Goal: Task Accomplishment & Management: Manage account settings

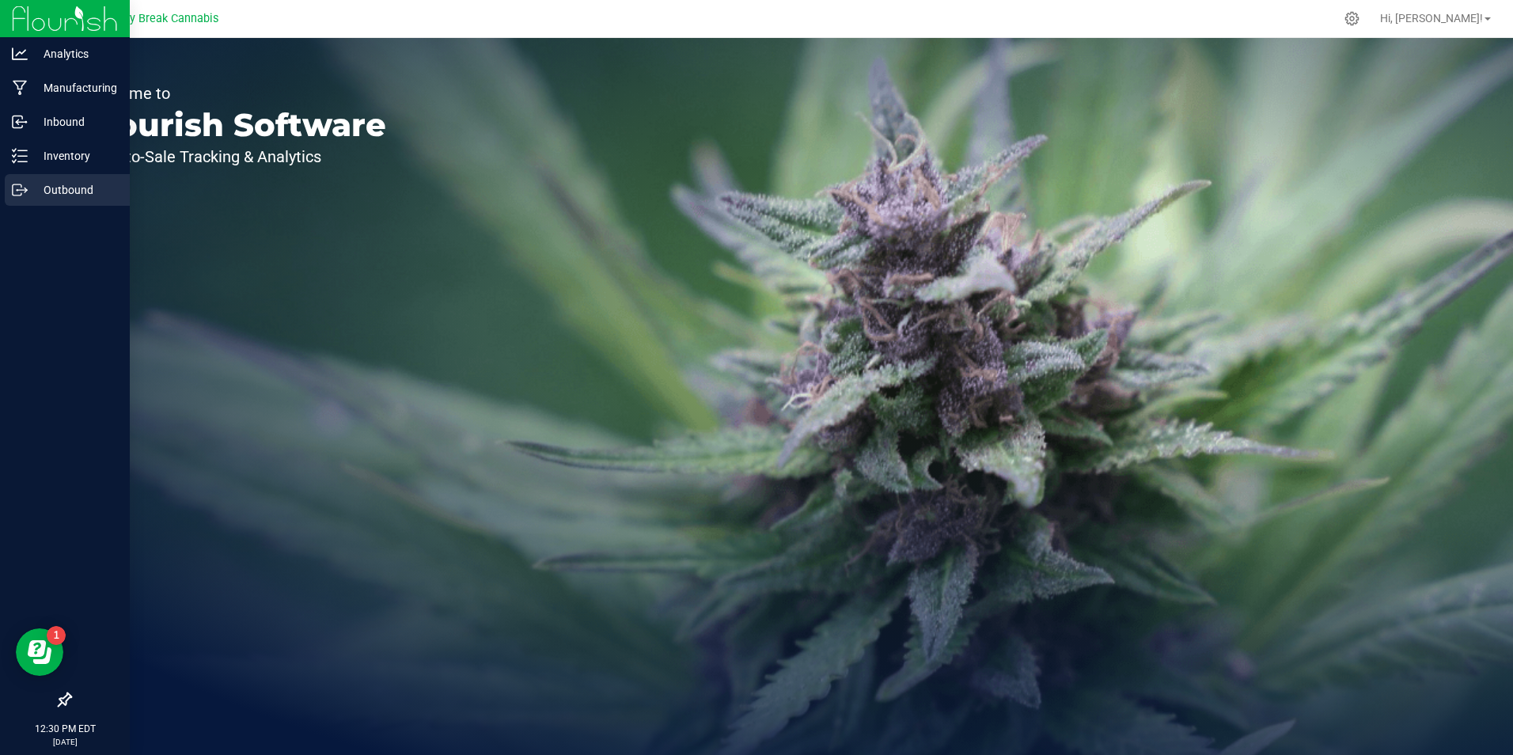
click at [56, 181] on p "Outbound" at bounding box center [75, 189] width 95 height 19
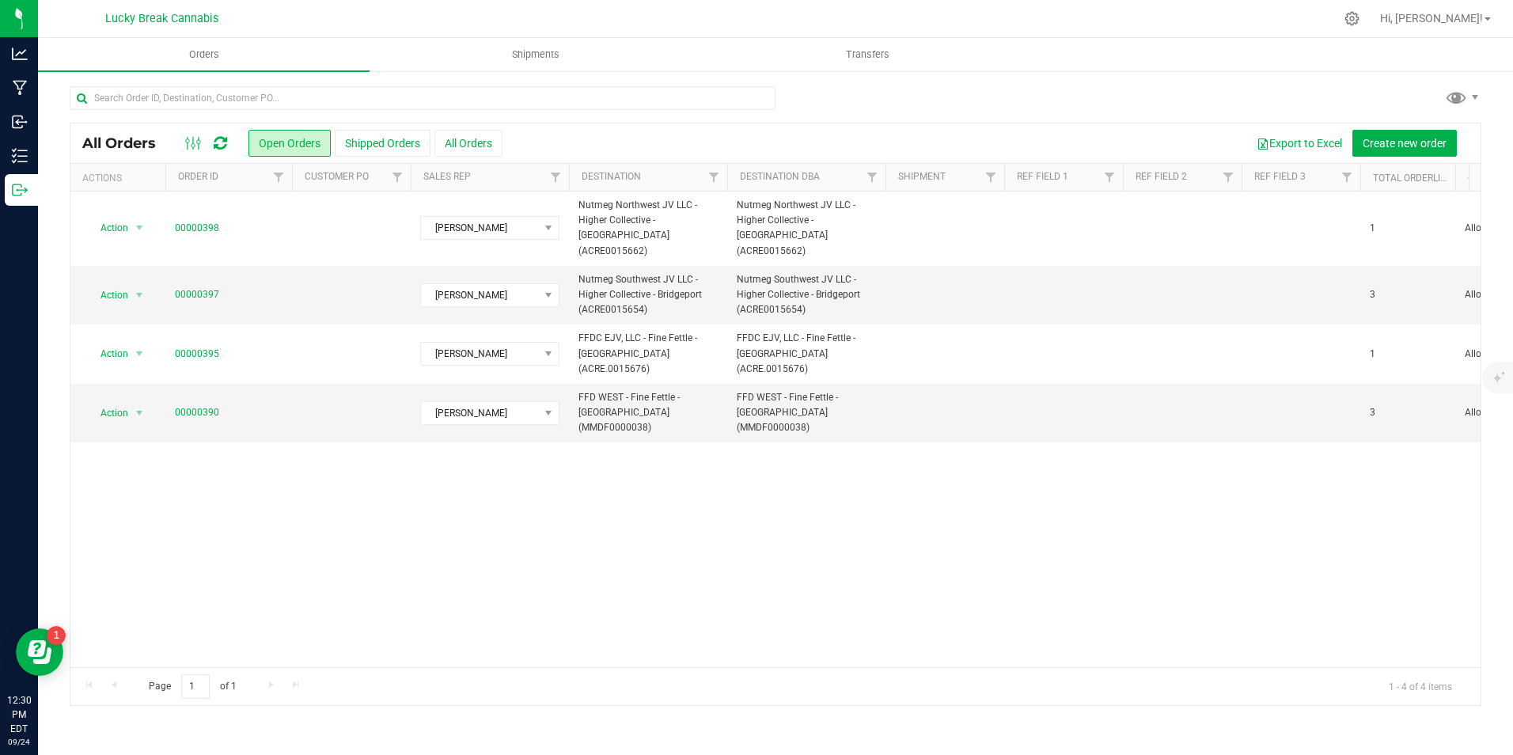
drag, startPoint x: 1364, startPoint y: 182, endPoint x: 805, endPoint y: 488, distance: 637.6
click at [805, 488] on div "Action Action Cancel order Clone order Edit order Mark as fully paid Order audi…" at bounding box center [775, 428] width 1410 height 475
click at [1421, 138] on span "Create new order" at bounding box center [1404, 143] width 84 height 13
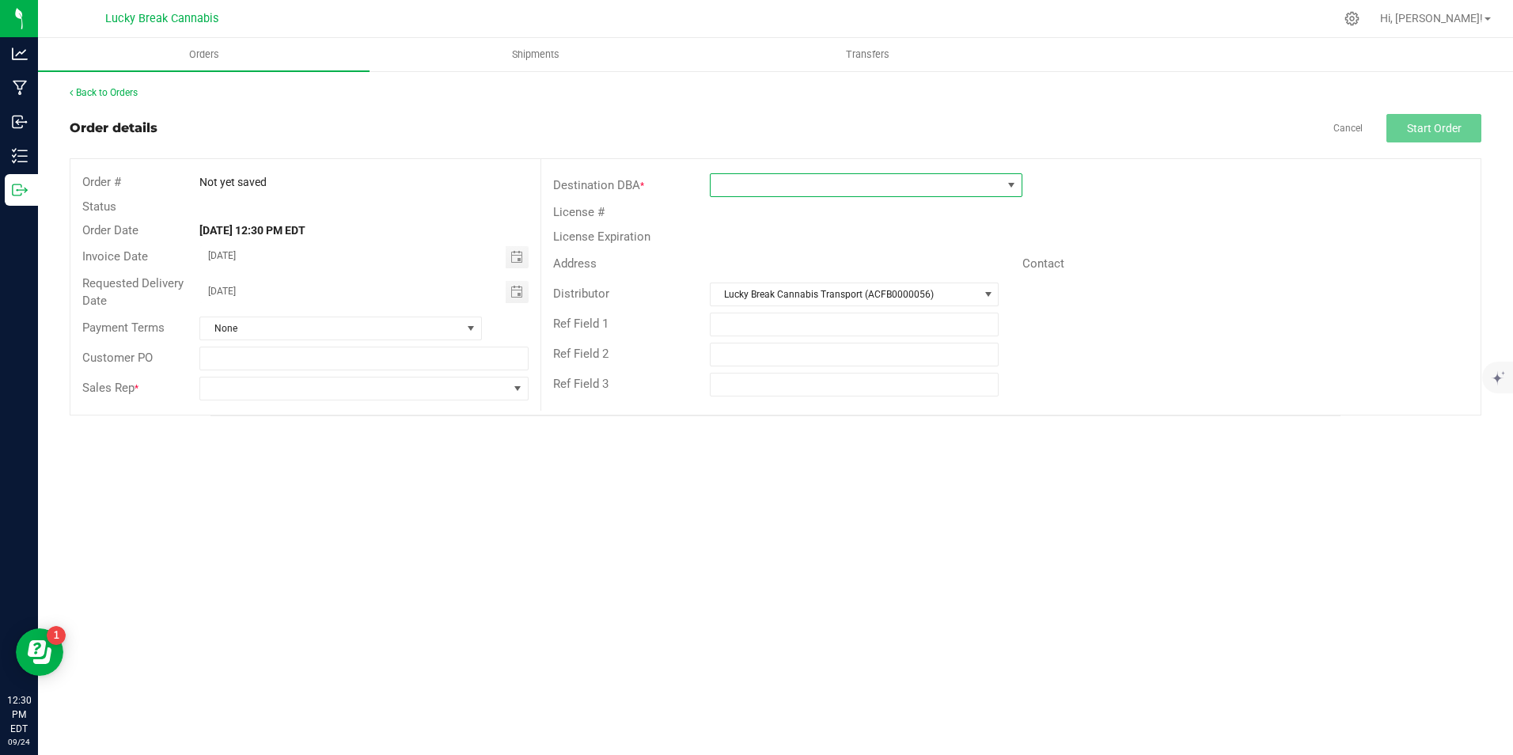
click at [934, 182] on span at bounding box center [855, 185] width 291 height 22
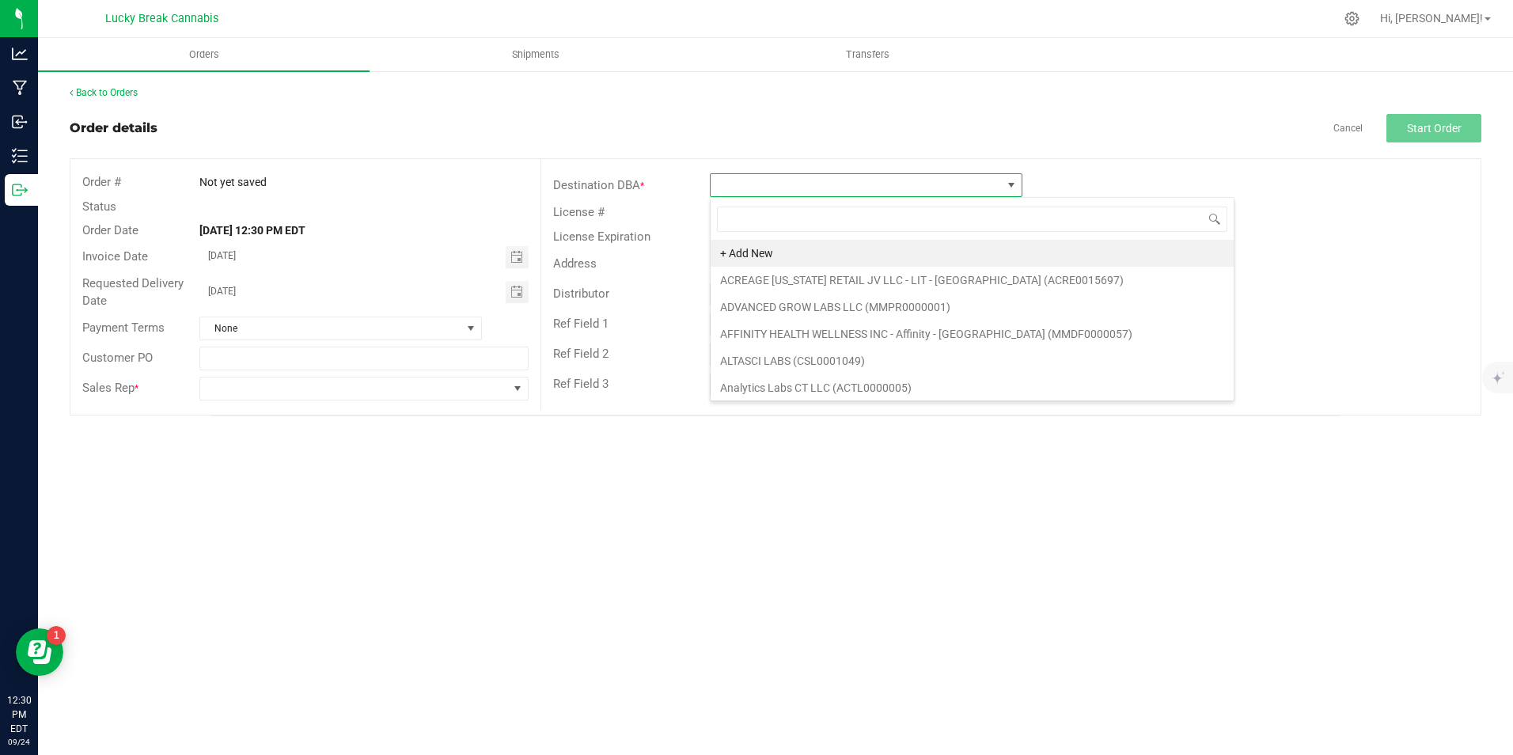
scroll to position [24, 312]
type input "cannabis"
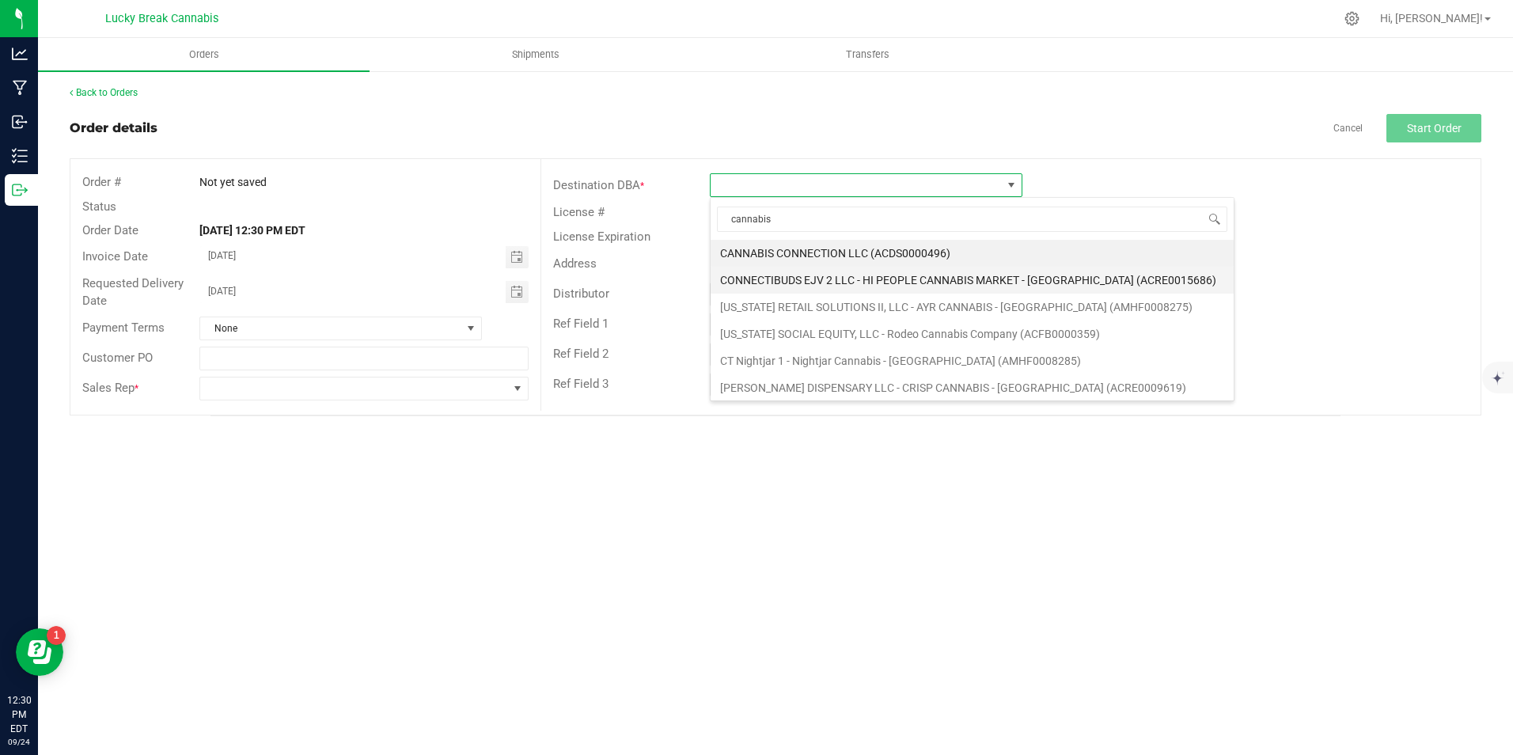
click at [953, 292] on li "CONNECTIBUDS EJV 2 LLC - HI PEOPLE CANNABIS MARKET - [GEOGRAPHIC_DATA] (ACRE001…" at bounding box center [971, 280] width 523 height 27
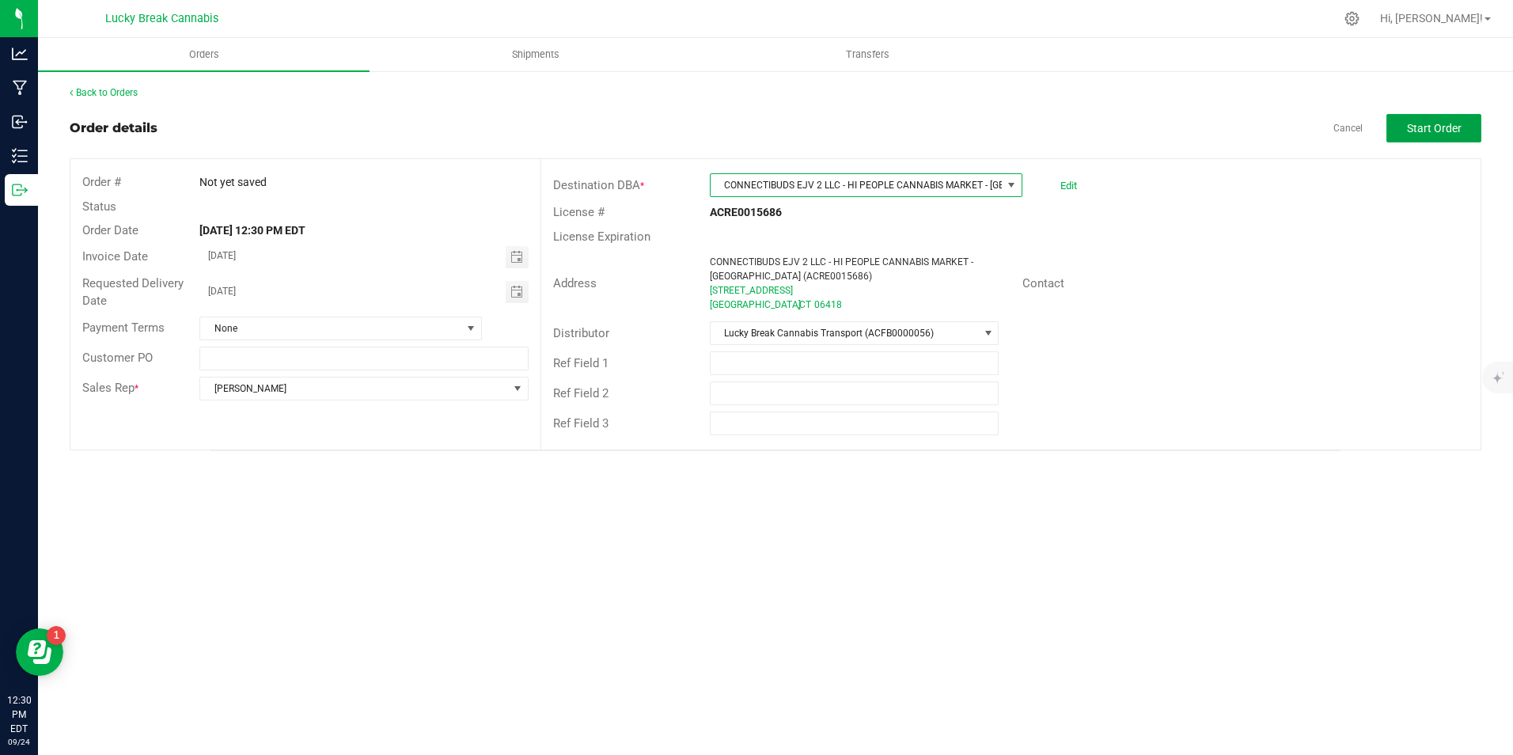
click at [1449, 129] on span "Start Order" at bounding box center [1434, 128] width 55 height 13
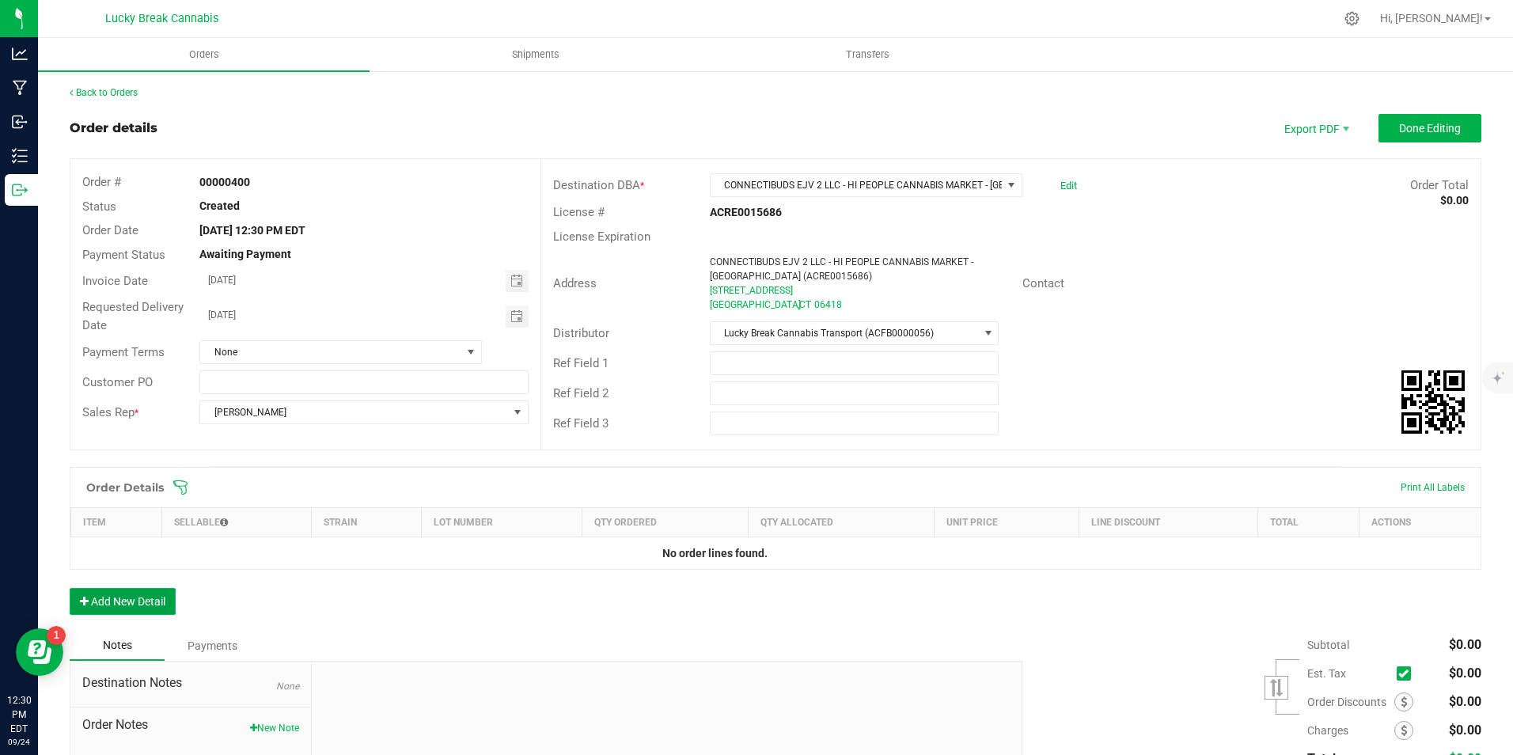
click at [124, 605] on button "Add New Detail" at bounding box center [123, 601] width 106 height 27
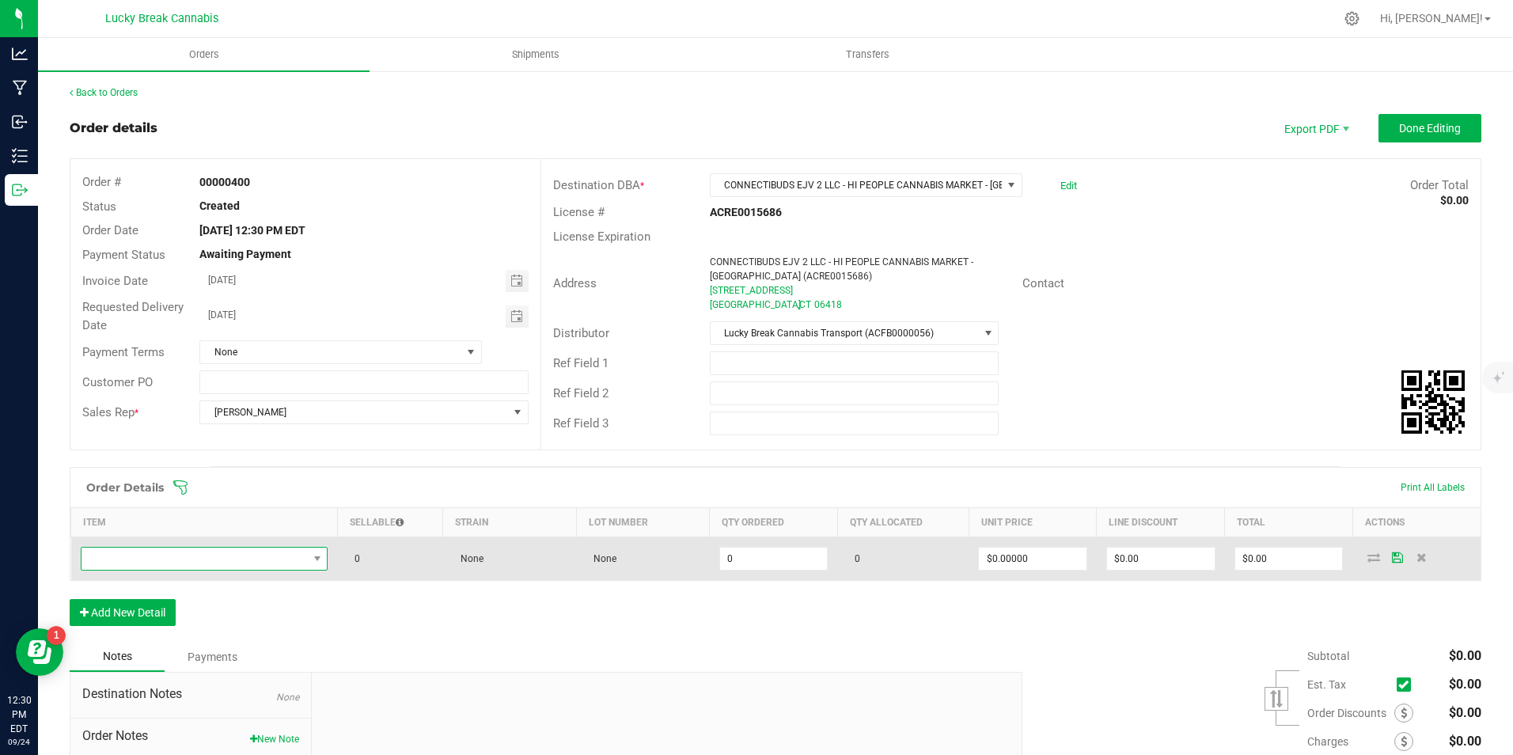
click at [195, 556] on span "NO DATA FOUND" at bounding box center [194, 558] width 226 height 22
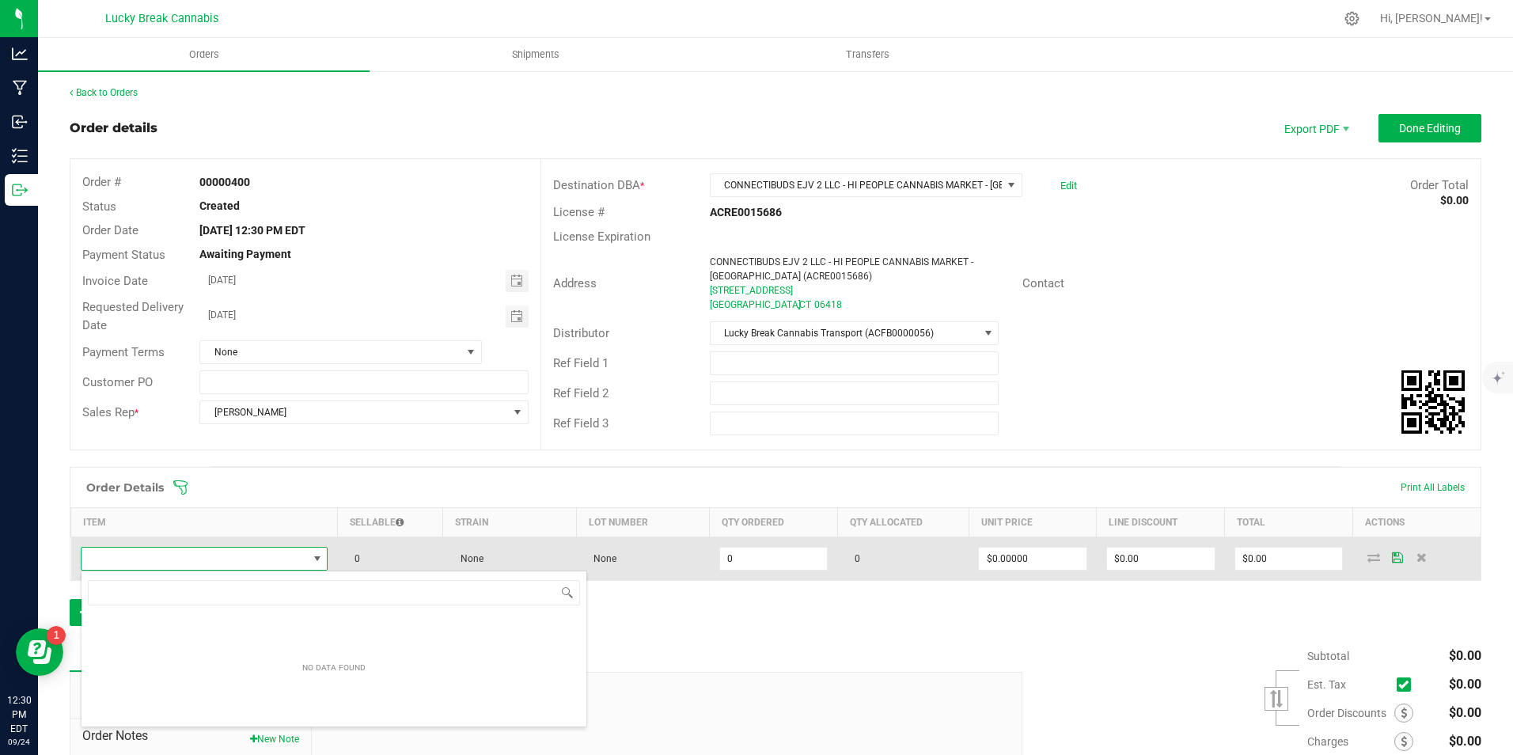
scroll to position [24, 243]
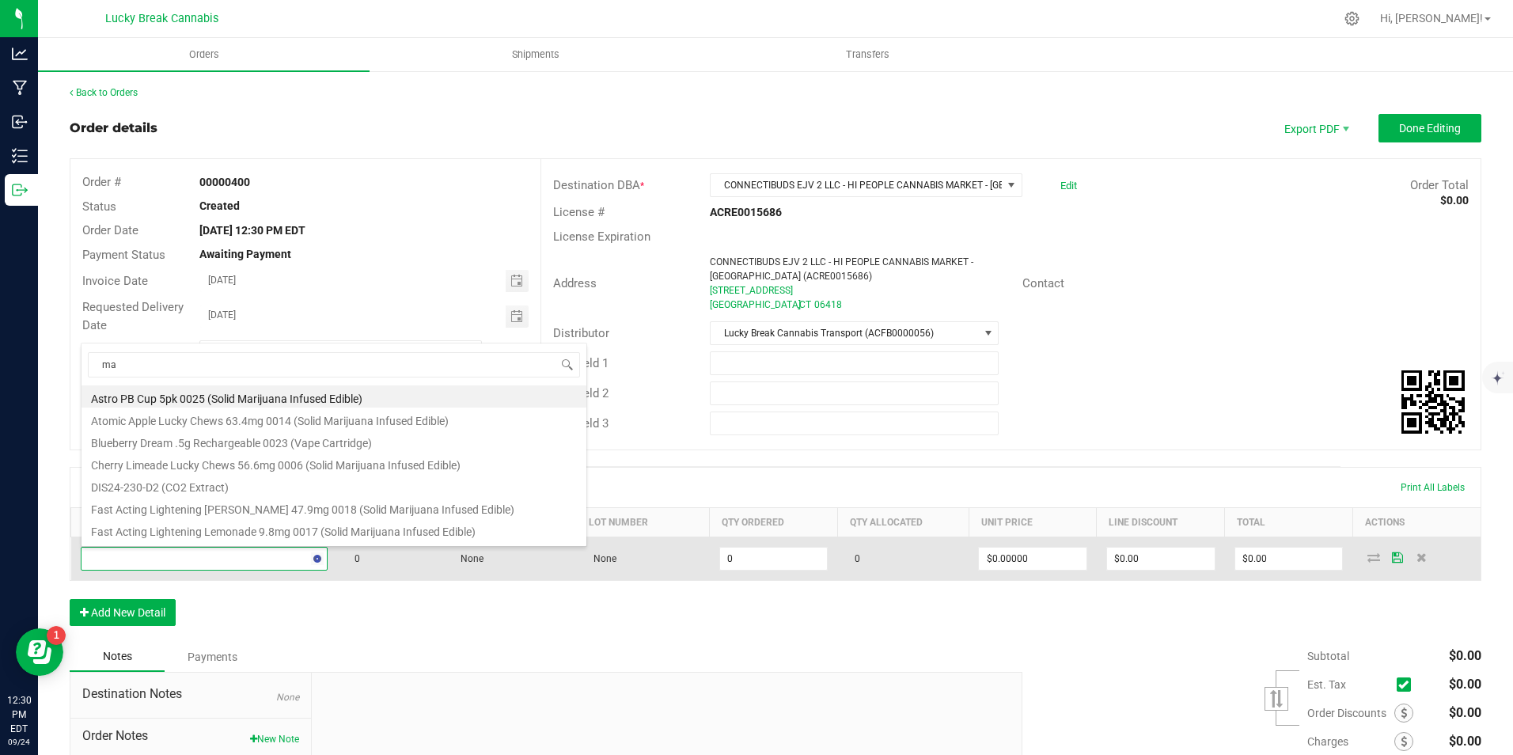
type input "mau"
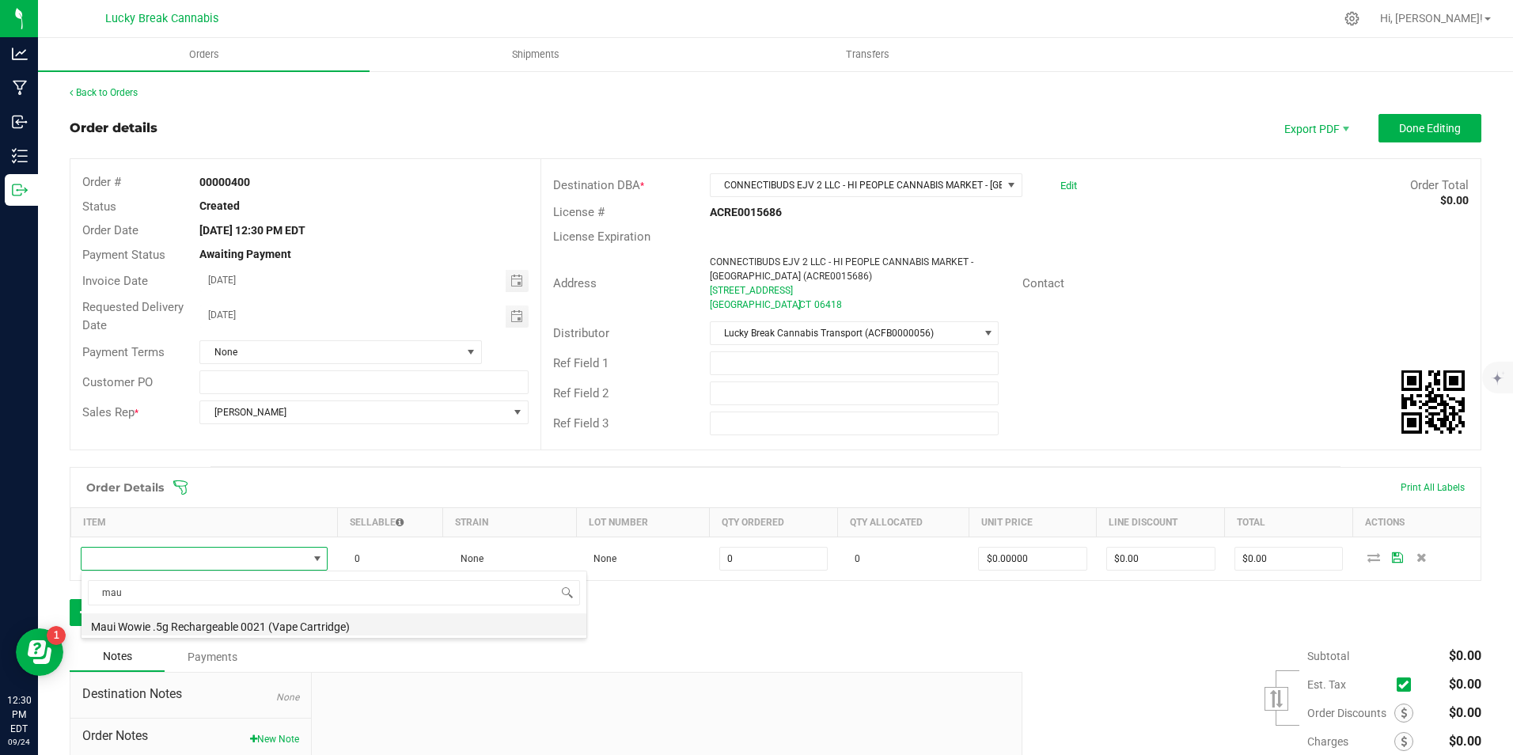
click at [193, 623] on li "Maui Wowie .5g Rechargeable 0021 (Vape Cartridge)" at bounding box center [333, 624] width 505 height 22
type input "0 ea"
type input "$22.00000"
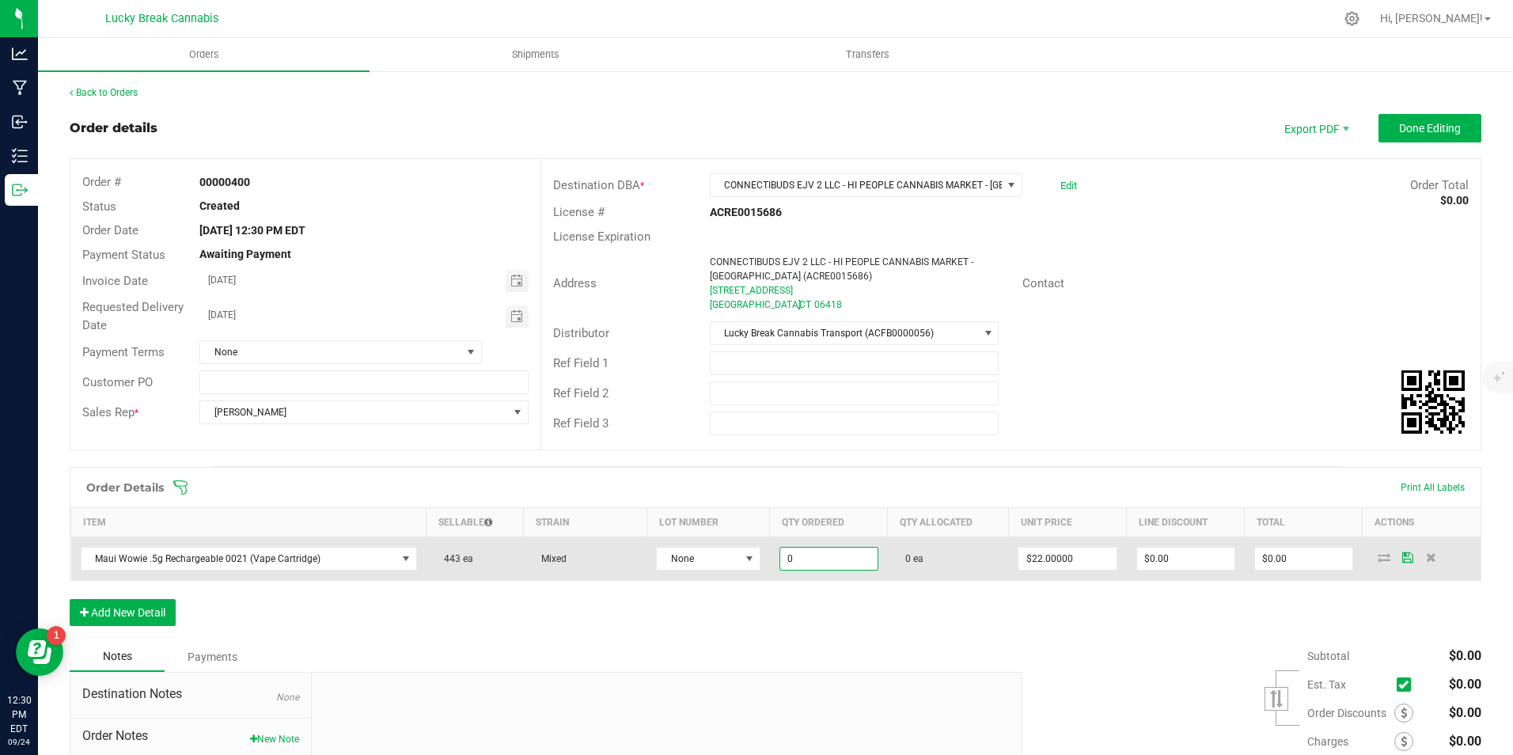
click at [831, 551] on input "0" at bounding box center [828, 558] width 97 height 22
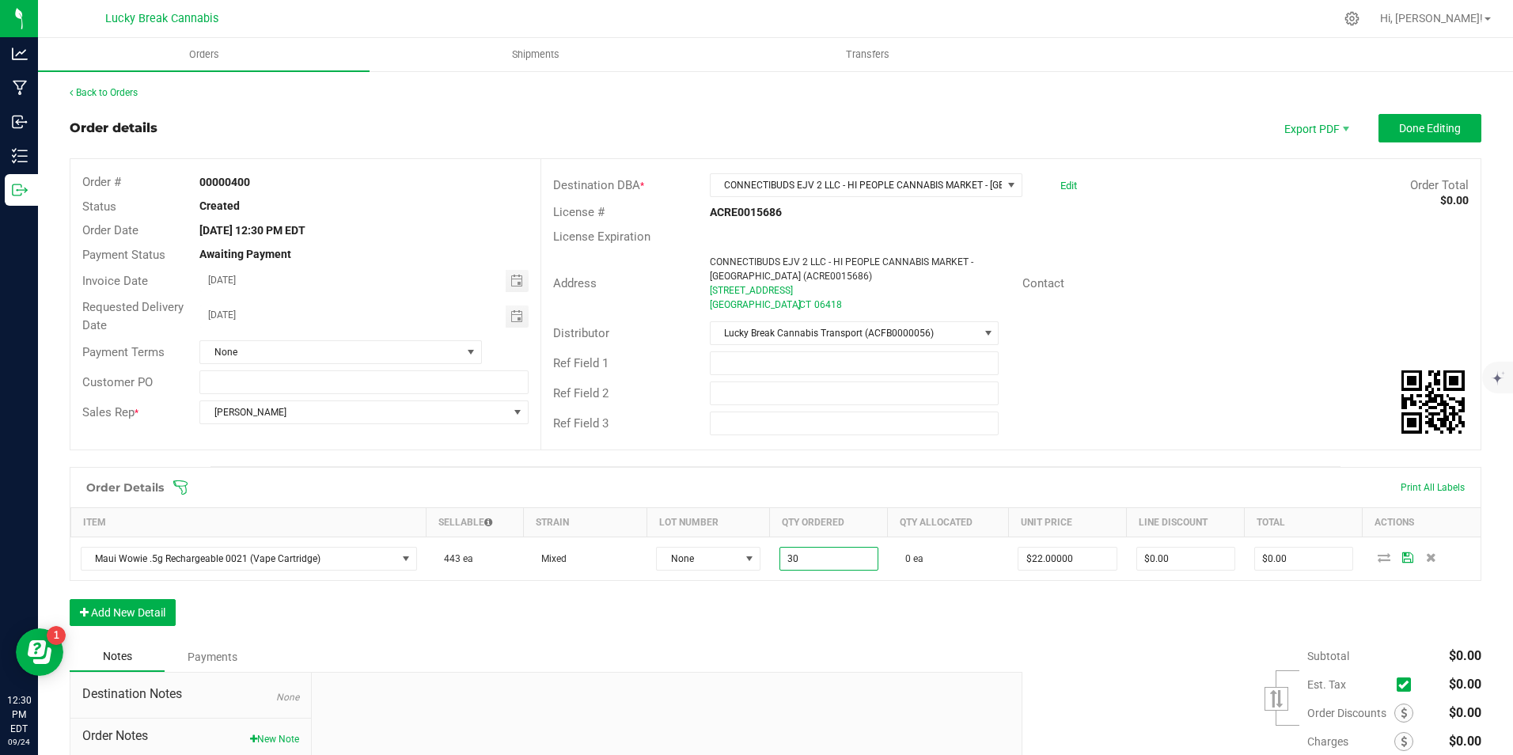
type input "30 ea"
type input "$660.00"
click at [929, 613] on div "Order Details Print All Labels Item Sellable Strain Lot Number Qty Ordered Qty …" at bounding box center [775, 554] width 1411 height 175
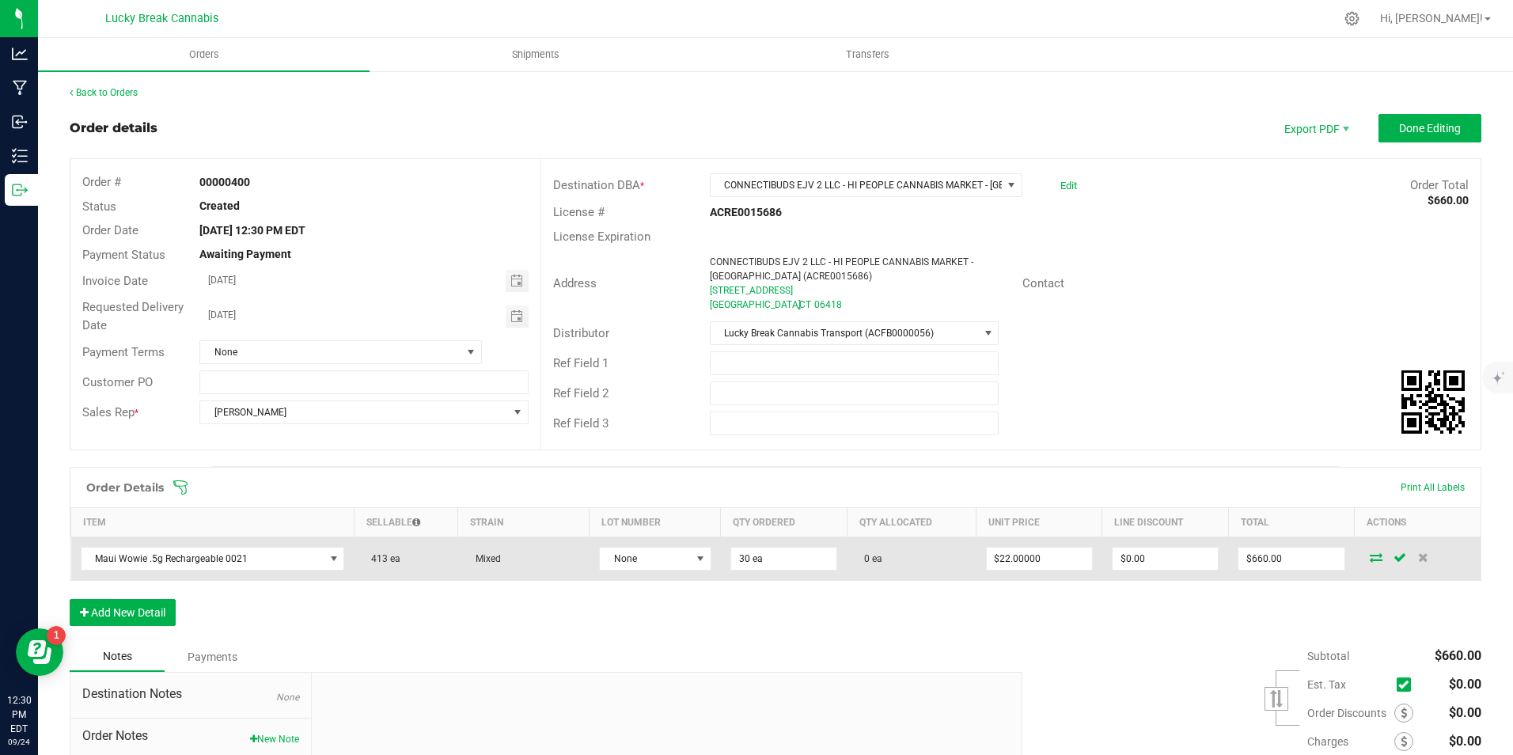
click at [1369, 554] on icon at bounding box center [1375, 556] width 13 height 9
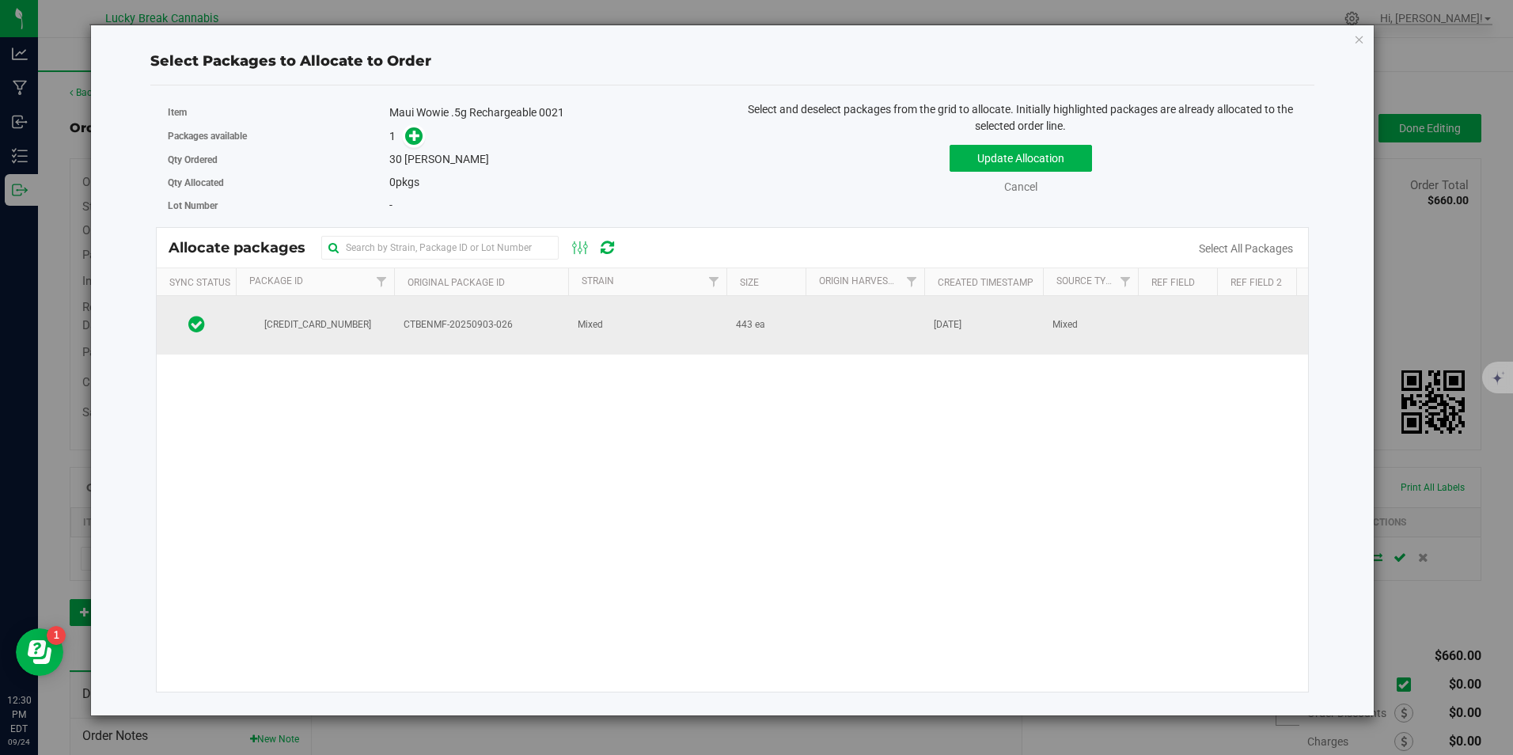
click at [585, 318] on span "Mixed" at bounding box center [590, 324] width 25 height 15
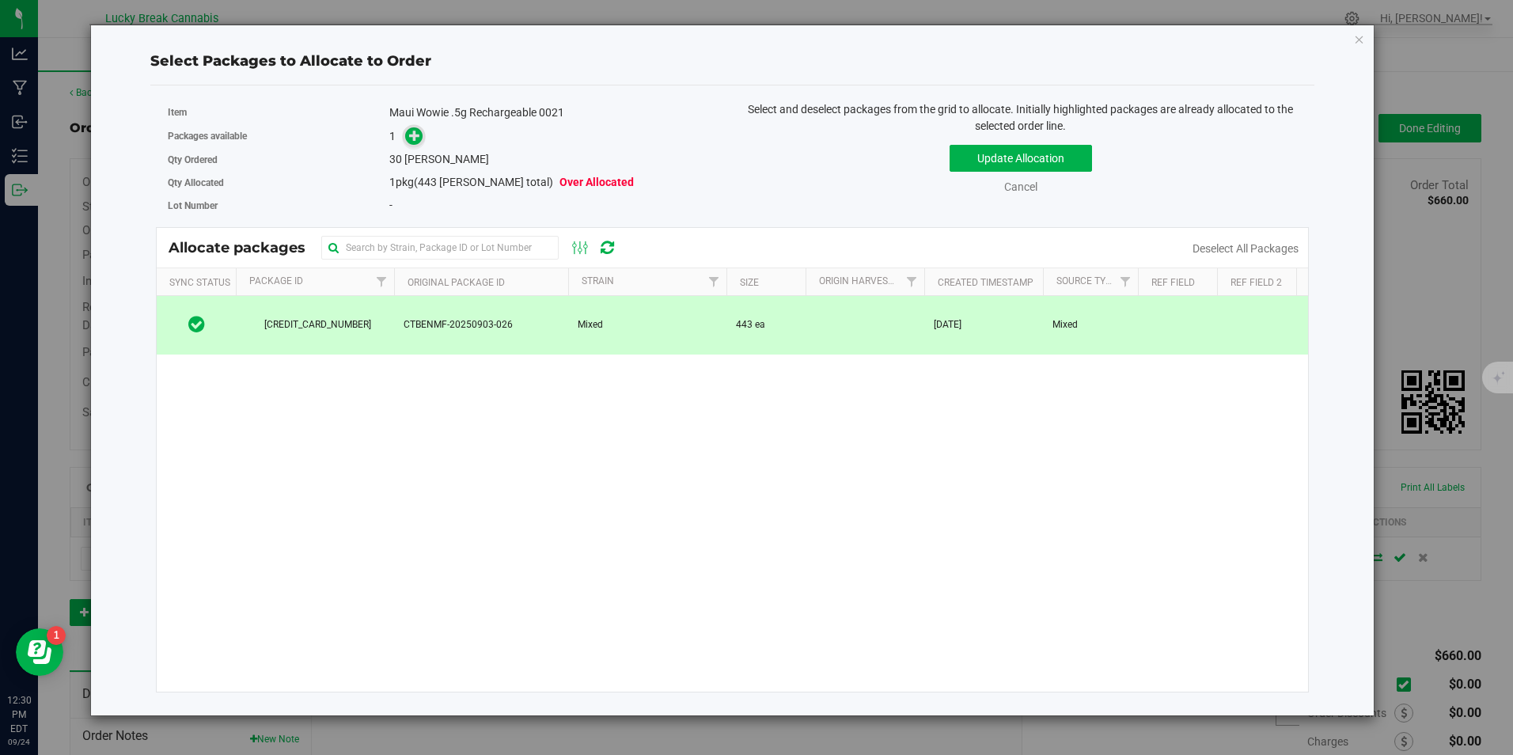
click at [416, 131] on icon at bounding box center [414, 135] width 11 height 11
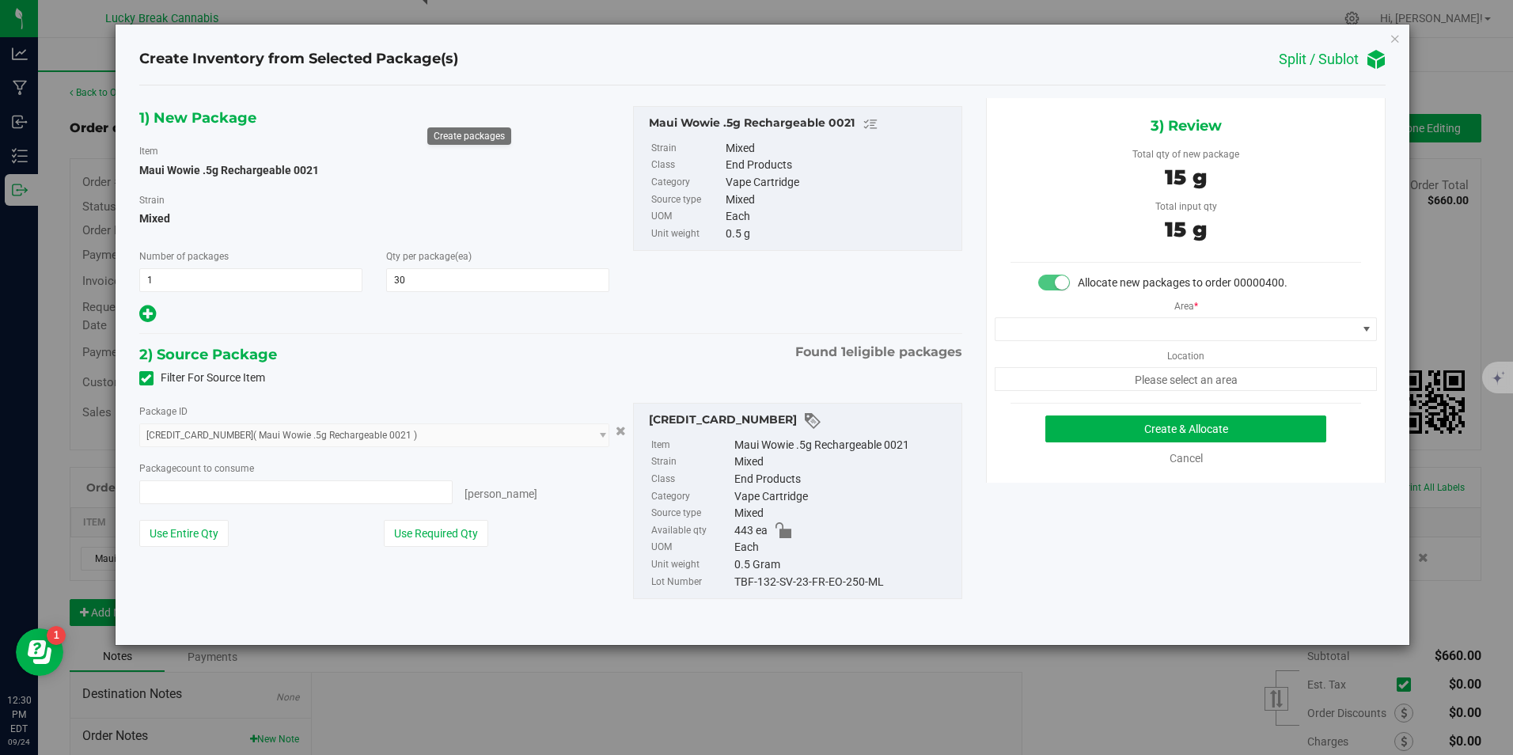
type input "30 ea"
click at [1123, 332] on span at bounding box center [1175, 329] width 361 height 22
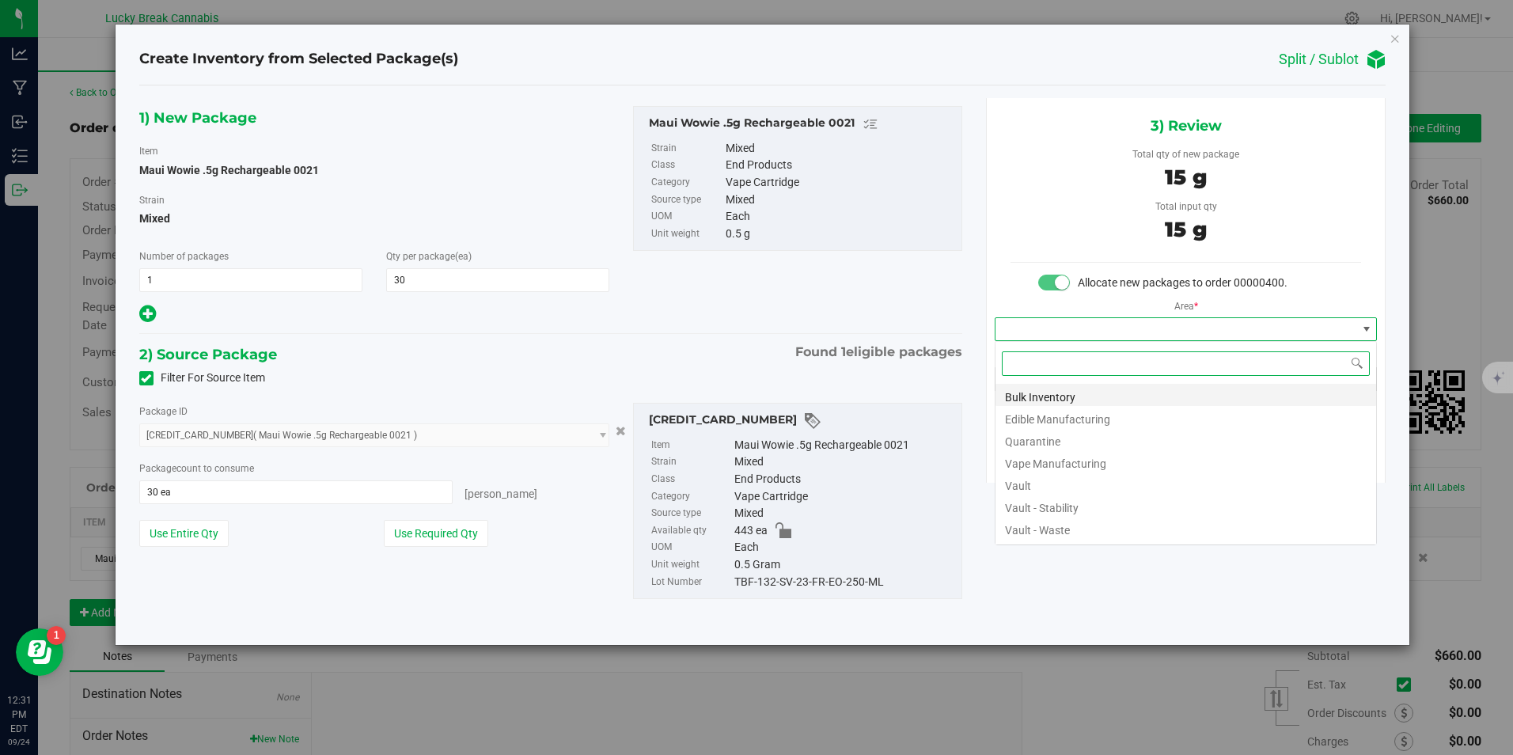
scroll to position [24, 383]
click at [1044, 475] on li "Vault" at bounding box center [1185, 483] width 381 height 22
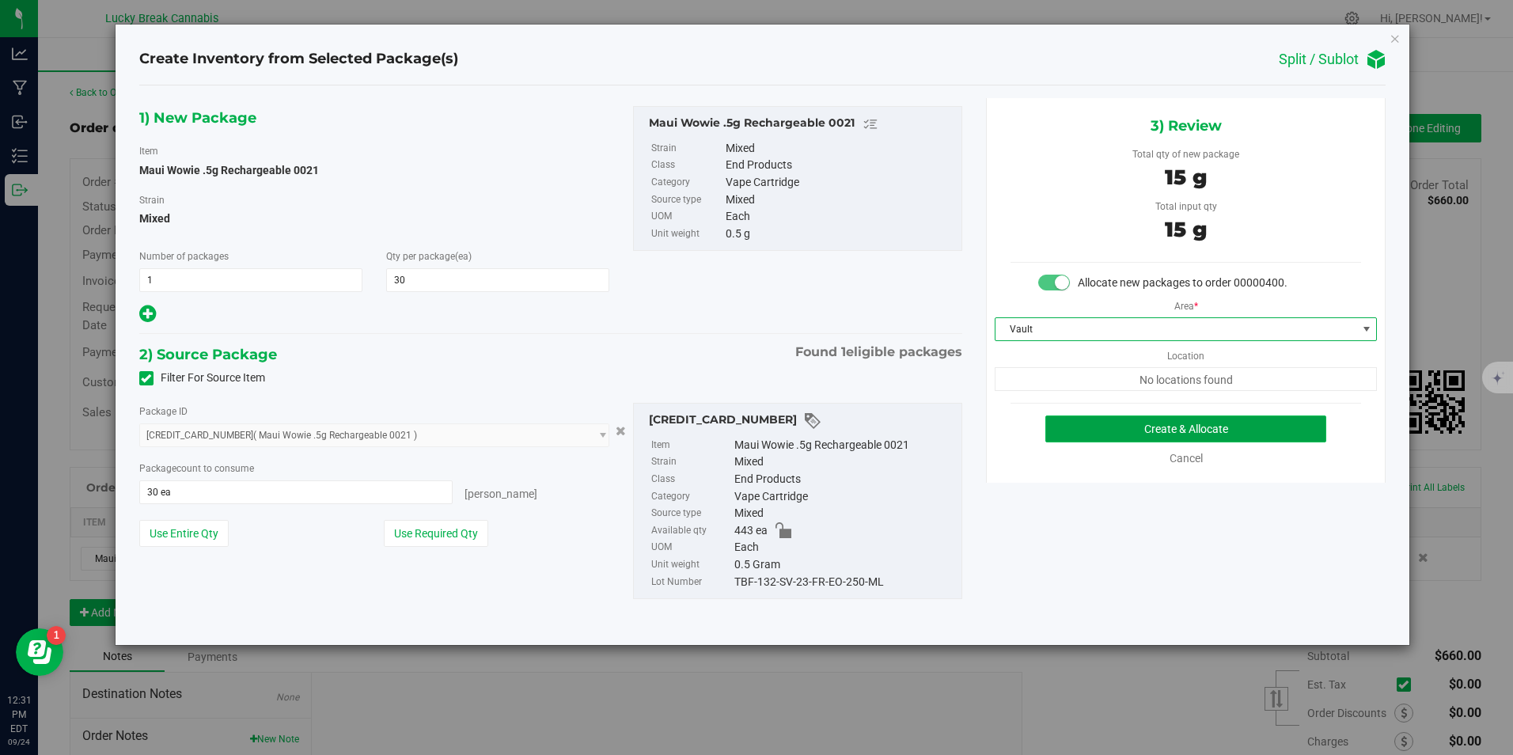
click at [1078, 427] on button "Create & Allocate" at bounding box center [1185, 428] width 281 height 27
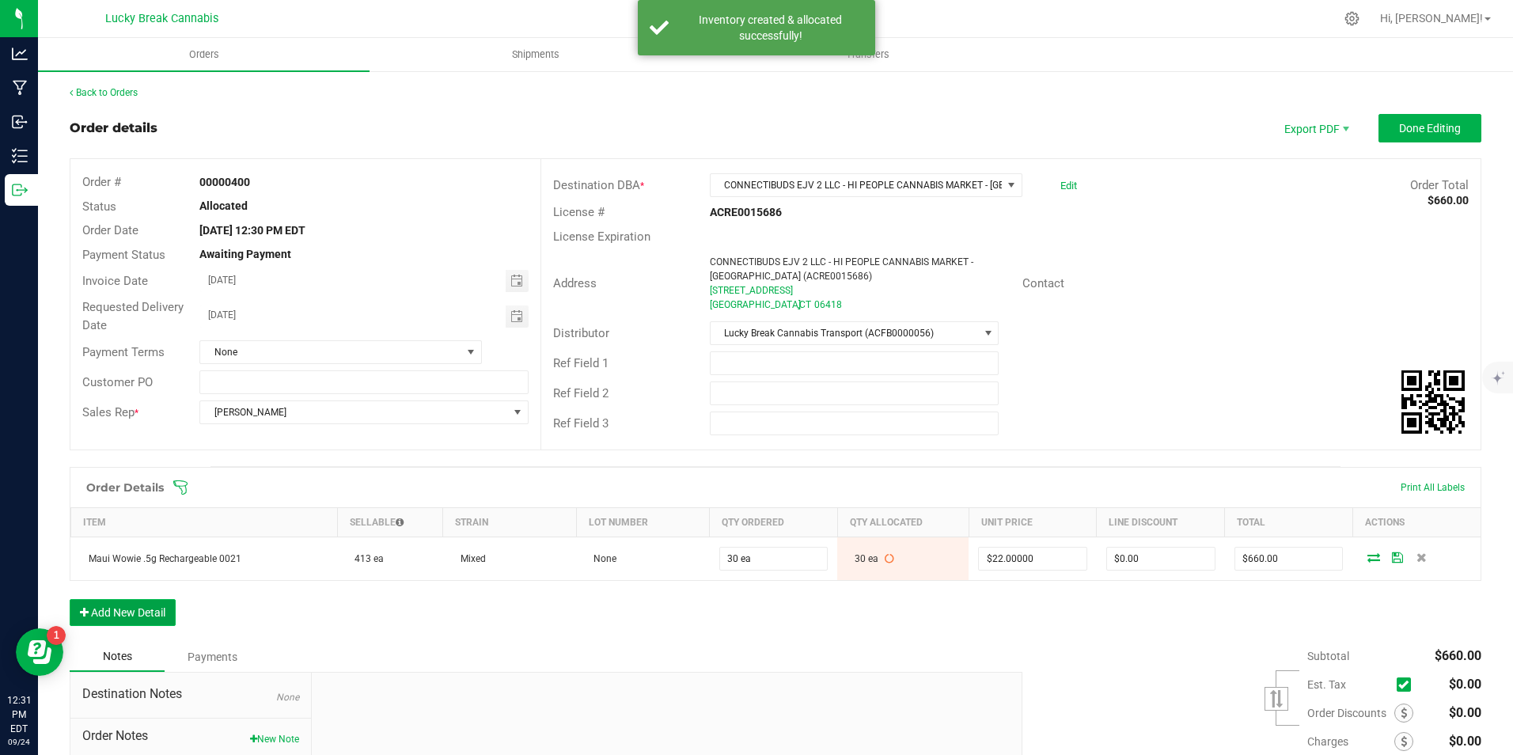
click at [117, 606] on button "Add New Detail" at bounding box center [123, 612] width 106 height 27
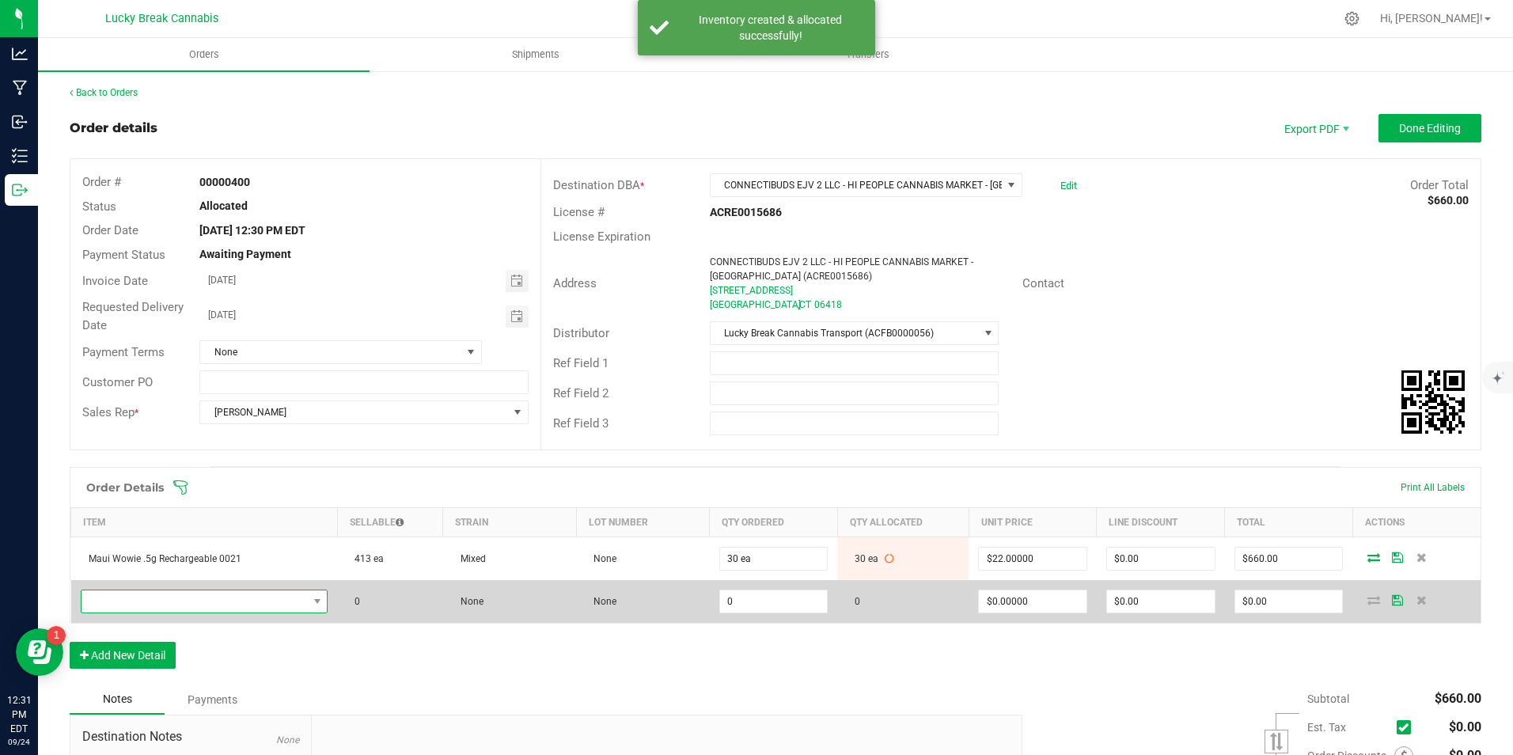
click at [125, 603] on span "NO DATA FOUND" at bounding box center [194, 601] width 226 height 22
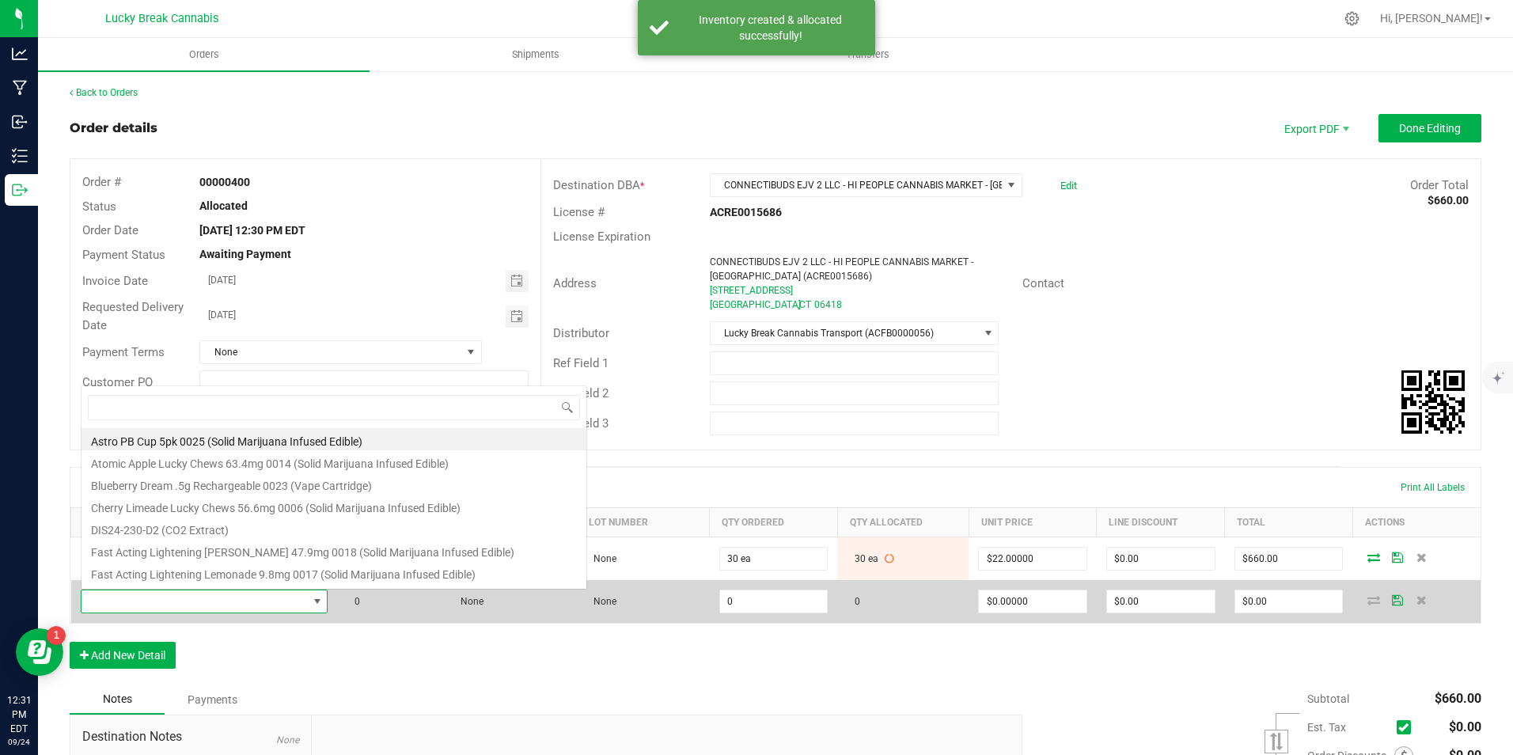
scroll to position [24, 243]
type input "blueberry"
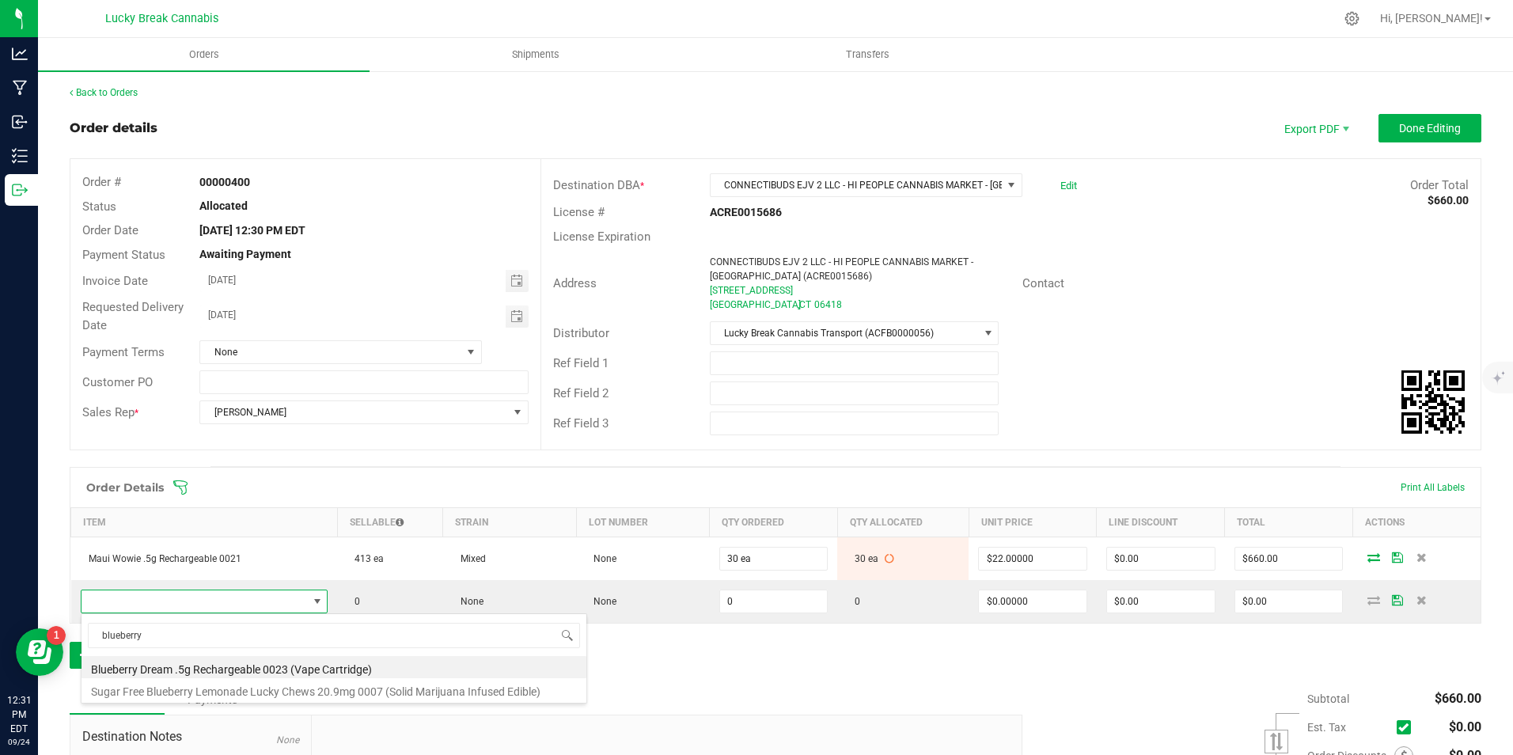
click at [206, 665] on li "Blueberry Dream .5g Rechargeable 0023 (Vape Cartridge)" at bounding box center [333, 667] width 505 height 22
type input "0 ea"
type input "$22.00000"
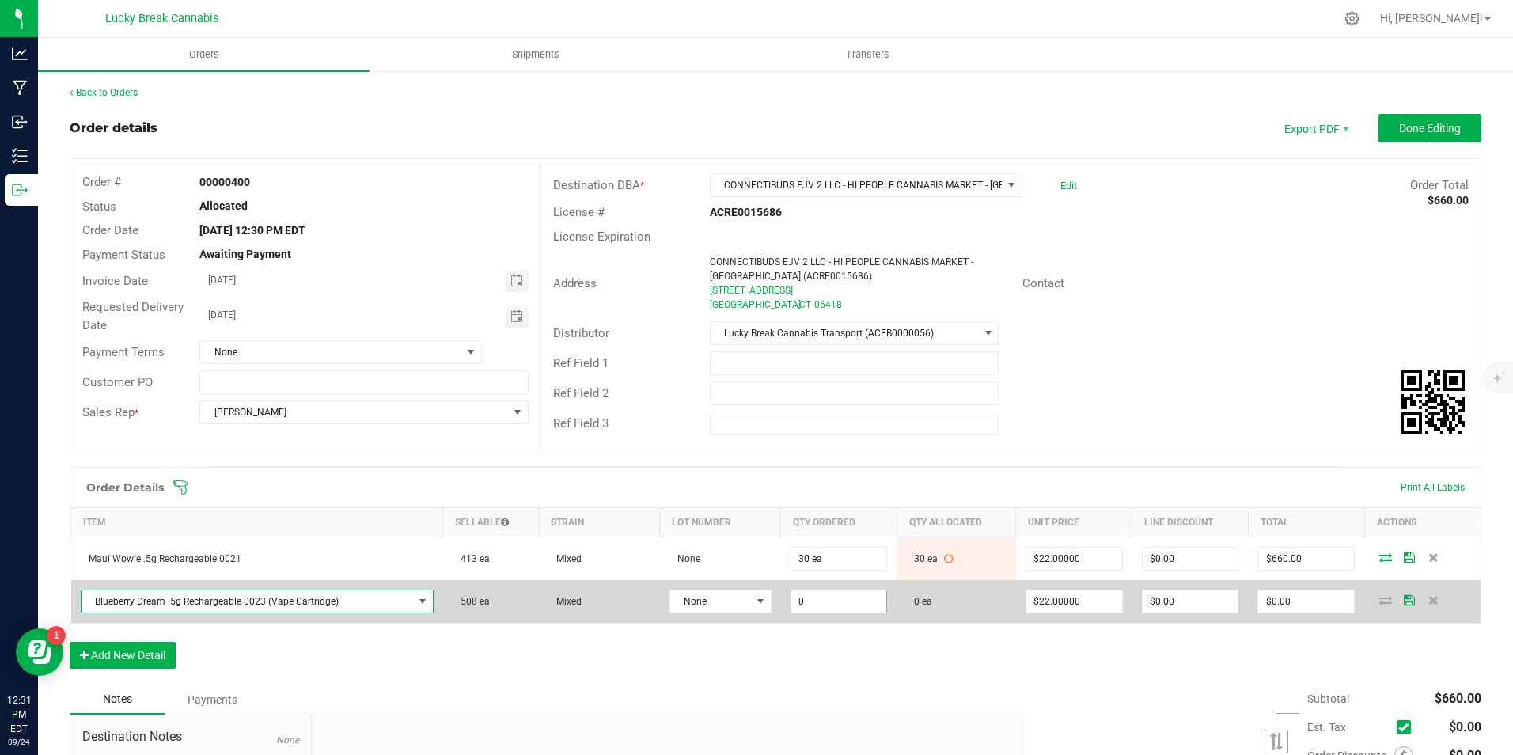
click at [837, 608] on input "0" at bounding box center [839, 601] width 96 height 22
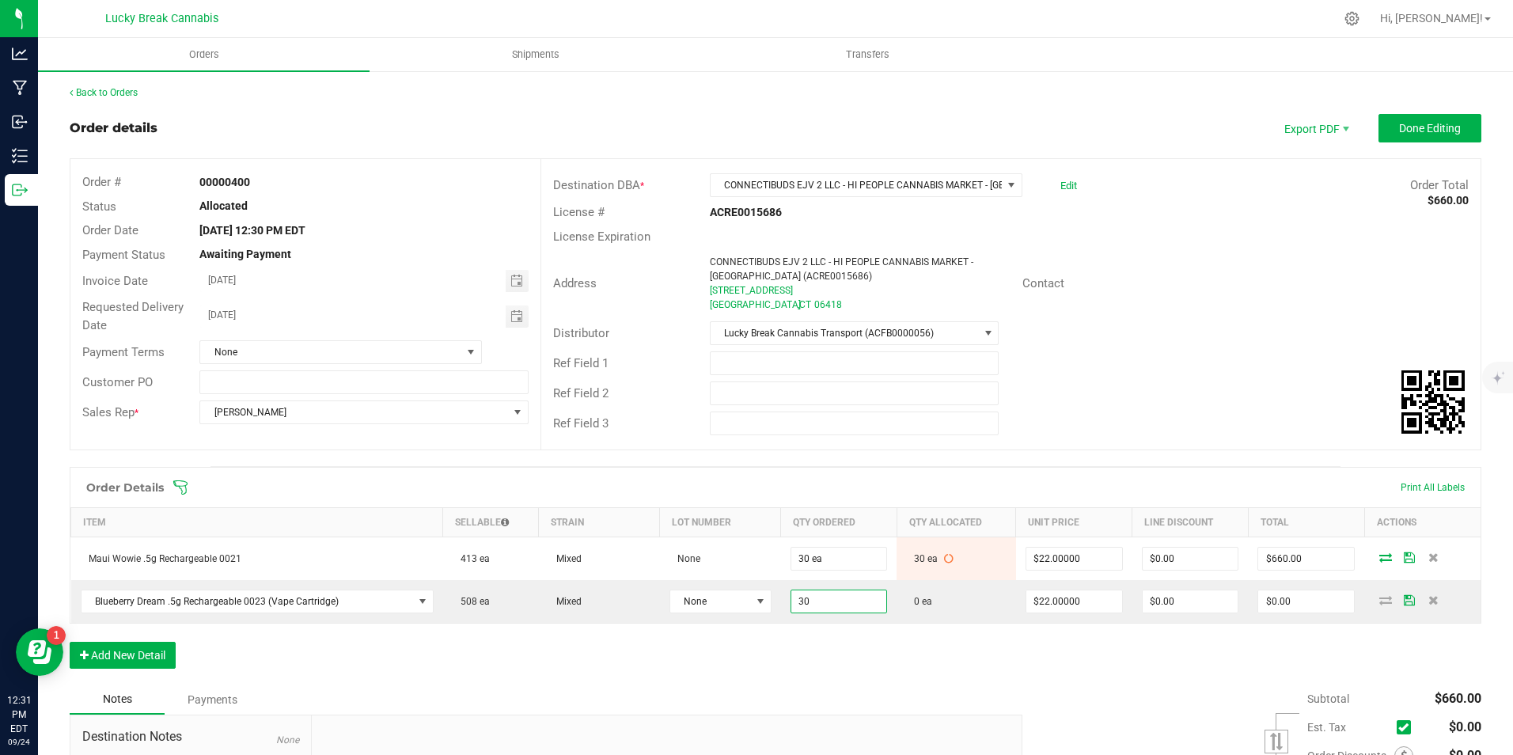
type input "30 ea"
type input "$660.00"
click at [892, 647] on div "Order Details Print All Labels Item Sellable Strain Lot Number Qty Ordered Qty …" at bounding box center [775, 576] width 1411 height 218
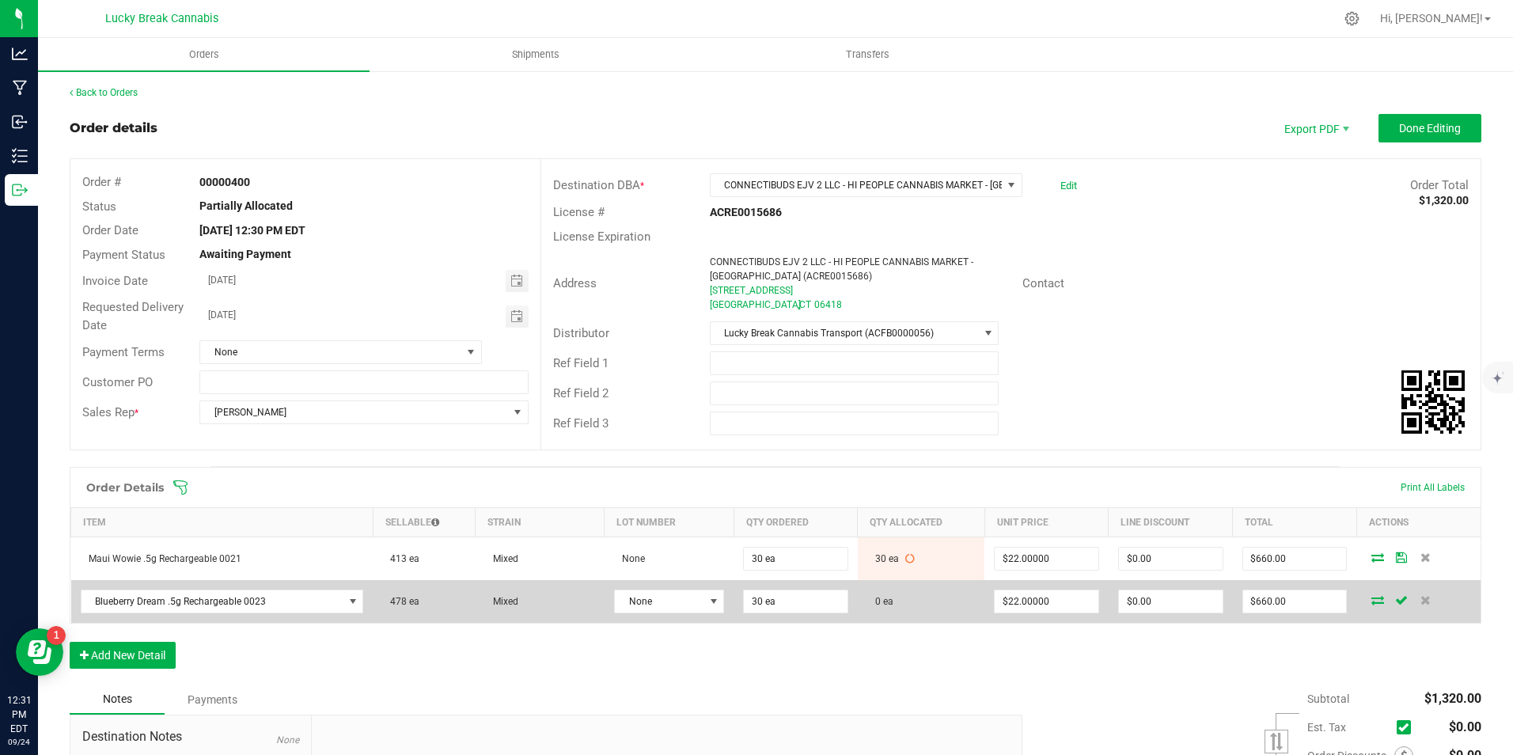
click at [1372, 600] on icon at bounding box center [1377, 599] width 13 height 9
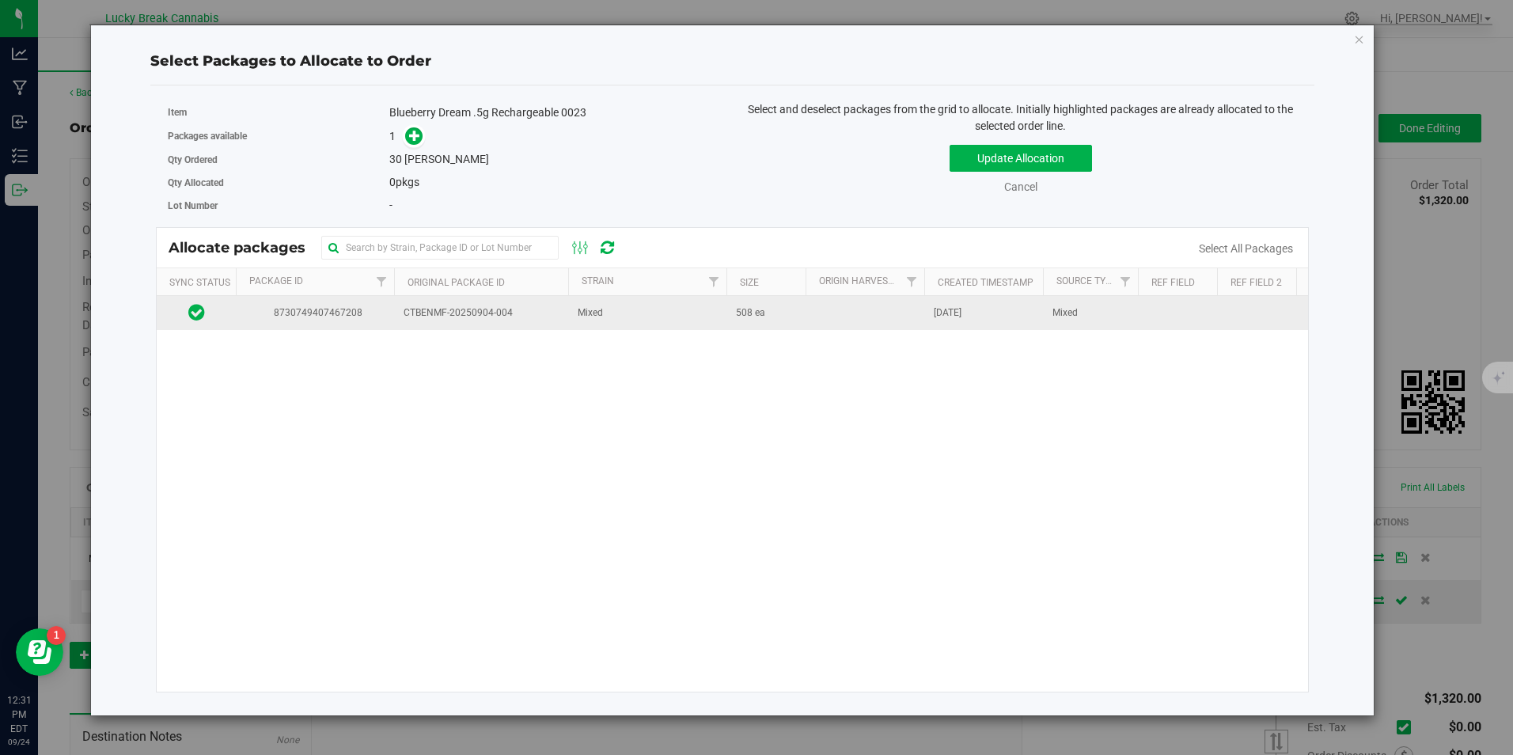
click at [500, 319] on span "CTBENMF-20250904-004" at bounding box center [480, 312] width 155 height 15
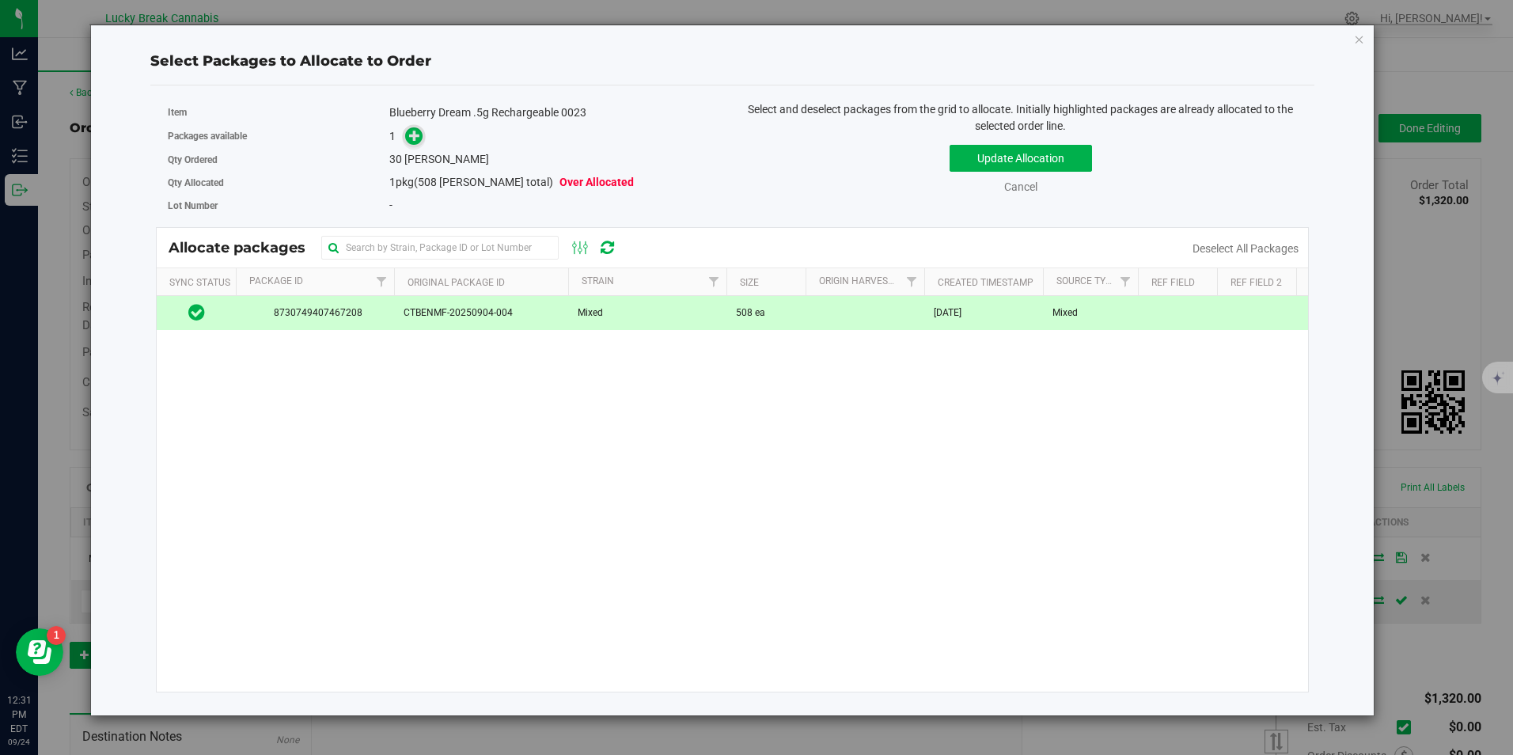
click at [413, 141] on icon at bounding box center [414, 135] width 11 height 11
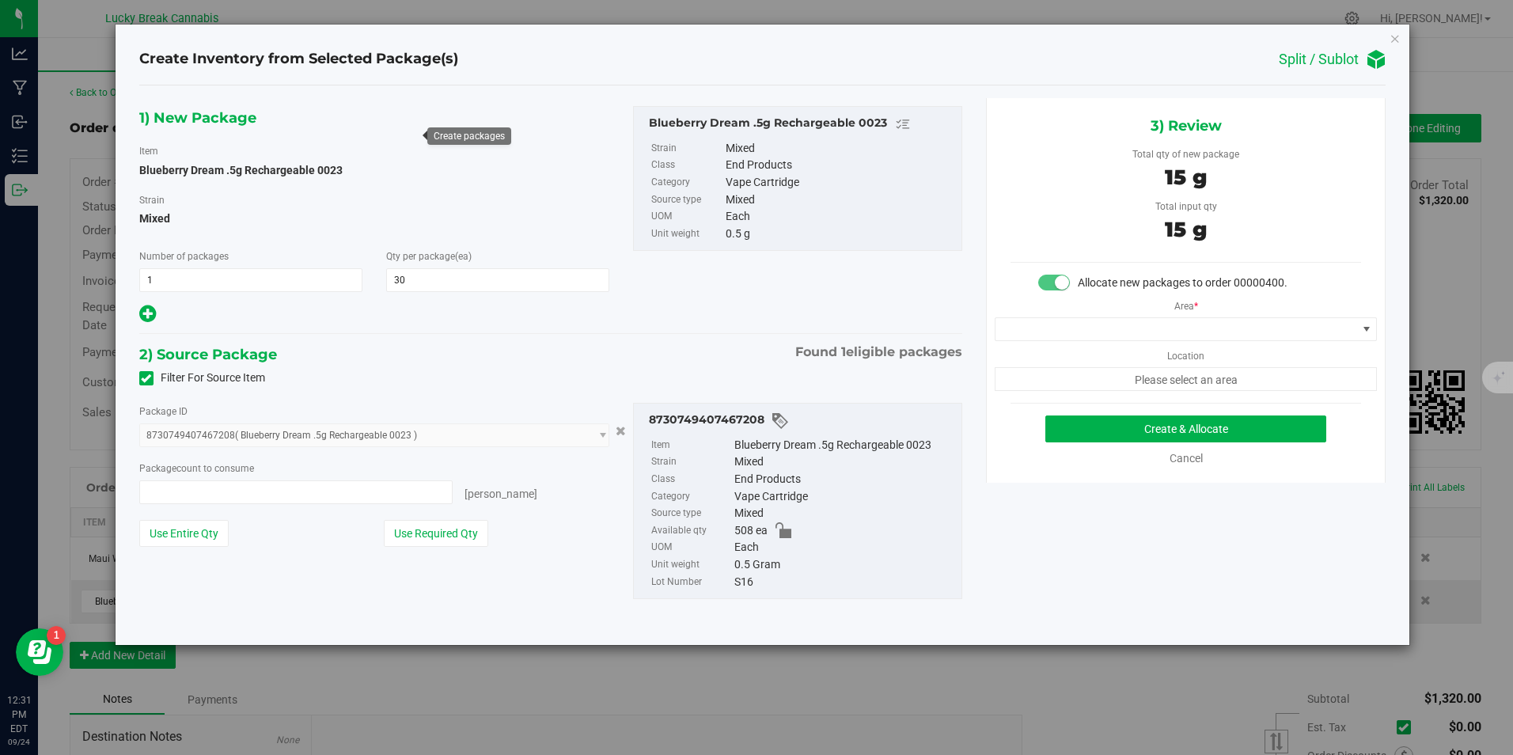
type input "30 ea"
click at [1116, 320] on span at bounding box center [1175, 329] width 361 height 22
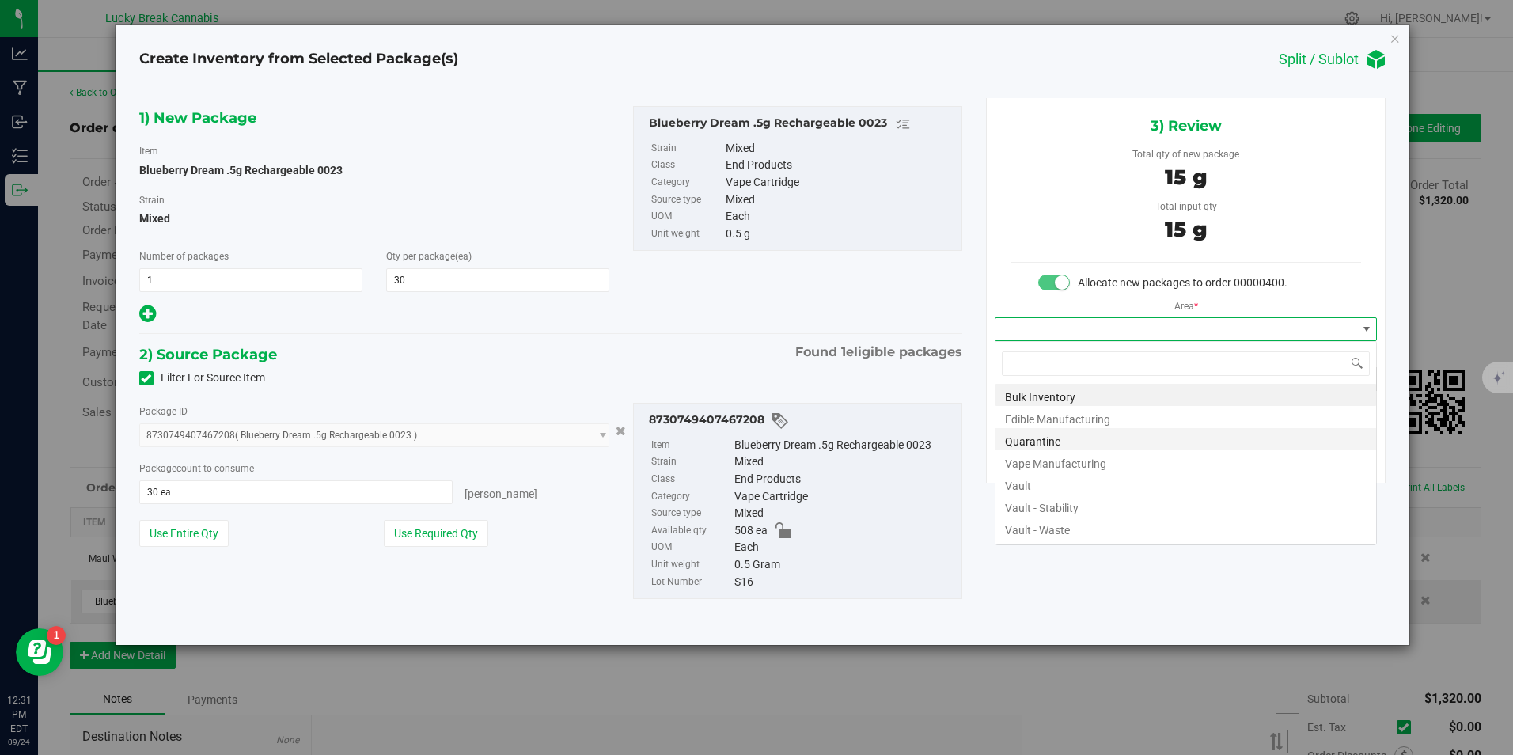
scroll to position [24, 383]
click at [1033, 481] on li "Vault" at bounding box center [1185, 483] width 381 height 22
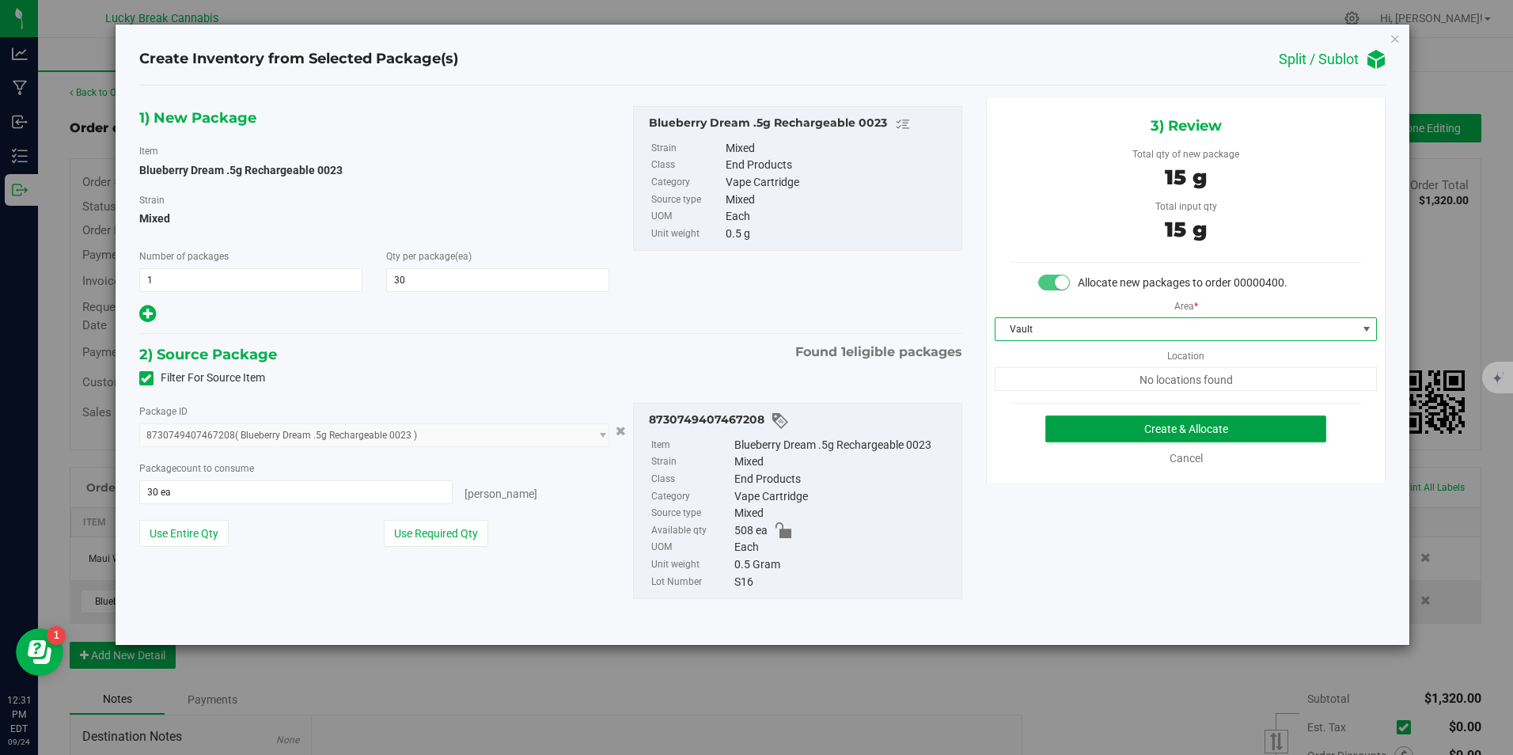
click at [1100, 437] on button "Create & Allocate" at bounding box center [1185, 428] width 281 height 27
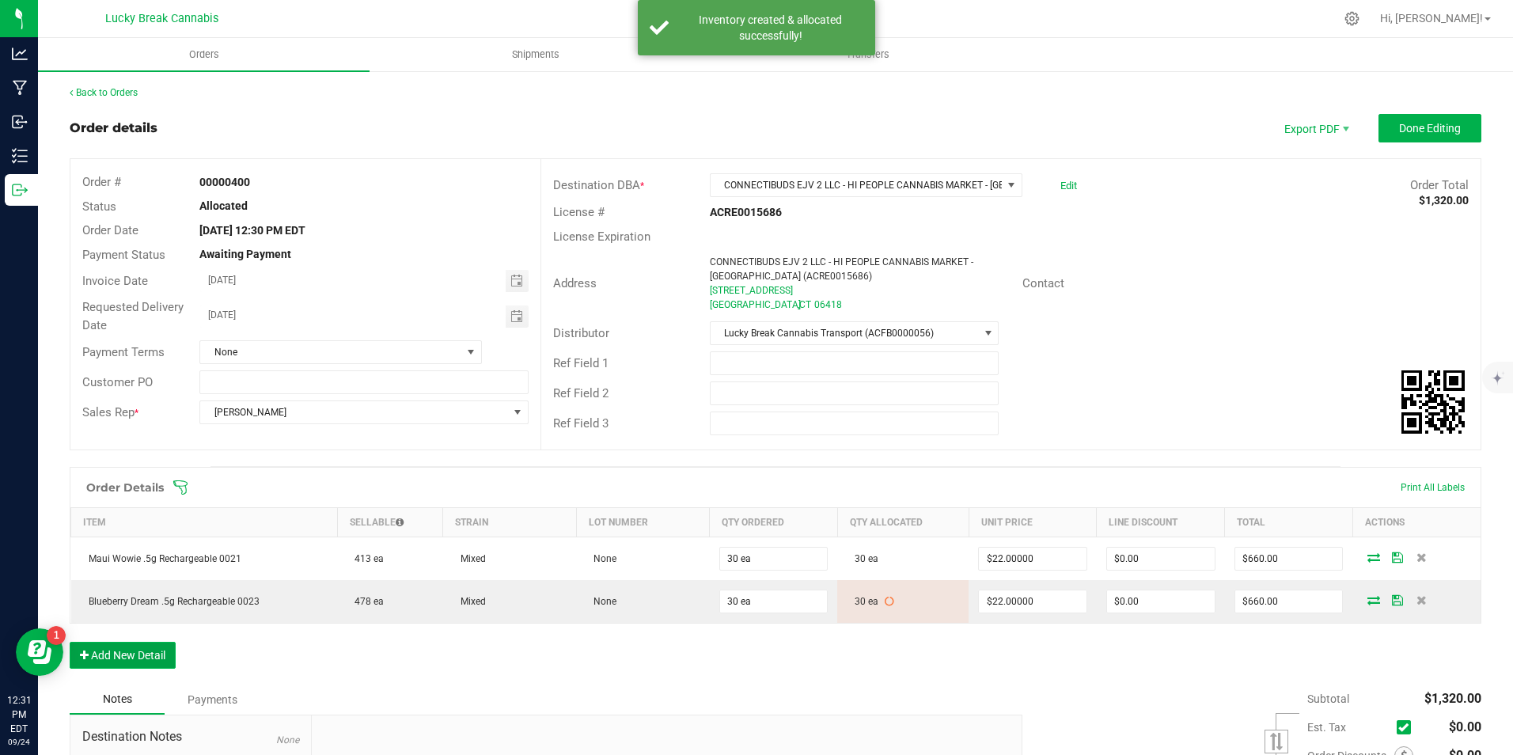
click at [150, 646] on button "Add New Detail" at bounding box center [123, 655] width 106 height 27
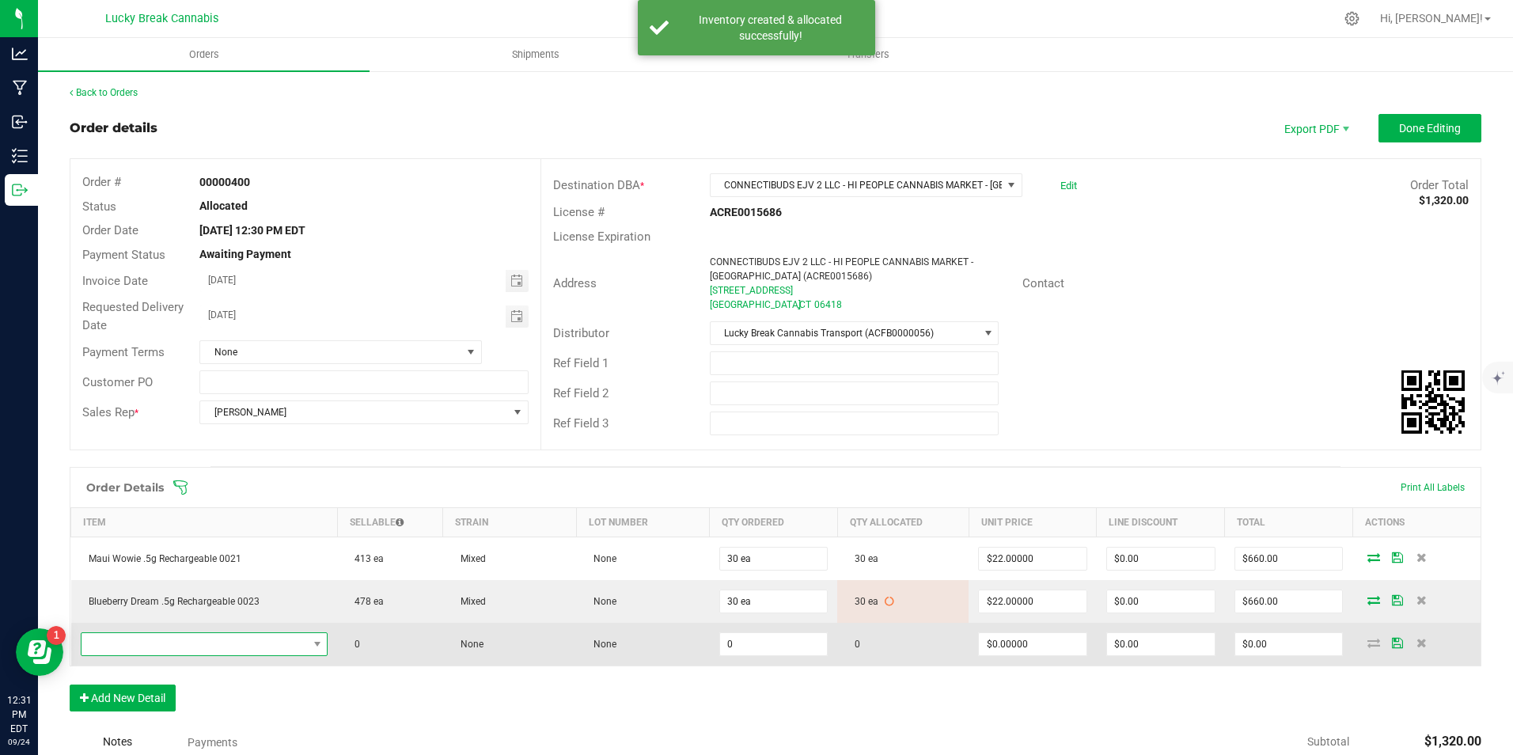
click at [164, 642] on span "NO DATA FOUND" at bounding box center [194, 644] width 226 height 22
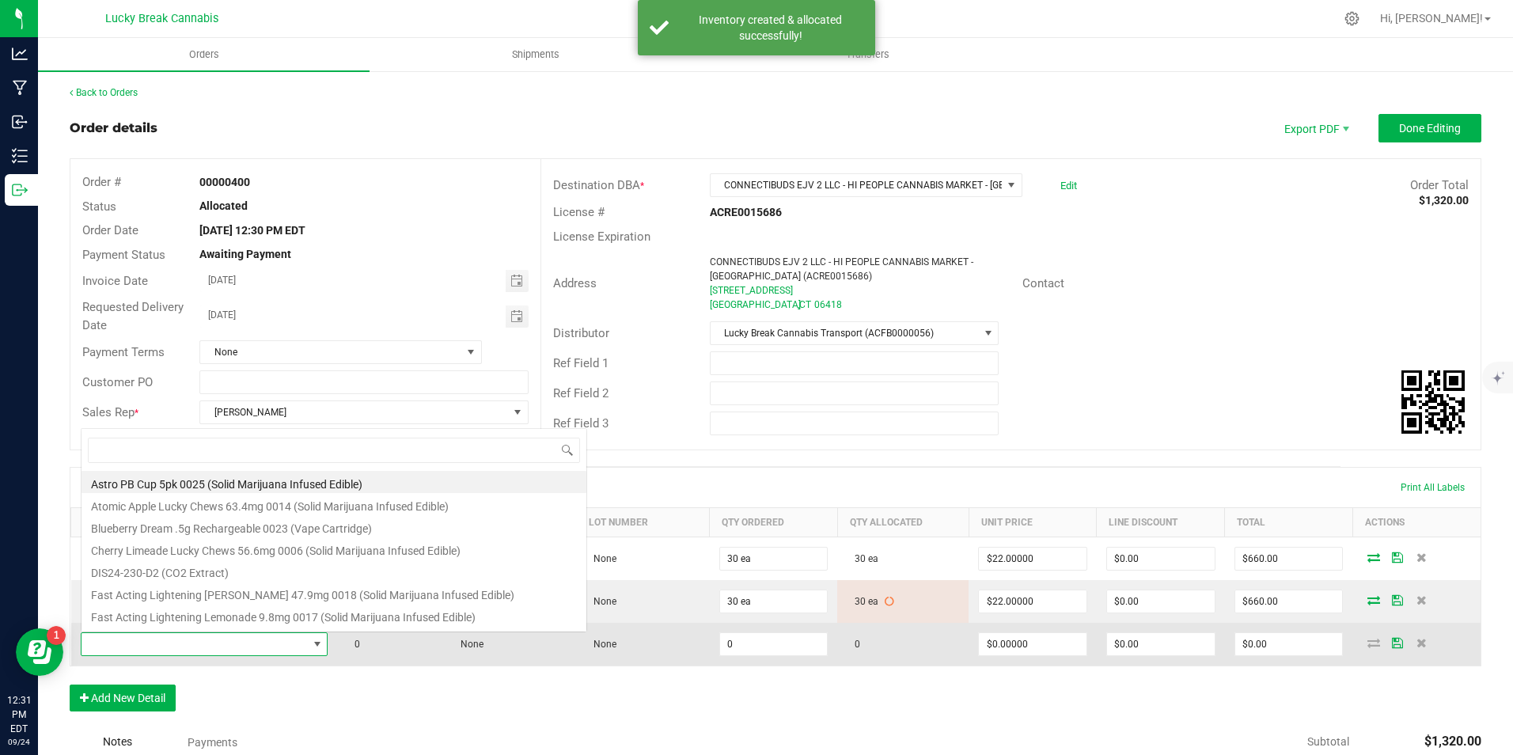
scroll to position [24, 243]
type input "expression"
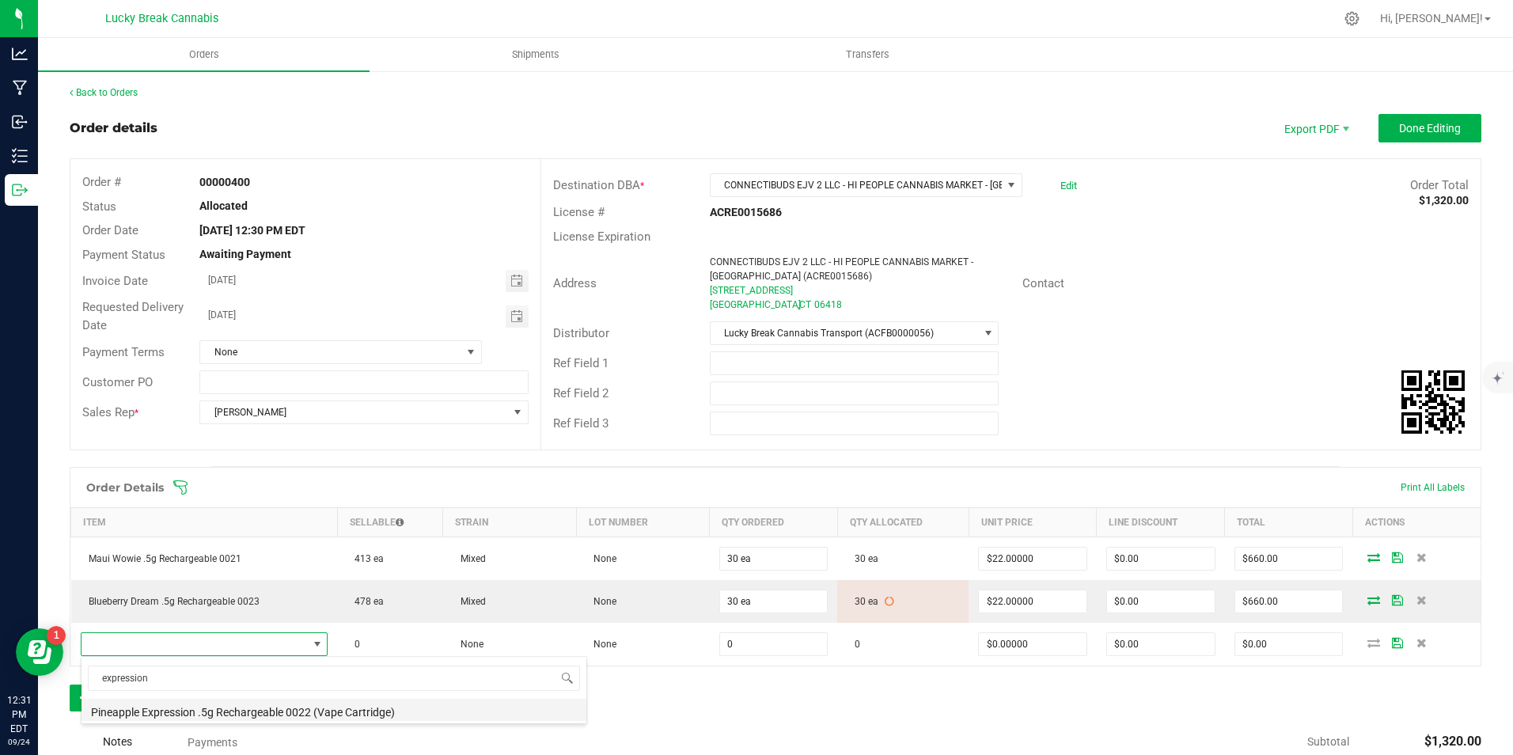
click at [219, 713] on li "Pineapple Expression .5g Rechargeable 0022 (Vape Cartridge)" at bounding box center [333, 710] width 505 height 22
type input "0 ea"
type input "$22.00000"
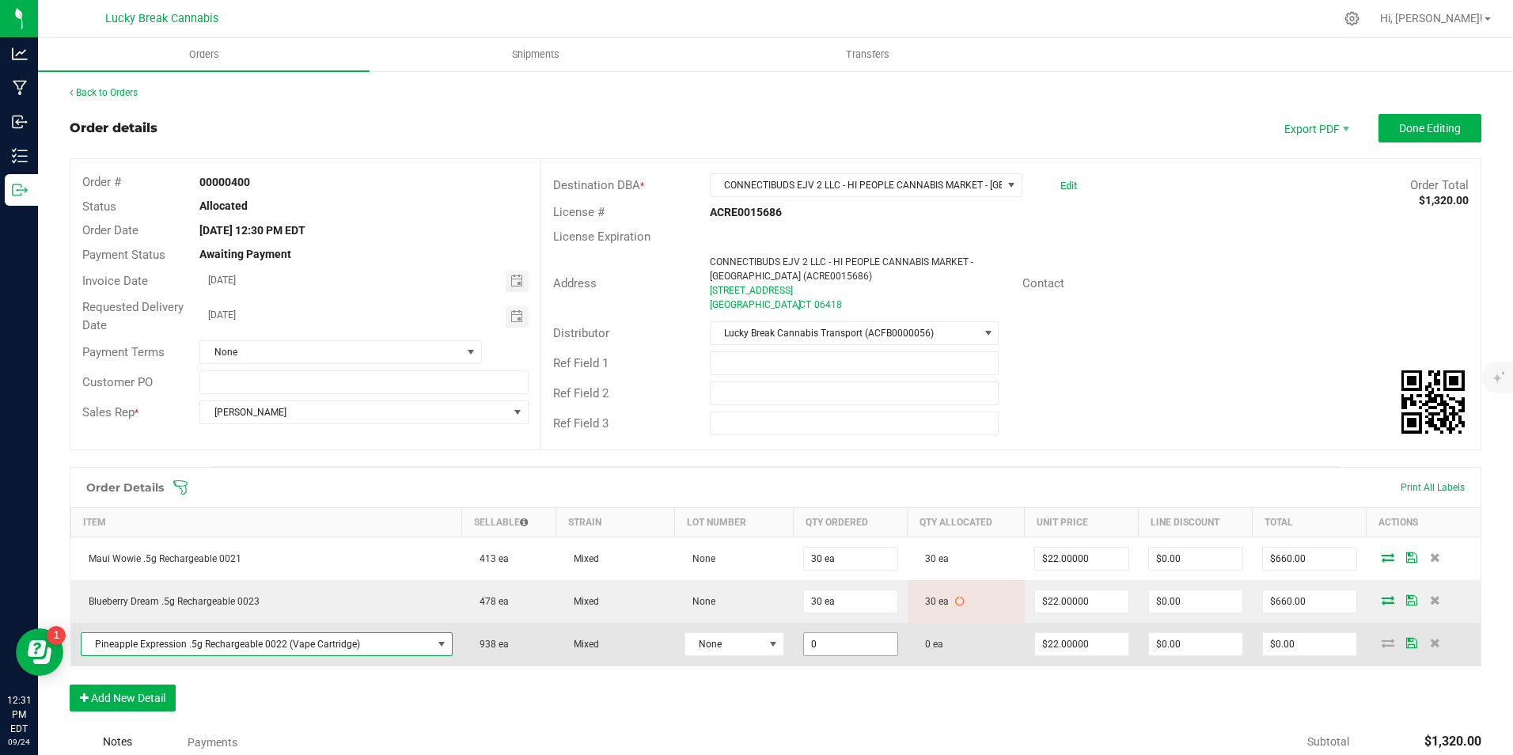
click at [861, 642] on input "0" at bounding box center [850, 644] width 93 height 22
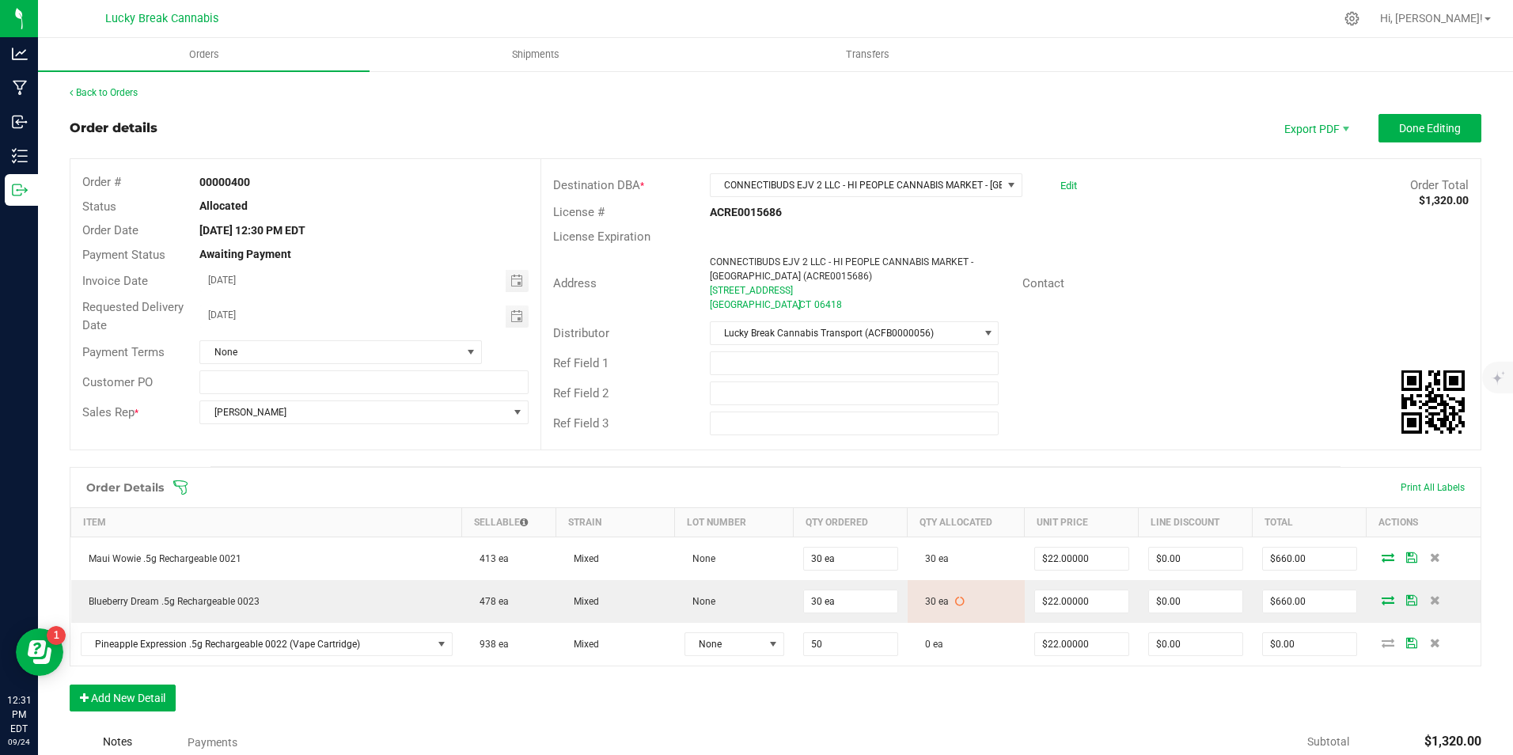
type input "50 ea"
type input "$1,100.00"
click at [886, 690] on div "Order Details Print All Labels Item Sellable Strain Lot Number Qty Ordered Qty …" at bounding box center [775, 597] width 1411 height 260
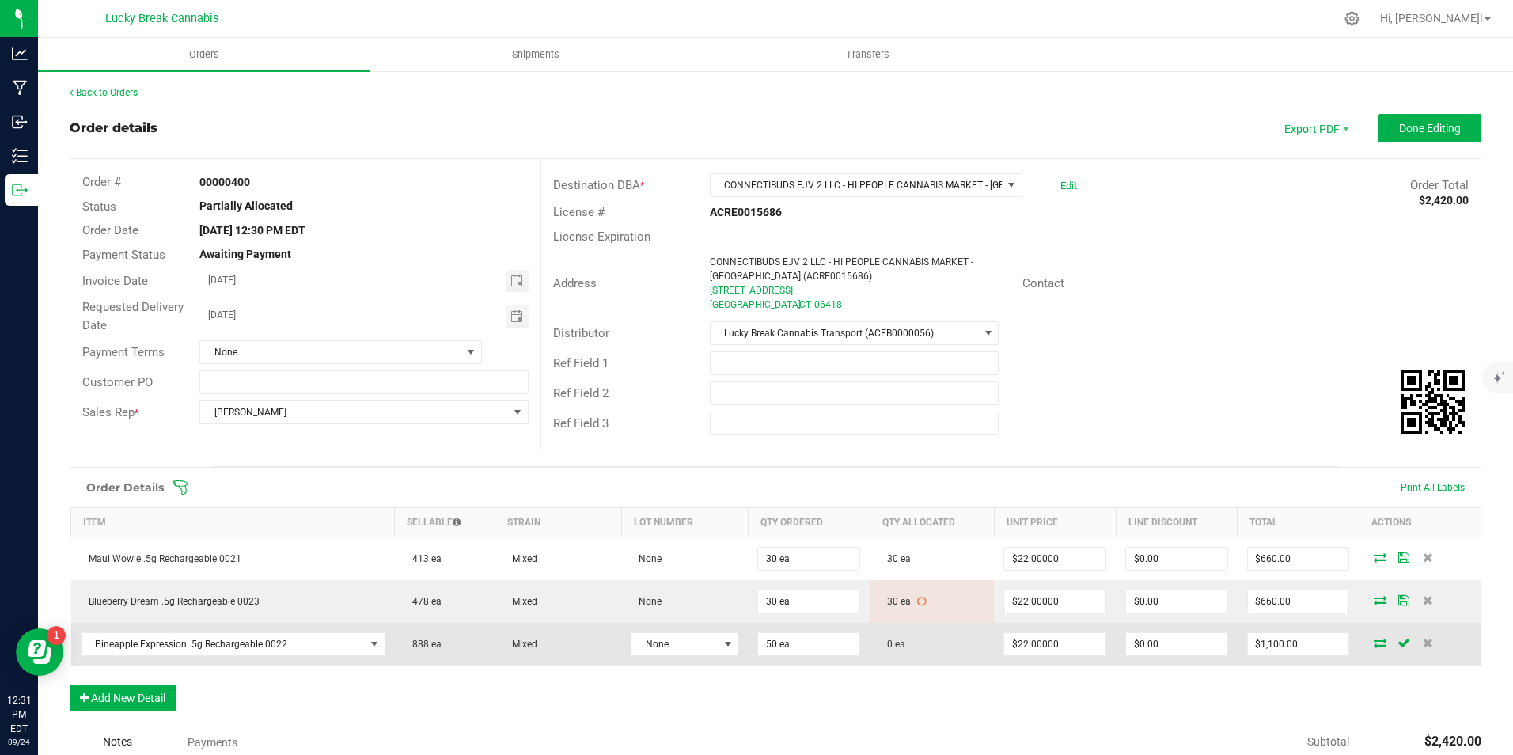
click at [1373, 641] on icon at bounding box center [1379, 642] width 13 height 9
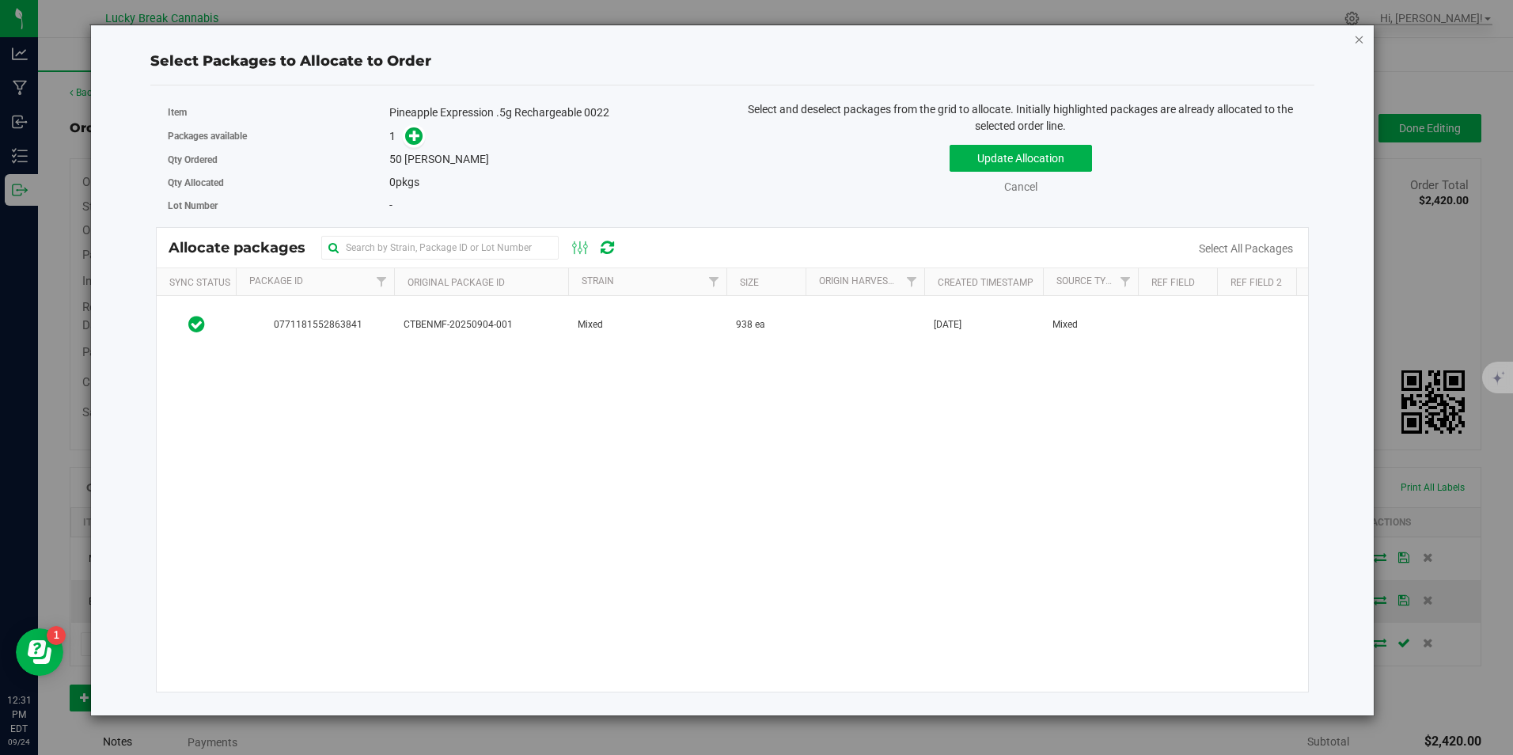
click at [1361, 40] on icon "button" at bounding box center [1359, 38] width 11 height 19
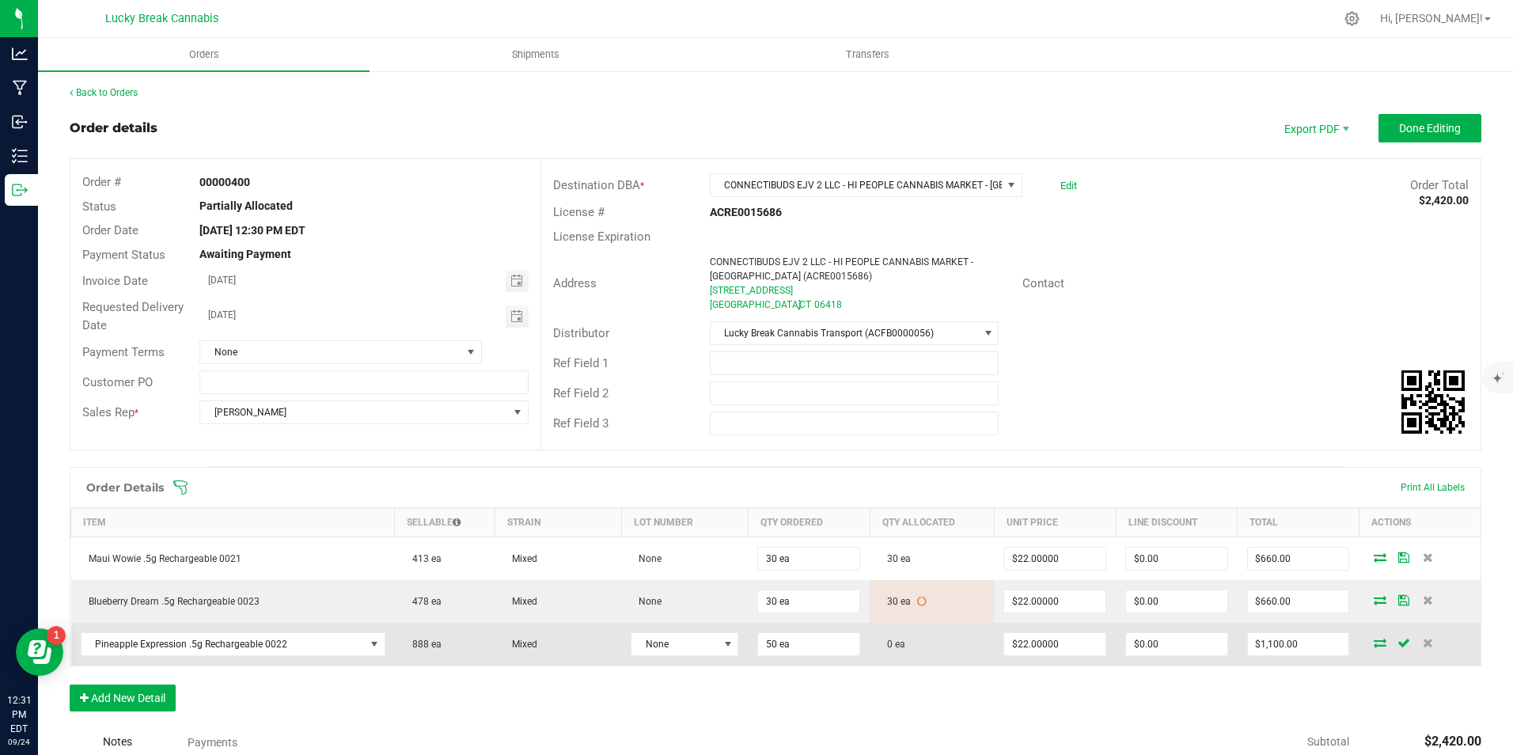
click at [1373, 644] on icon at bounding box center [1379, 642] width 13 height 9
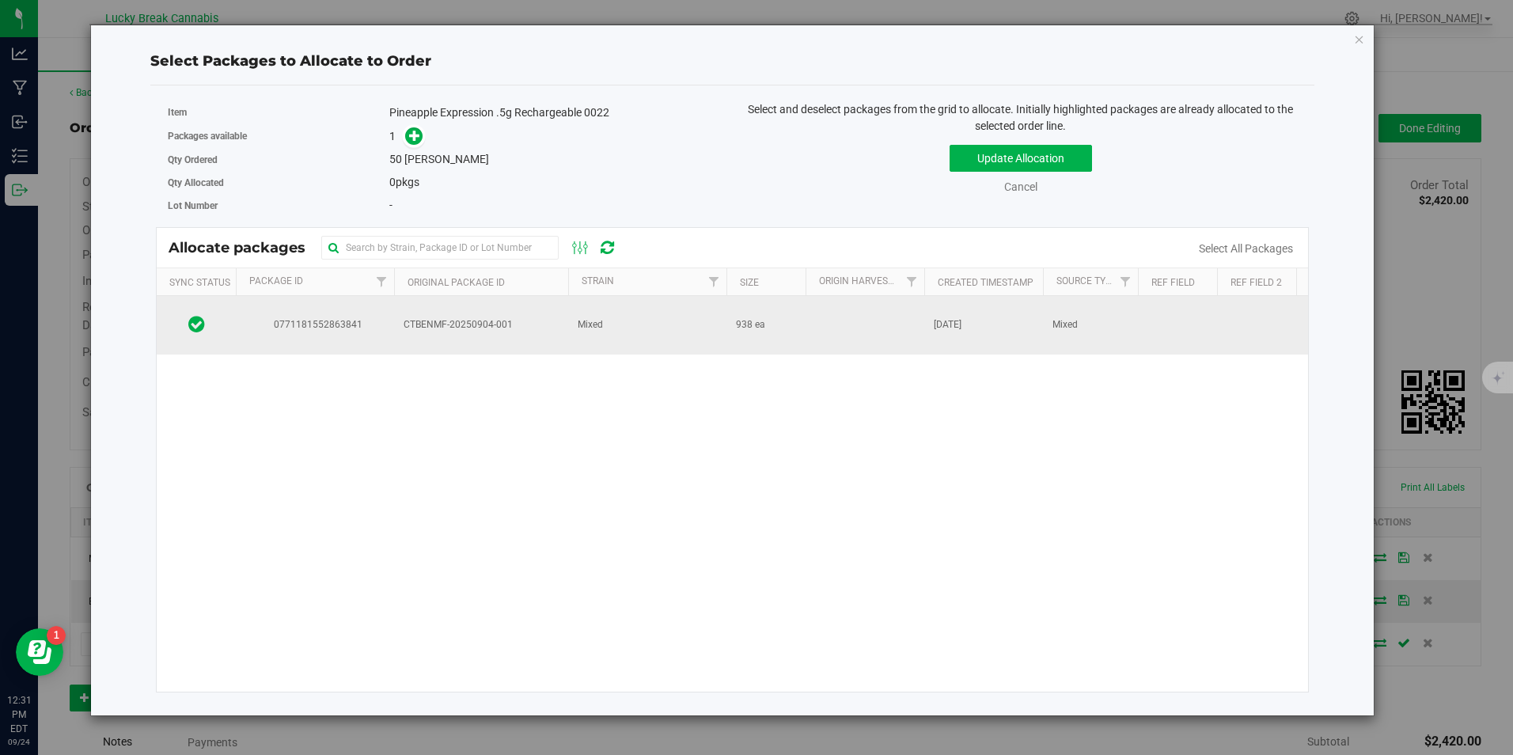
click at [608, 315] on td "Mixed" at bounding box center [647, 325] width 158 height 59
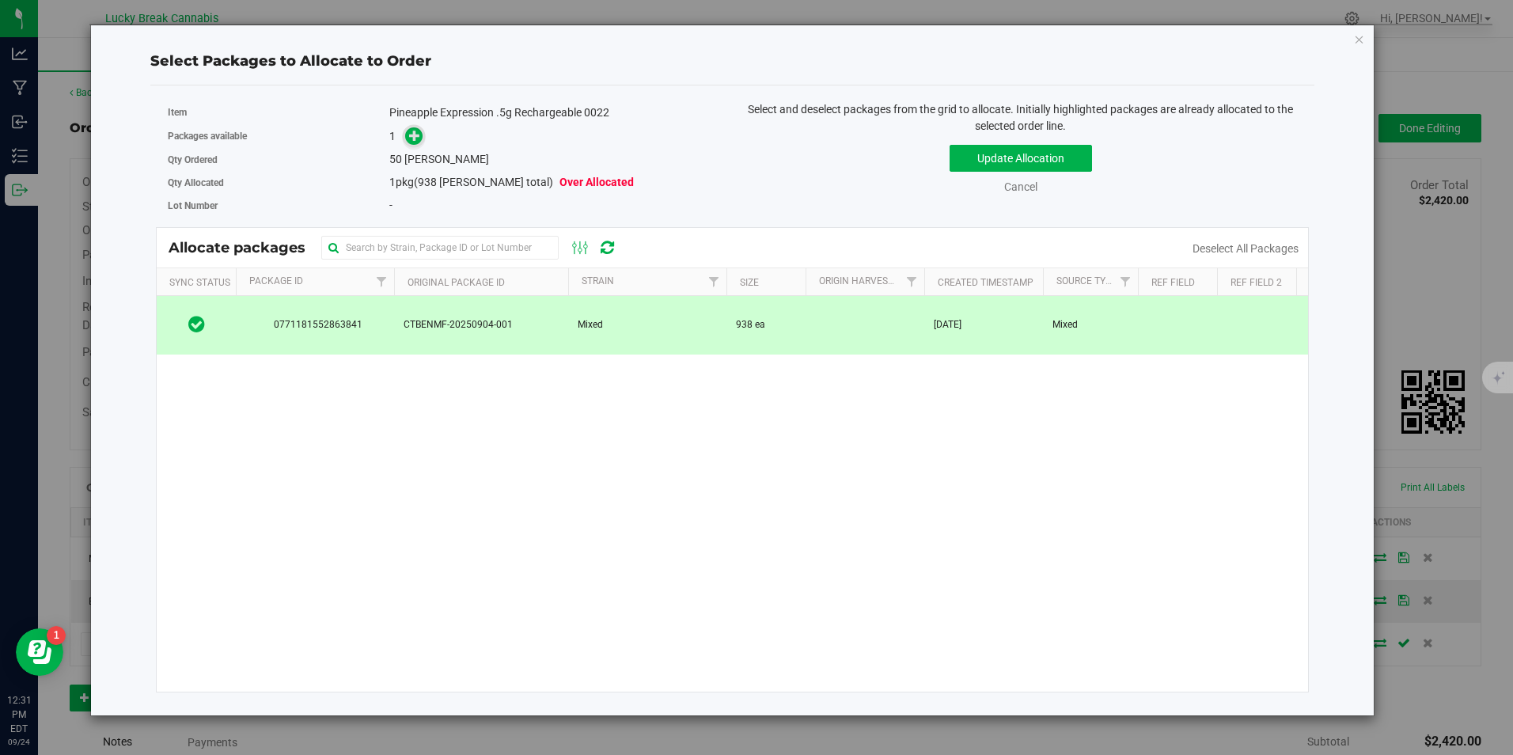
click at [414, 131] on icon at bounding box center [414, 135] width 11 height 11
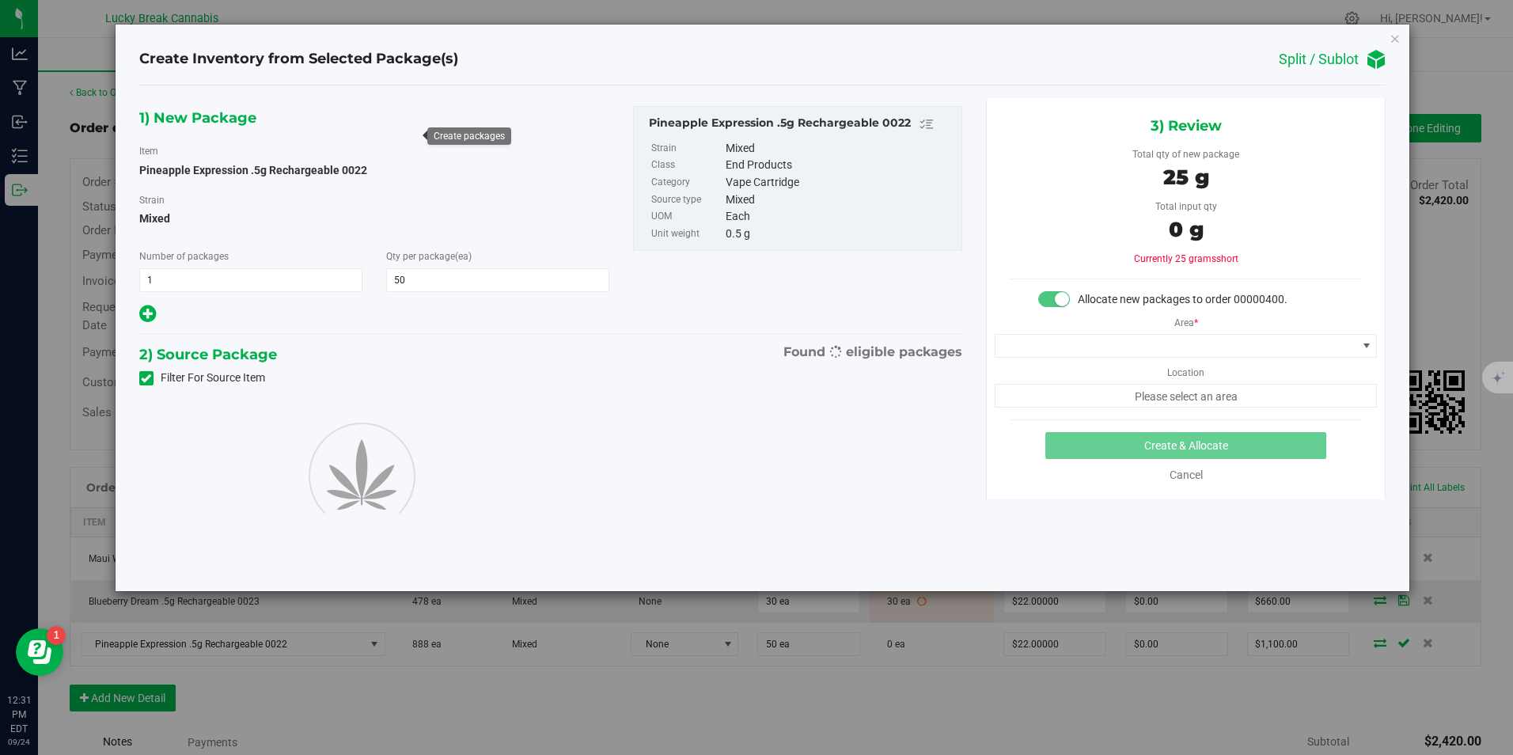
type input "50"
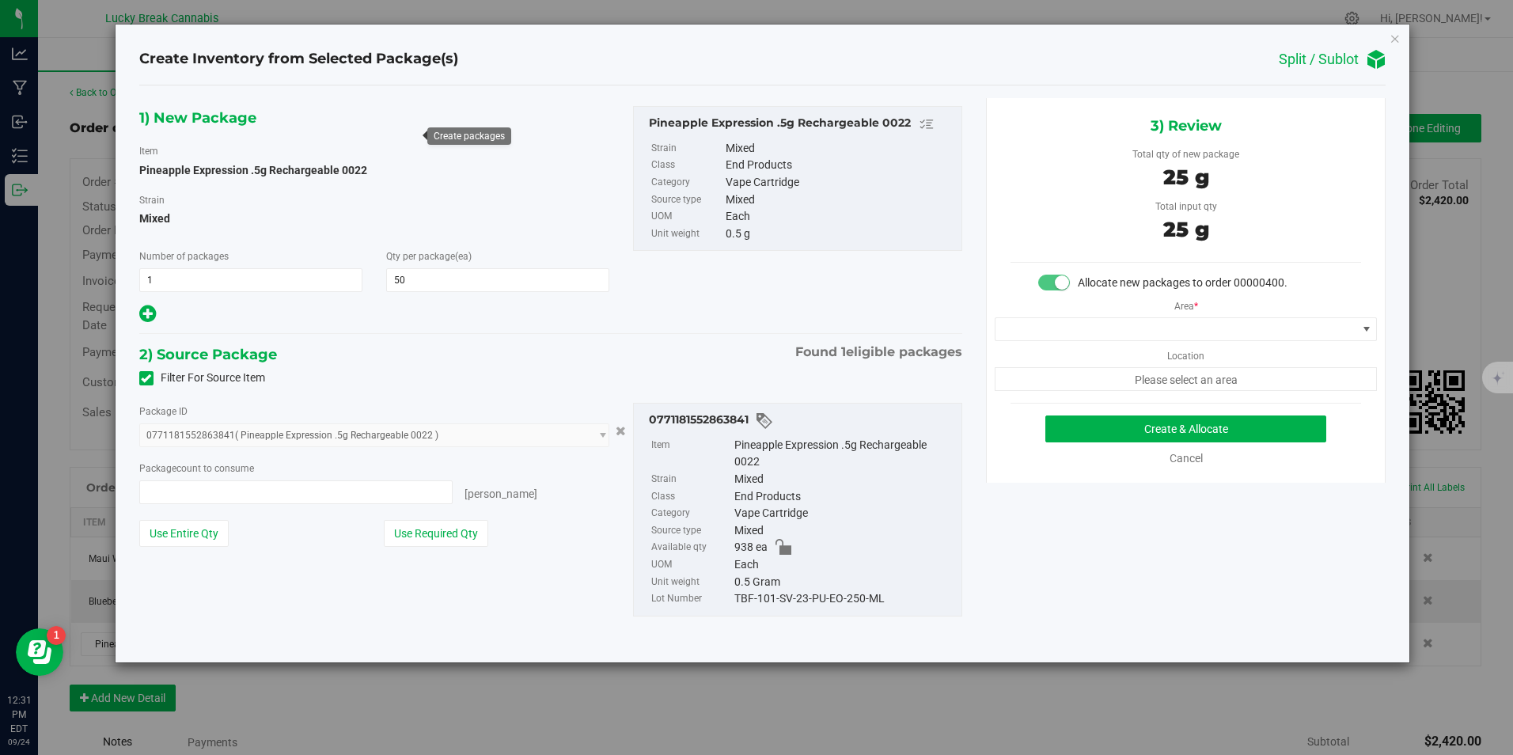
type input "50 ea"
click at [1145, 325] on span at bounding box center [1175, 329] width 361 height 22
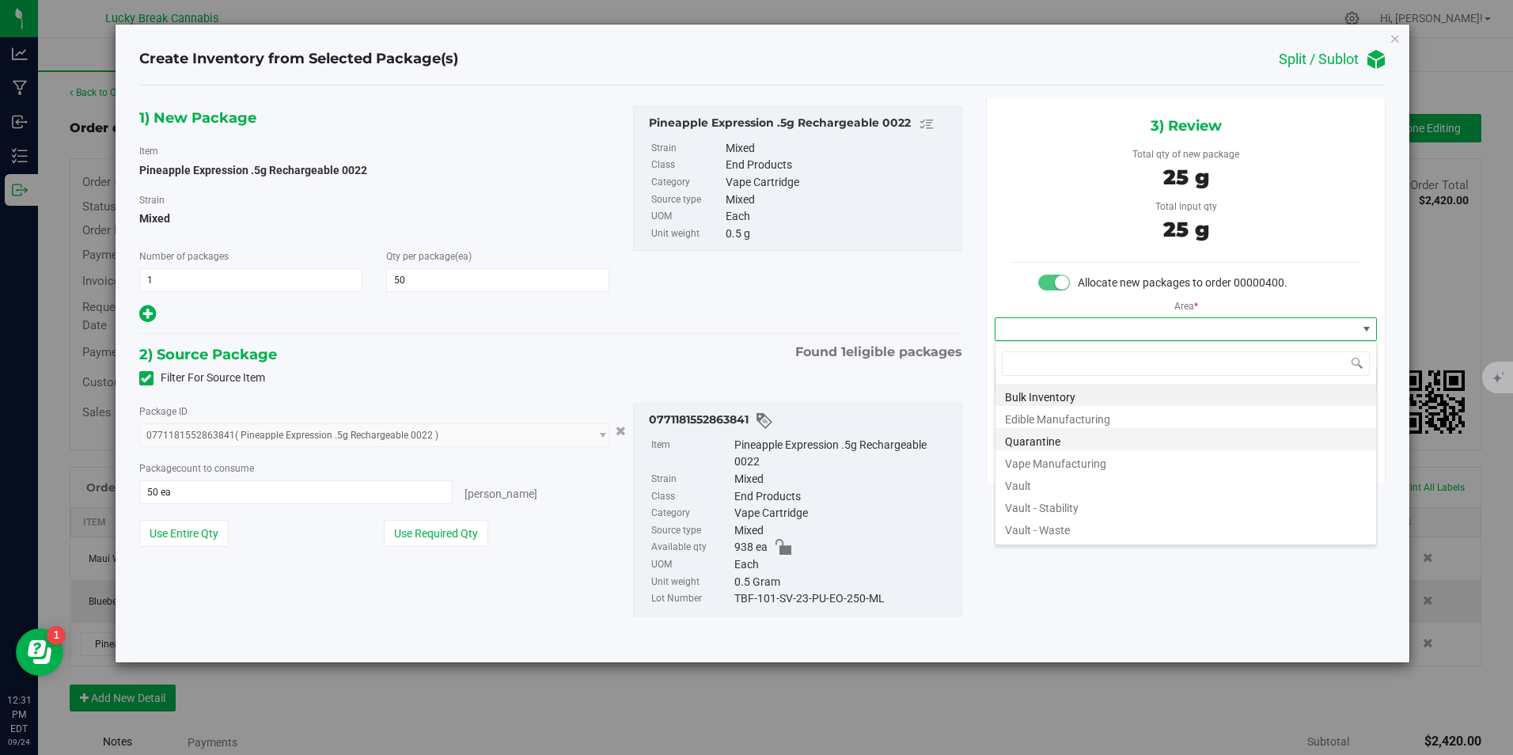
scroll to position [24, 383]
click at [1055, 479] on li "Vault" at bounding box center [1185, 483] width 381 height 22
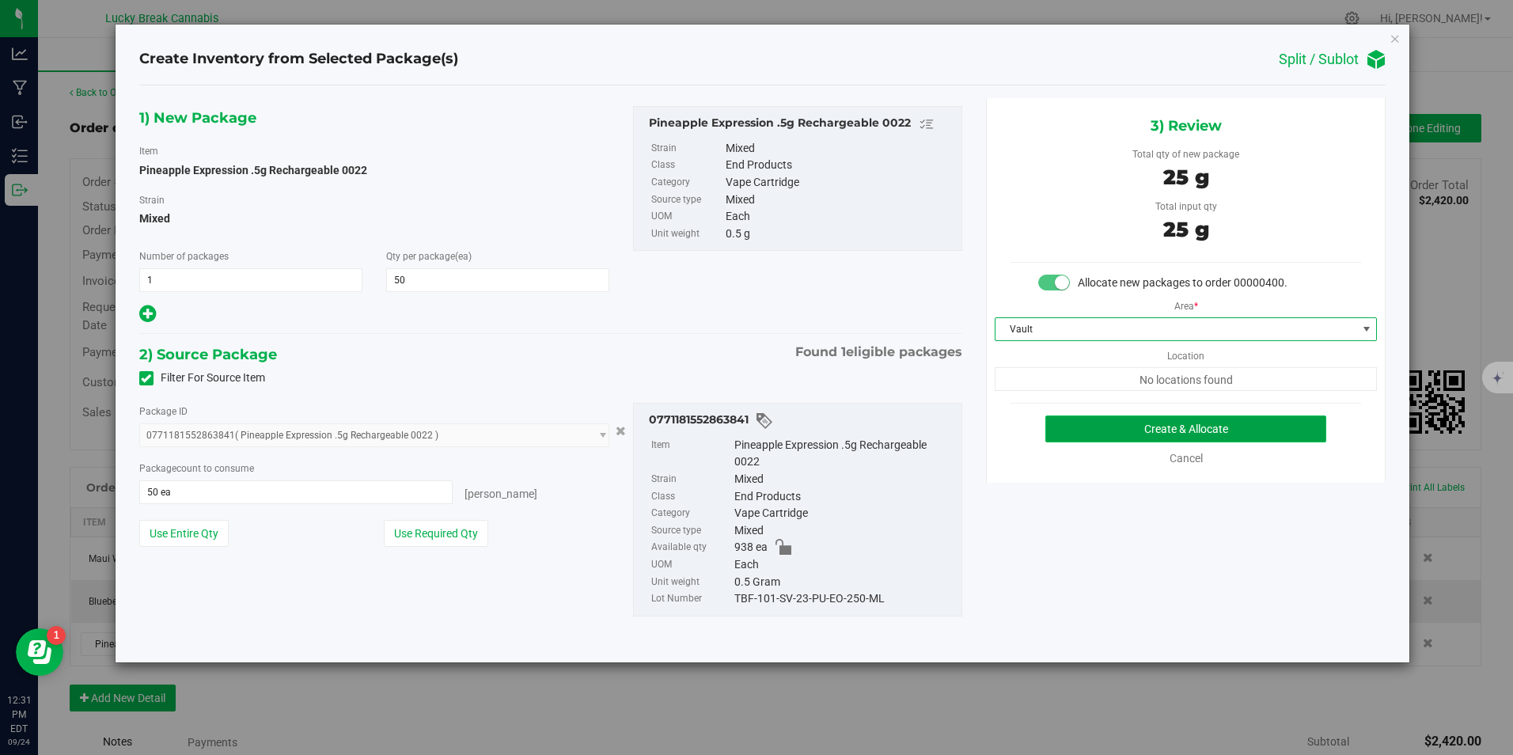
click at [1121, 429] on button "Create & Allocate" at bounding box center [1185, 428] width 281 height 27
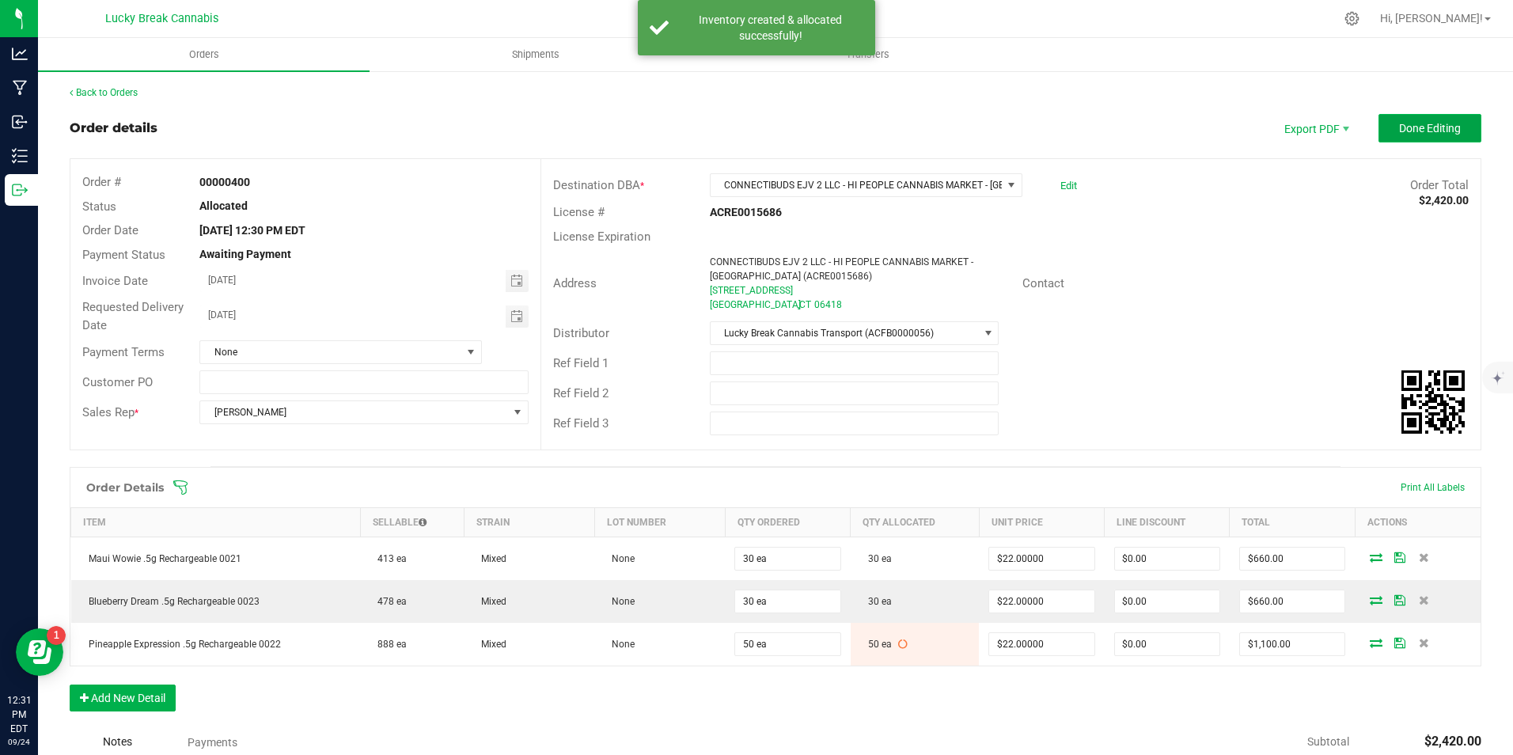
click at [1411, 138] on button "Done Editing" at bounding box center [1429, 128] width 103 height 28
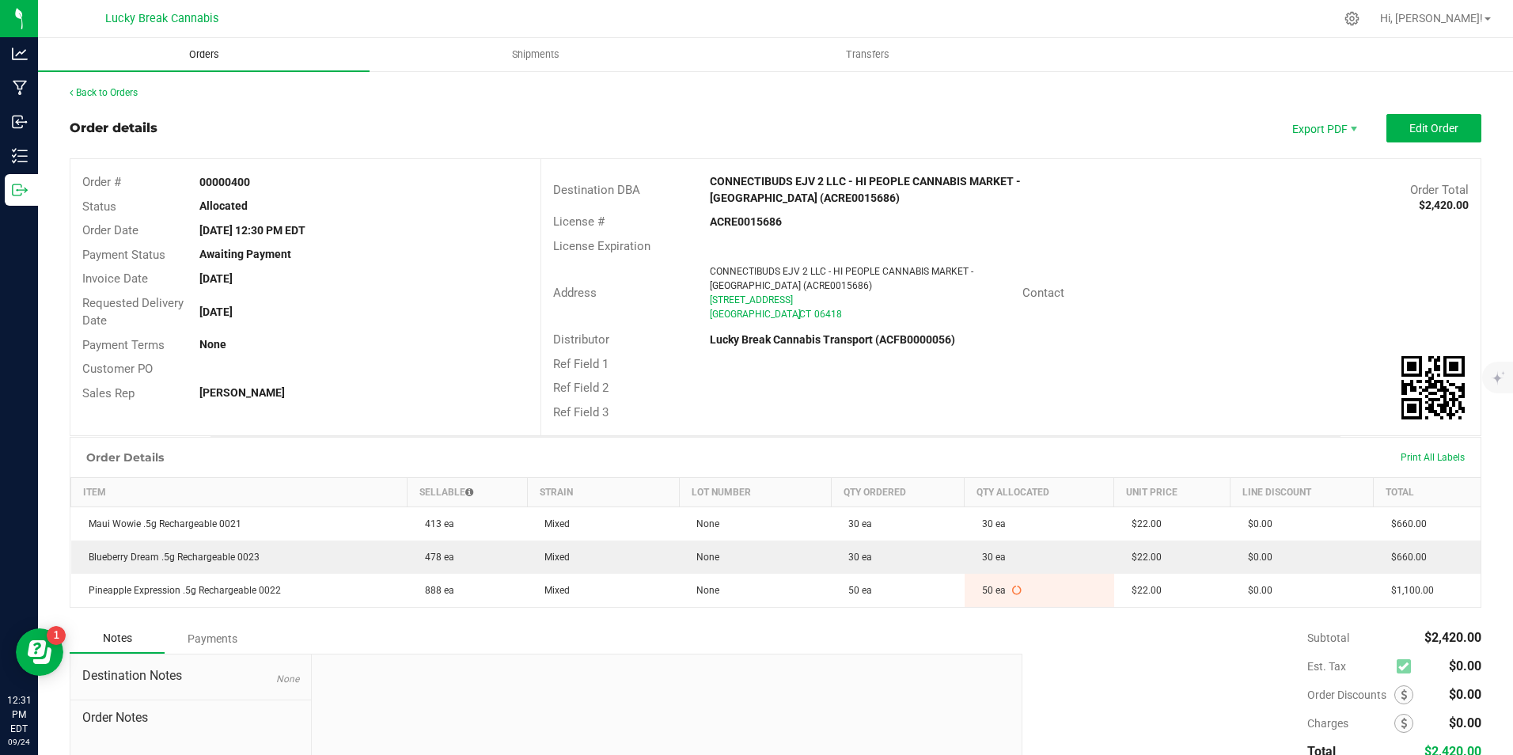
click at [191, 59] on span "Orders" at bounding box center [204, 54] width 73 height 14
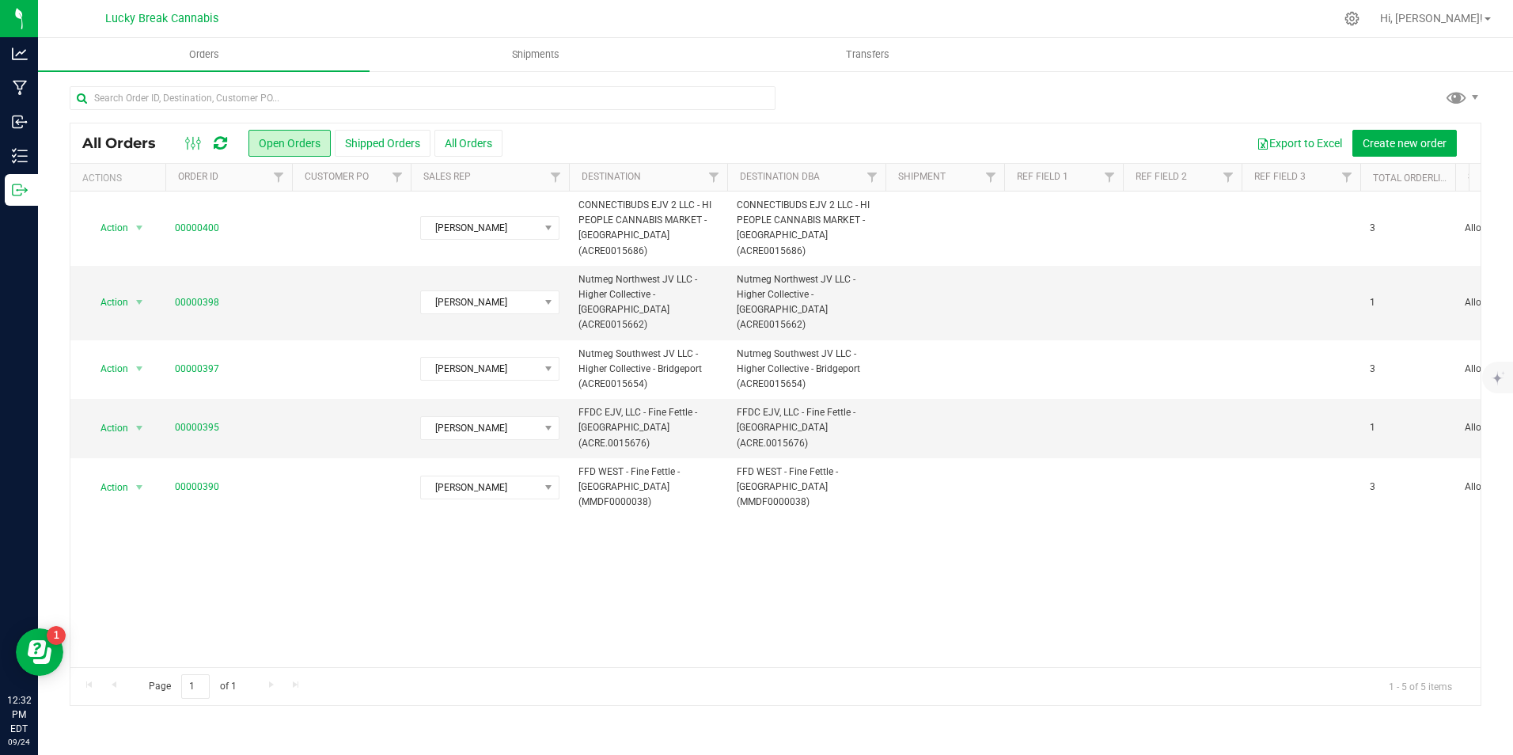
click at [1015, 725] on div "Orders Shipments Transfers All Orders Open Orders Shipped Orders" at bounding box center [775, 396] width 1475 height 717
click at [1377, 137] on span "Create new order" at bounding box center [1404, 143] width 84 height 13
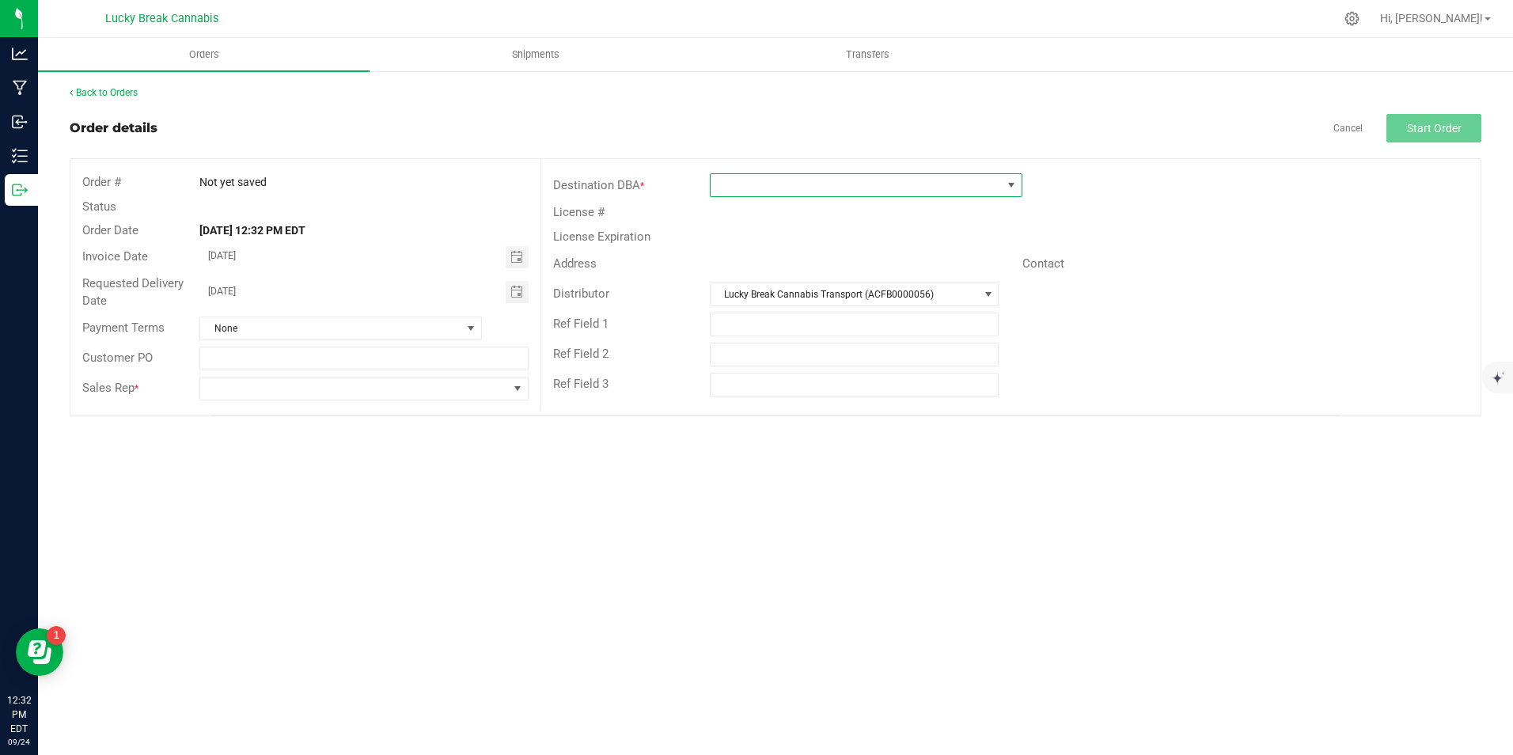
click at [753, 176] on span at bounding box center [855, 185] width 291 height 22
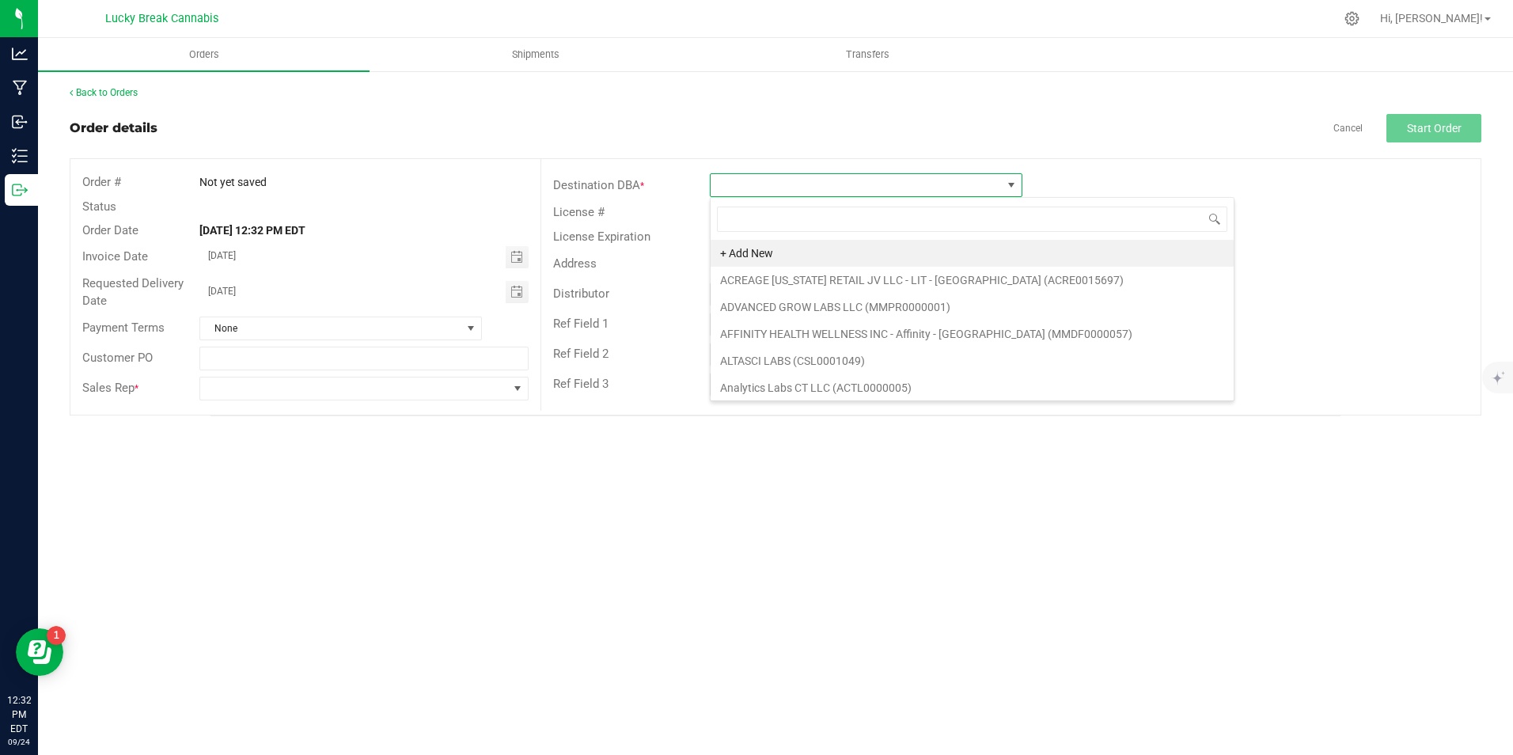
scroll to position [24, 312]
type input "WEE"
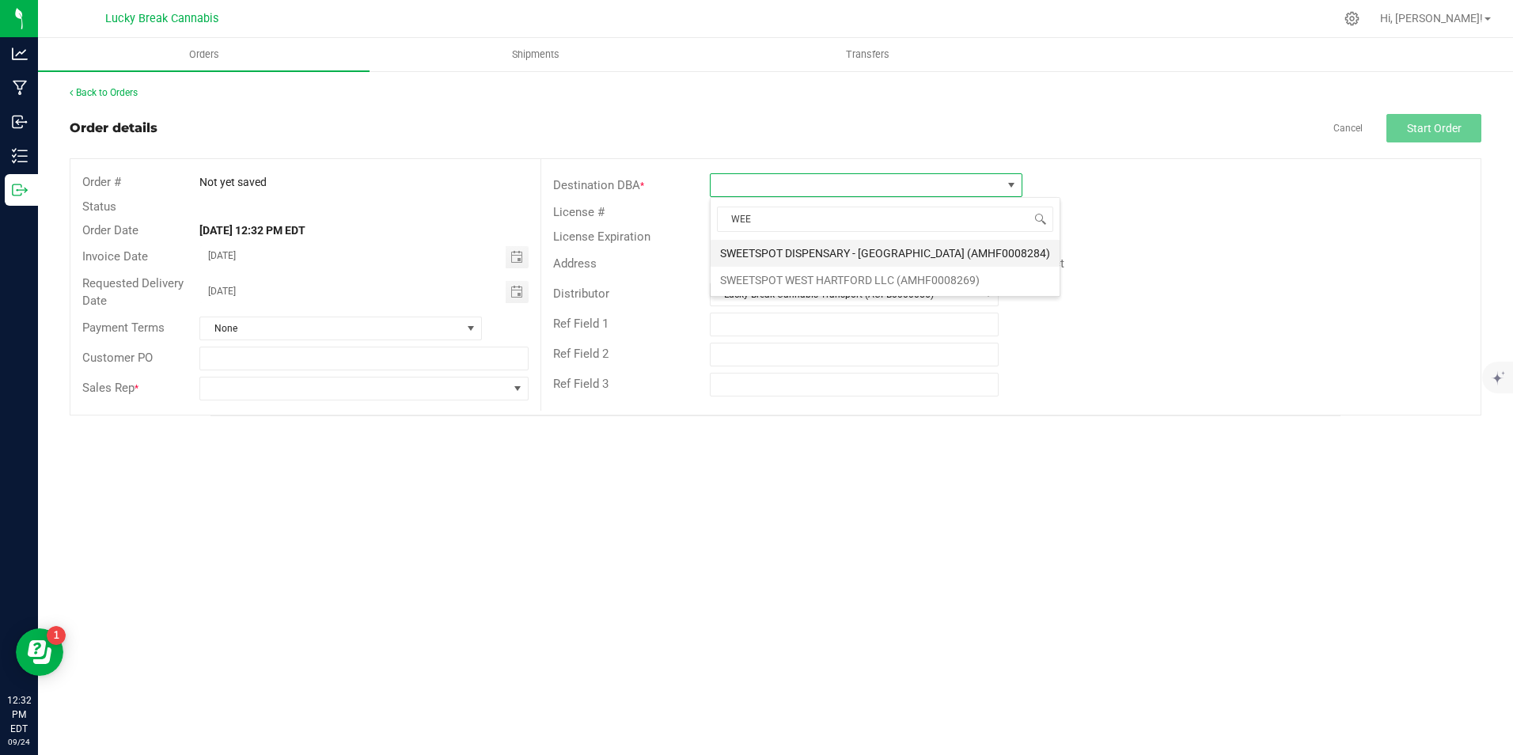
click at [869, 251] on li "SWEETSPOT DISPENSARY - STAMFORD (AMHF0008284)" at bounding box center [884, 253] width 349 height 27
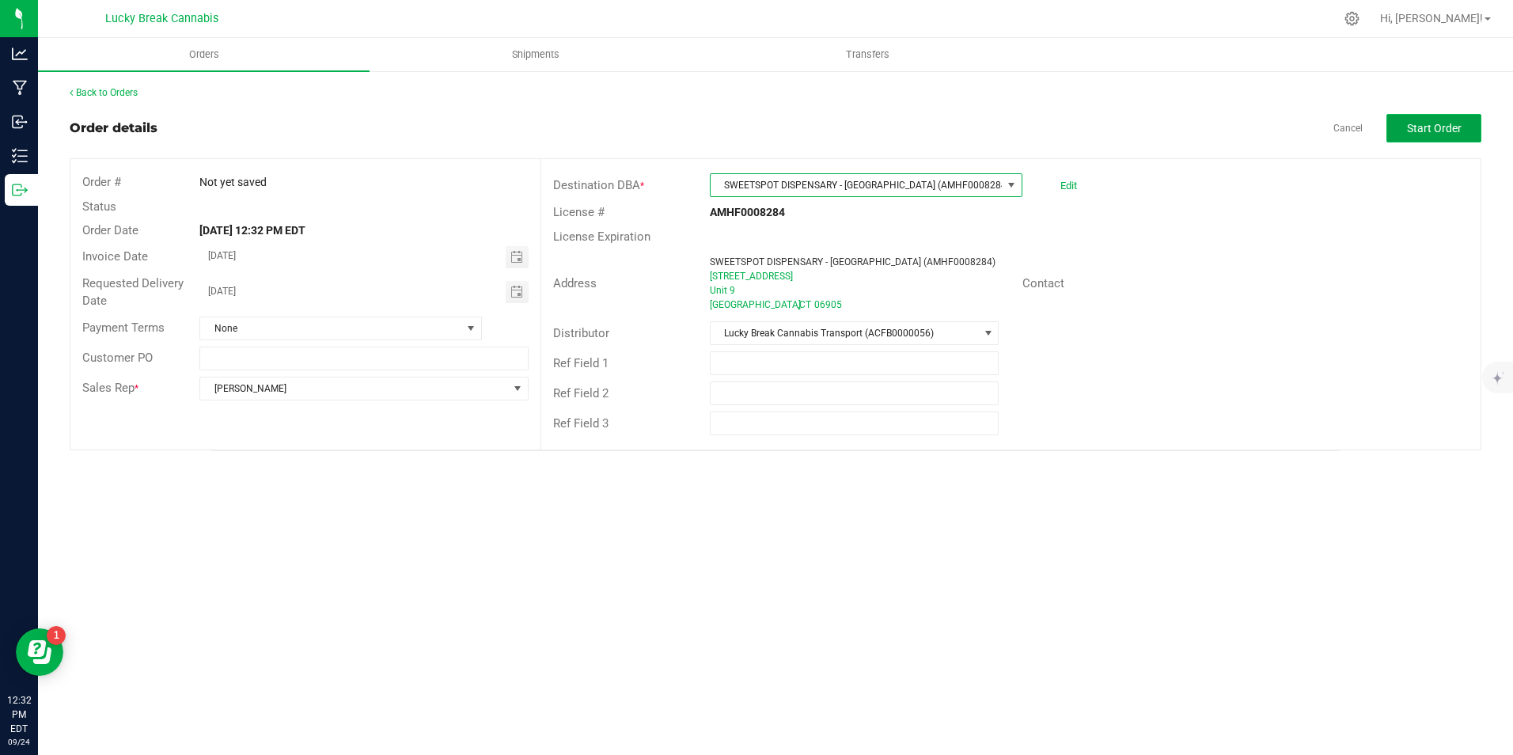
click at [1409, 137] on button "Start Order" at bounding box center [1433, 128] width 95 height 28
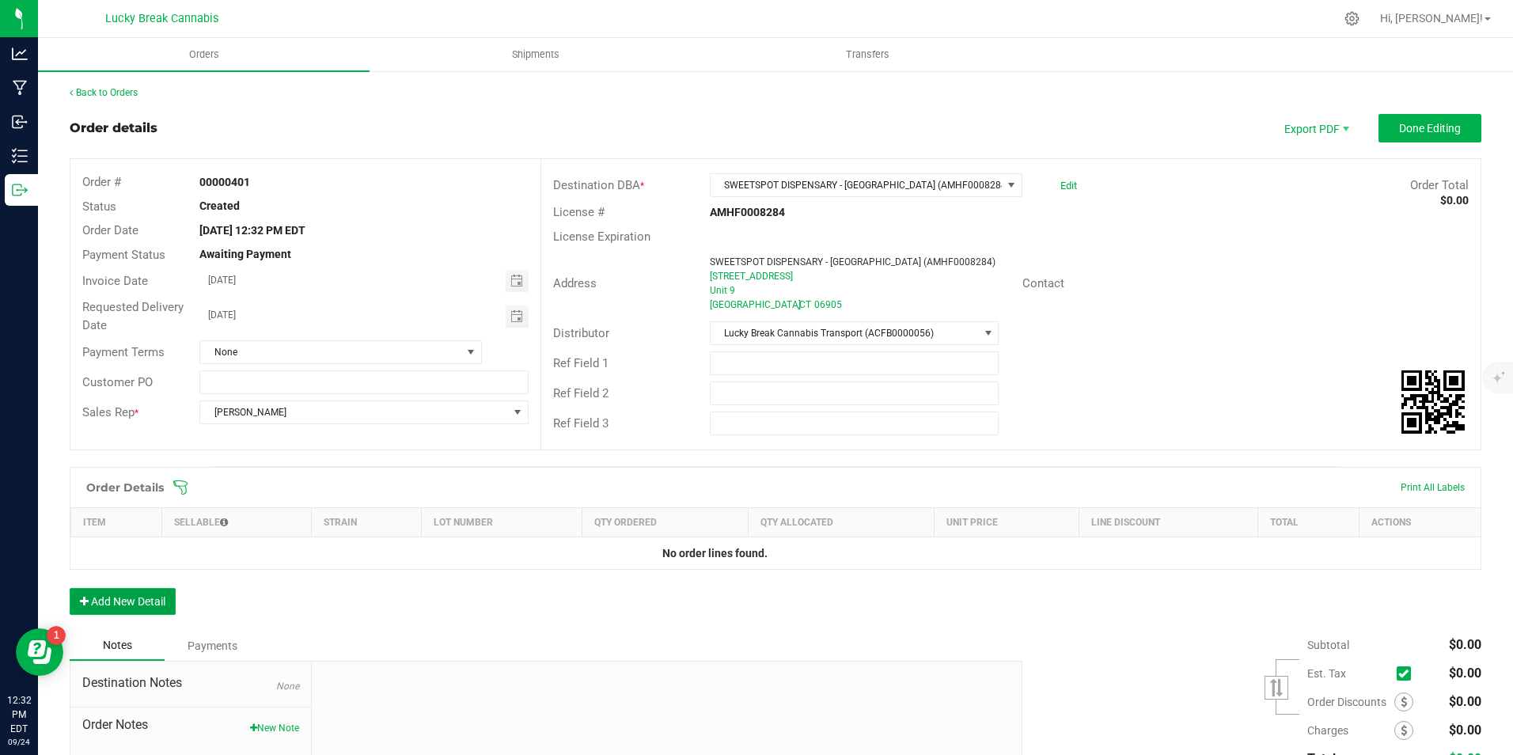
click at [141, 604] on button "Add New Detail" at bounding box center [123, 601] width 106 height 27
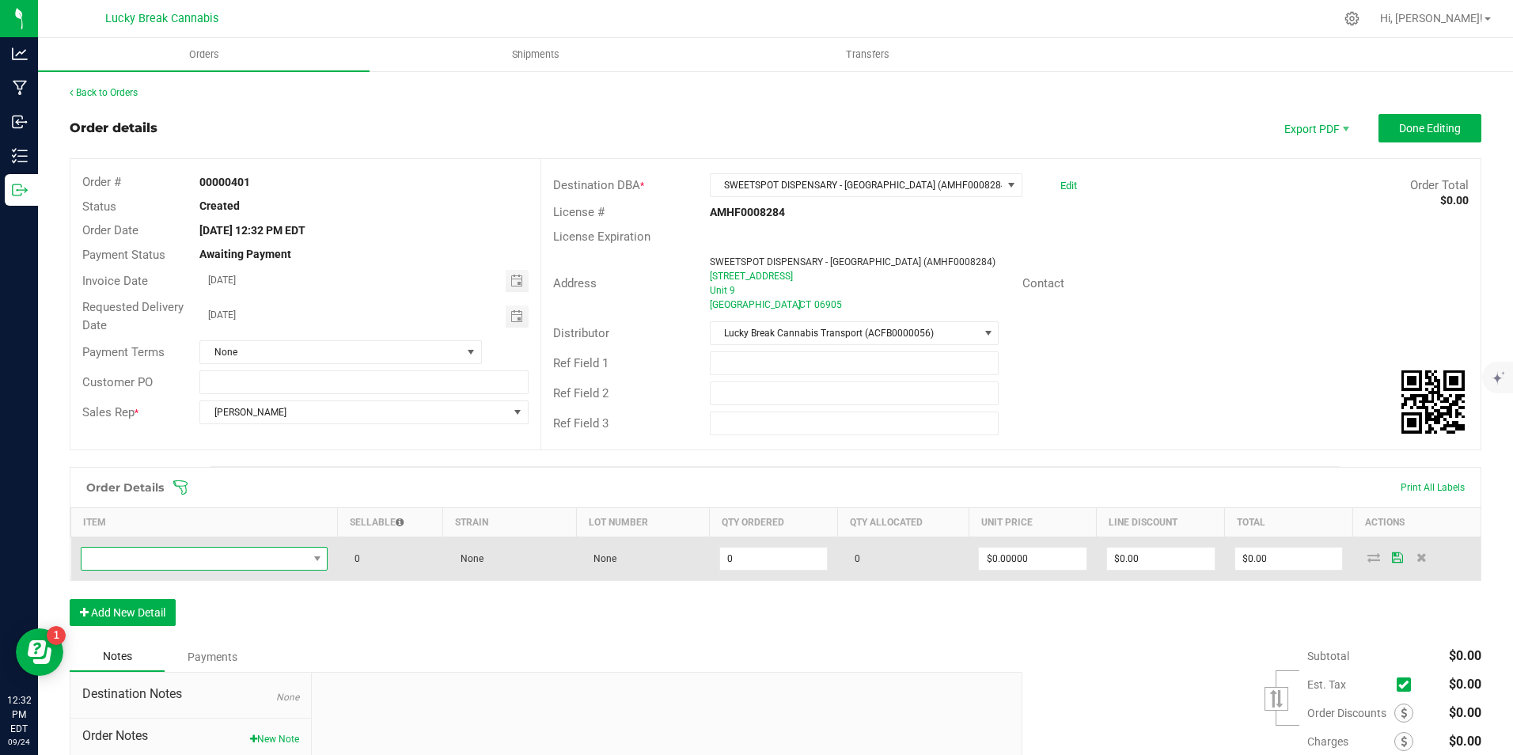
click at [180, 555] on span "NO DATA FOUND" at bounding box center [194, 558] width 226 height 22
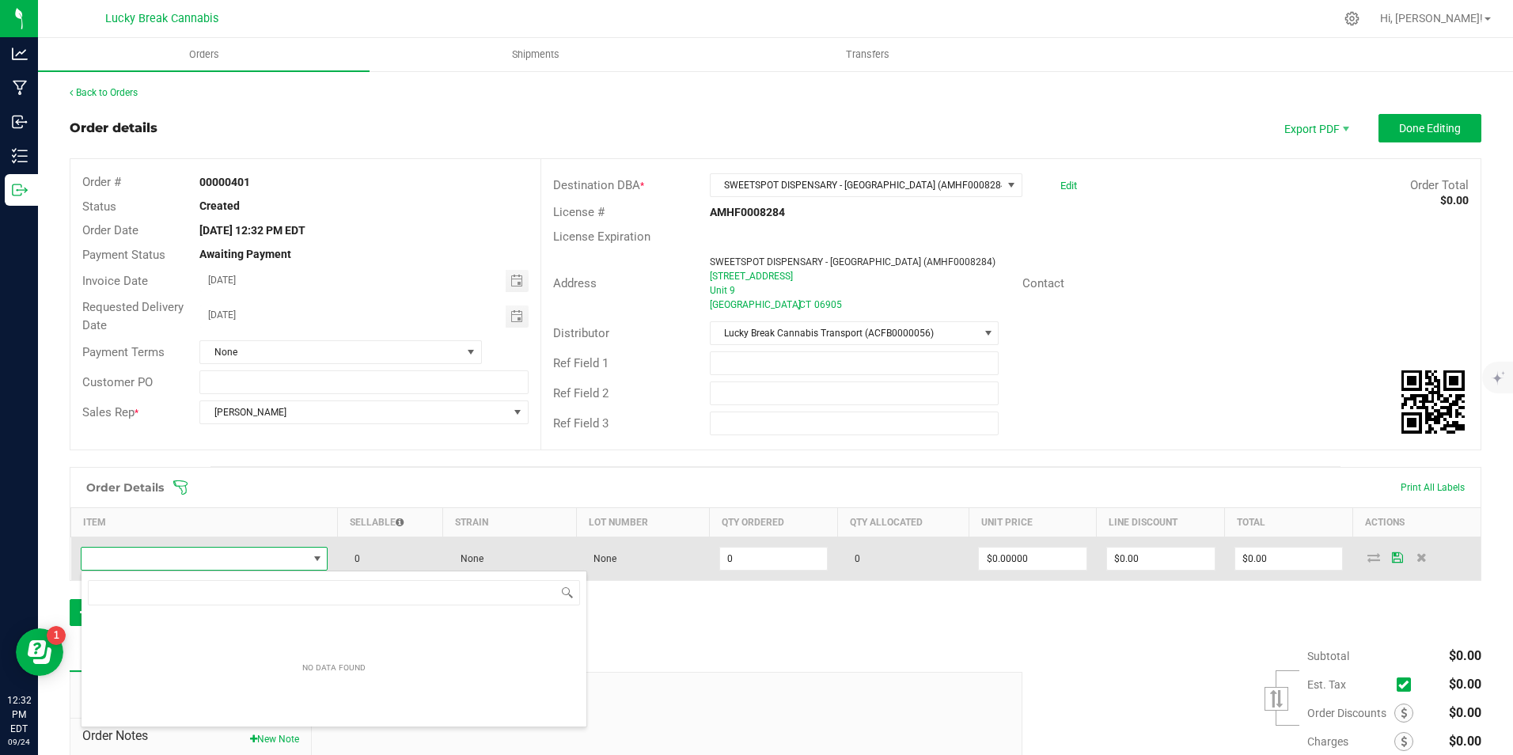
scroll to position [24, 243]
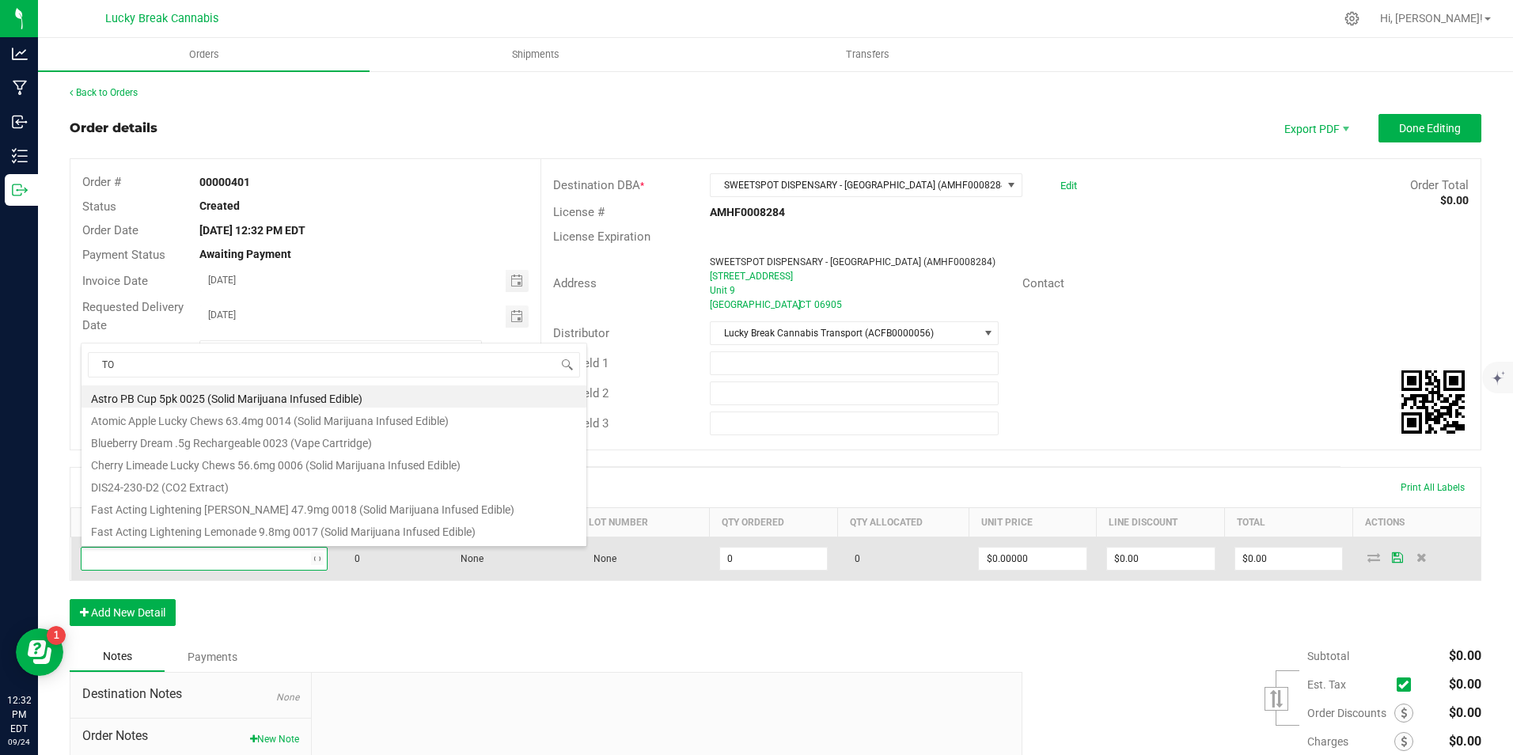
type input "T"
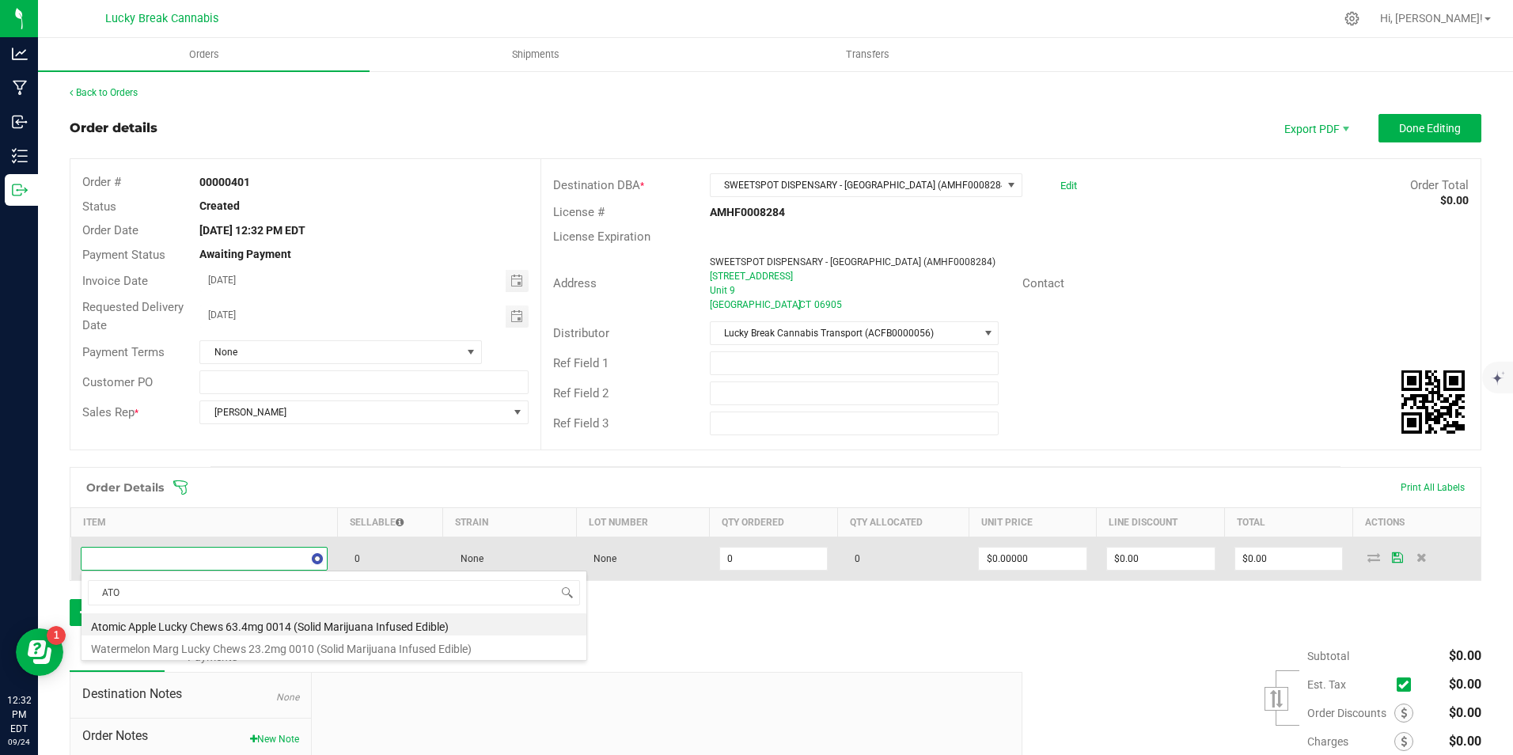
type input "ATOM"
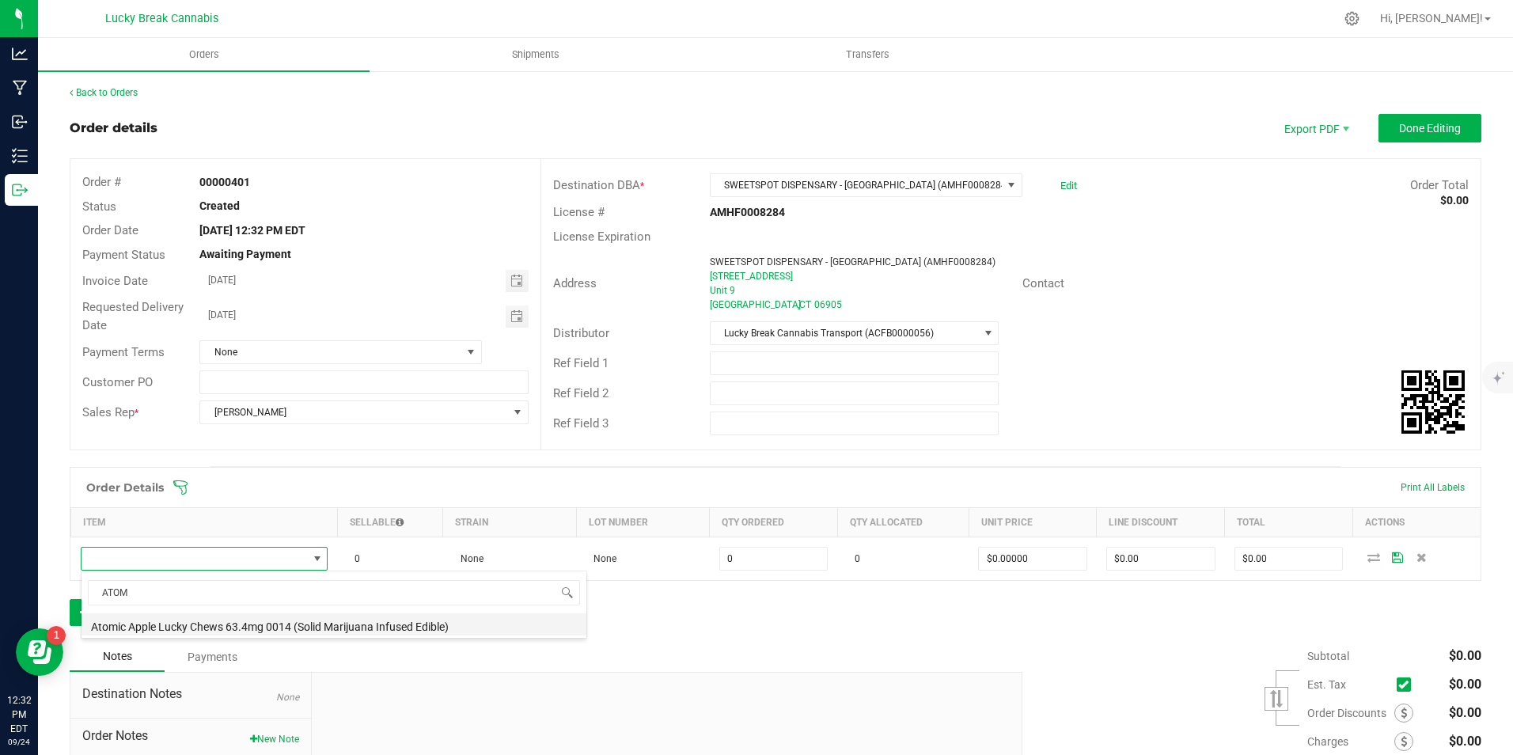
click at [290, 623] on li "Atomic Apple Lucky Chews 63.4mg 0014 (Solid Marijuana Infused Edible)" at bounding box center [333, 624] width 505 height 22
type input "0 ea"
type input "$34.50000"
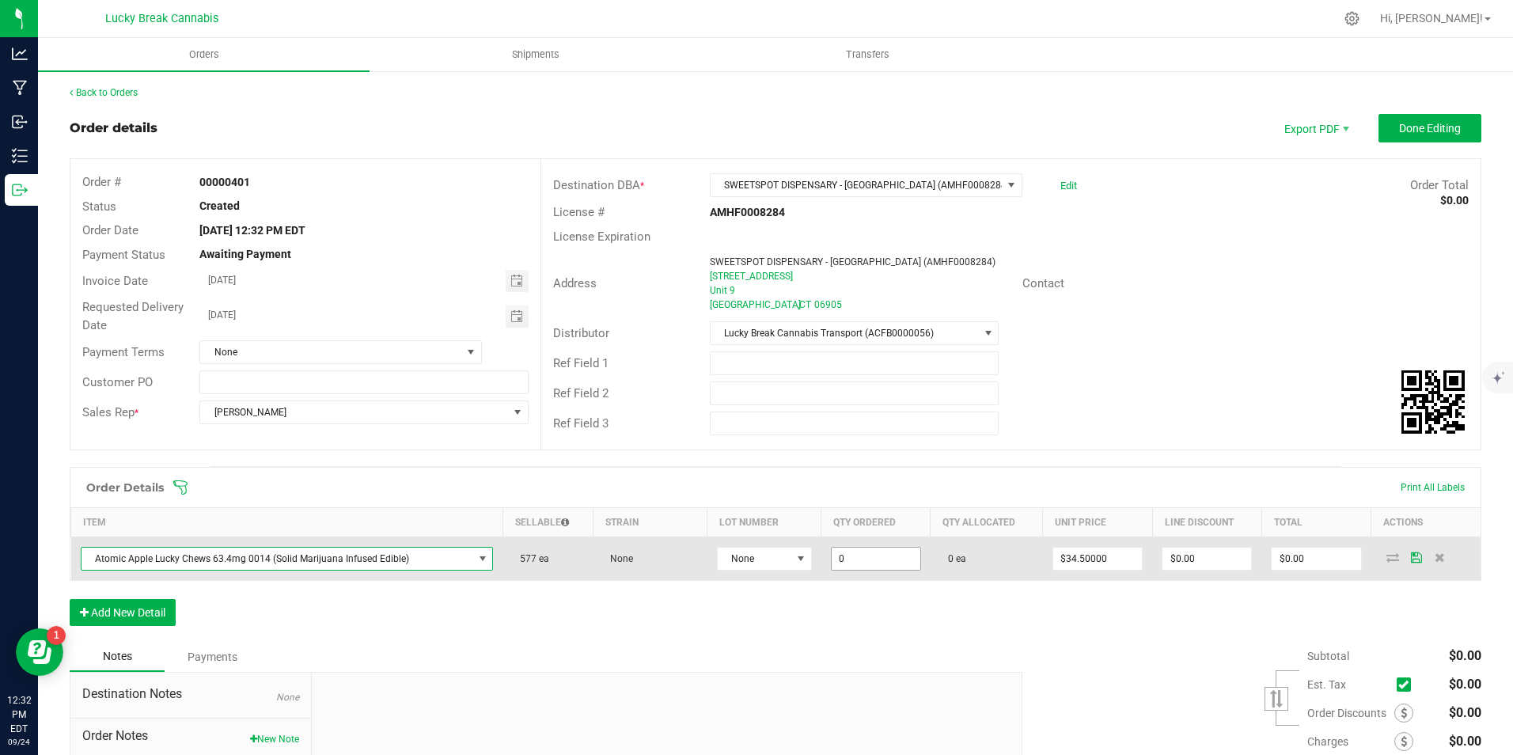
click at [854, 554] on input "0" at bounding box center [875, 558] width 89 height 22
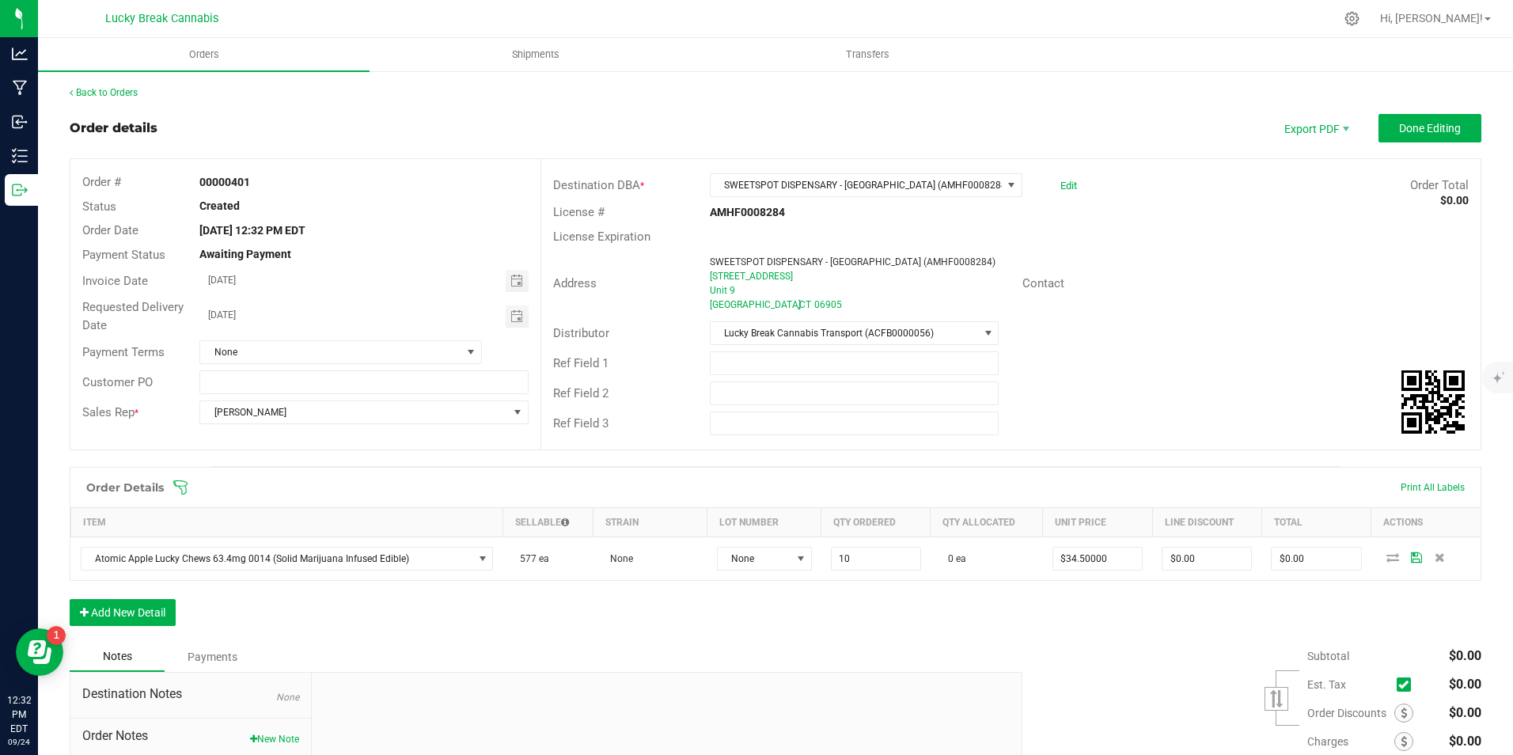
type input "10 ea"
type input "$345.00"
click at [866, 604] on div "Order Details Print All Labels Item Sellable Strain Lot Number Qty Ordered Qty …" at bounding box center [775, 554] width 1411 height 175
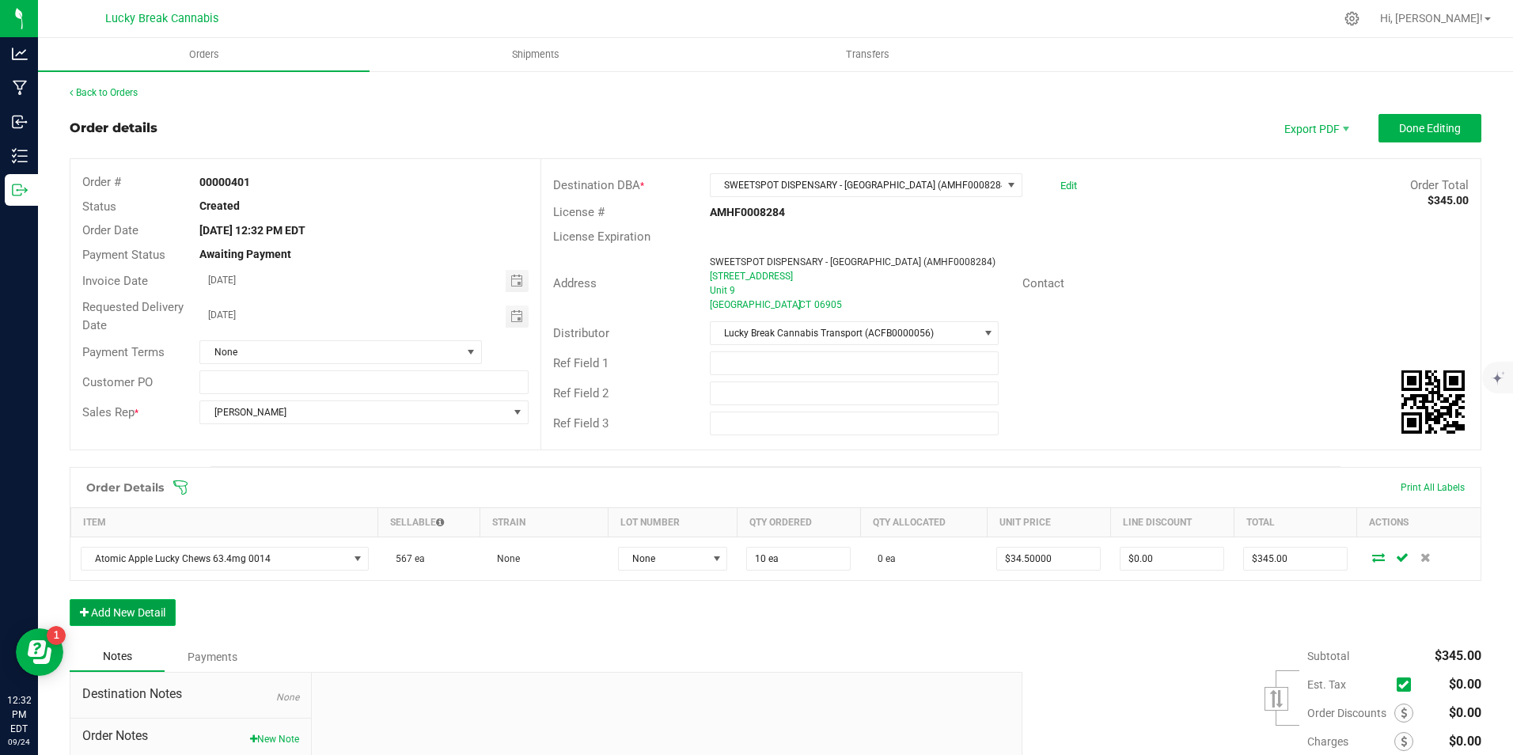
click at [138, 617] on button "Add New Detail" at bounding box center [123, 612] width 106 height 27
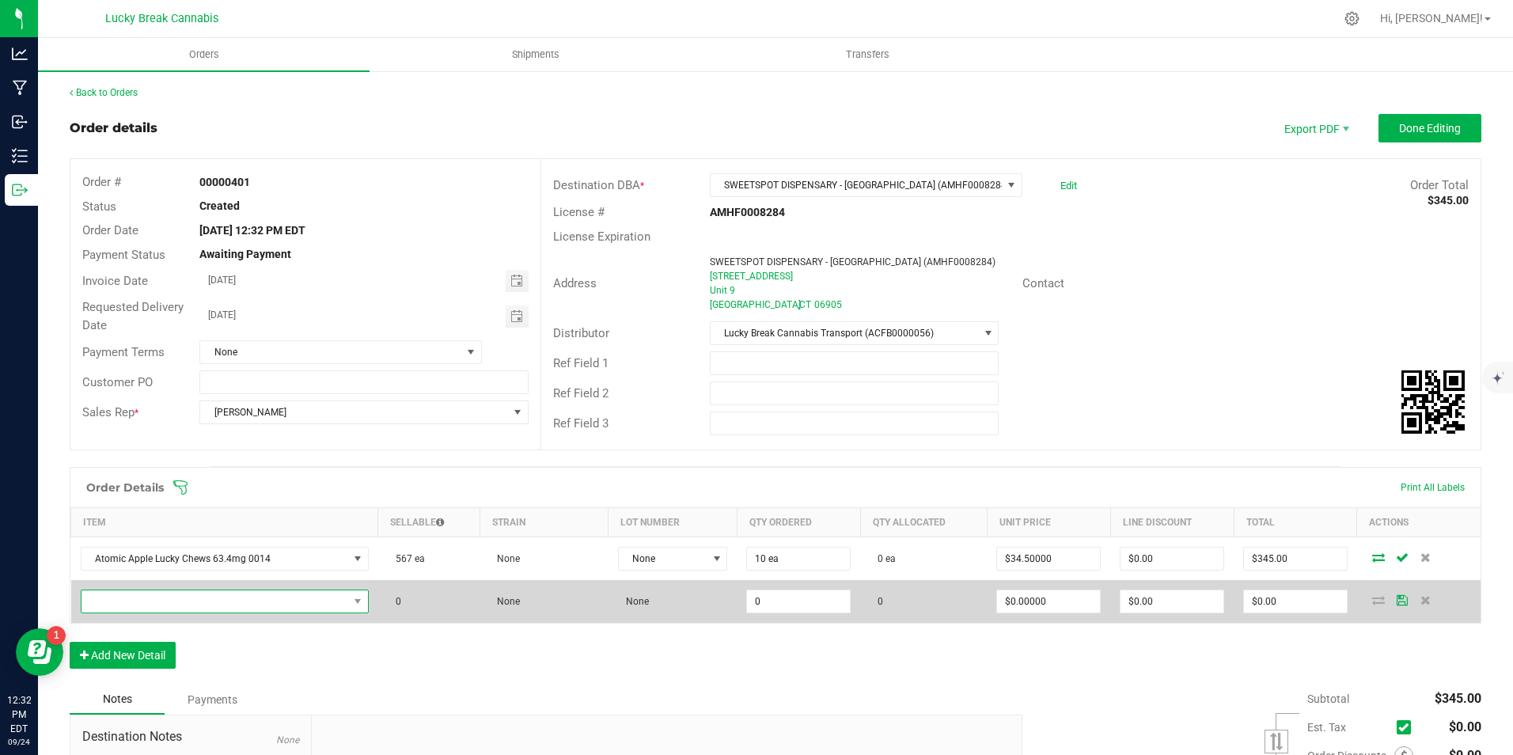
click at [168, 593] on span "NO DATA FOUND" at bounding box center [214, 601] width 267 height 22
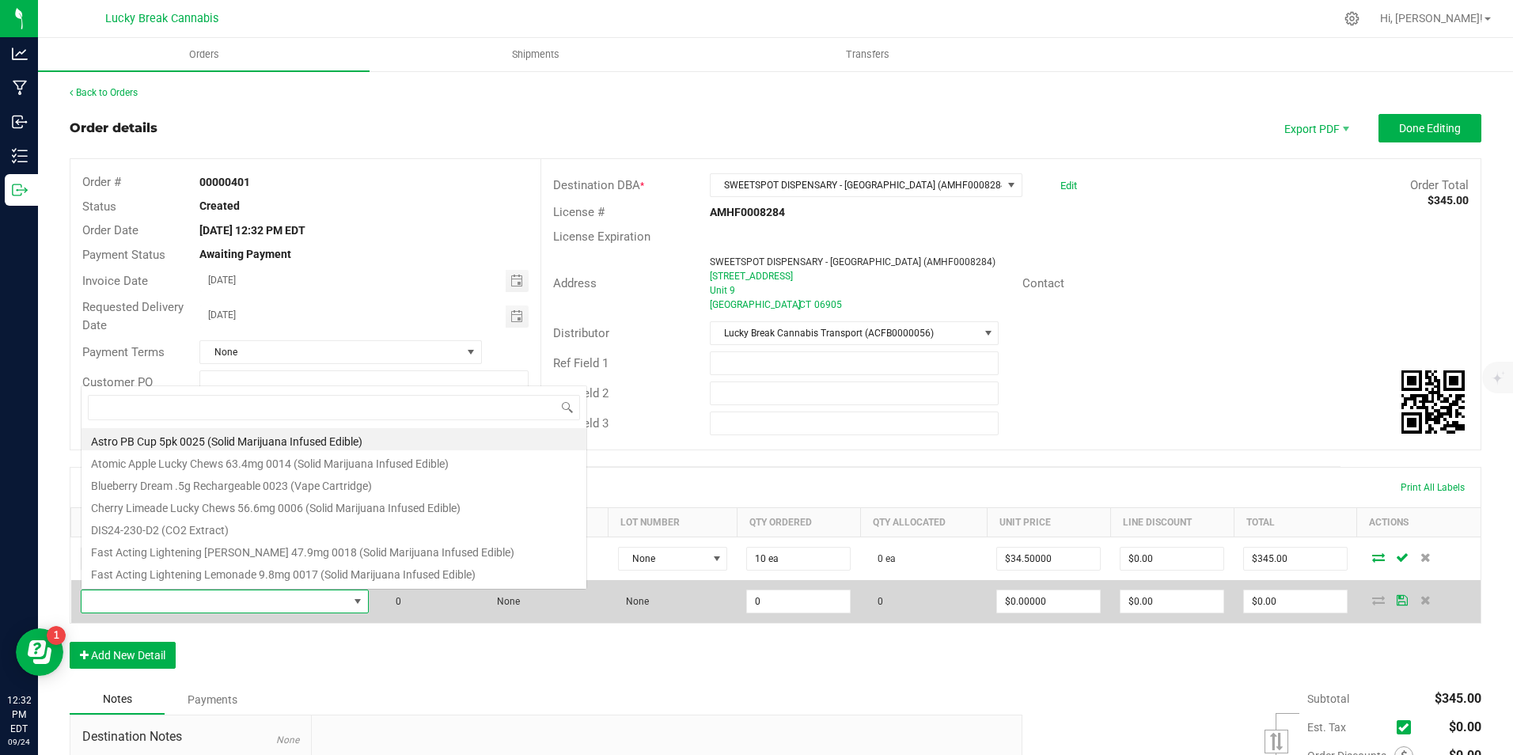
scroll to position [24, 279]
type input "cherry"
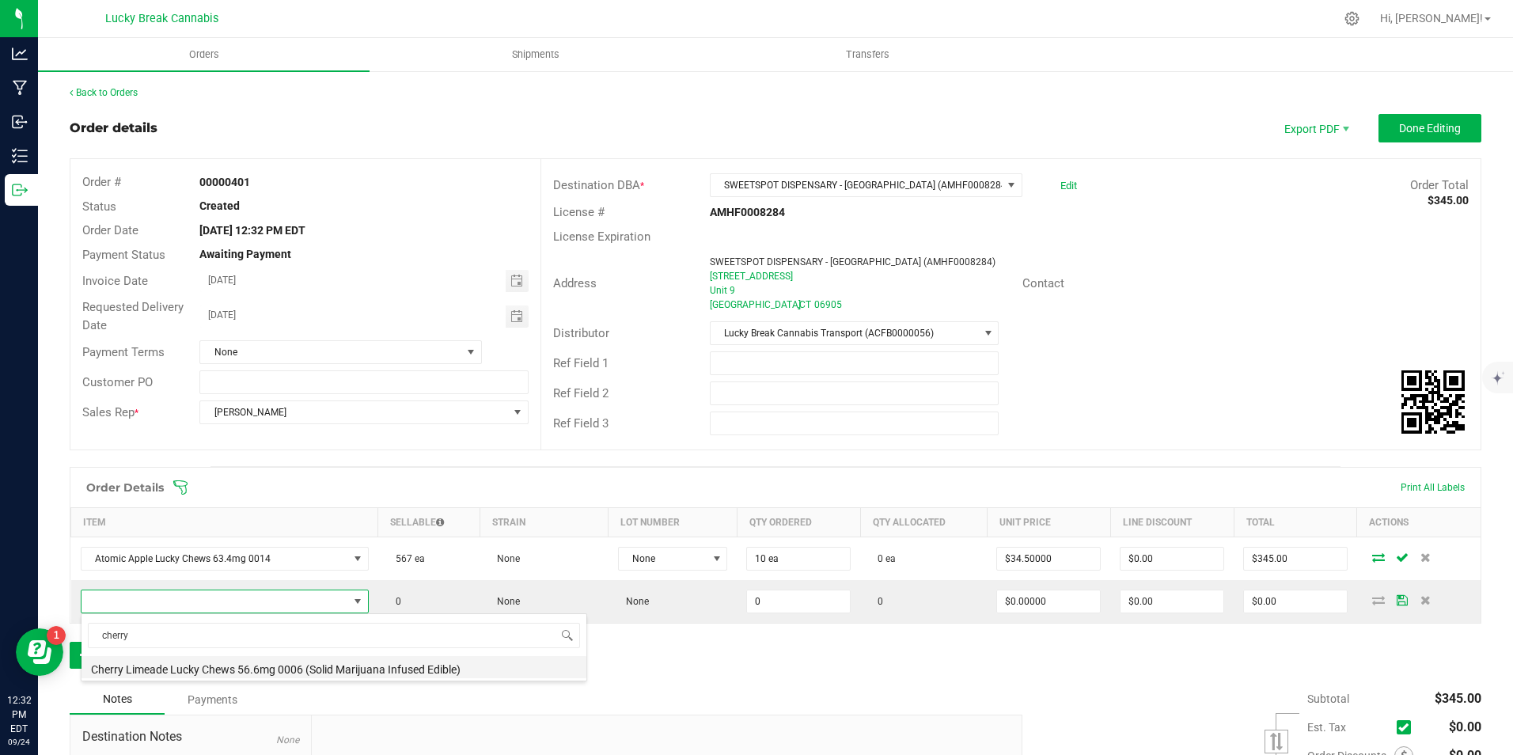
click at [188, 669] on li "Cherry Limeade Lucky Chews 56.6mg 0006 (Solid Marijuana Infused Edible)" at bounding box center [333, 667] width 505 height 22
type input "0 ea"
type input "$34.50000"
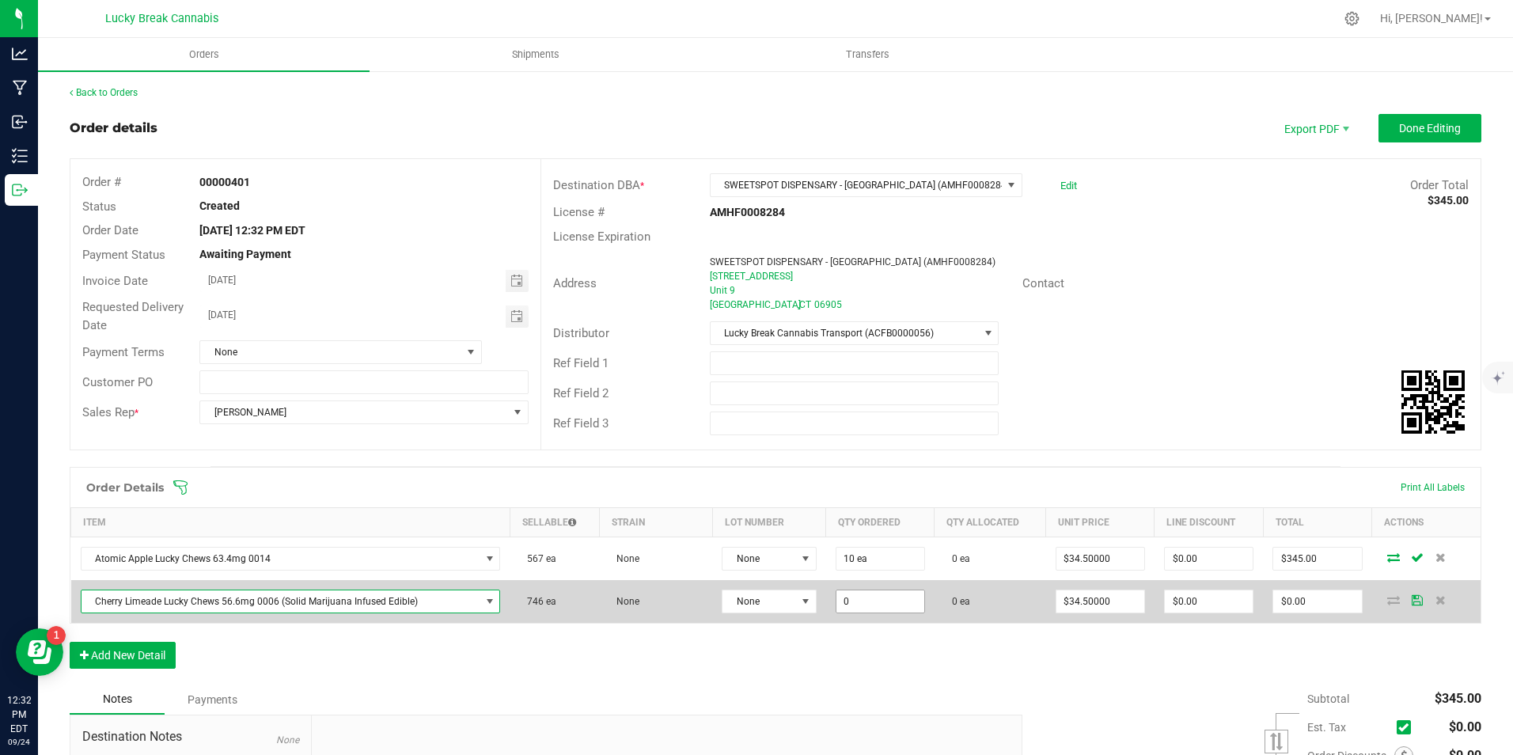
click at [850, 597] on input "0" at bounding box center [880, 601] width 88 height 22
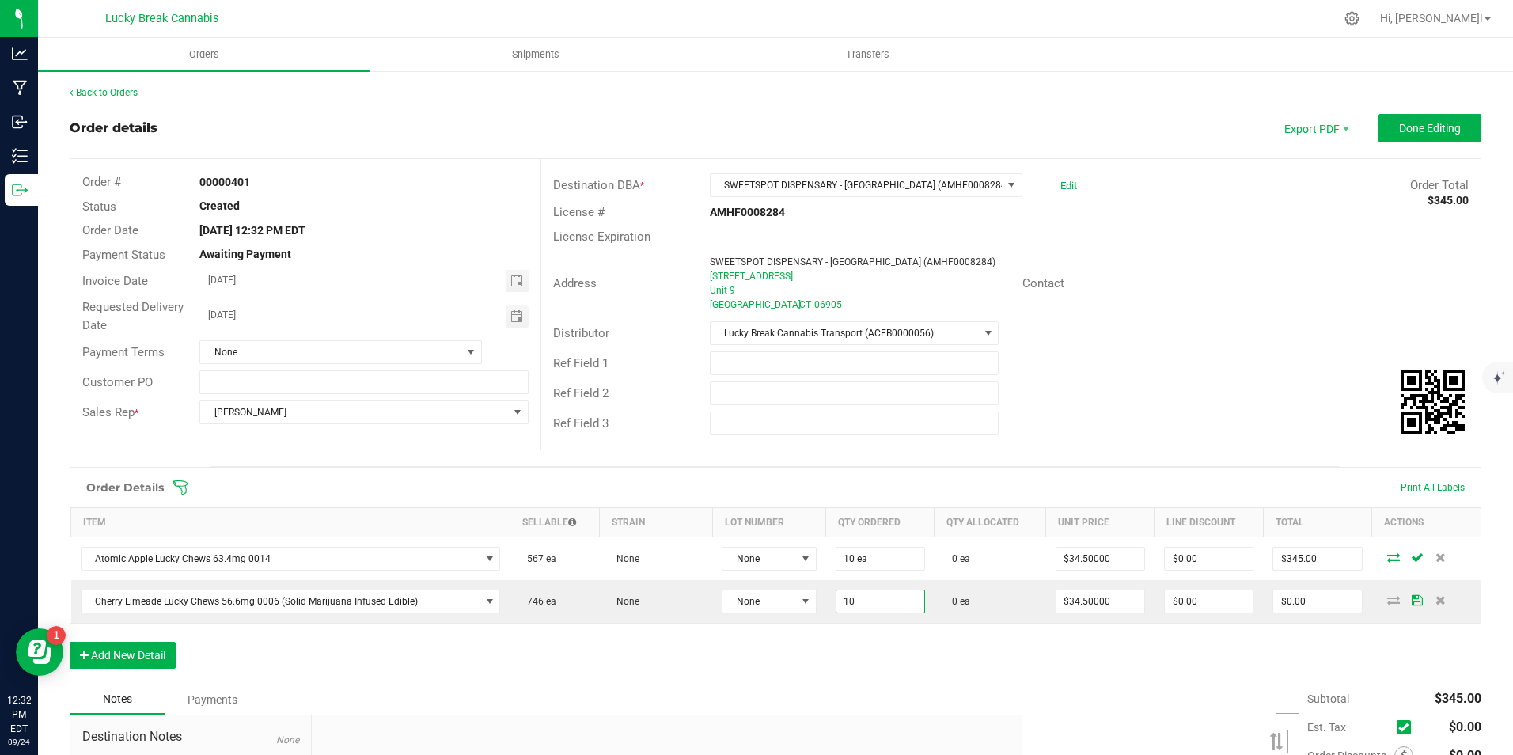
type input "10 ea"
type input "$345.00"
click at [858, 645] on div "Order Details Print All Labels Item Sellable Strain Lot Number Qty Ordered Qty …" at bounding box center [775, 576] width 1411 height 218
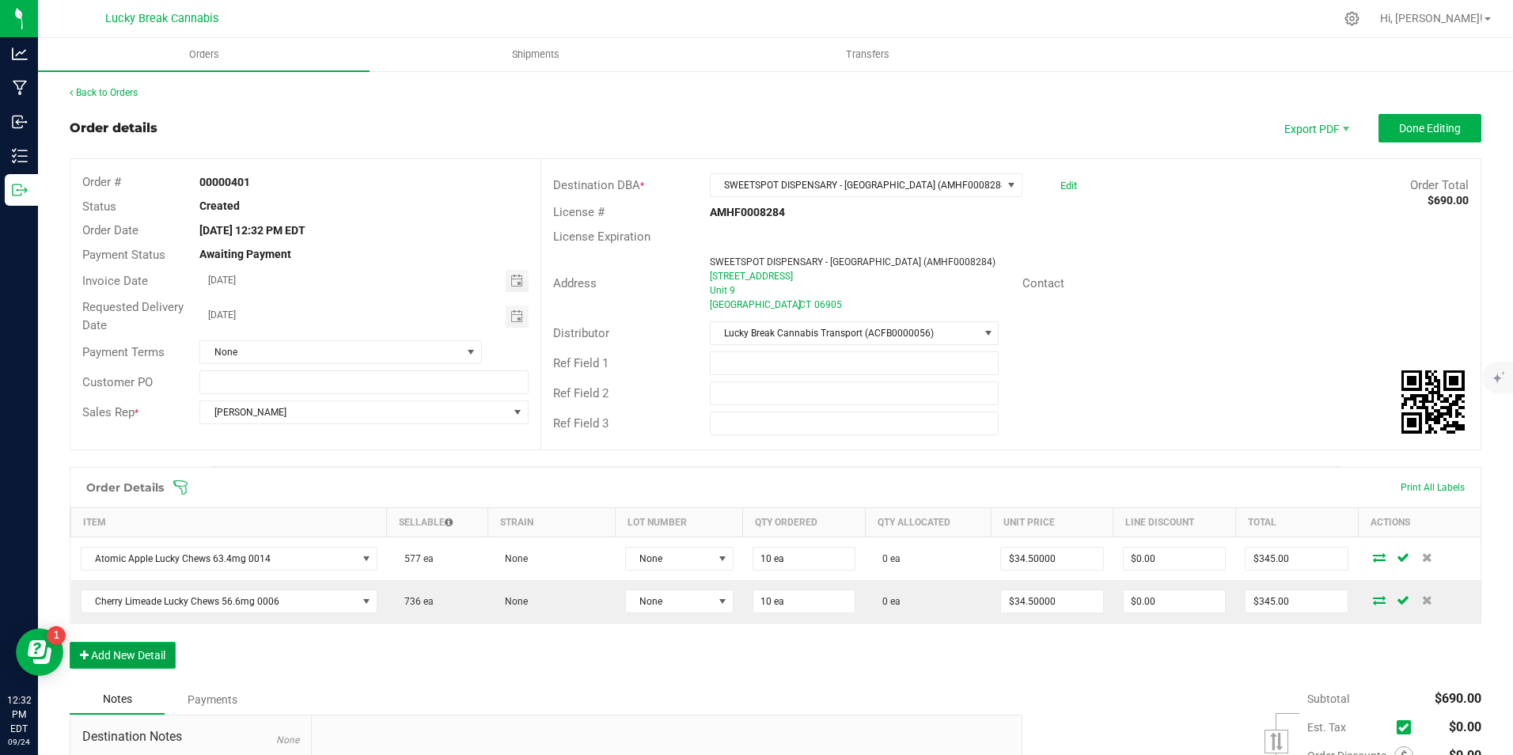
click at [151, 654] on button "Add New Detail" at bounding box center [123, 655] width 106 height 27
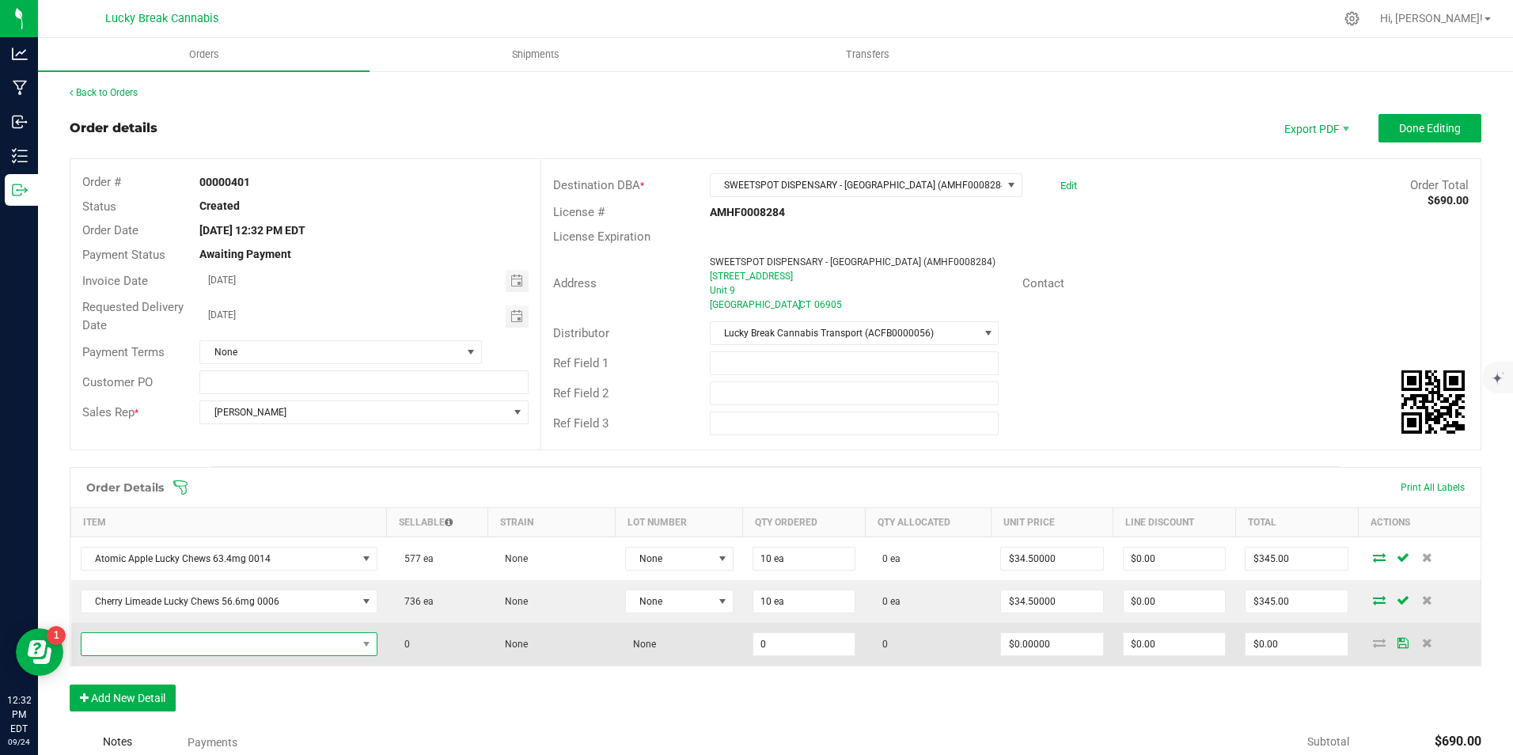
click at [165, 642] on span "NO DATA FOUND" at bounding box center [218, 644] width 275 height 22
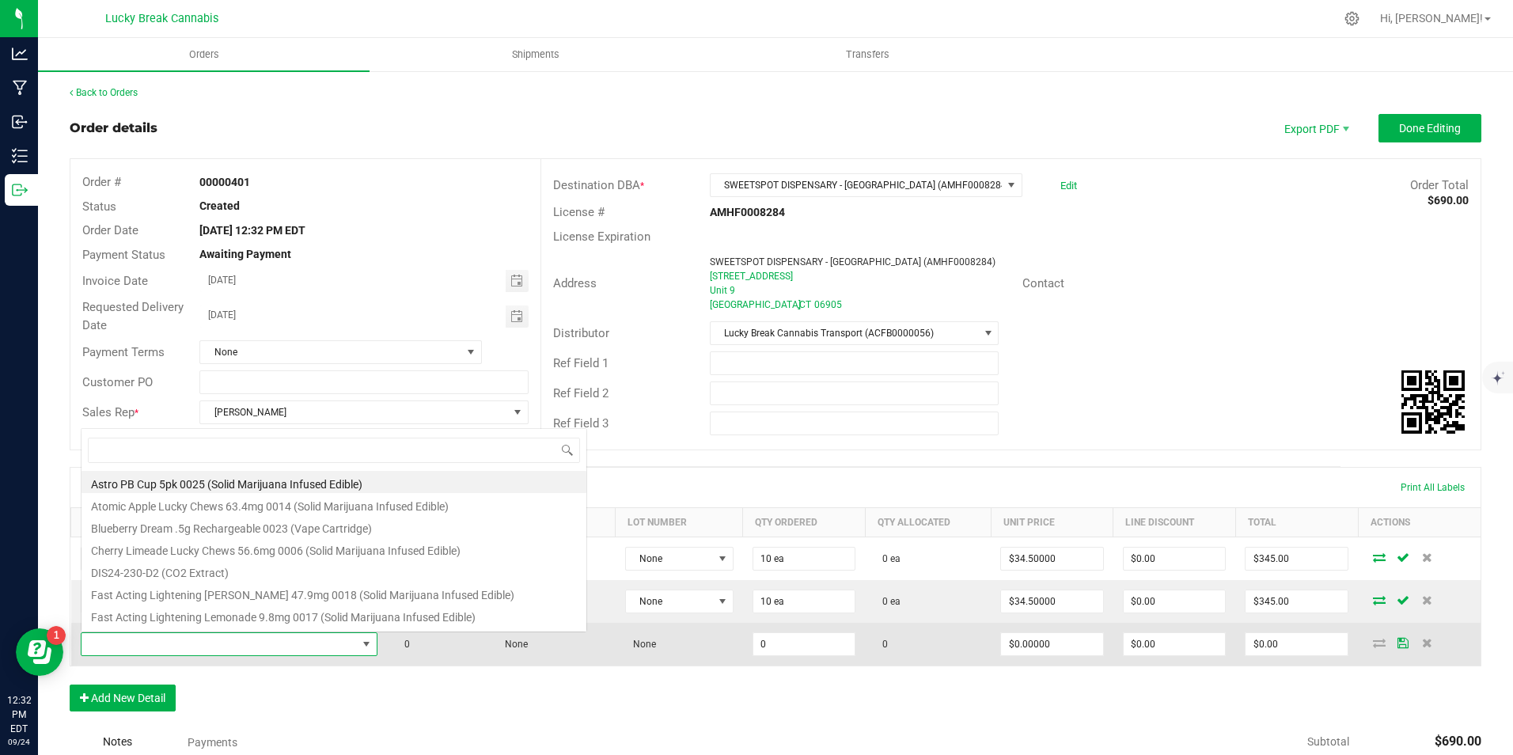
scroll to position [24, 289]
type input "pink"
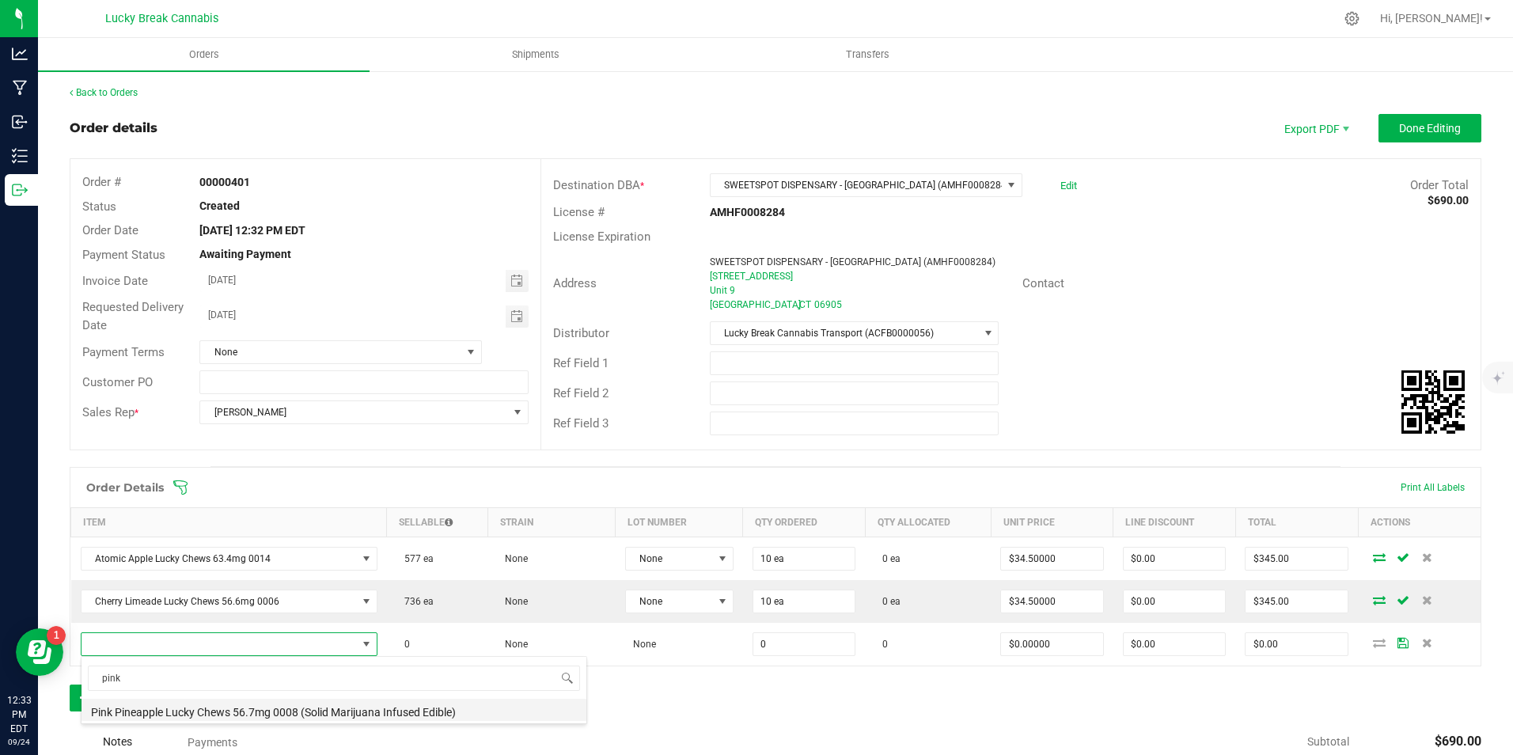
click at [171, 703] on li "Pink Pineapple Lucky Chews 56.7mg 0008 (Solid Marijuana Infused Edible)" at bounding box center [333, 710] width 505 height 22
type input "0 ea"
type input "$34.50000"
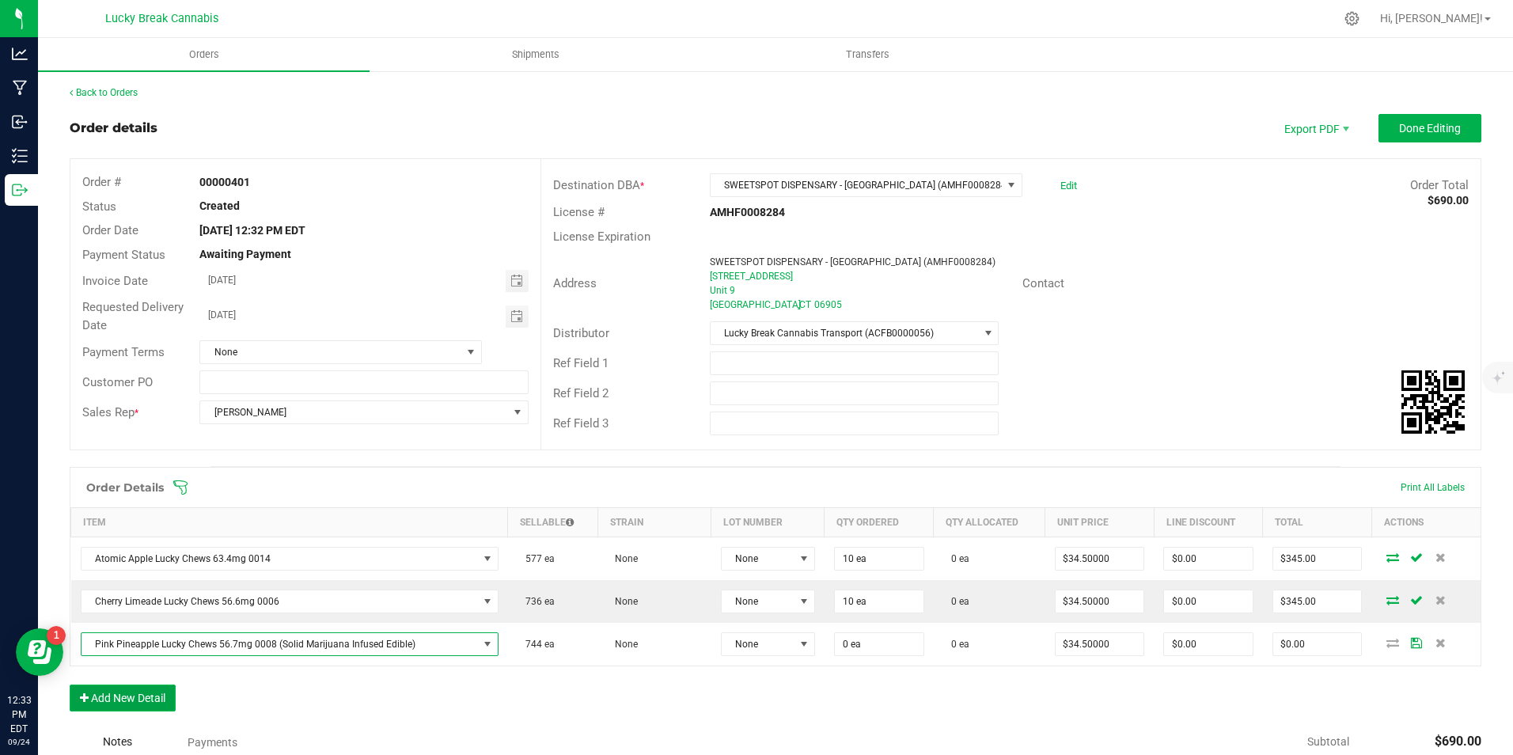
click at [153, 703] on button "Add New Detail" at bounding box center [123, 697] width 106 height 27
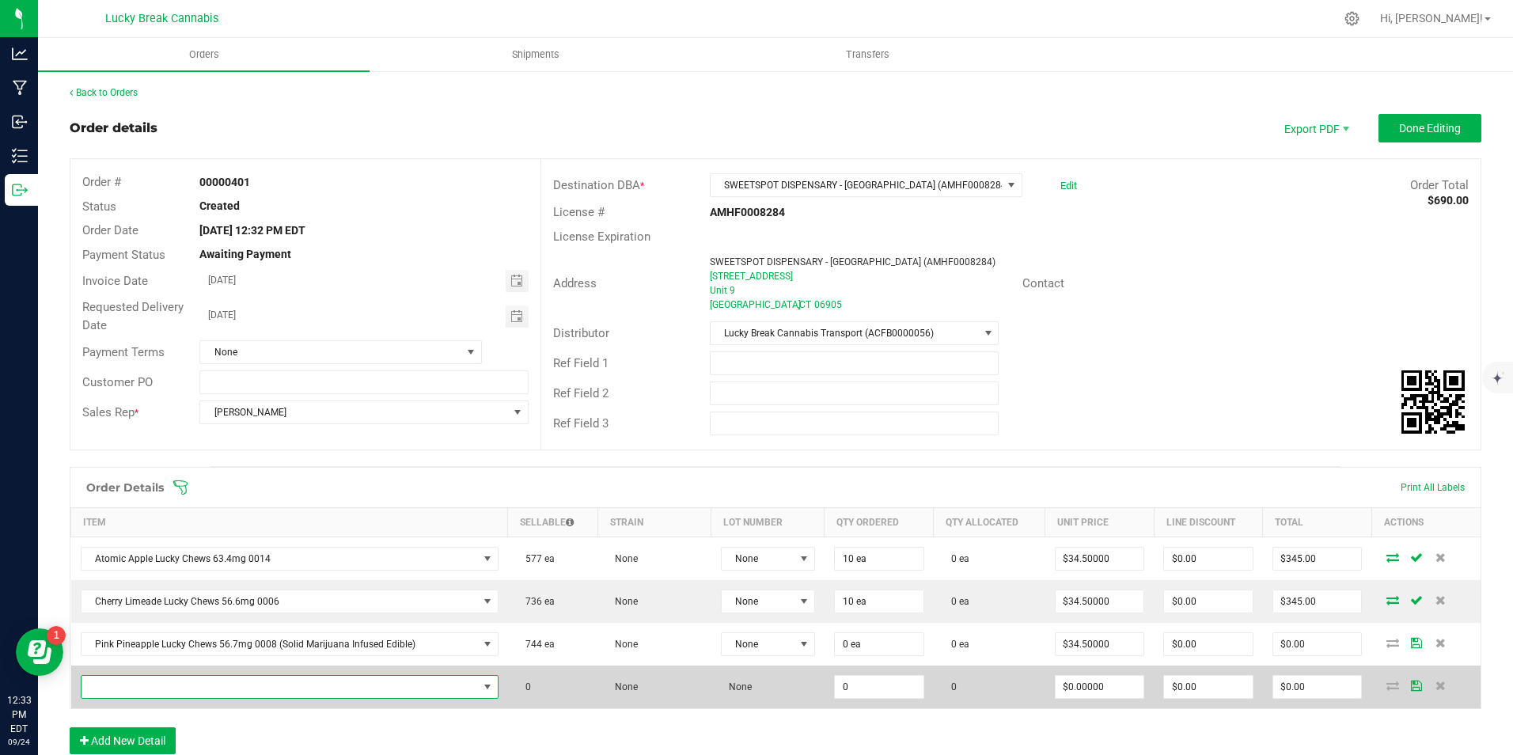
click at [168, 683] on span "NO DATA FOUND" at bounding box center [279, 687] width 396 height 22
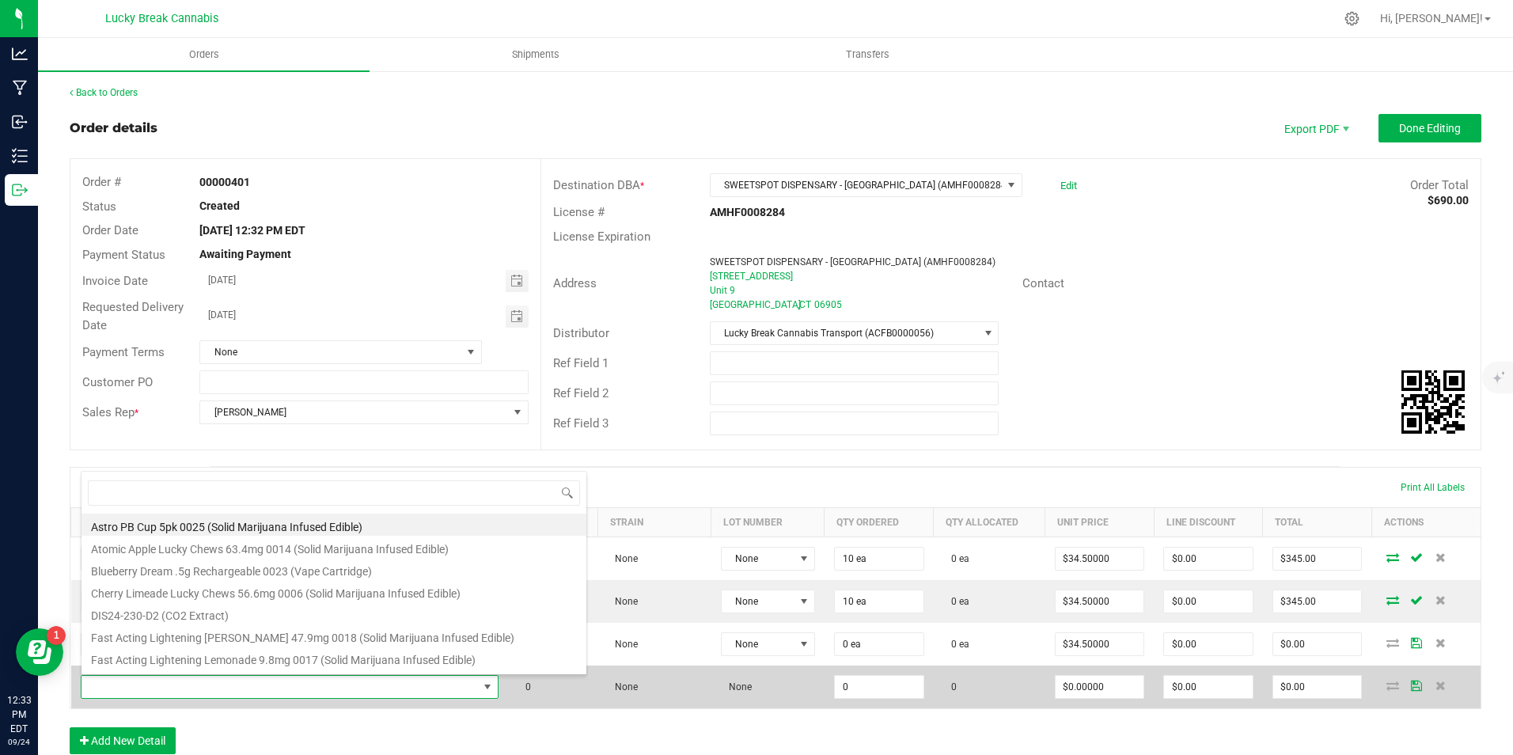
scroll to position [24, 405]
type input "pun"
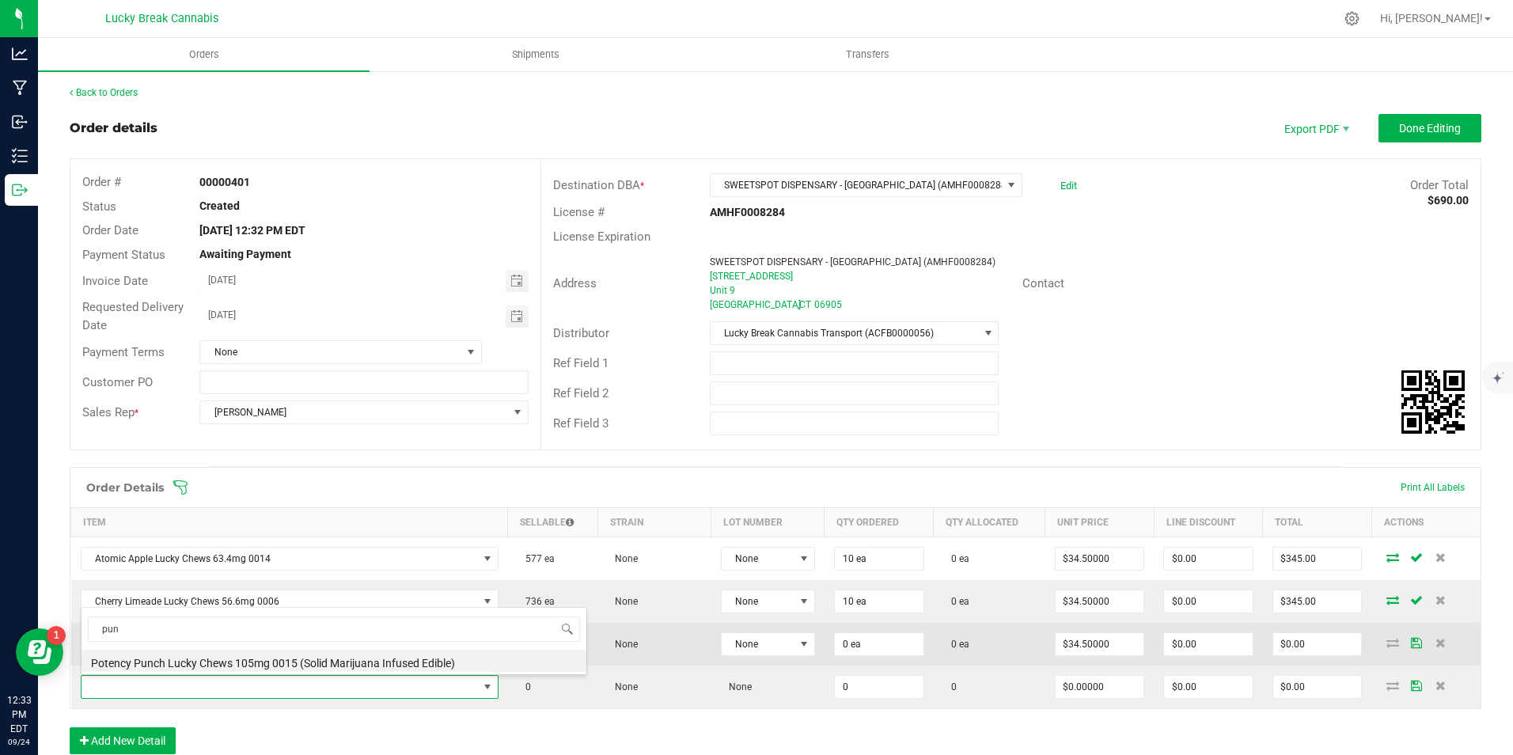
click at [208, 660] on li "Potency Punch Lucky Chews 105mg 0015 (Solid Marijuana Infused Edible)" at bounding box center [333, 661] width 505 height 22
type input "0 ea"
type input "$60.00000"
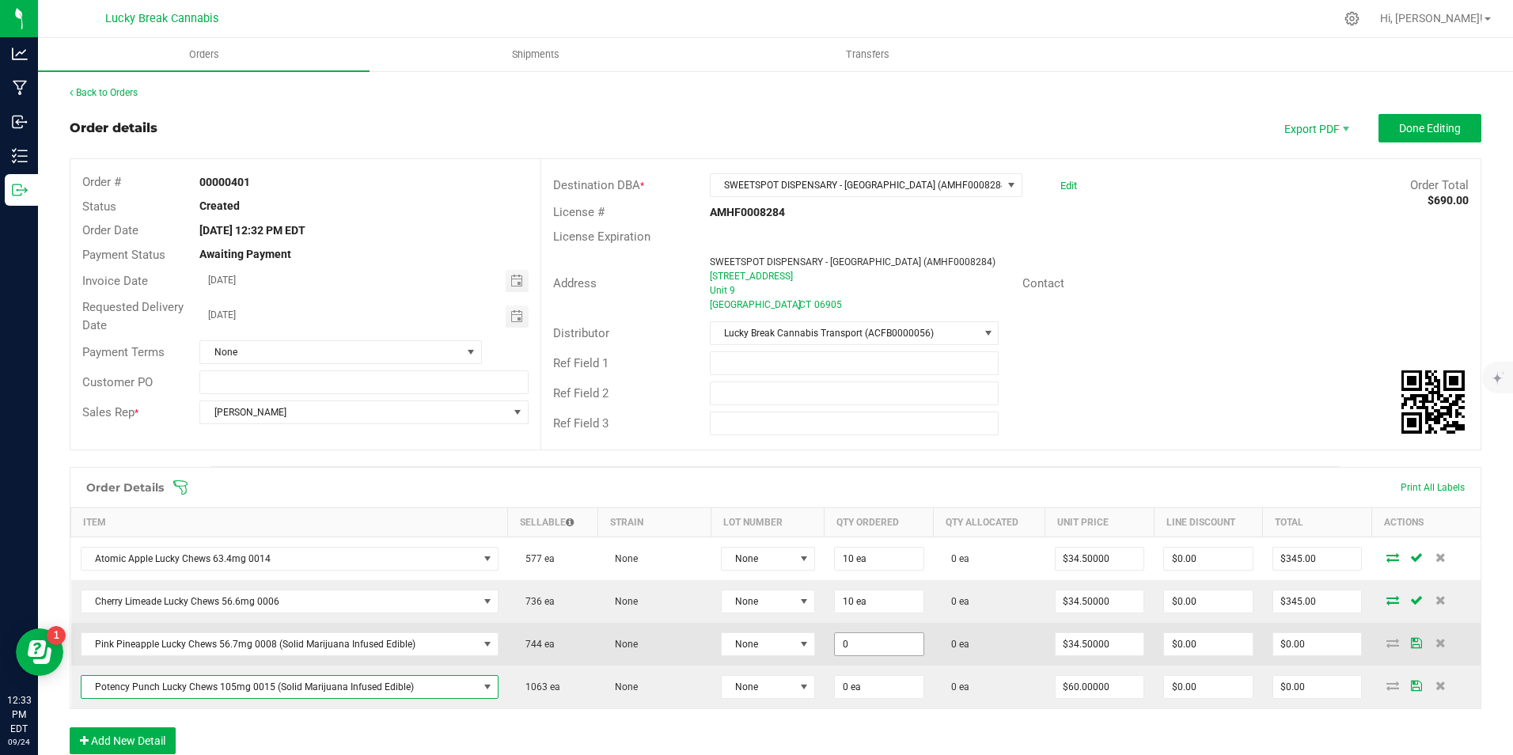
click at [877, 647] on input "0" at bounding box center [879, 644] width 89 height 22
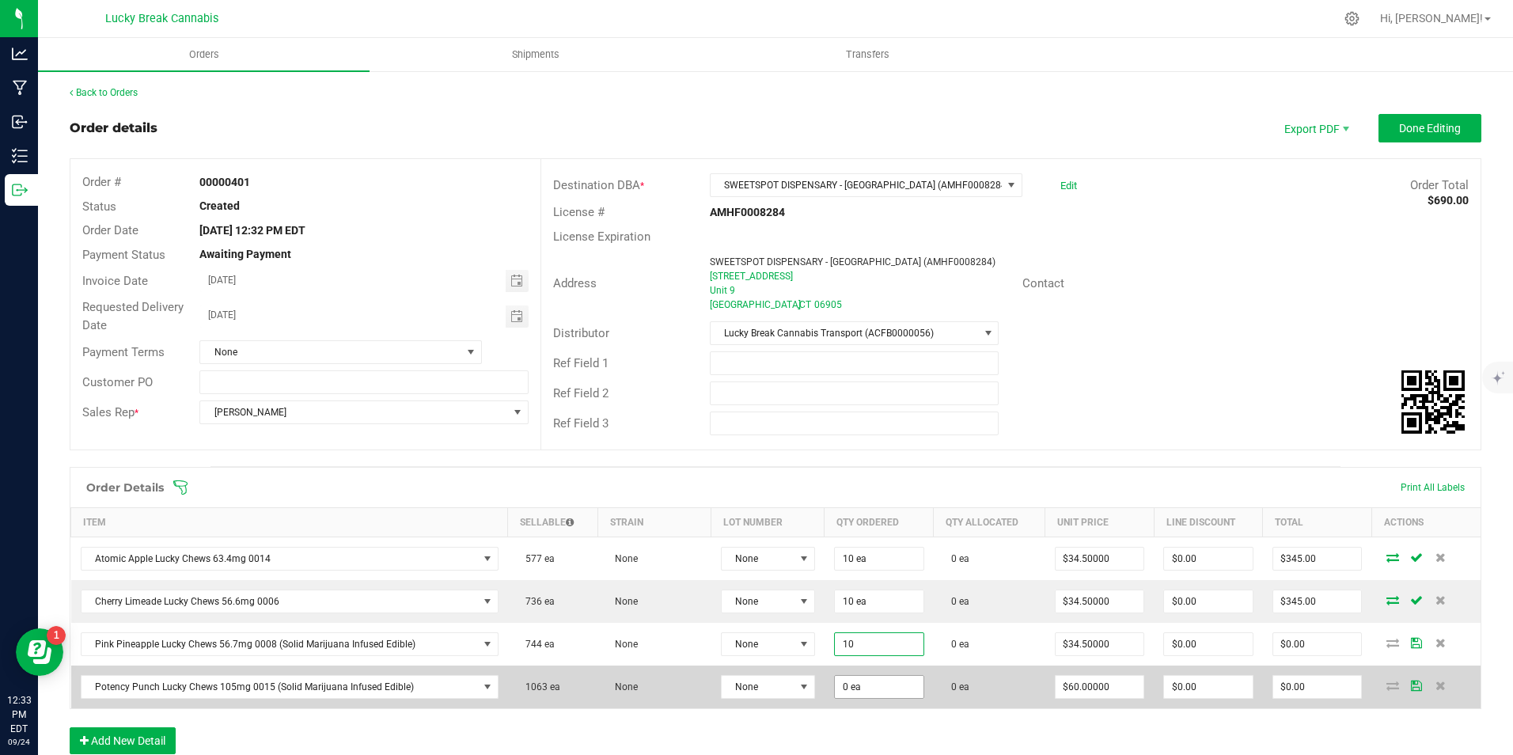
type input "10 ea"
type input "$345.00"
click at [874, 682] on input "0" at bounding box center [879, 687] width 89 height 22
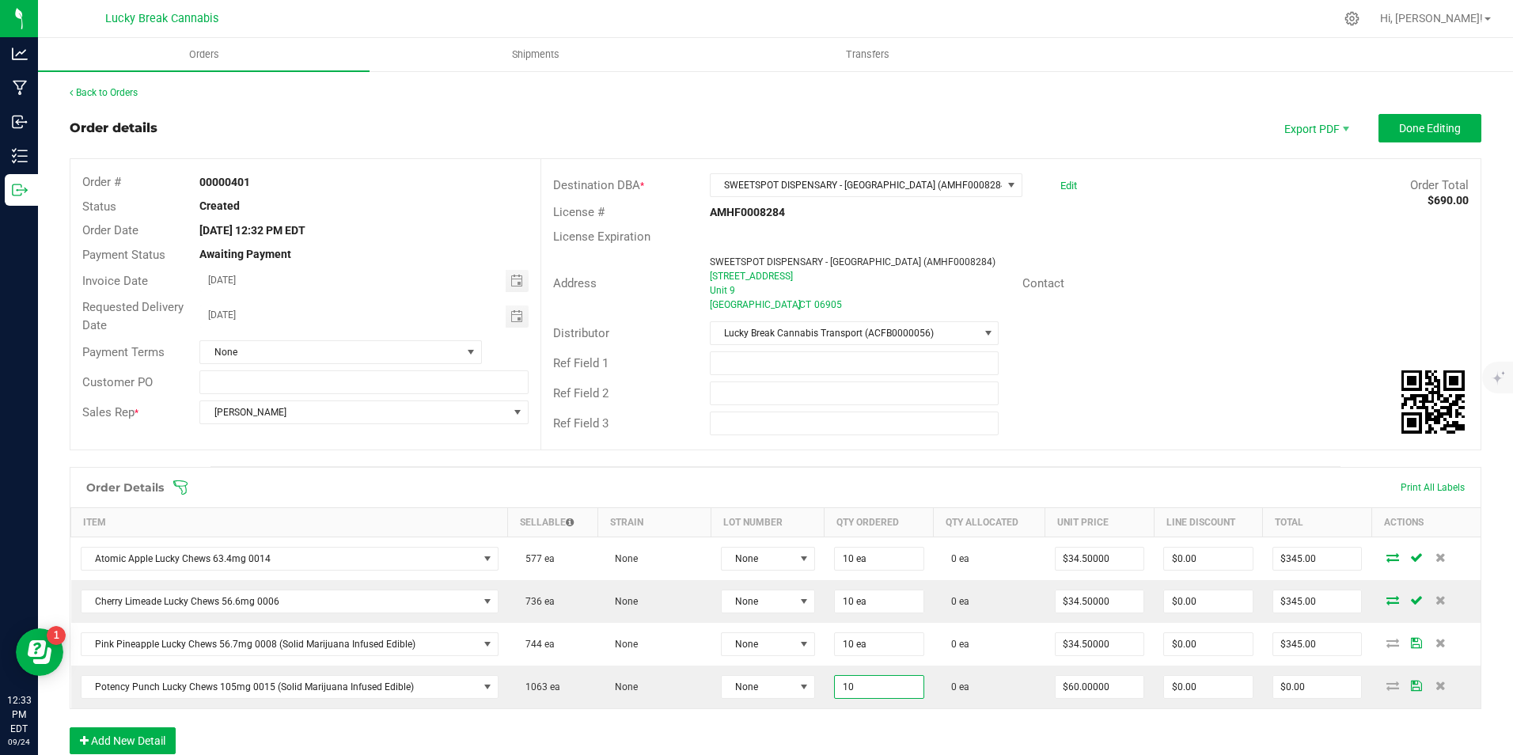
type input "10 ea"
type input "$600.00"
click at [873, 713] on div "Order Details Print All Labels Item Sellable Strain Lot Number Qty Ordered Qty …" at bounding box center [775, 618] width 1411 height 303
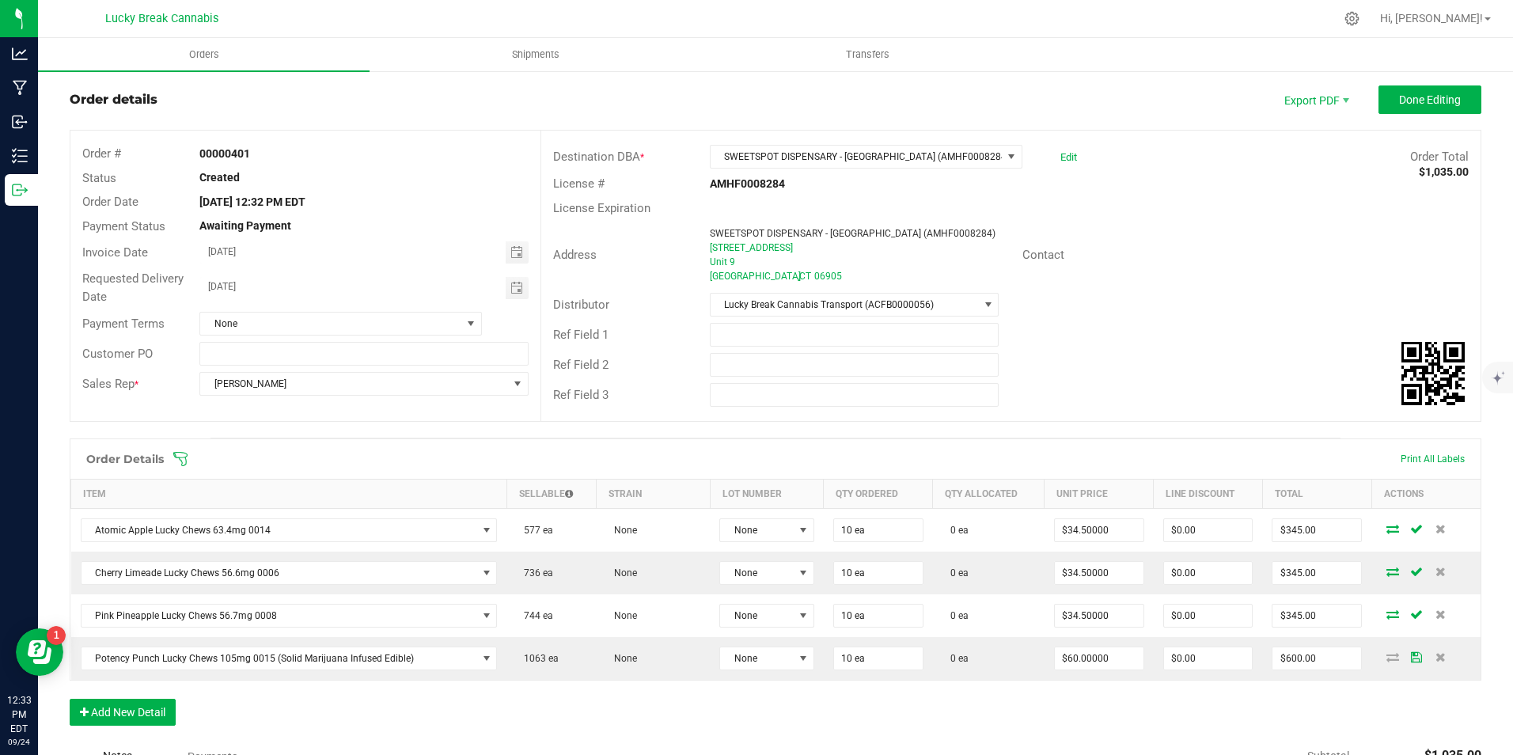
scroll to position [79, 0]
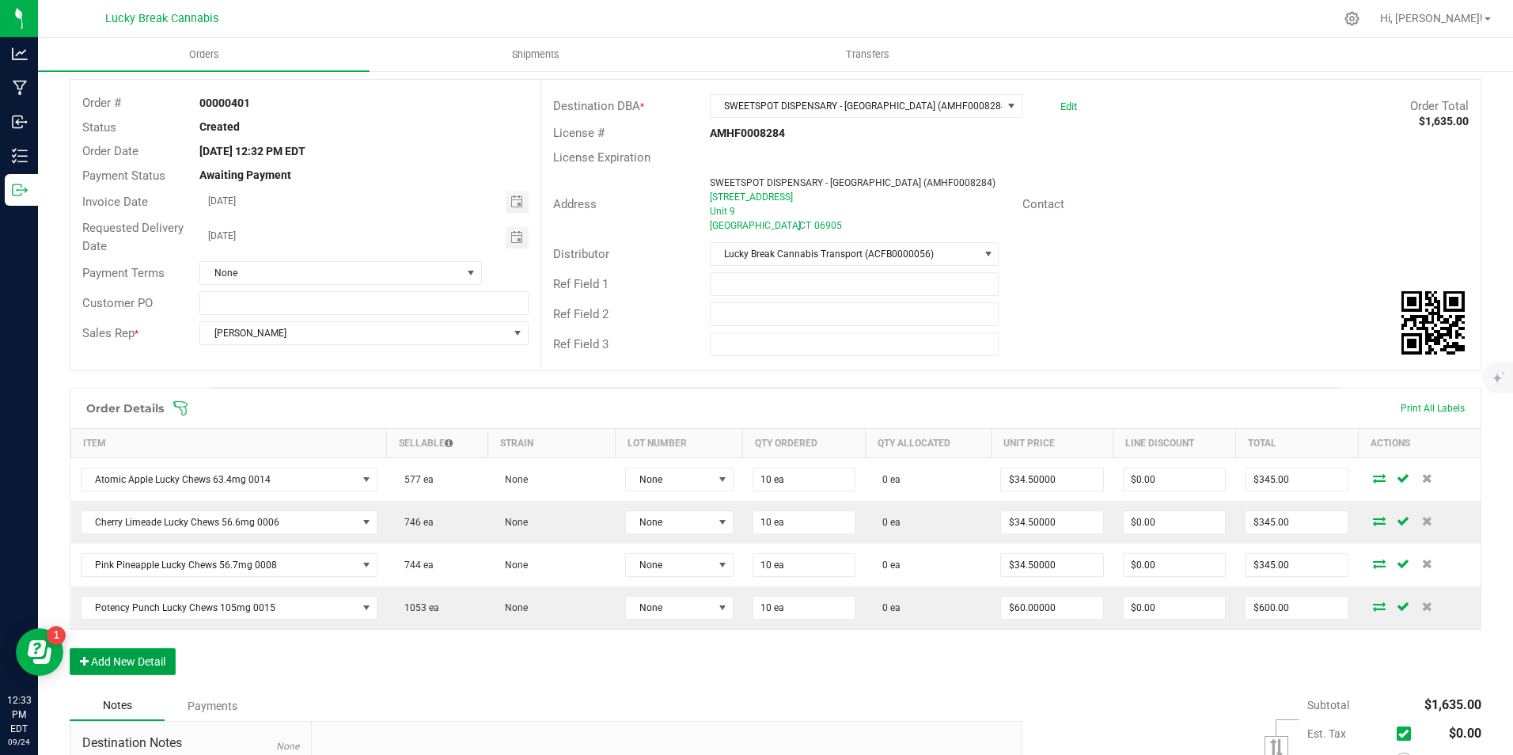
click at [116, 671] on button "Add New Detail" at bounding box center [123, 661] width 106 height 27
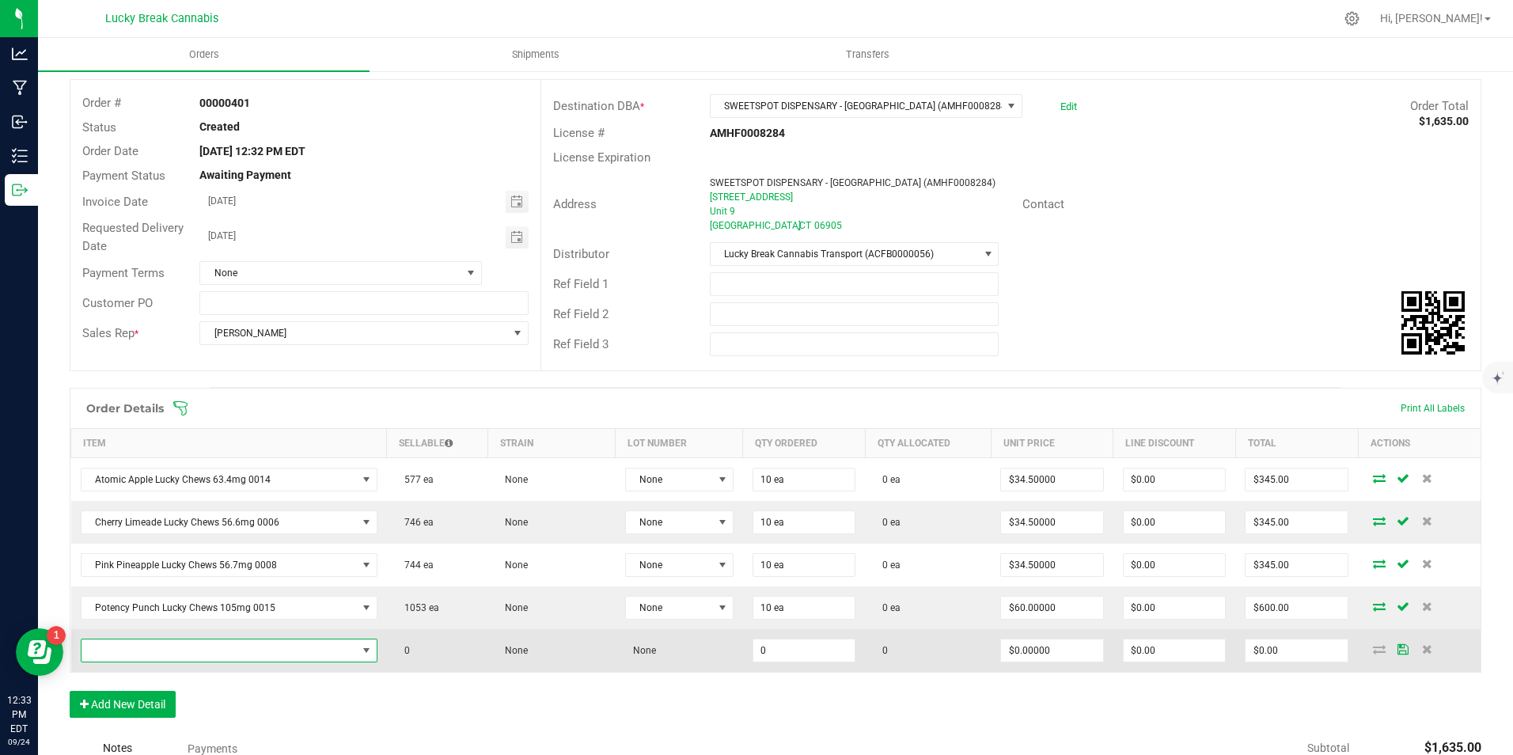
click at [124, 654] on span "NO DATA FOUND" at bounding box center [218, 650] width 275 height 22
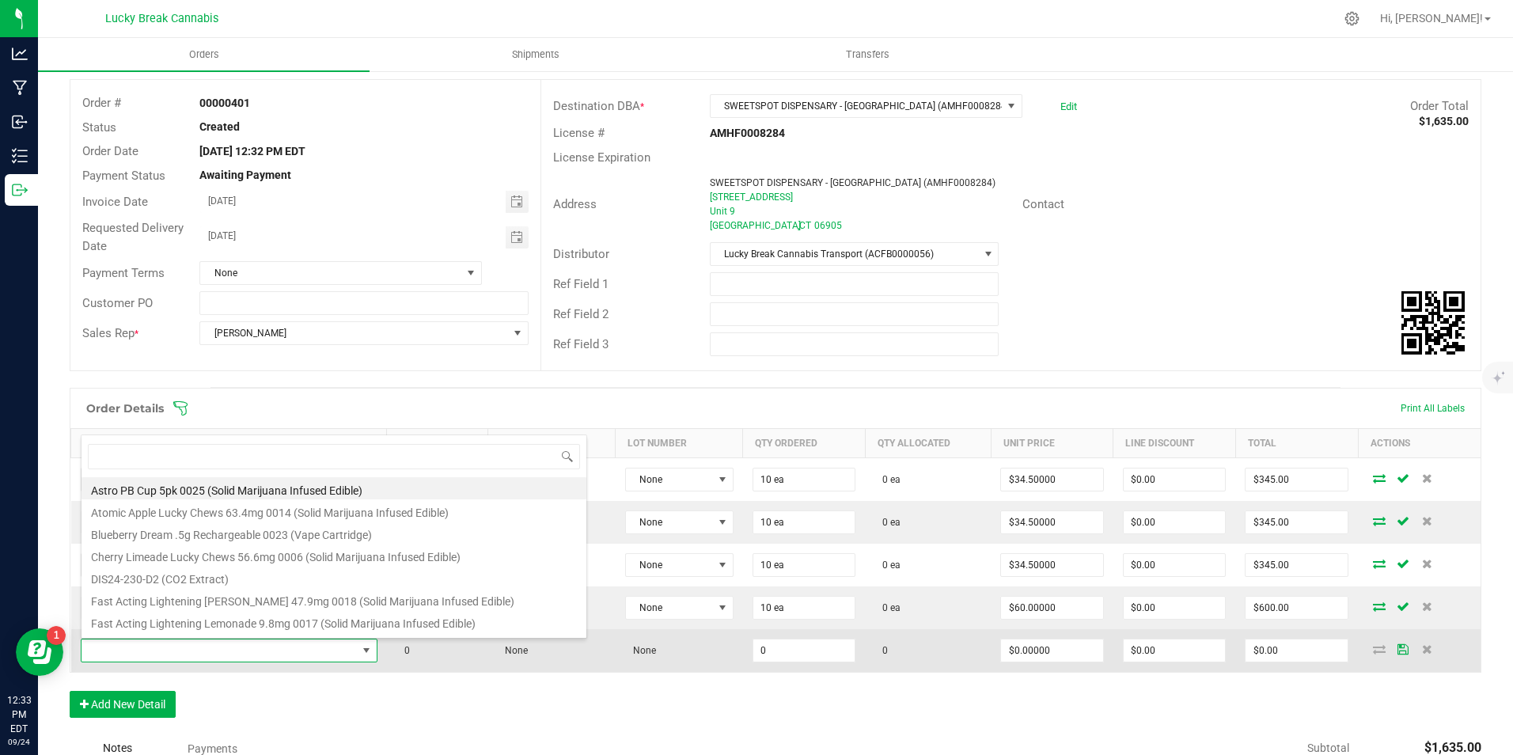
scroll to position [24, 289]
type input "berry"
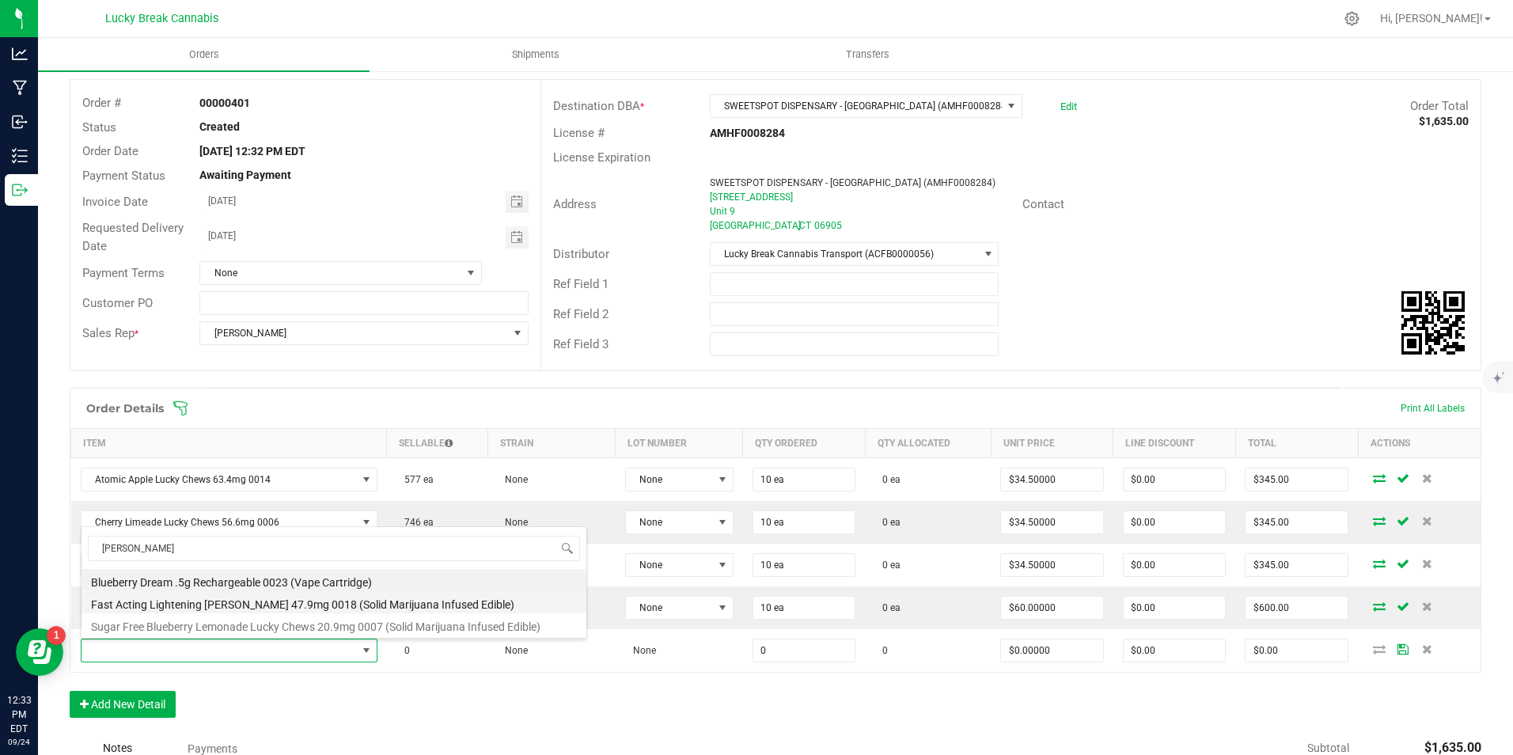
click at [172, 604] on li "Fast Acting Lightening Berry 47.9mg 0018 (Solid Marijuana Infused Edible)" at bounding box center [333, 602] width 505 height 22
type input "0 ea"
type input "$45.50000"
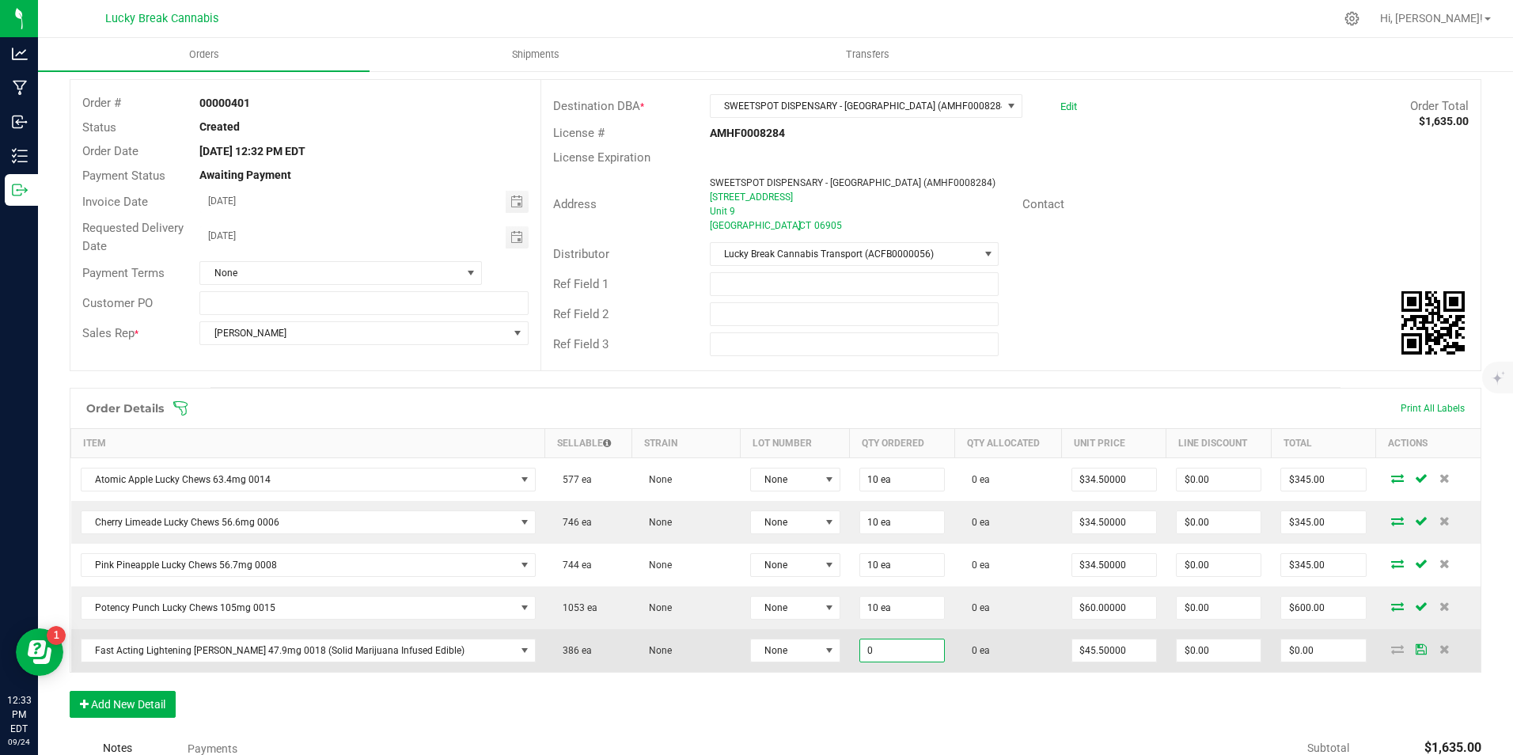
click at [866, 639] on input "0" at bounding box center [902, 650] width 84 height 22
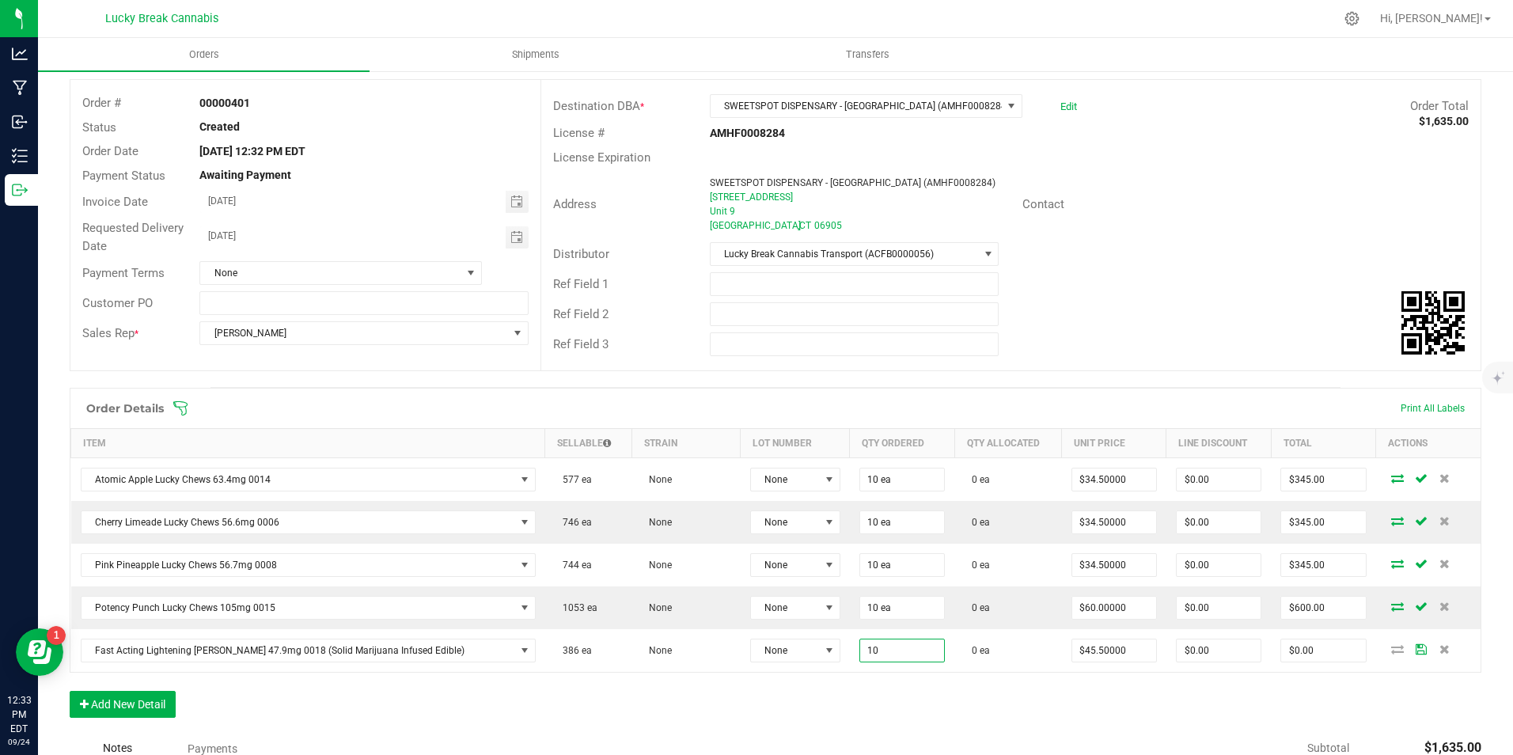
type input "10 ea"
type input "$455.00"
click at [857, 684] on div "Order Details Print All Labels Item Sellable Strain Lot Number Qty Ordered Qty …" at bounding box center [775, 561] width 1411 height 346
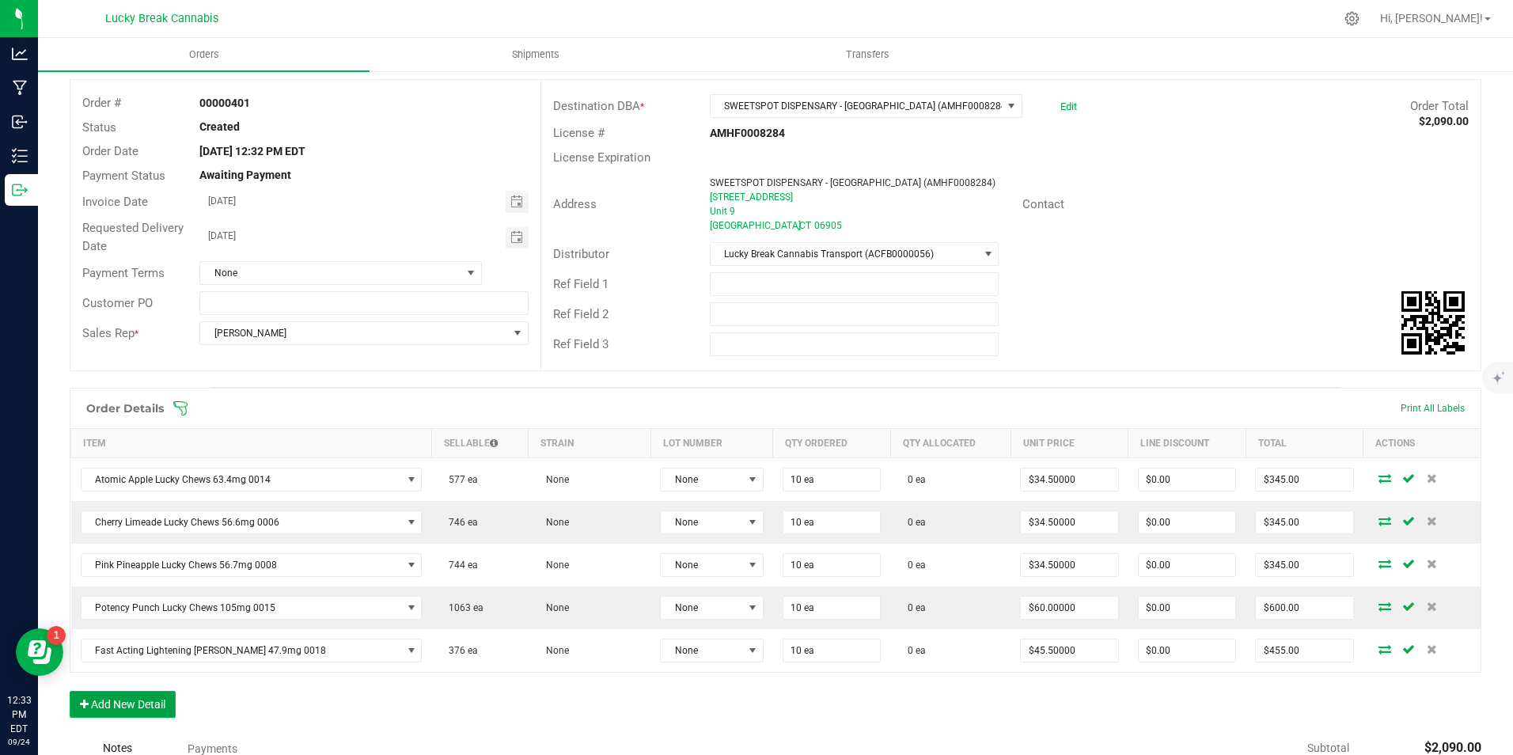
click at [129, 704] on button "Add New Detail" at bounding box center [123, 704] width 106 height 27
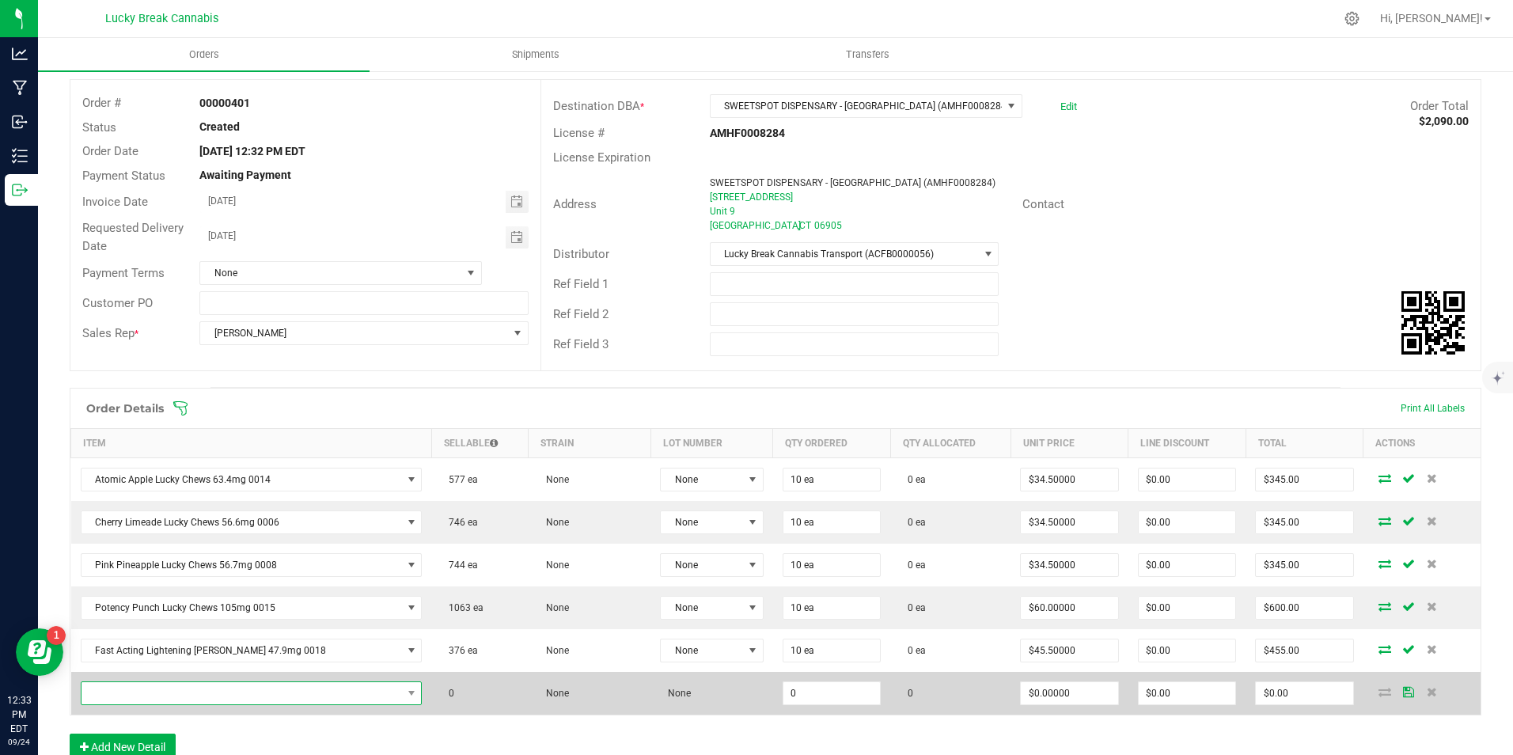
click at [146, 691] on span "NO DATA FOUND" at bounding box center [241, 693] width 320 height 22
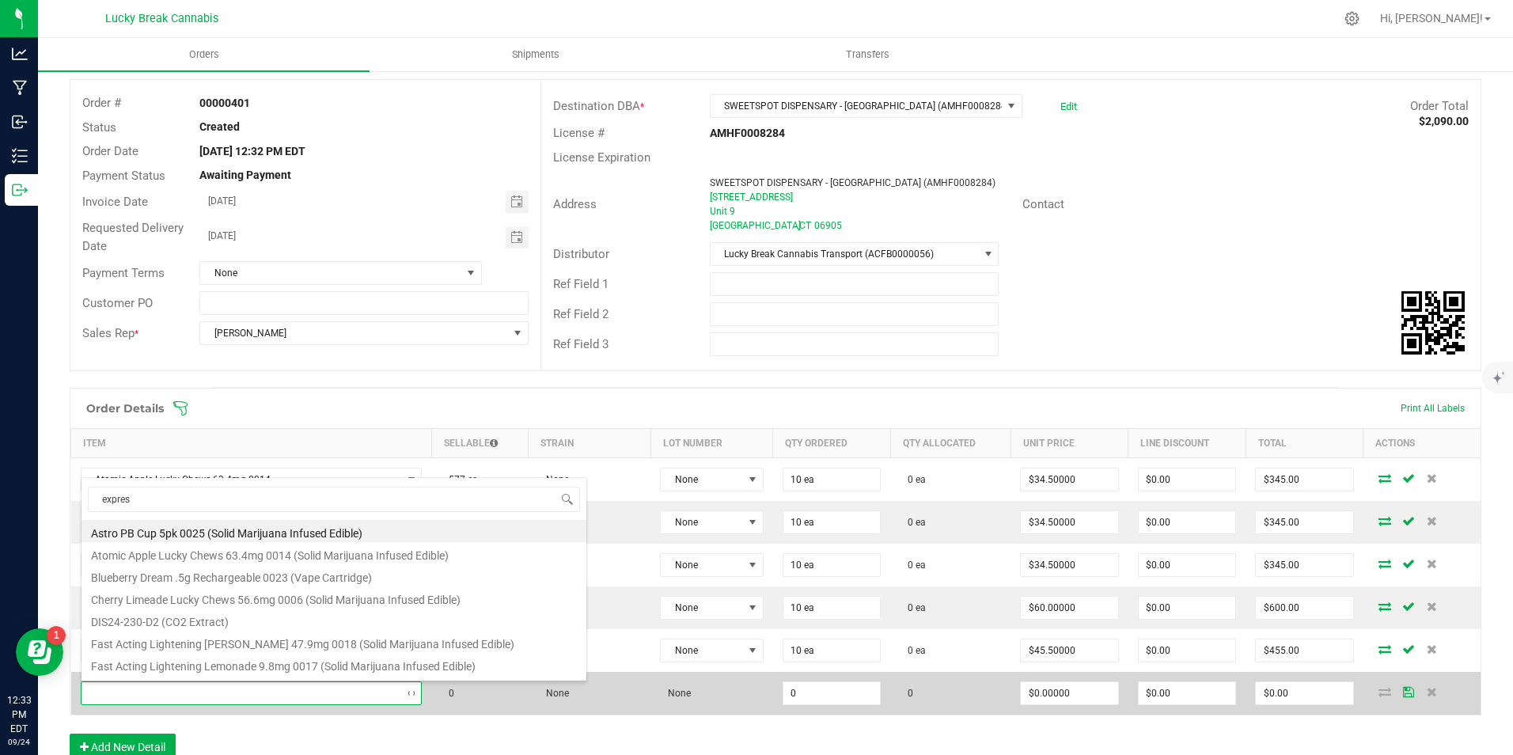
type input "express"
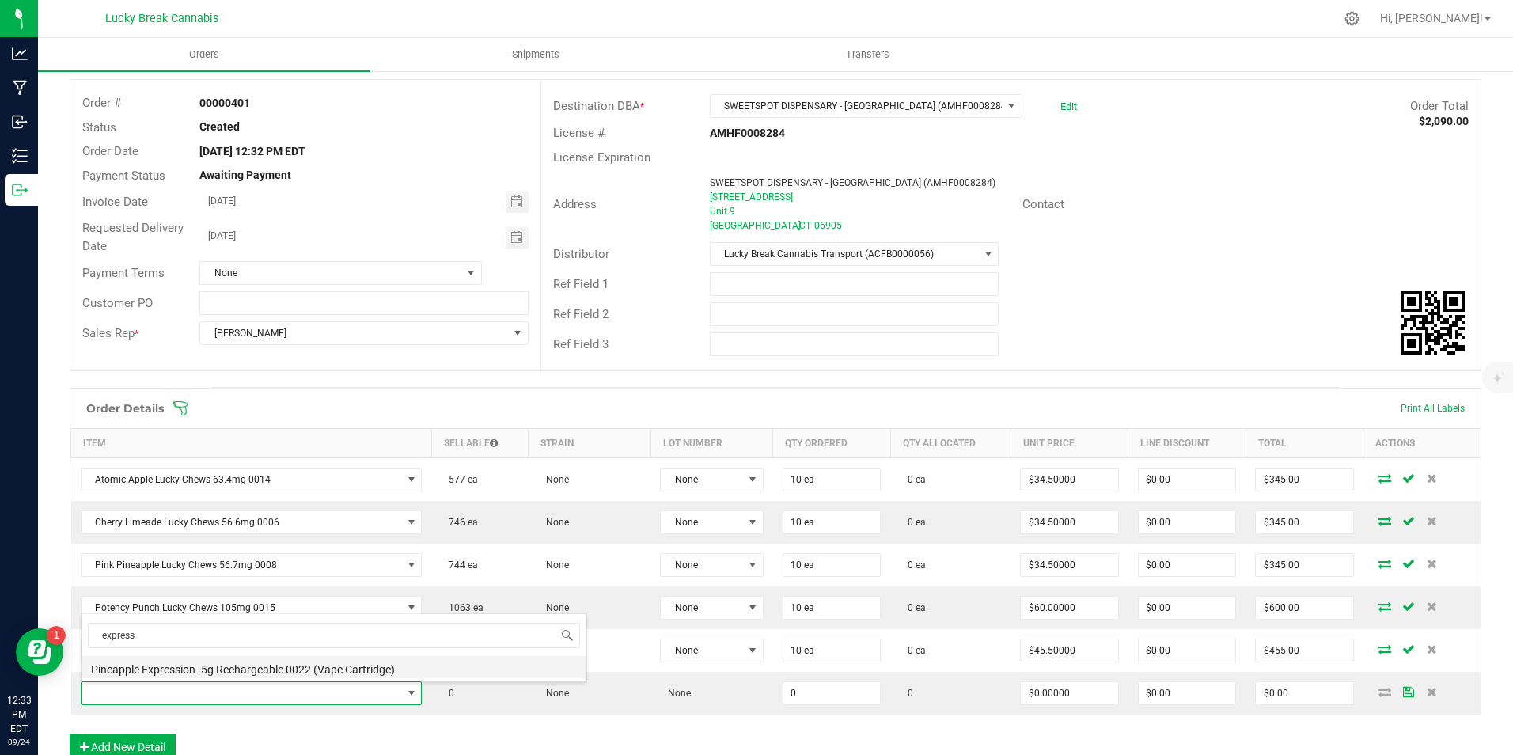
click at [192, 671] on li "Pineapple Expression .5g Rechargeable 0022 (Vape Cartridge)" at bounding box center [333, 667] width 505 height 22
type input "0 ea"
type input "$22.00000"
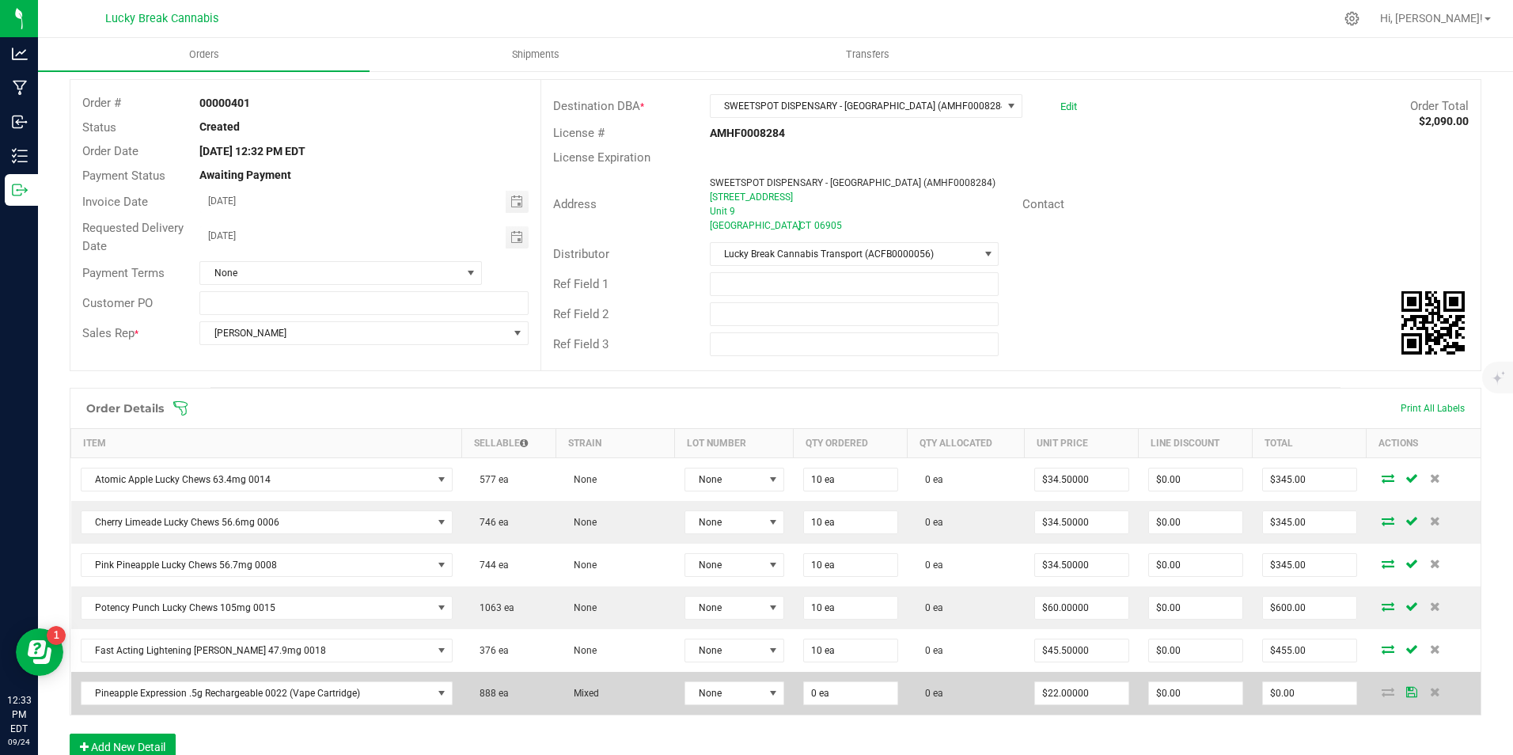
click at [890, 692] on td "0 ea" at bounding box center [851, 693] width 114 height 43
click at [853, 692] on input "0" at bounding box center [850, 693] width 93 height 22
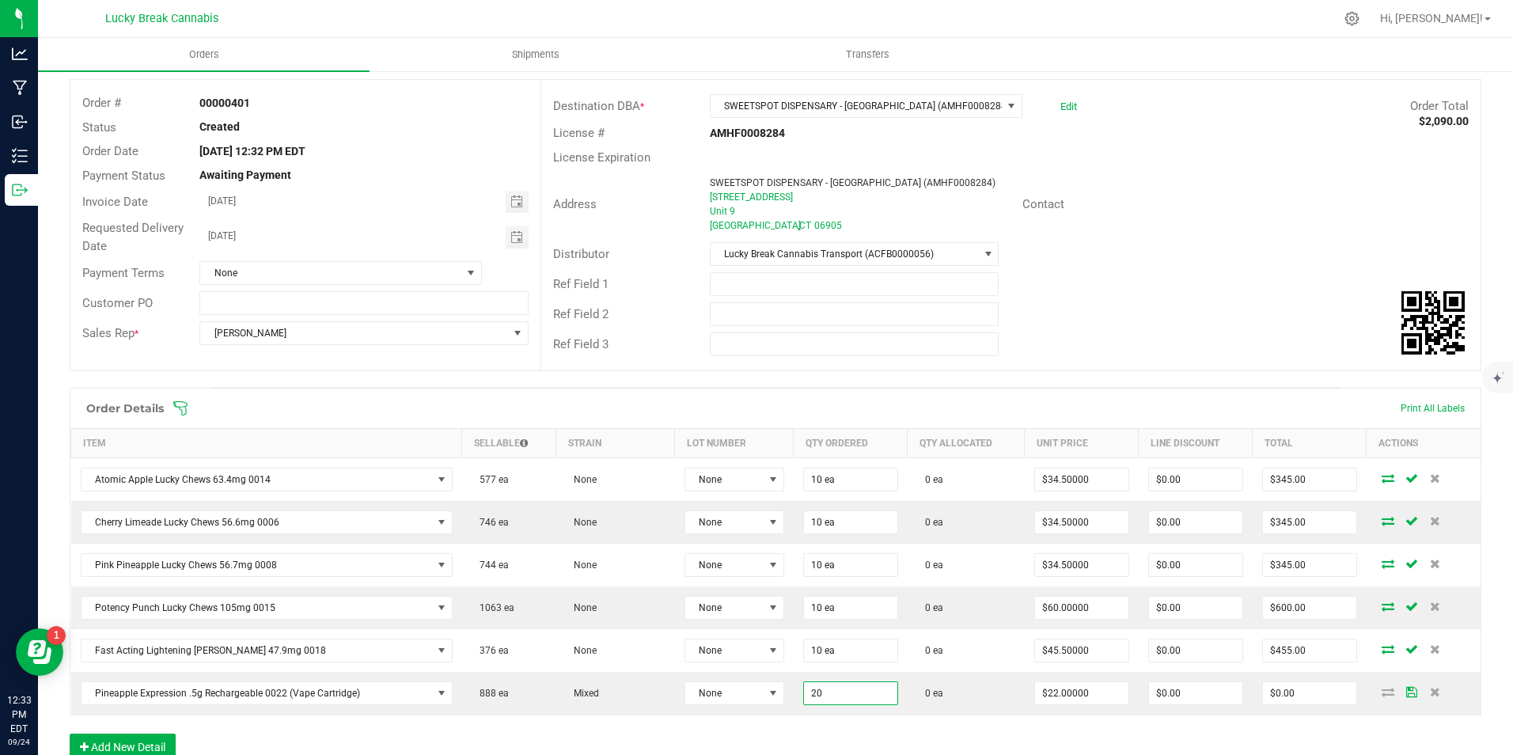
type input "20 ea"
type input "$440.00"
click at [862, 732] on div "Order Details Print All Labels Item Sellable Strain Lot Number Qty Ordered Qty …" at bounding box center [775, 582] width 1411 height 388
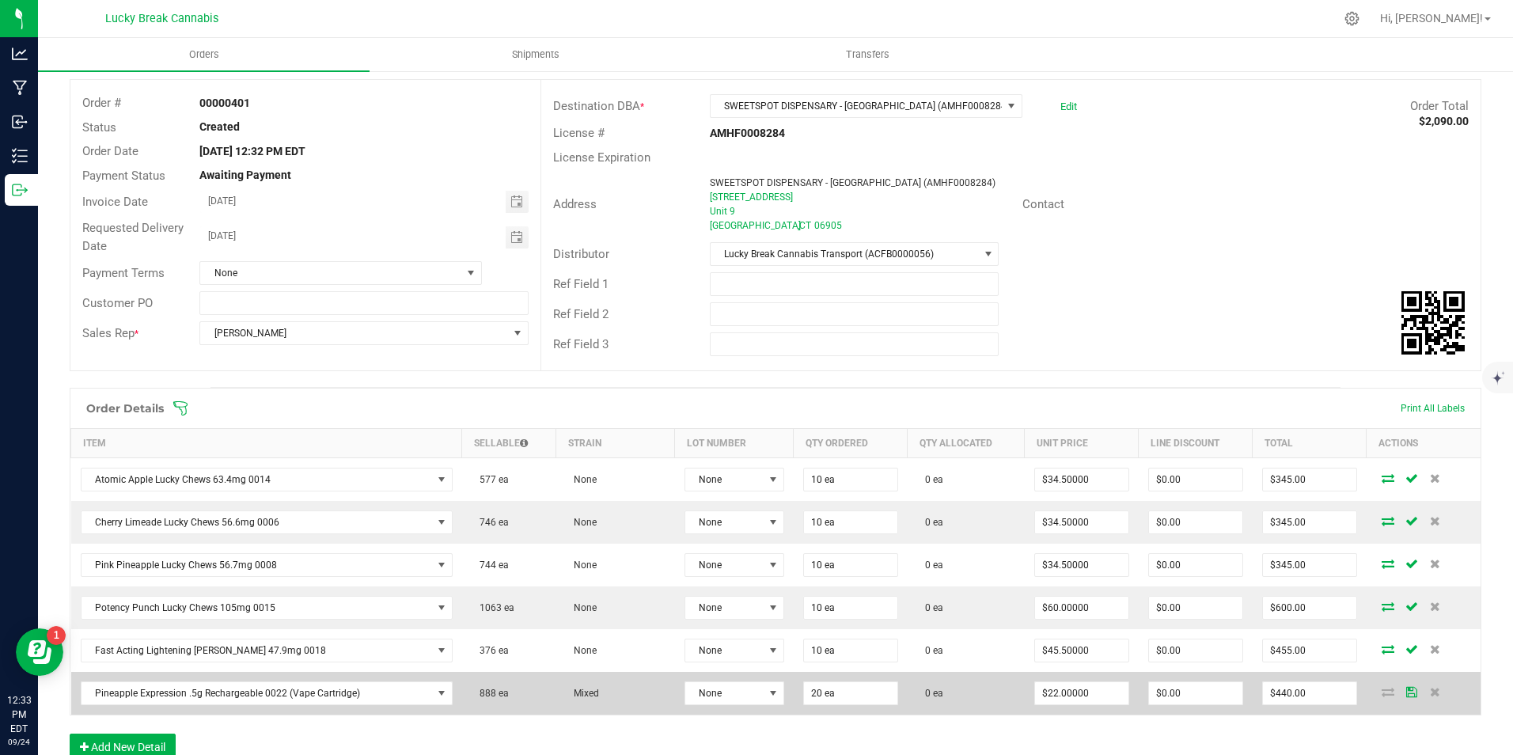
scroll to position [158, 0]
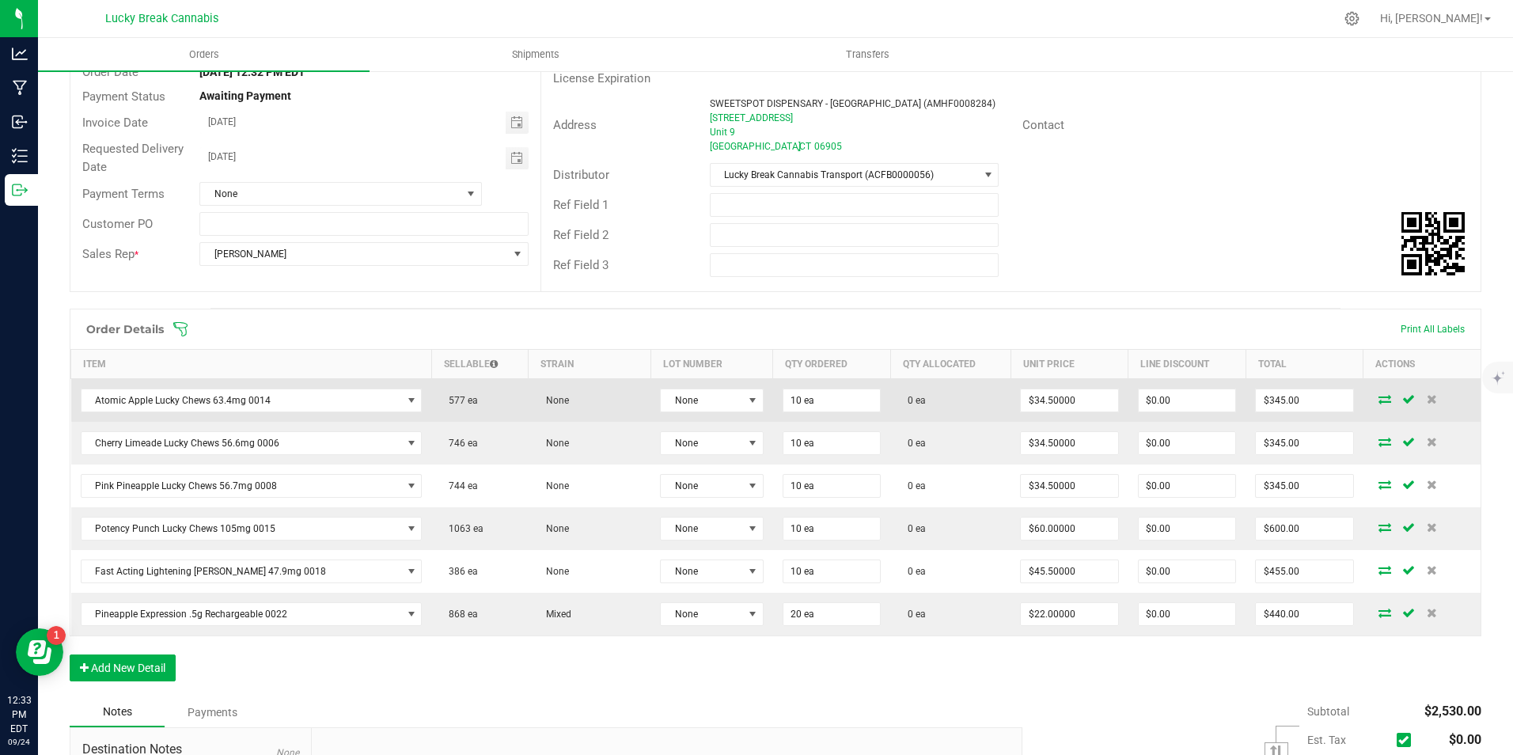
click at [1378, 396] on icon at bounding box center [1384, 398] width 13 height 9
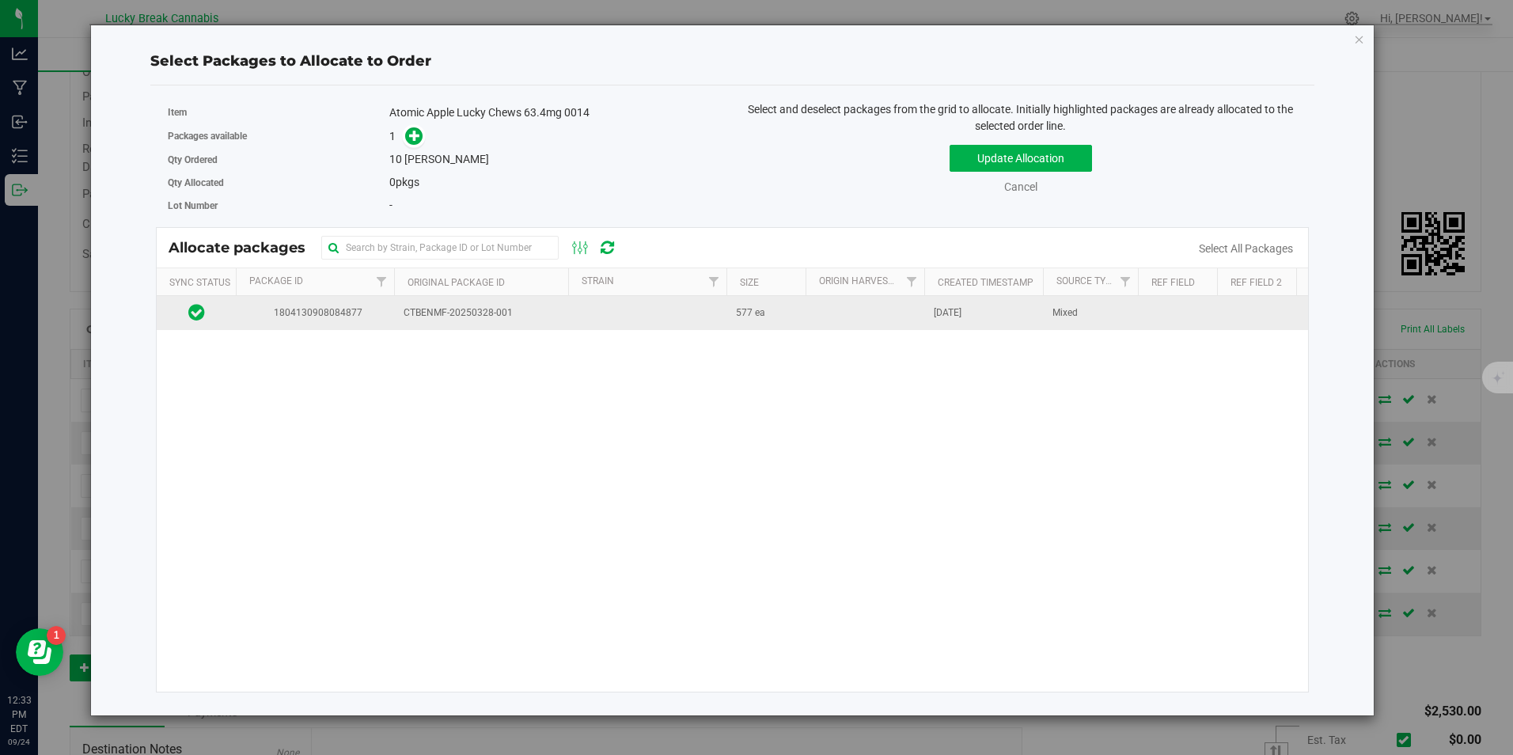
click at [892, 316] on td at bounding box center [864, 313] width 119 height 34
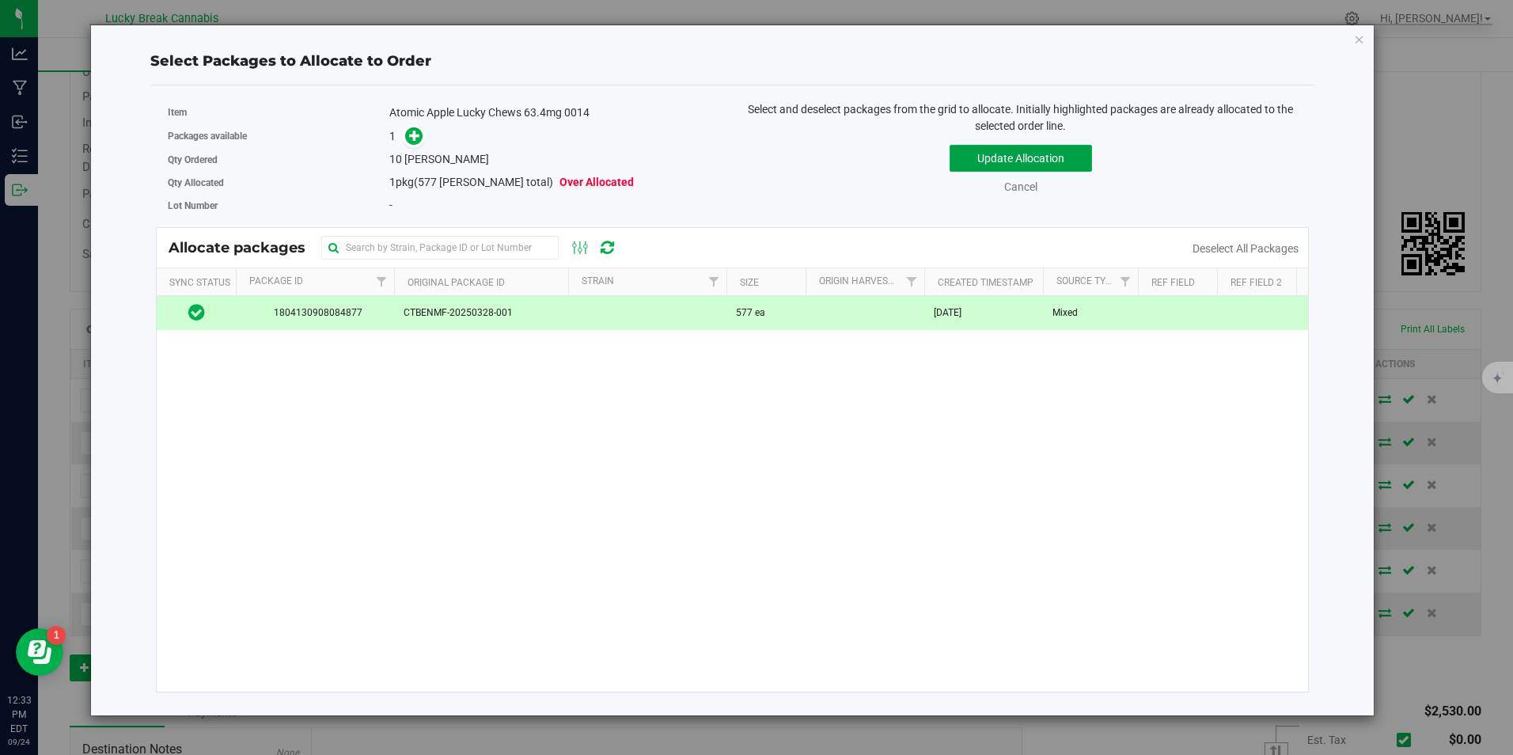
click at [963, 154] on button "Update Allocation" at bounding box center [1020, 158] width 142 height 27
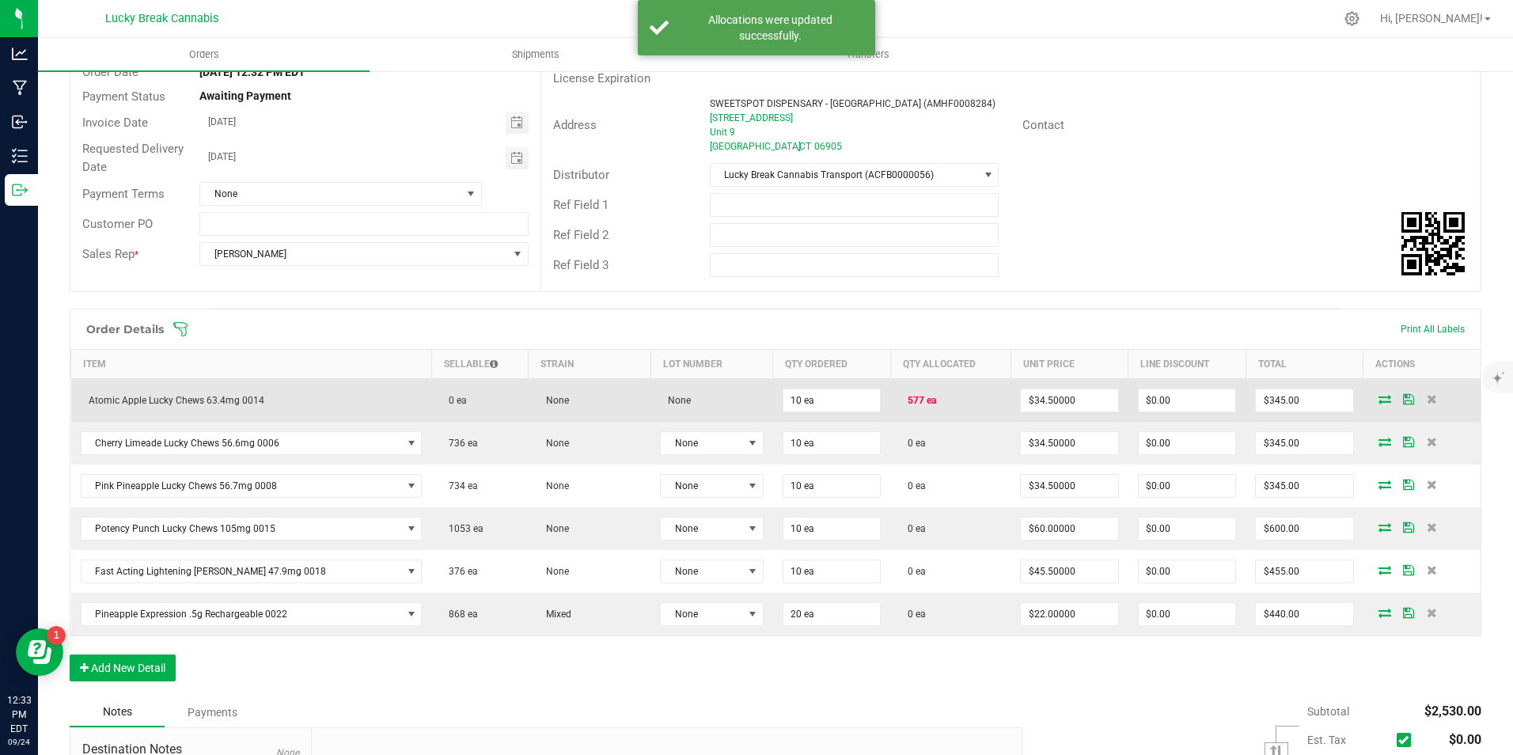
click at [1378, 400] on icon at bounding box center [1384, 398] width 13 height 9
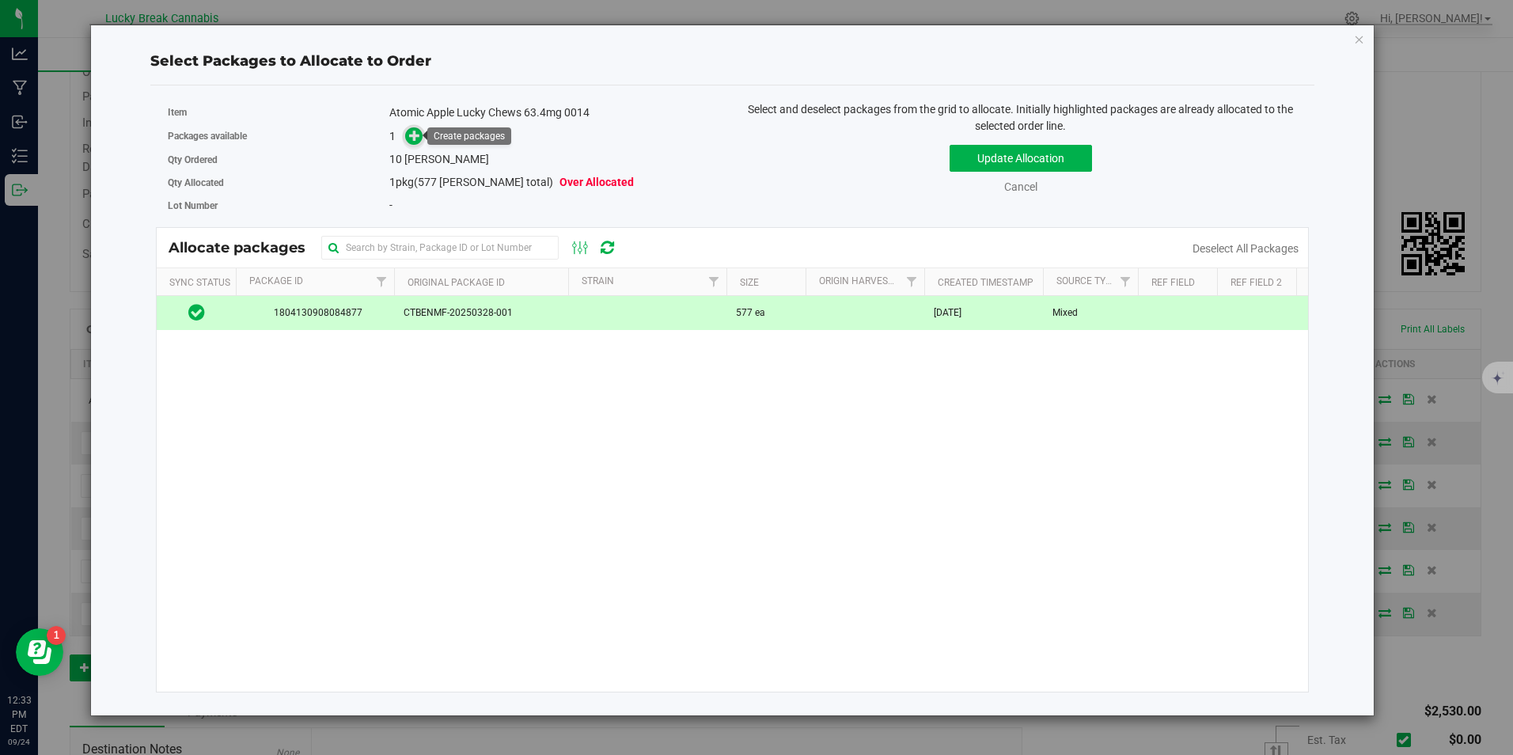
click at [417, 137] on icon at bounding box center [414, 135] width 11 height 11
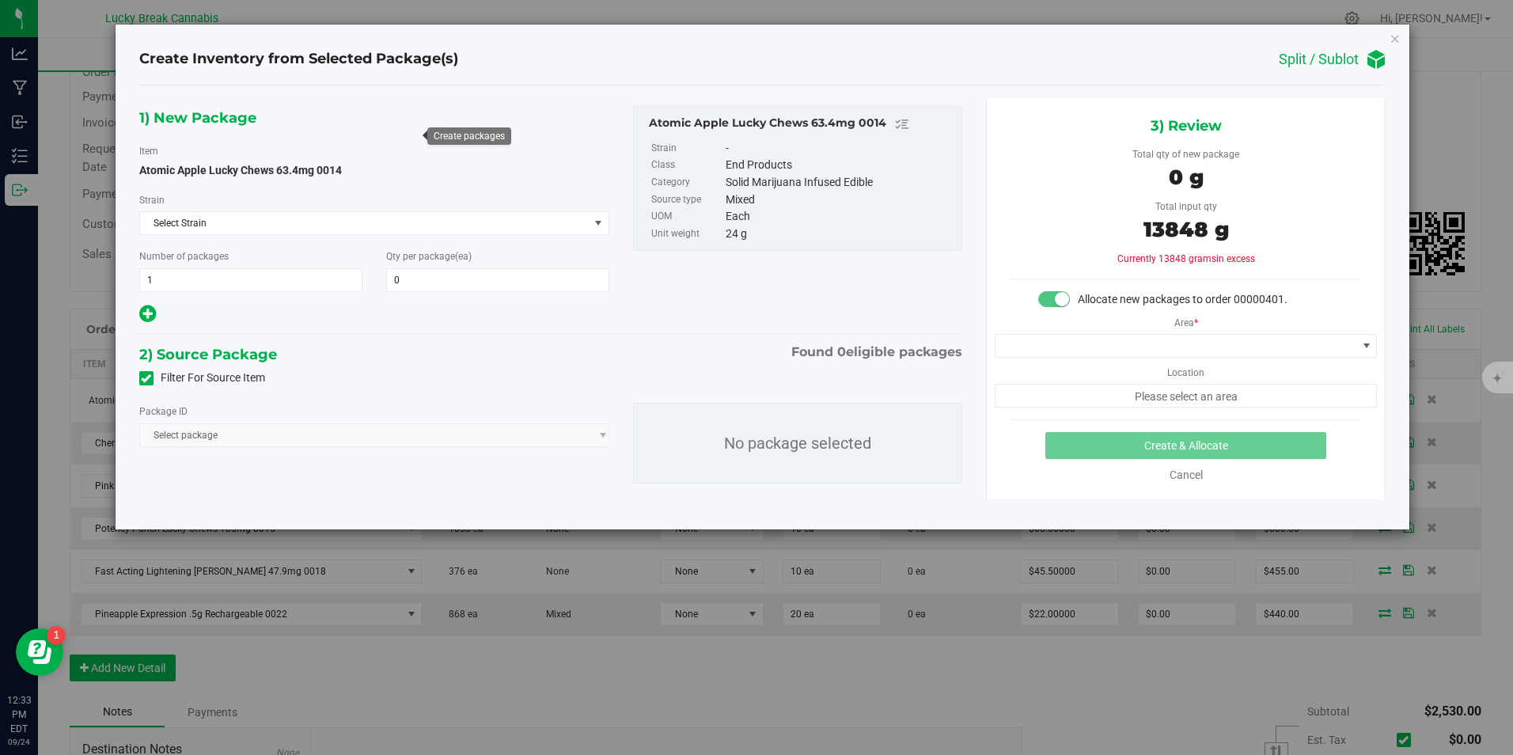
click at [222, 428] on span "Select package" at bounding box center [374, 435] width 471 height 24
click at [1196, 477] on link "Cancel" at bounding box center [1185, 474] width 33 height 13
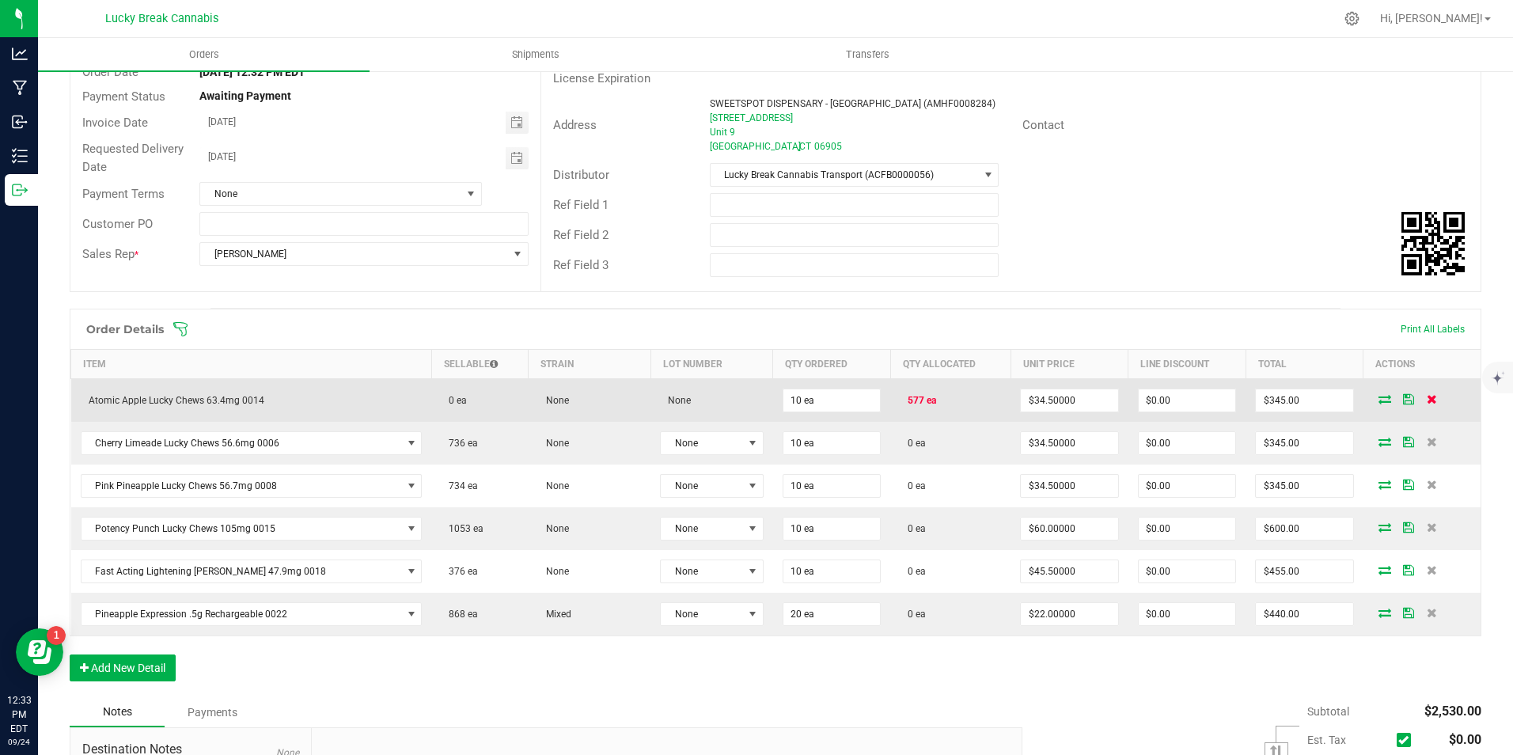
click at [1426, 399] on icon at bounding box center [1431, 398] width 10 height 9
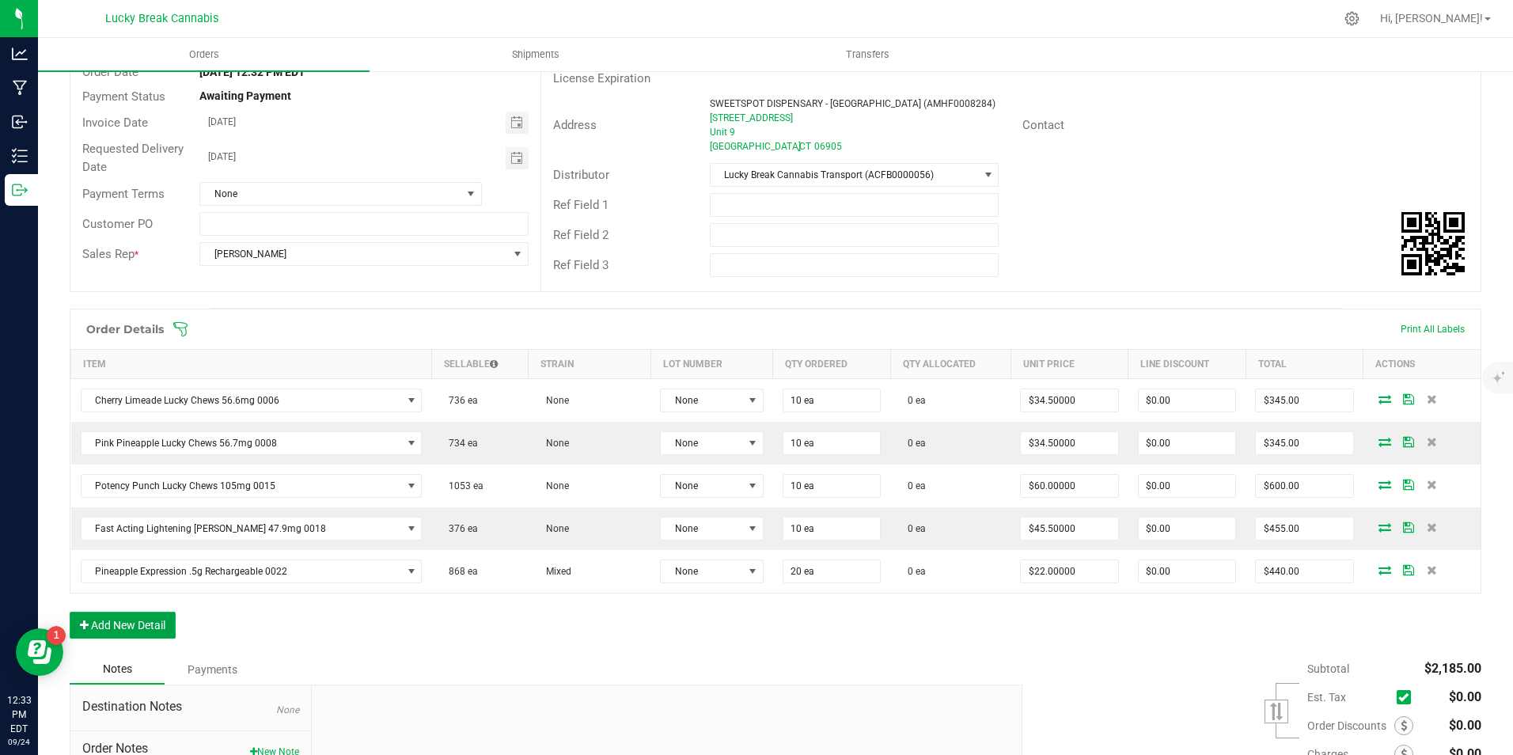
click at [134, 631] on button "Add New Detail" at bounding box center [123, 625] width 106 height 27
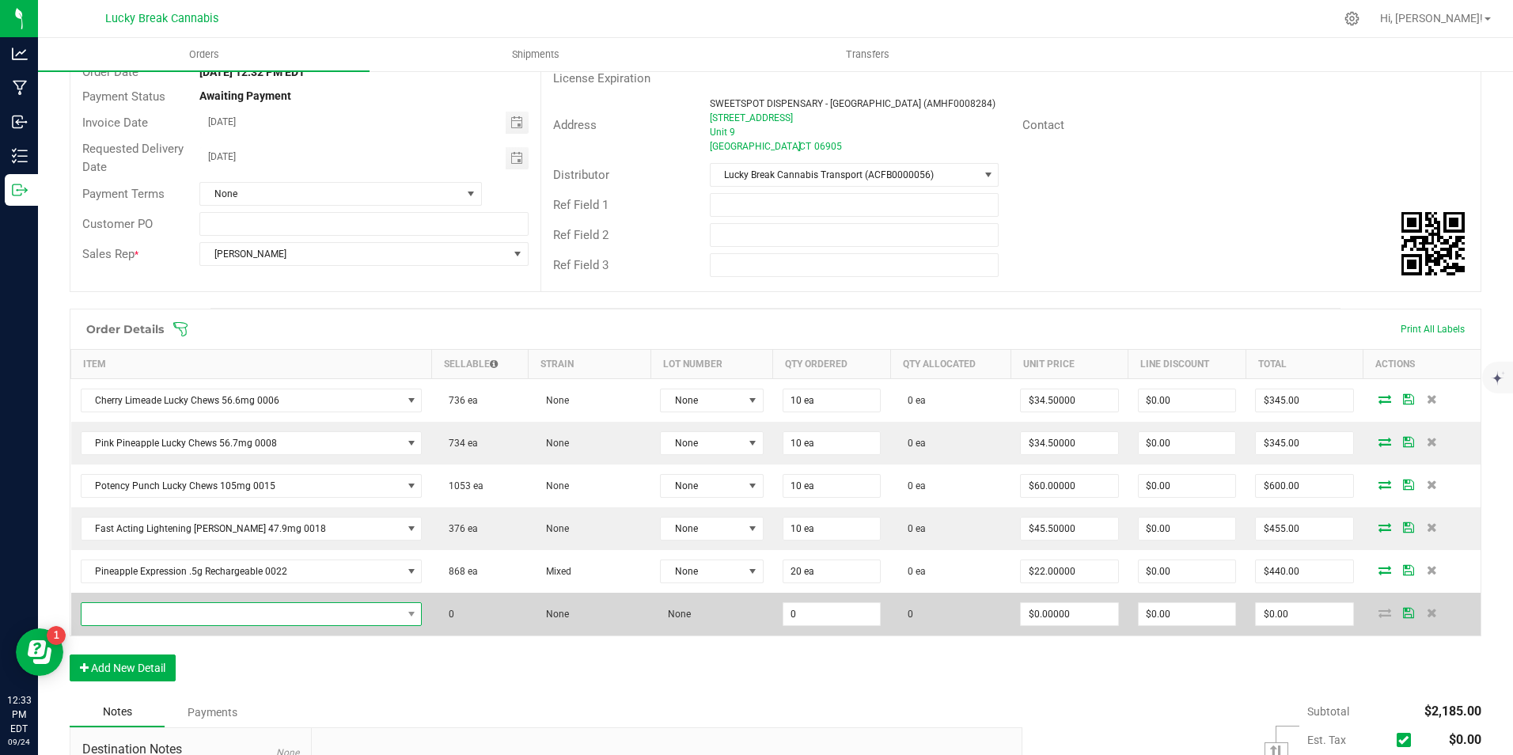
click at [150, 610] on span "NO DATA FOUND" at bounding box center [241, 614] width 320 height 22
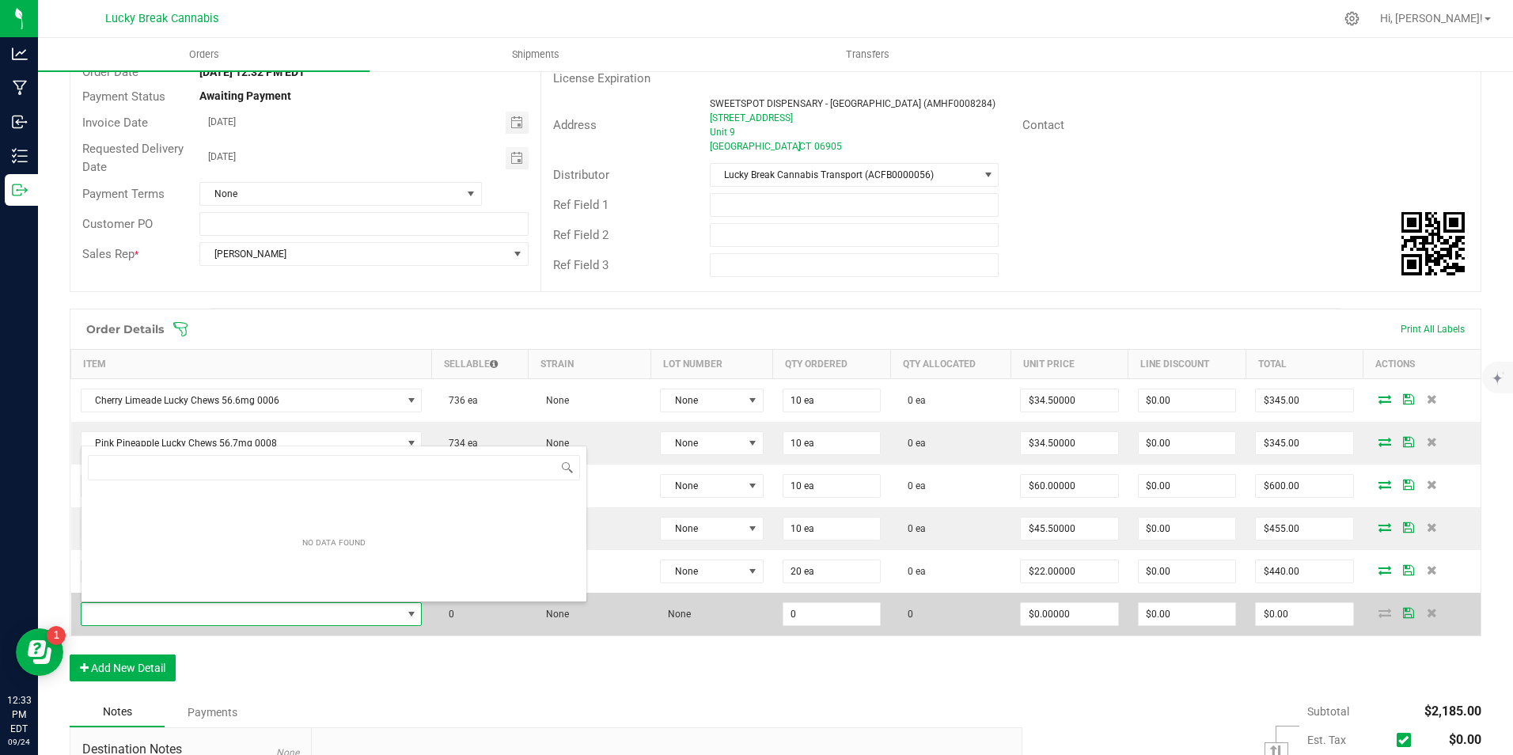
scroll to position [24, 296]
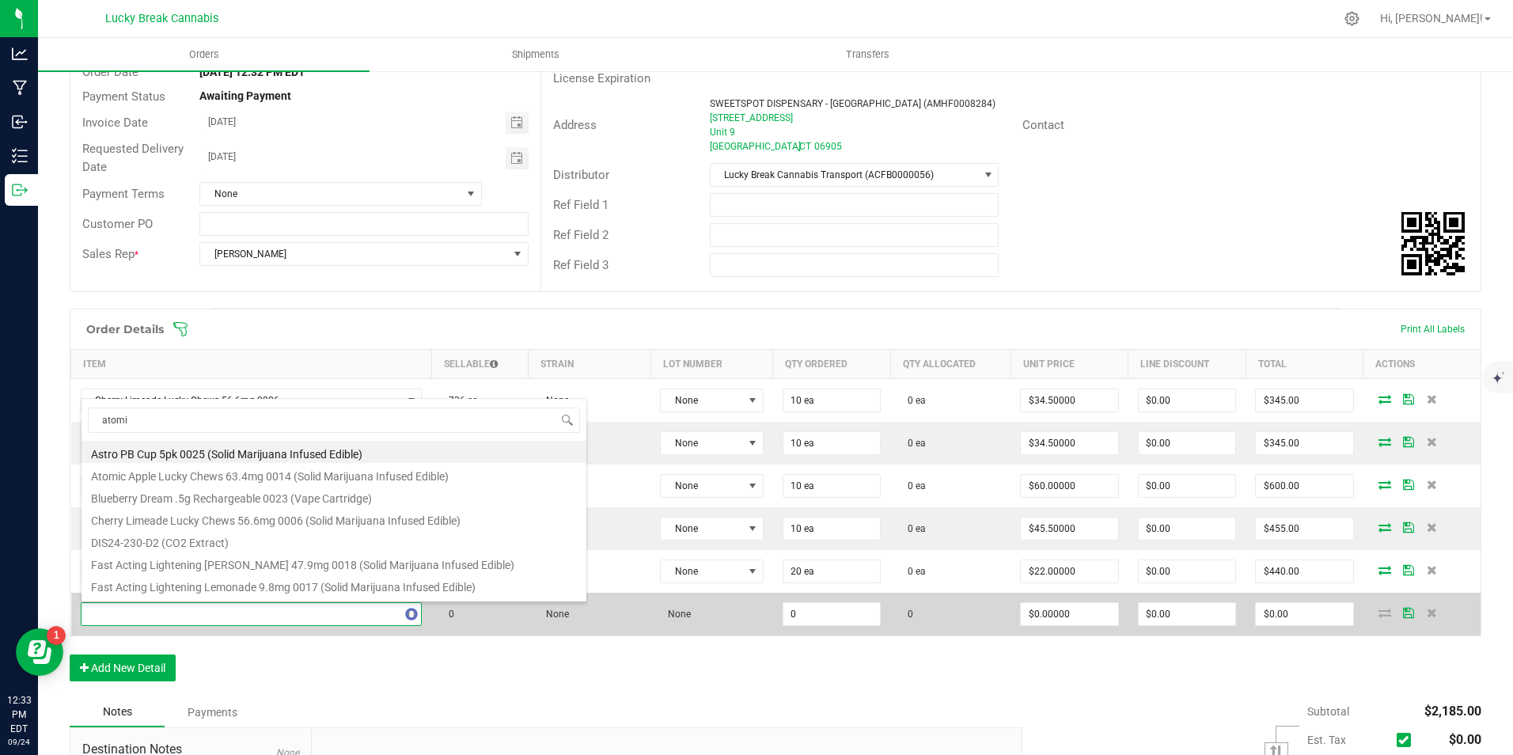
type input "atomic"
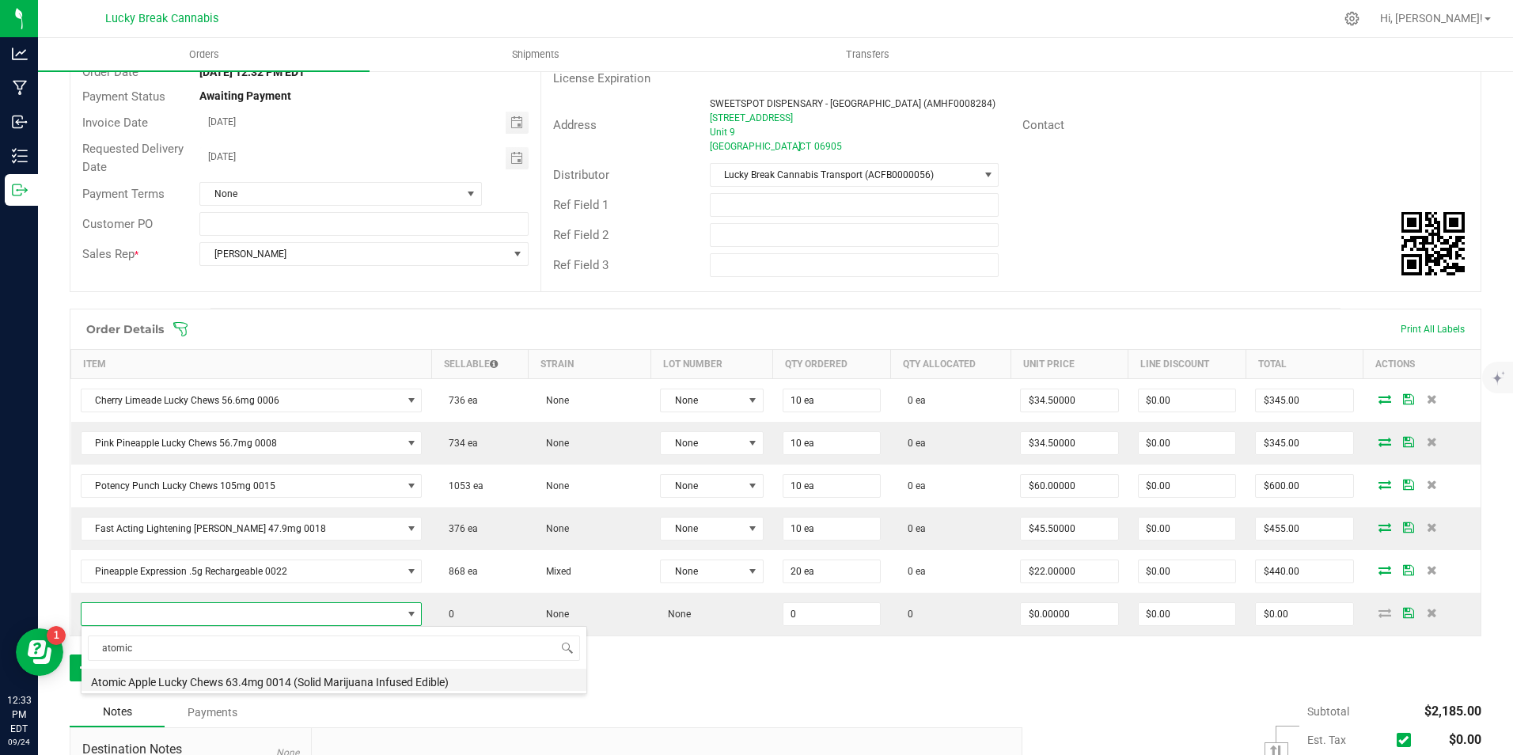
click at [158, 674] on li "Atomic Apple Lucky Chews 63.4mg 0014 (Solid Marijuana Infused Edible)" at bounding box center [333, 680] width 505 height 22
type input "0 ea"
type input "$34.50000"
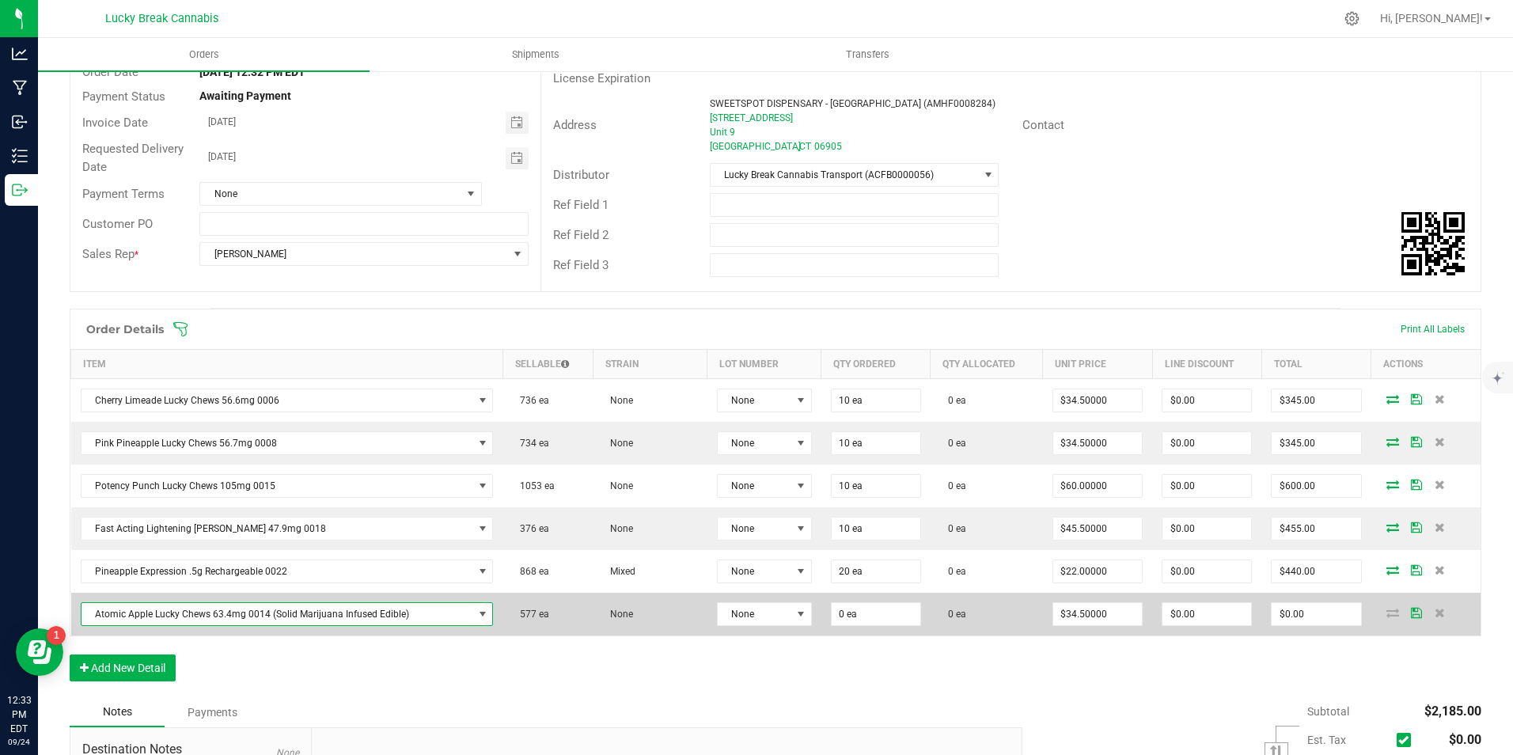
click at [869, 601] on td "0 ea" at bounding box center [875, 614] width 109 height 43
click at [869, 611] on input "0" at bounding box center [875, 614] width 89 height 22
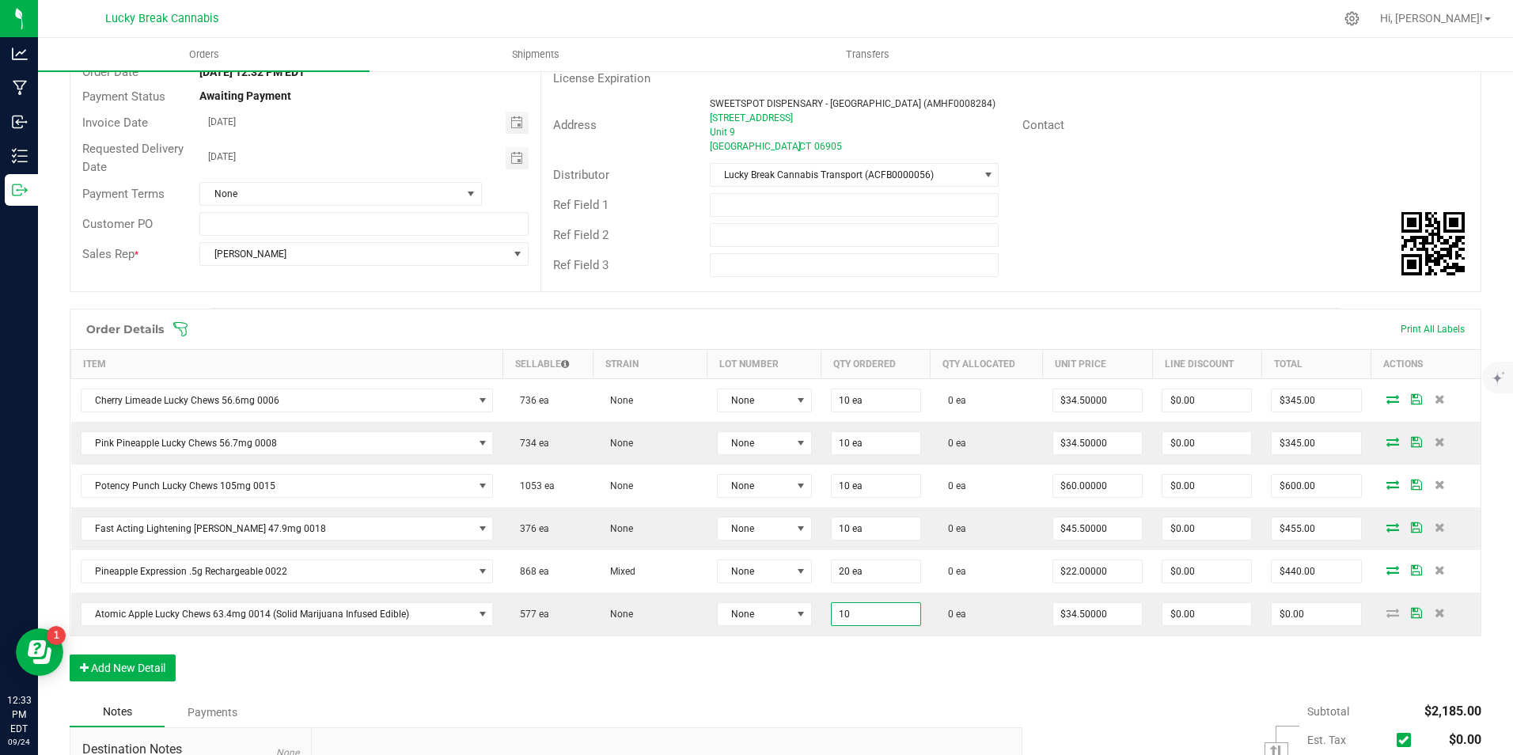
type input "10 ea"
type input "$345.00"
click at [880, 671] on div "Order Details Print All Labels Item Sellable Strain Lot Number Qty Ordered Qty …" at bounding box center [775, 503] width 1411 height 388
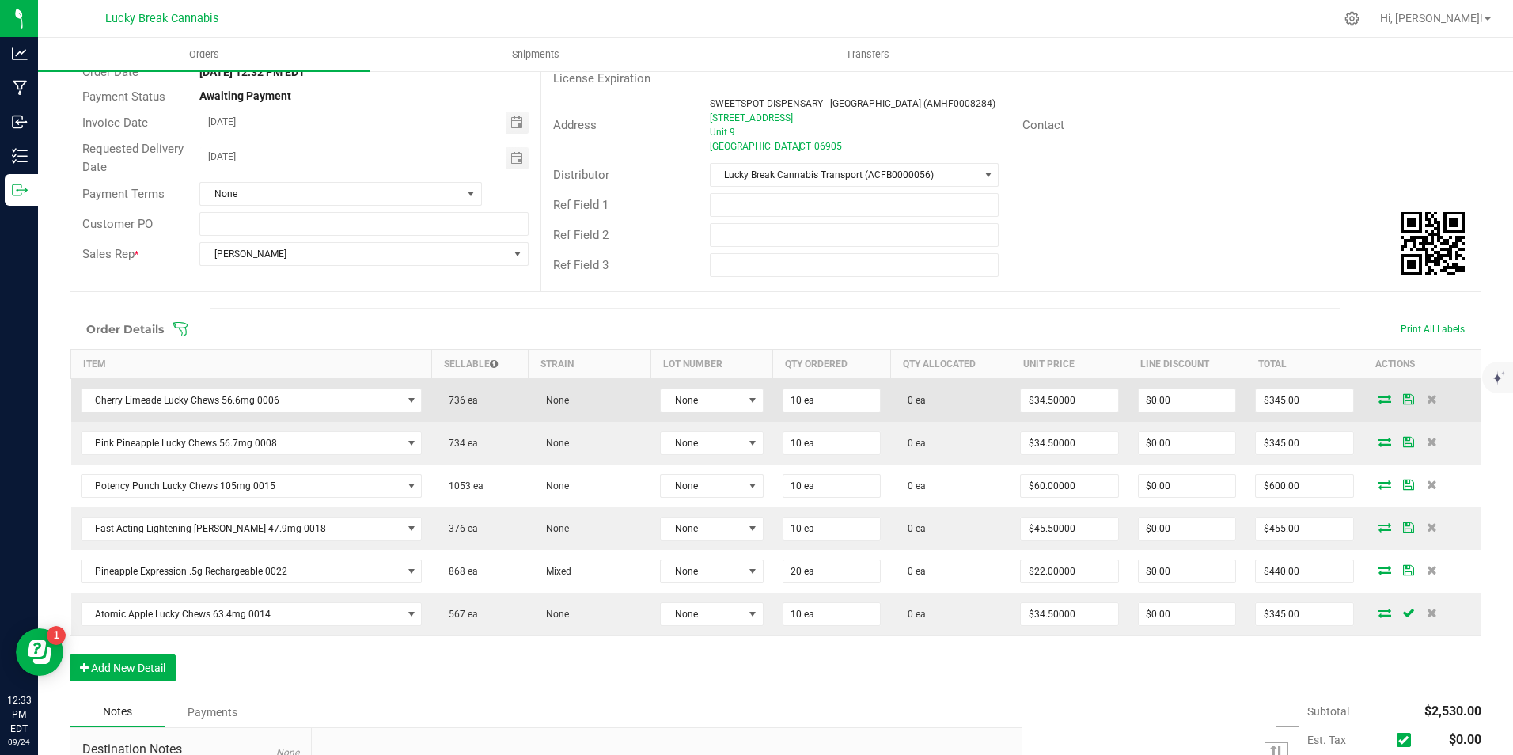
click at [1378, 399] on icon at bounding box center [1384, 398] width 13 height 9
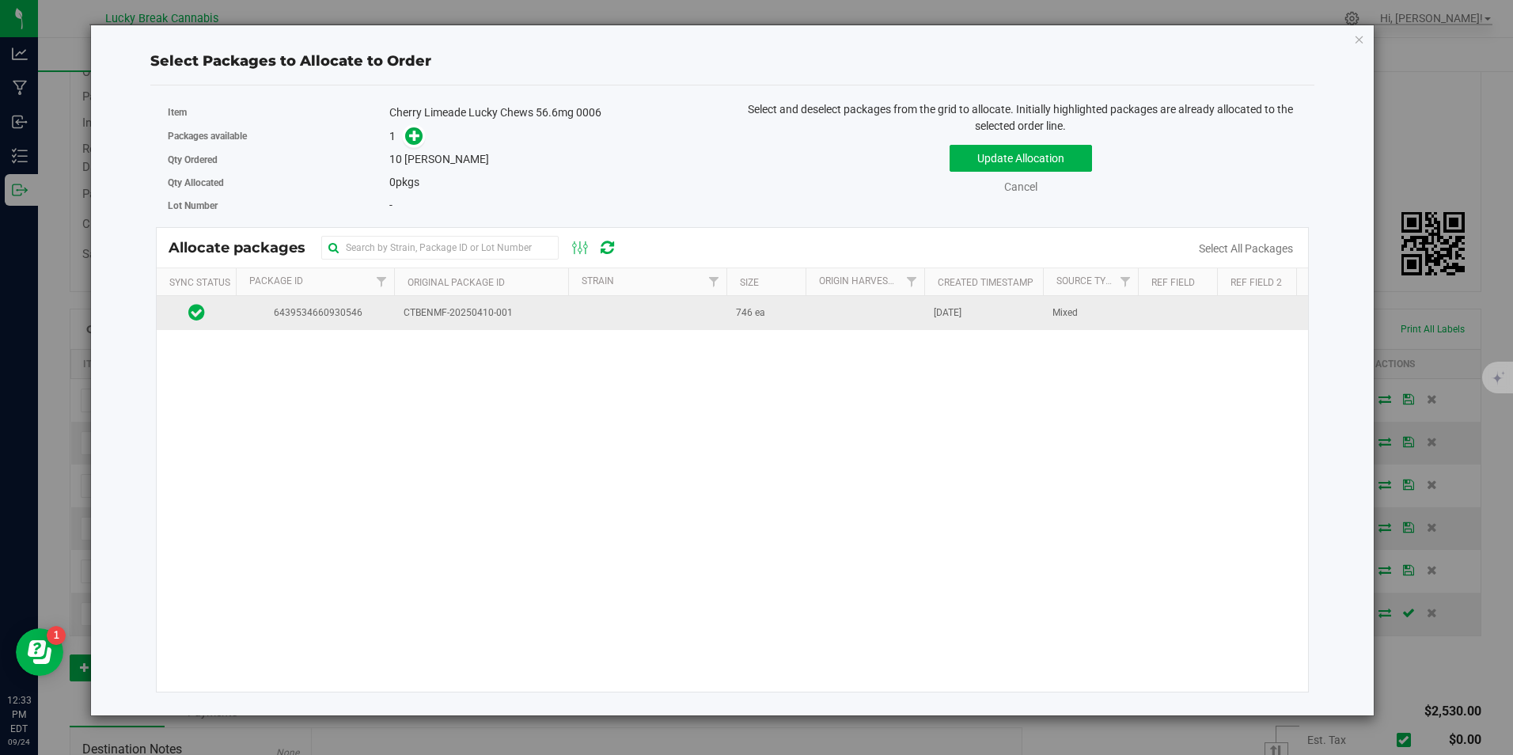
click at [522, 305] on td "CTBENMF-20250410-001" at bounding box center [481, 313] width 174 height 34
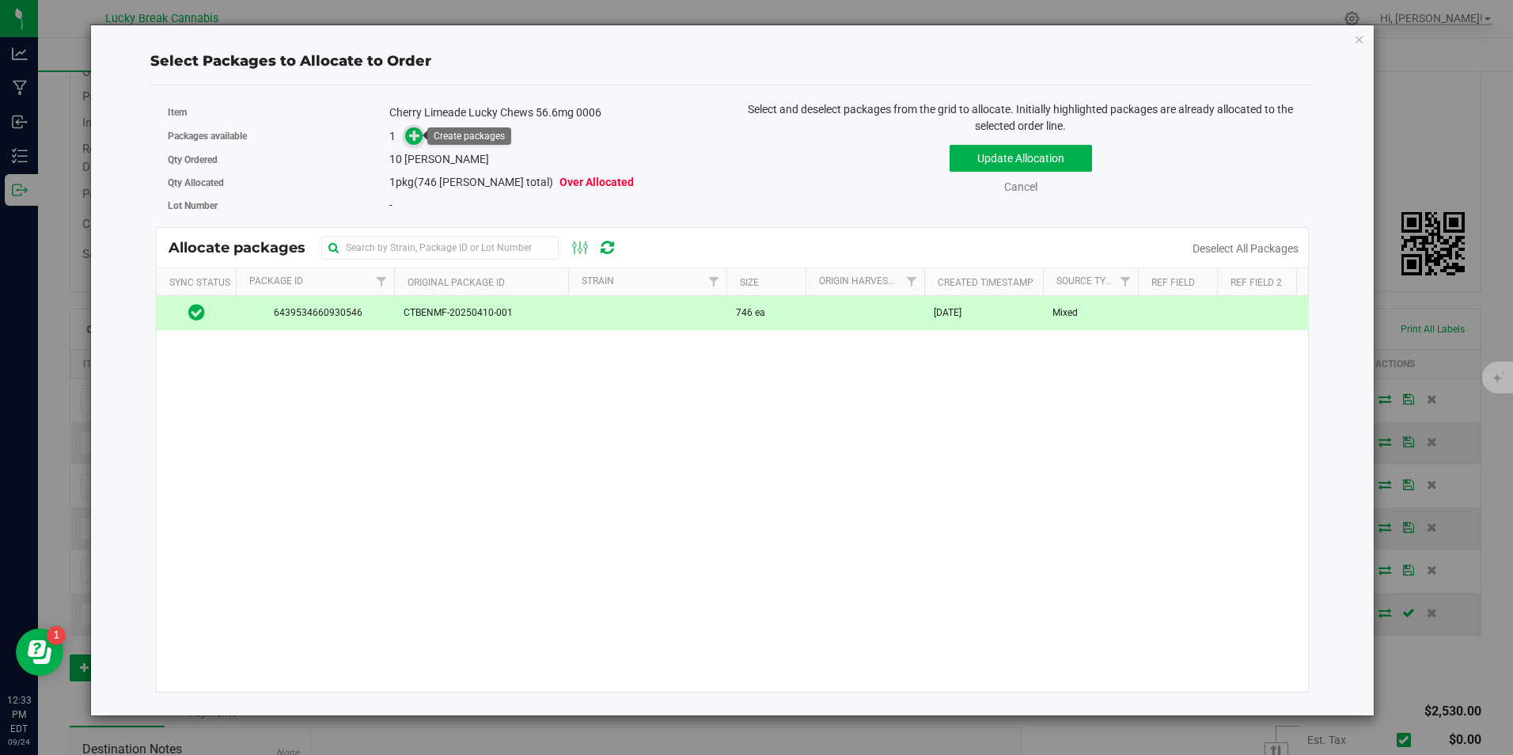
click at [419, 141] on icon at bounding box center [415, 135] width 12 height 12
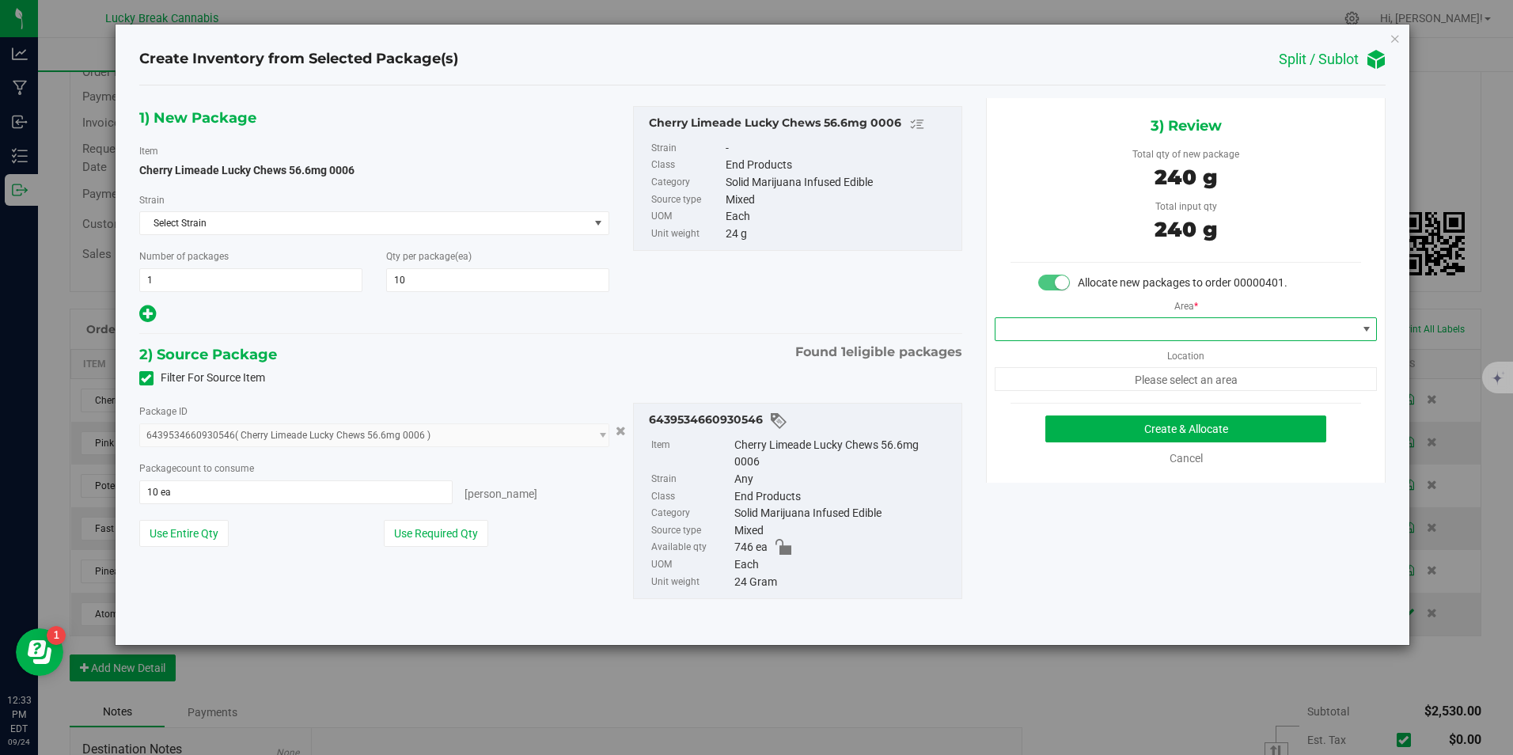
click at [1216, 321] on span at bounding box center [1175, 329] width 361 height 22
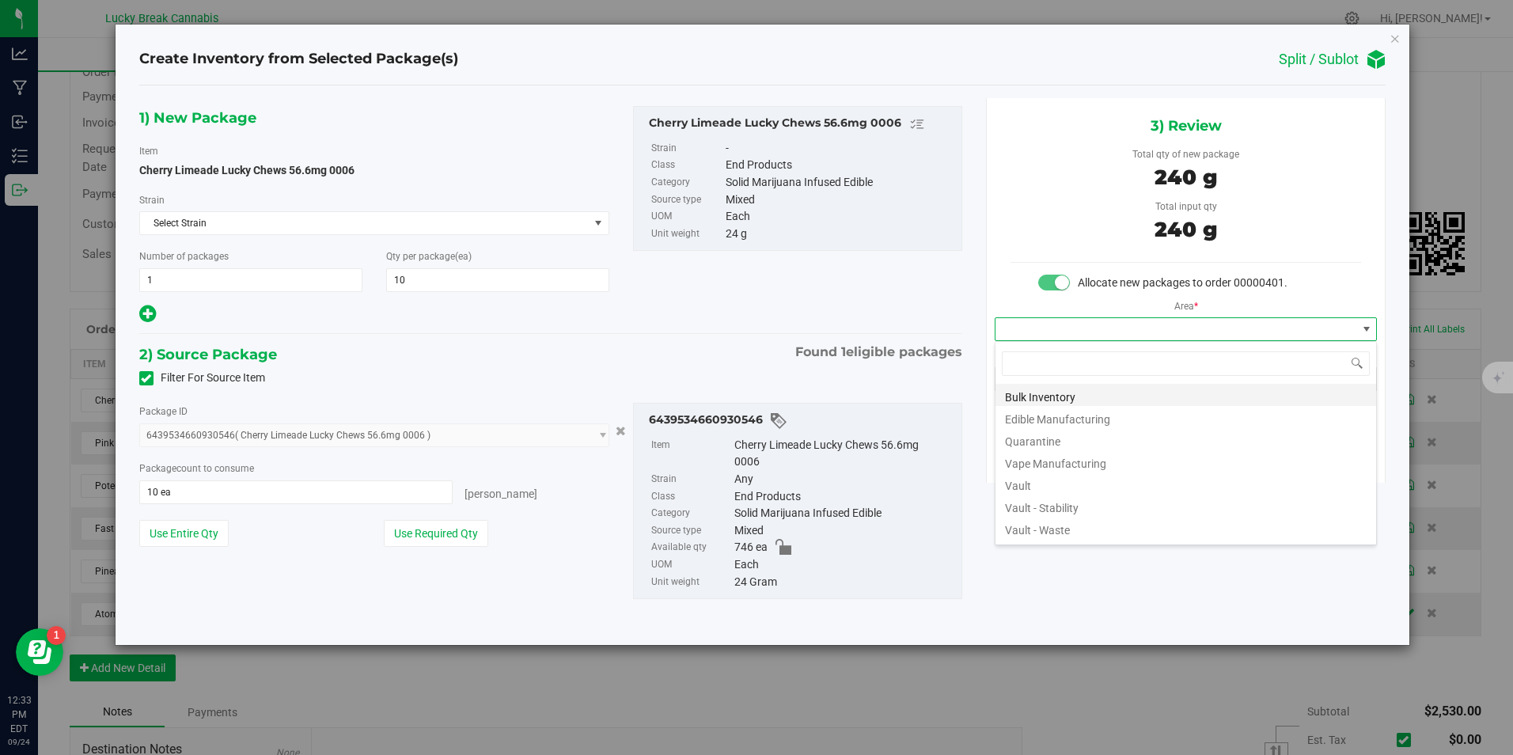
scroll to position [24, 383]
click at [1053, 481] on li "Vault" at bounding box center [1185, 483] width 381 height 22
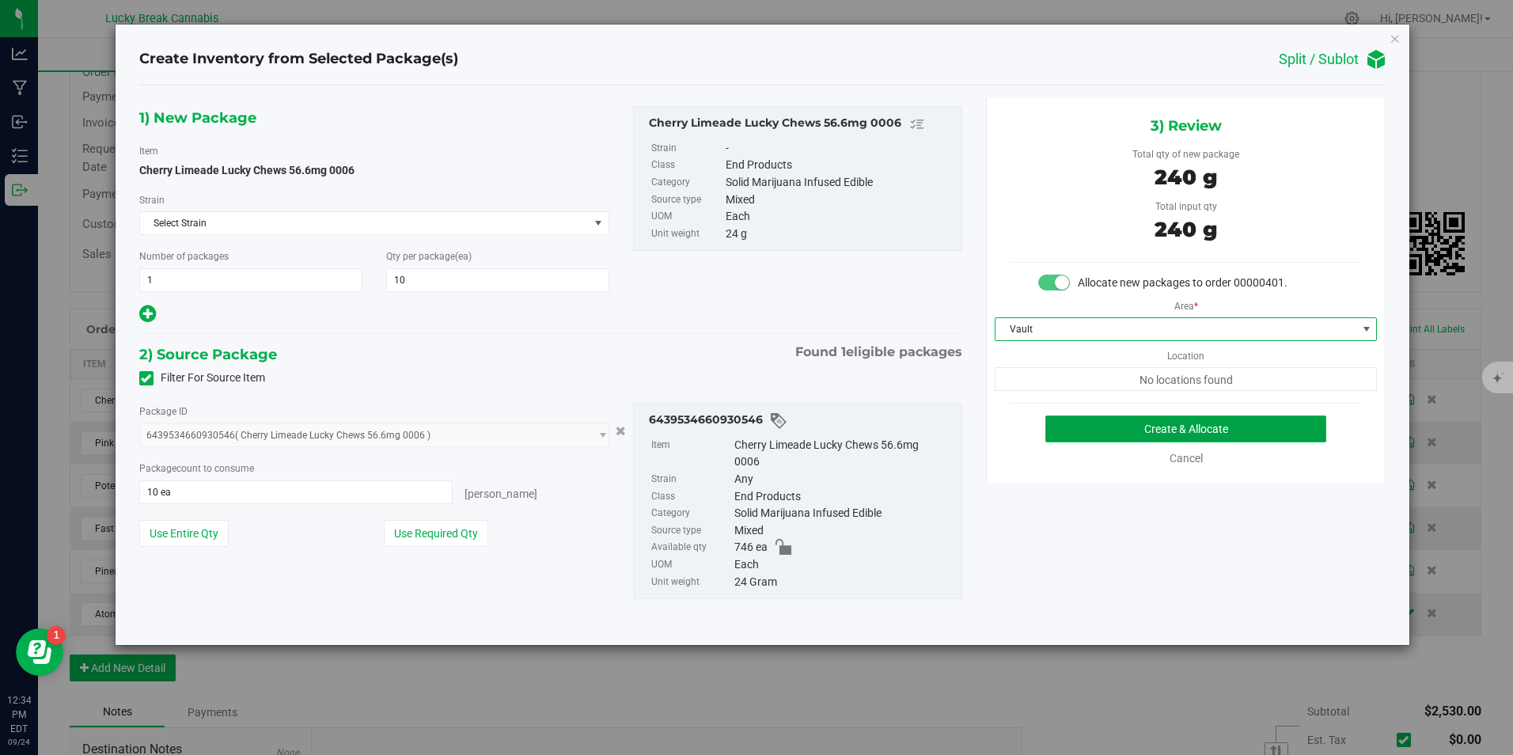
click at [1161, 424] on button "Create & Allocate" at bounding box center [1185, 428] width 281 height 27
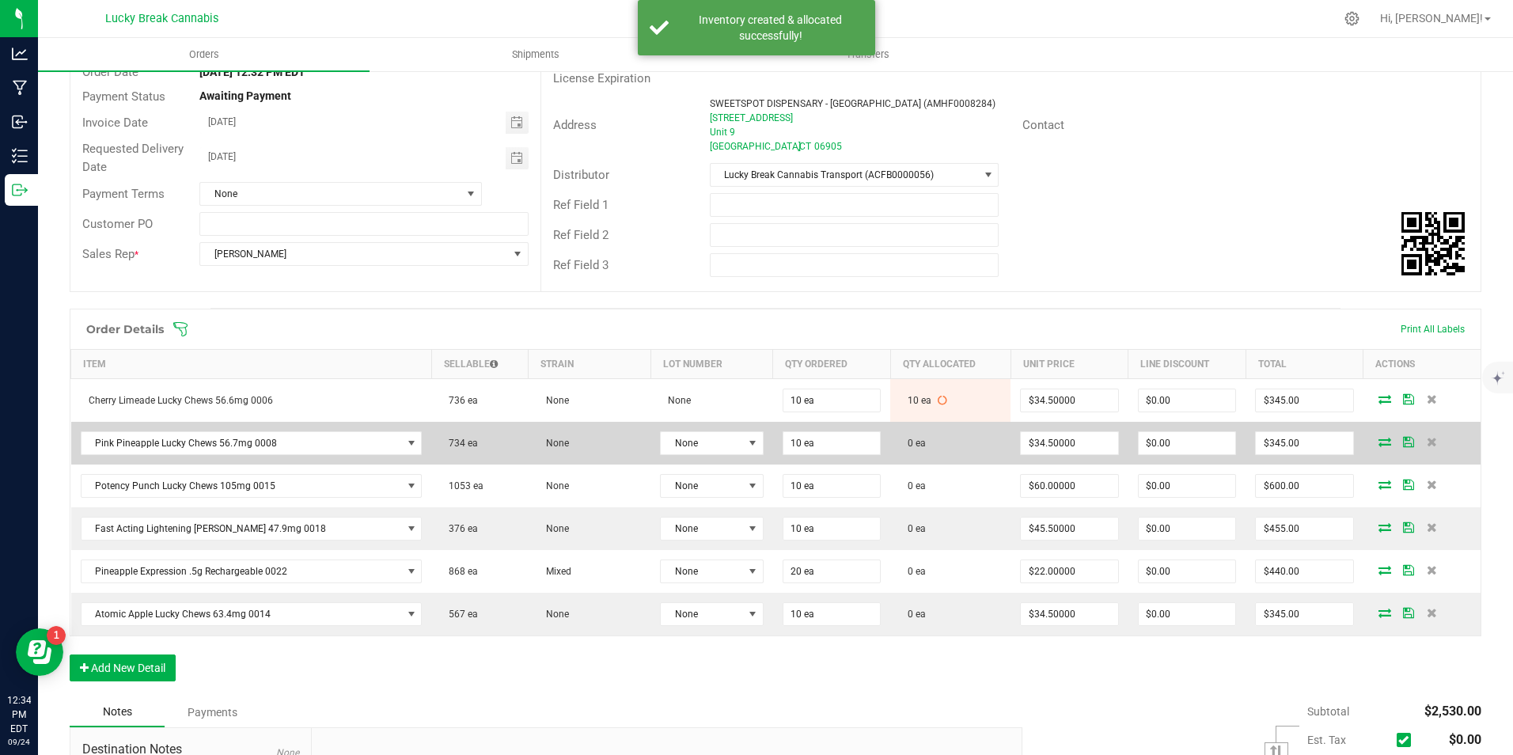
click at [1378, 440] on icon at bounding box center [1384, 441] width 13 height 9
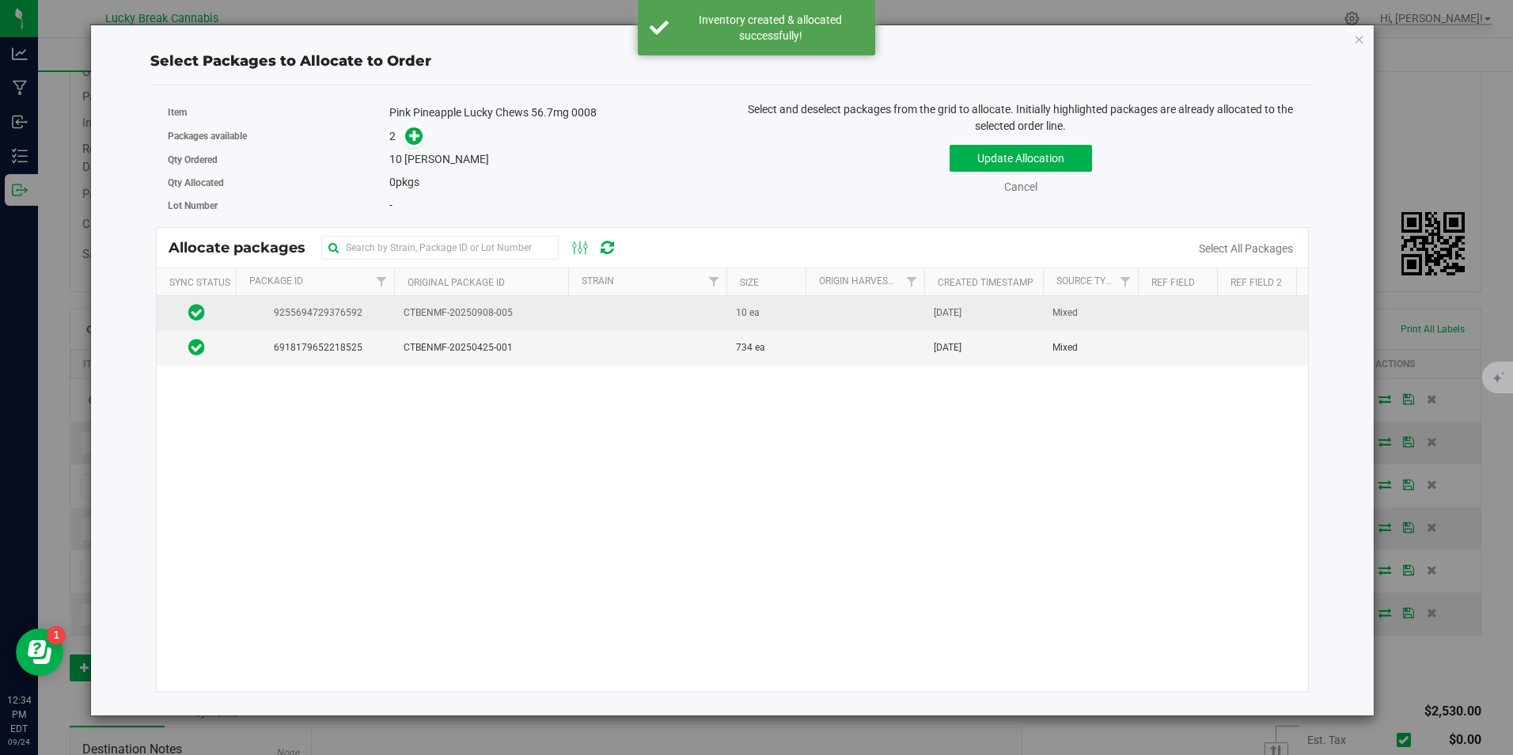
click at [481, 316] on span "CTBENMF-20250908-005" at bounding box center [480, 312] width 155 height 15
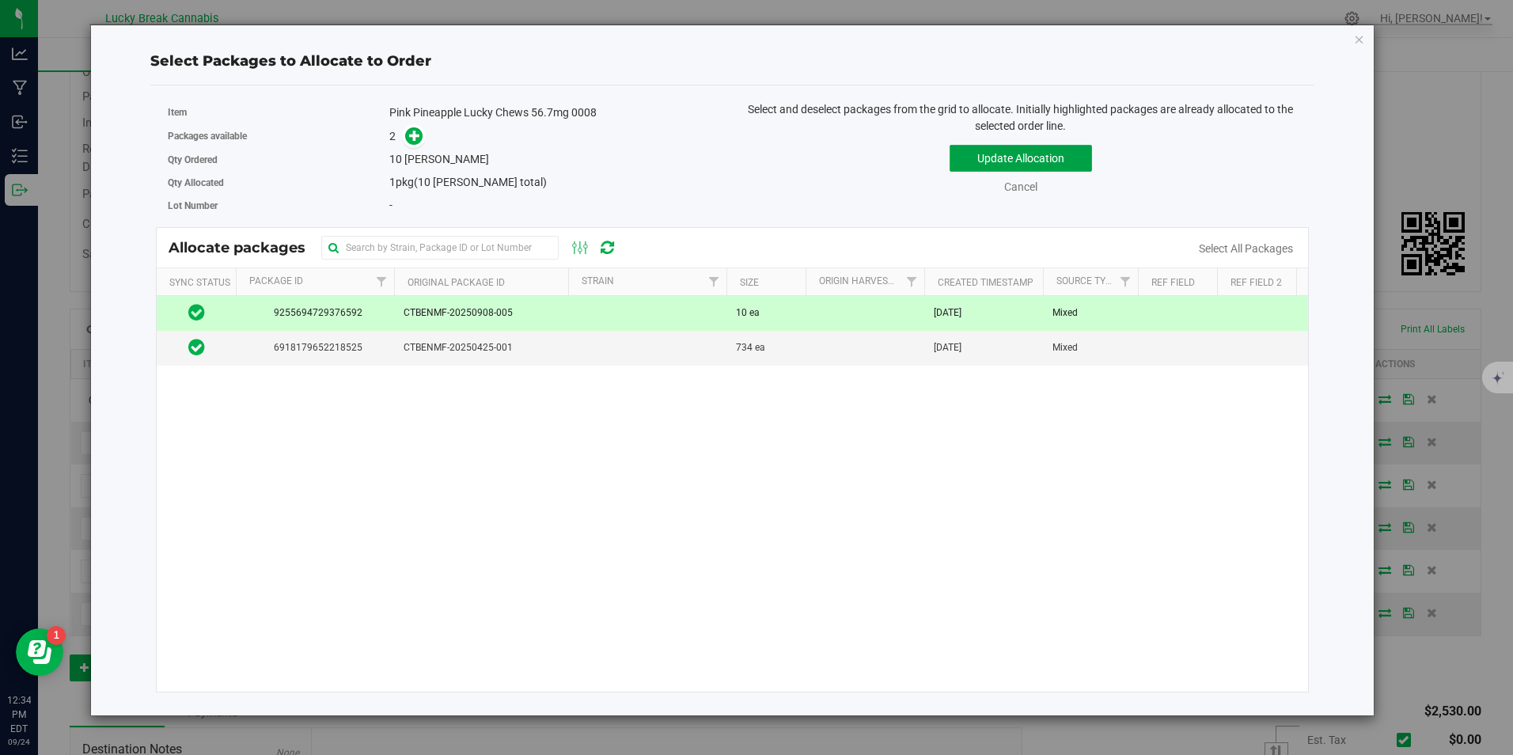
click at [1028, 153] on button "Update Allocation" at bounding box center [1020, 158] width 142 height 27
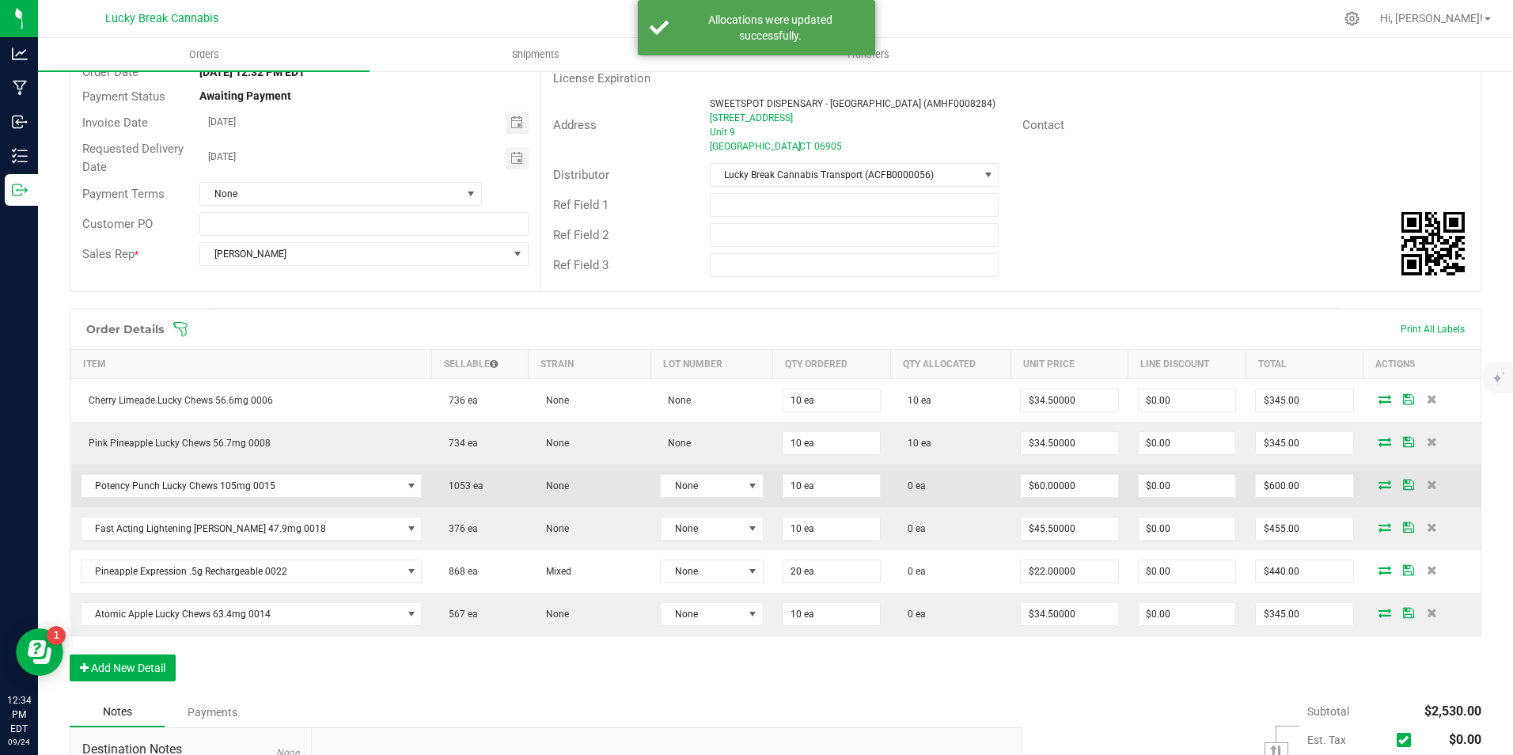
click at [1378, 487] on icon at bounding box center [1384, 483] width 13 height 9
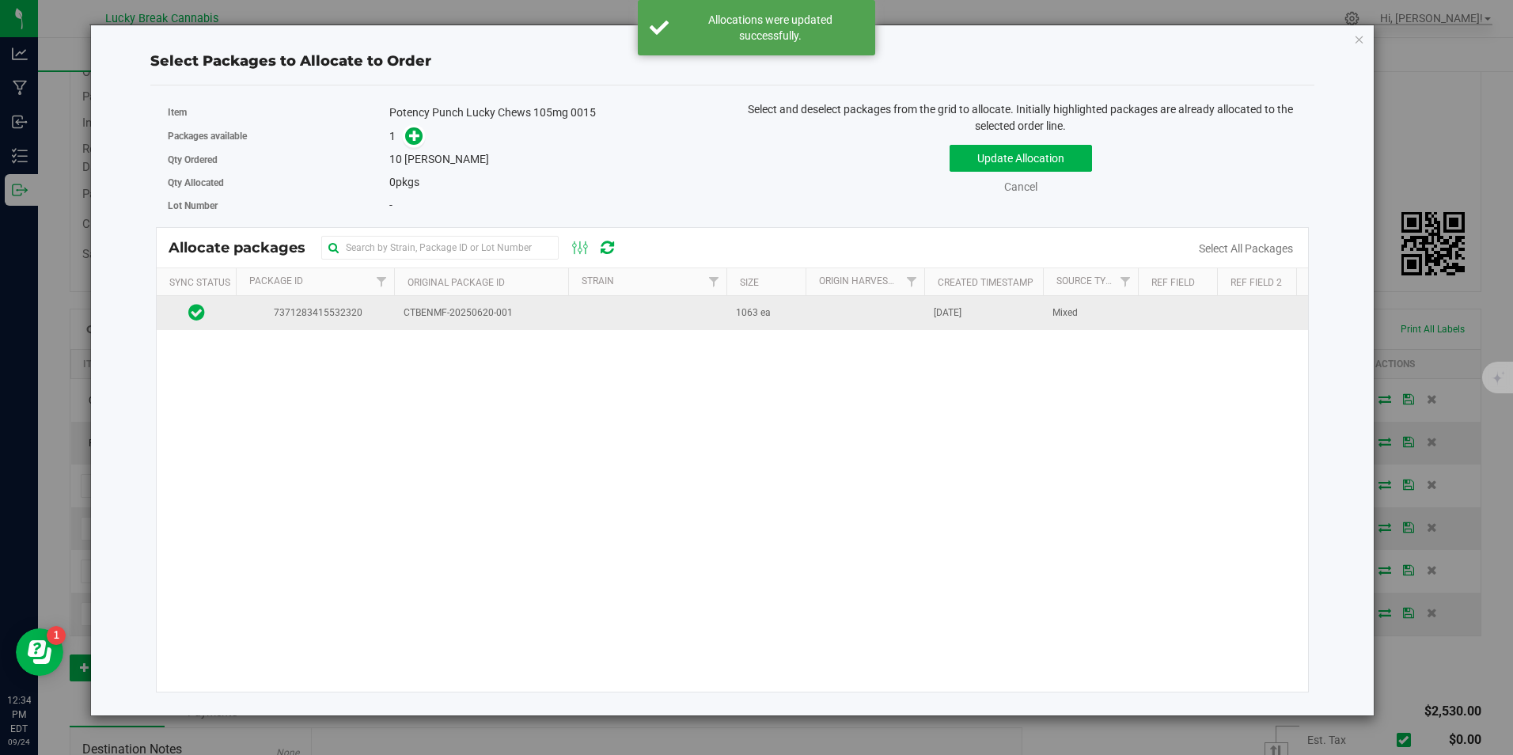
click at [441, 310] on span "CTBENMF-20250620-001" at bounding box center [480, 312] width 155 height 15
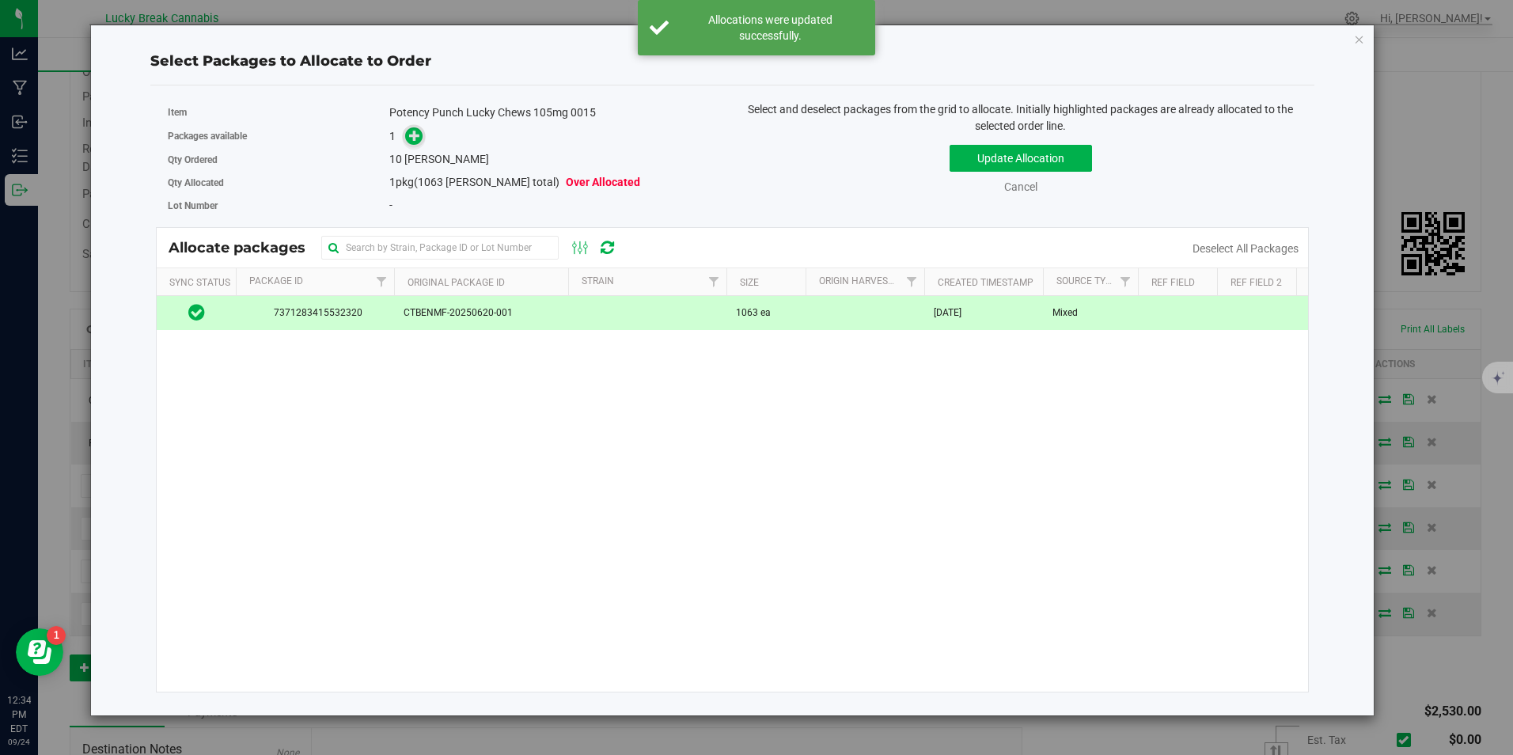
click at [419, 136] on icon at bounding box center [414, 135] width 11 height 11
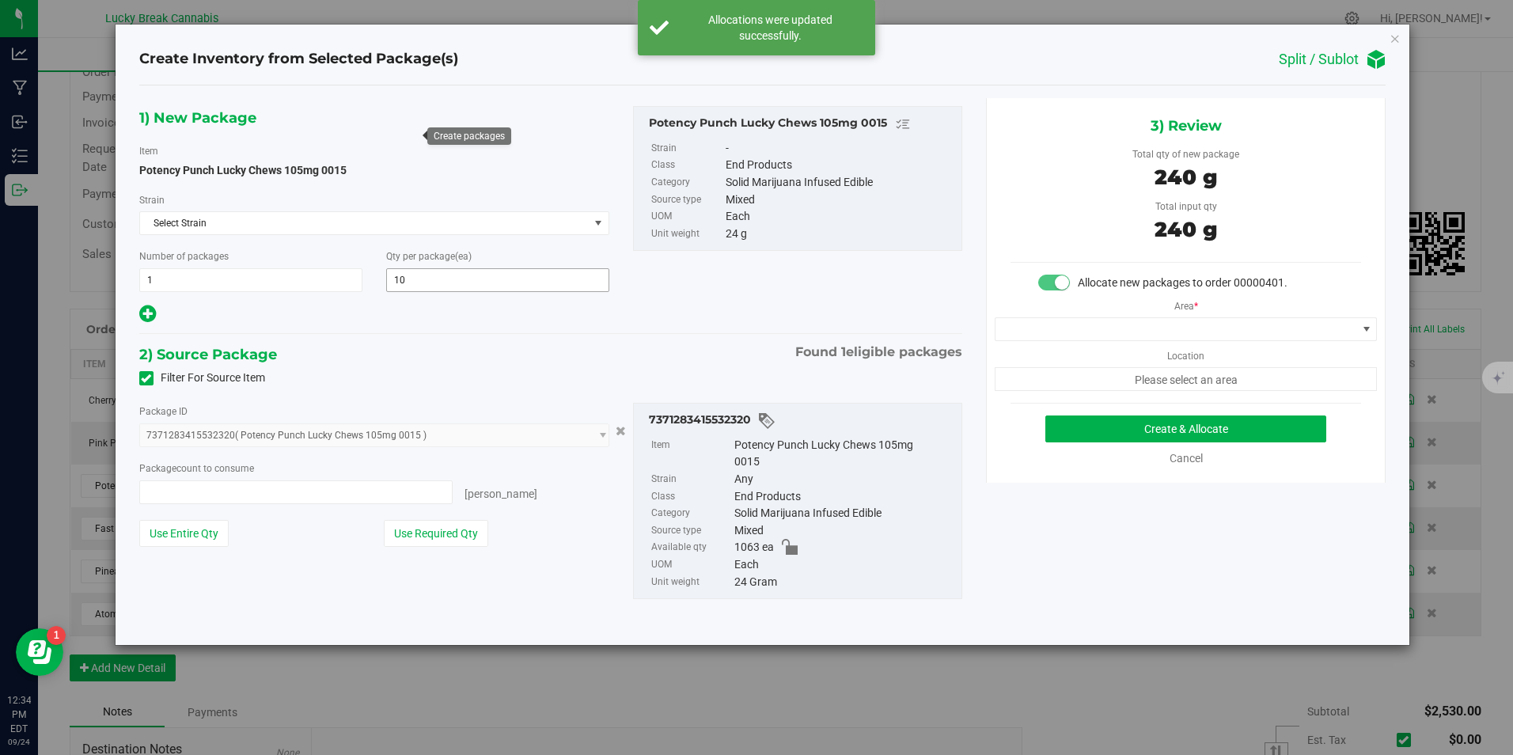
type input "10 ea"
click at [1120, 325] on span at bounding box center [1175, 329] width 361 height 22
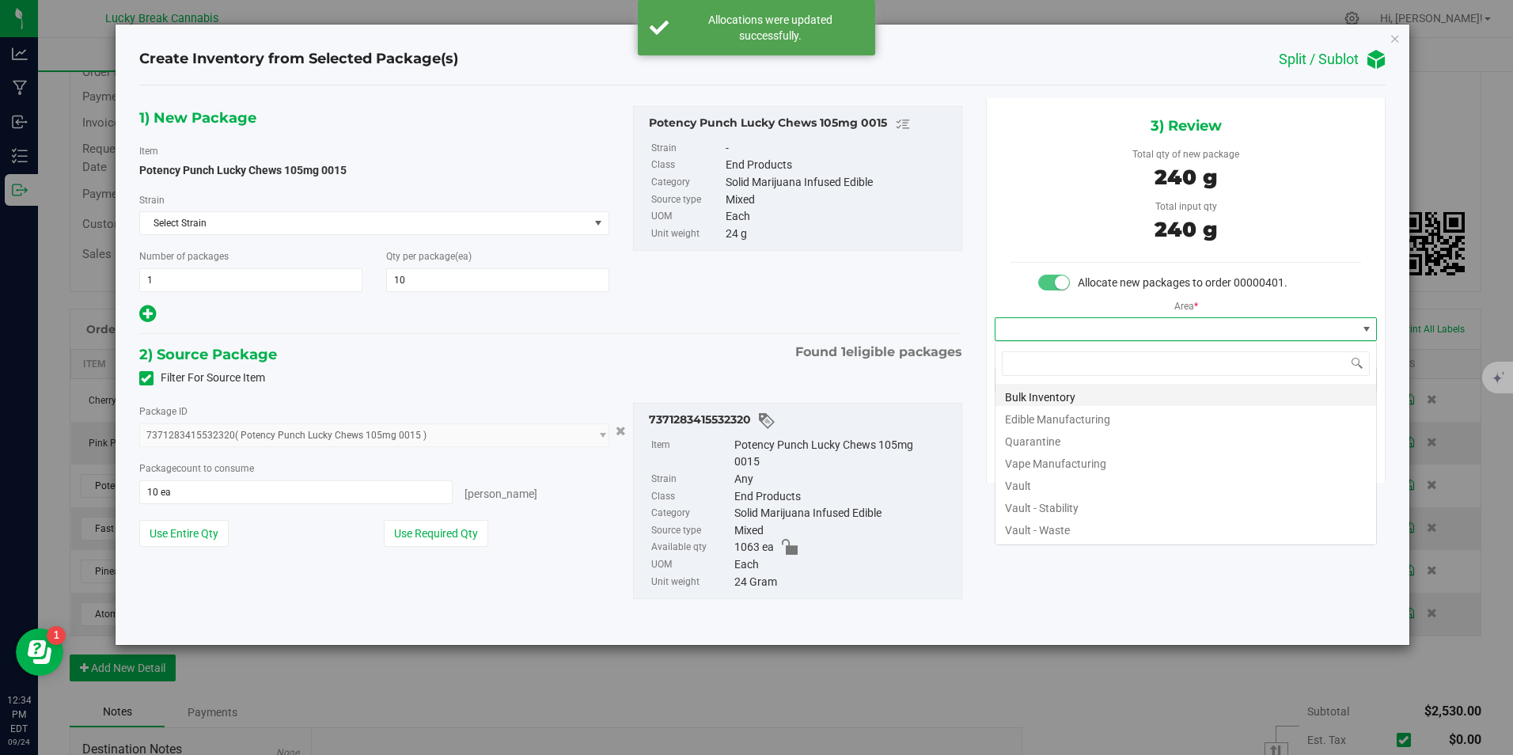
scroll to position [24, 383]
click at [1045, 481] on li "Vault" at bounding box center [1185, 483] width 381 height 22
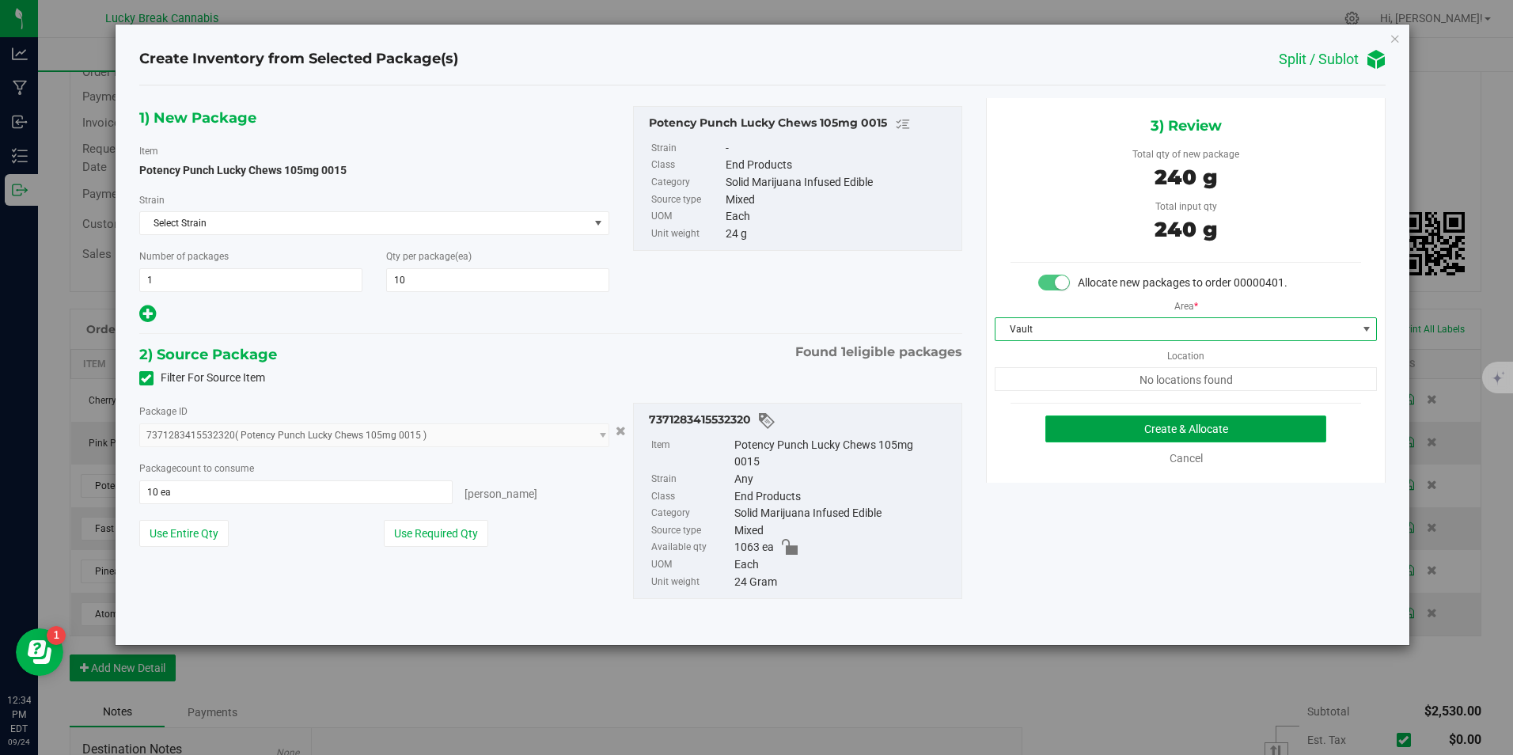
click at [1108, 429] on button "Create & Allocate" at bounding box center [1185, 428] width 281 height 27
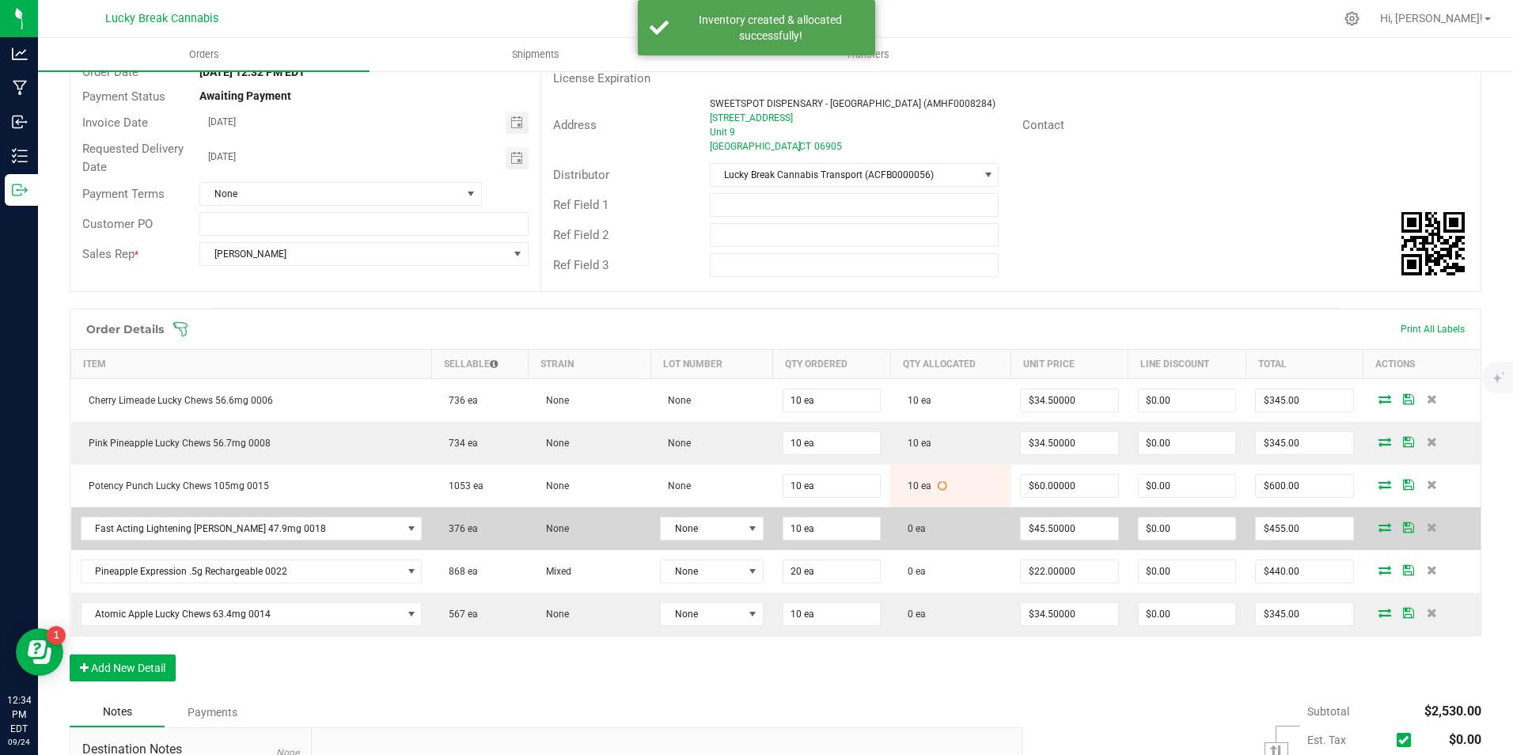
click at [1378, 527] on icon at bounding box center [1384, 526] width 13 height 9
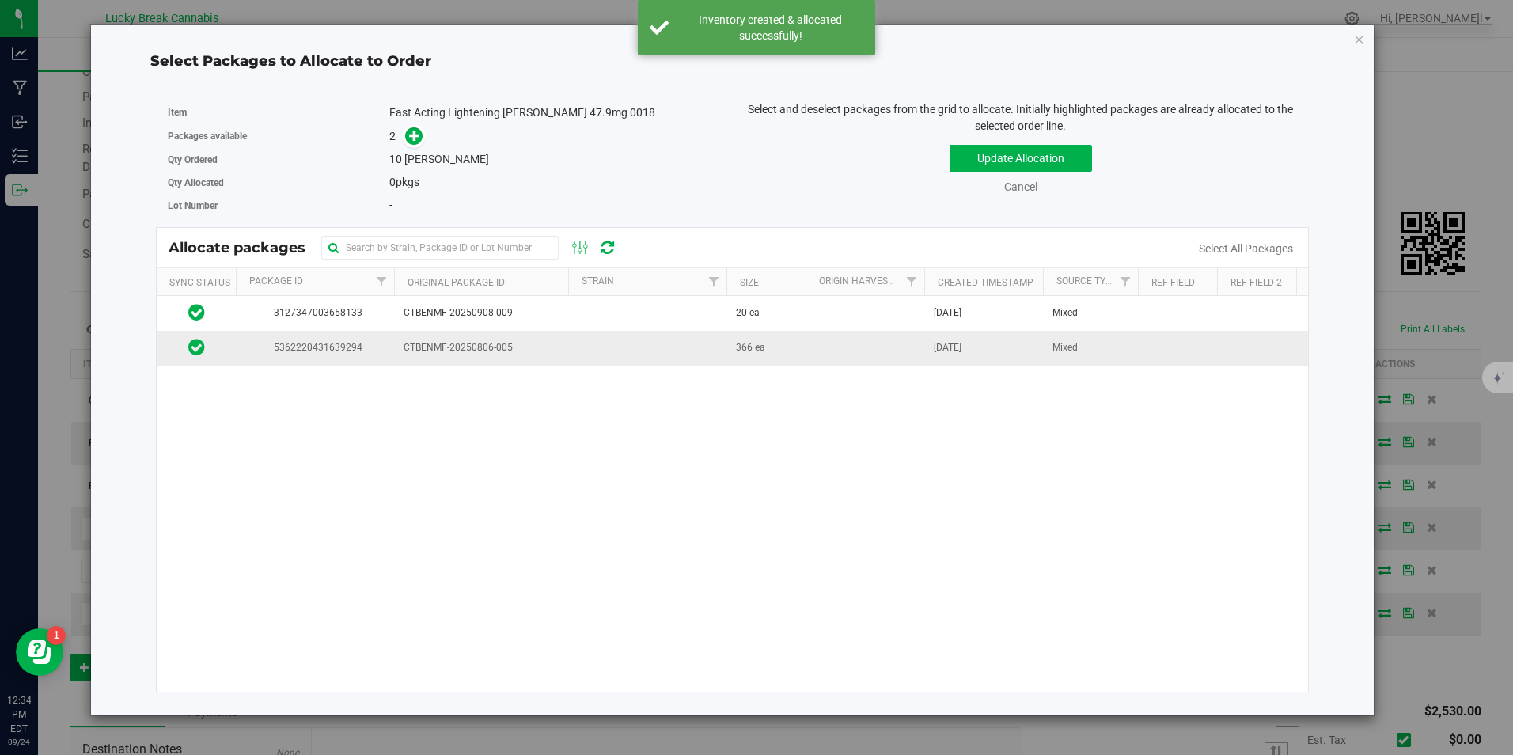
click at [743, 344] on span "366 ea" at bounding box center [750, 347] width 29 height 15
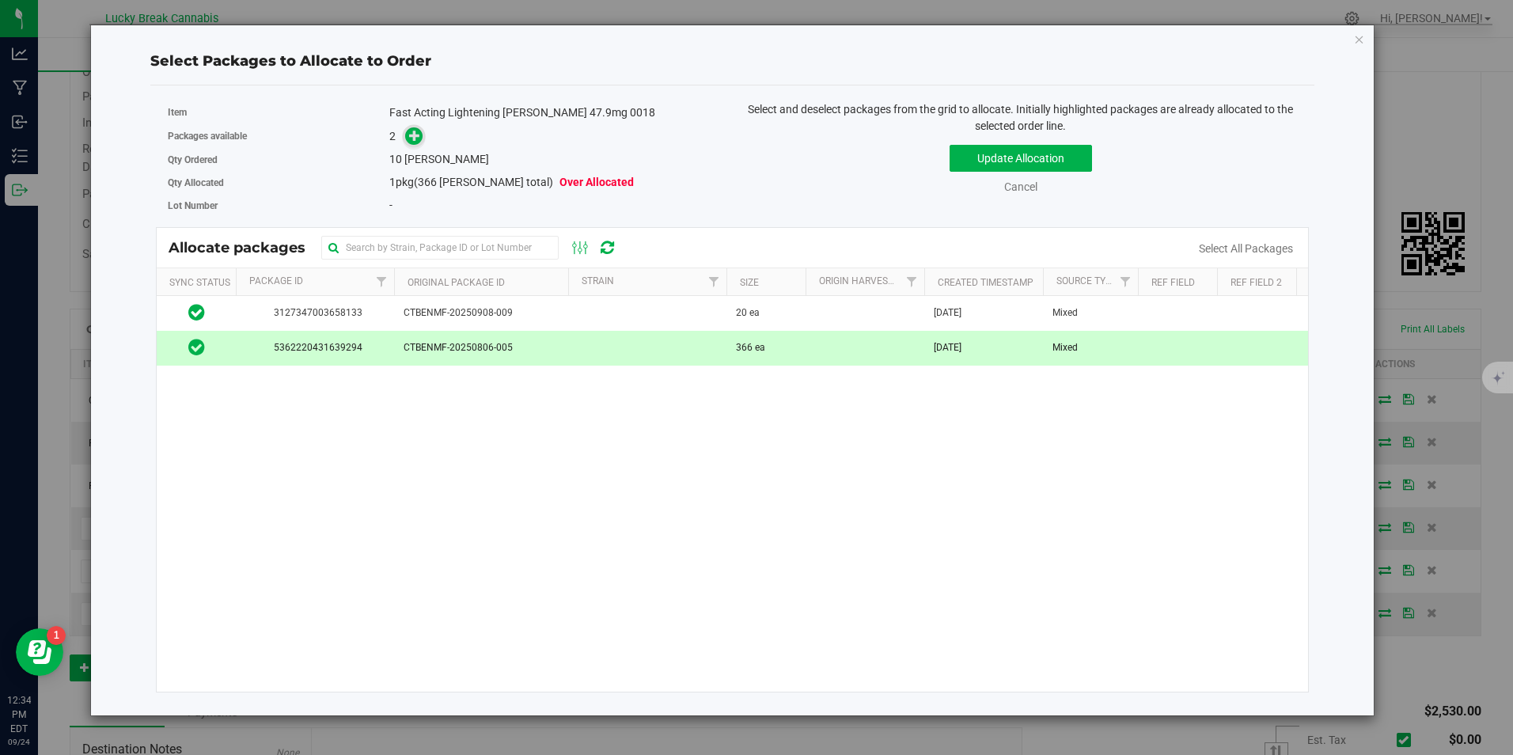
click at [416, 132] on icon at bounding box center [414, 135] width 11 height 11
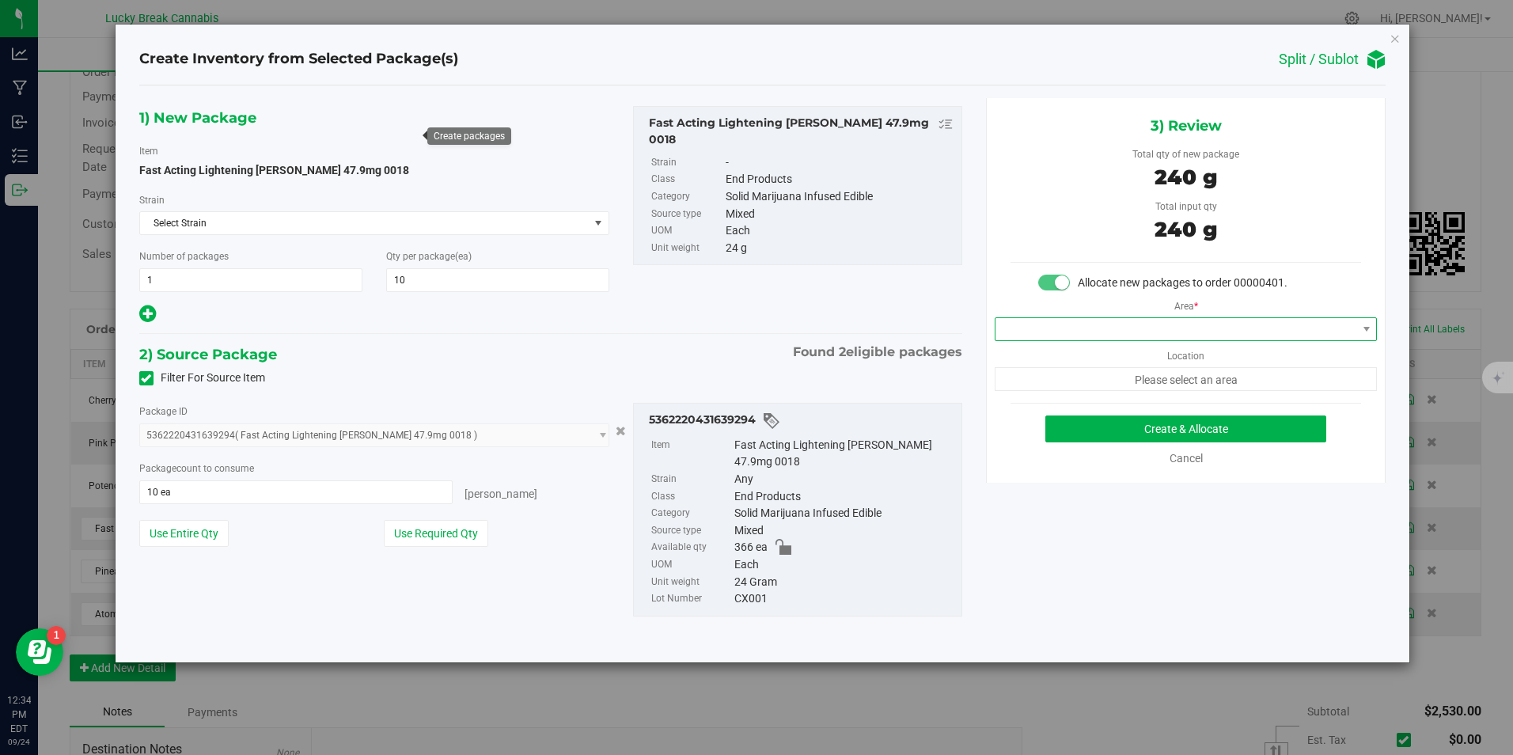
click at [1186, 323] on span at bounding box center [1175, 329] width 361 height 22
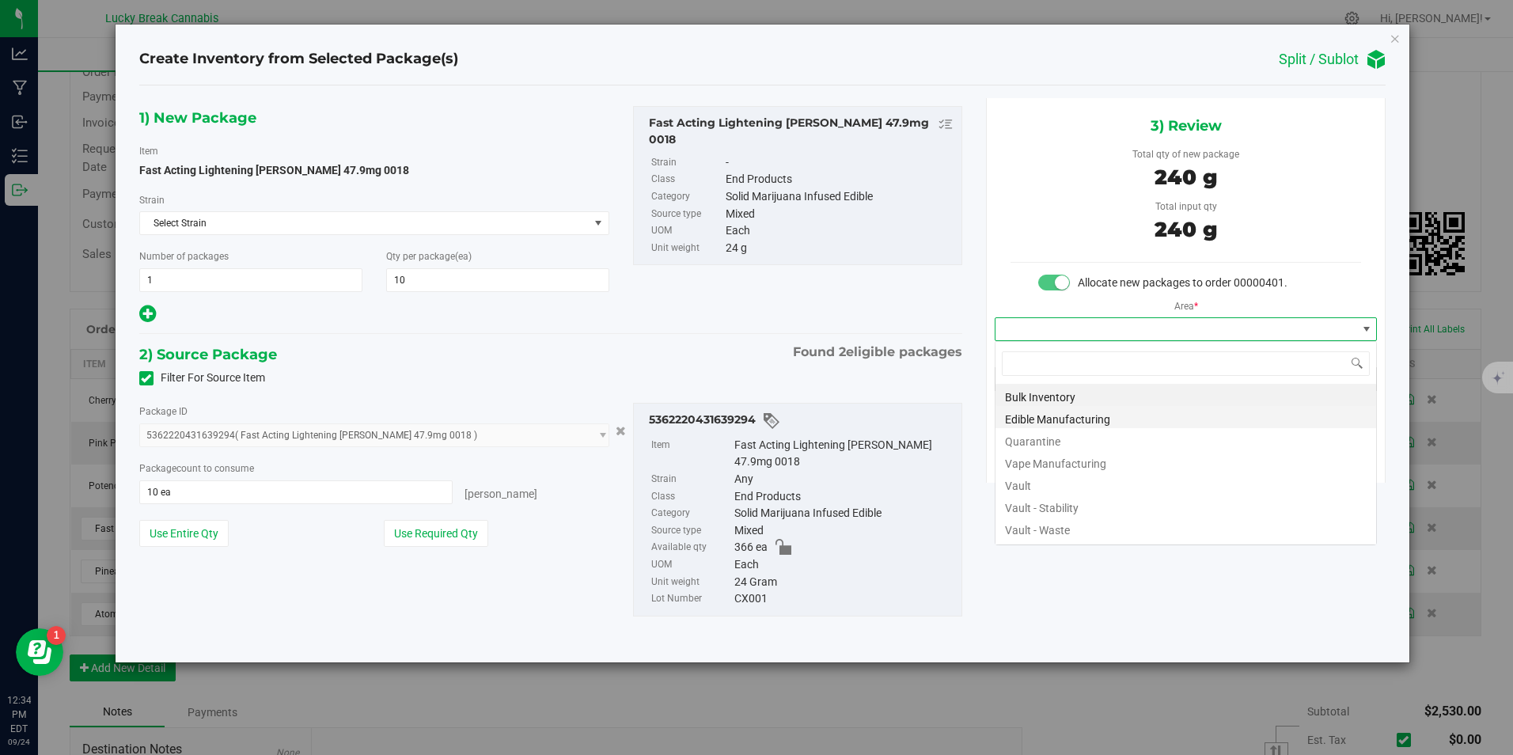
scroll to position [24, 383]
click at [1029, 479] on li "Vault" at bounding box center [1185, 483] width 381 height 22
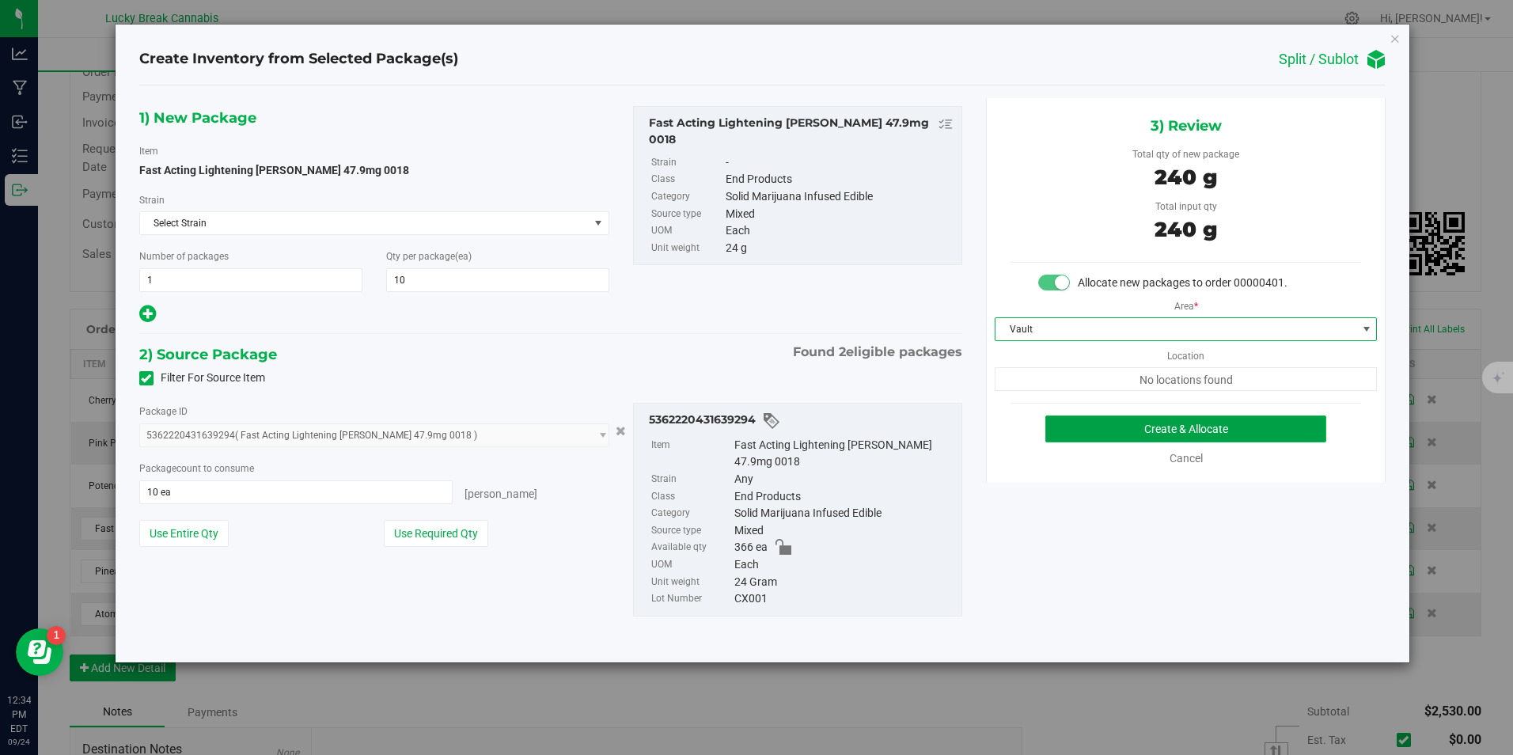
click at [1150, 422] on button "Create & Allocate" at bounding box center [1185, 428] width 281 height 27
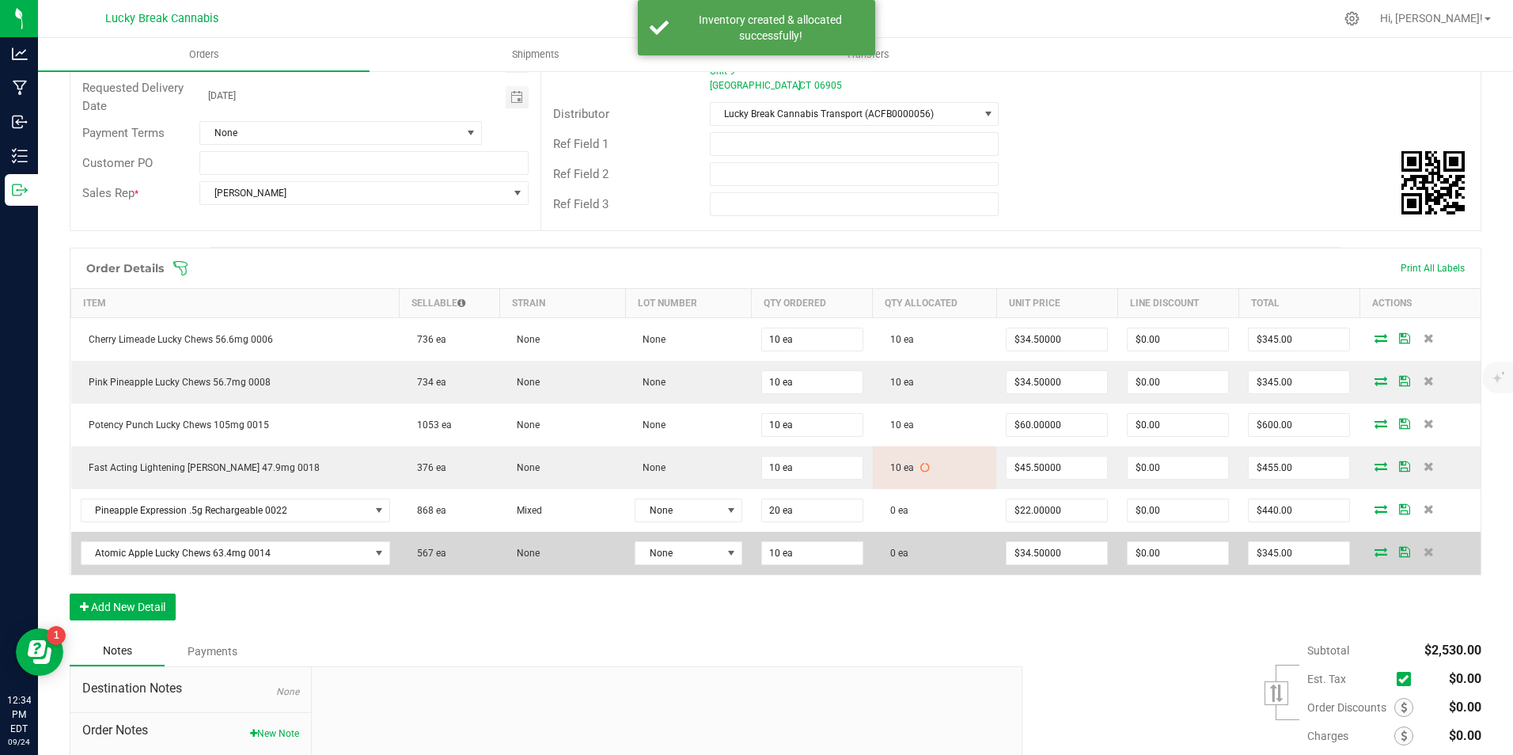
scroll to position [237, 0]
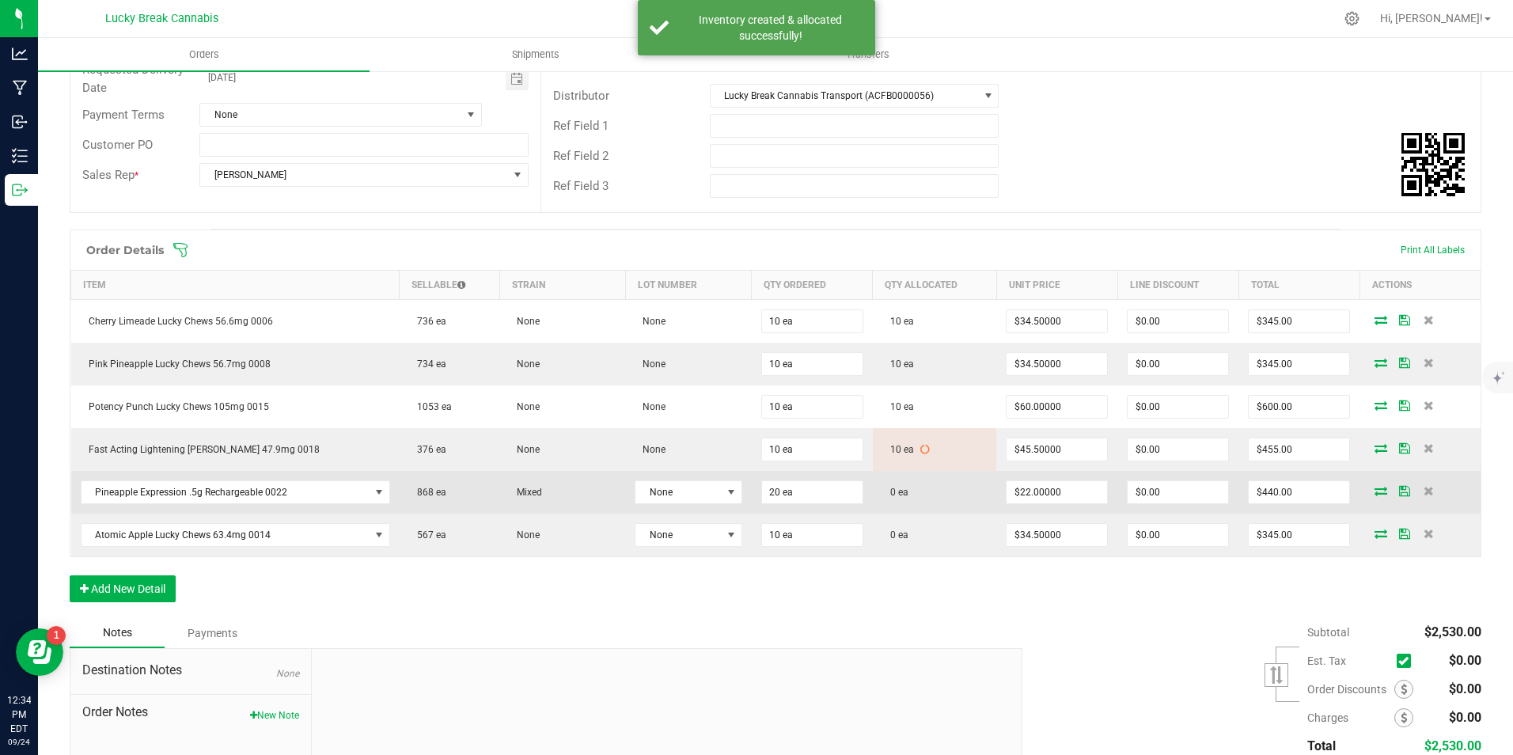
click at [1374, 489] on icon at bounding box center [1380, 490] width 13 height 9
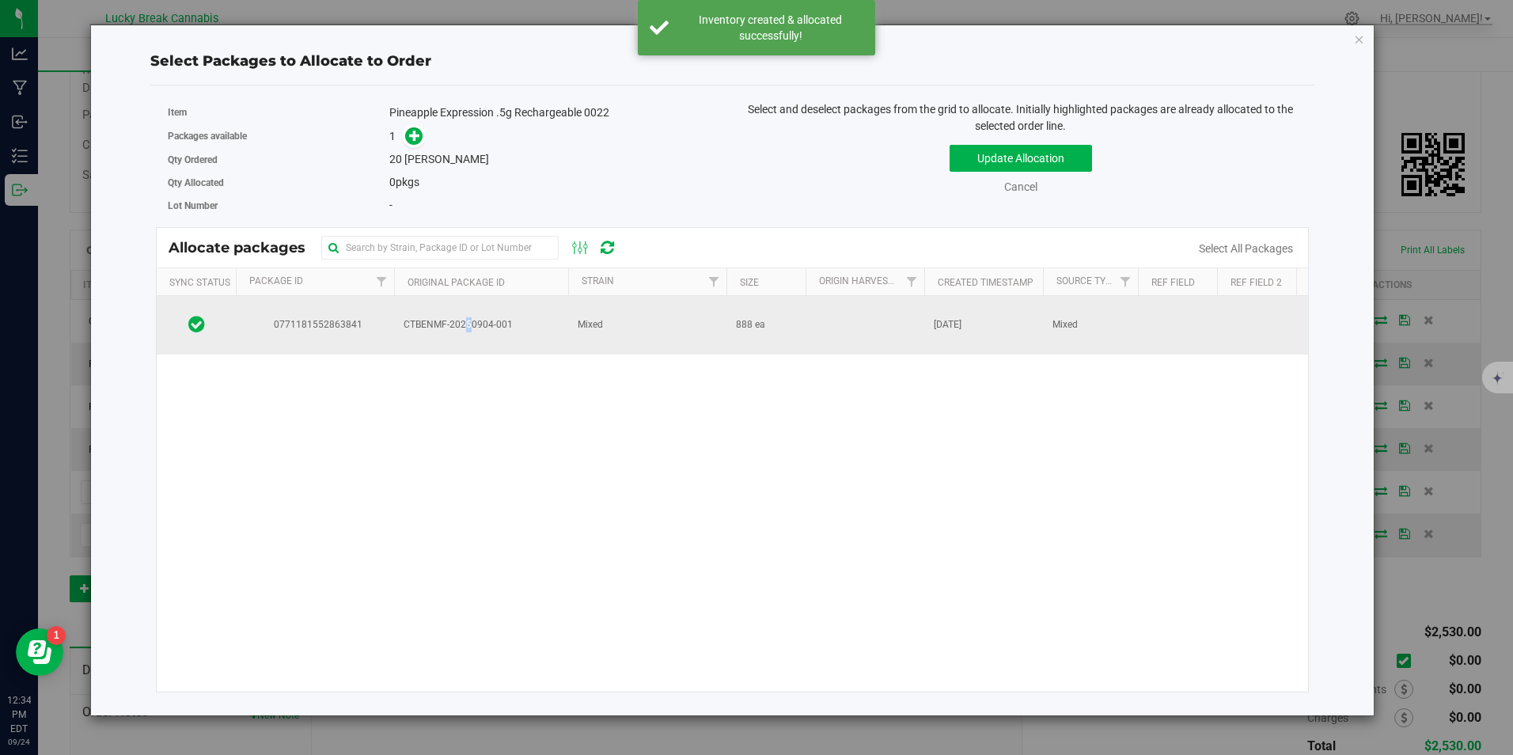
click at [408, 318] on span "CTBENMF-20250904-001" at bounding box center [480, 324] width 155 height 15
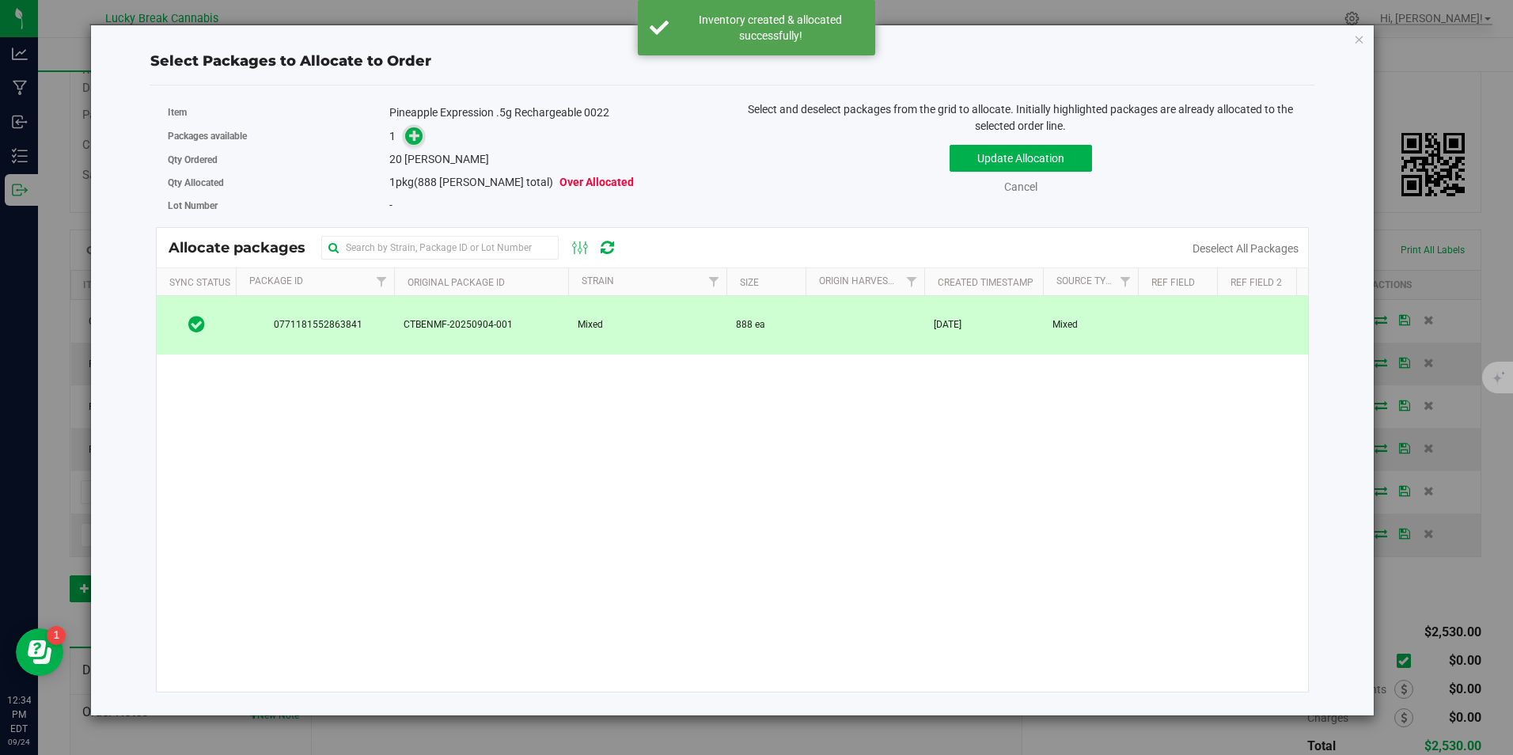
drag, startPoint x: 408, startPoint y: 318, endPoint x: 416, endPoint y: 134, distance: 183.7
click at [416, 134] on icon at bounding box center [414, 135] width 11 height 11
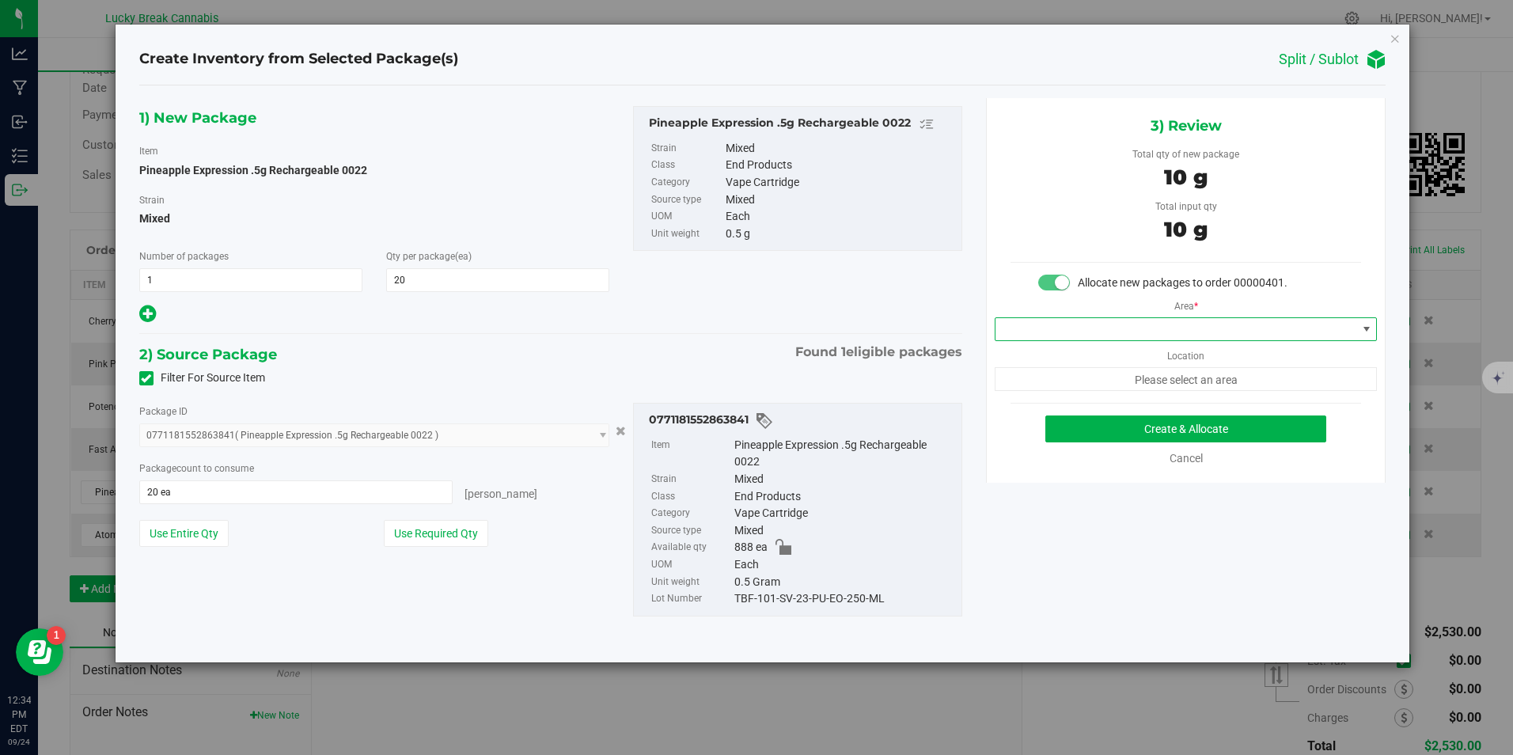
click at [1138, 328] on span at bounding box center [1175, 329] width 361 height 22
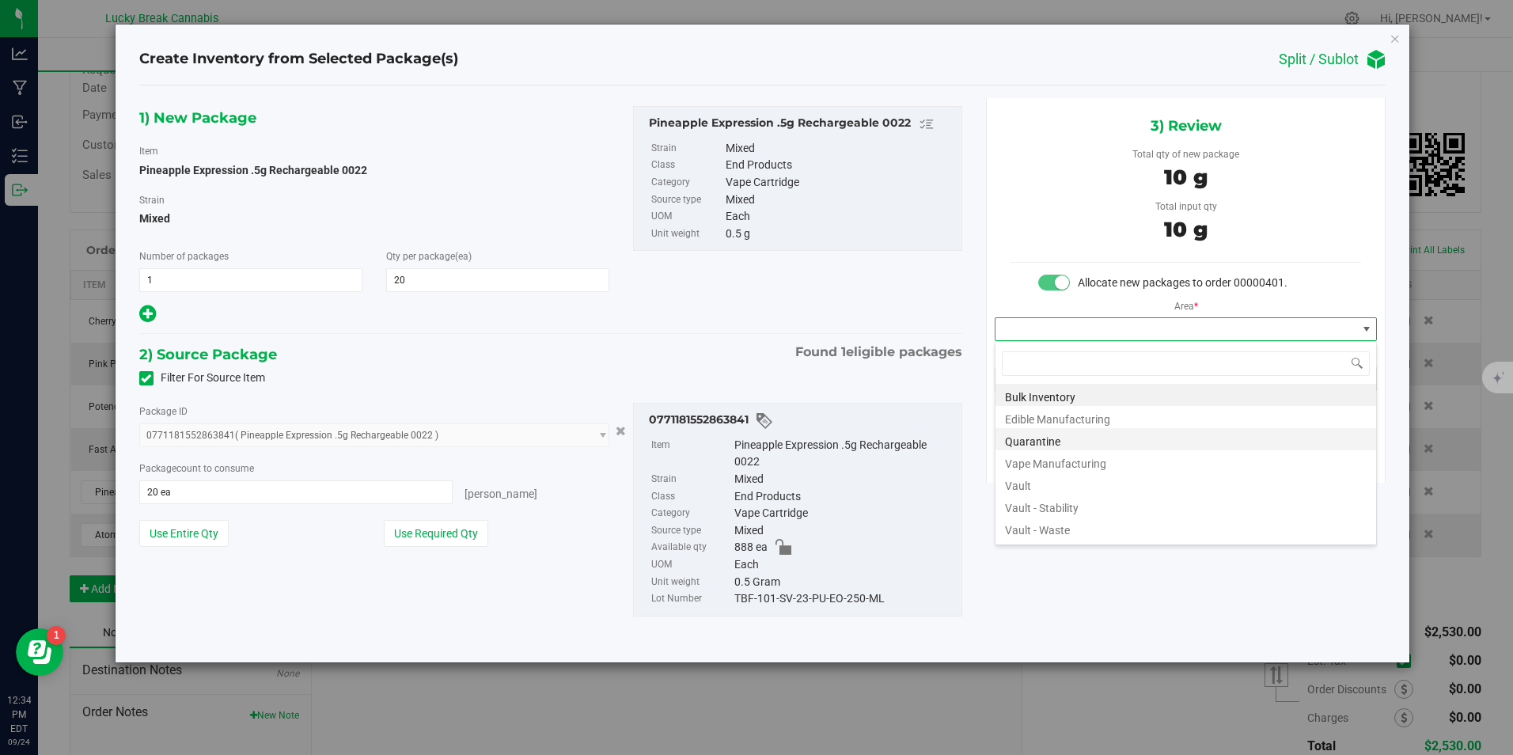
scroll to position [24, 383]
click at [1068, 475] on li "Vault" at bounding box center [1185, 483] width 381 height 22
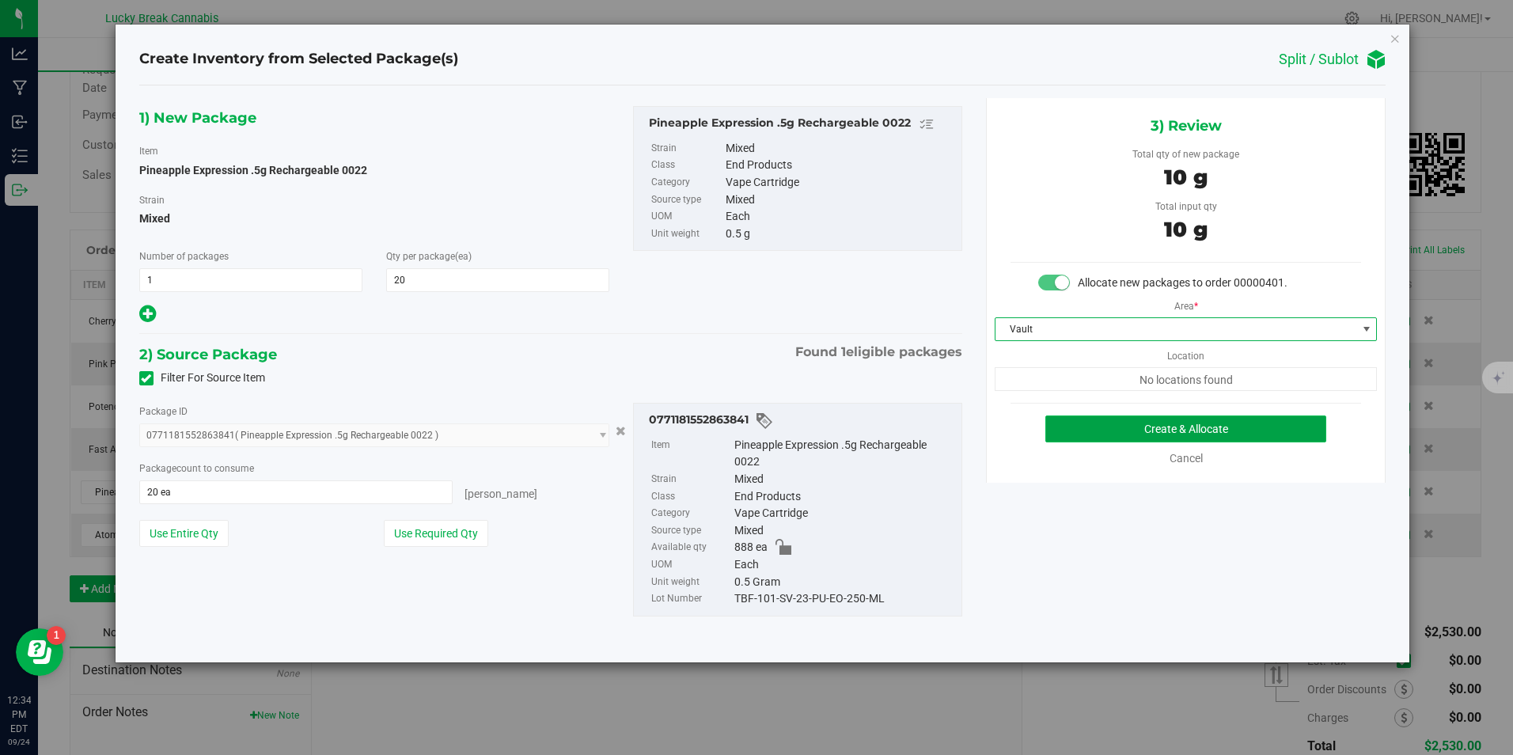
click at [1108, 428] on button "Create & Allocate" at bounding box center [1185, 428] width 281 height 27
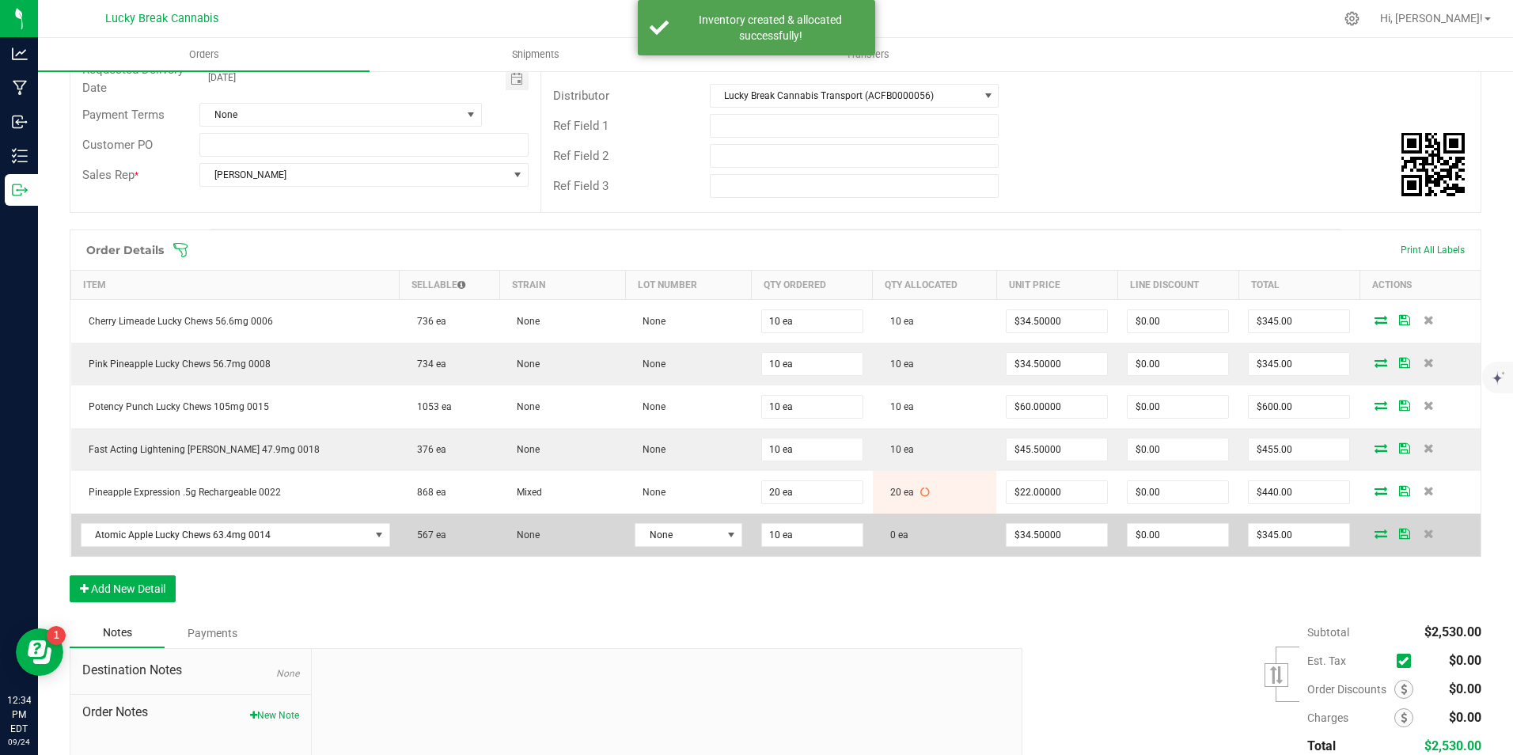
click at [1374, 534] on icon at bounding box center [1380, 532] width 13 height 9
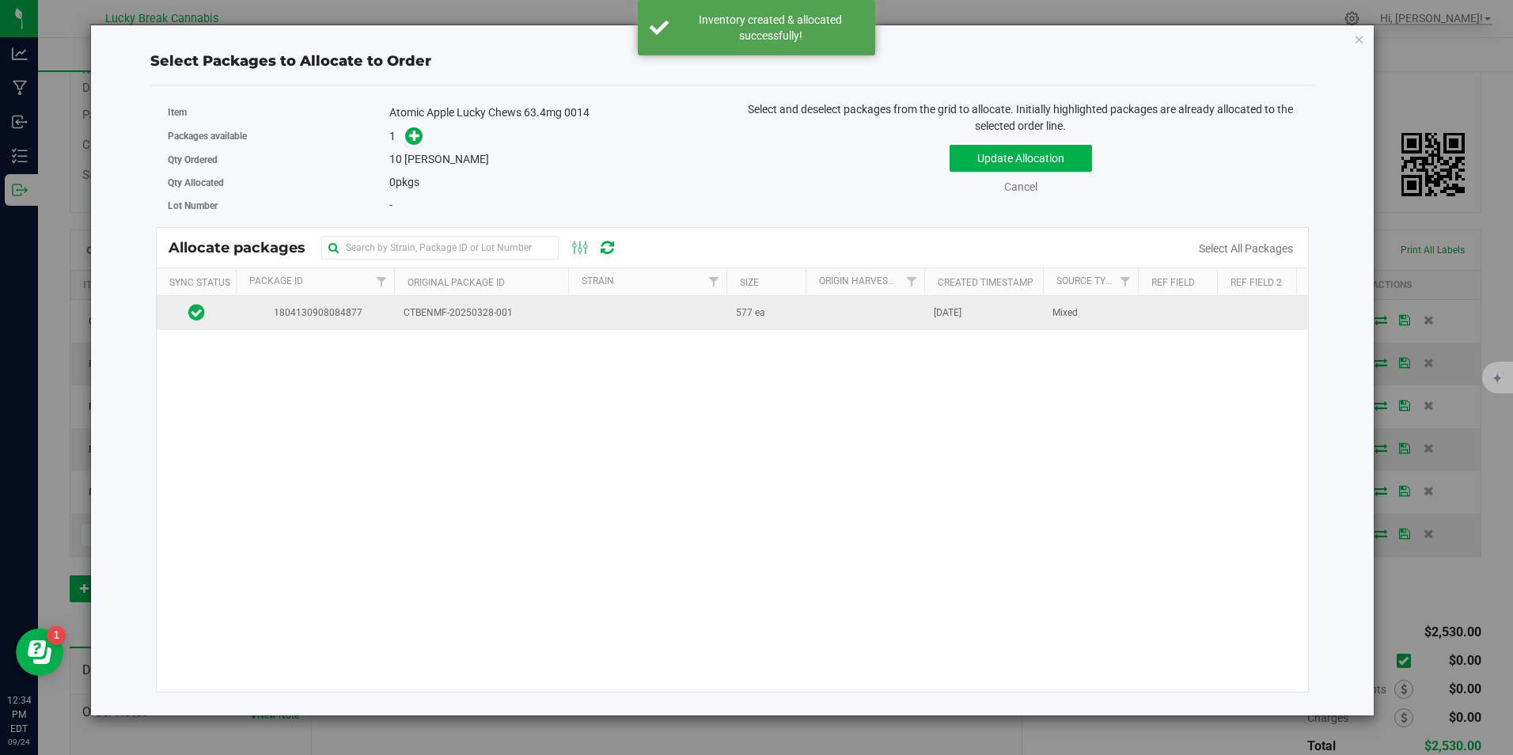
click at [576, 314] on td at bounding box center [647, 313] width 158 height 34
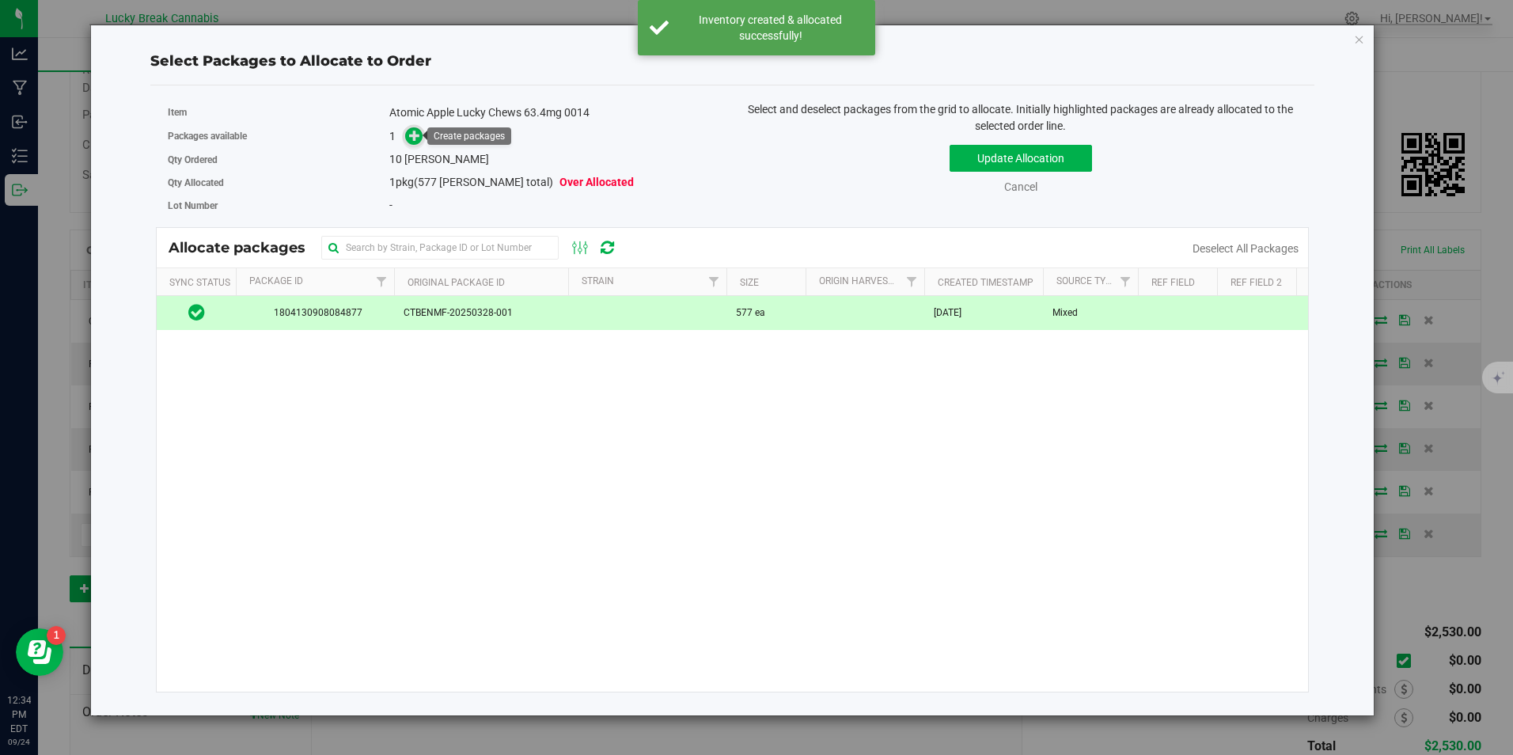
click at [414, 130] on icon at bounding box center [414, 135] width 11 height 11
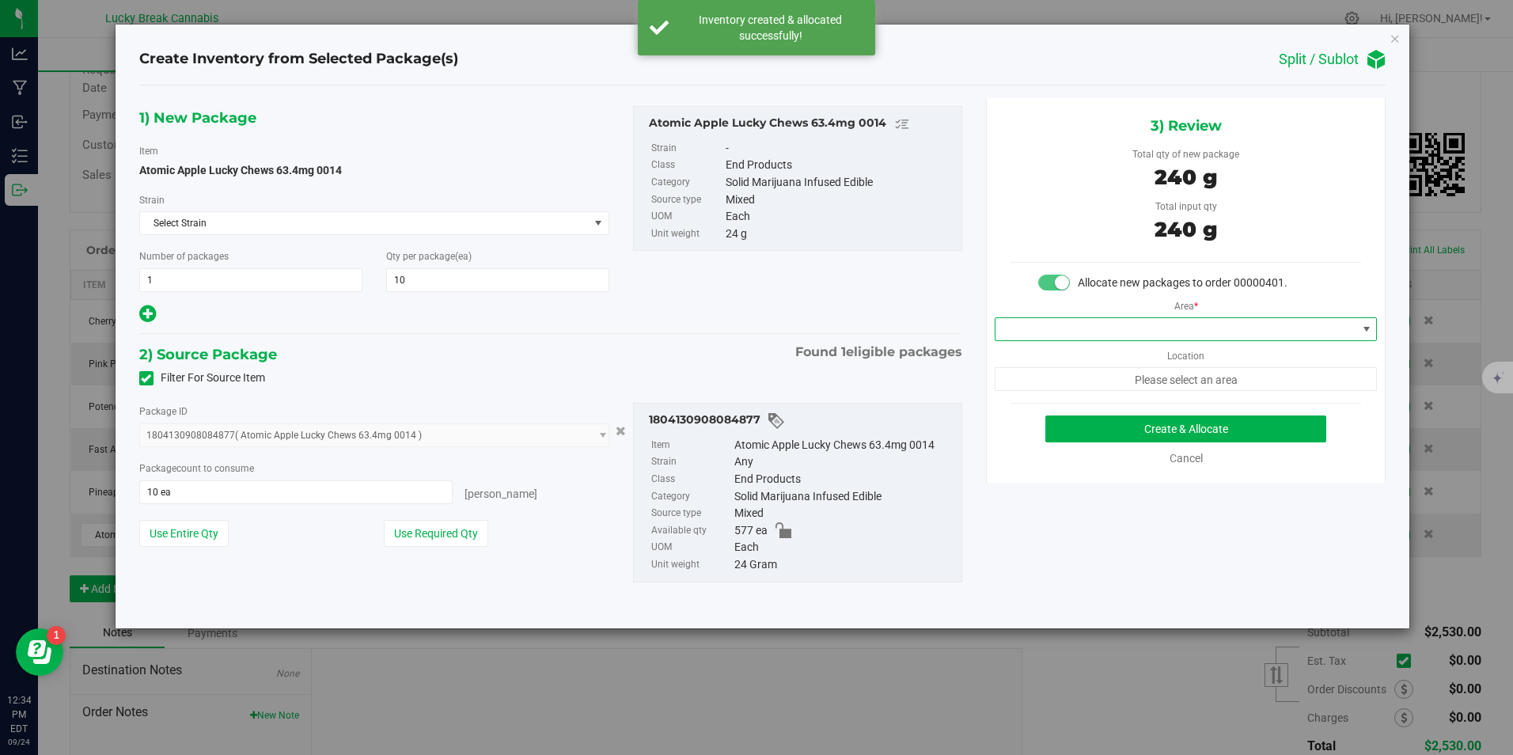
click at [1188, 323] on span at bounding box center [1175, 329] width 361 height 22
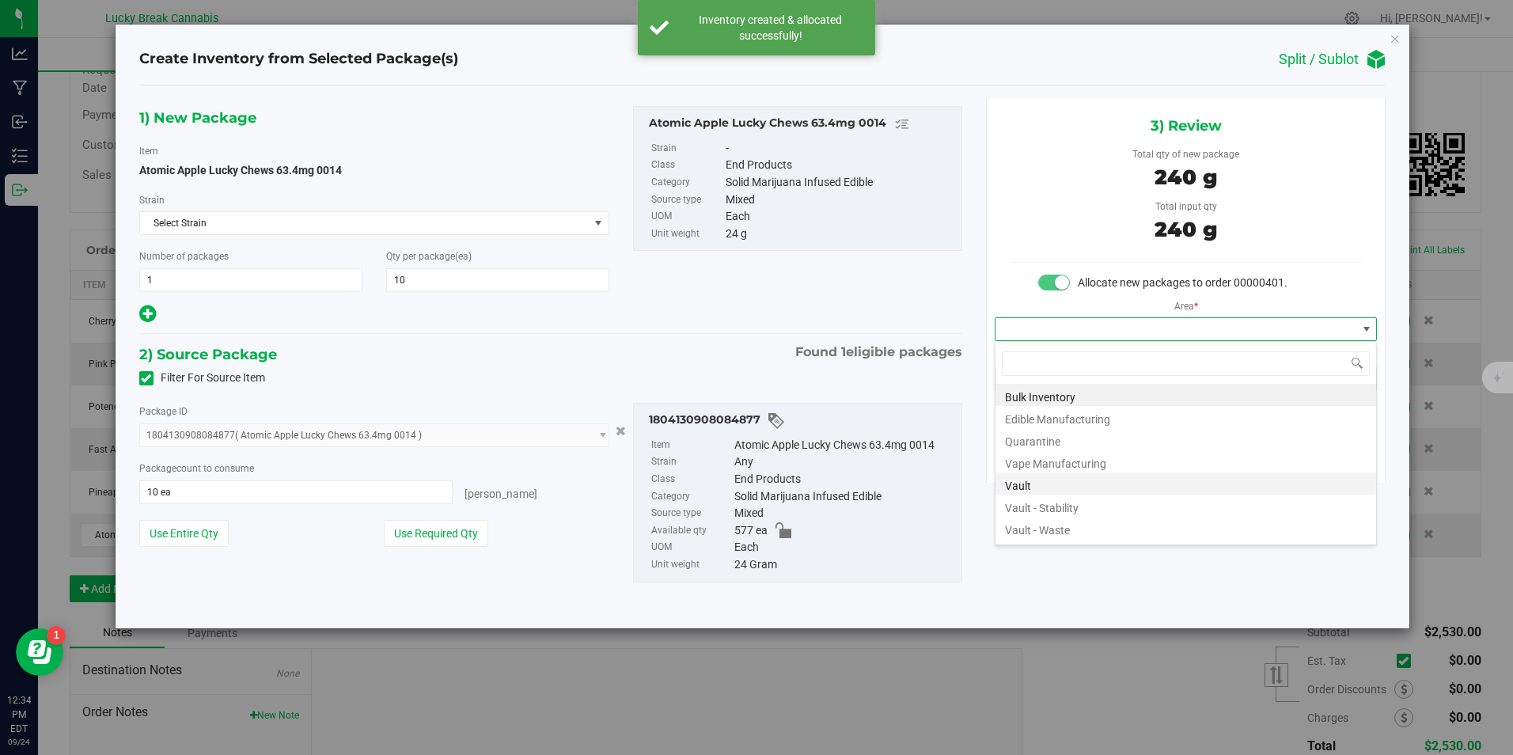
scroll to position [24, 383]
click at [1056, 475] on li "Vault" at bounding box center [1185, 483] width 381 height 22
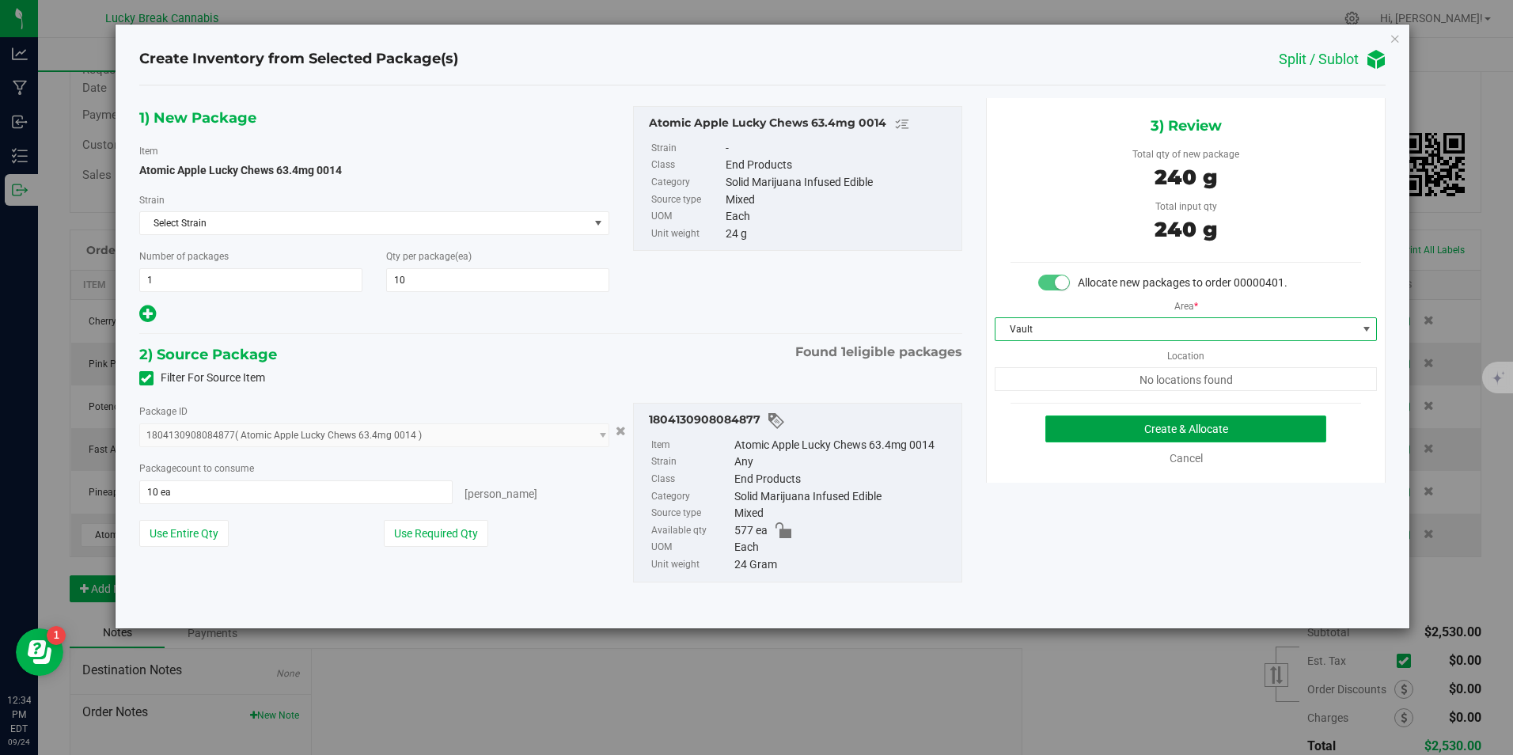
click at [1116, 426] on button "Create & Allocate" at bounding box center [1185, 428] width 281 height 27
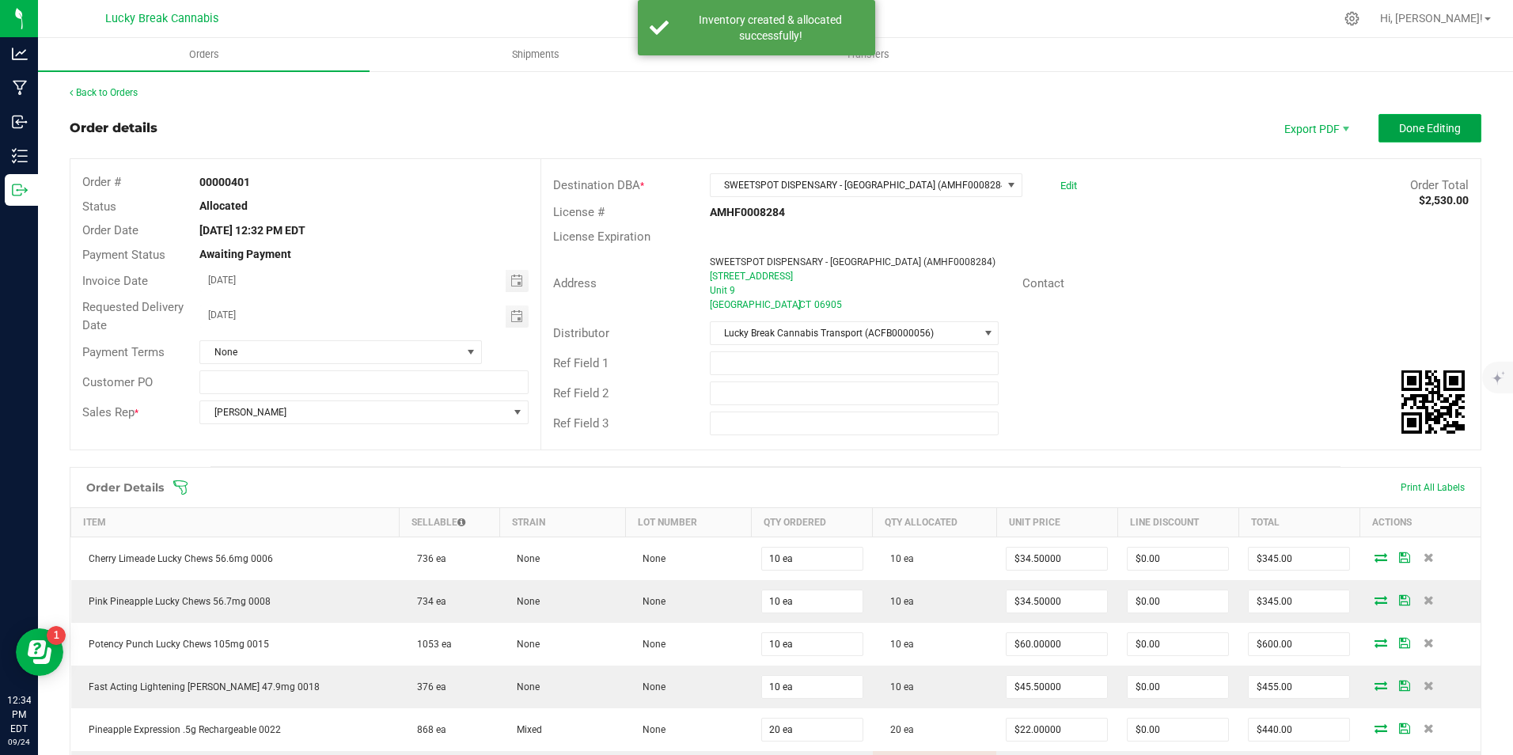
click at [1403, 130] on span "Done Editing" at bounding box center [1430, 128] width 62 height 13
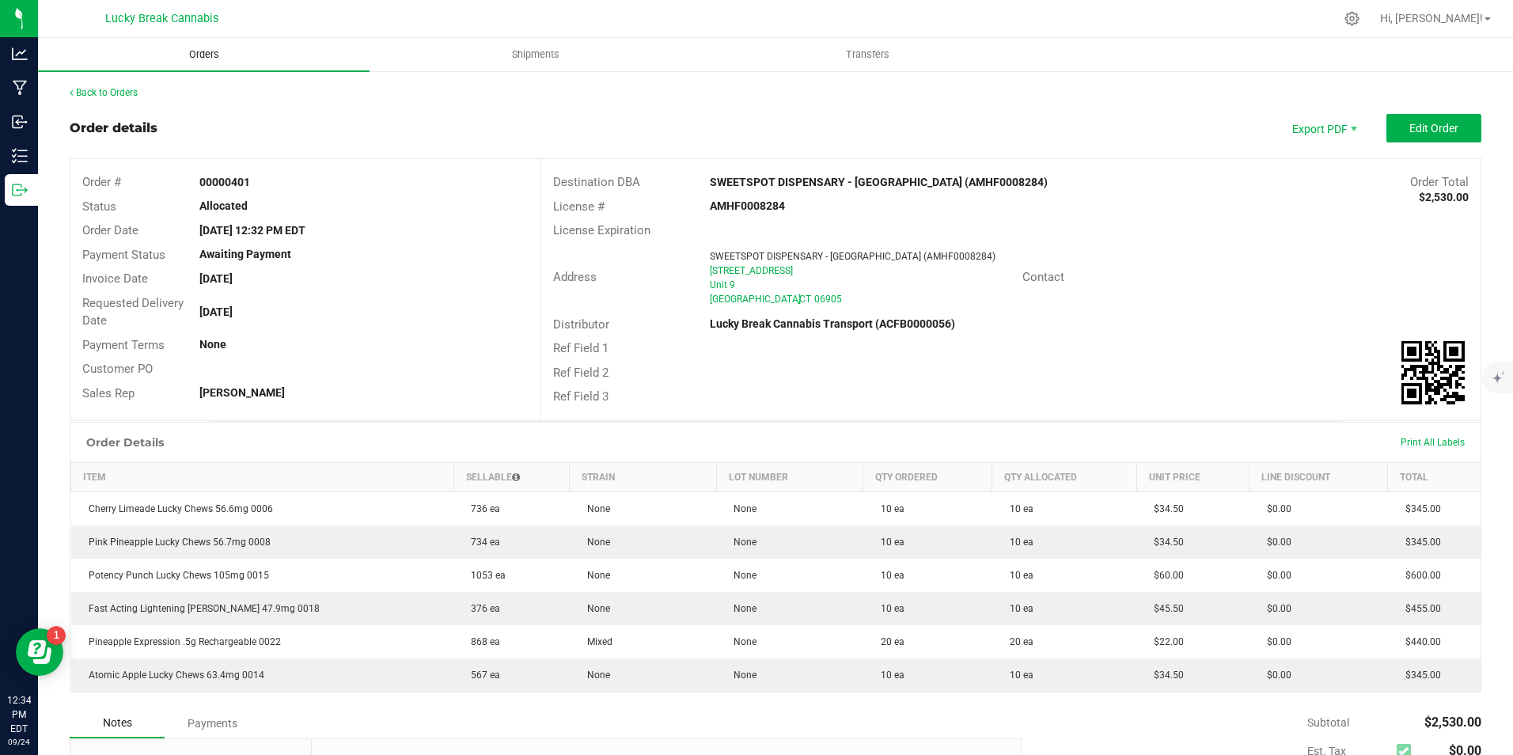
click at [213, 47] on span "Orders" at bounding box center [204, 54] width 73 height 14
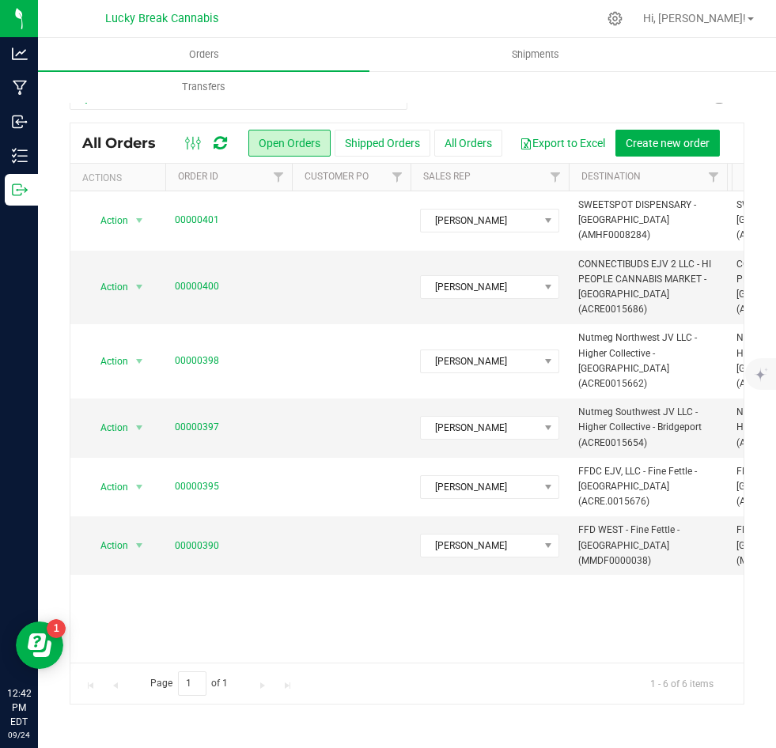
click at [551, 620] on div "Action Action Cancel order Clone order Edit order Mark as fully paid Order audi…" at bounding box center [406, 427] width 673 height 472
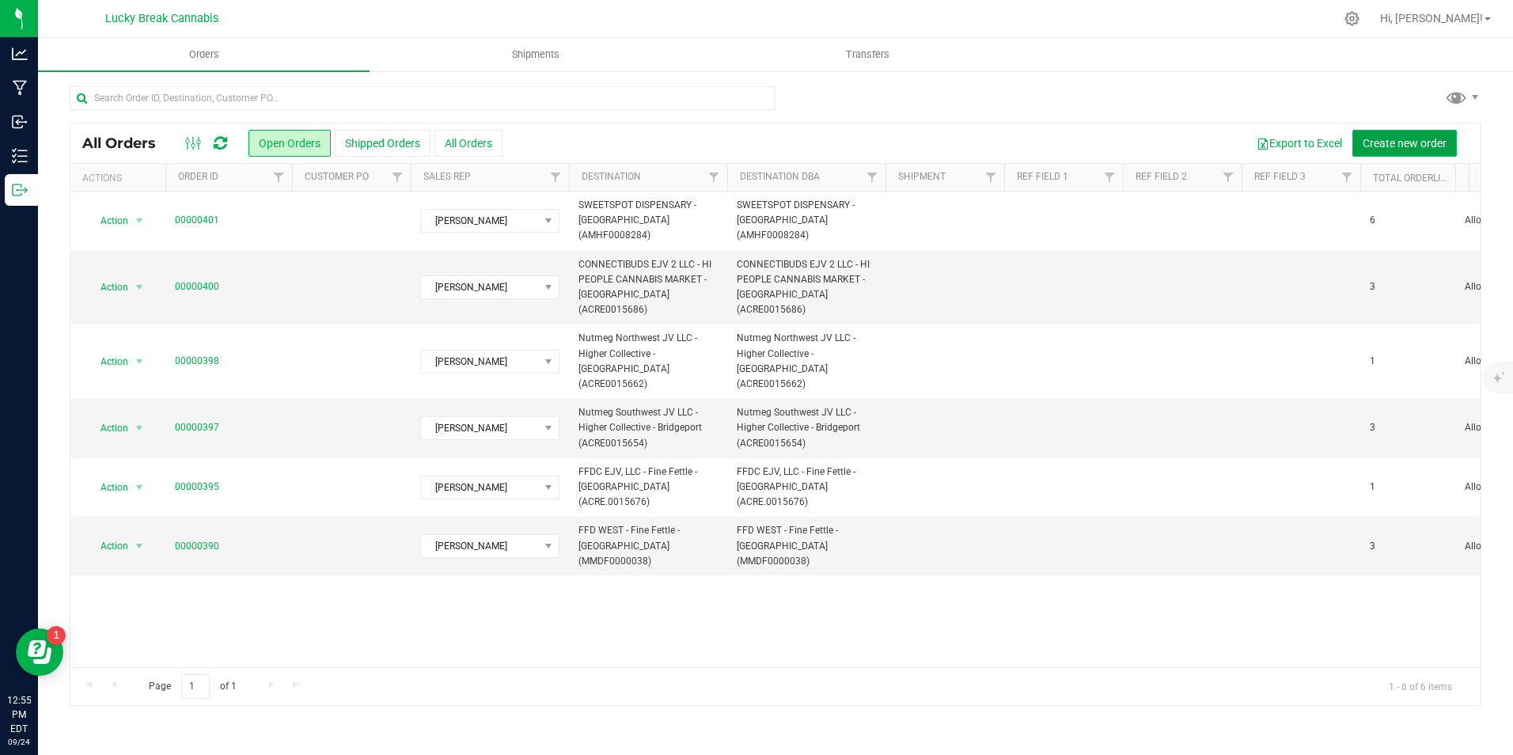
click at [1422, 140] on span "Create new order" at bounding box center [1404, 143] width 84 height 13
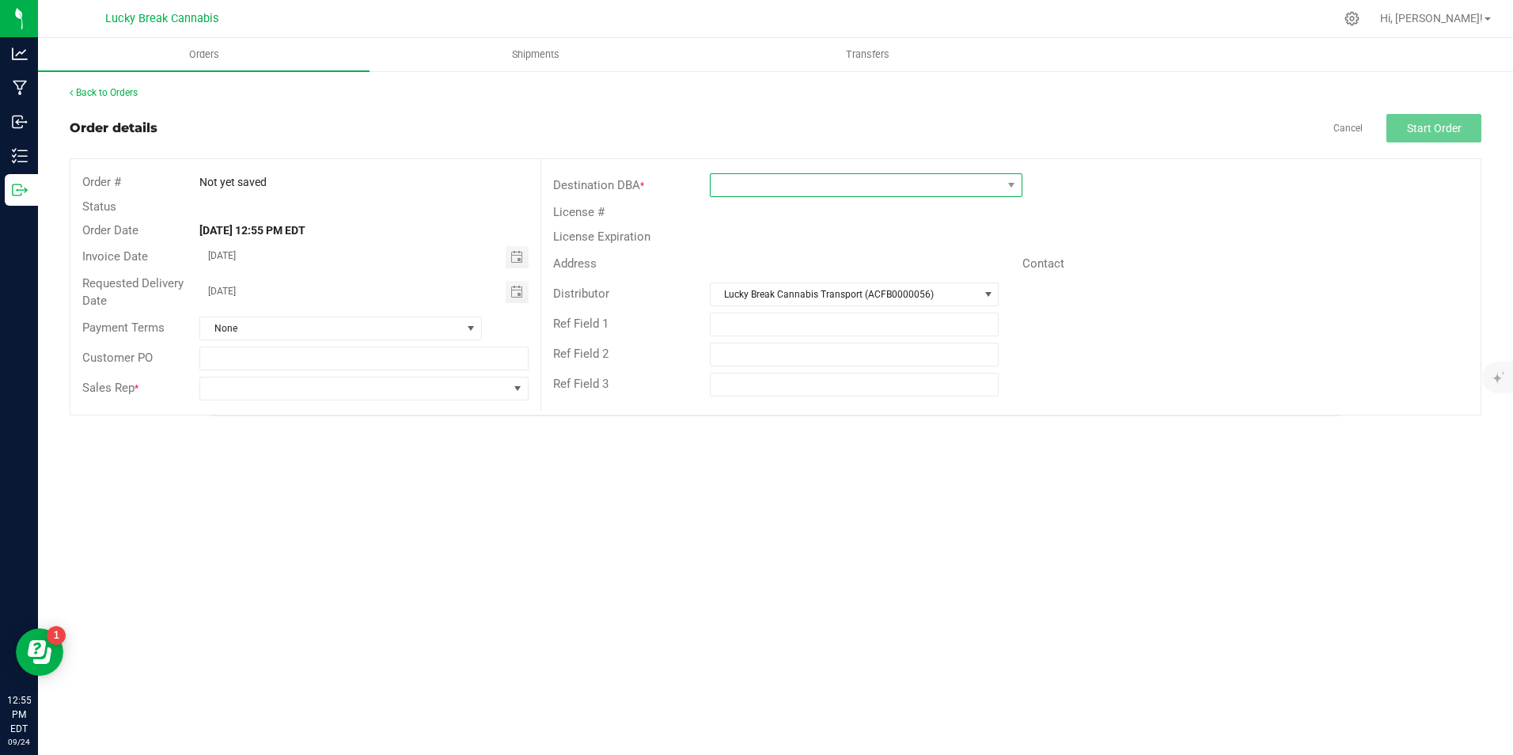
click at [805, 188] on span at bounding box center [855, 185] width 291 height 22
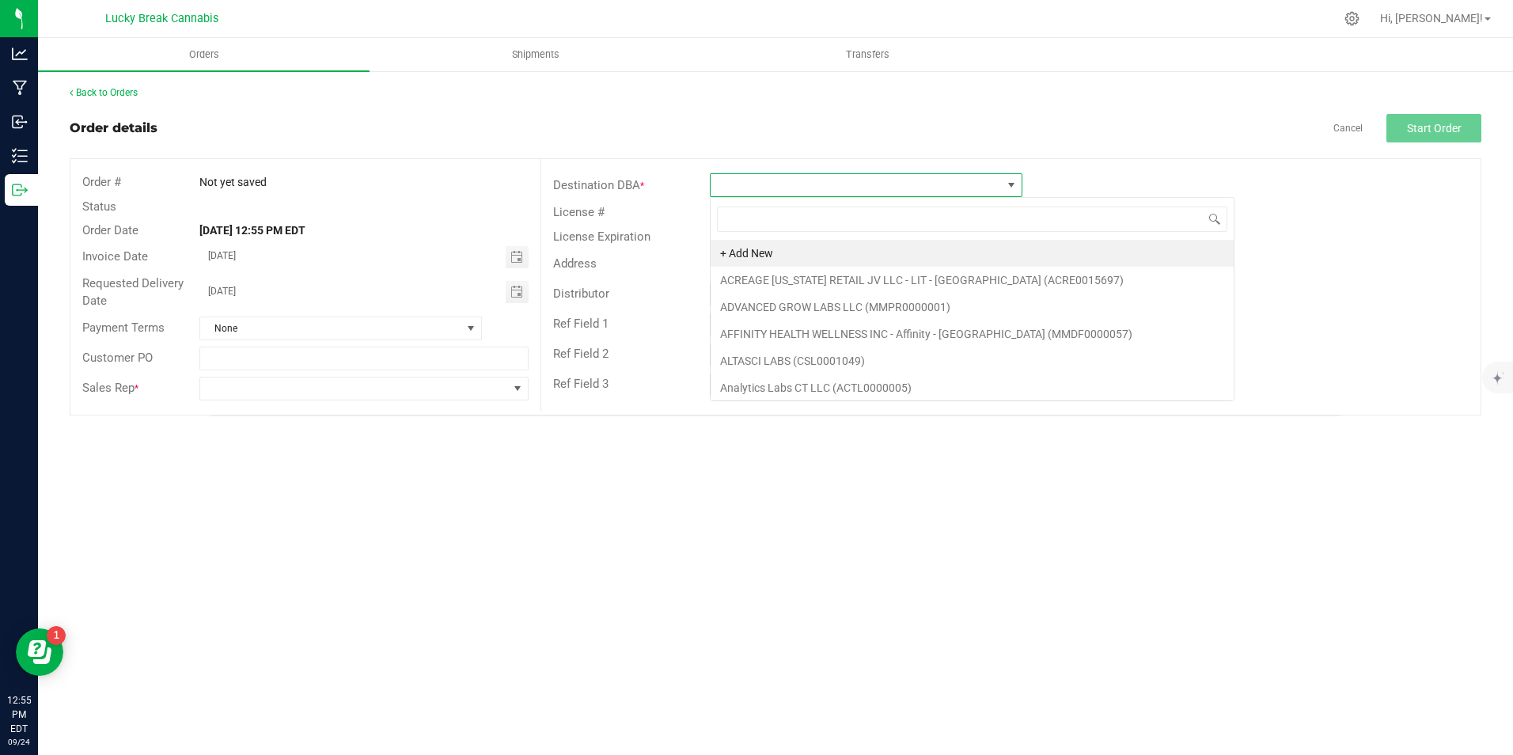
scroll to position [24, 312]
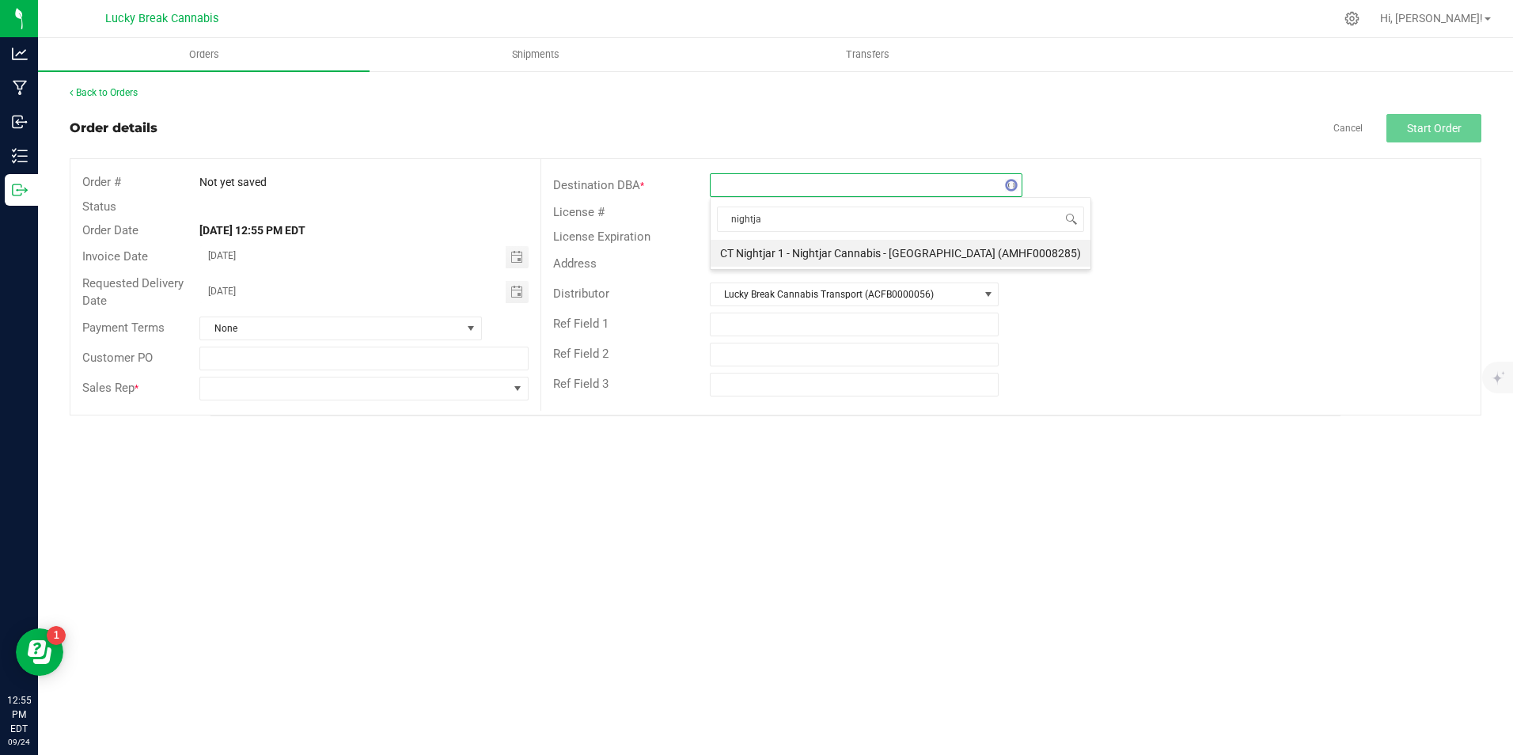
type input "nightjar"
click at [809, 247] on li "CT Nightjar 1 - Nightjar Cannabis - East Lyme (AMHF0008285)" at bounding box center [900, 253] width 380 height 27
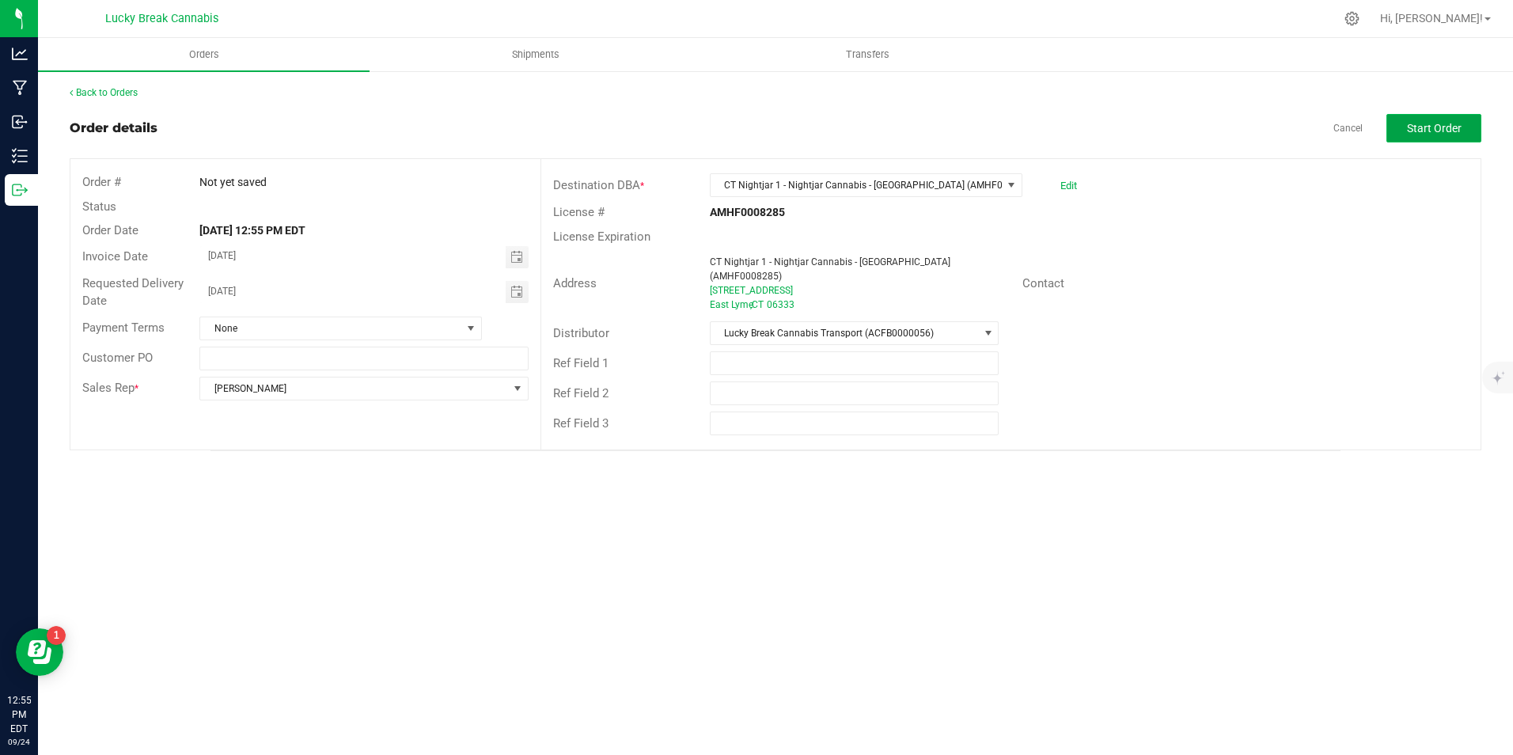
click at [1450, 128] on span "Start Order" at bounding box center [1434, 128] width 55 height 13
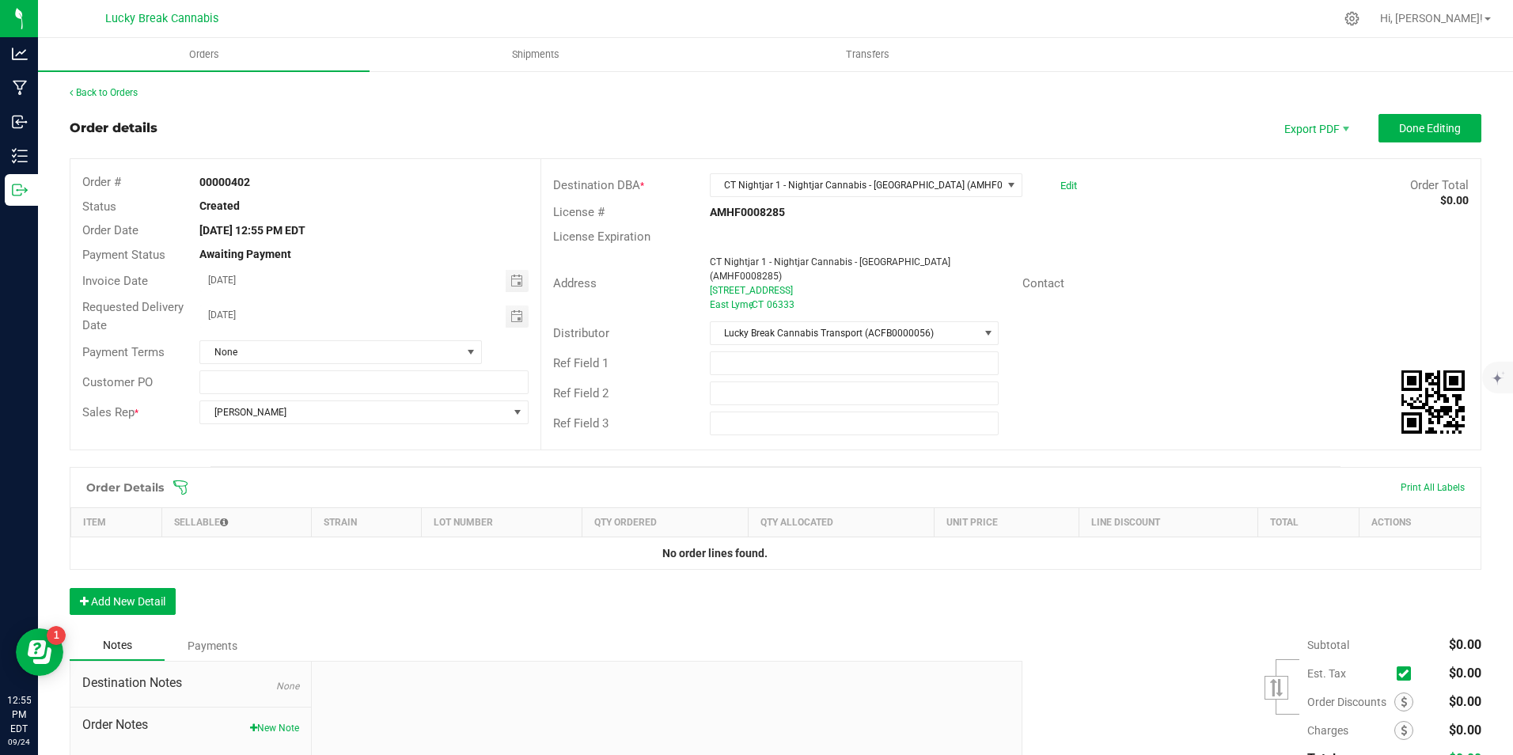
click at [145, 604] on div "Order Details Print All Labels Item Sellable Strain Lot Number Qty Ordered Qty …" at bounding box center [775, 549] width 1411 height 164
click at [146, 588] on button "Add New Detail" at bounding box center [123, 601] width 106 height 27
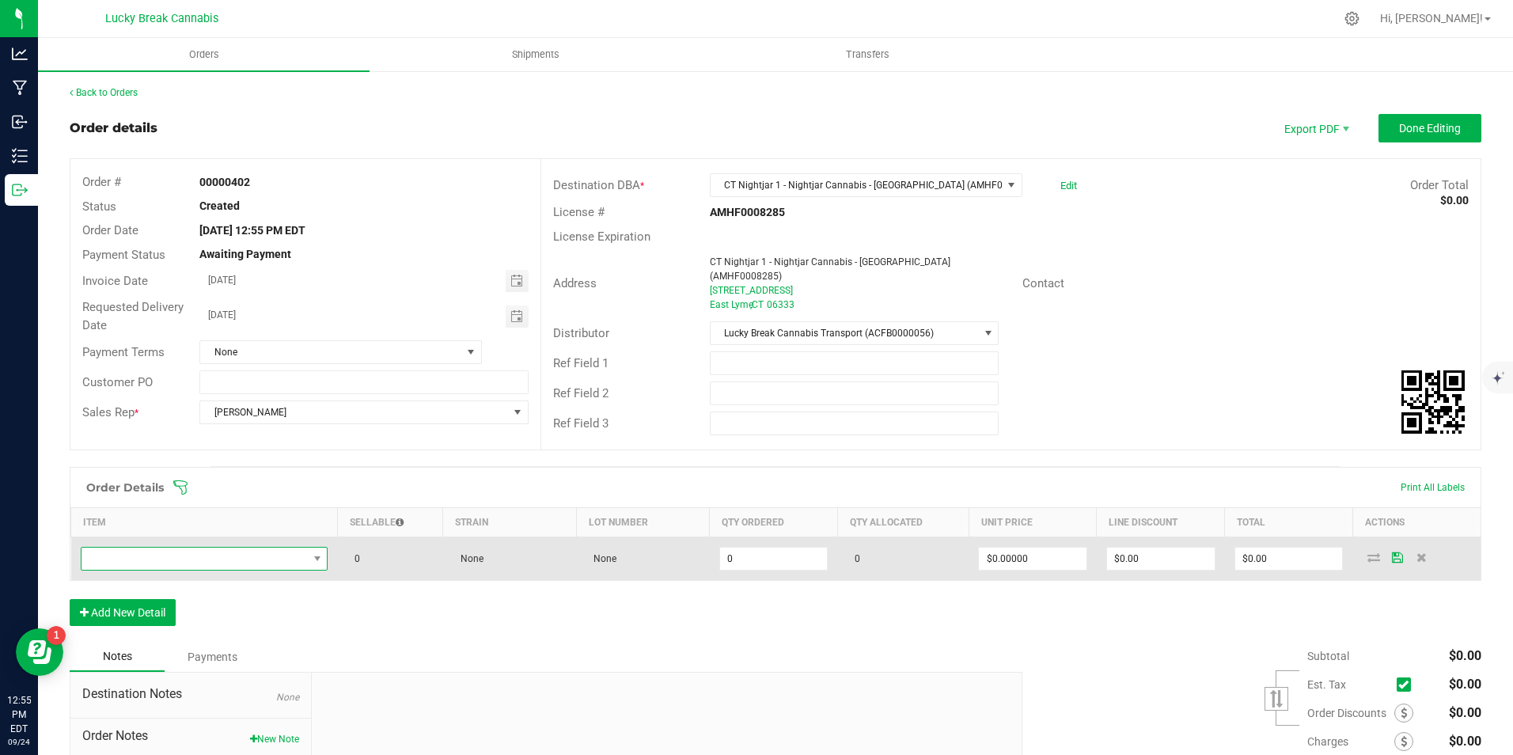
click at [162, 551] on span "NO DATA FOUND" at bounding box center [194, 558] width 226 height 22
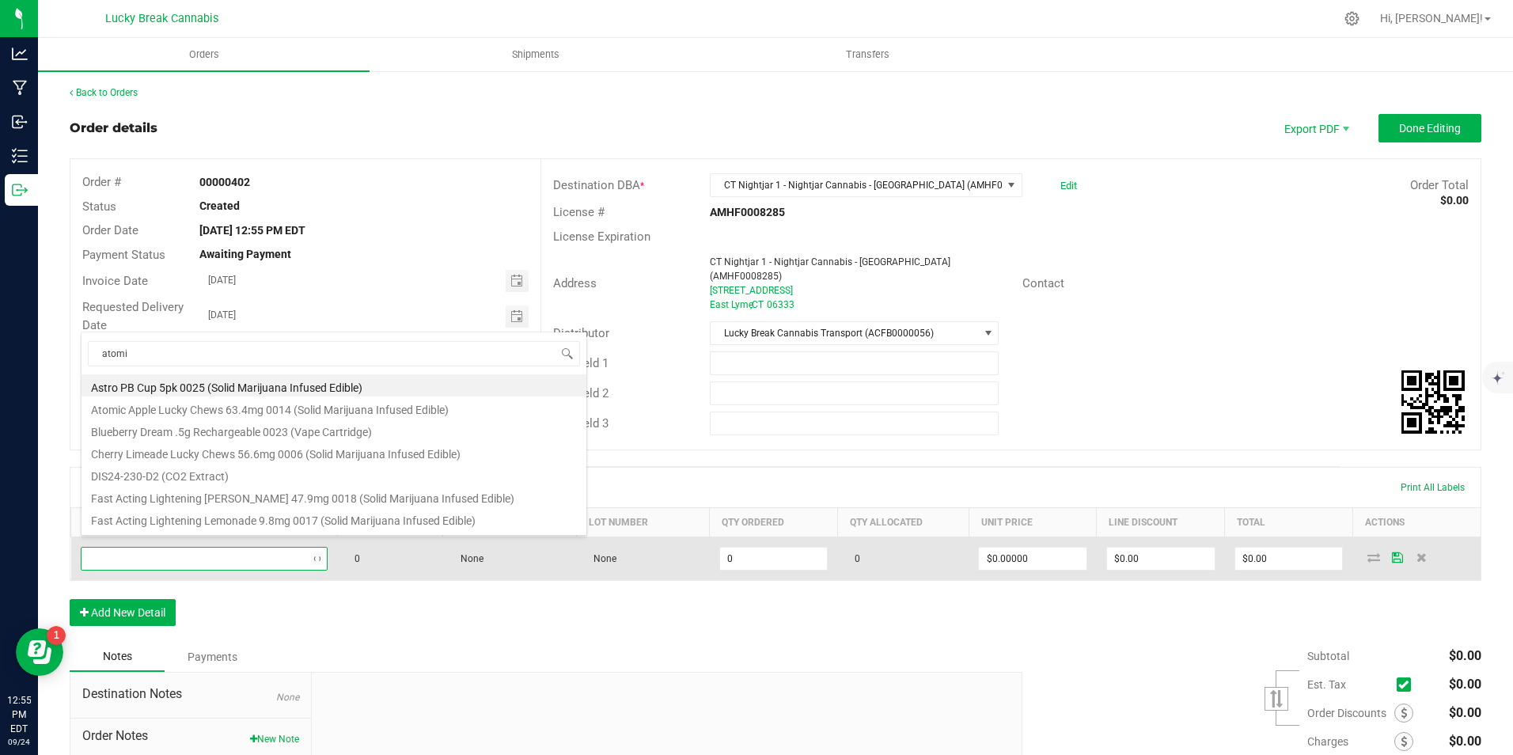
type input "atomic"
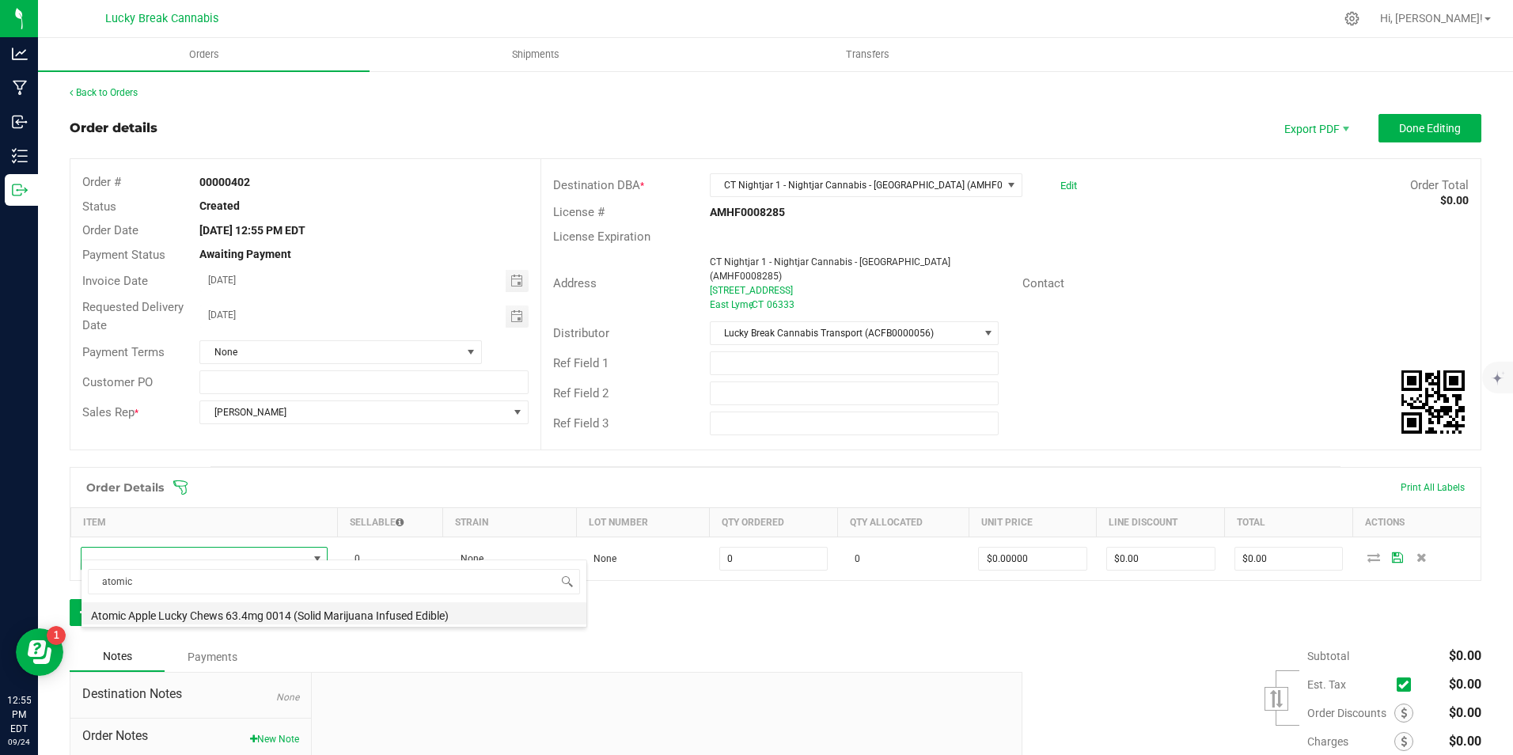
click at [176, 603] on li "Atomic Apple Lucky Chews 63.4mg 0014 (Solid Marijuana Infused Edible)" at bounding box center [333, 613] width 505 height 22
type input "0 ea"
type input "$34.50000"
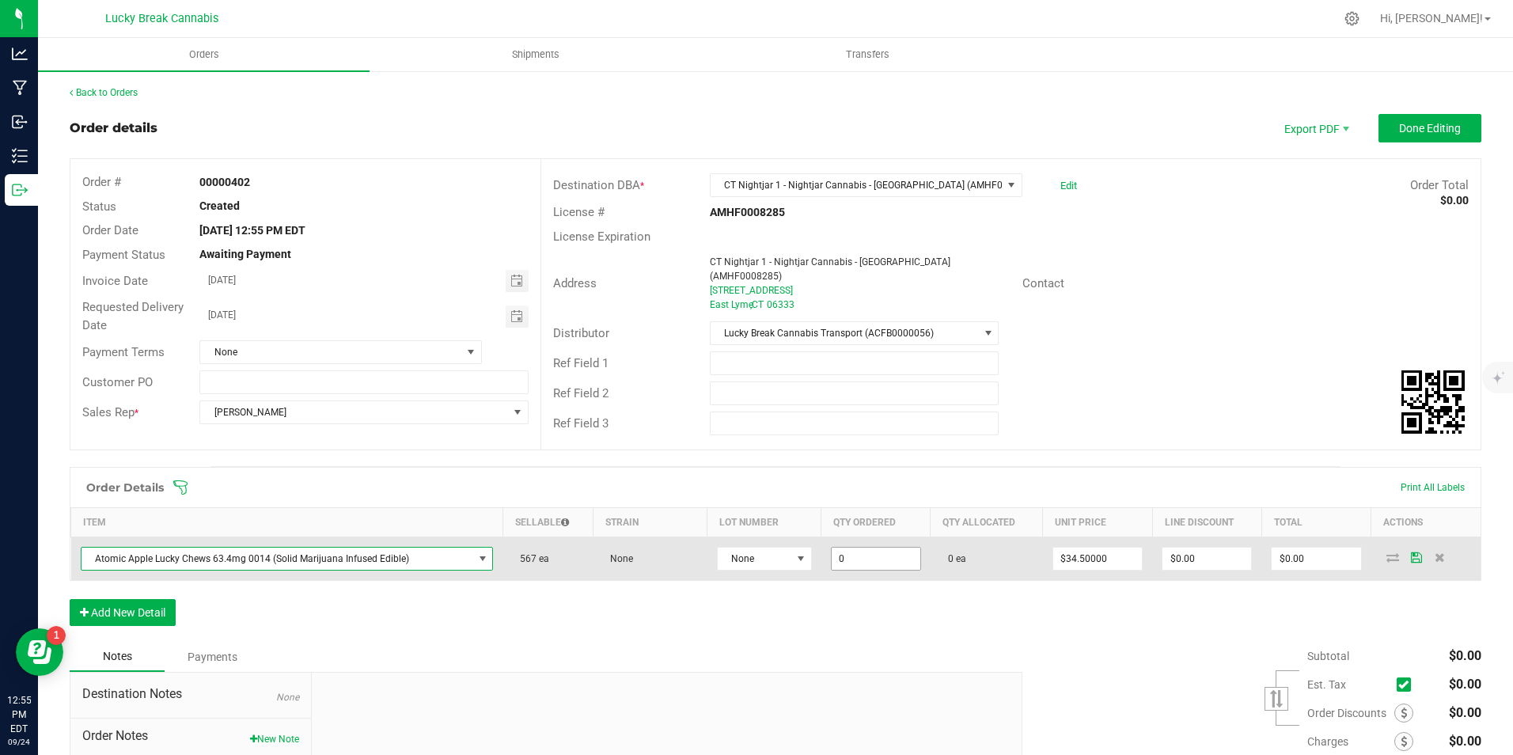
click at [851, 548] on input "0" at bounding box center [875, 558] width 89 height 22
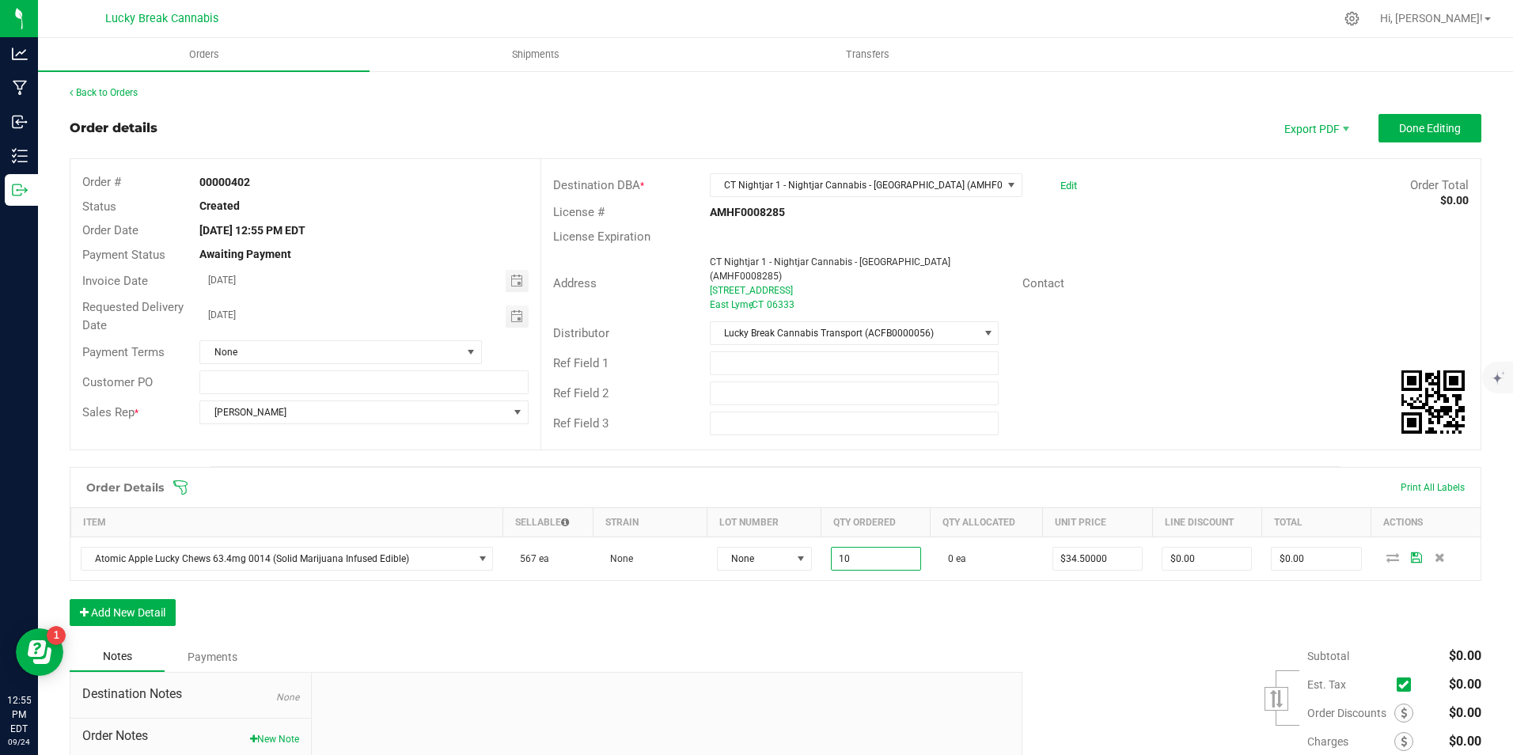
type input "10 ea"
type input "$345.00"
click at [862, 580] on div "Order Details Print All Labels Item Sellable Strain Lot Number Qty Ordered Qty …" at bounding box center [775, 554] width 1411 height 175
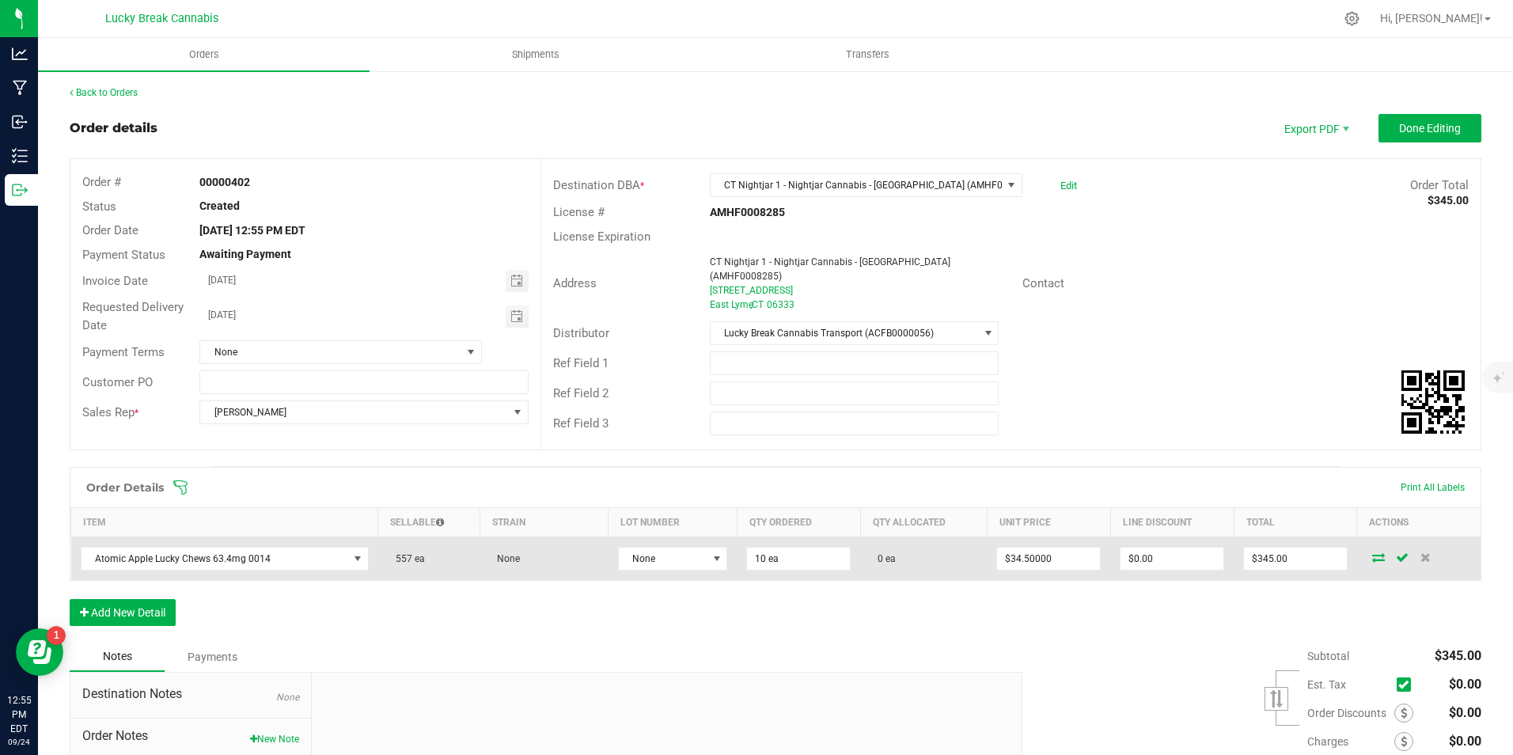
click at [1372, 552] on icon at bounding box center [1378, 556] width 13 height 9
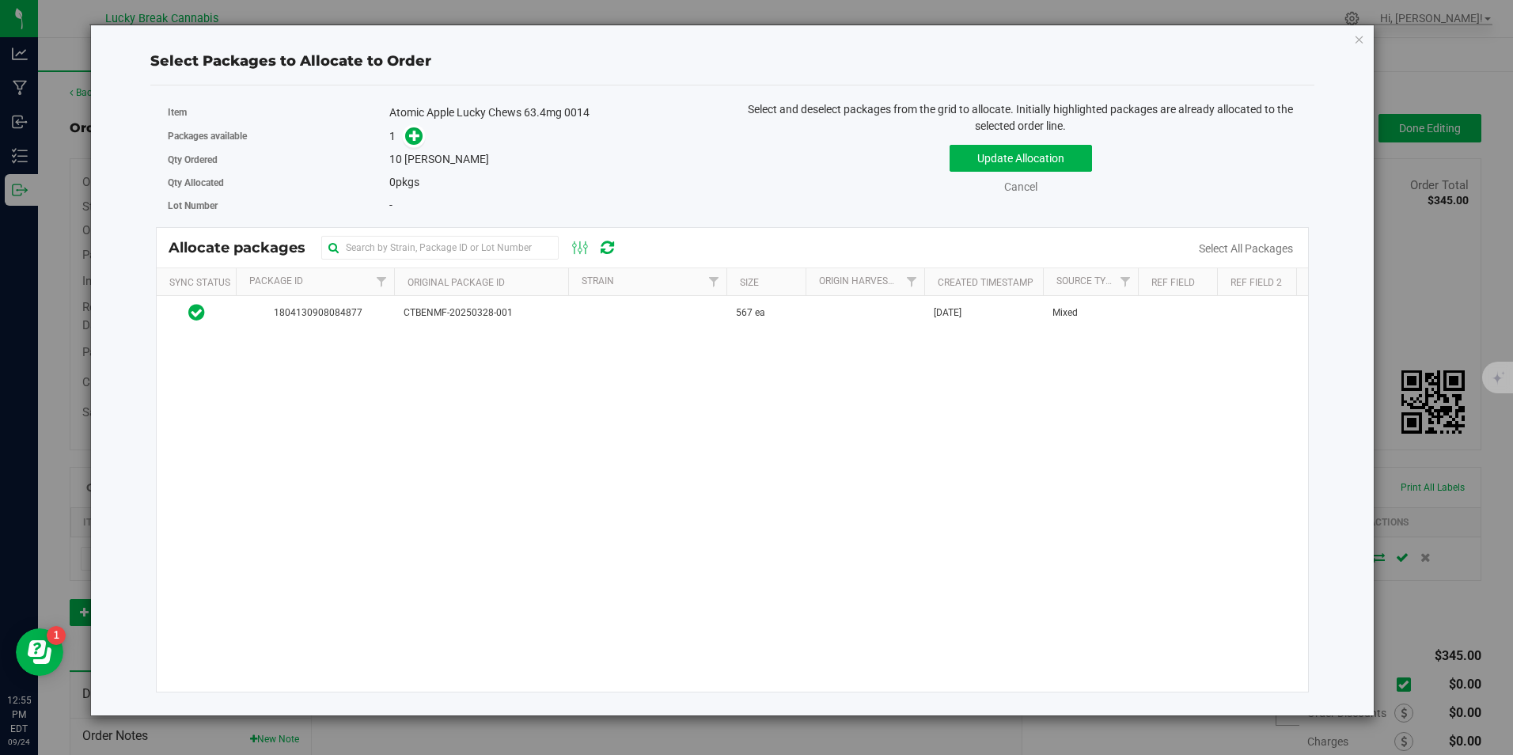
click at [585, 314] on td at bounding box center [647, 313] width 158 height 34
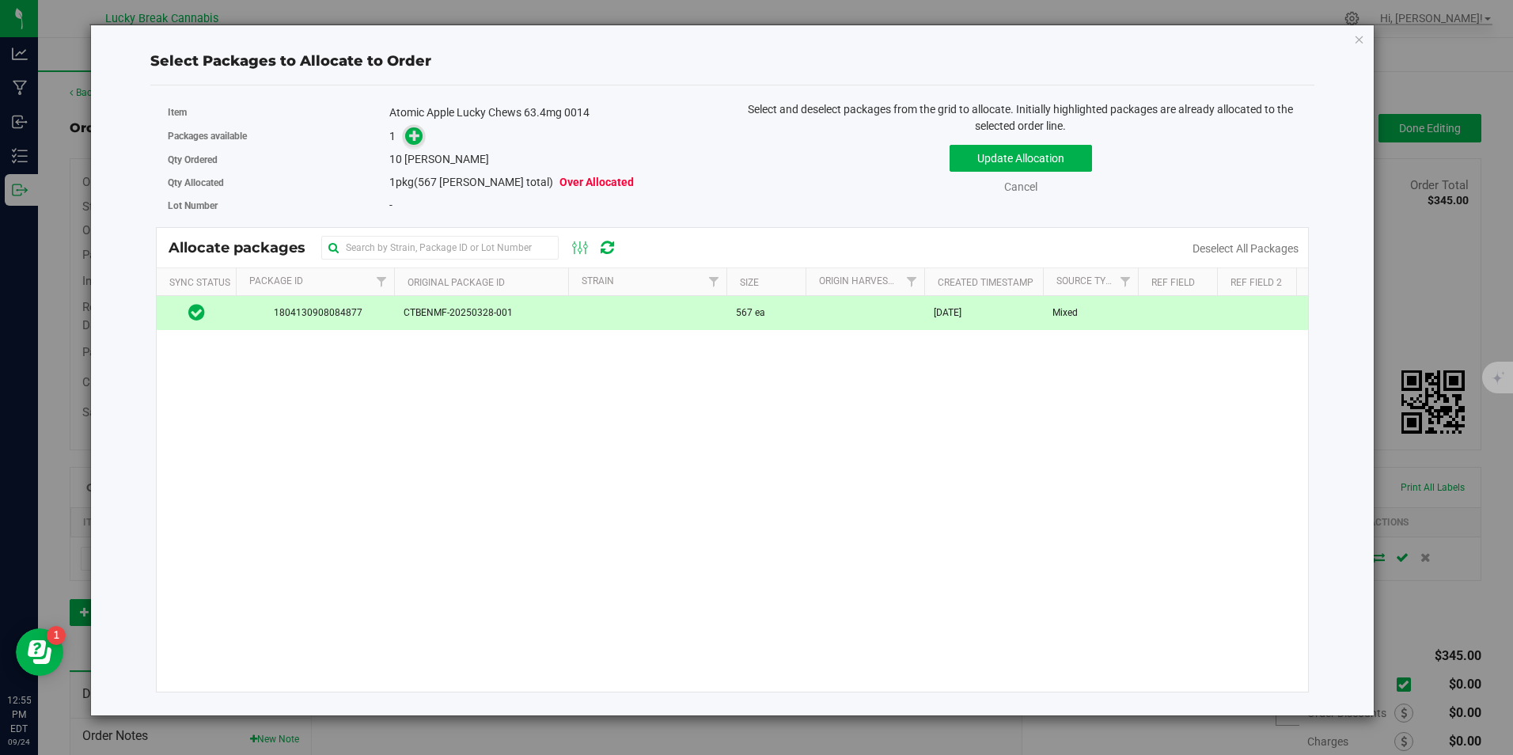
click at [412, 136] on icon at bounding box center [414, 135] width 11 height 11
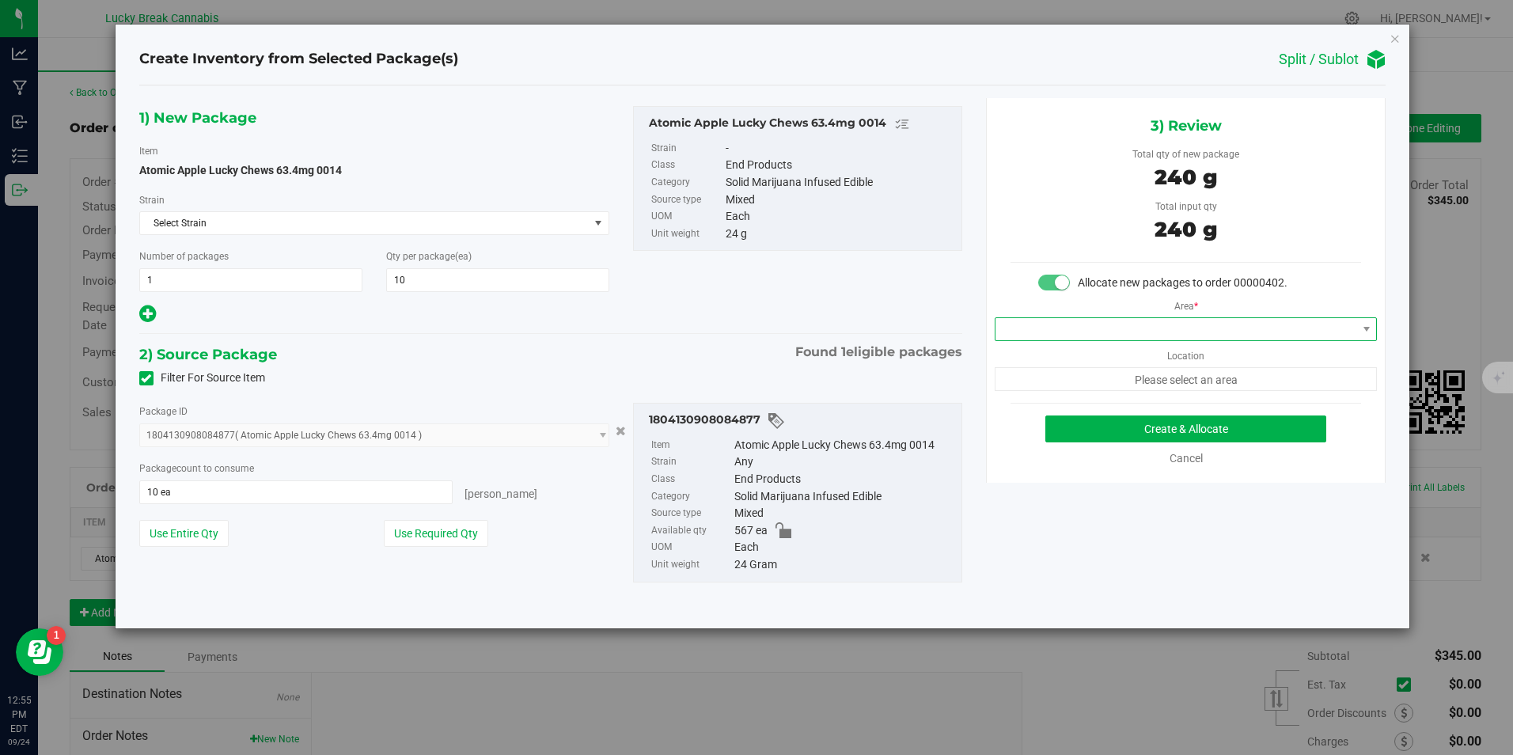
click at [1097, 322] on span at bounding box center [1175, 329] width 361 height 22
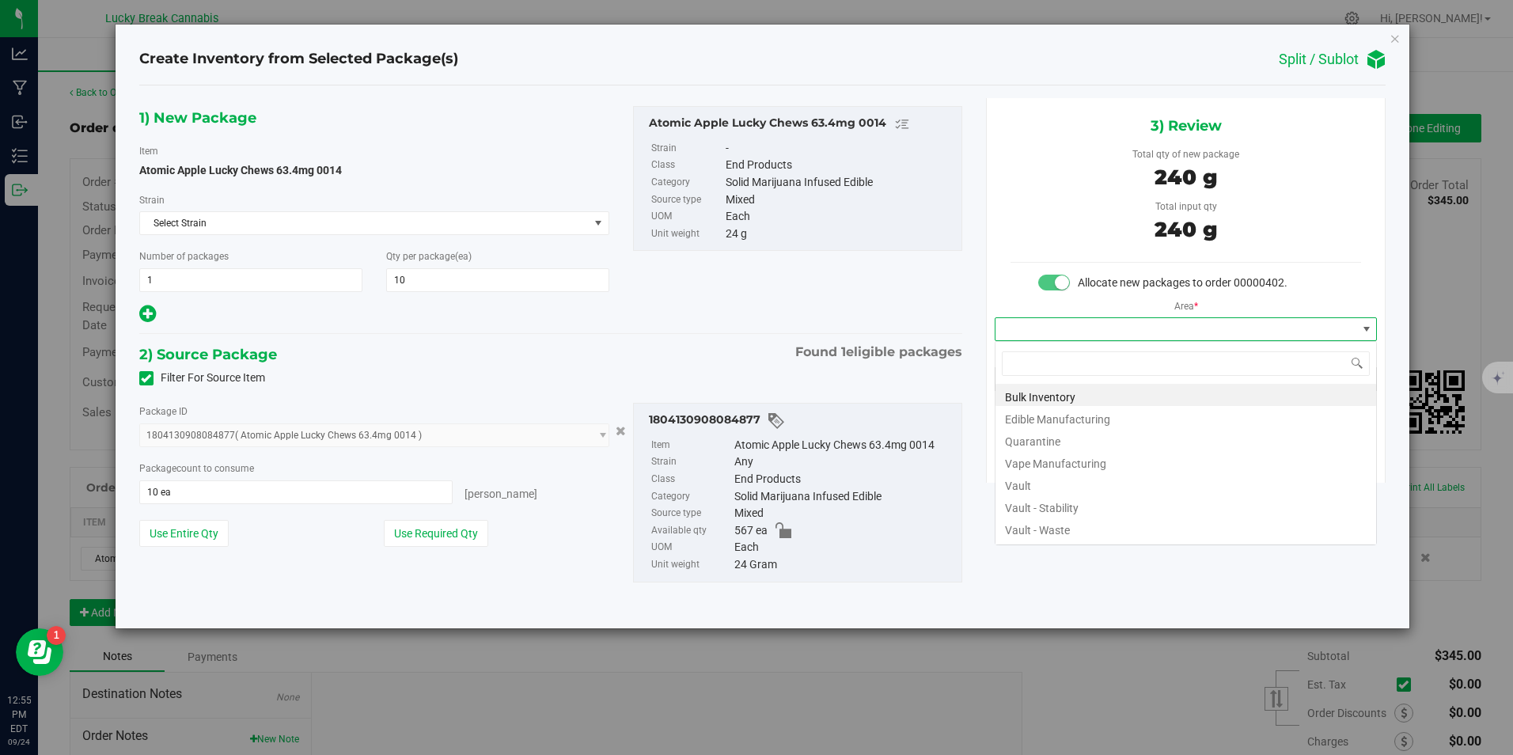
scroll to position [24, 383]
click at [1058, 486] on li "Vault" at bounding box center [1185, 483] width 381 height 22
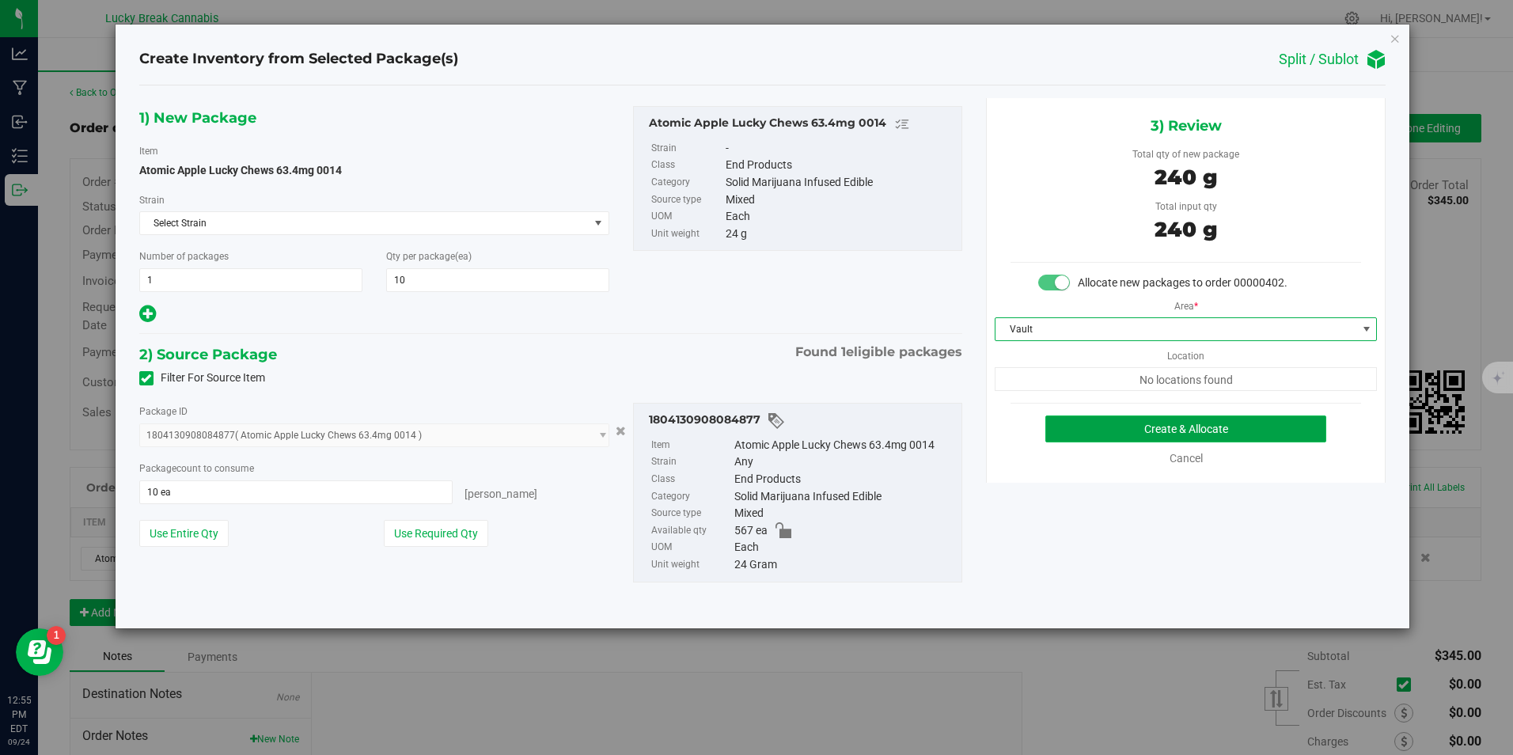
click at [1134, 426] on button "Create & Allocate" at bounding box center [1185, 428] width 281 height 27
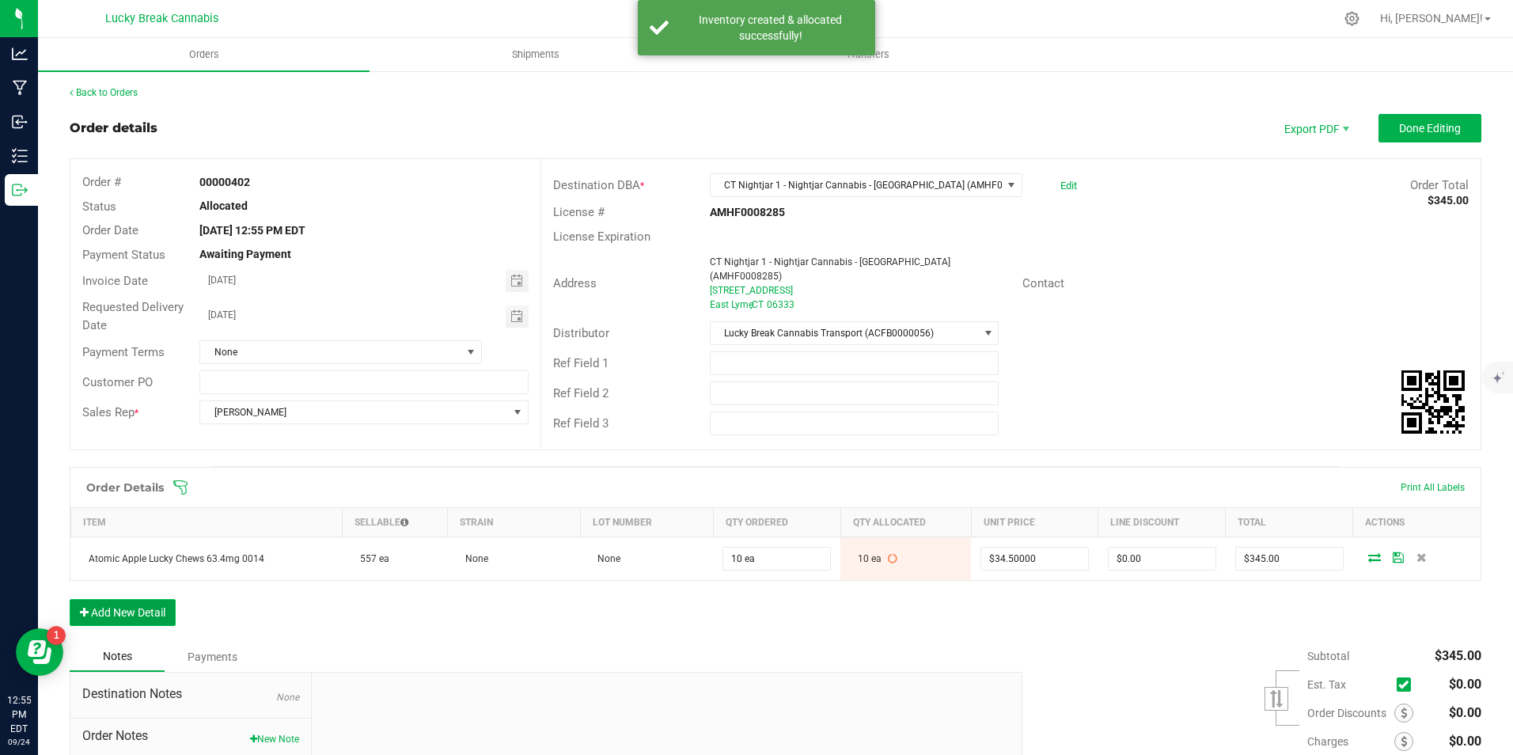
click at [145, 604] on button "Add New Detail" at bounding box center [123, 612] width 106 height 27
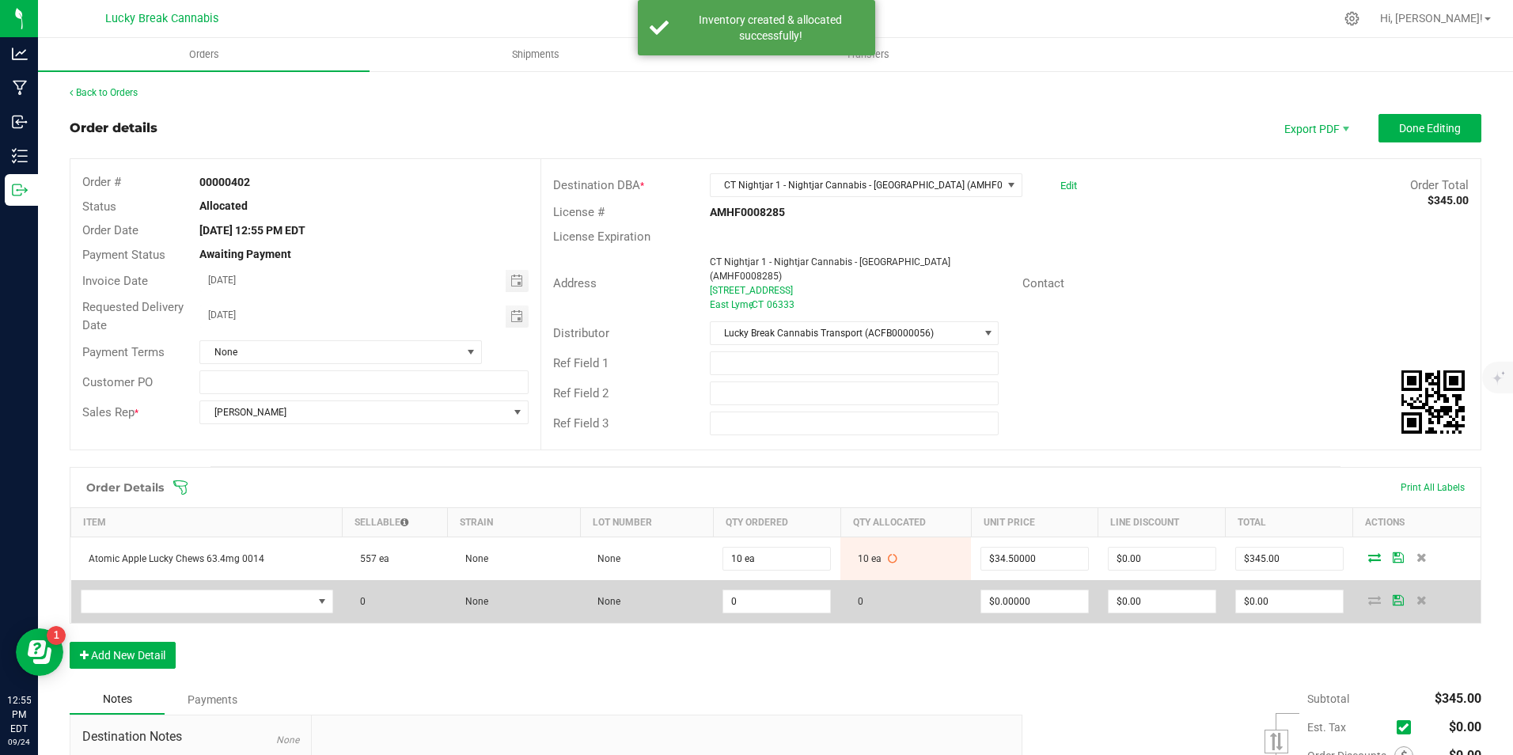
click at [155, 580] on td at bounding box center [206, 601] width 271 height 43
click at [155, 590] on span "NO DATA FOUND" at bounding box center [196, 601] width 231 height 22
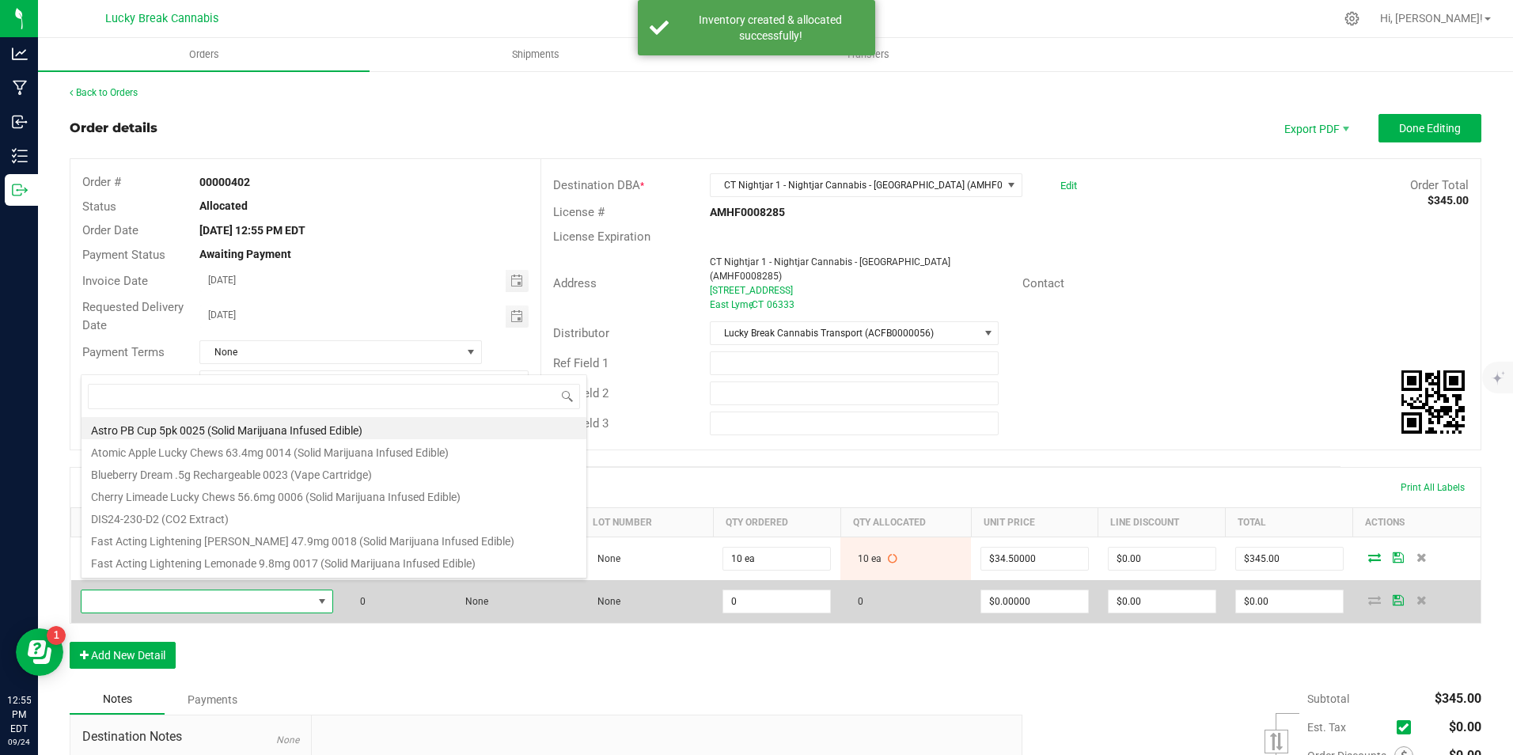
scroll to position [24, 244]
type input "cherry"
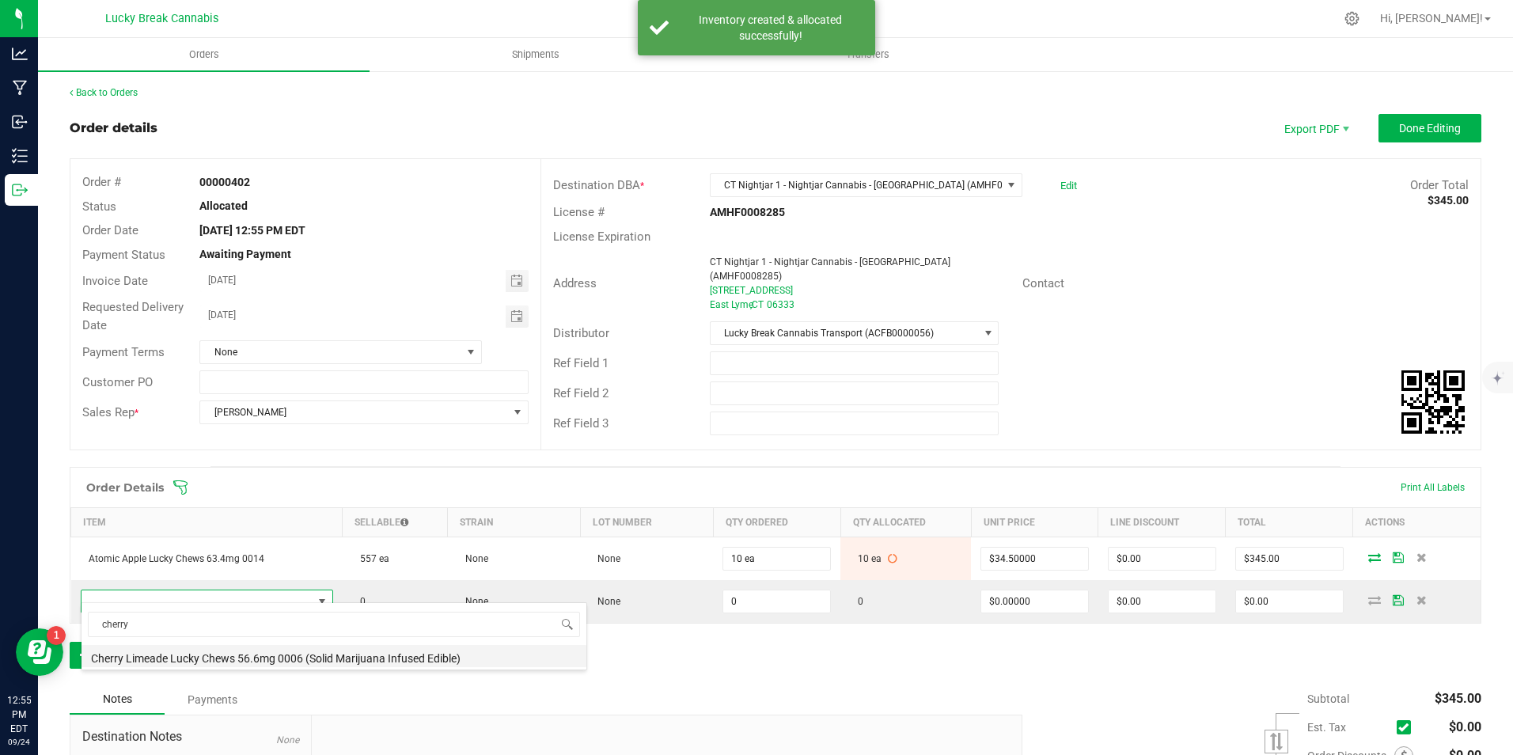
click at [184, 649] on li "Cherry Limeade Lucky Chews 56.6mg 0006 (Solid Marijuana Infused Edible)" at bounding box center [333, 656] width 505 height 22
type input "0 ea"
type input "$34.50000"
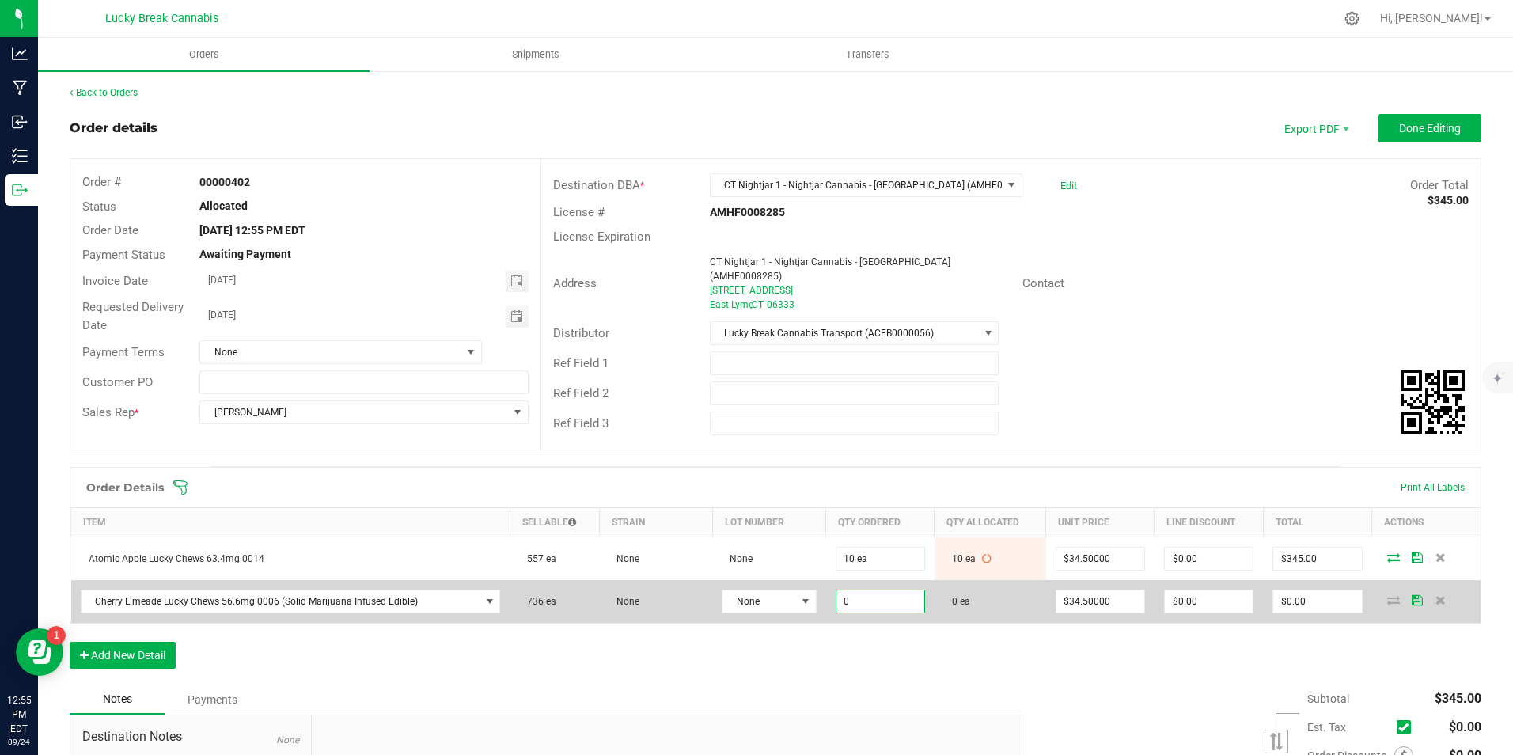
click at [854, 590] on input "0" at bounding box center [880, 601] width 88 height 22
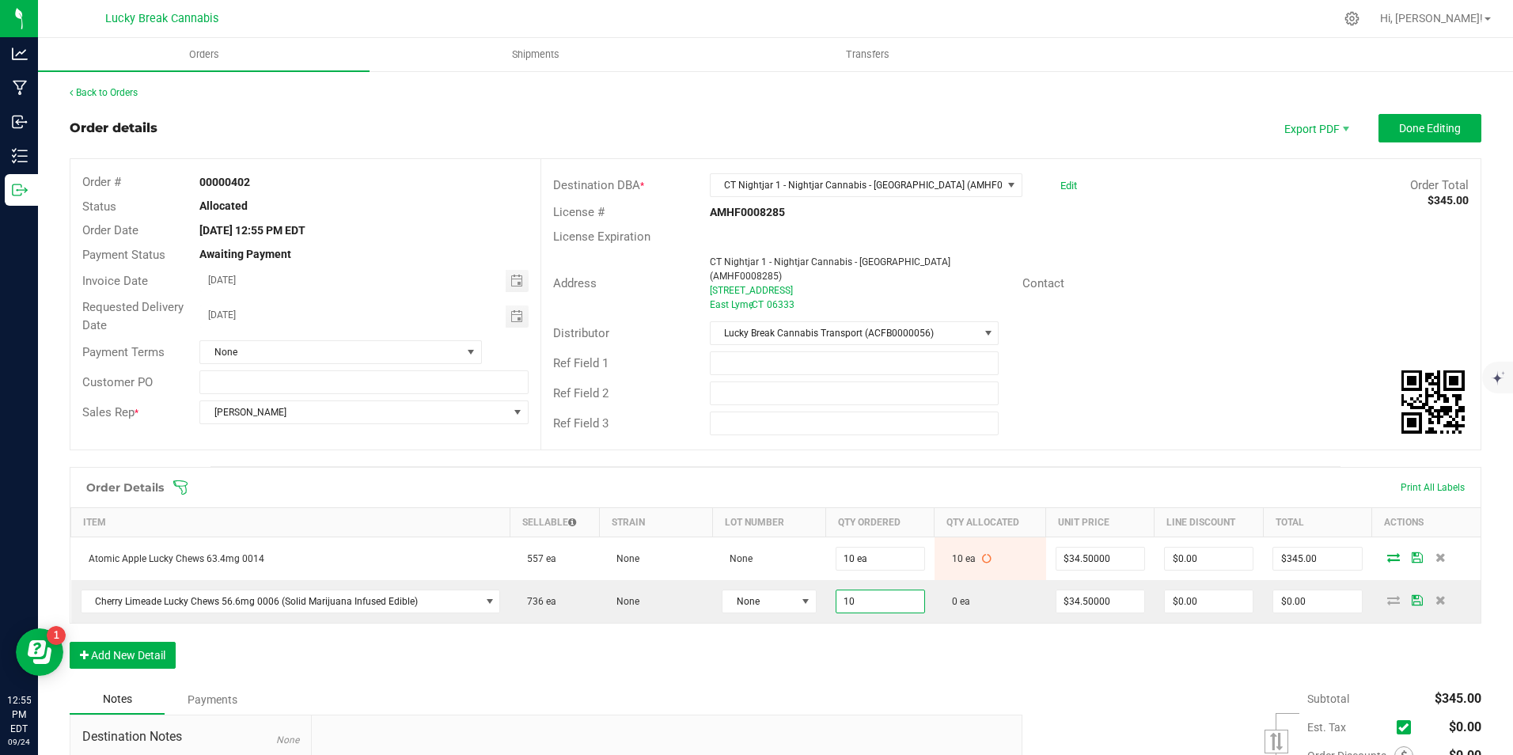
type input "10 ea"
type input "$345.00"
click at [920, 642] on div "Order Details Print All Labels Item Sellable Strain Lot Number Qty Ordered Qty …" at bounding box center [775, 576] width 1411 height 218
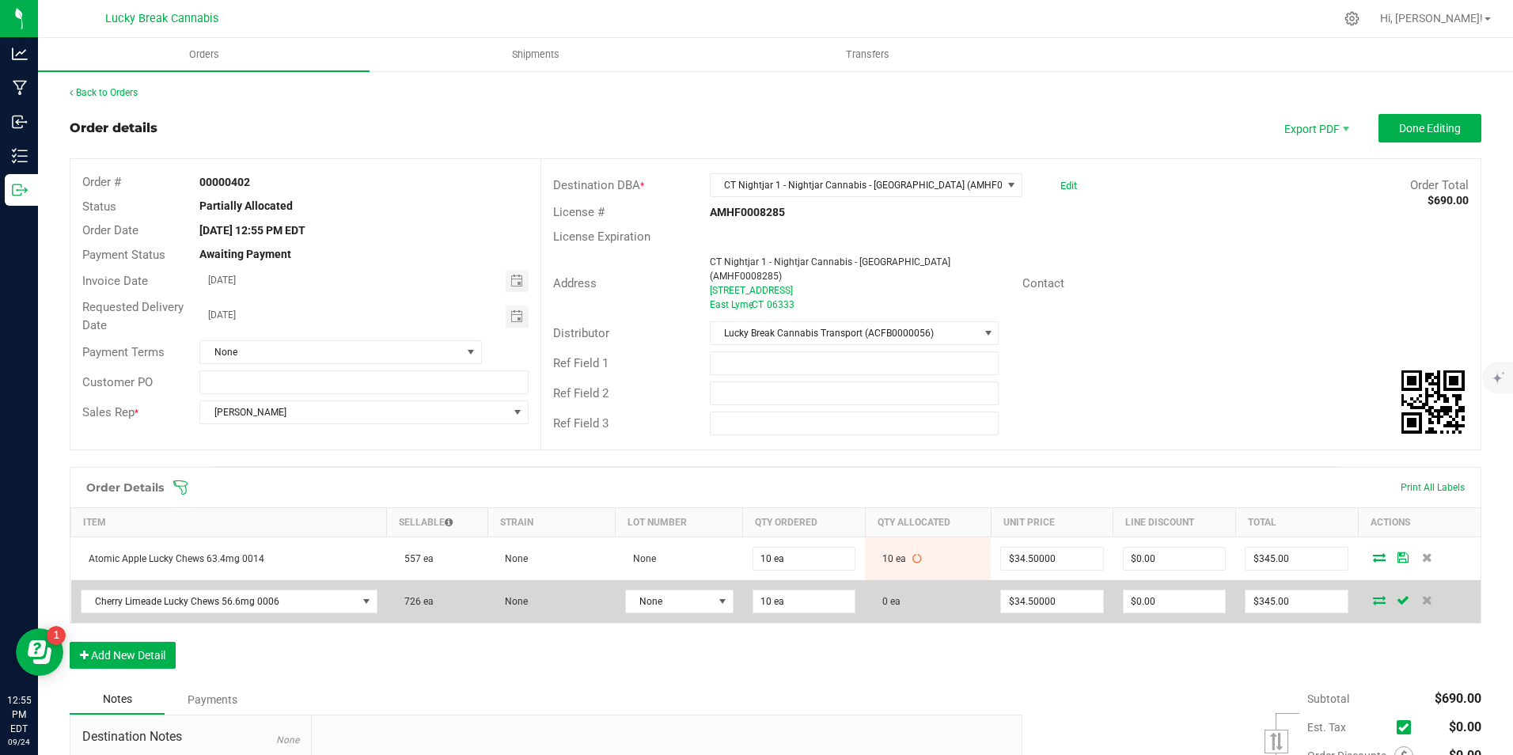
click at [1373, 595] on icon at bounding box center [1379, 599] width 13 height 9
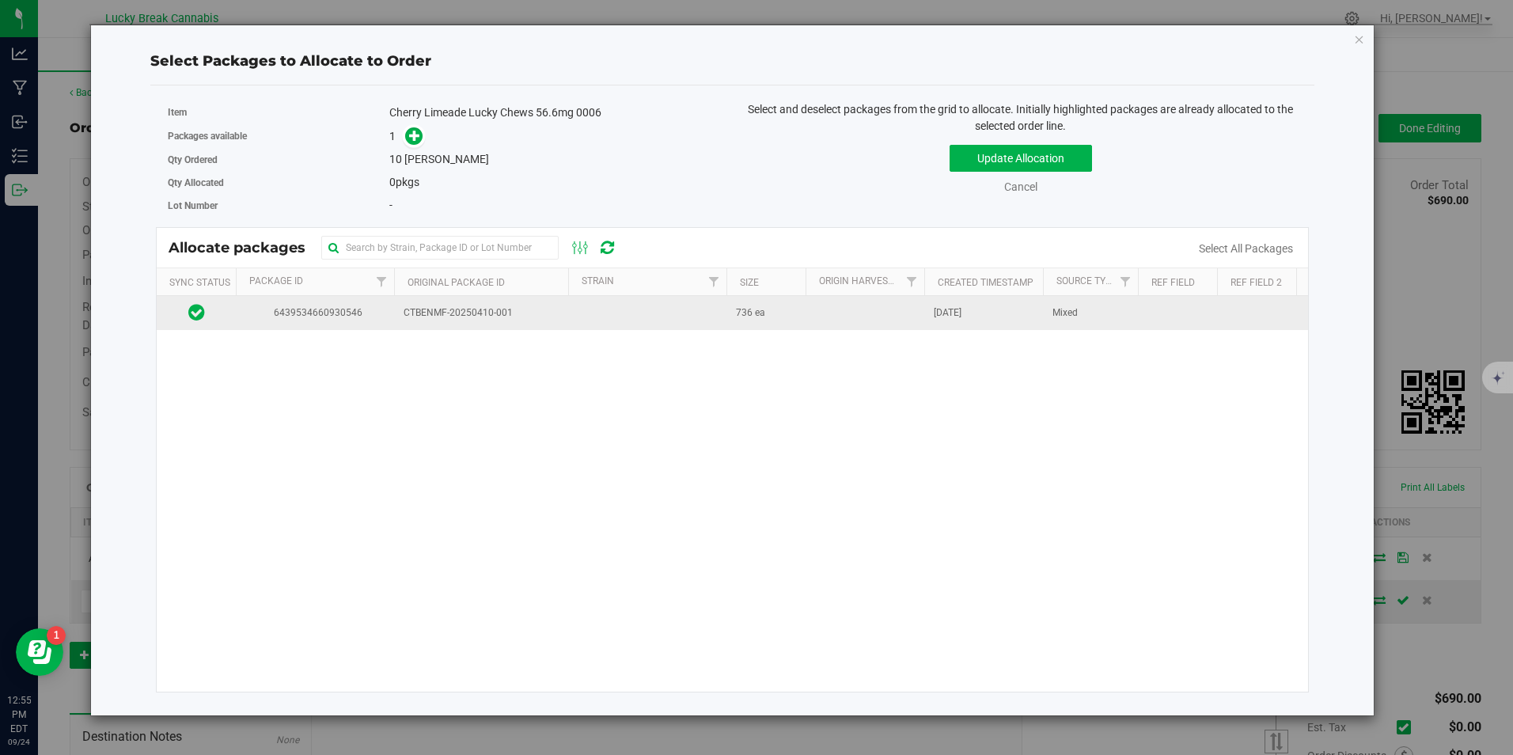
click at [419, 311] on span "CTBENMF-20250410-001" at bounding box center [480, 312] width 155 height 15
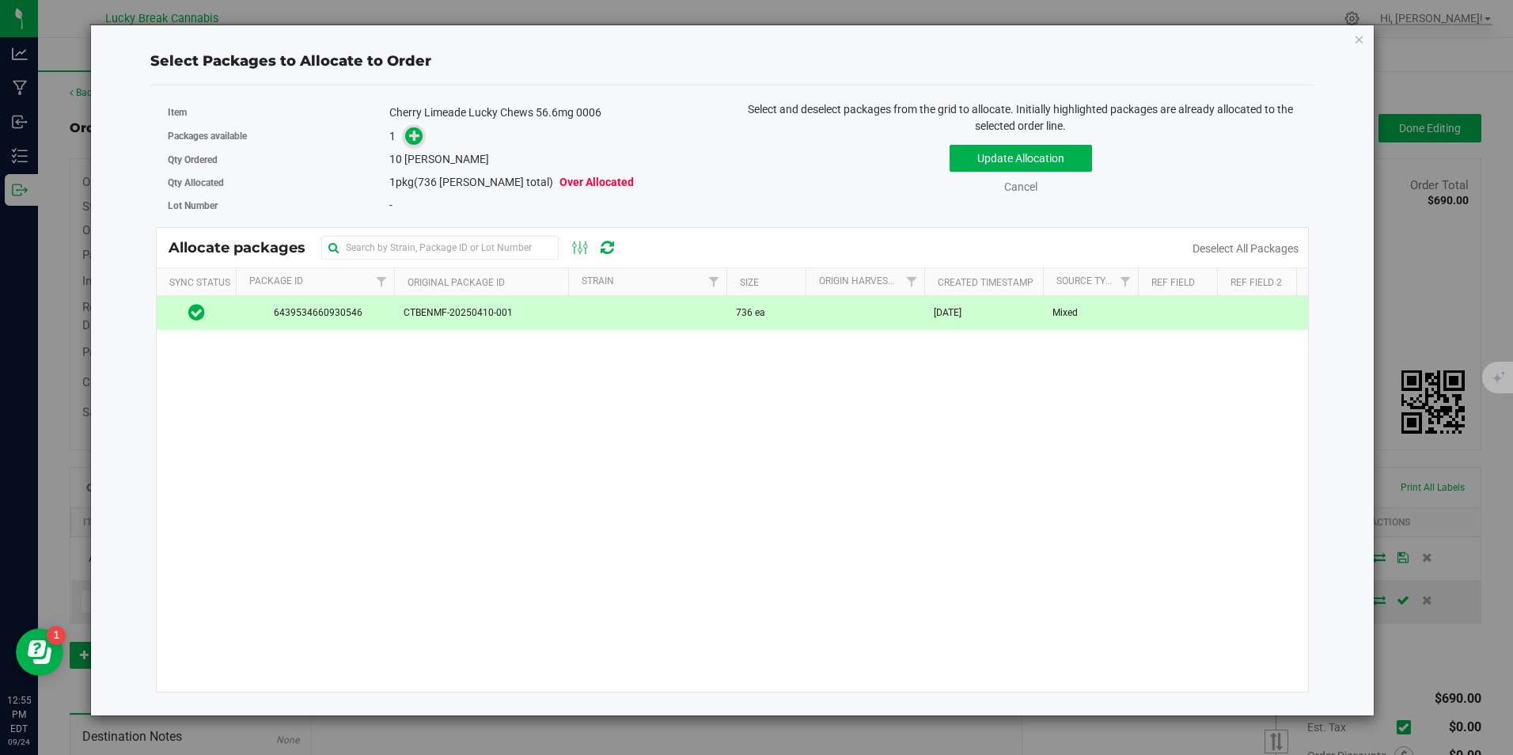
click at [411, 142] on span at bounding box center [414, 136] width 18 height 18
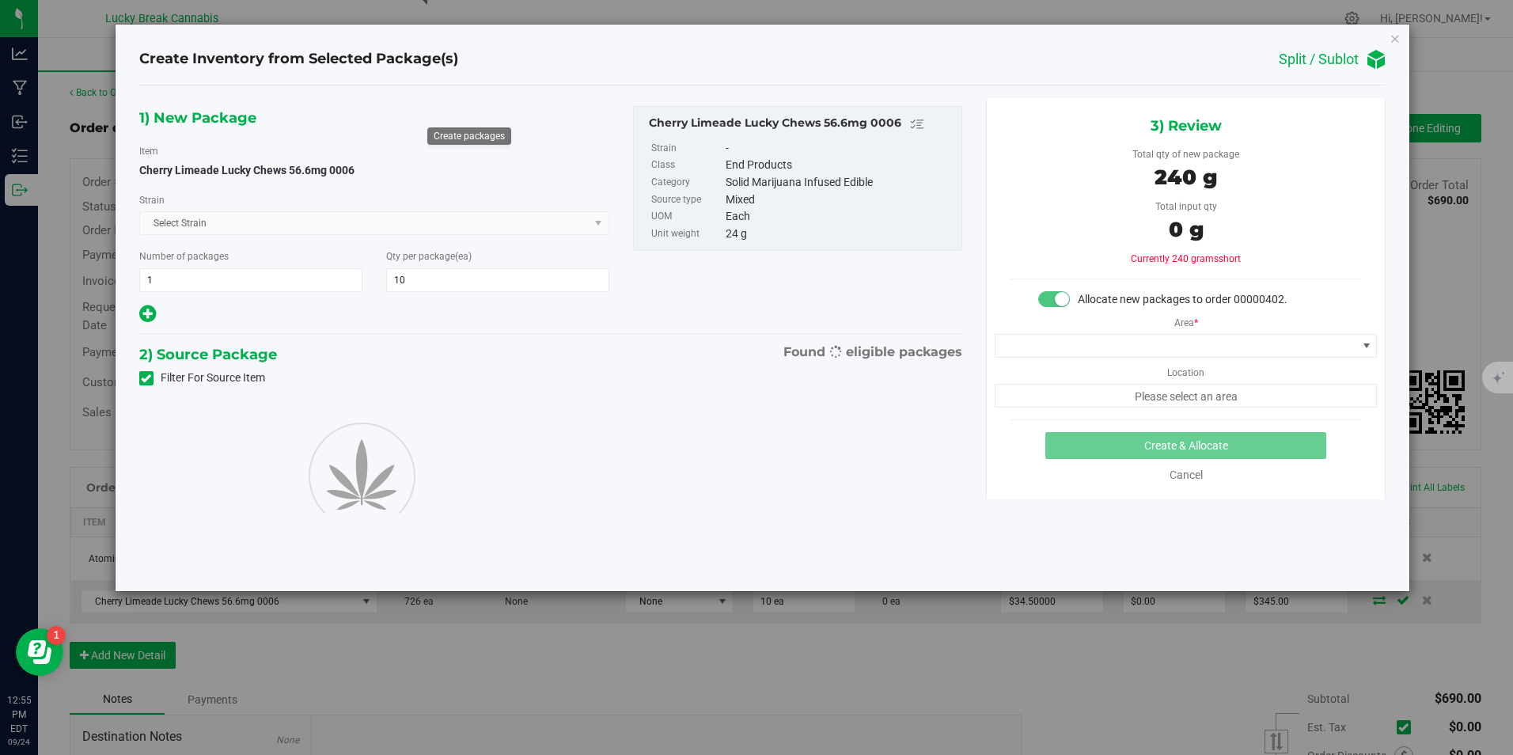
type input "10"
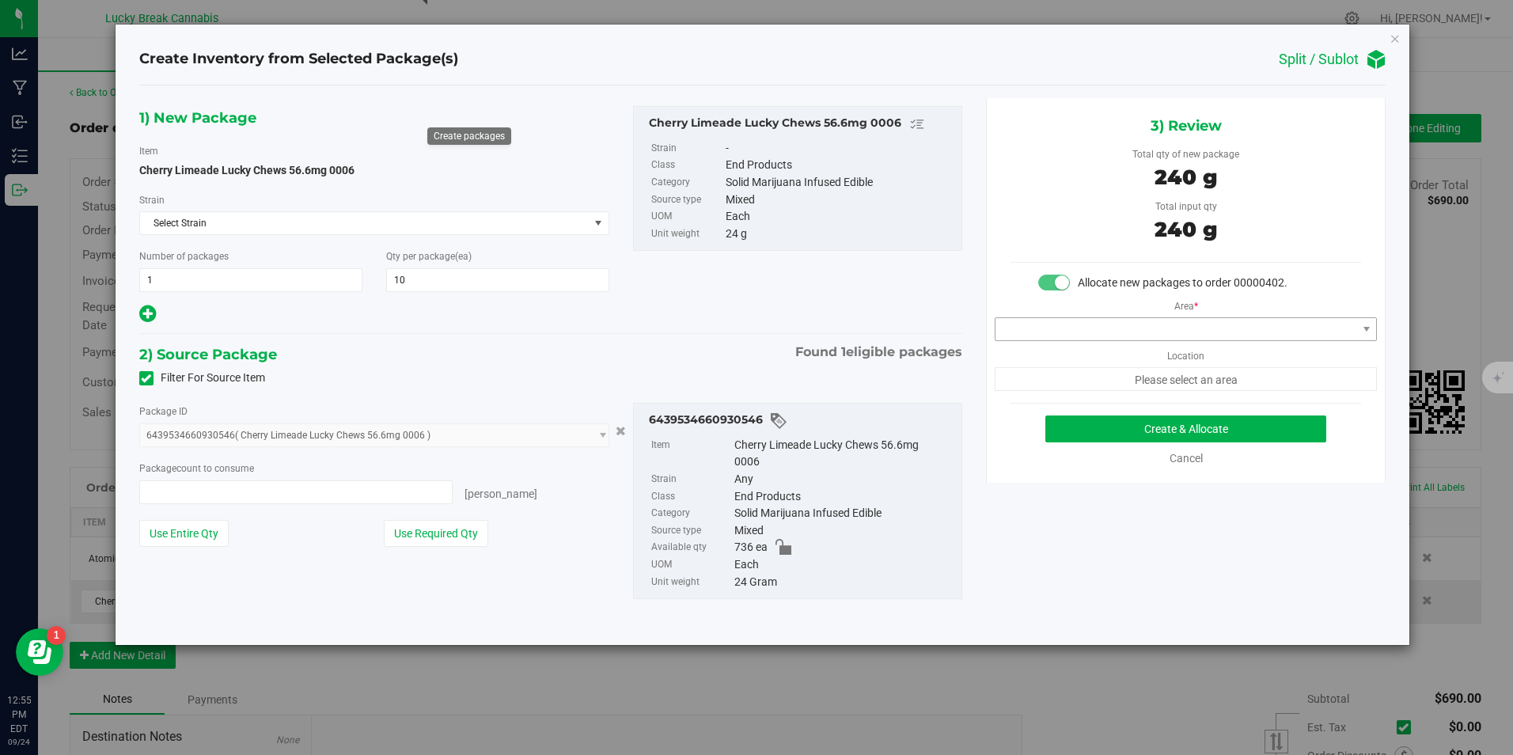
type input "10 ea"
click at [1174, 327] on span at bounding box center [1175, 329] width 361 height 22
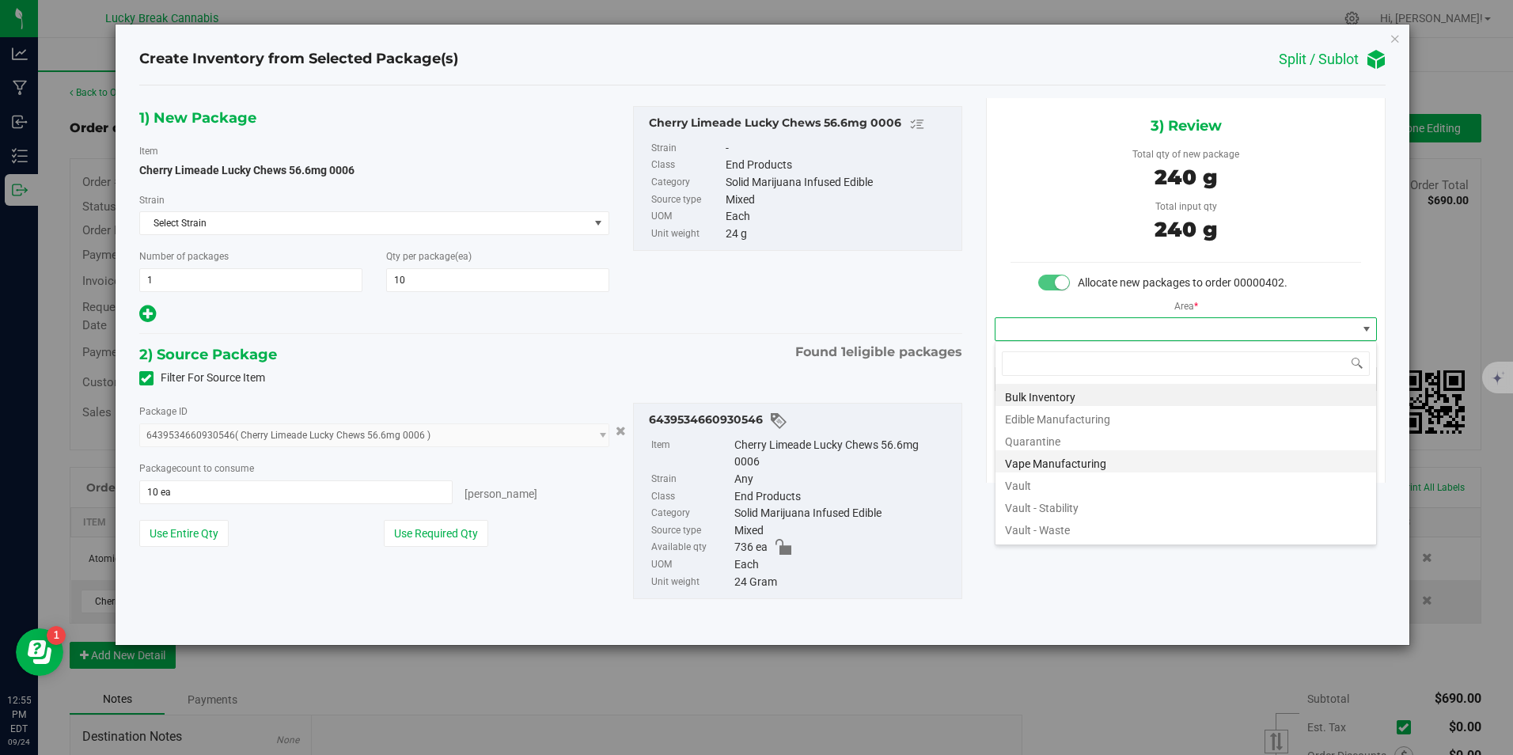
scroll to position [24, 383]
click at [1023, 483] on li "Vault" at bounding box center [1185, 483] width 381 height 22
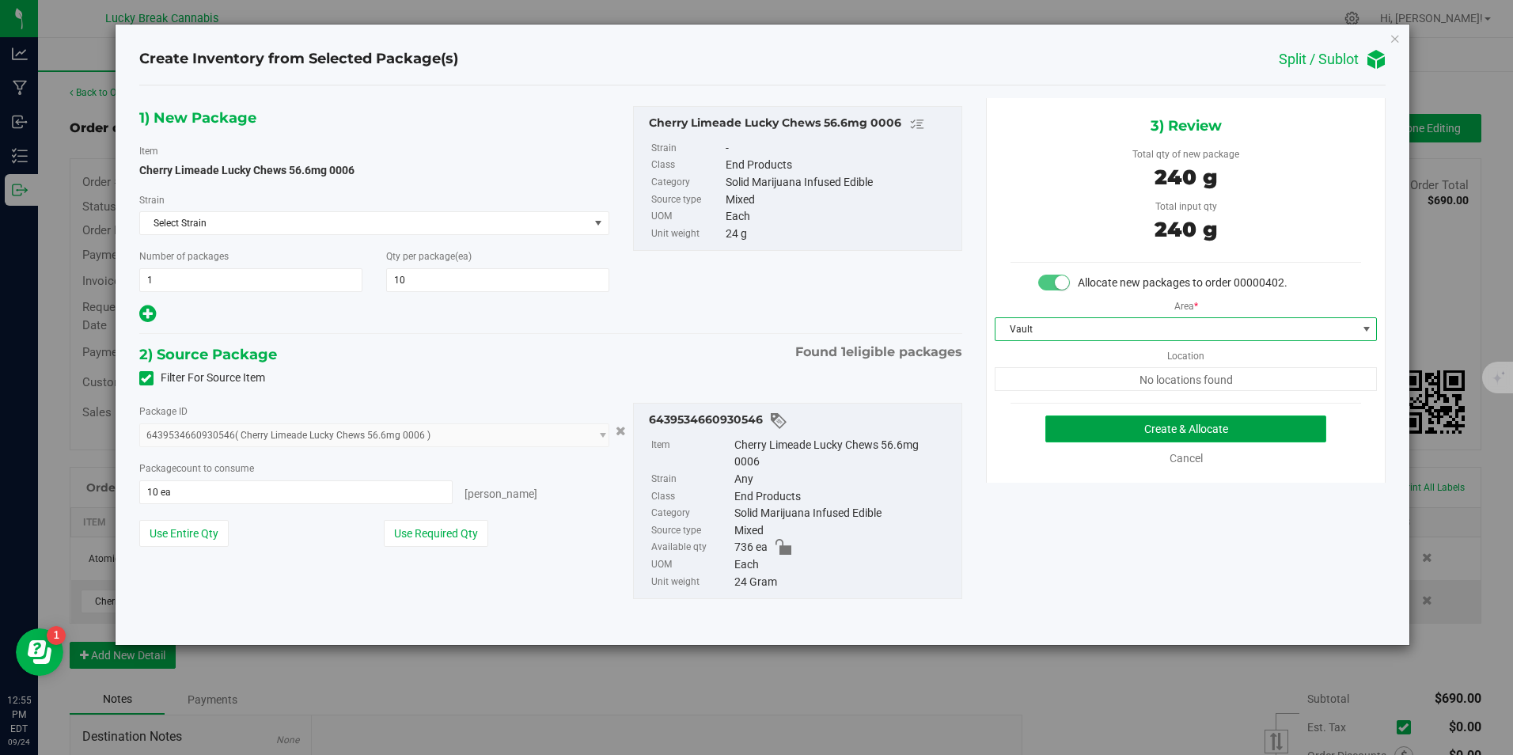
click at [1093, 434] on button "Create & Allocate" at bounding box center [1185, 428] width 281 height 27
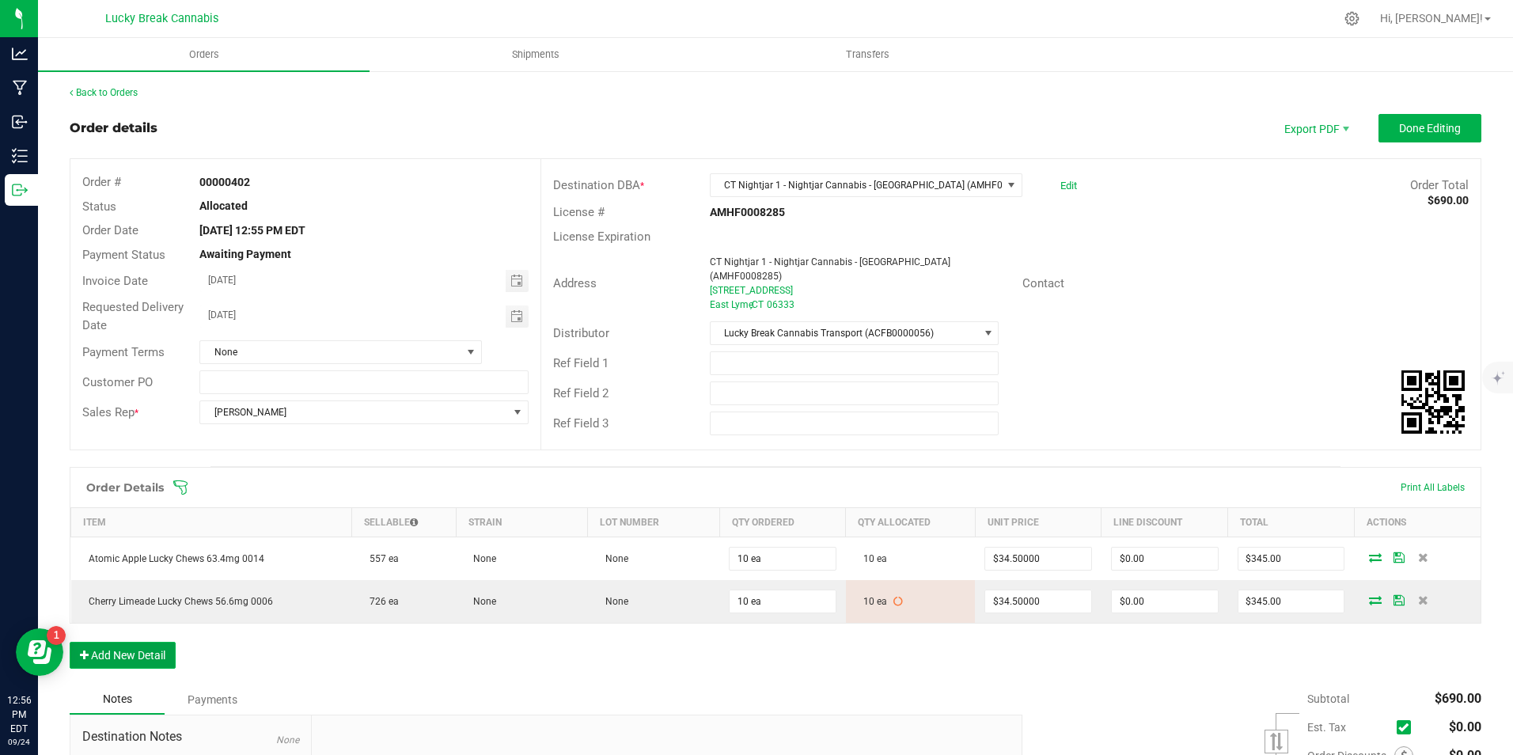
click at [135, 642] on button "Add New Detail" at bounding box center [123, 655] width 106 height 27
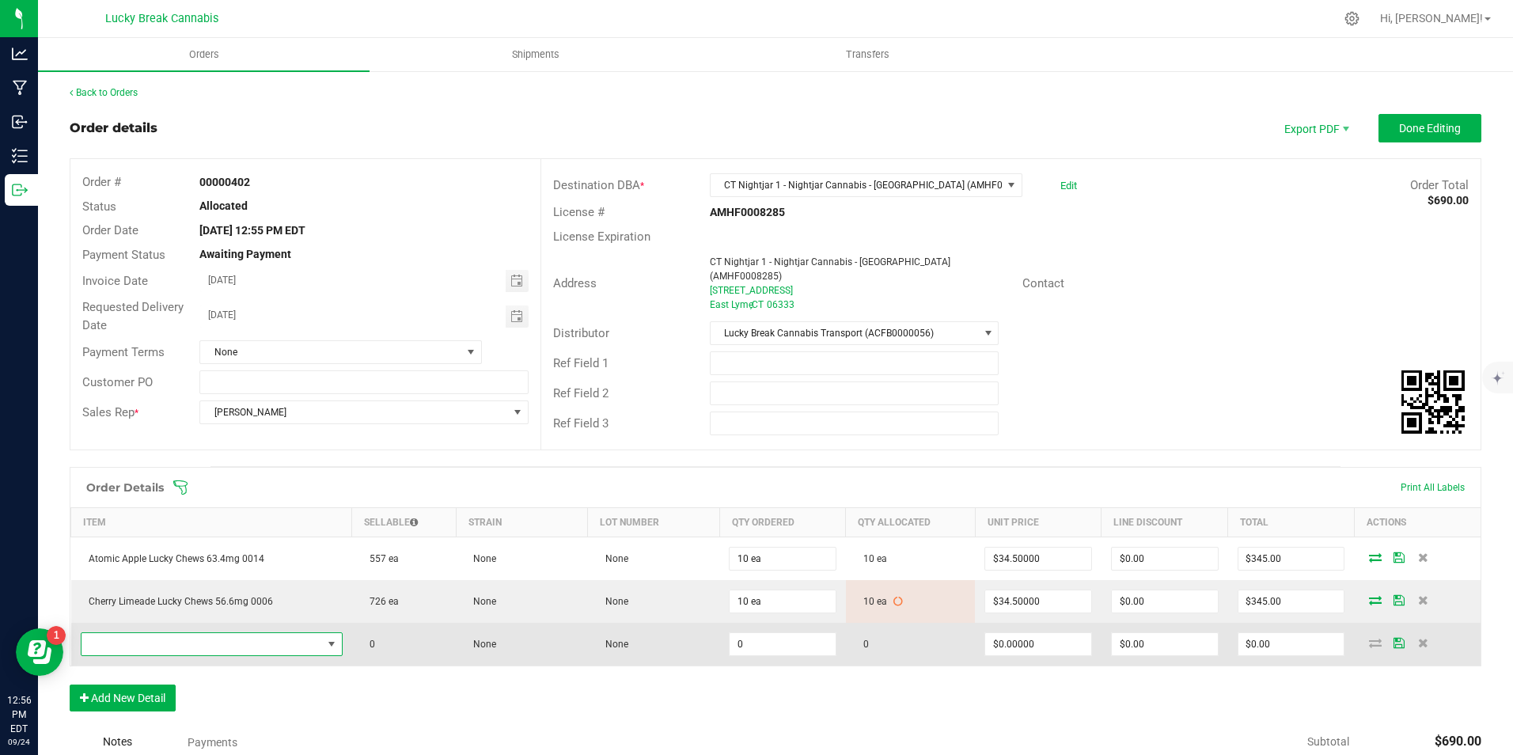
click at [301, 633] on span "NO DATA FOUND" at bounding box center [201, 644] width 241 height 22
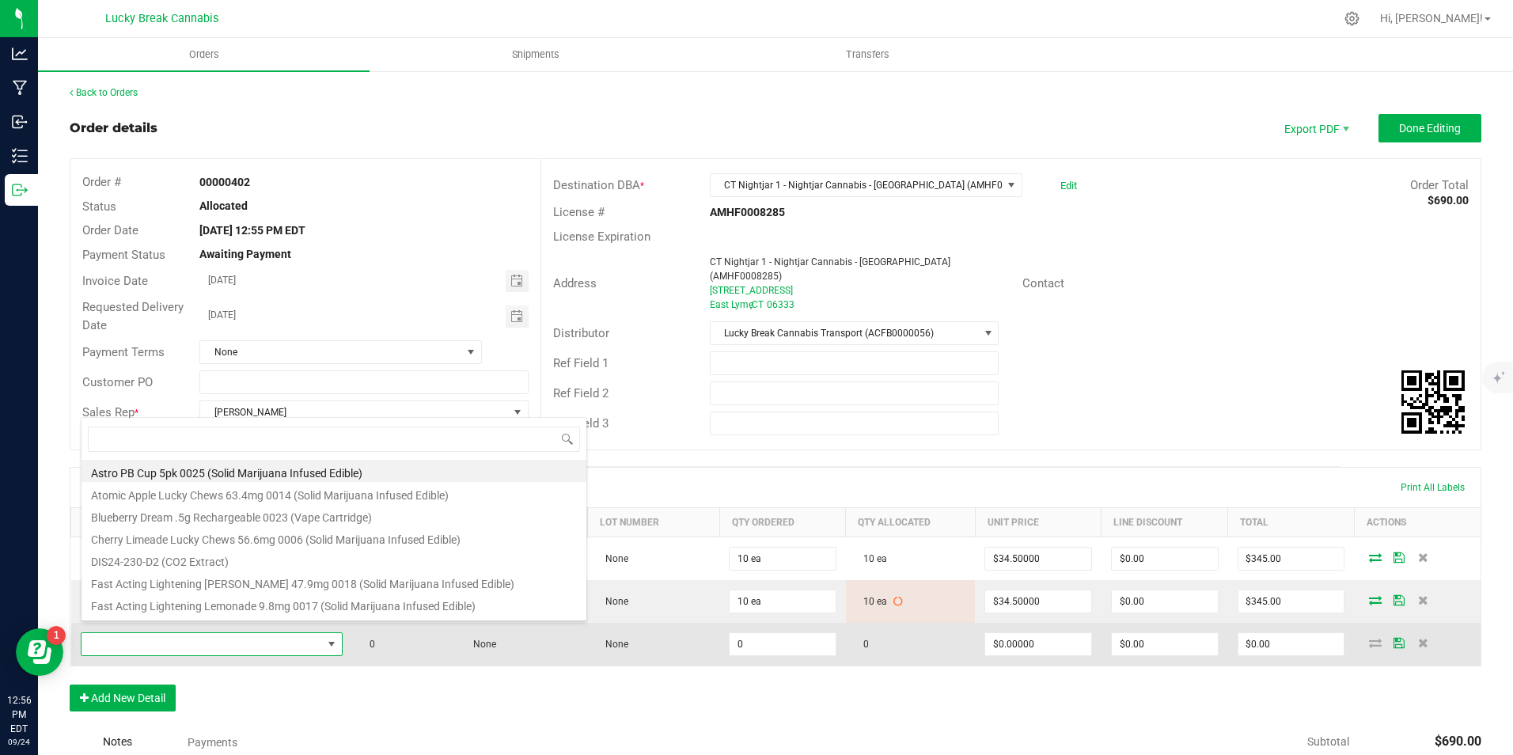
scroll to position [24, 254]
type input "0020"
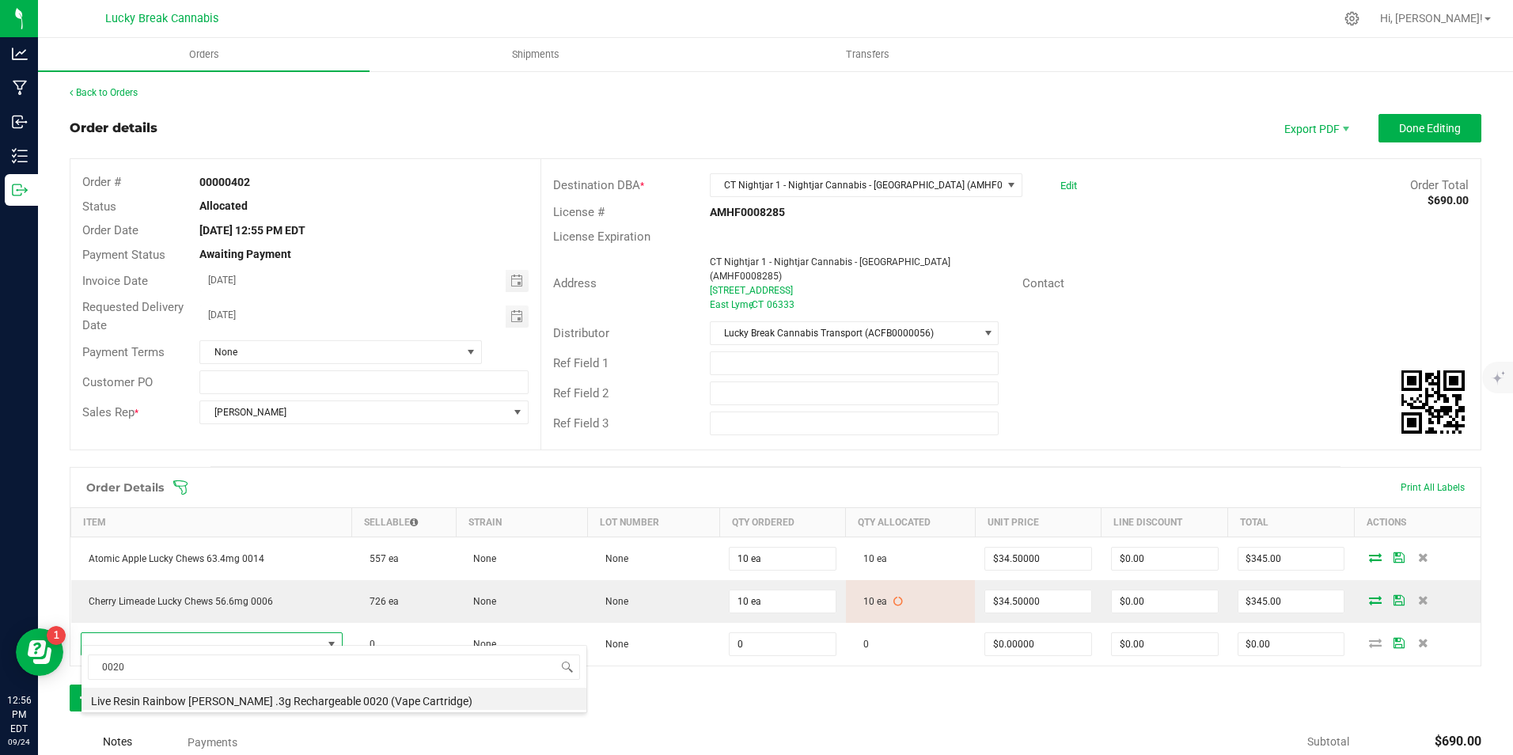
click at [237, 709] on li "Live Resin Rainbow Beltz .3g Rechargeable 0020 (Vape Cartridge)" at bounding box center [333, 698] width 505 height 22
type input "0 ea"
type input "$16.50000"
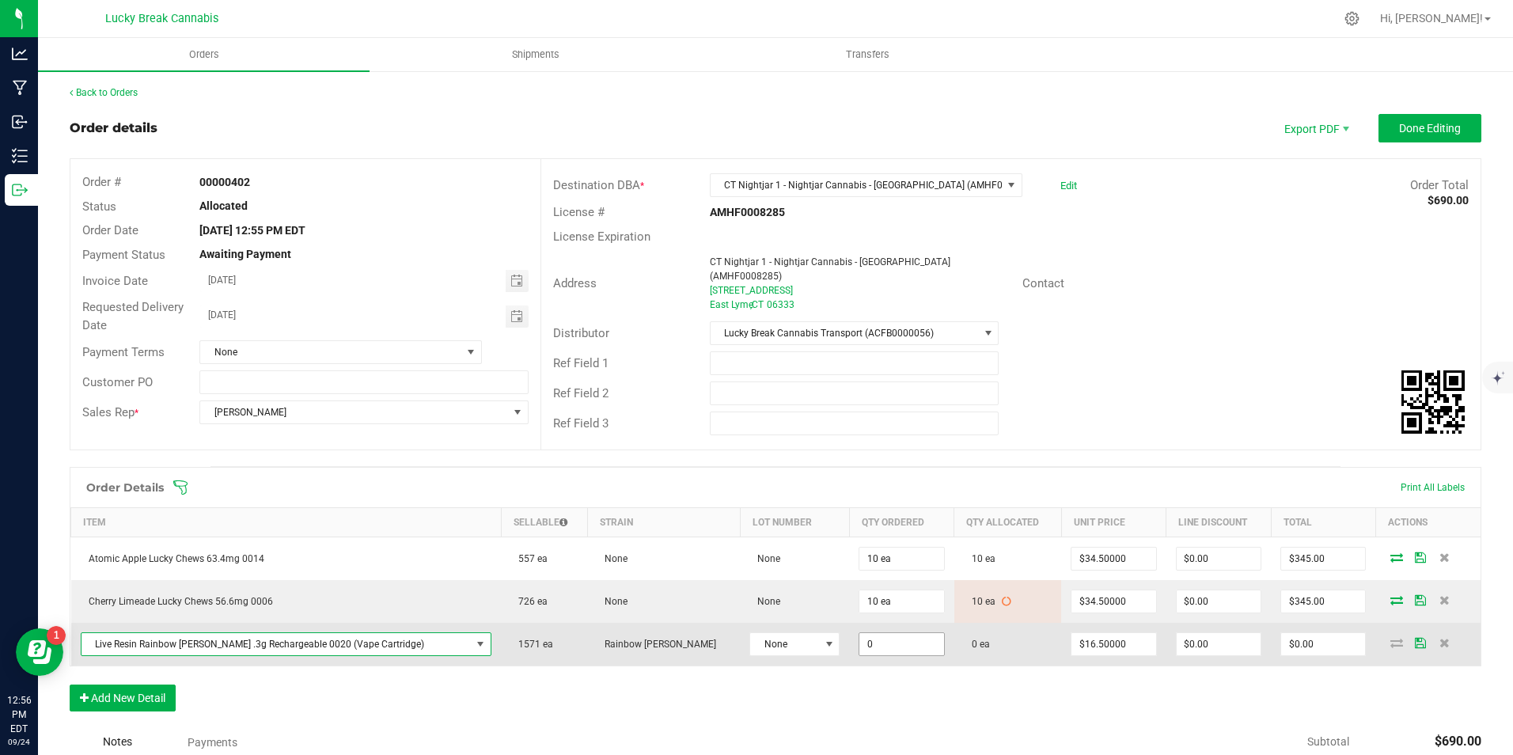
click at [861, 633] on input "0" at bounding box center [901, 644] width 84 height 22
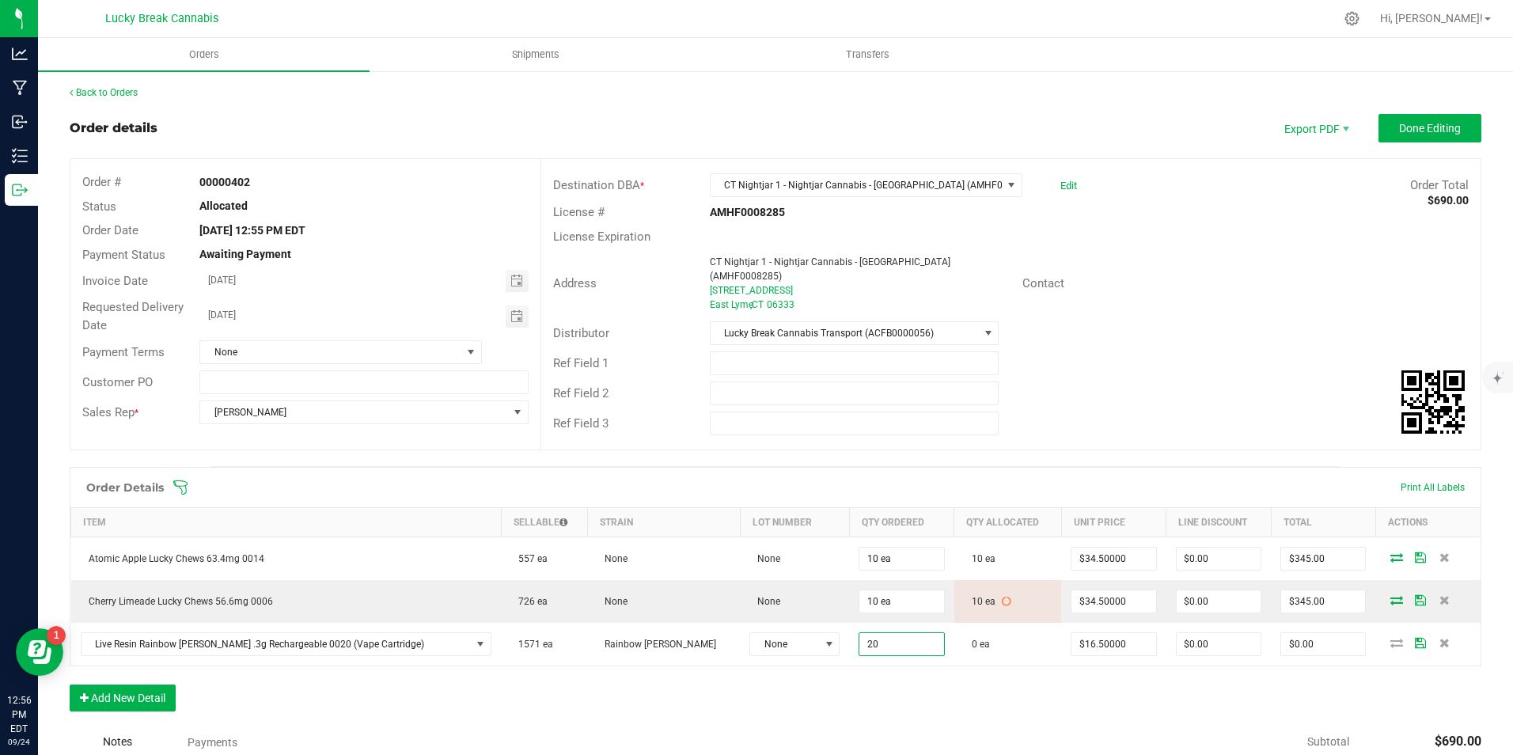
type input "20 ea"
type input "$330.00"
click at [901, 693] on div "Order Details Print All Labels Item Sellable Strain Lot Number Qty Ordered Qty …" at bounding box center [775, 597] width 1411 height 260
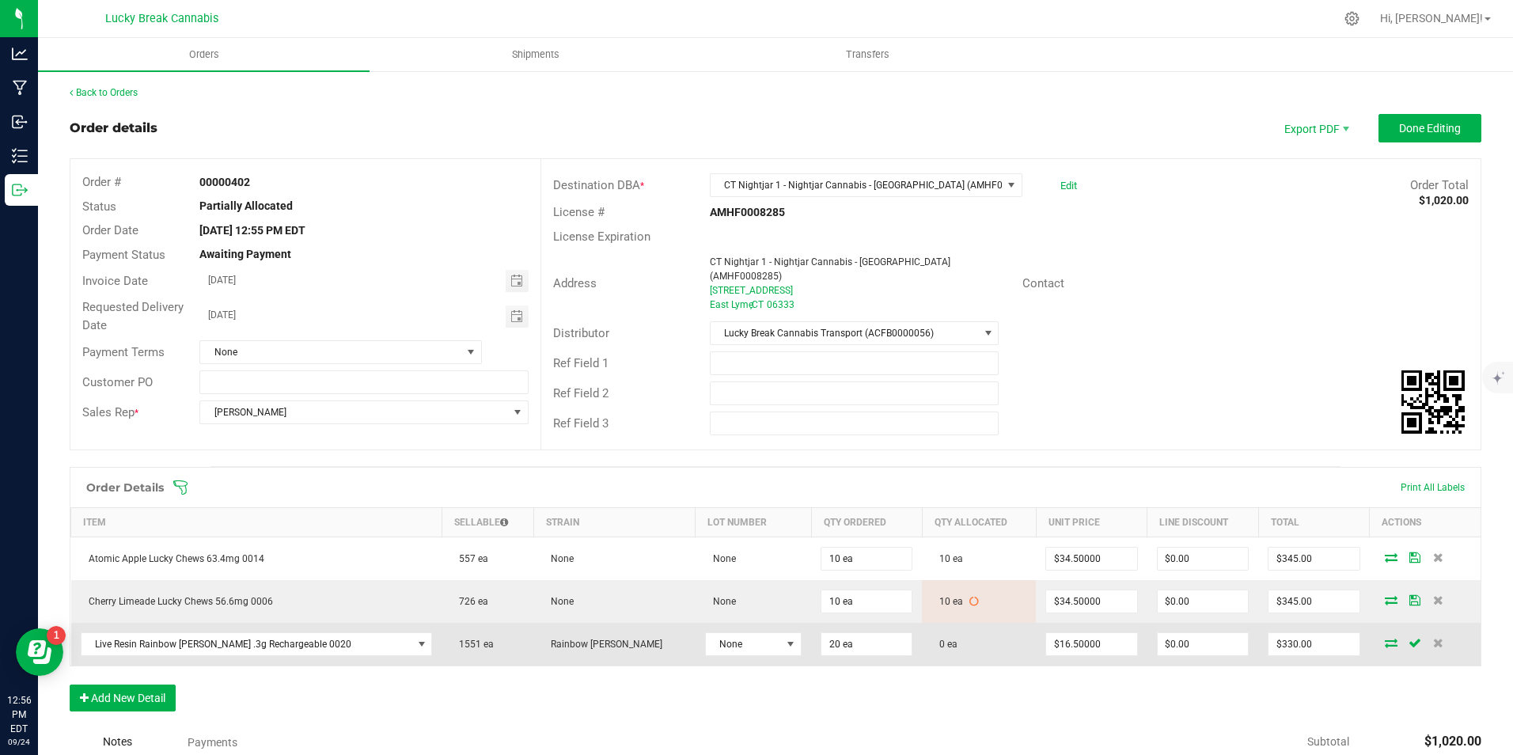
click at [1384, 638] on icon at bounding box center [1390, 642] width 13 height 9
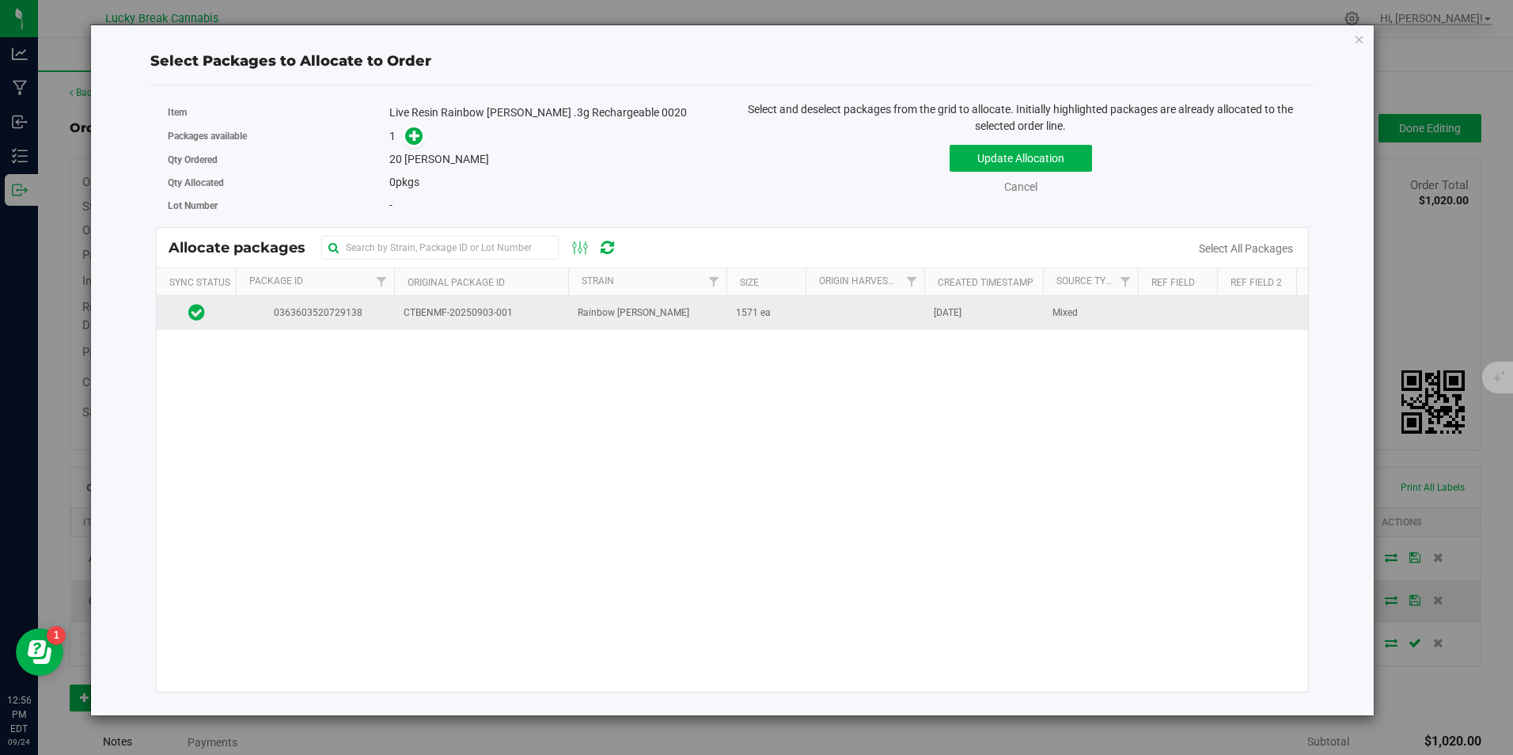
click at [572, 310] on td "Rainbow Boltz" at bounding box center [647, 313] width 158 height 34
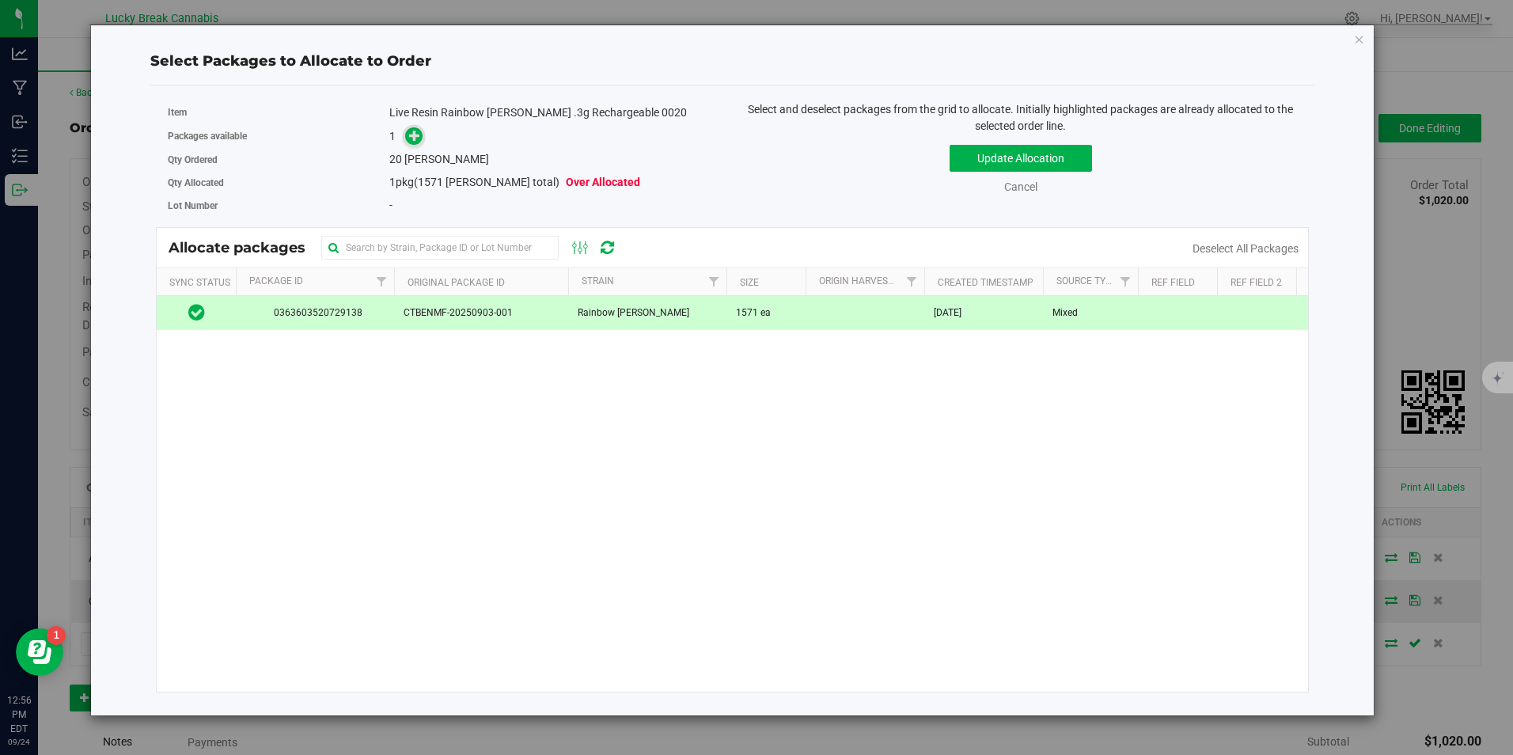
click at [410, 134] on icon at bounding box center [414, 135] width 11 height 11
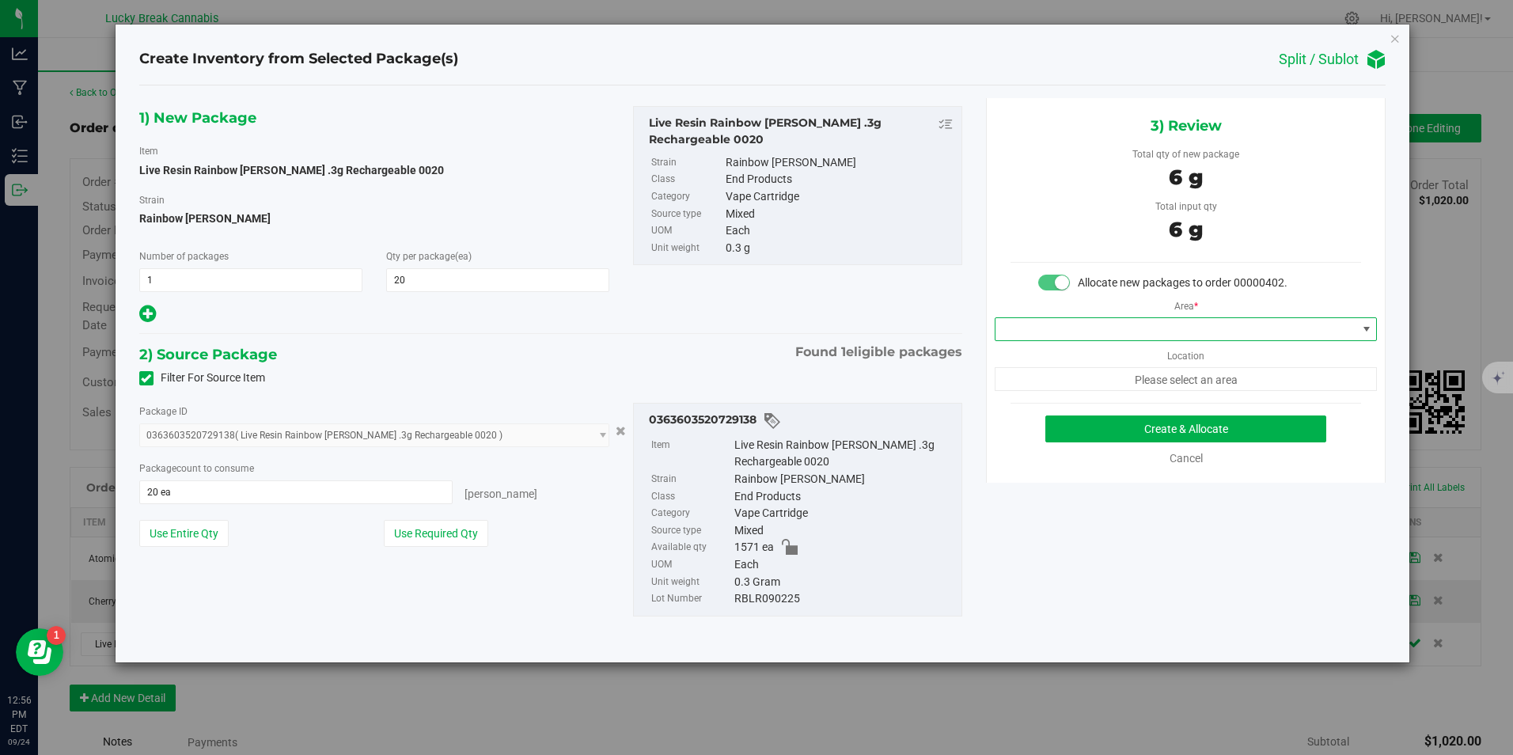
click at [1192, 317] on span at bounding box center [1185, 329] width 382 height 24
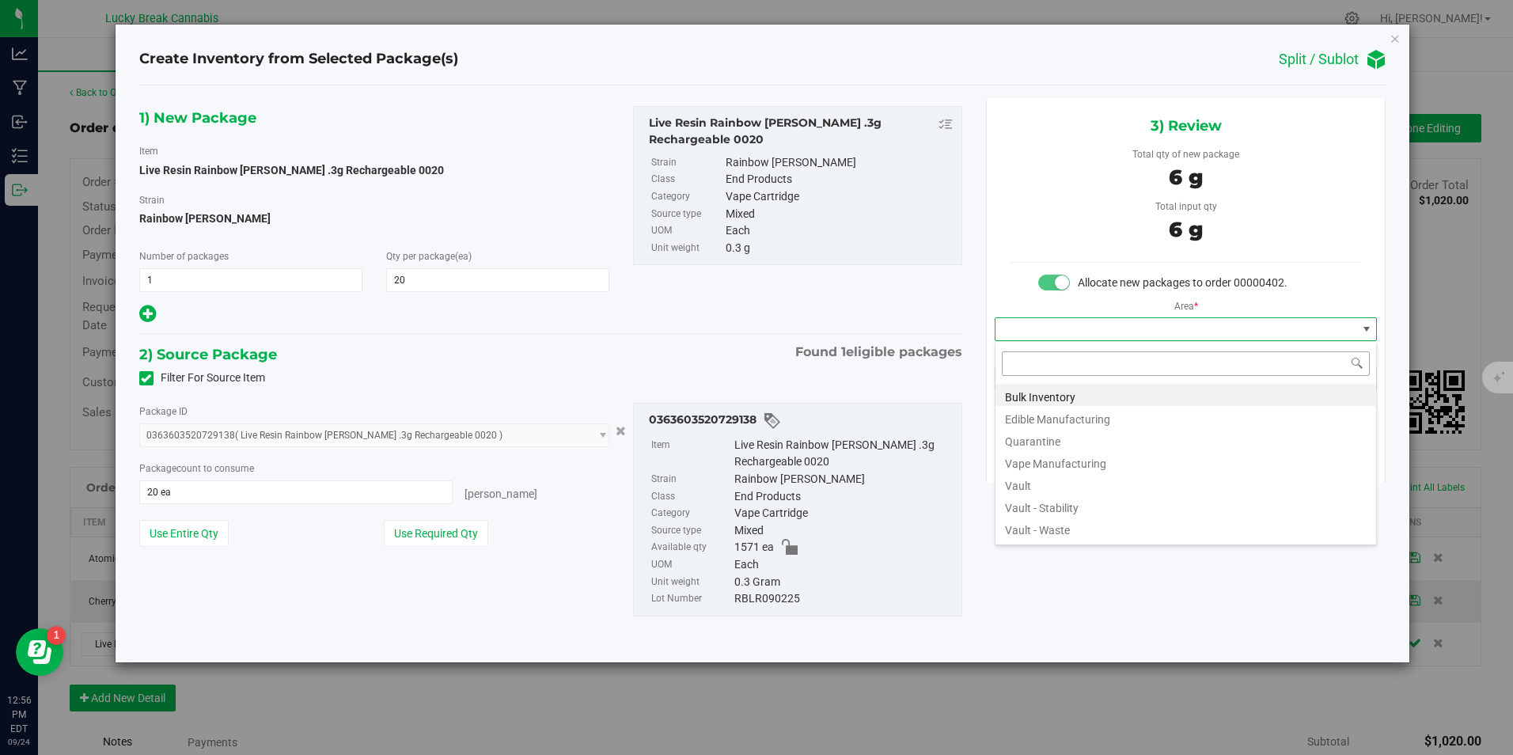
scroll to position [24, 383]
click at [1046, 491] on li "Vault" at bounding box center [1185, 483] width 381 height 22
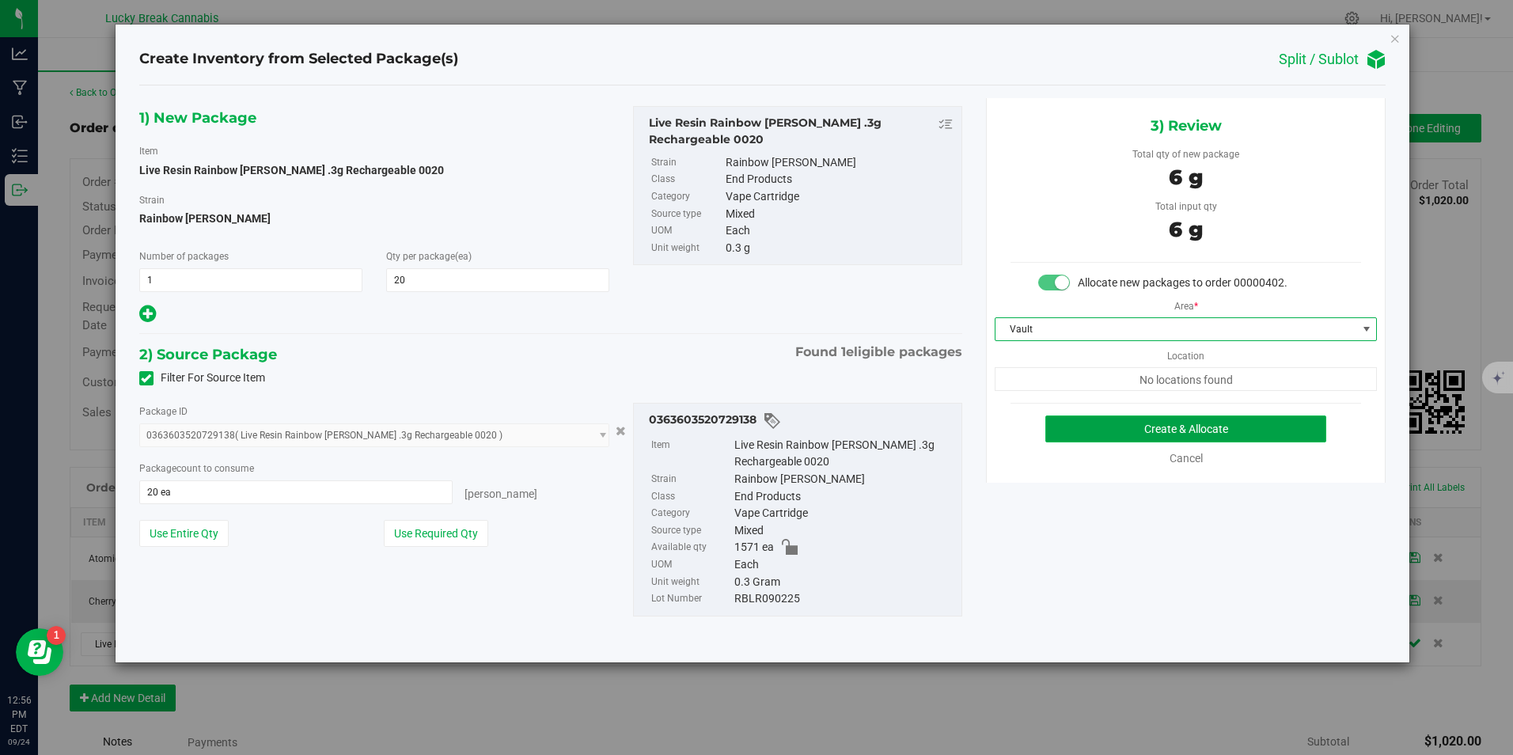
click at [1119, 433] on button "Create & Allocate" at bounding box center [1185, 428] width 281 height 27
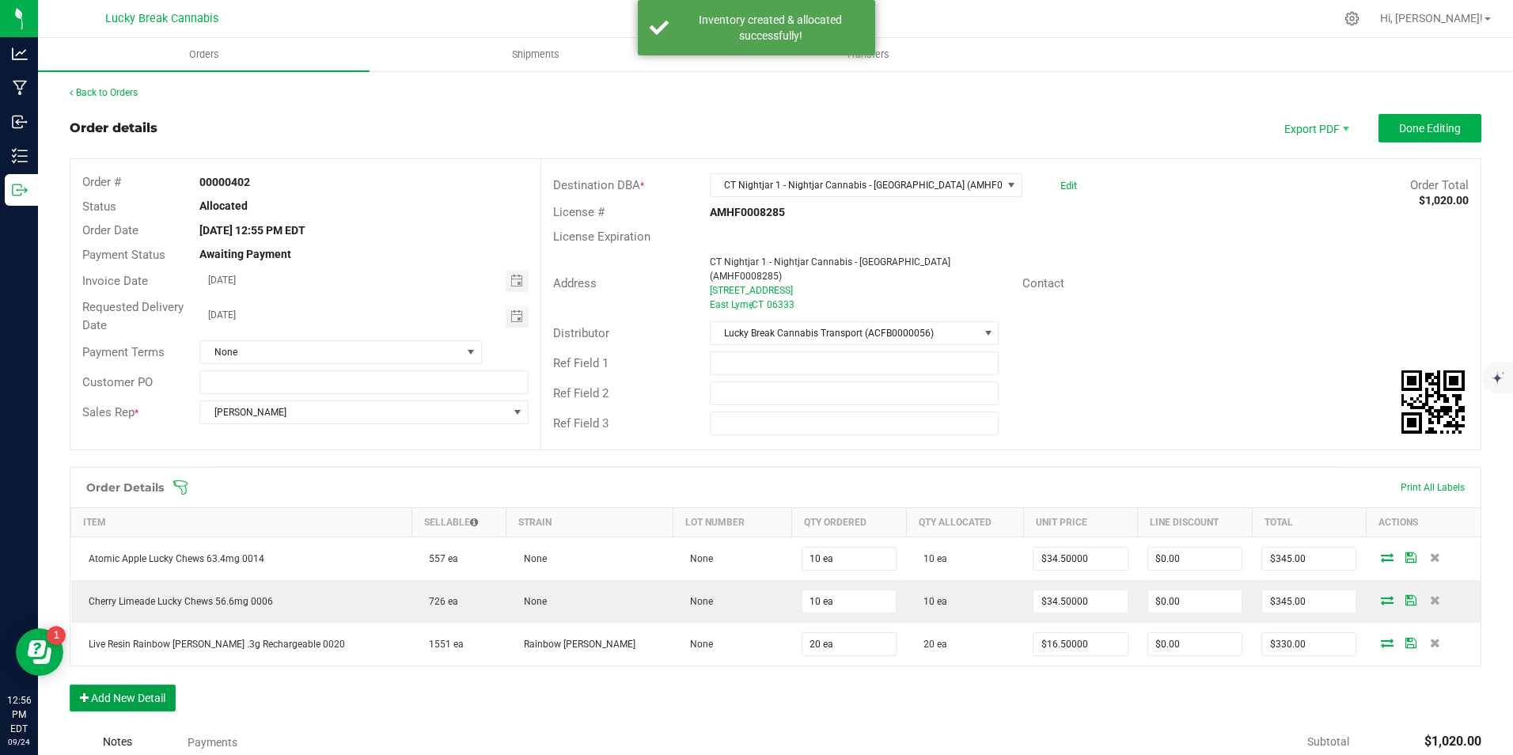
click at [111, 693] on button "Add New Detail" at bounding box center [123, 697] width 106 height 27
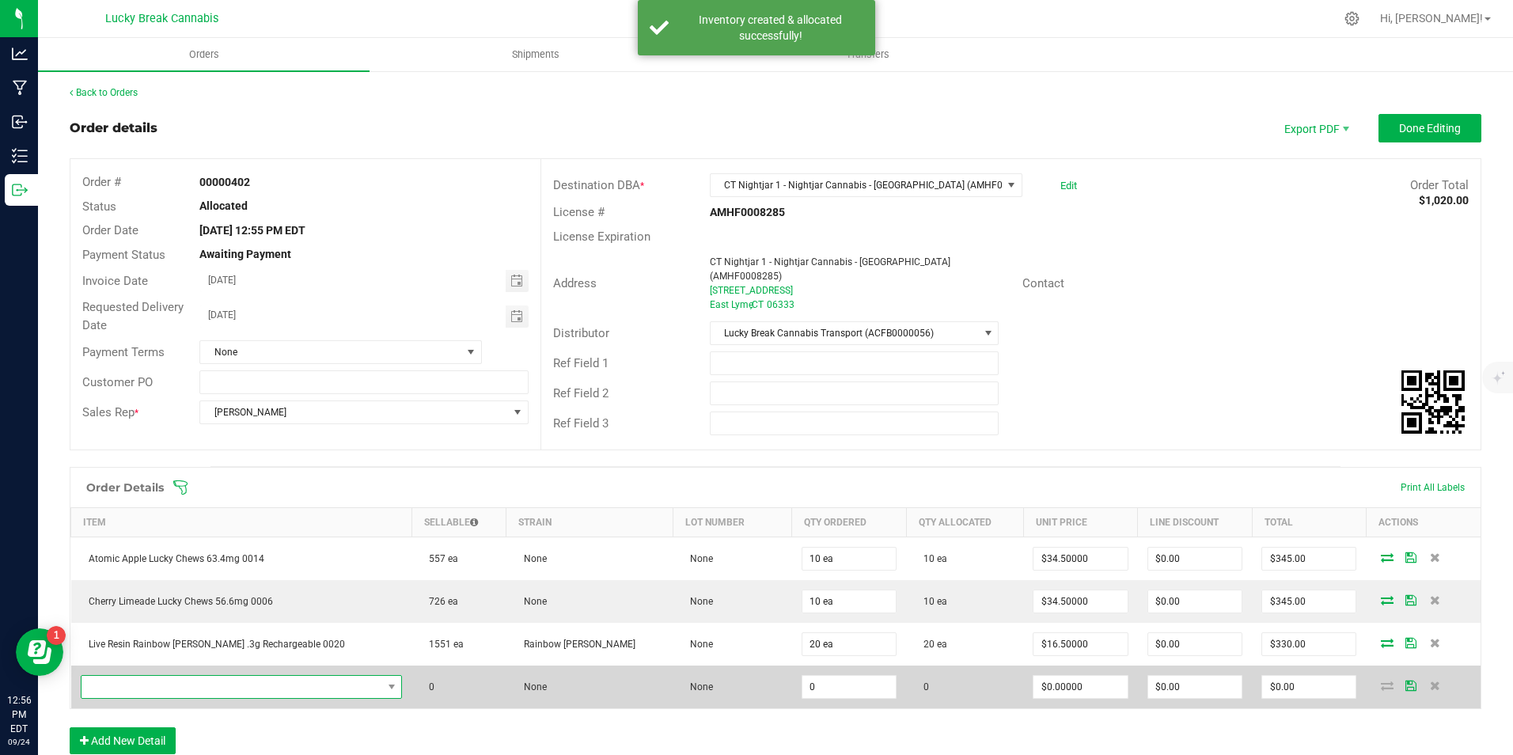
click at [145, 676] on span "NO DATA FOUND" at bounding box center [231, 687] width 301 height 22
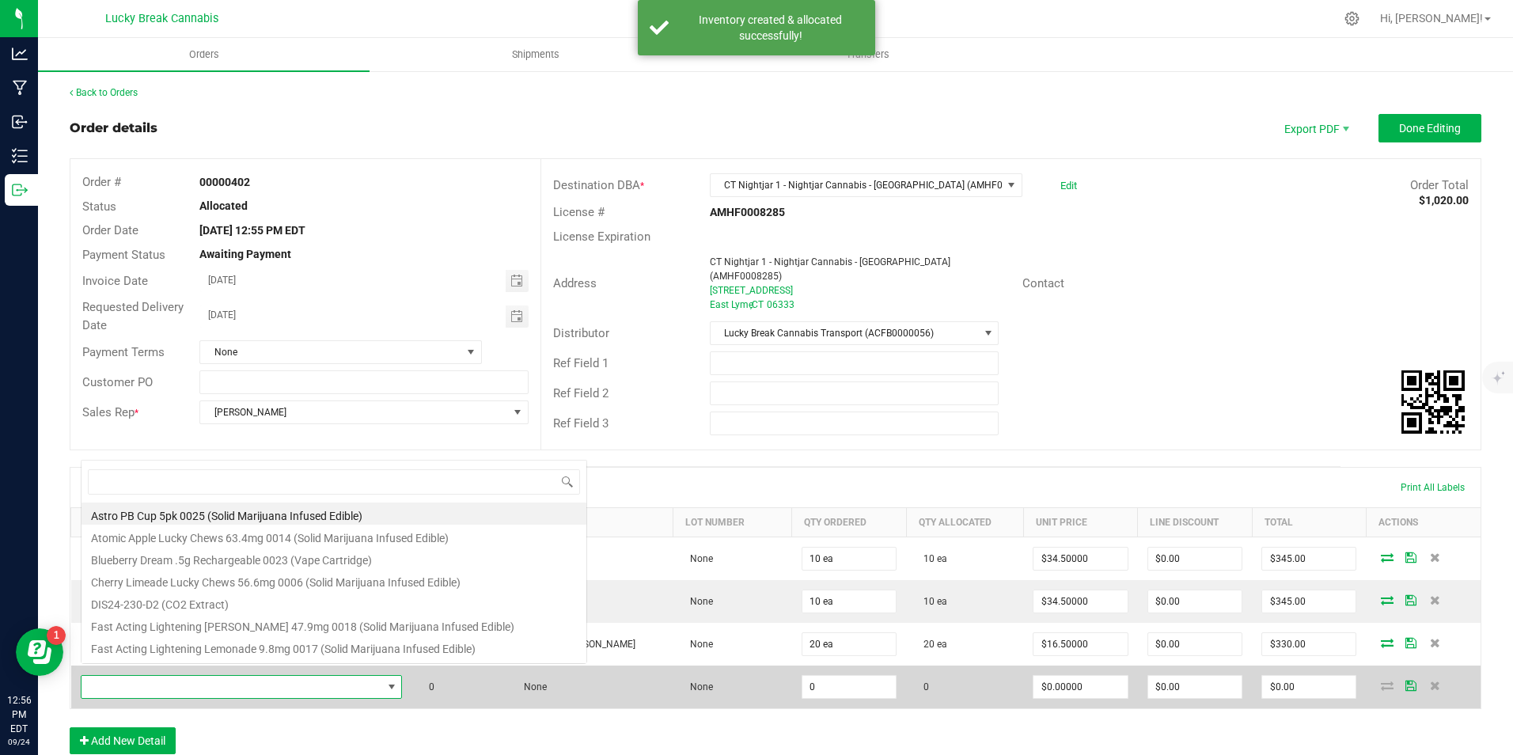
scroll to position [24, 278]
type input "0021"
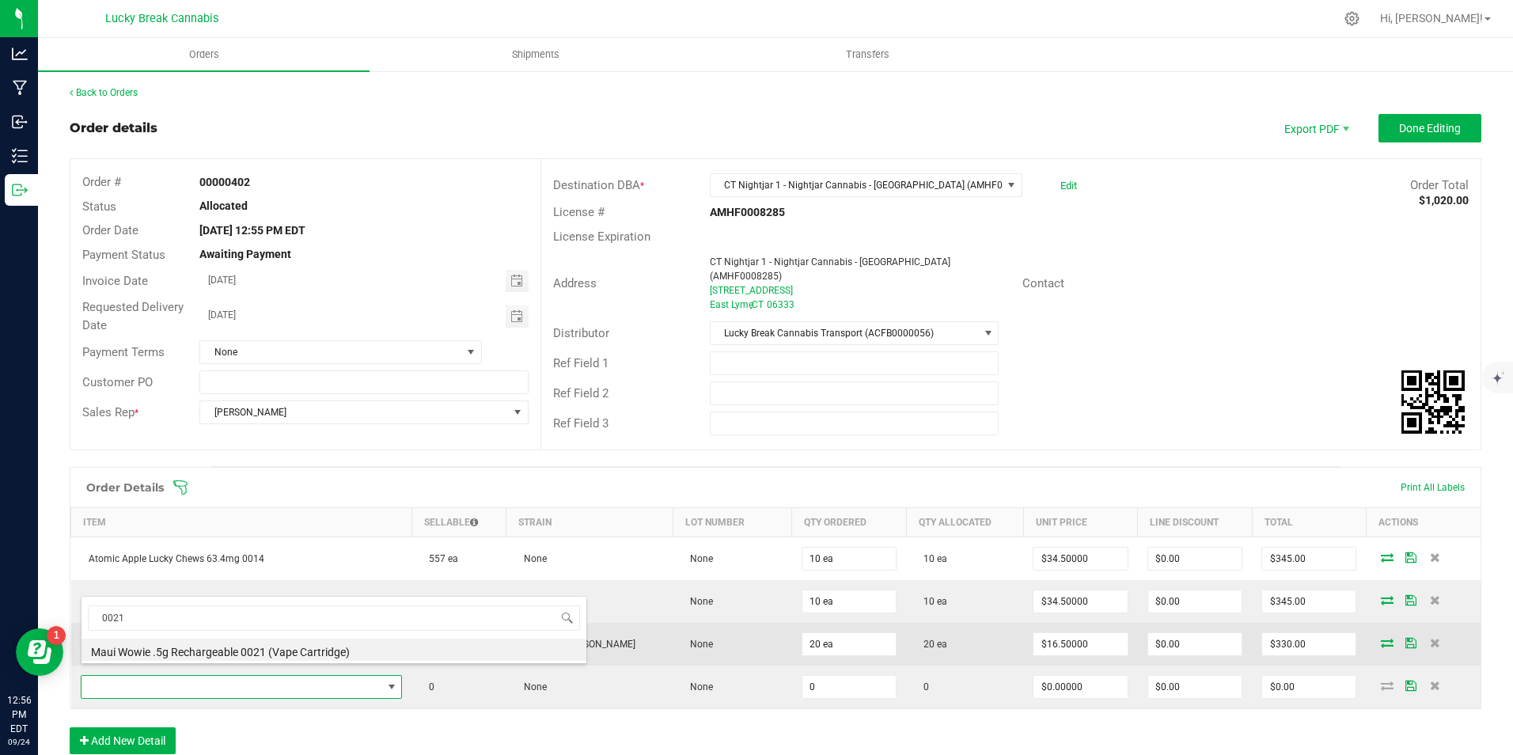
click at [237, 650] on li "Maui Wowie .5g Rechargeable 0021 (Vape Cartridge)" at bounding box center [333, 649] width 505 height 22
type input "0 ea"
type input "$22.00000"
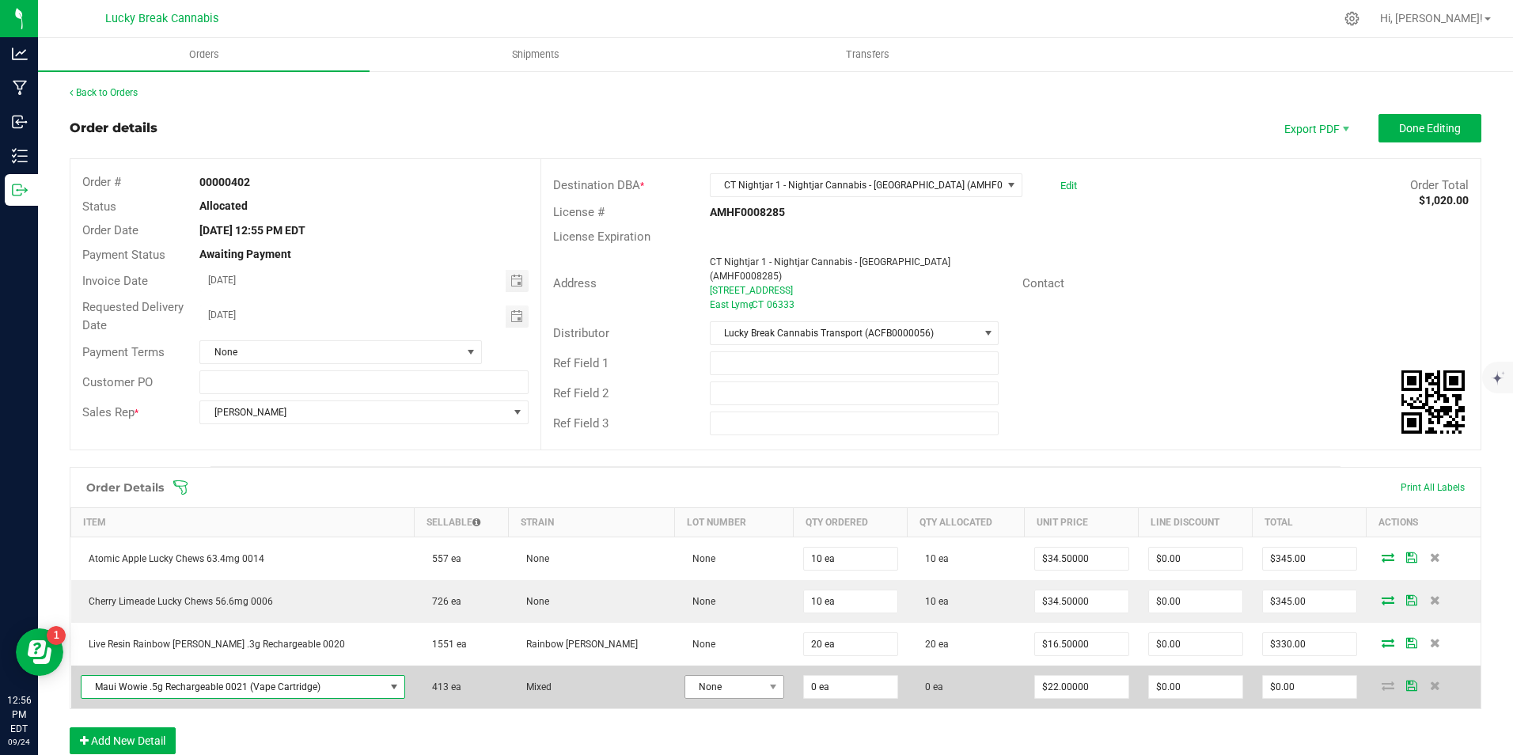
scroll to position [158, 0]
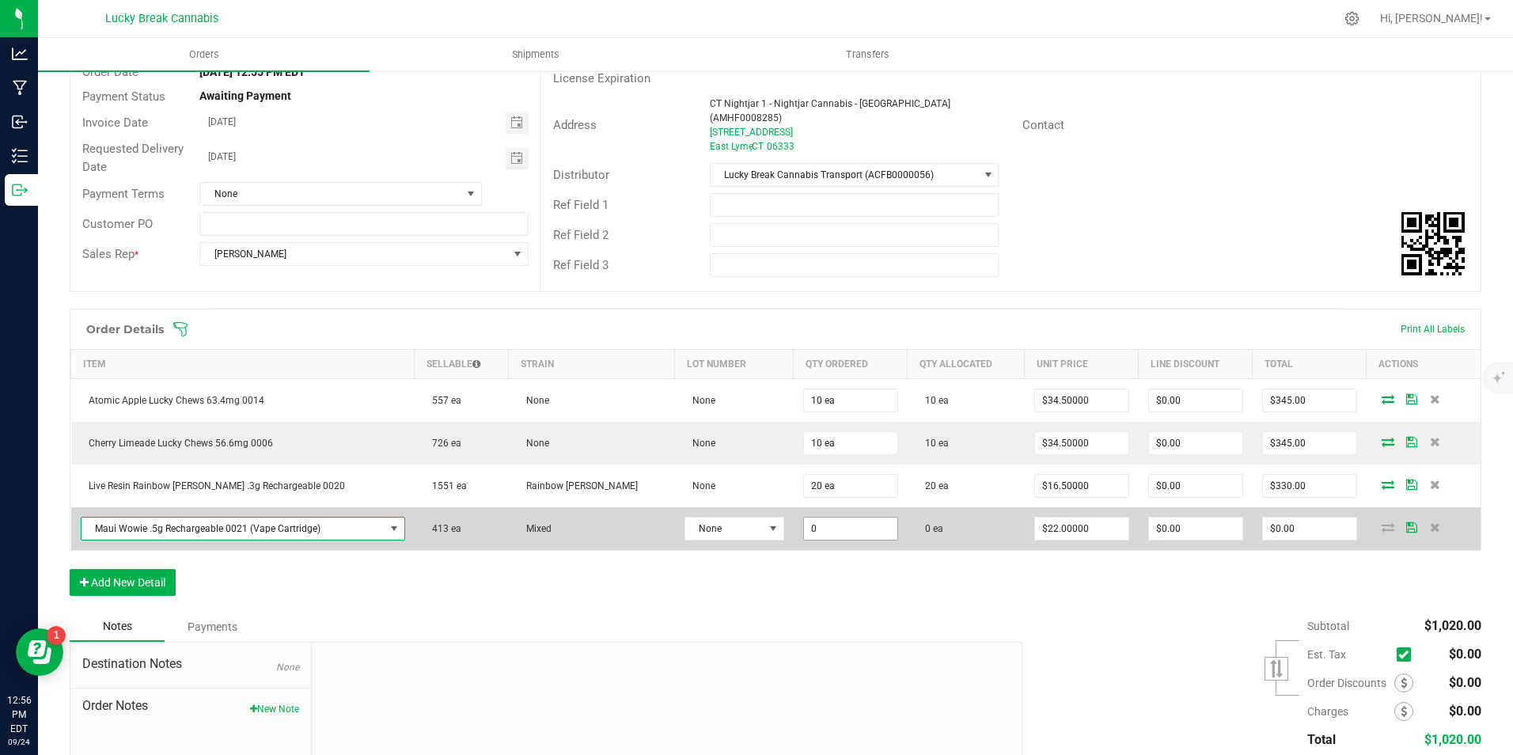
click at [827, 520] on input "0" at bounding box center [850, 528] width 93 height 22
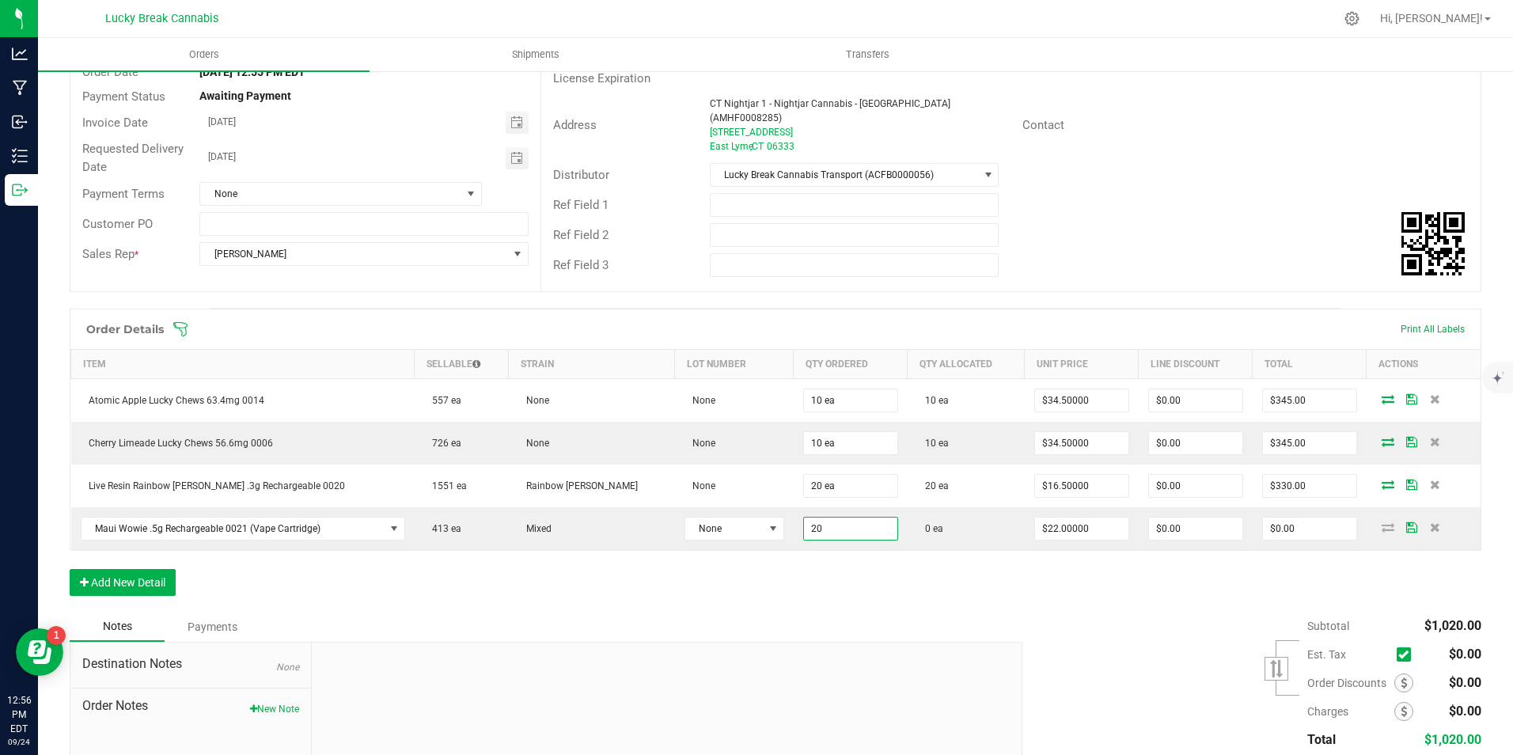
type input "20 ea"
type input "$440.00"
click at [877, 559] on div "Order Details Print All Labels Item Sellable Strain Lot Number Qty Ordered Qty …" at bounding box center [775, 460] width 1411 height 303
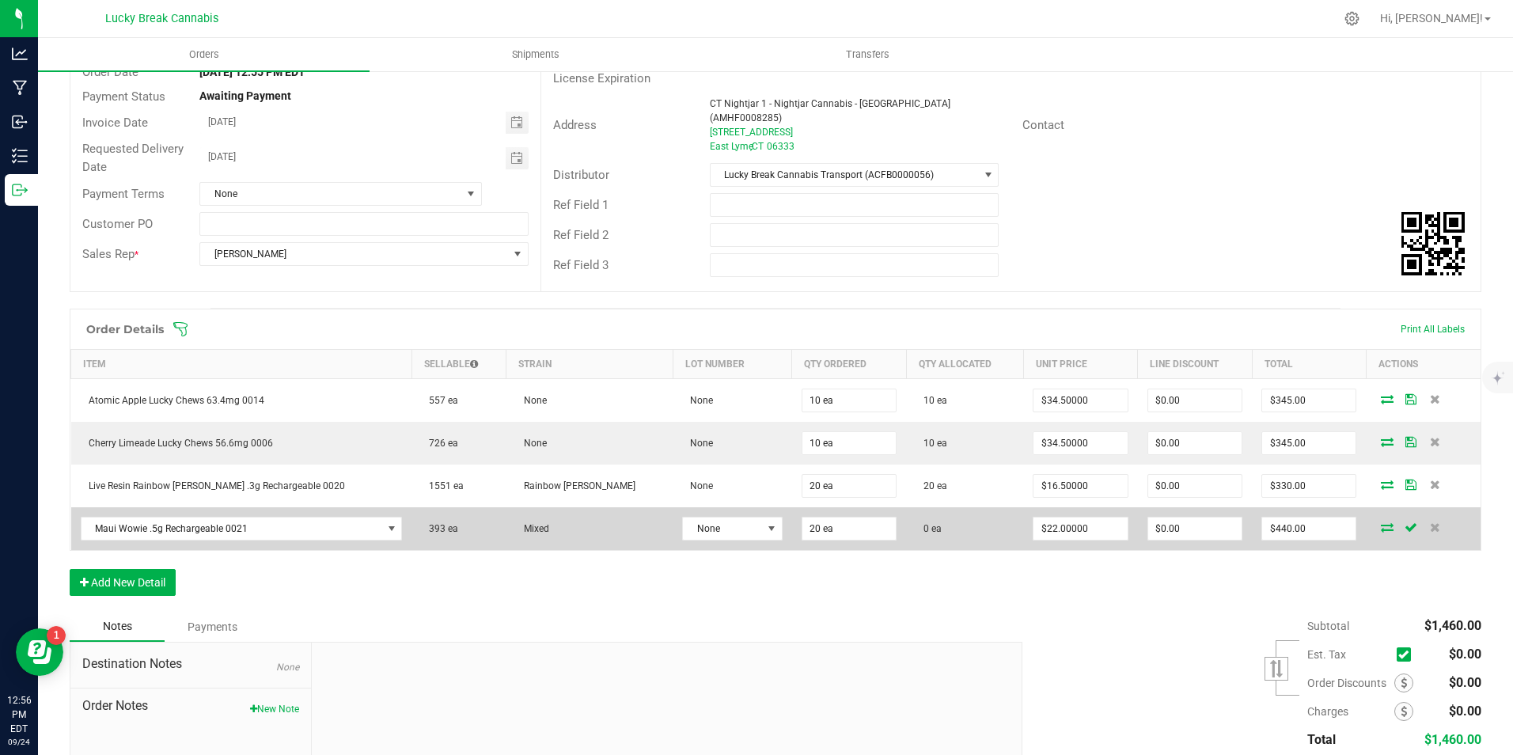
click at [1381, 522] on icon at bounding box center [1387, 526] width 13 height 9
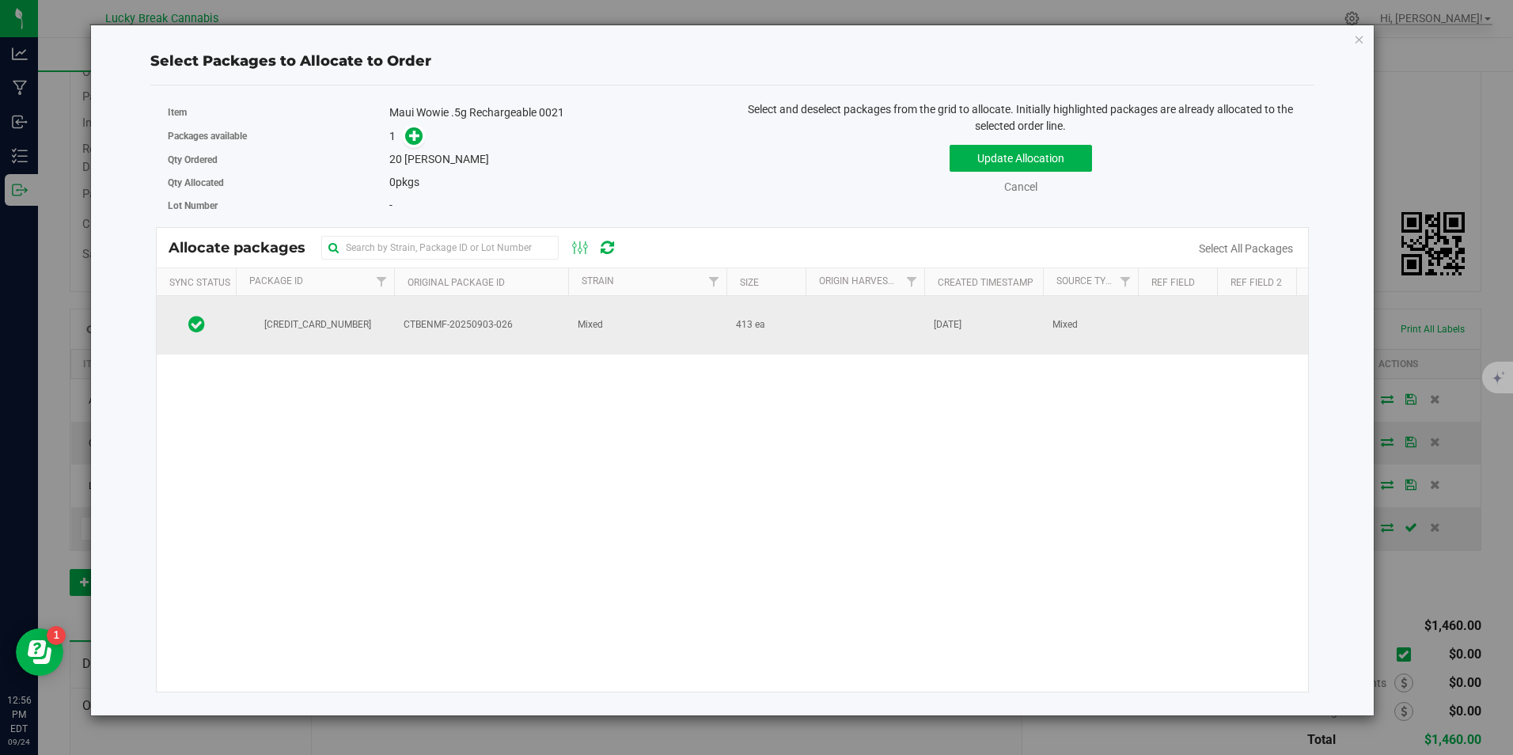
click at [535, 313] on td "CTBENMF-20250903-026" at bounding box center [481, 325] width 174 height 59
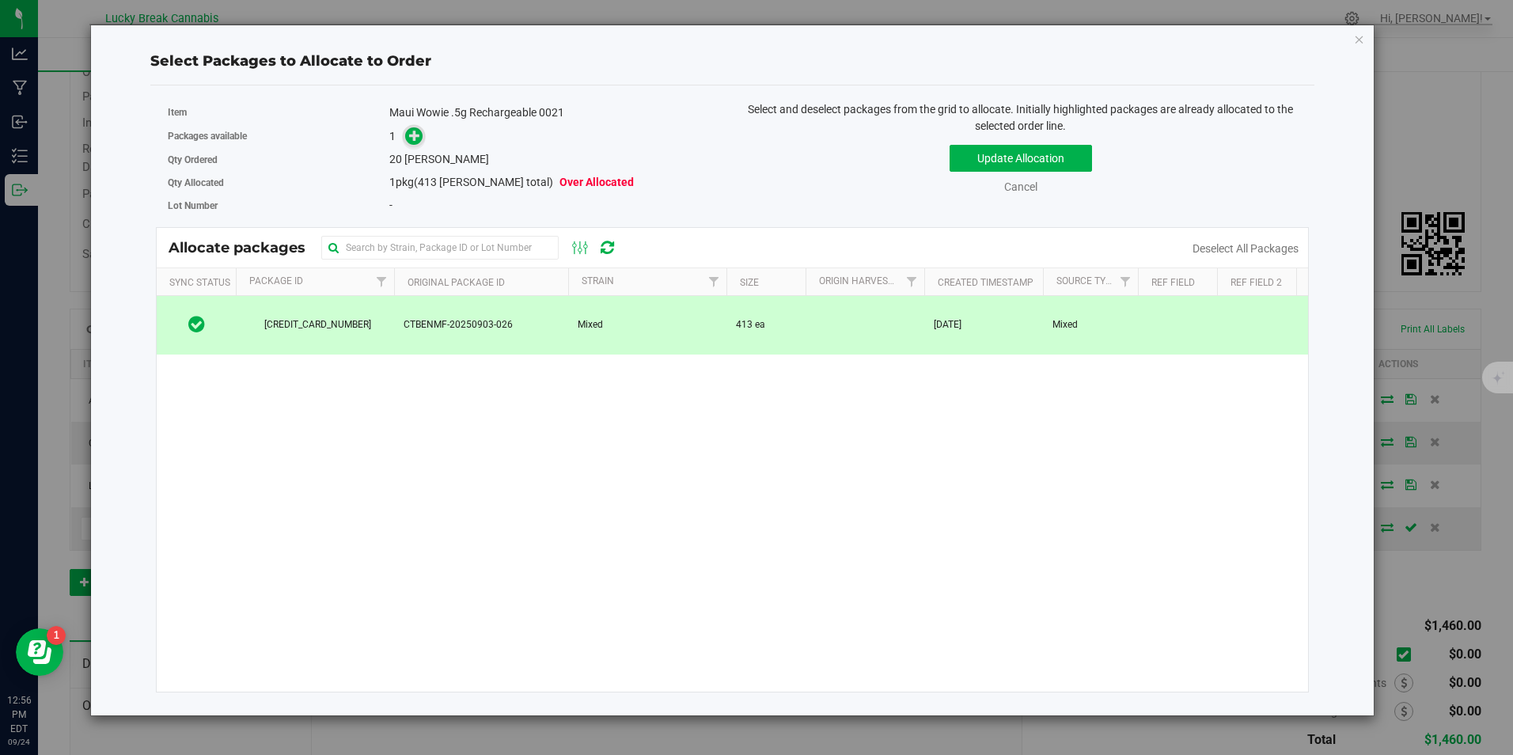
click at [415, 140] on icon at bounding box center [414, 135] width 11 height 11
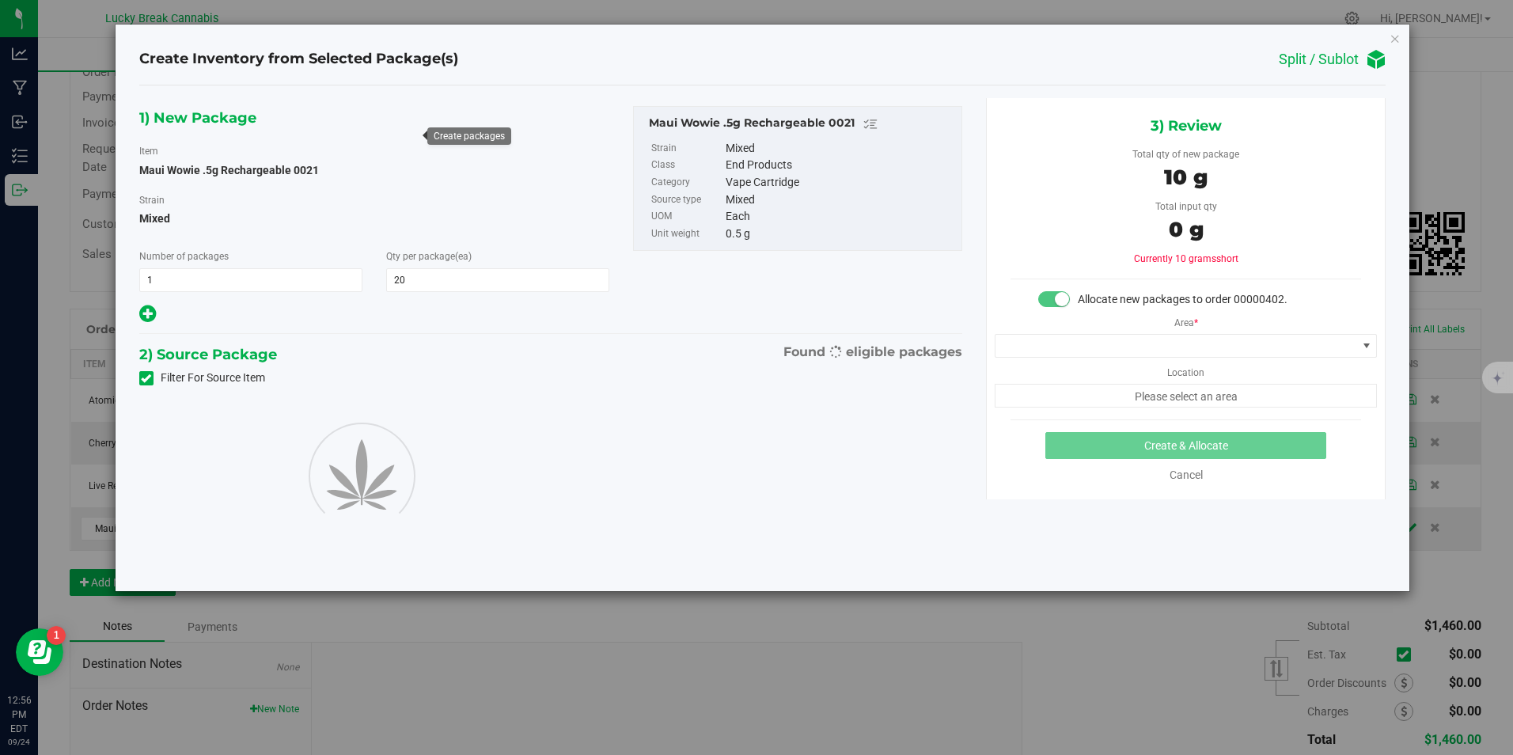
type input "20"
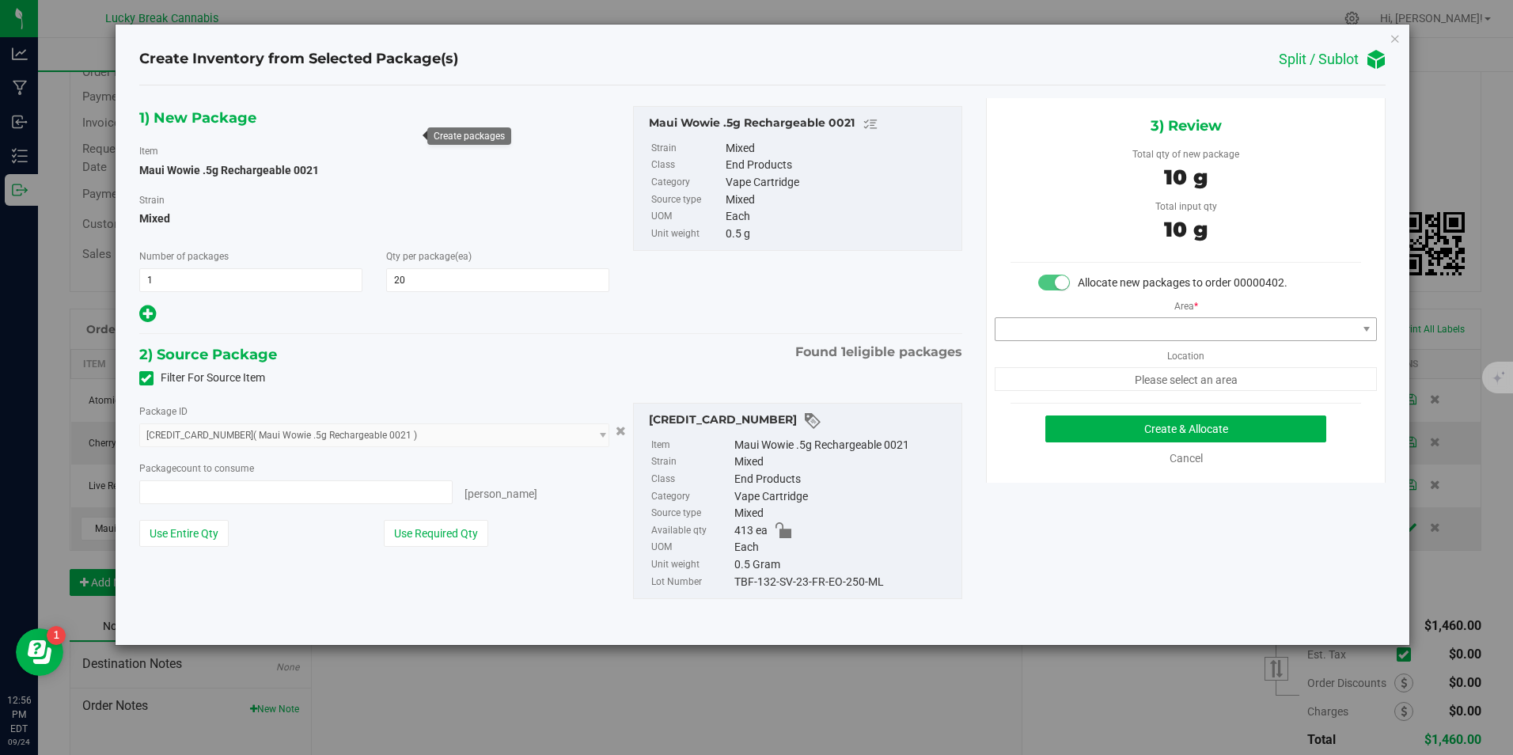
type input "20 ea"
click at [1087, 317] on span at bounding box center [1185, 329] width 382 height 24
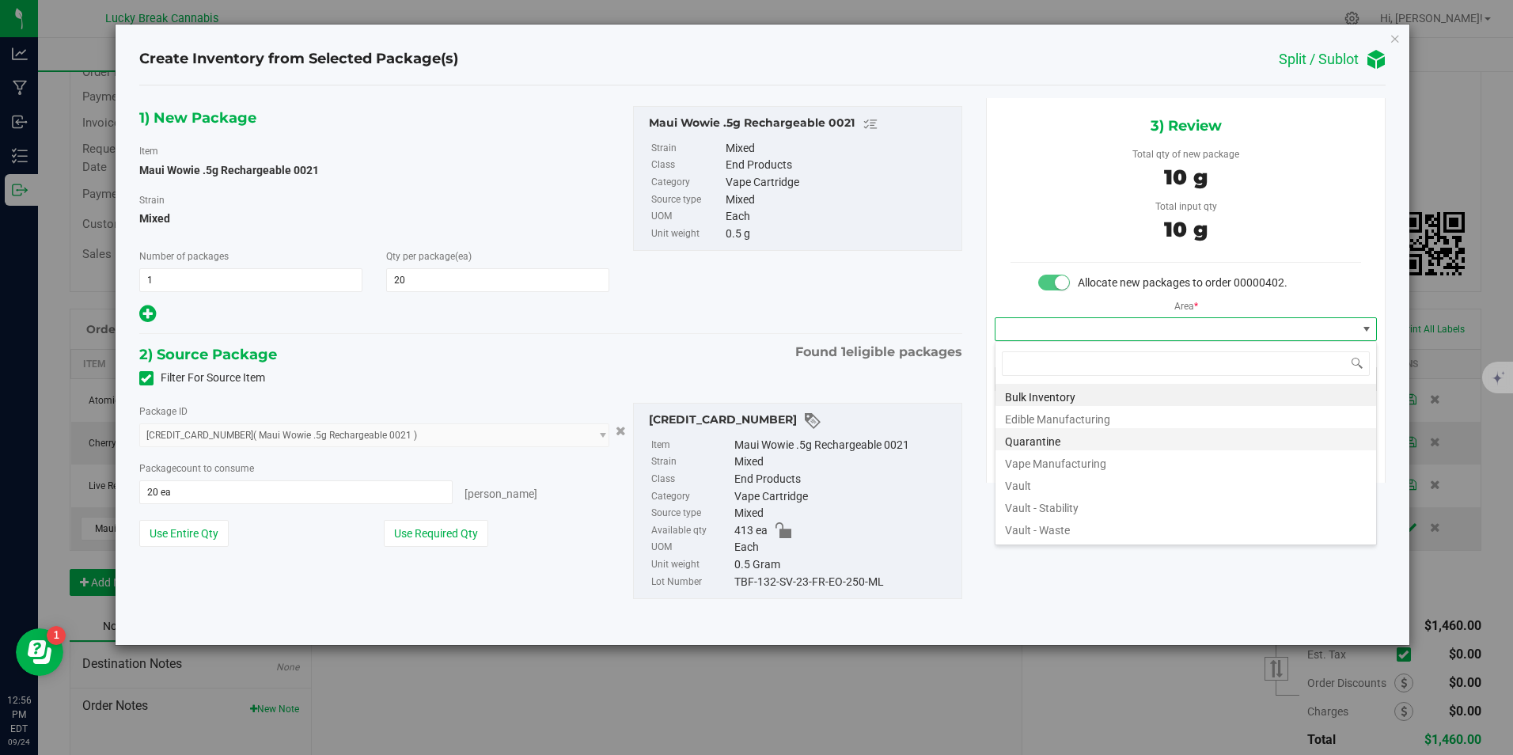
scroll to position [24, 383]
click at [1037, 481] on li "Vault" at bounding box center [1185, 483] width 381 height 22
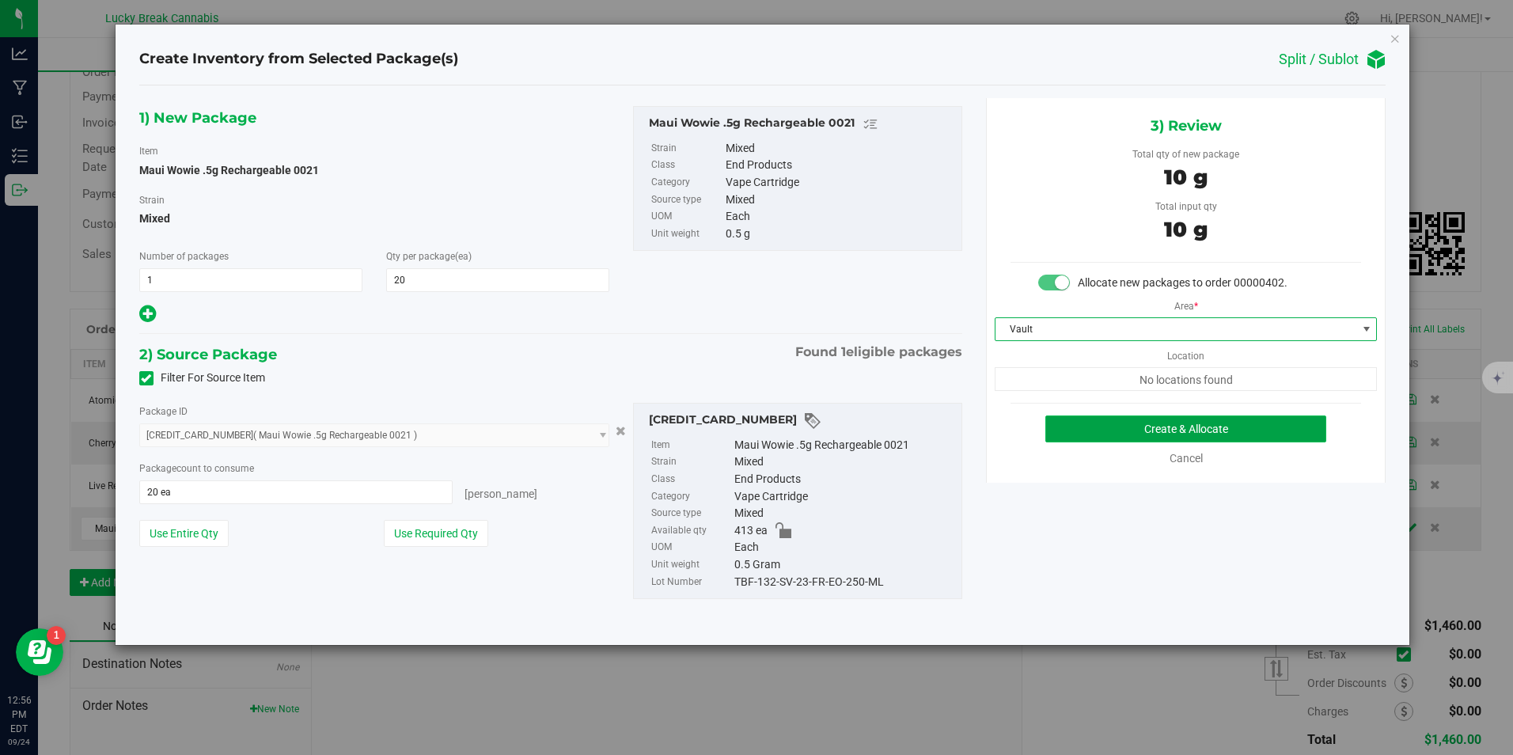
click at [1088, 429] on button "Create & Allocate" at bounding box center [1185, 428] width 281 height 27
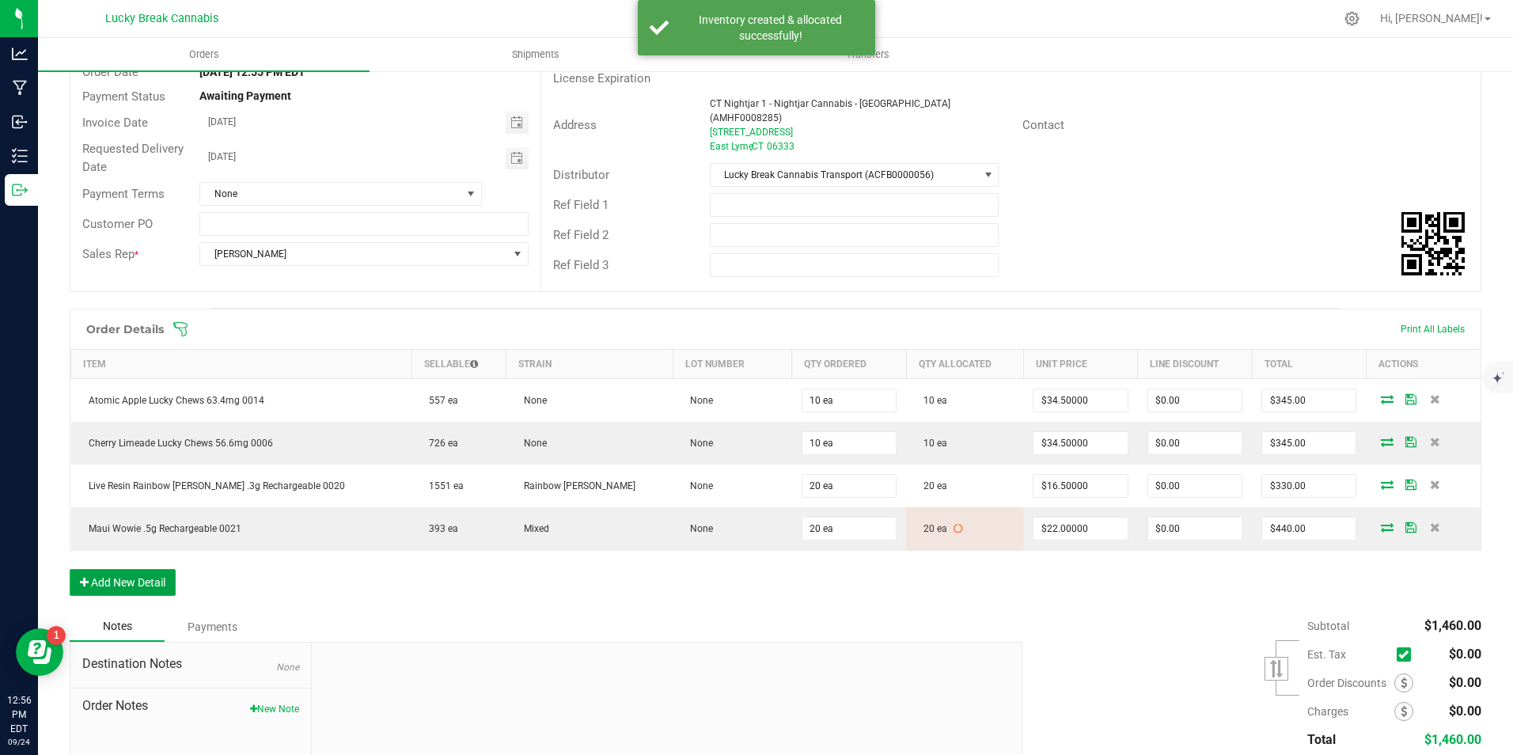
click at [152, 573] on button "Add New Detail" at bounding box center [123, 582] width 106 height 27
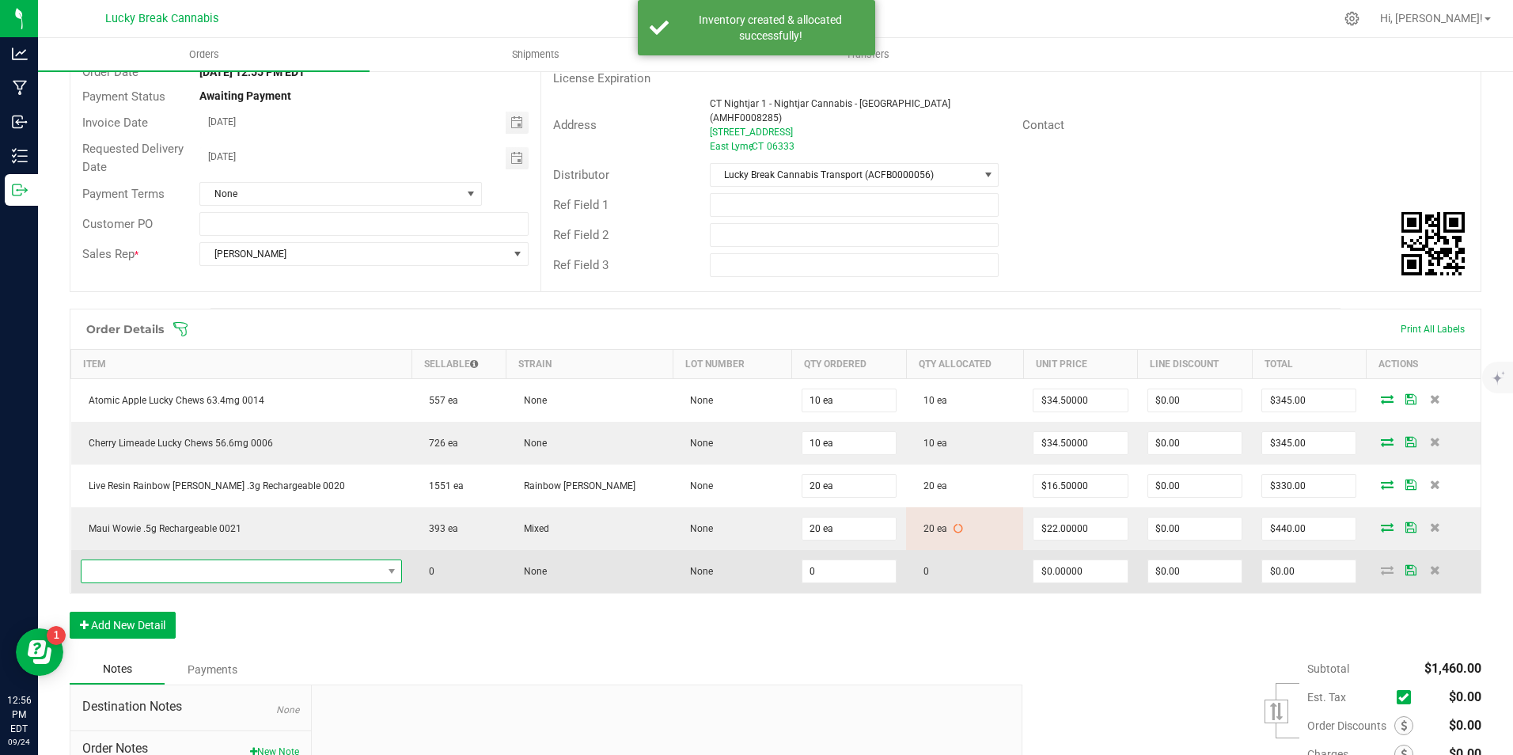
click at [159, 566] on span "NO DATA FOUND" at bounding box center [231, 571] width 301 height 22
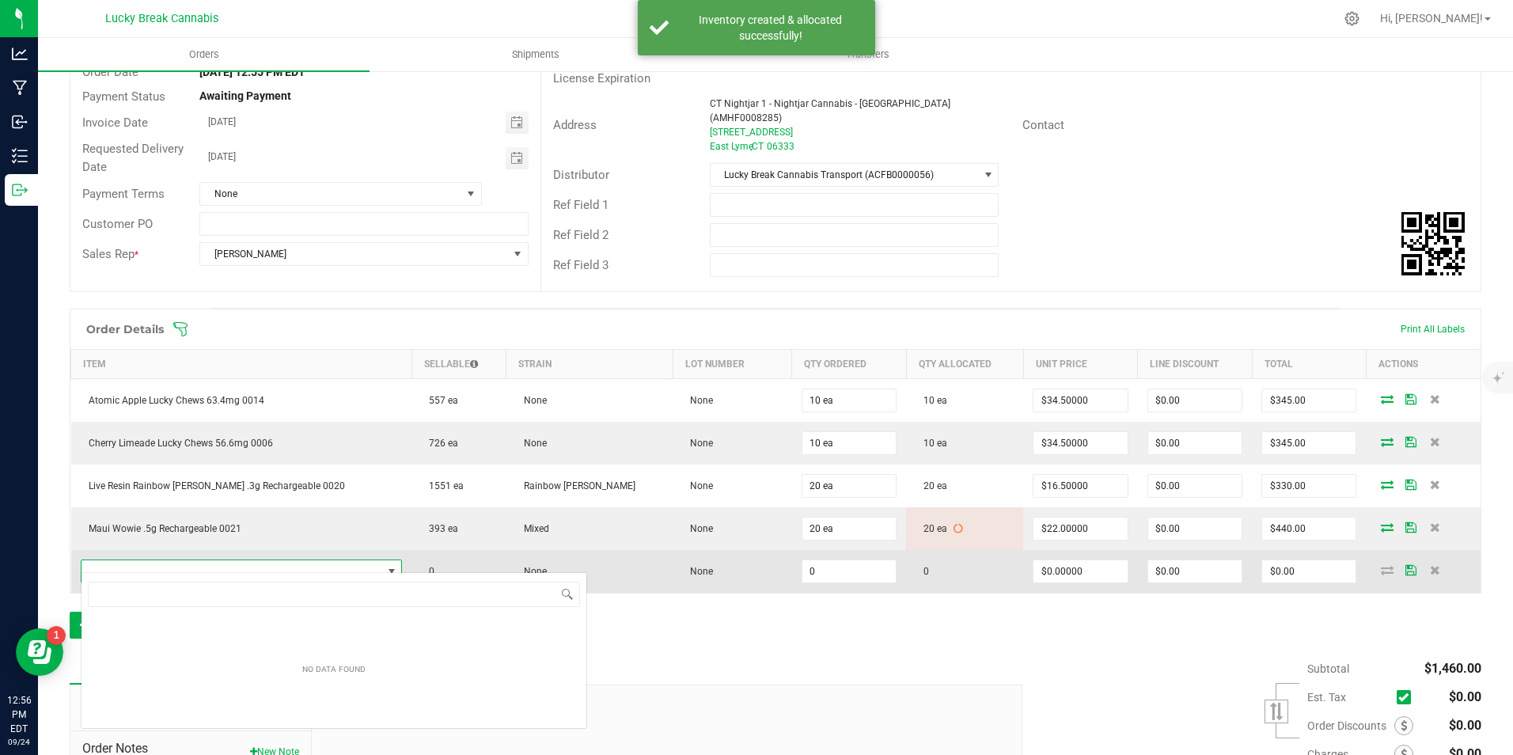
scroll to position [24, 278]
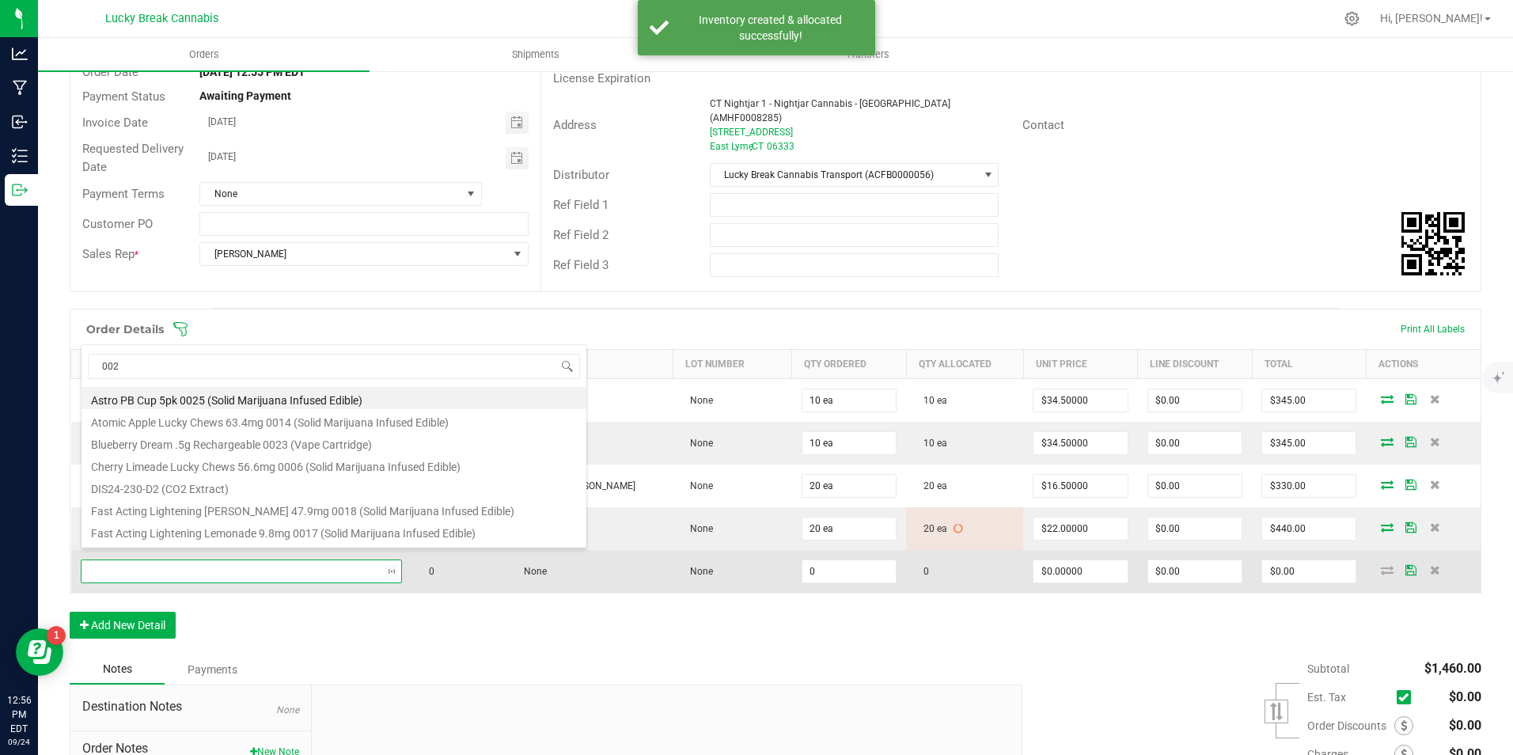
type input "0022"
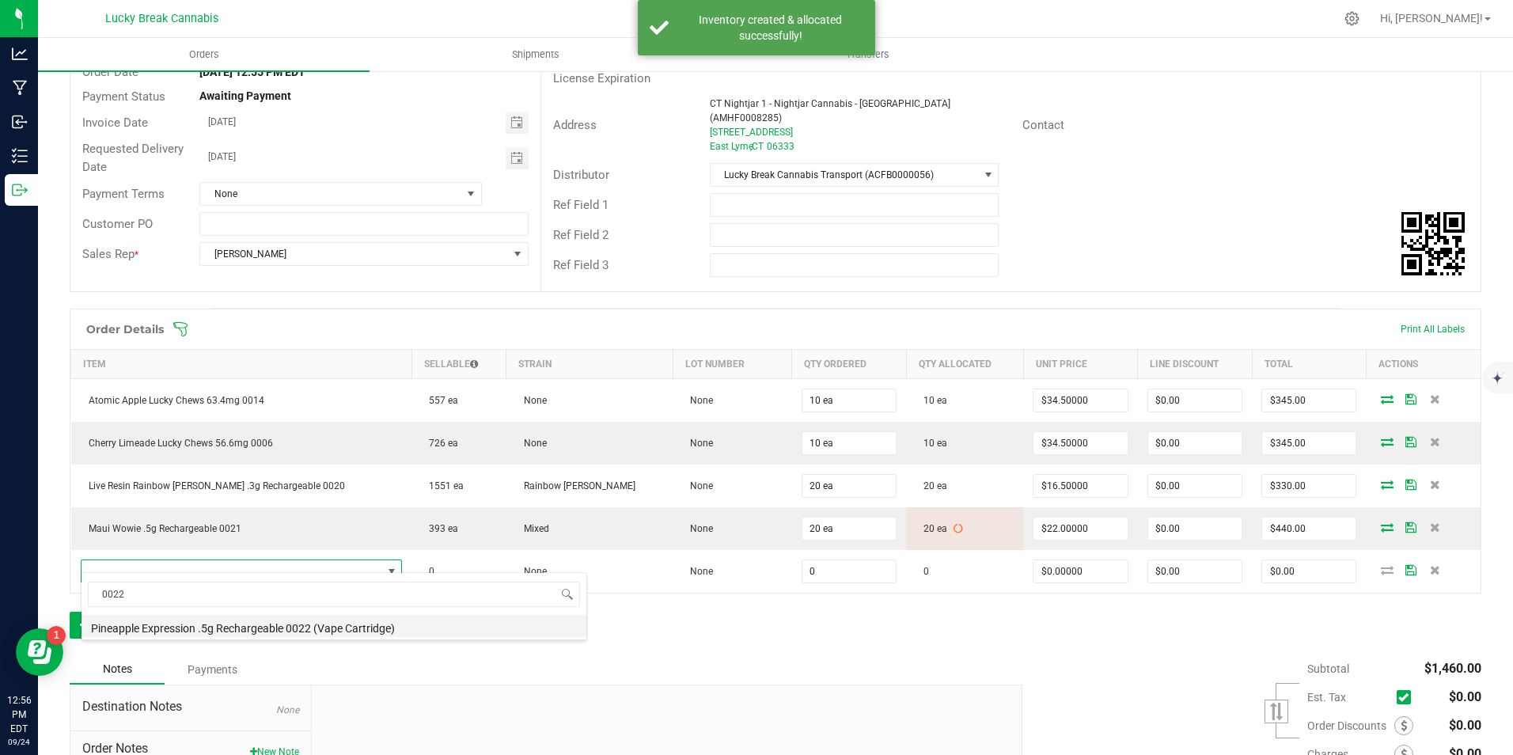
click at [229, 615] on li "Pineapple Expression .5g Rechargeable 0022 (Vape Cartridge)" at bounding box center [333, 626] width 505 height 22
type input "0 ea"
type input "$22.00000"
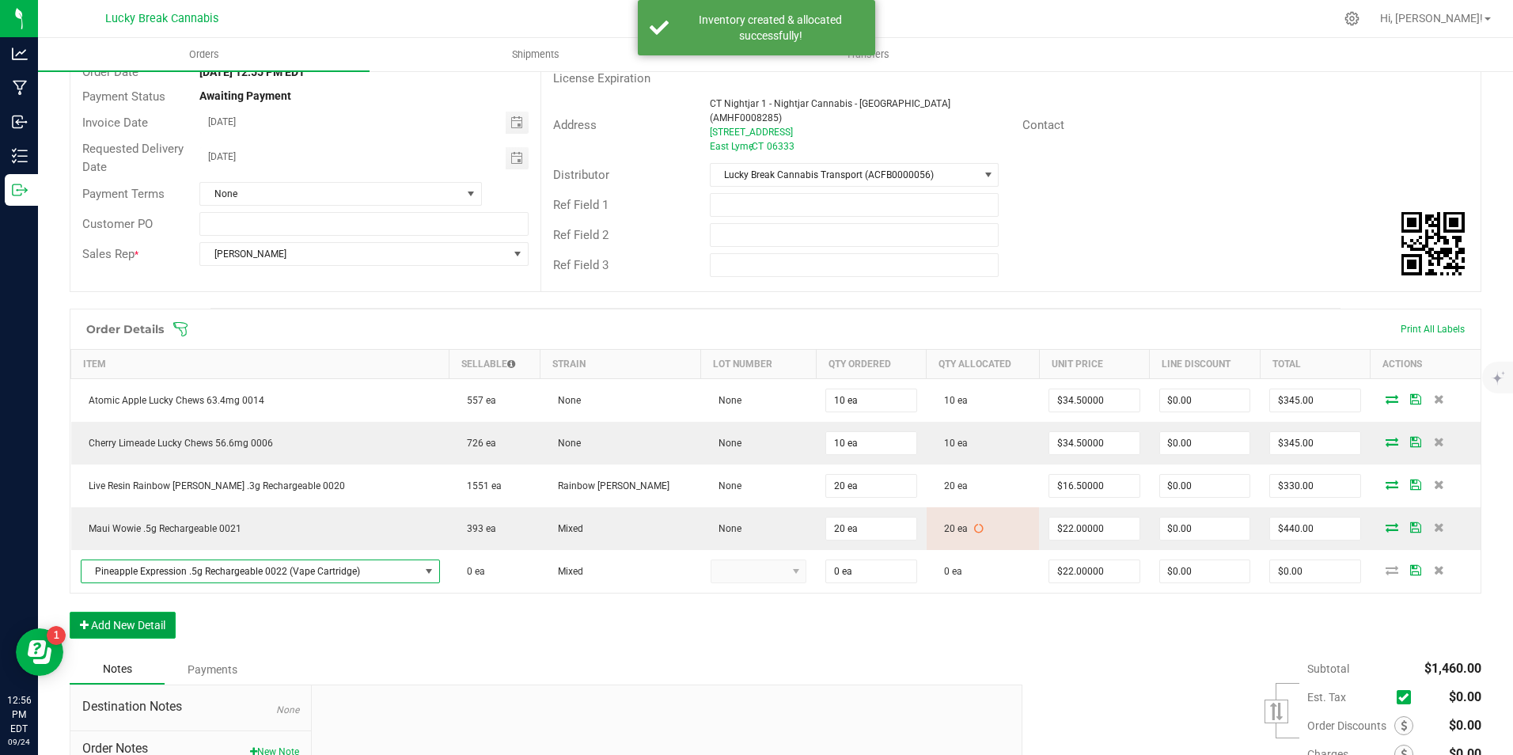
click at [159, 622] on button "Add New Detail" at bounding box center [123, 625] width 106 height 27
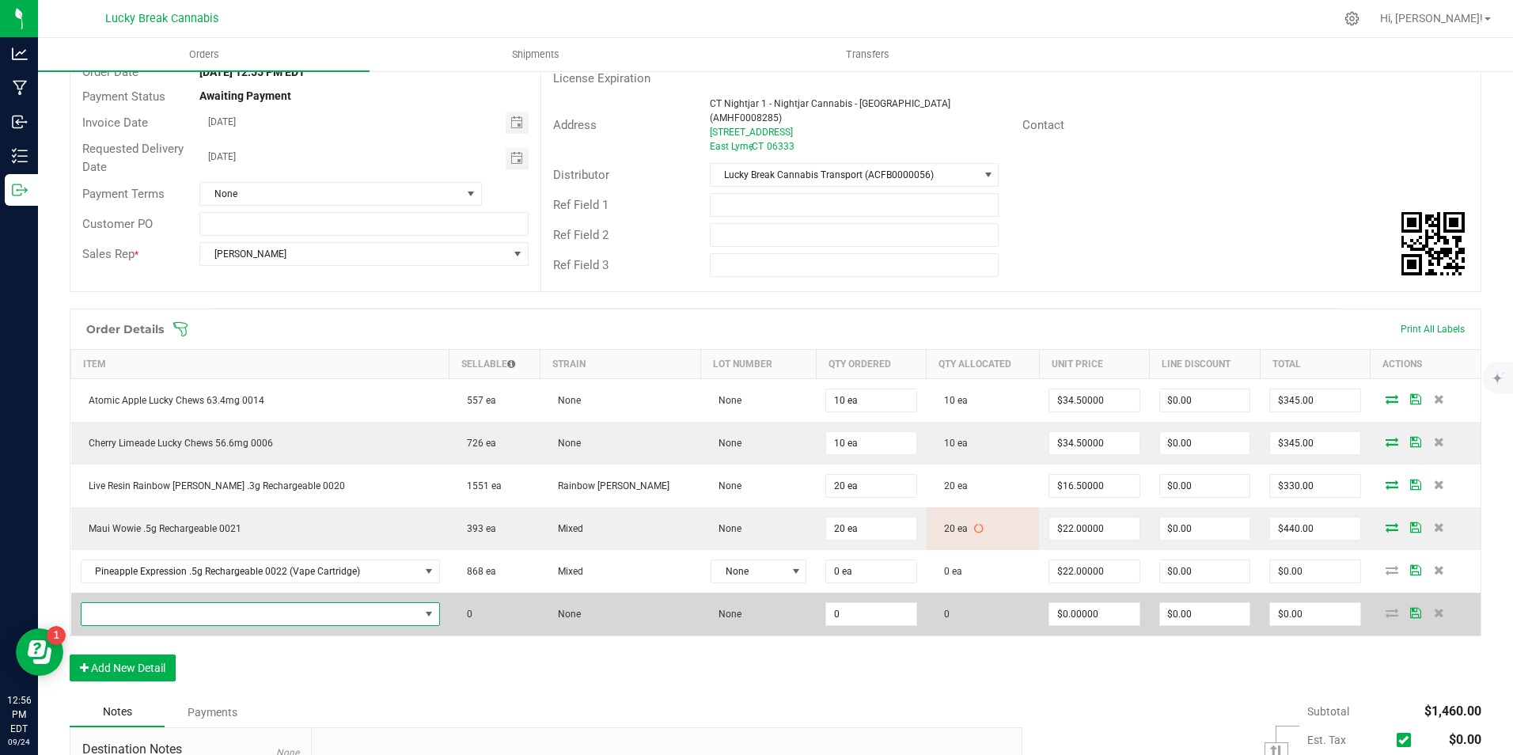
click at [184, 605] on span "NO DATA FOUND" at bounding box center [250, 614] width 338 height 22
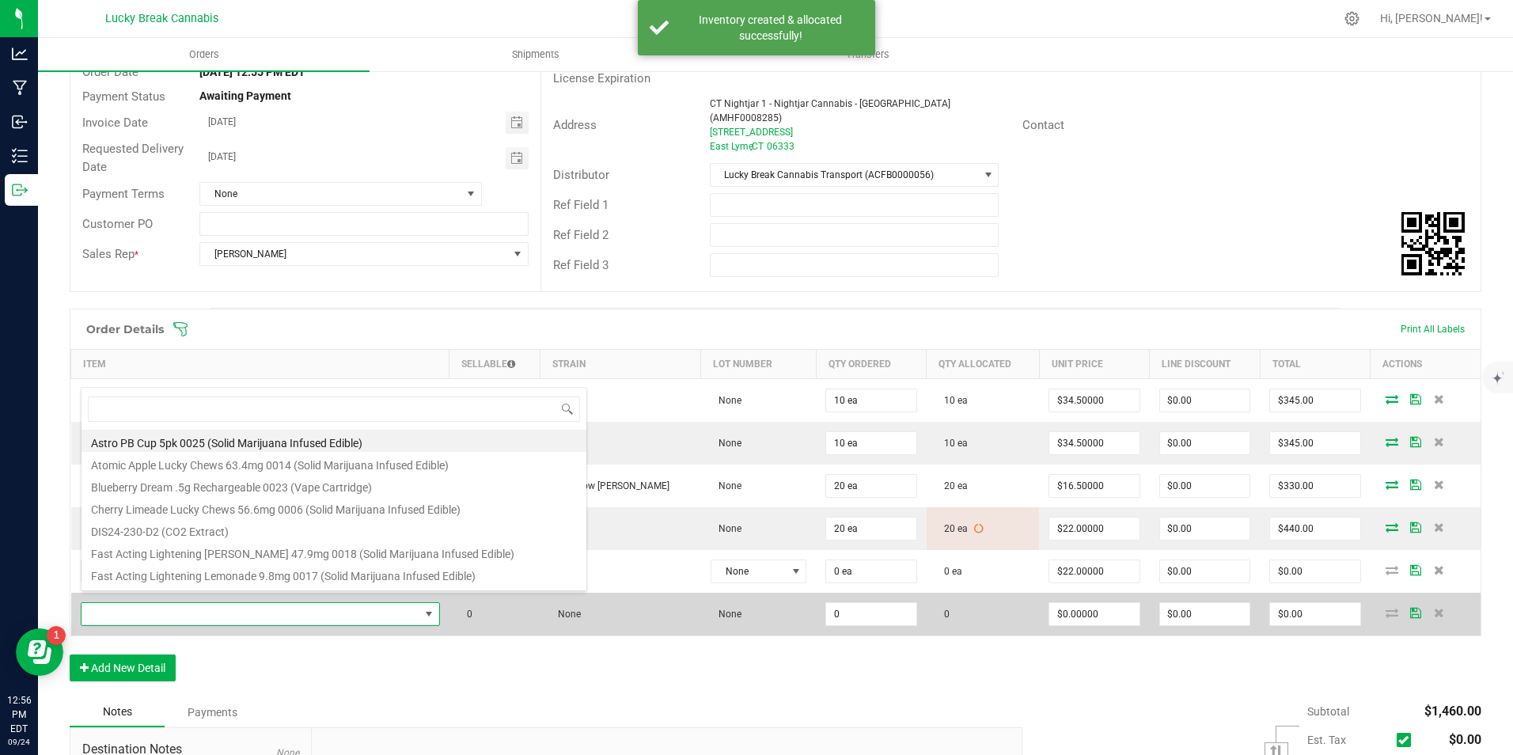
scroll to position [24, 362]
type input "0023"
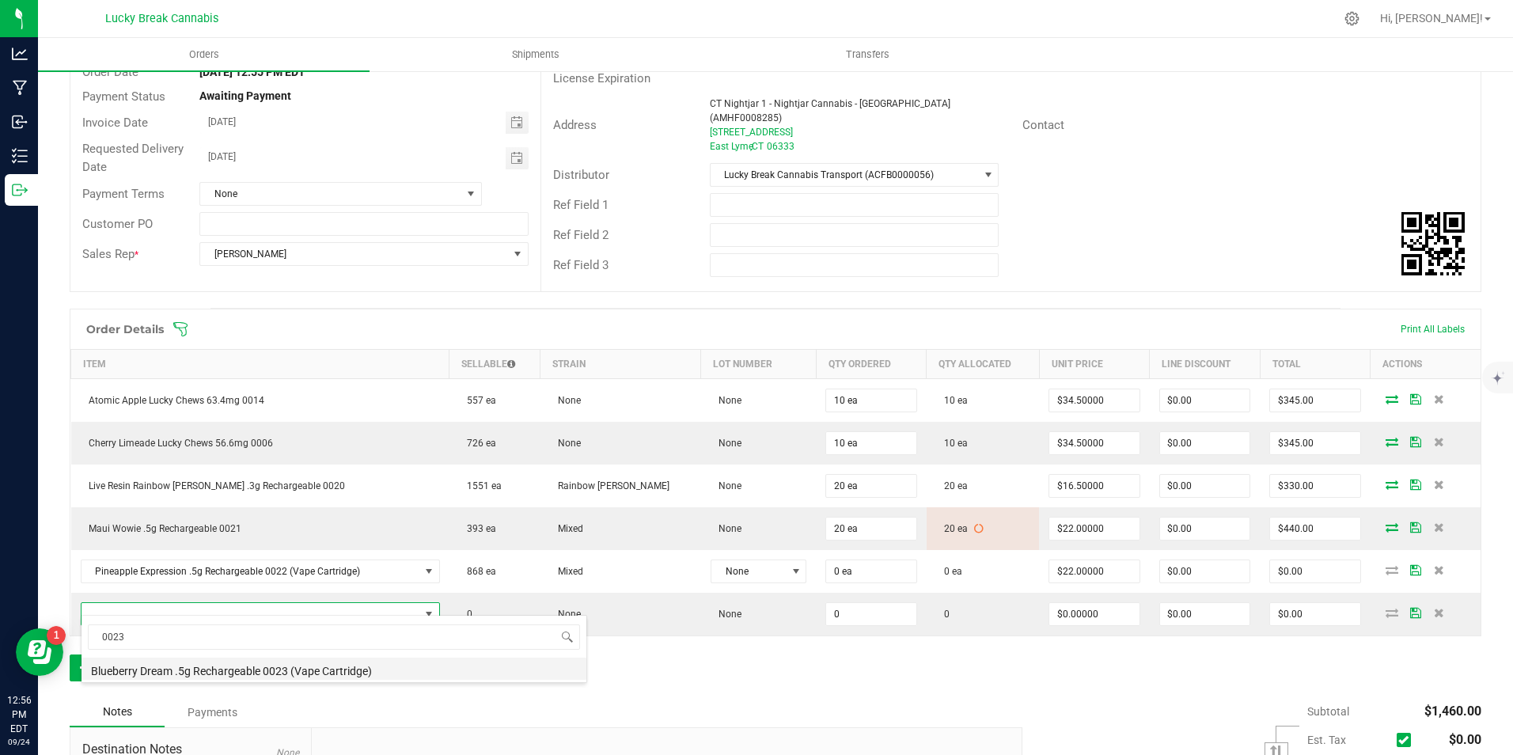
click at [218, 674] on li "Blueberry Dream .5g Rechargeable 0023 (Vape Cartridge)" at bounding box center [333, 668] width 505 height 22
type input "0 ea"
type input "$22.00000"
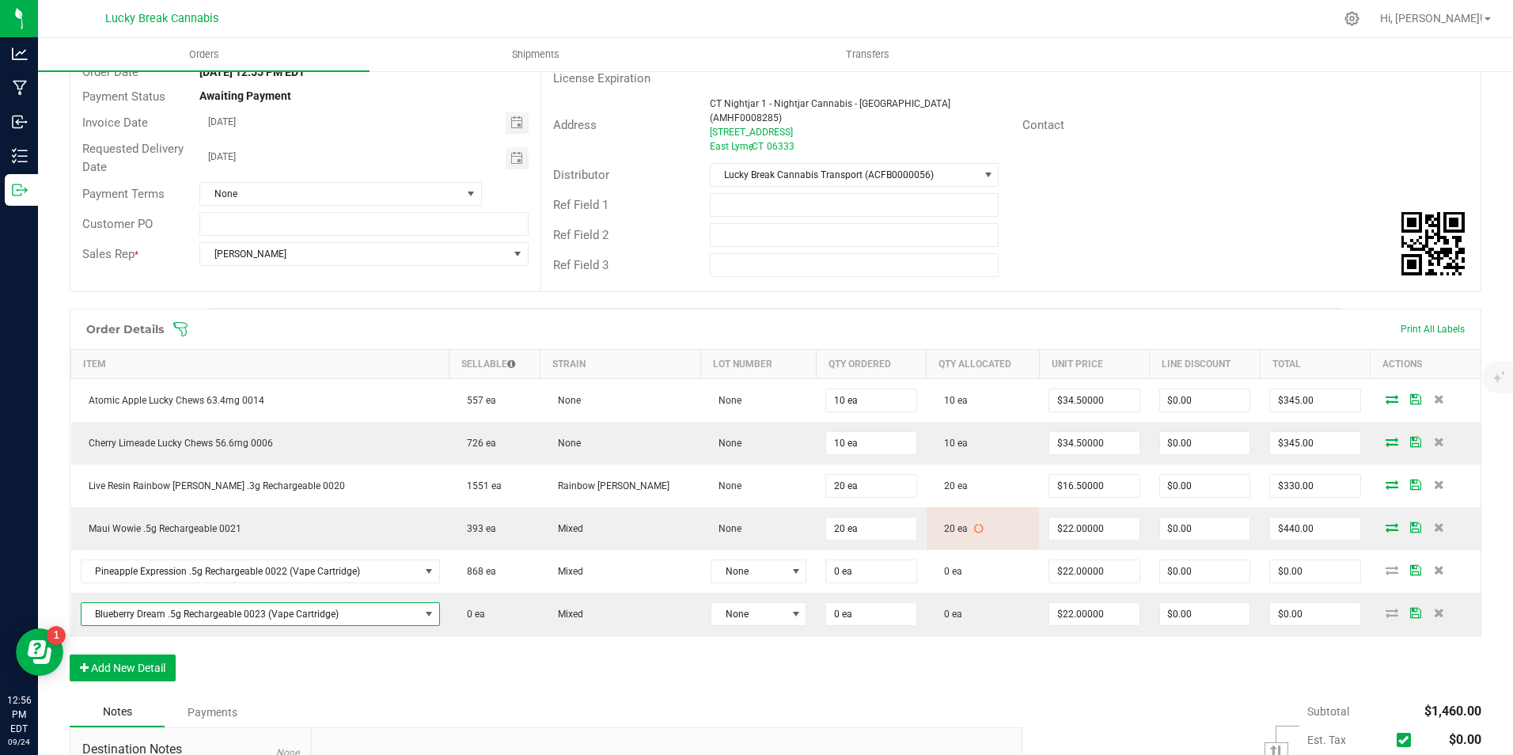
click at [529, 672] on div "Order Details Print All Labels Item Sellable Strain Lot Number Qty Ordered Qty …" at bounding box center [775, 503] width 1411 height 388
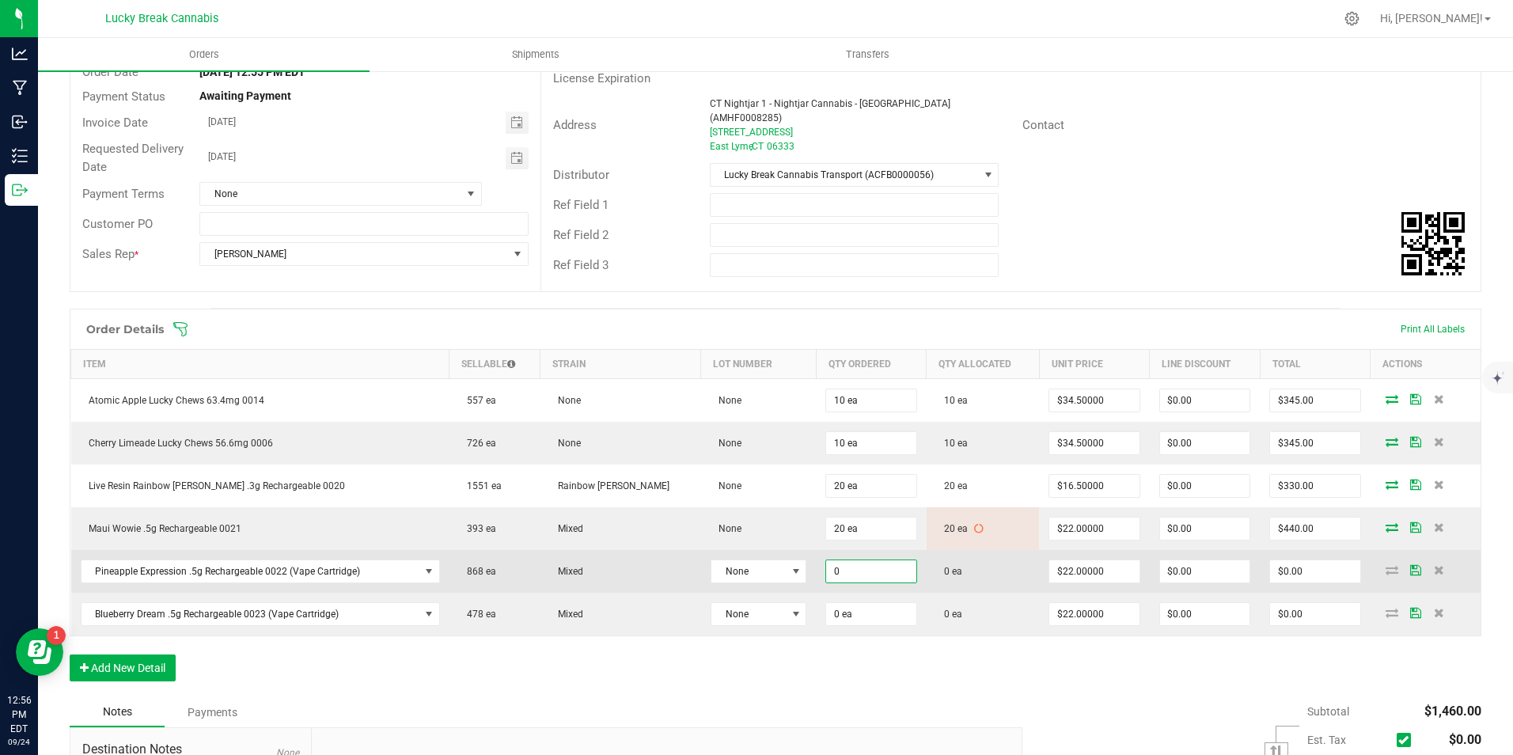
click at [866, 564] on input "0" at bounding box center [870, 571] width 89 height 22
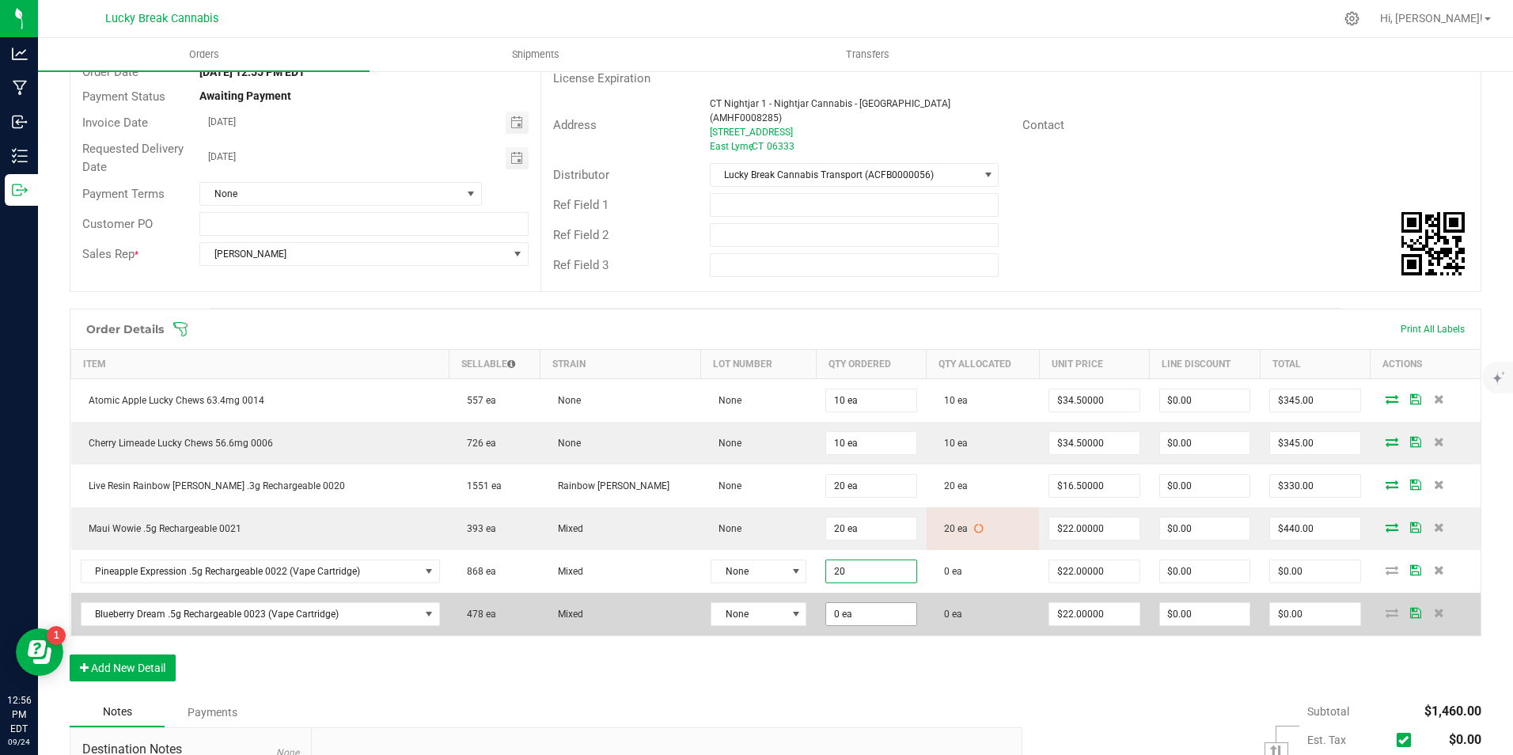
type input "20 ea"
type input "$440.00"
click at [840, 603] on input "0" at bounding box center [870, 614] width 89 height 22
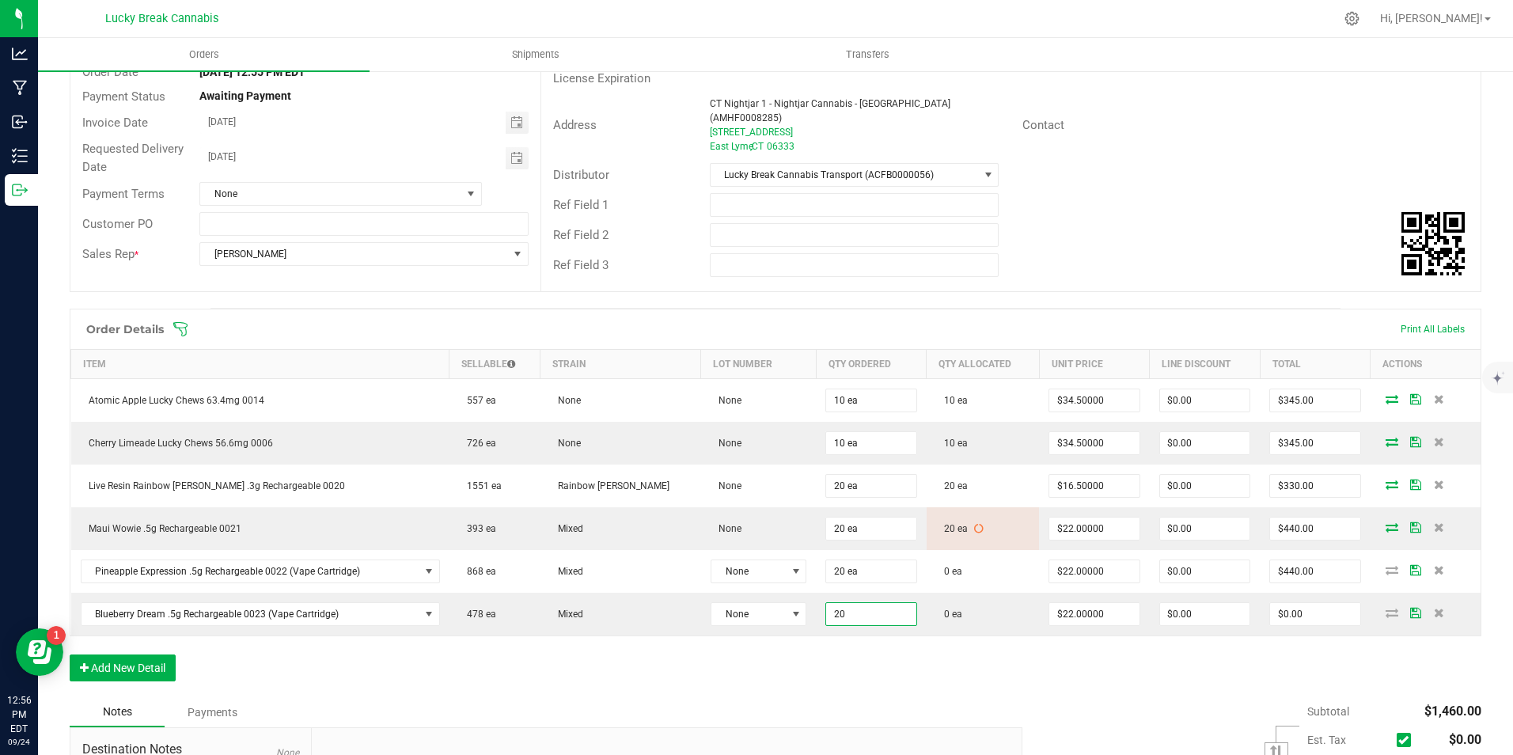
type input "20 ea"
type input "$440.00"
click at [874, 658] on div "Order Details Print All Labels Item Sellable Strain Lot Number Qty Ordered Qty …" at bounding box center [775, 503] width 1411 height 388
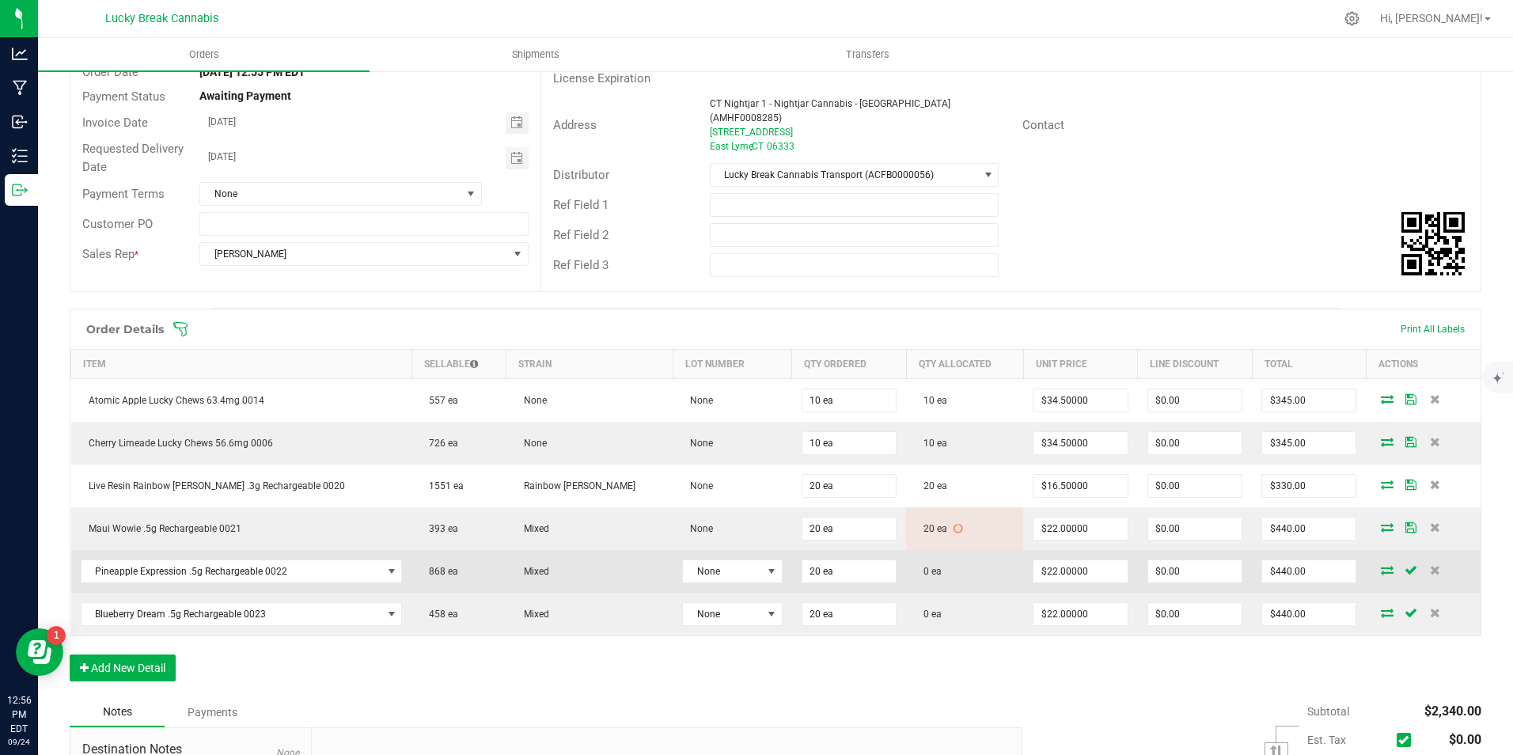
click at [1381, 565] on icon at bounding box center [1387, 569] width 13 height 9
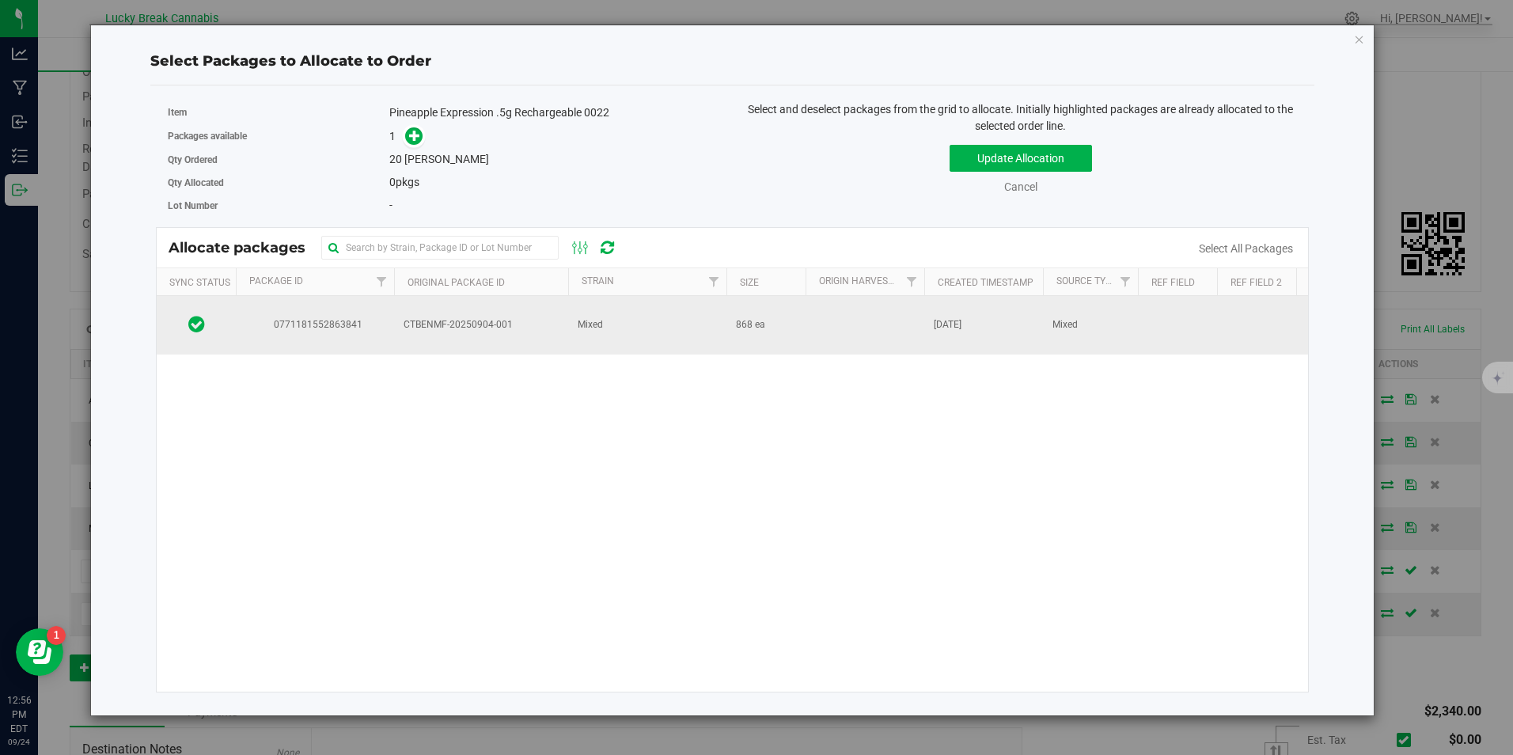
click at [610, 326] on td "Mixed" at bounding box center [647, 325] width 158 height 59
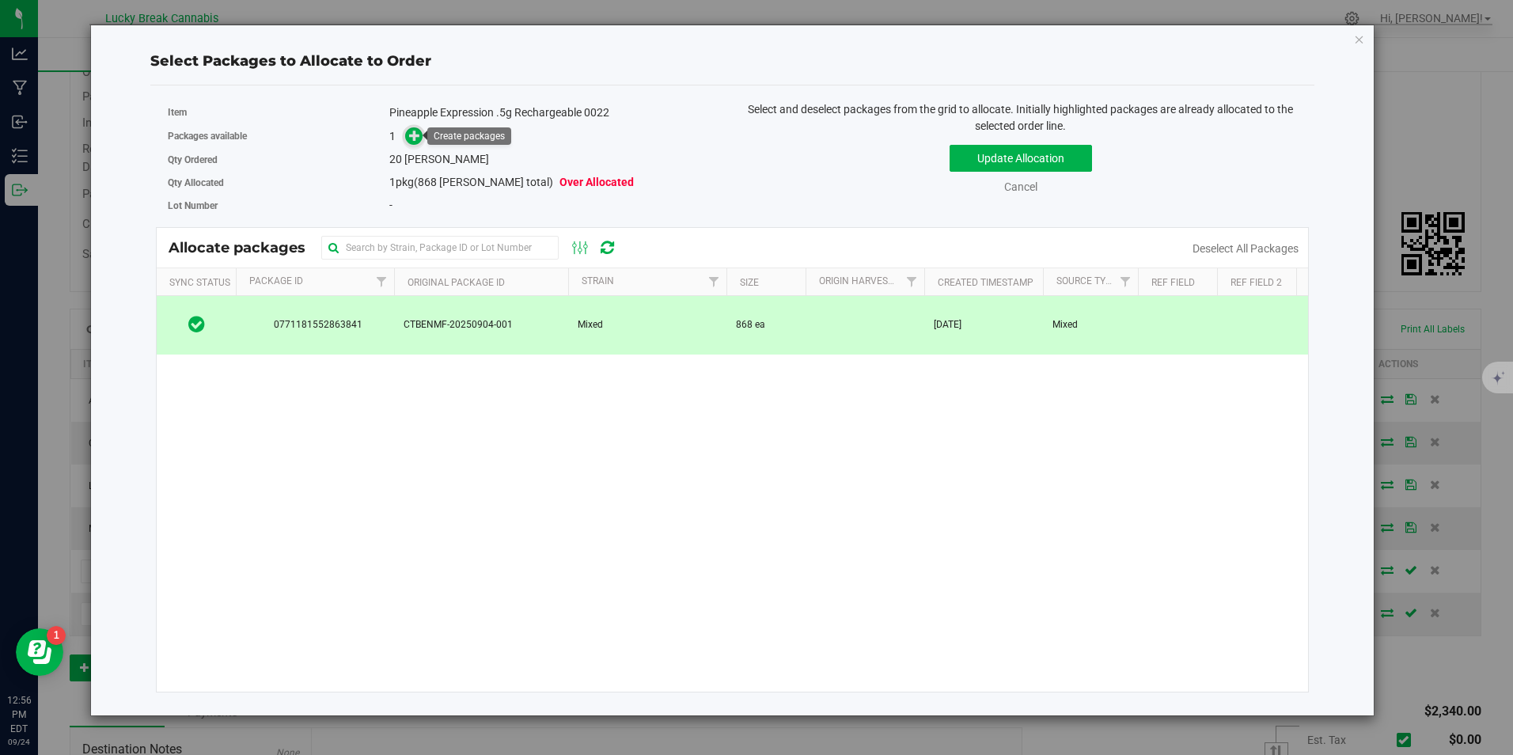
click at [417, 131] on icon at bounding box center [414, 135] width 11 height 11
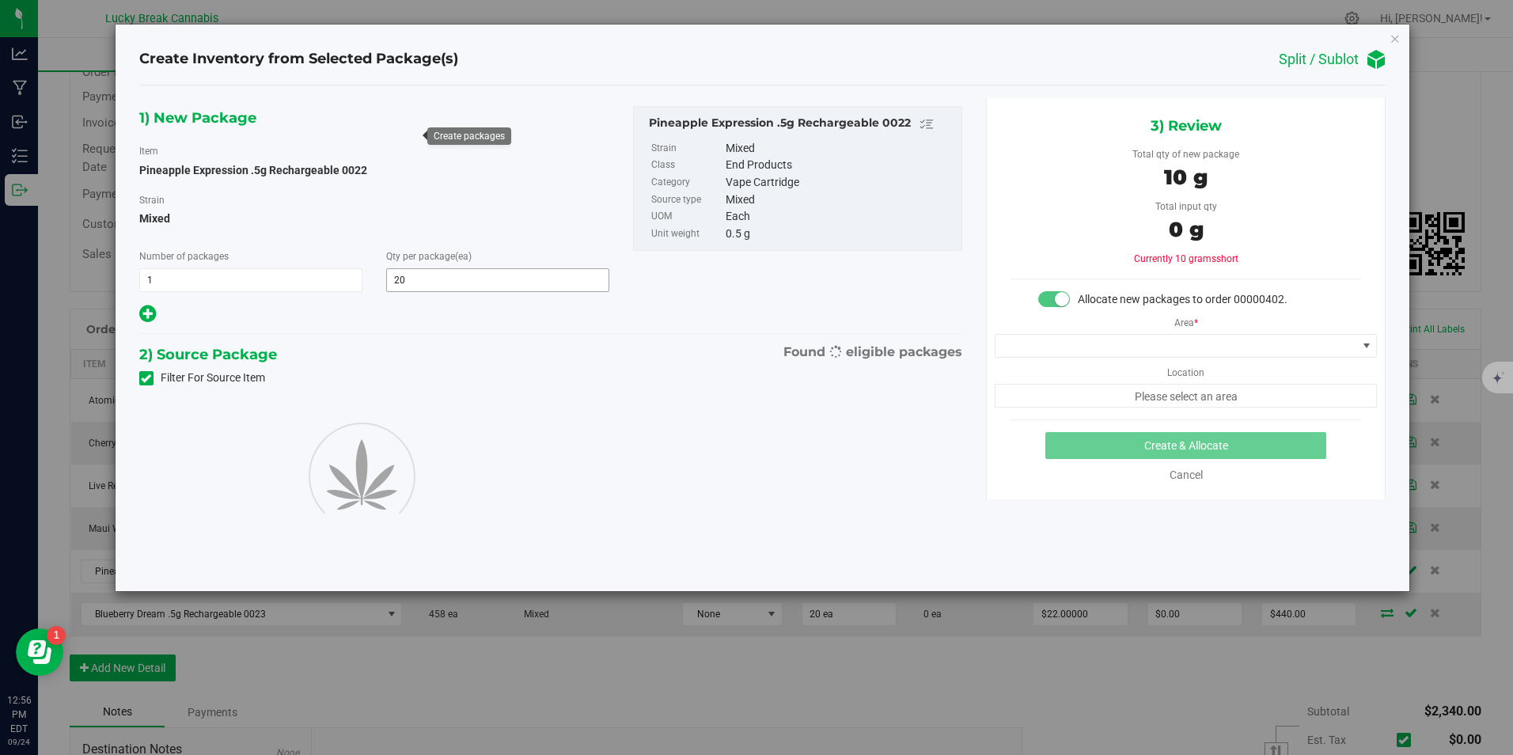
type input "20"
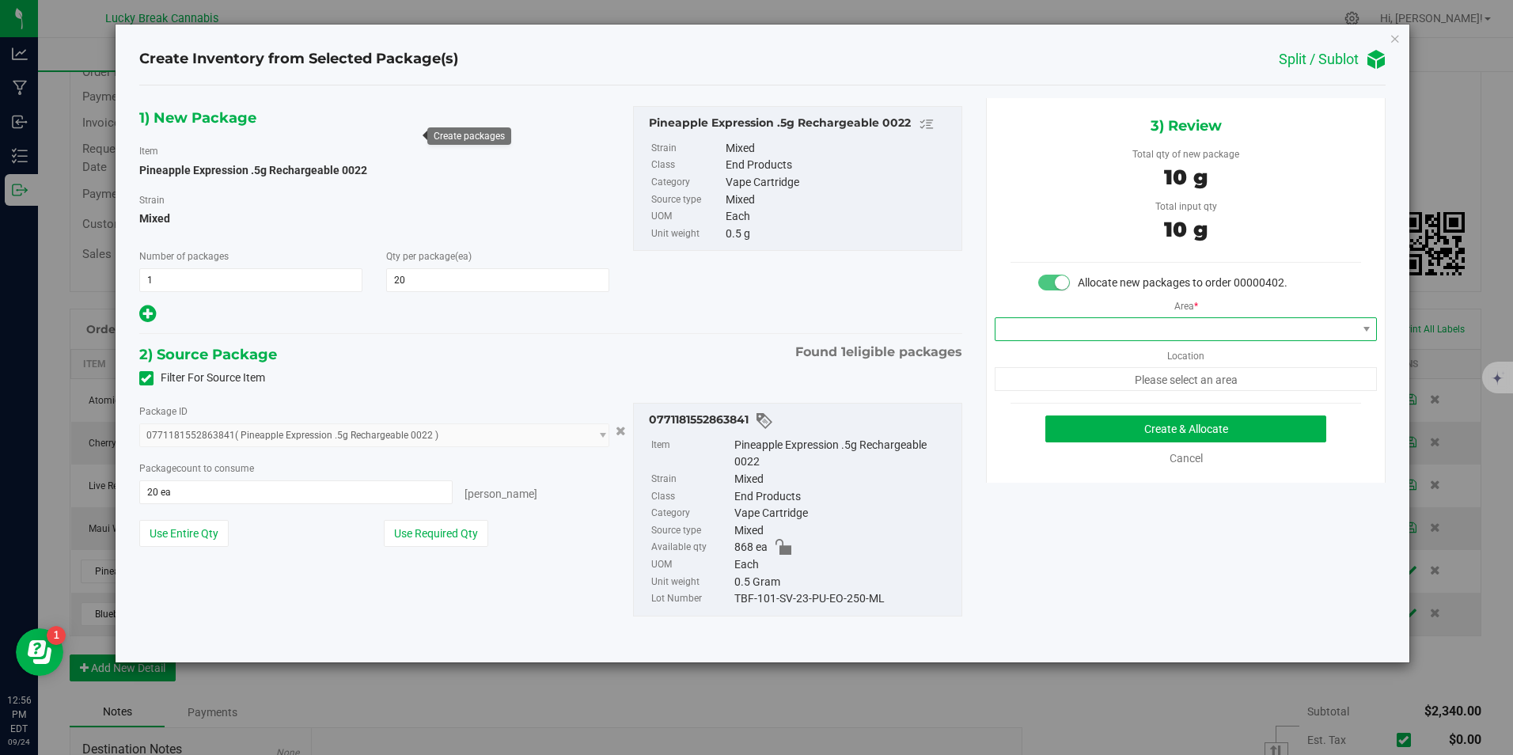
click at [1150, 337] on span at bounding box center [1175, 329] width 361 height 22
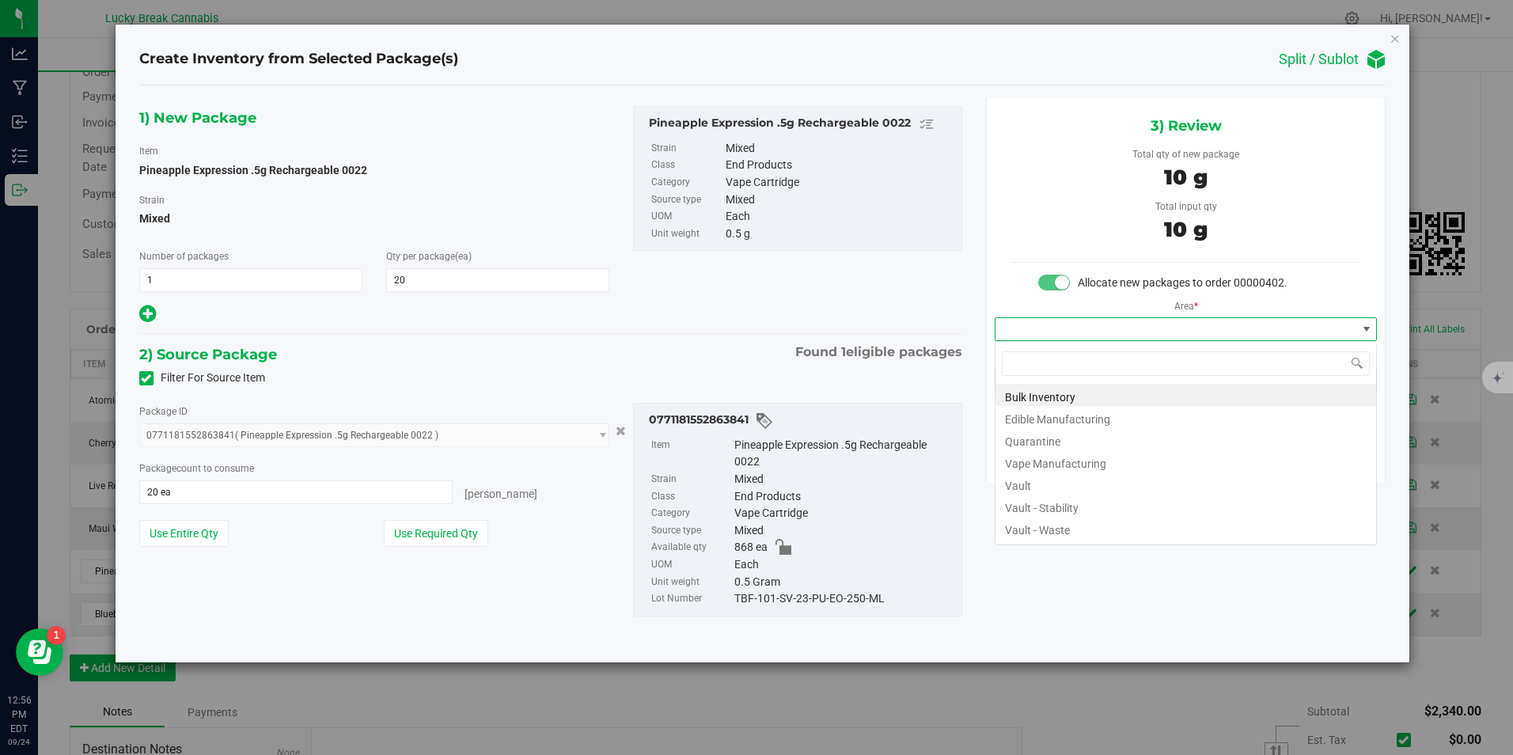
scroll to position [24, 383]
click at [1032, 483] on li "Vault" at bounding box center [1185, 483] width 381 height 22
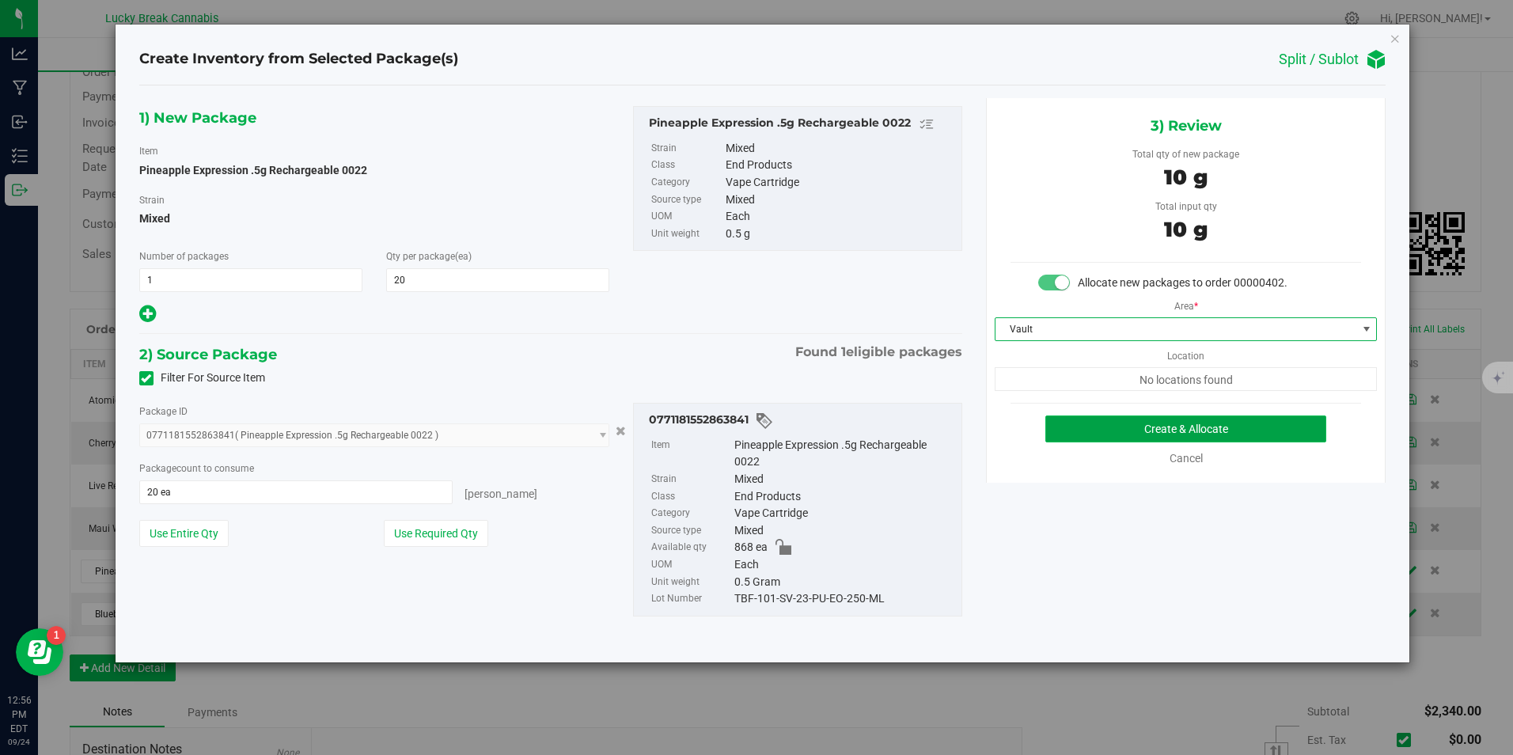
click at [1081, 437] on button "Create & Allocate" at bounding box center [1185, 428] width 281 height 27
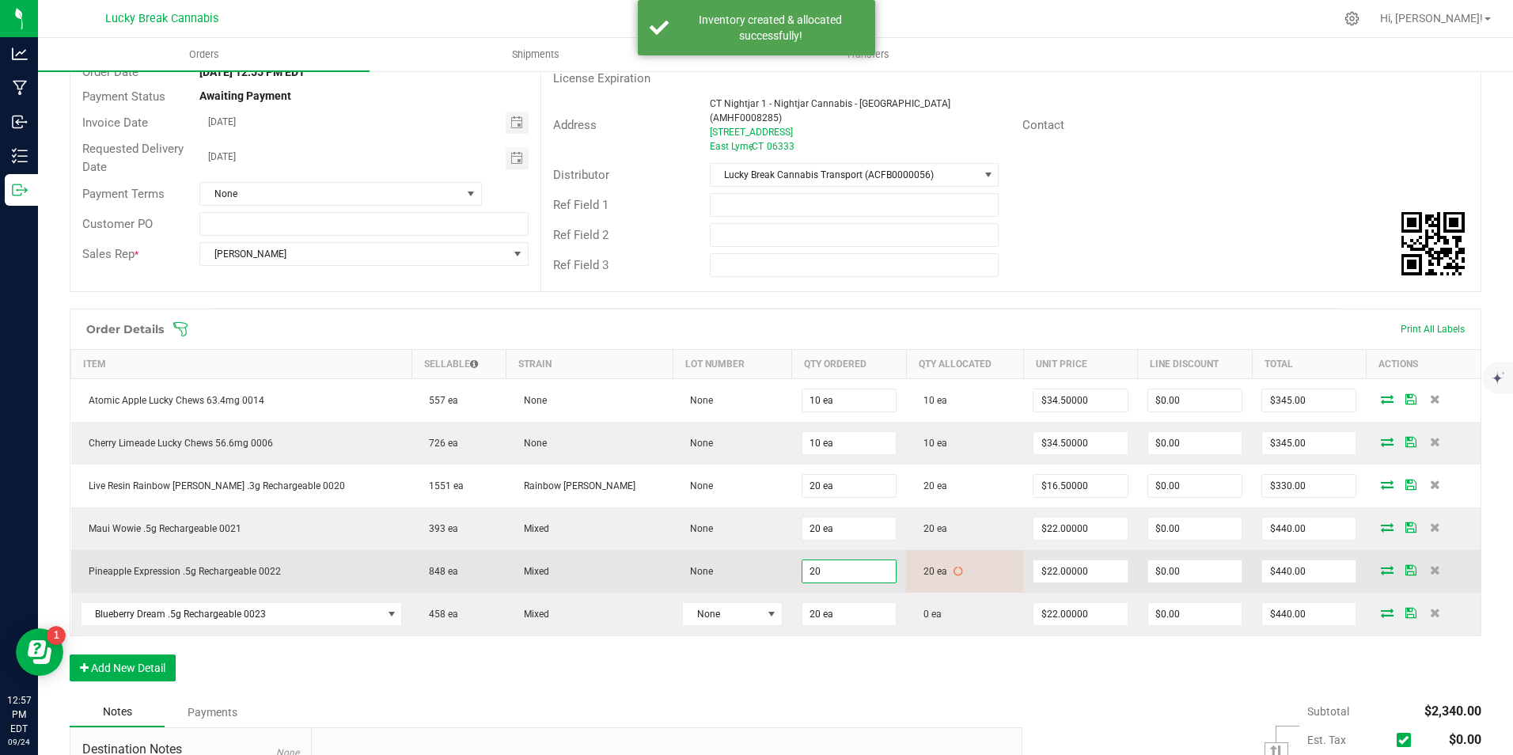
click at [816, 560] on input "20" at bounding box center [848, 571] width 93 height 22
type input "20 ea"
click at [1413, 565] on td at bounding box center [1423, 571] width 115 height 43
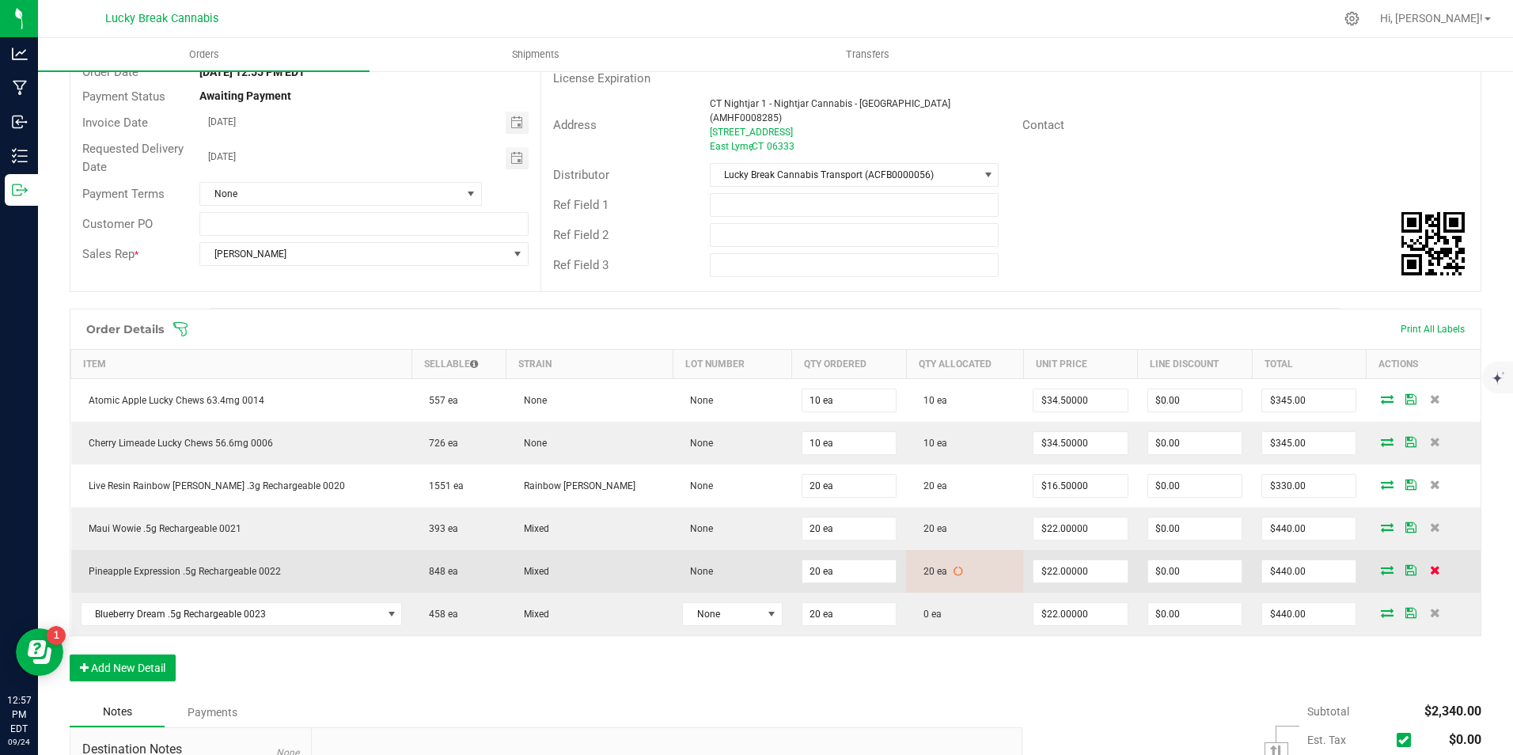
click at [1430, 565] on icon at bounding box center [1435, 569] width 10 height 9
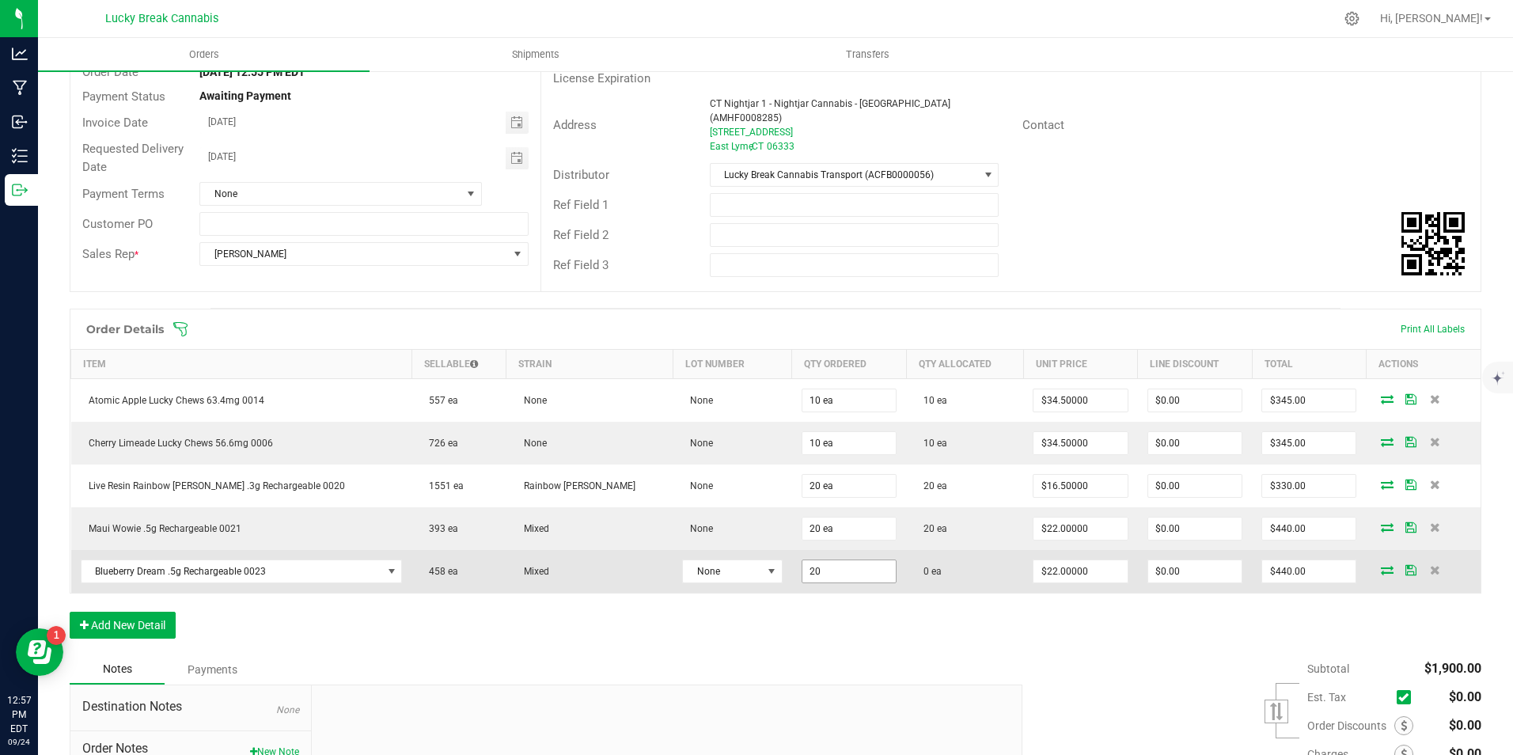
click at [802, 561] on input "20" at bounding box center [848, 571] width 93 height 22
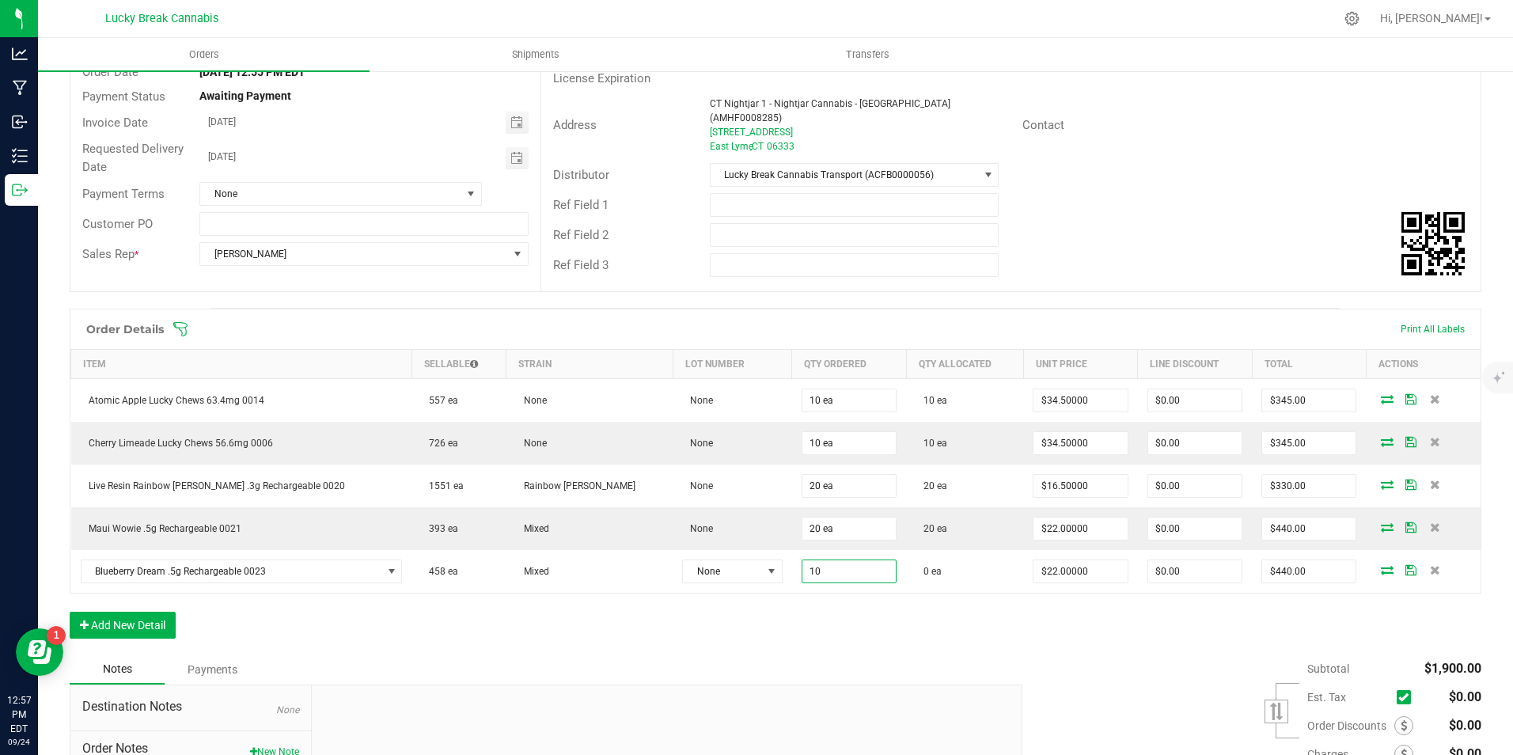
type input "10 ea"
type input "$220.00"
click at [900, 599] on div "Order Details Print All Labels Item Sellable Strain Lot Number Qty Ordered Qty …" at bounding box center [775, 482] width 1411 height 346
click at [138, 612] on button "Add New Detail" at bounding box center [123, 625] width 106 height 27
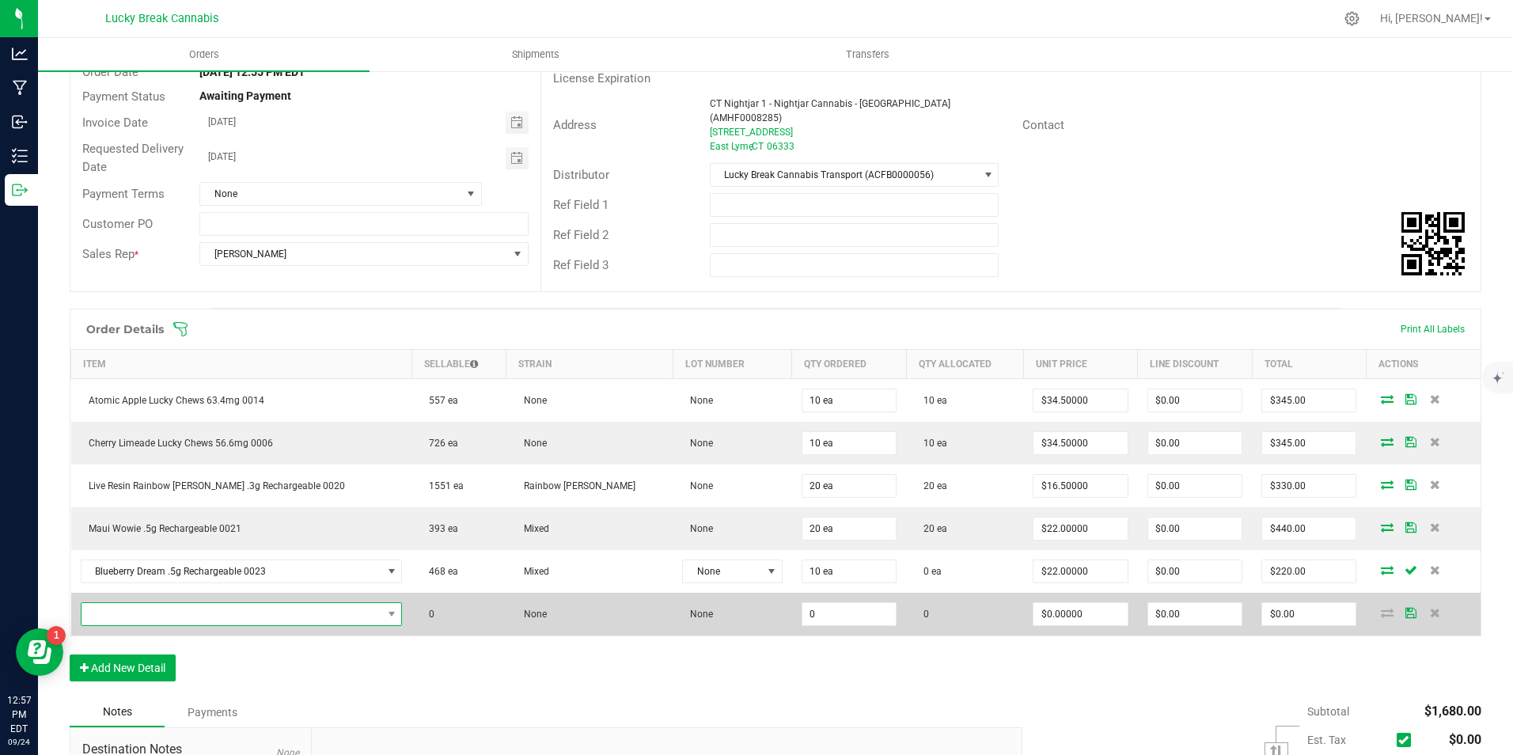
click at [153, 603] on span "NO DATA FOUND" at bounding box center [231, 614] width 301 height 22
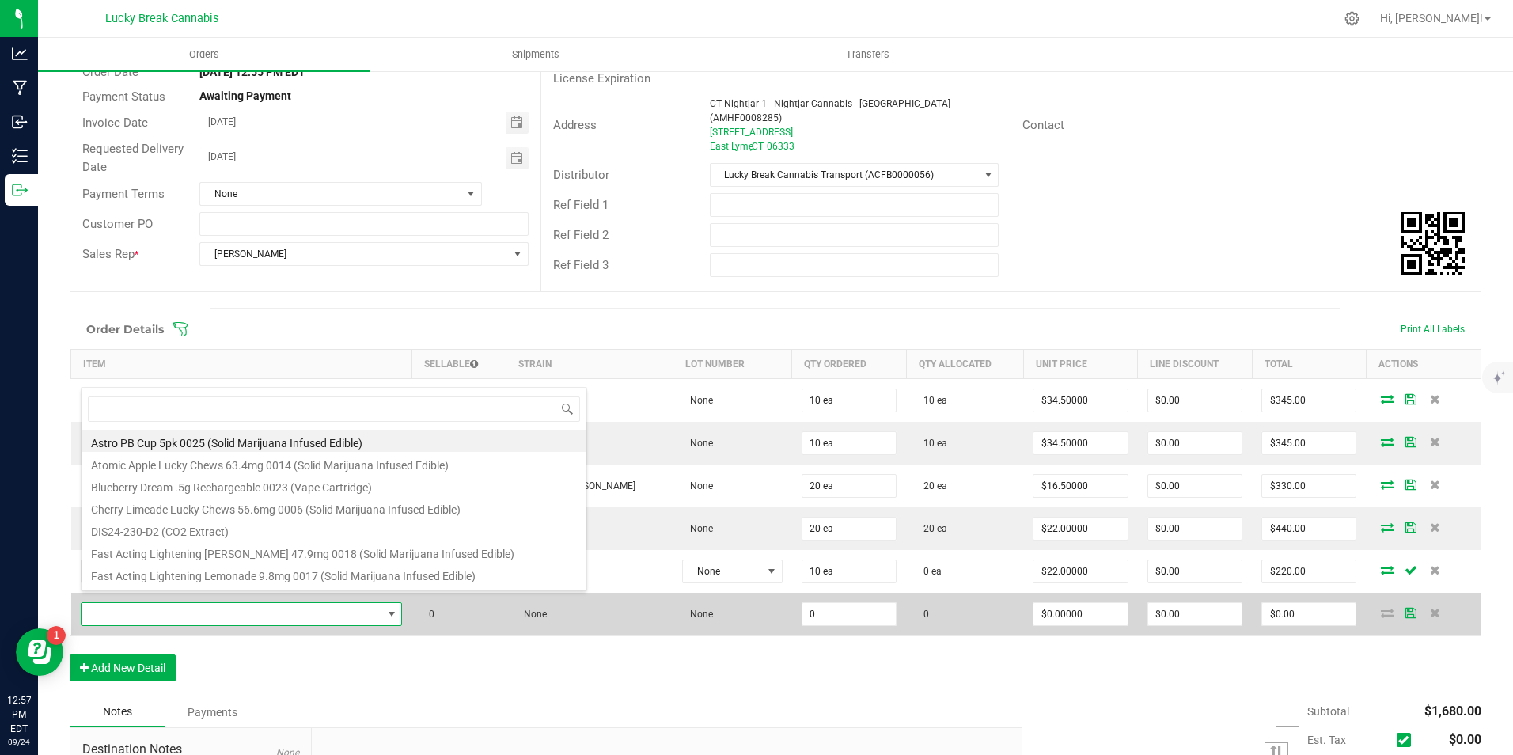
scroll to position [24, 278]
type input "0022"
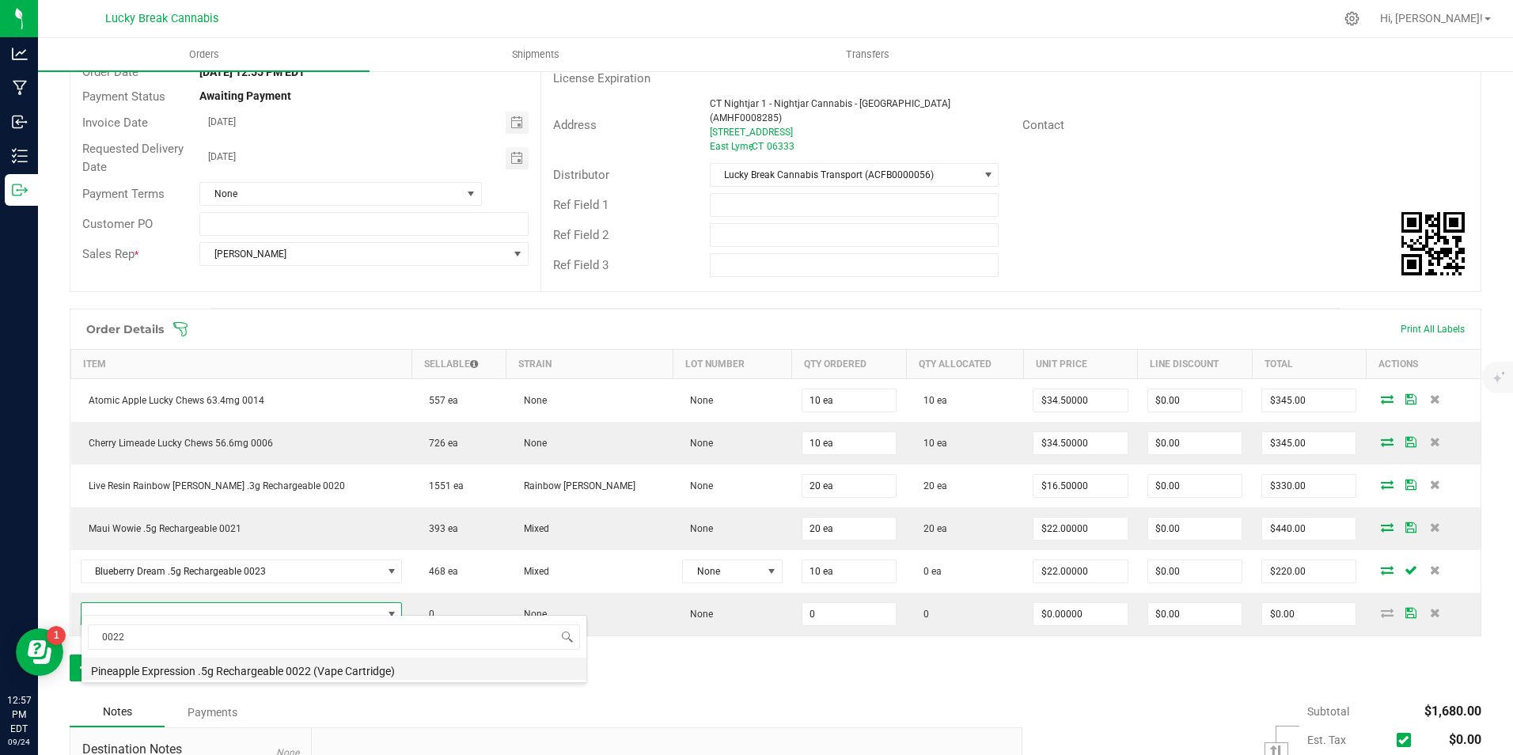
click at [161, 658] on li "Pineapple Expression .5g Rechargeable 0022 (Vape Cartridge)" at bounding box center [333, 668] width 505 height 22
type input "0 ea"
type input "$22.00000"
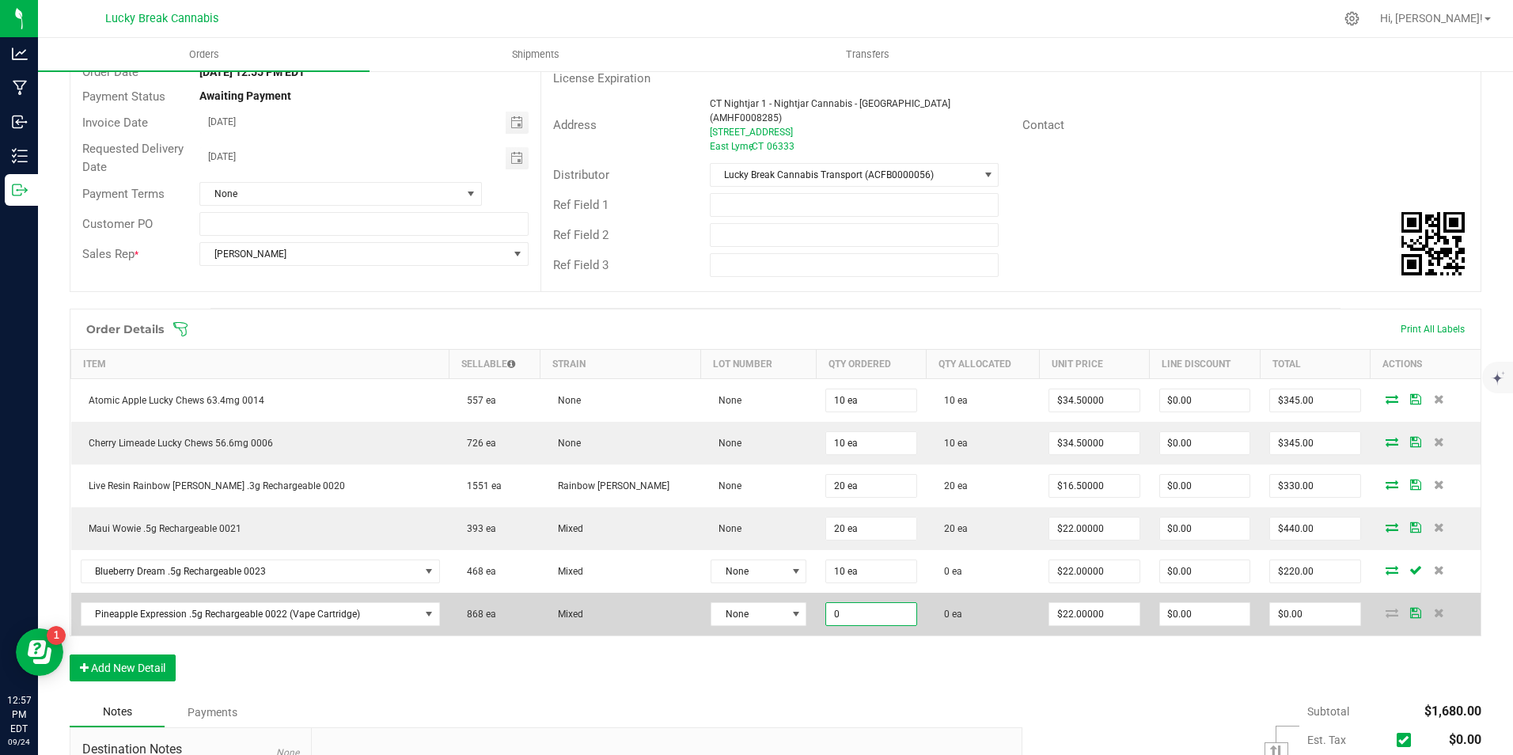
click at [827, 608] on input "0" at bounding box center [870, 614] width 89 height 22
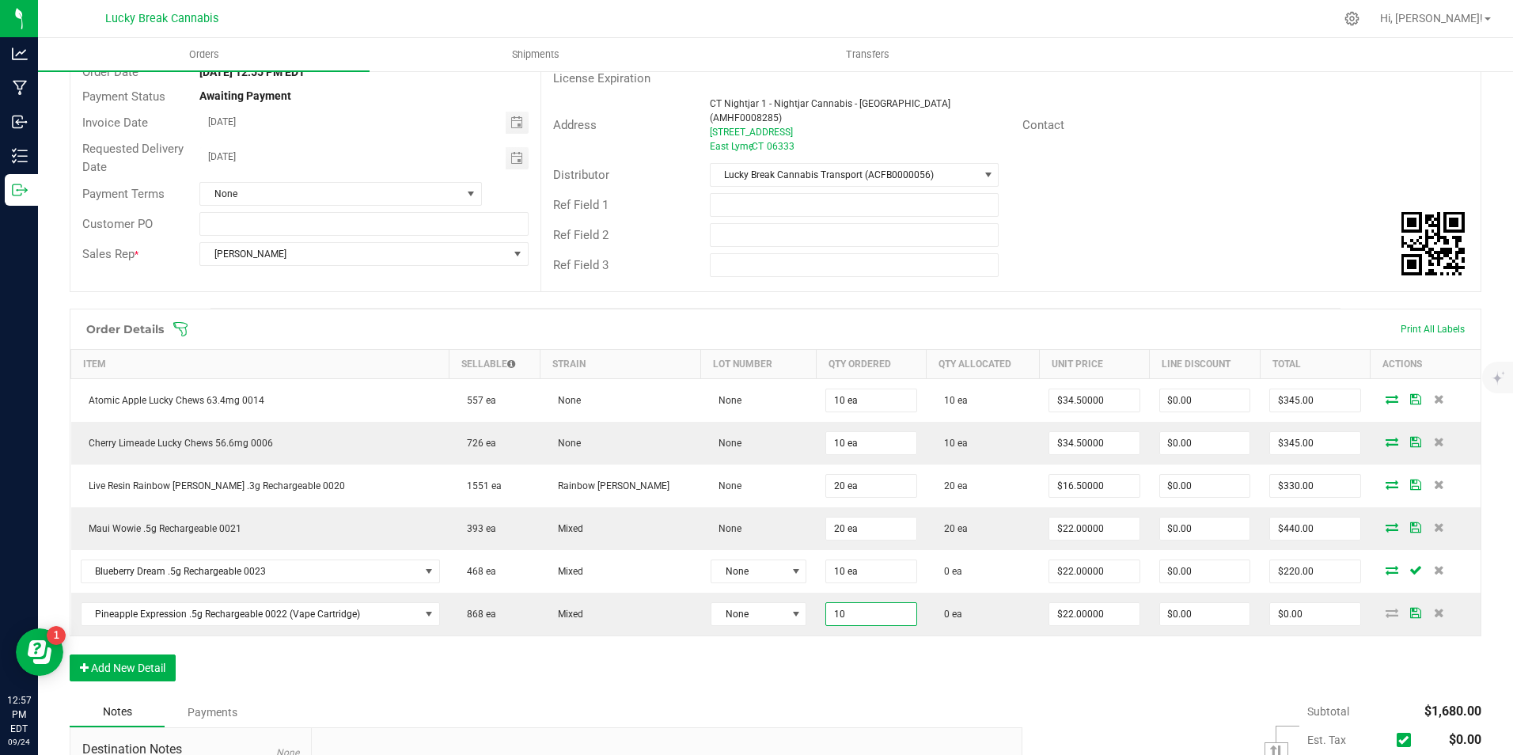
type input "10 ea"
type input "$220.00"
click at [858, 648] on div "Order Details Print All Labels Item Sellable Strain Lot Number Qty Ordered Qty …" at bounding box center [775, 503] width 1411 height 388
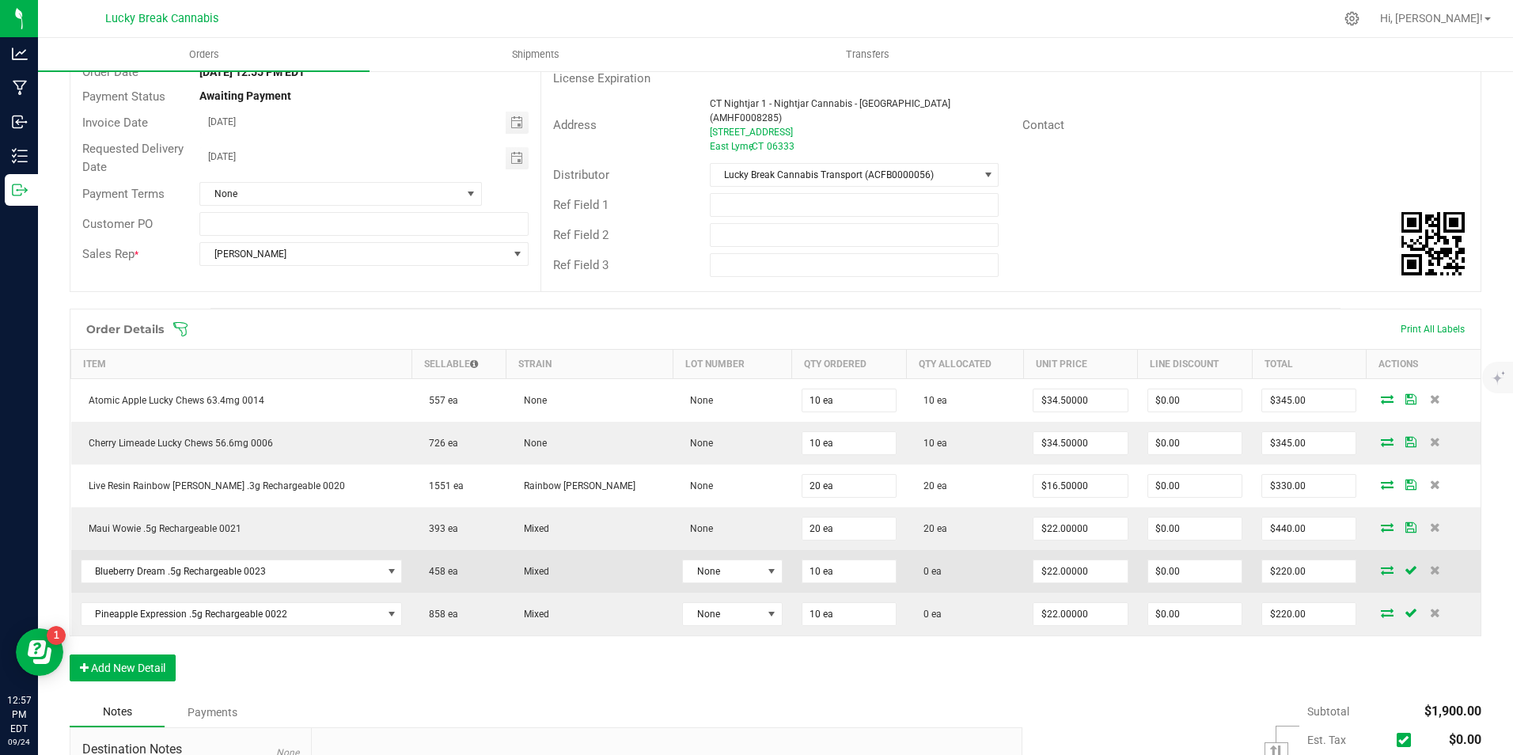
click at [1381, 565] on icon at bounding box center [1387, 569] width 13 height 9
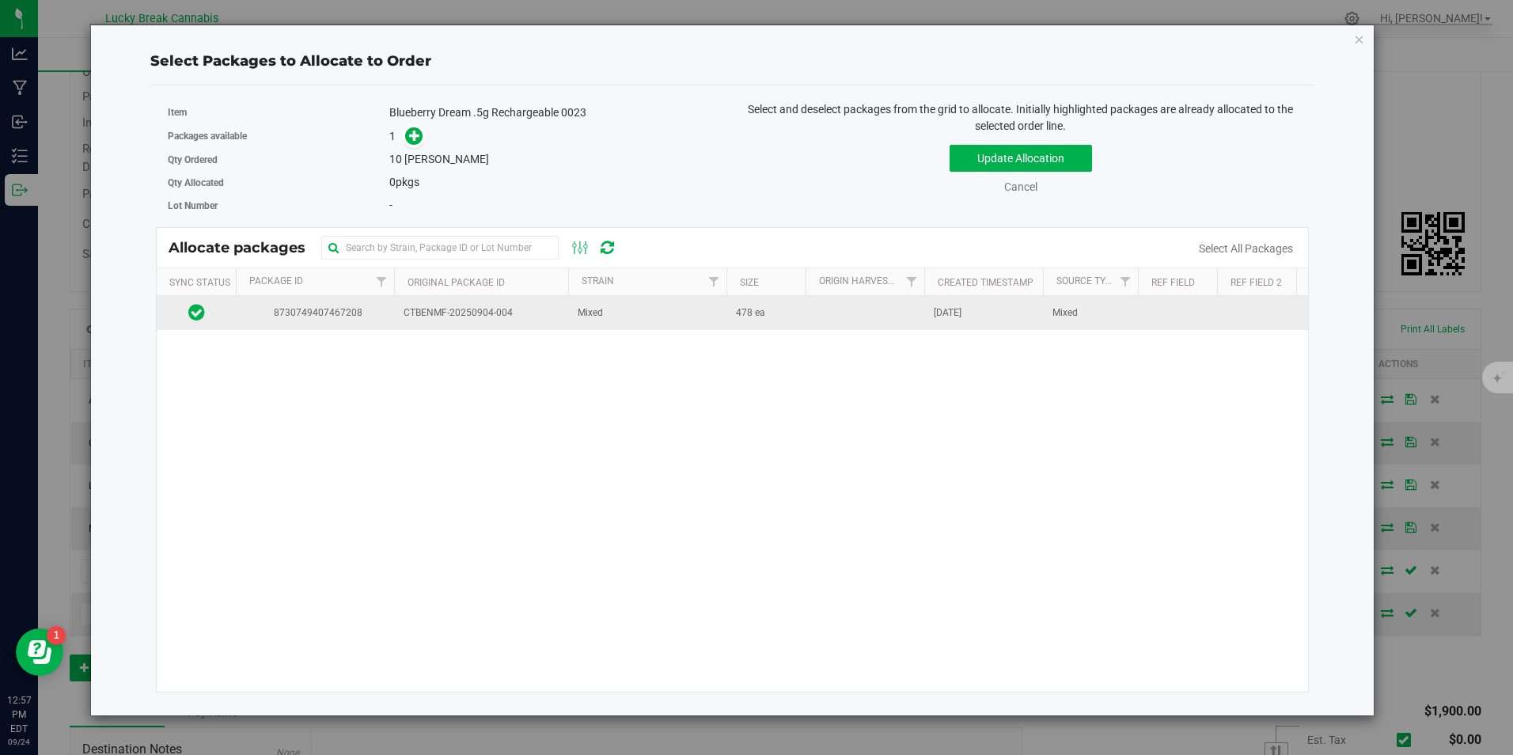
click at [517, 320] on span "CTBENMF-20250904-004" at bounding box center [480, 312] width 155 height 15
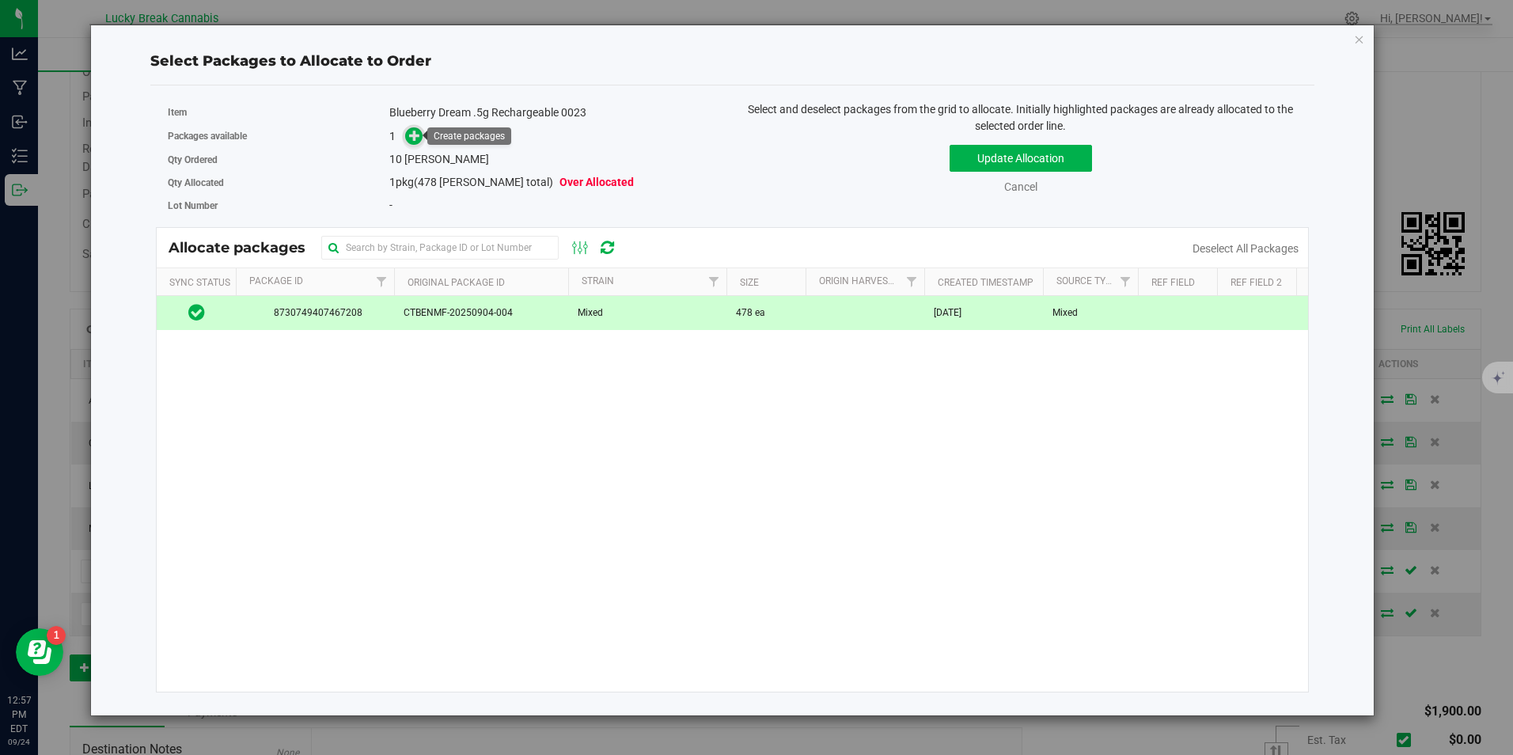
click at [415, 140] on icon at bounding box center [414, 135] width 11 height 11
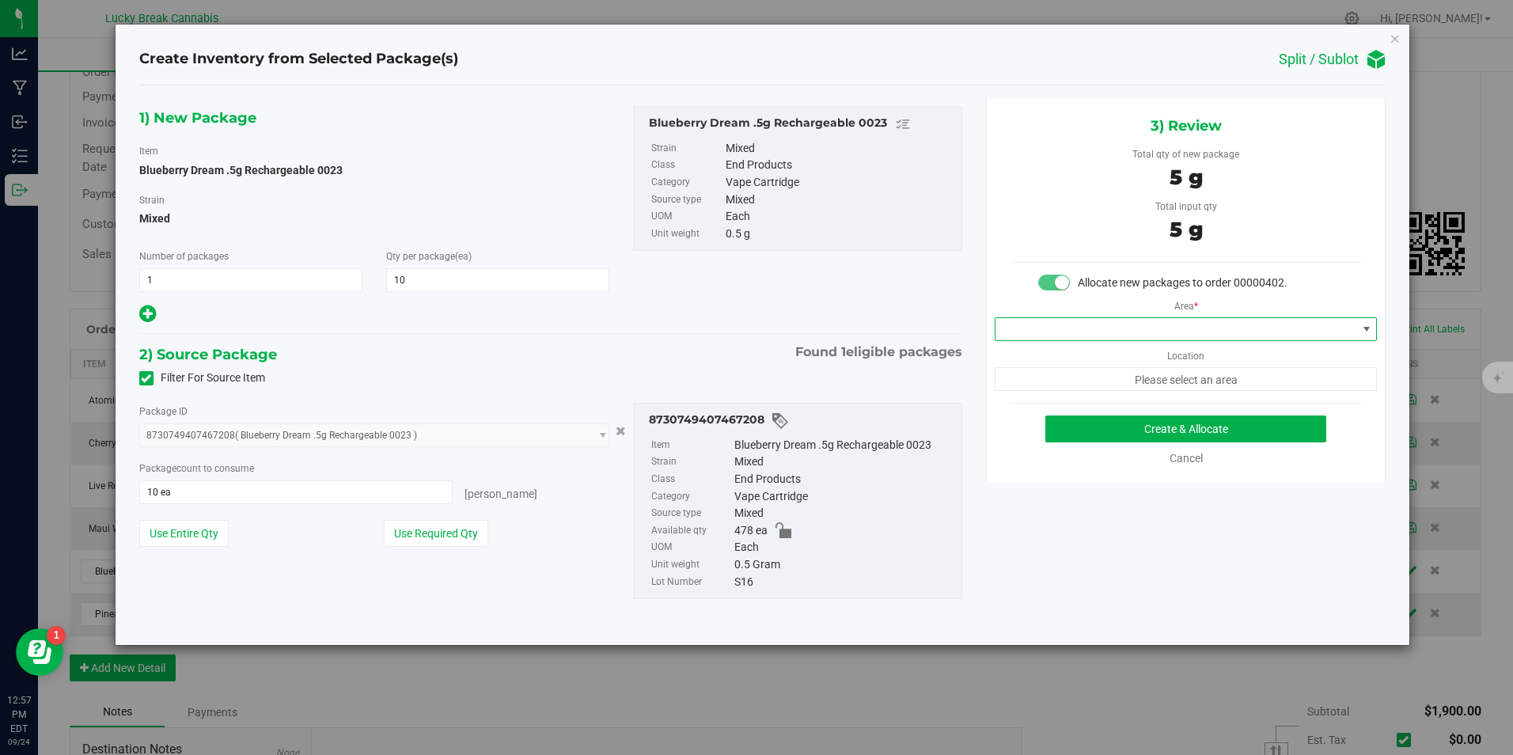
click at [1153, 323] on span at bounding box center [1175, 329] width 361 height 22
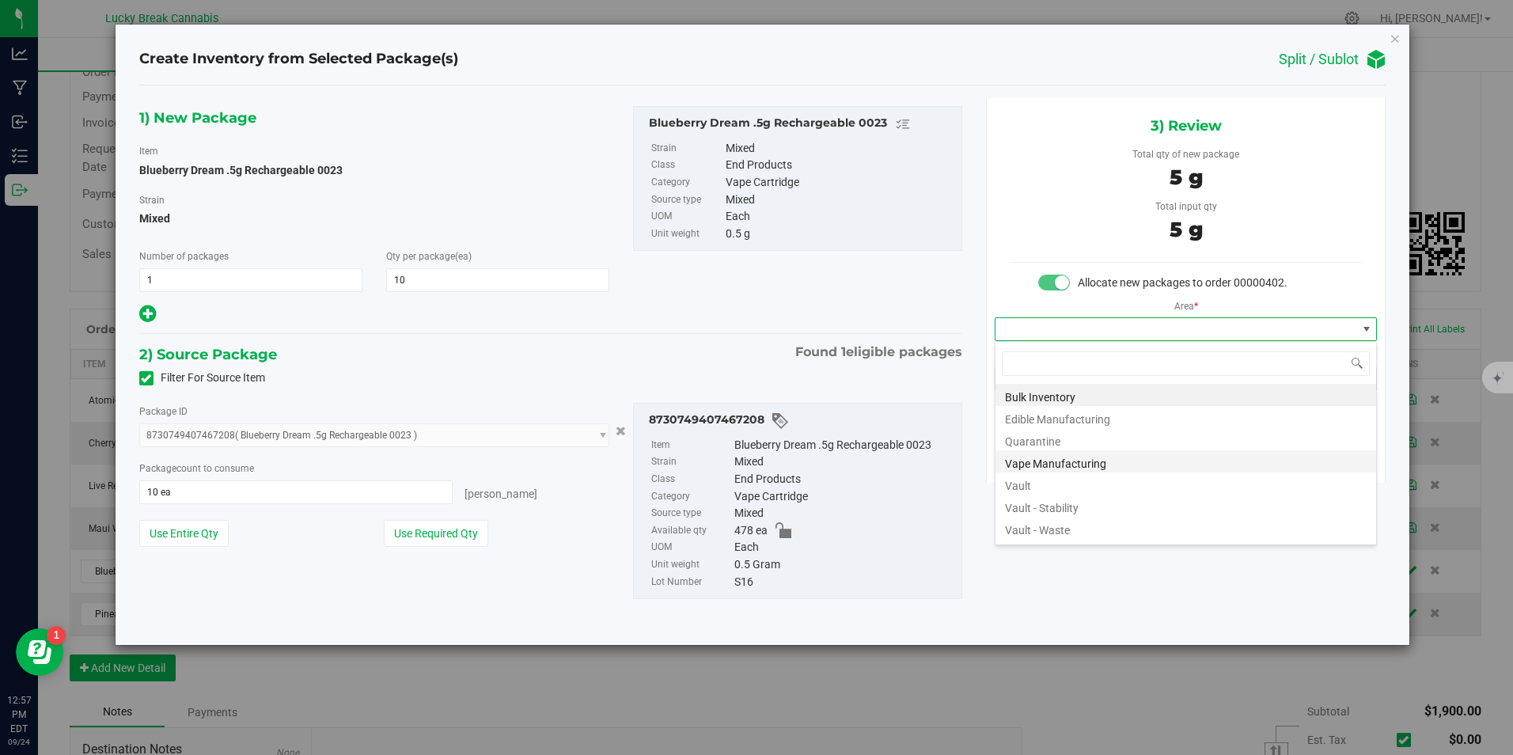
scroll to position [24, 383]
click at [1057, 479] on li "Vault" at bounding box center [1185, 483] width 381 height 22
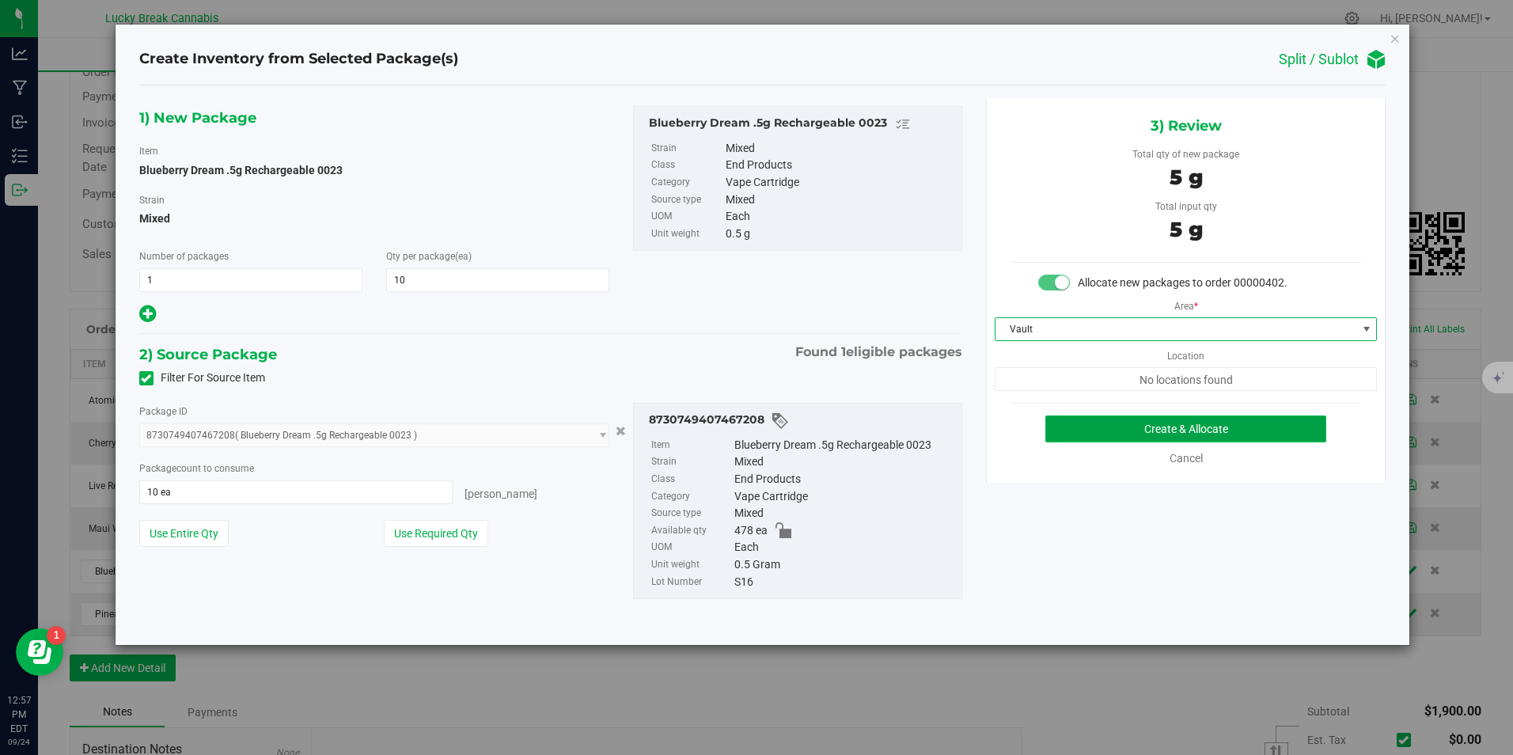
click at [1127, 432] on button "Create & Allocate" at bounding box center [1185, 428] width 281 height 27
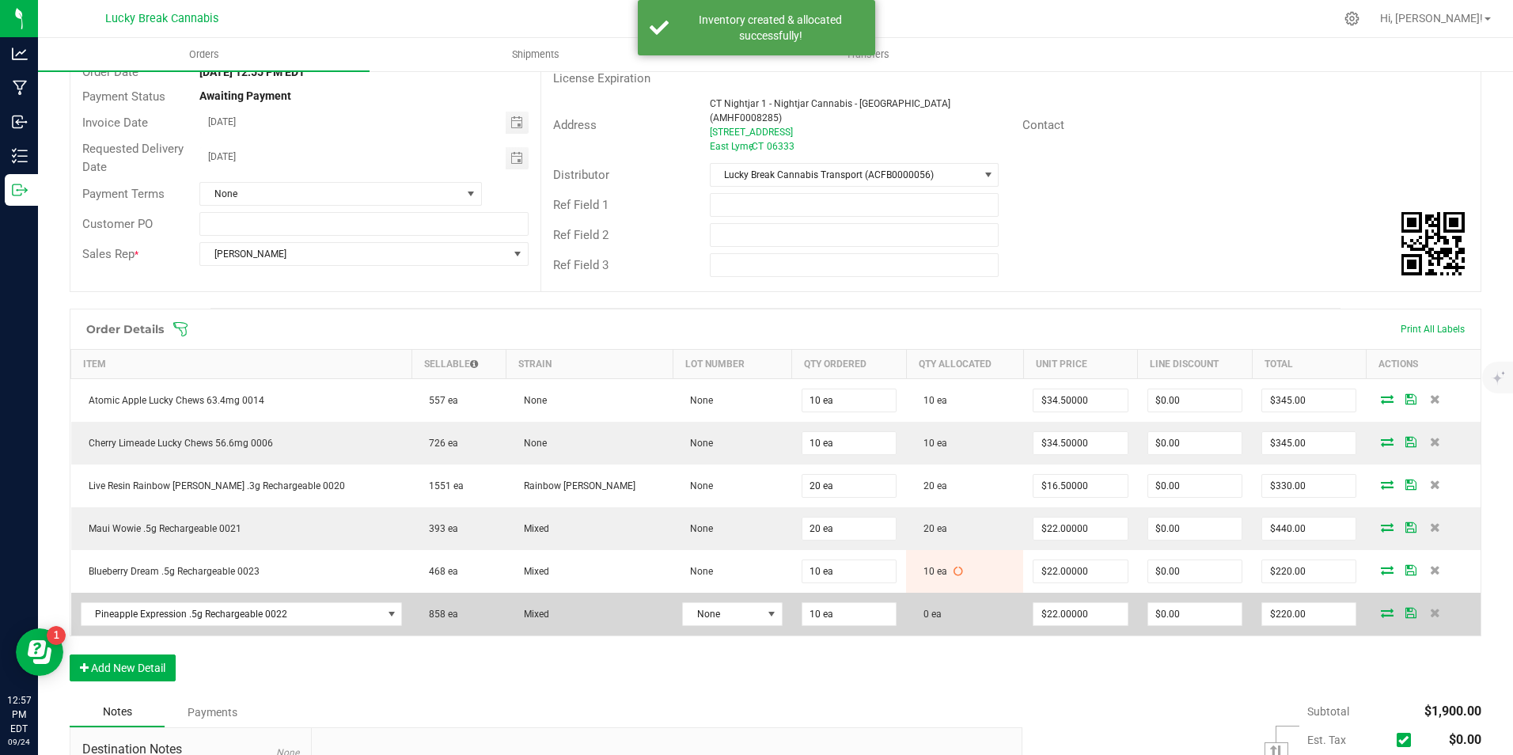
click at [1381, 608] on icon at bounding box center [1387, 612] width 13 height 9
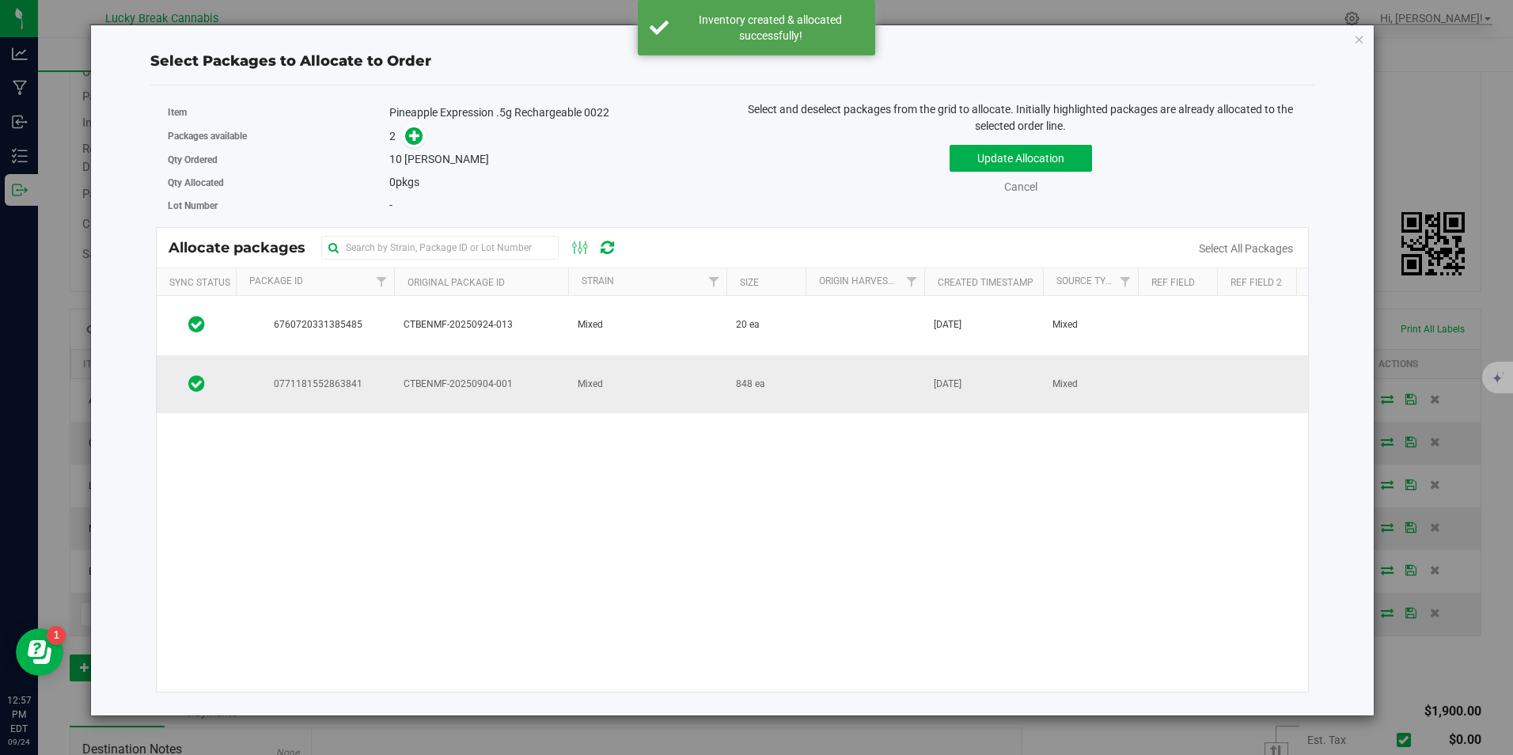
click at [621, 390] on td "Mixed" at bounding box center [647, 384] width 158 height 59
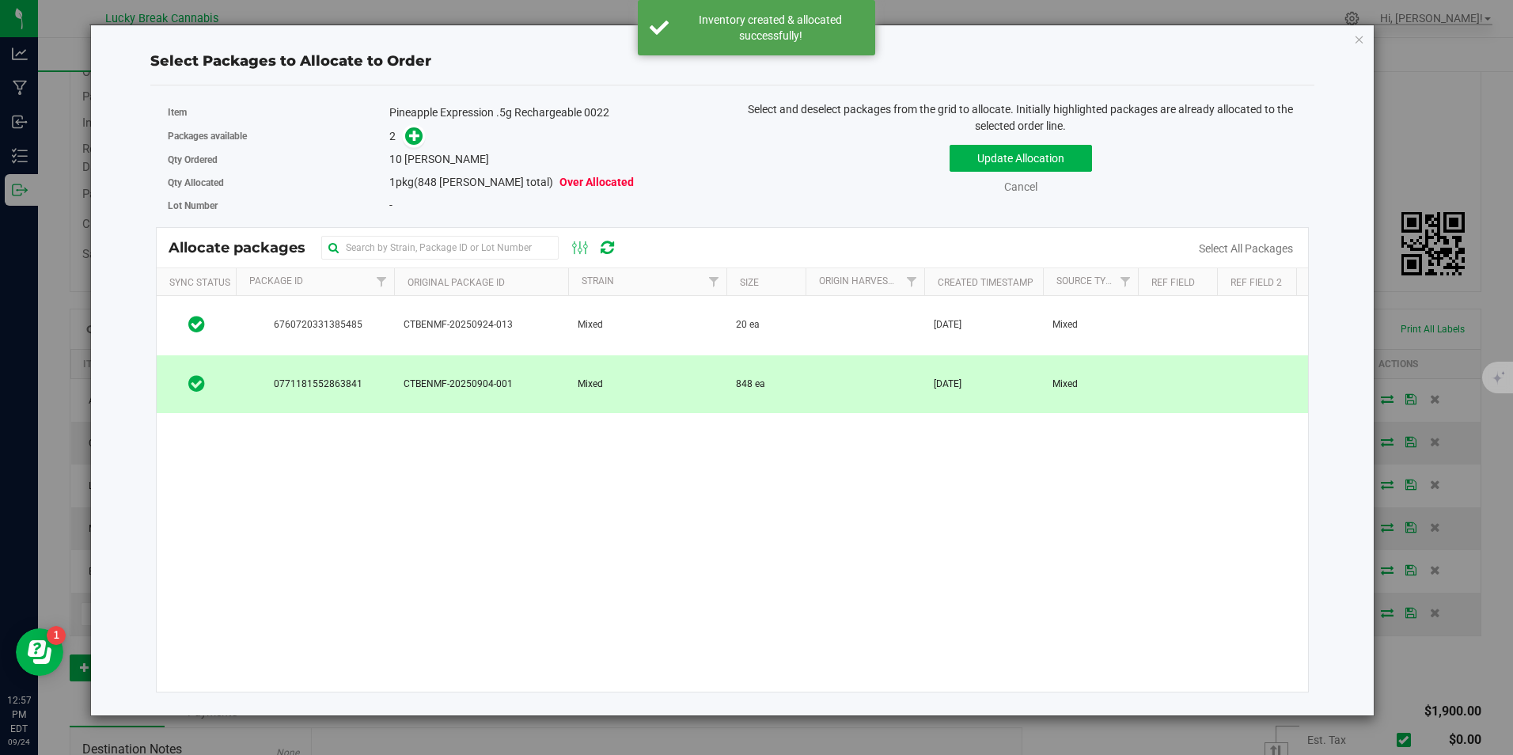
click at [398, 138] on span at bounding box center [410, 136] width 25 height 18
click at [411, 141] on icon at bounding box center [414, 135] width 11 height 11
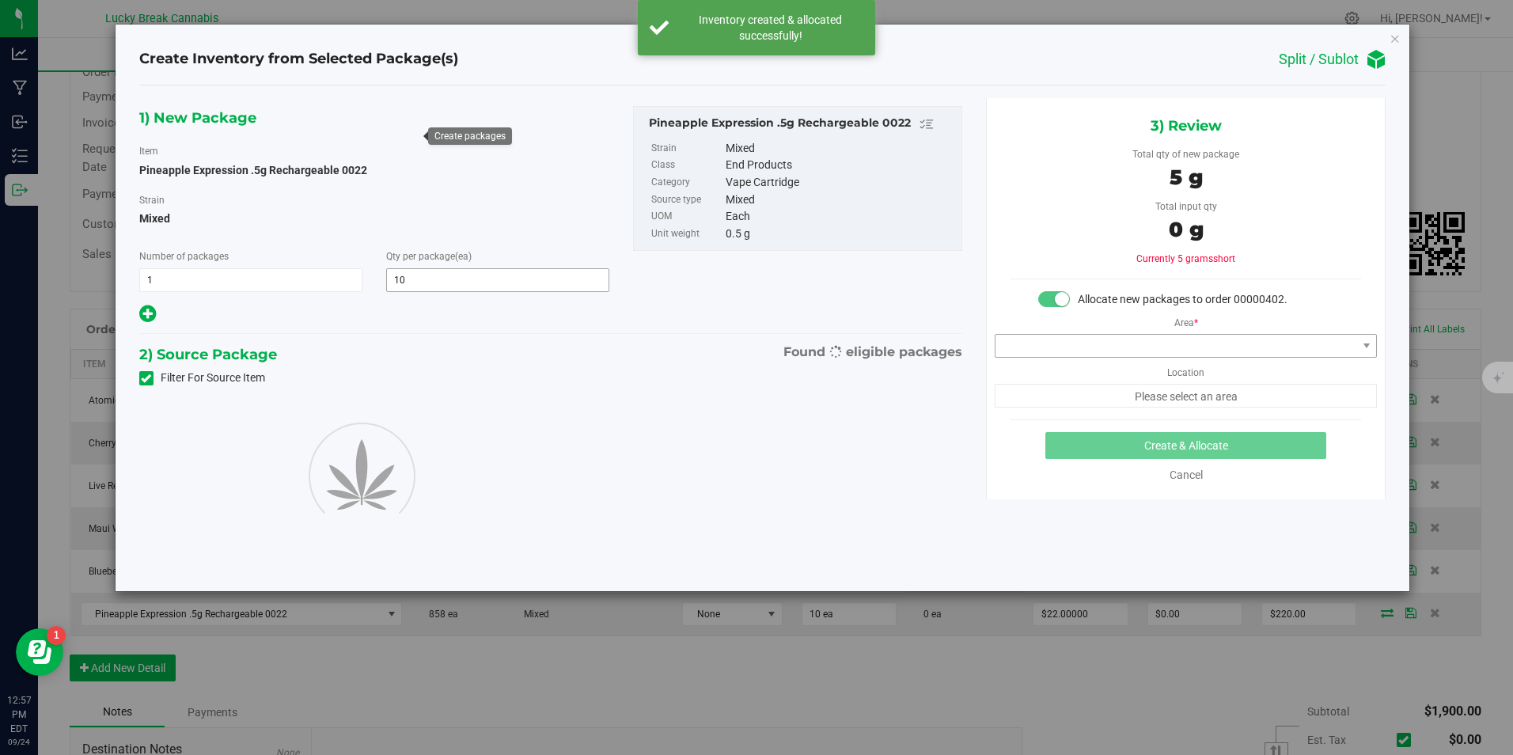
type input "10"
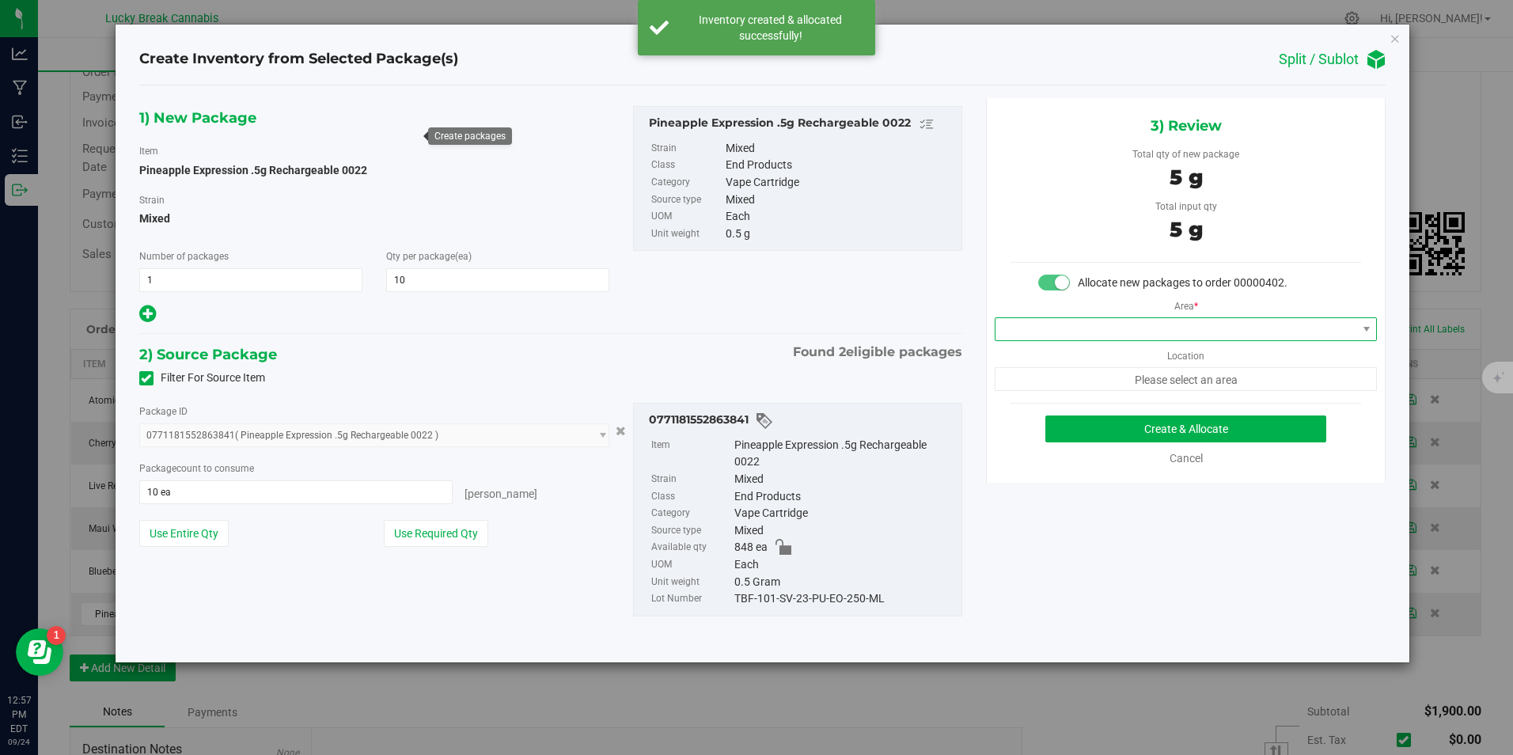
click at [1138, 339] on span at bounding box center [1175, 329] width 361 height 22
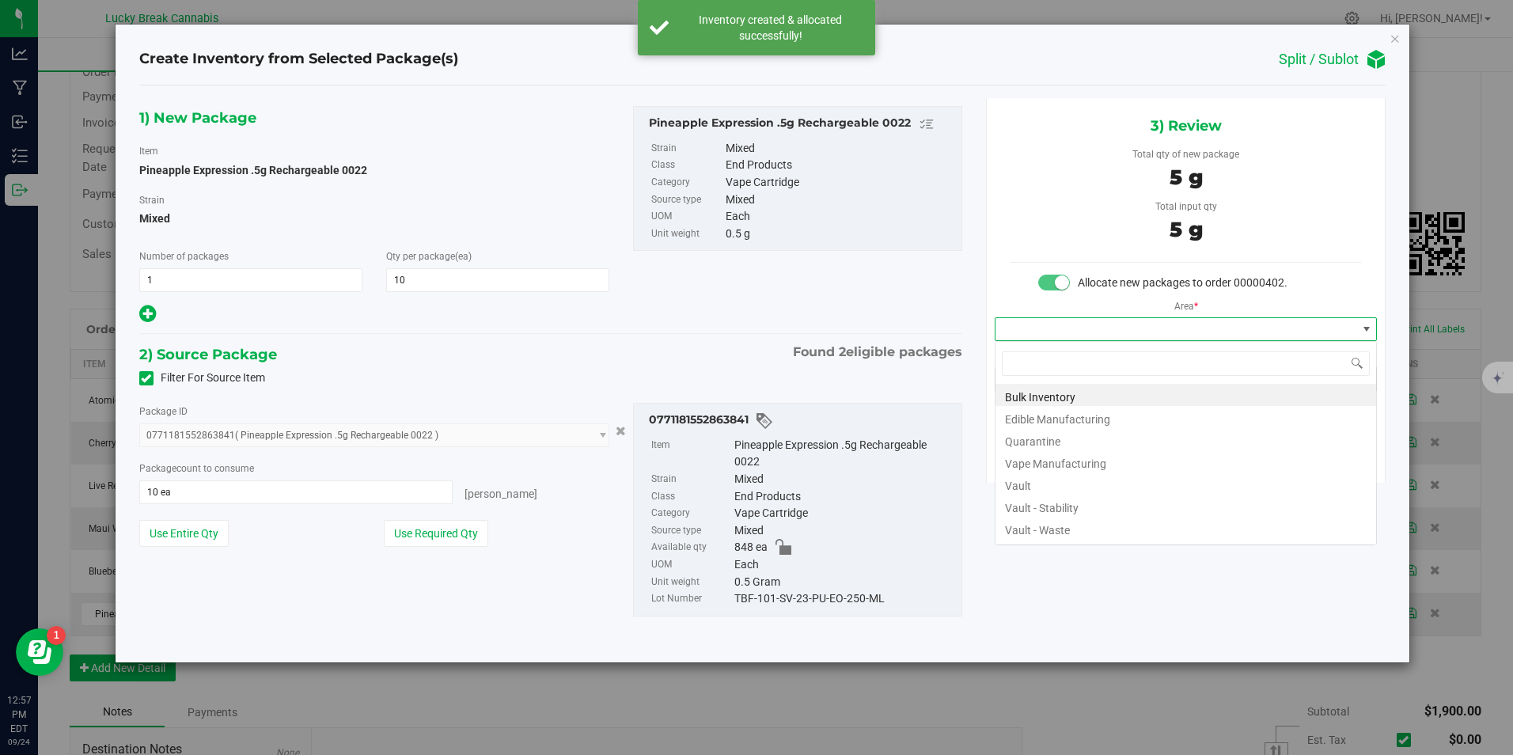
scroll to position [24, 383]
click at [1055, 476] on li "Vault" at bounding box center [1185, 483] width 381 height 22
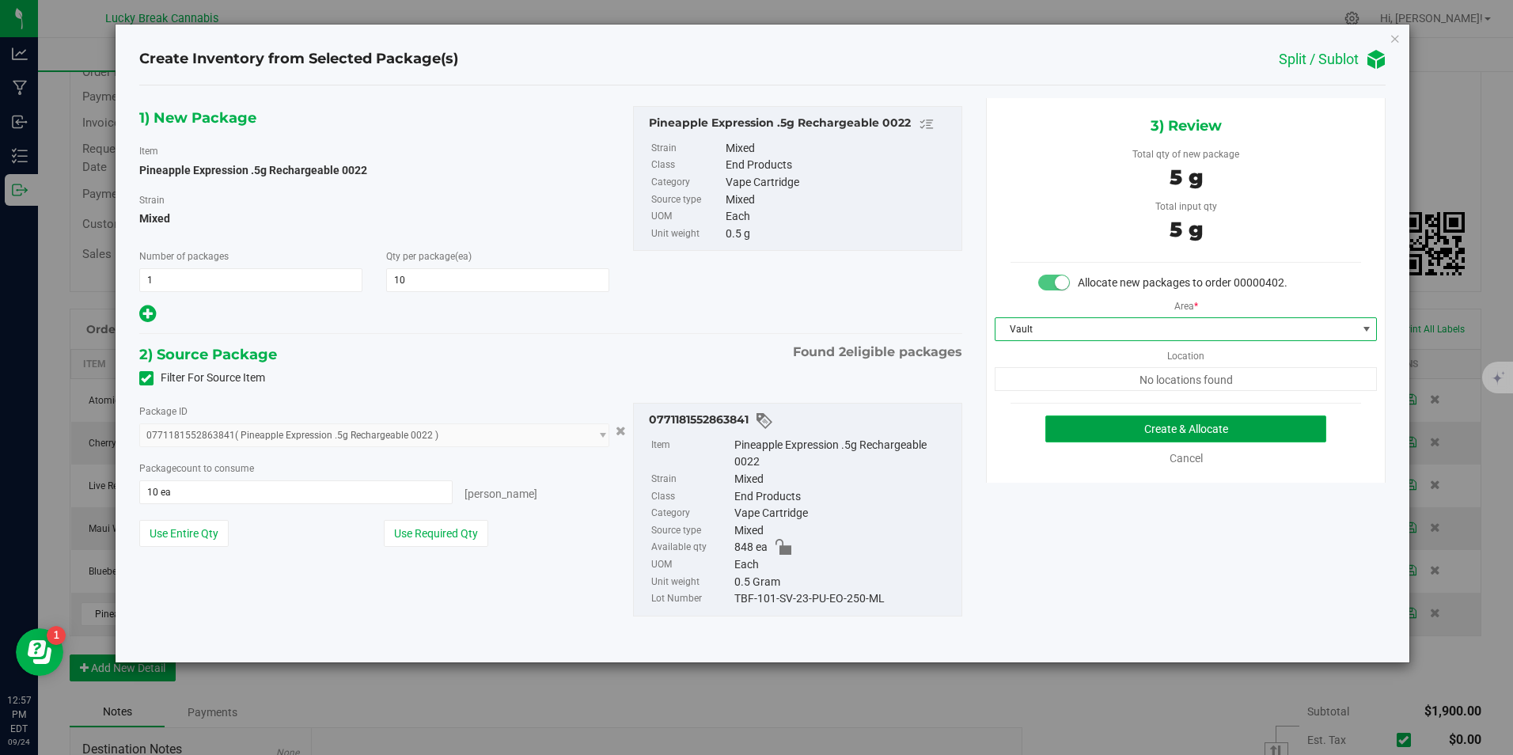
click at [1135, 421] on button "Create & Allocate" at bounding box center [1185, 428] width 281 height 27
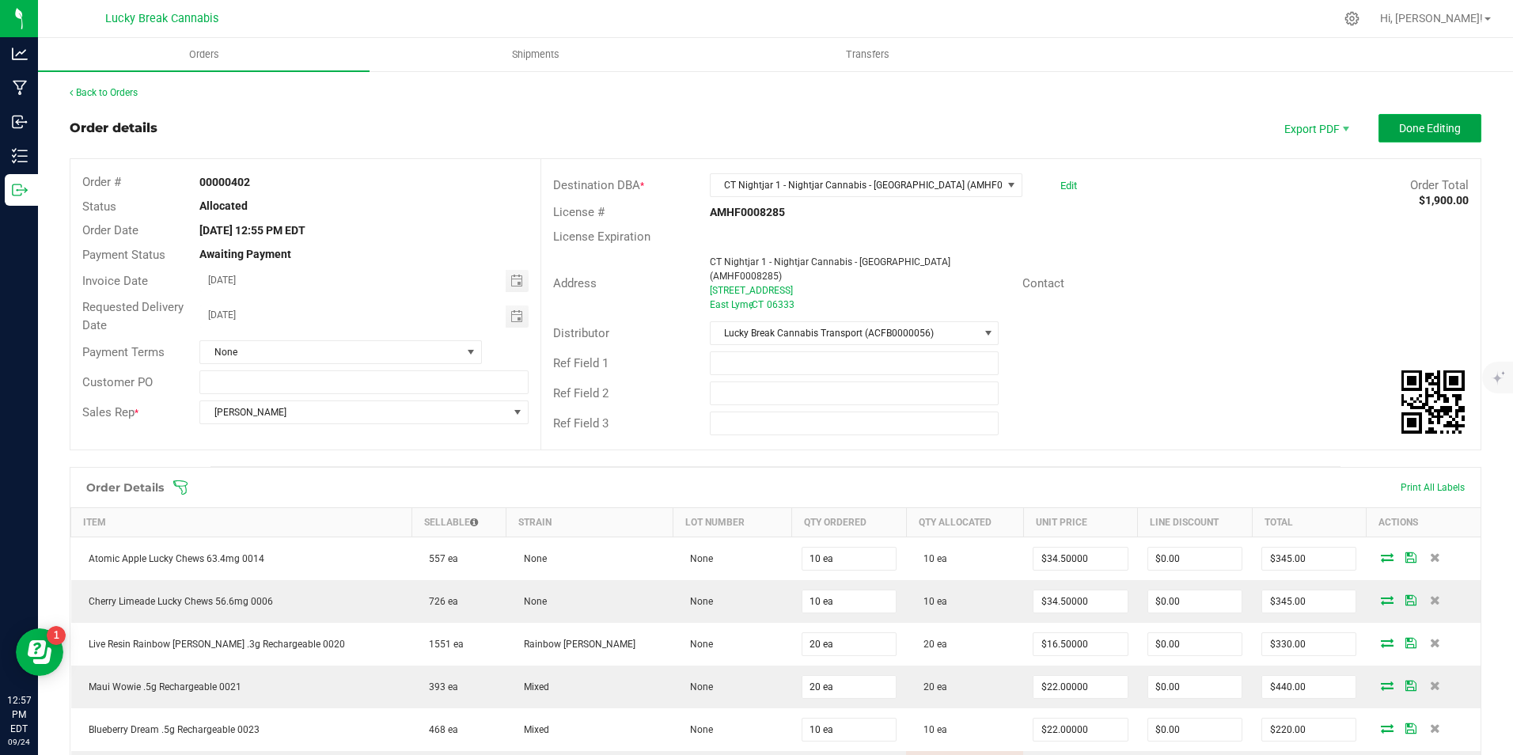
click at [1416, 131] on span "Done Editing" at bounding box center [1430, 128] width 62 height 13
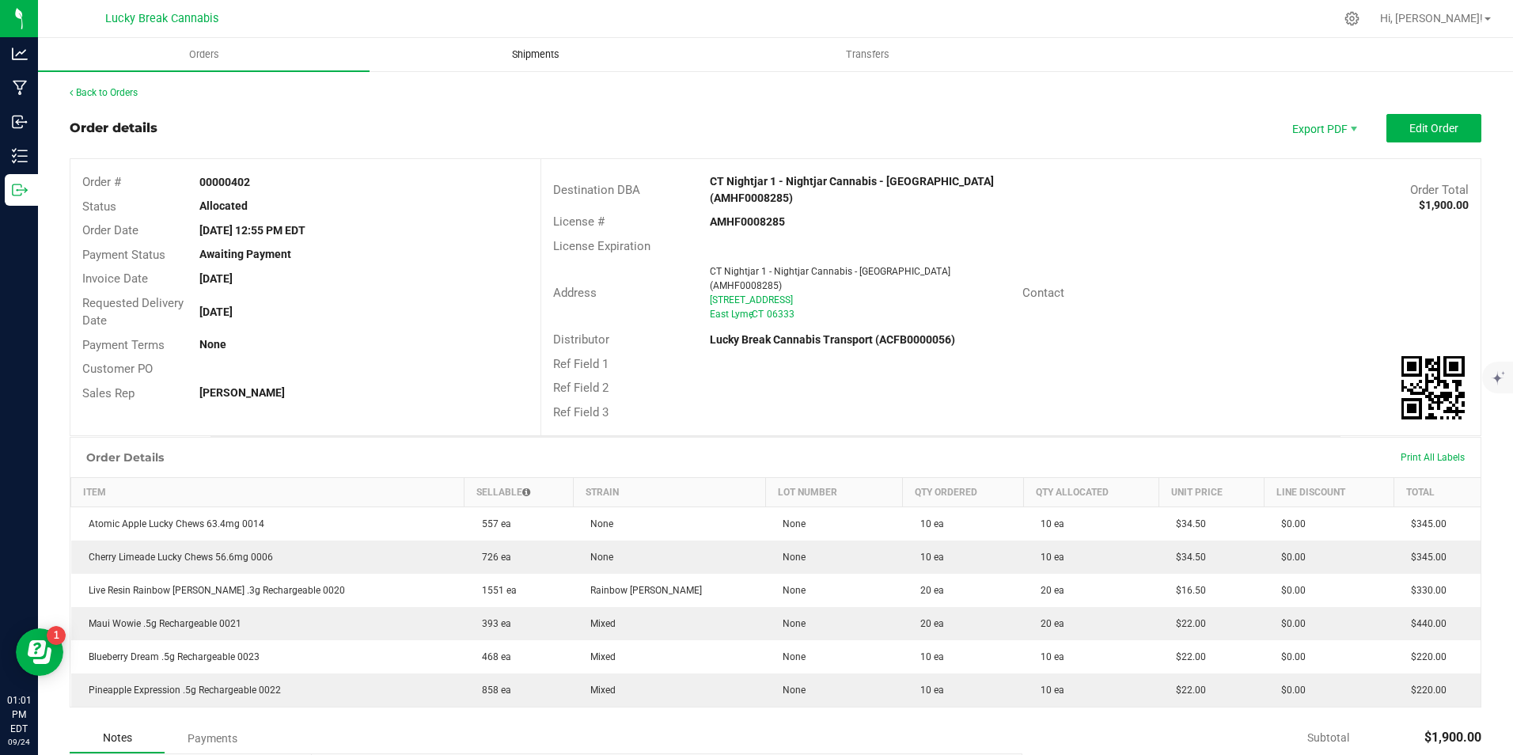
click at [519, 55] on span "Shipments" at bounding box center [536, 54] width 90 height 14
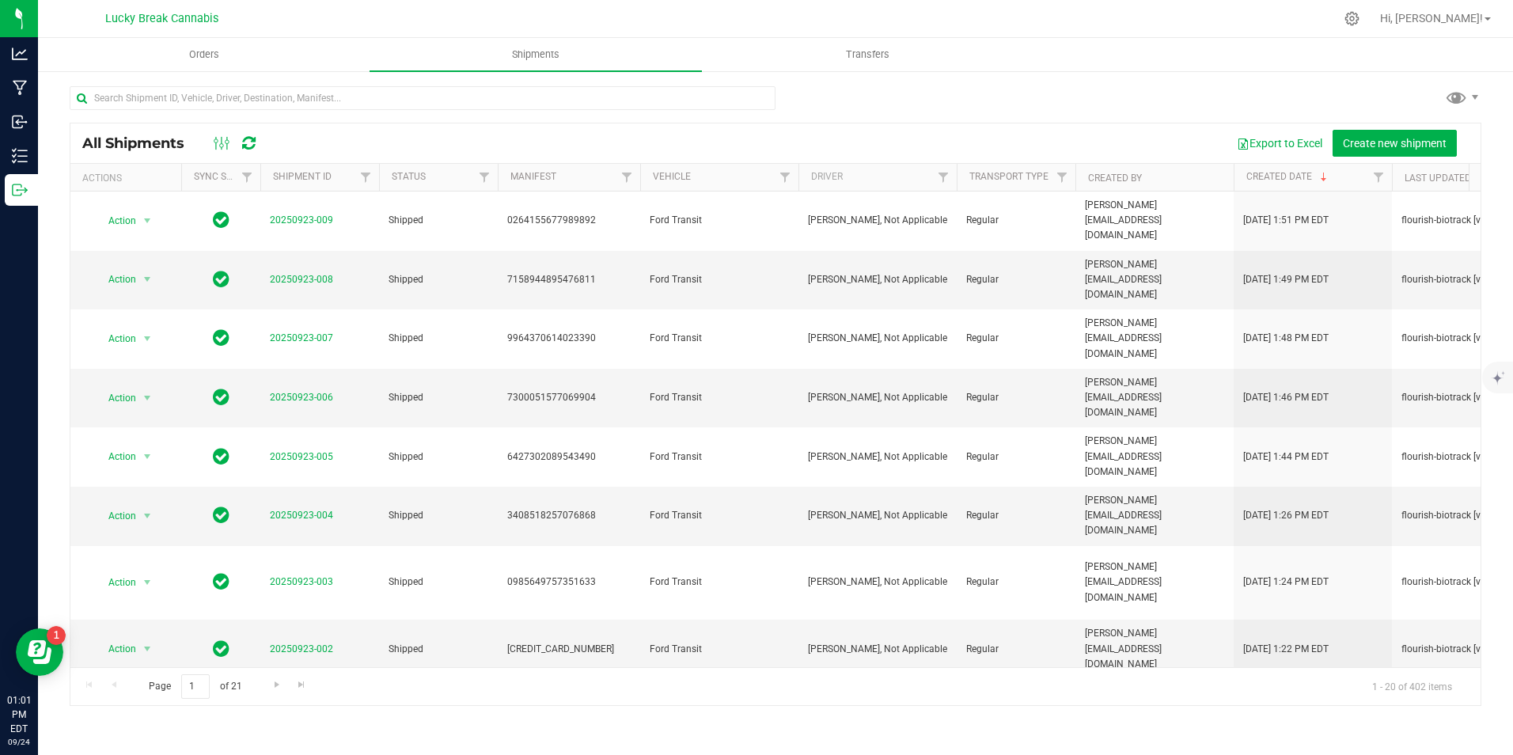
click at [1397, 123] on div "All Shipments Export to Excel Create new shipment Actions Sync Status Shipment …" at bounding box center [775, 414] width 1411 height 583
click at [1393, 146] on span "Create new shipment" at bounding box center [1395, 143] width 104 height 13
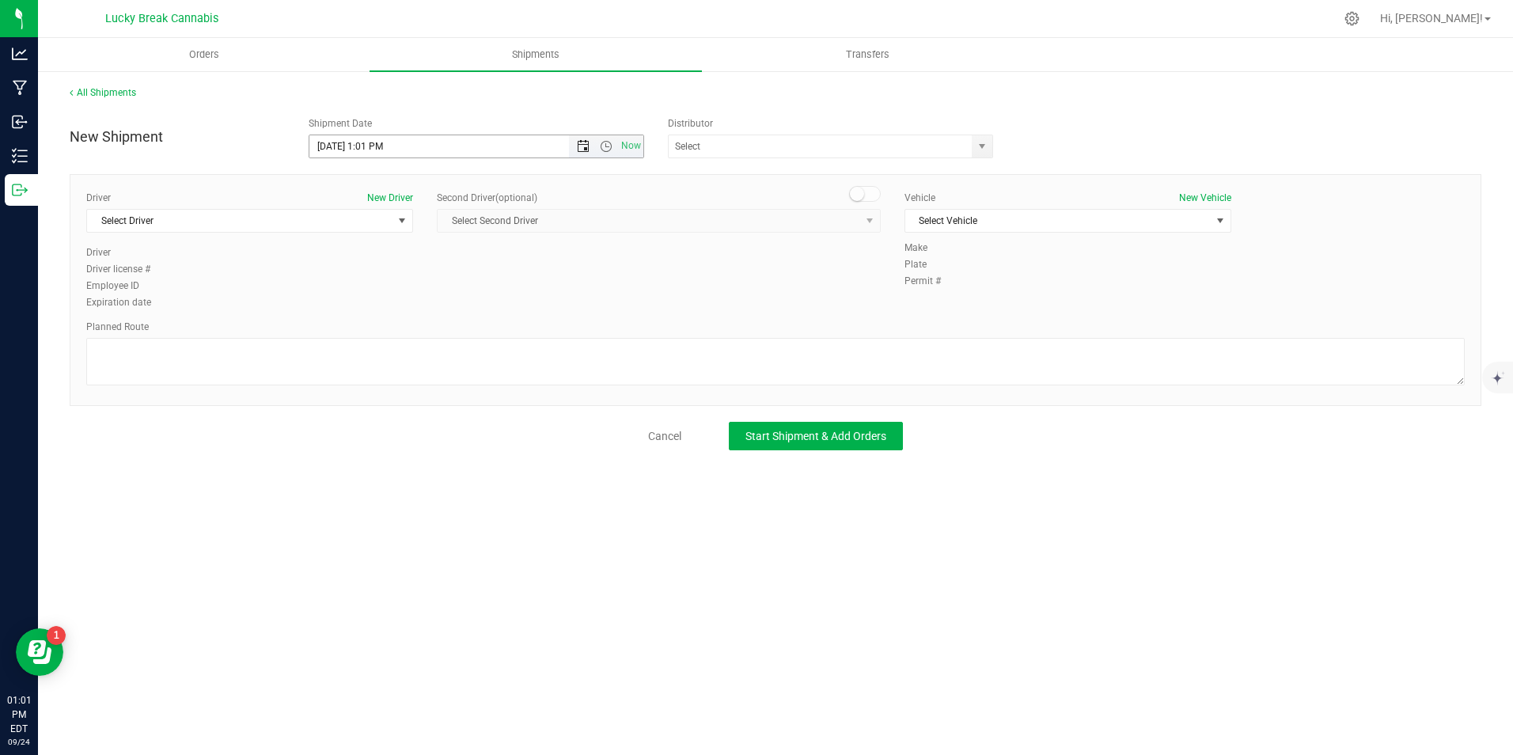
click at [585, 140] on span "Open the date view" at bounding box center [583, 146] width 13 height 13
click at [418, 308] on link "25" at bounding box center [415, 307] width 23 height 25
click at [608, 143] on span "Open the time view" at bounding box center [606, 146] width 13 height 13
click at [367, 182] on li "8:00 AM" at bounding box center [475, 181] width 332 height 21
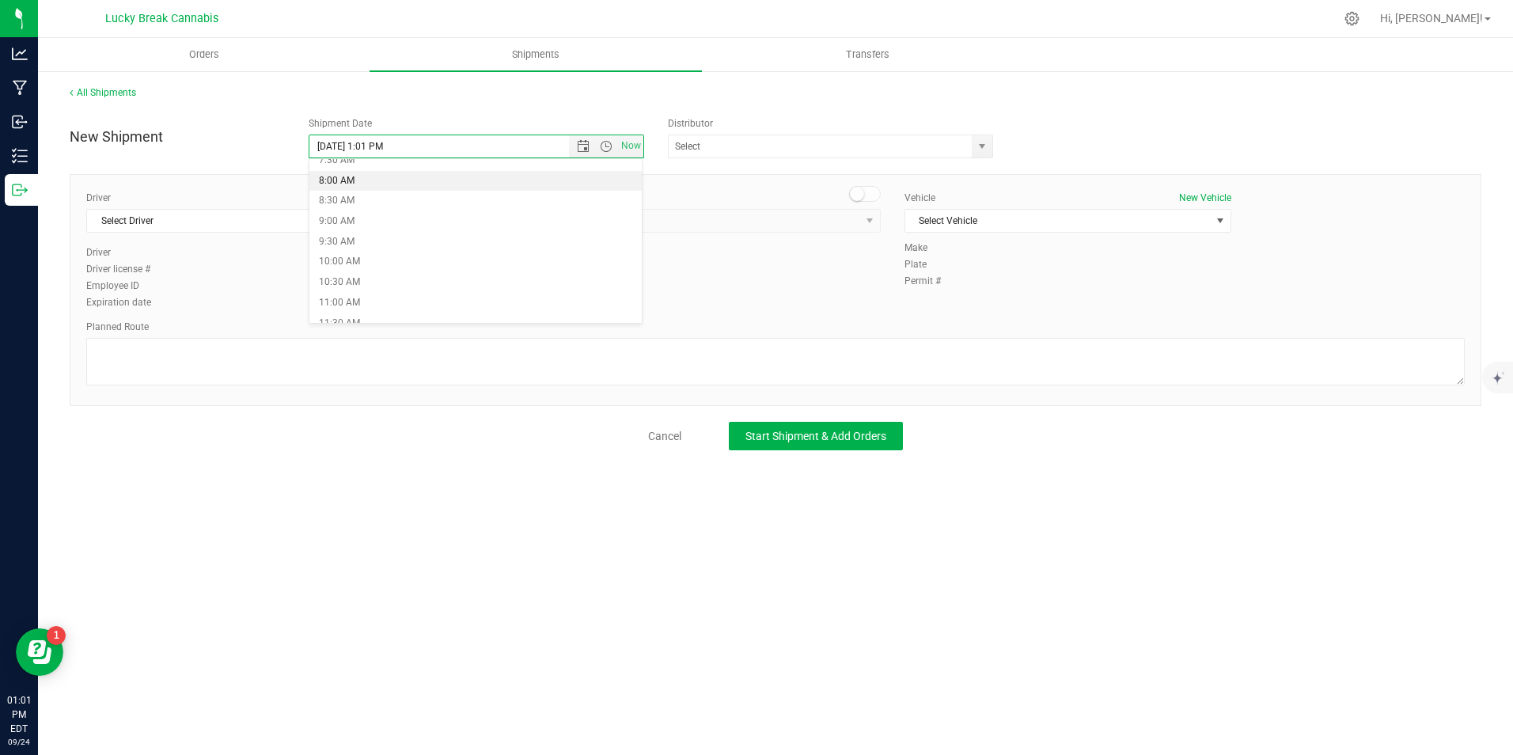
type input "9/25/2025 8:00 AM"
click at [979, 149] on span "select" at bounding box center [981, 146] width 13 height 13
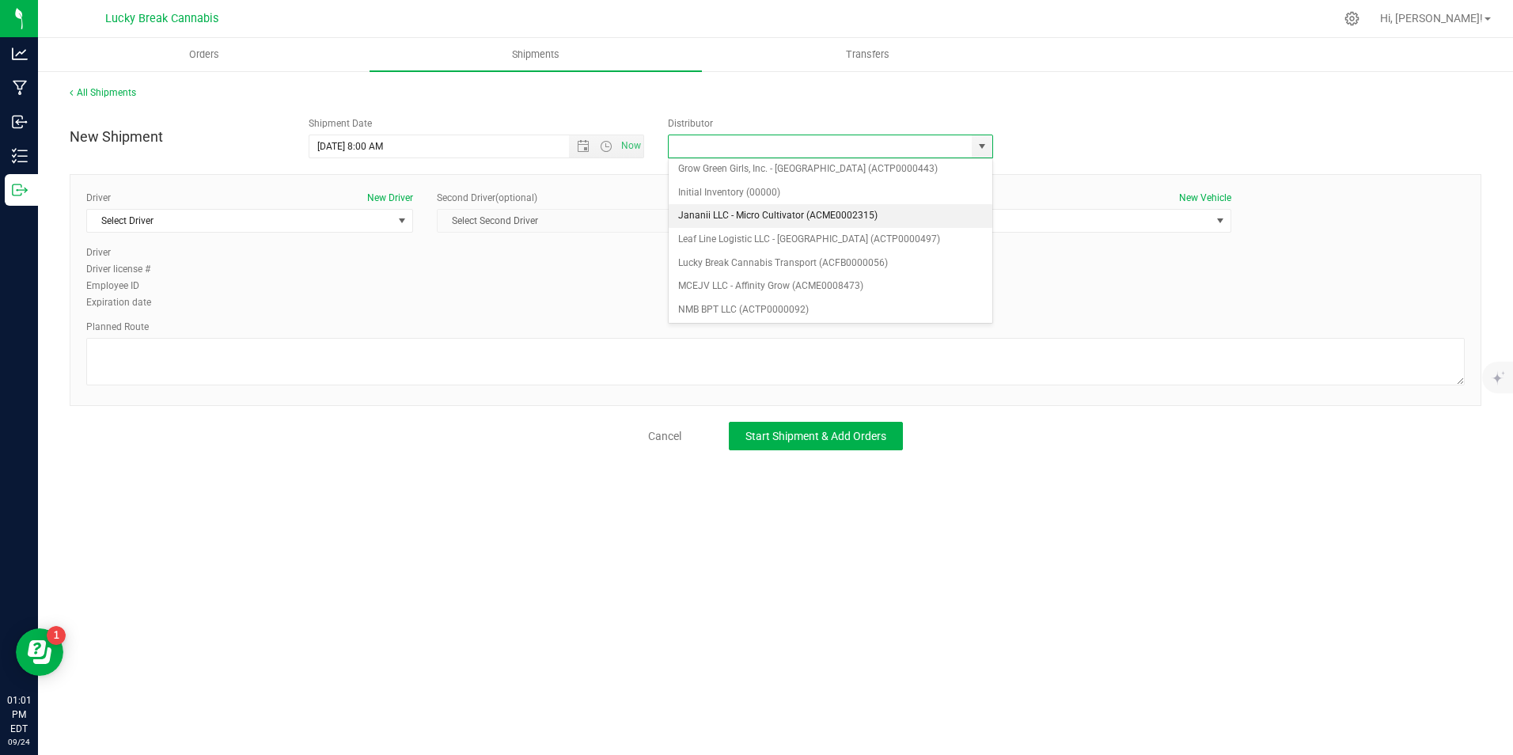
scroll to position [237, 0]
click at [732, 238] on li "Lucky Break Cannabis Transport (ACFB0000056)" at bounding box center [831, 239] width 324 height 24
type input "Lucky Break Cannabis Transport (ACFB0000056)"
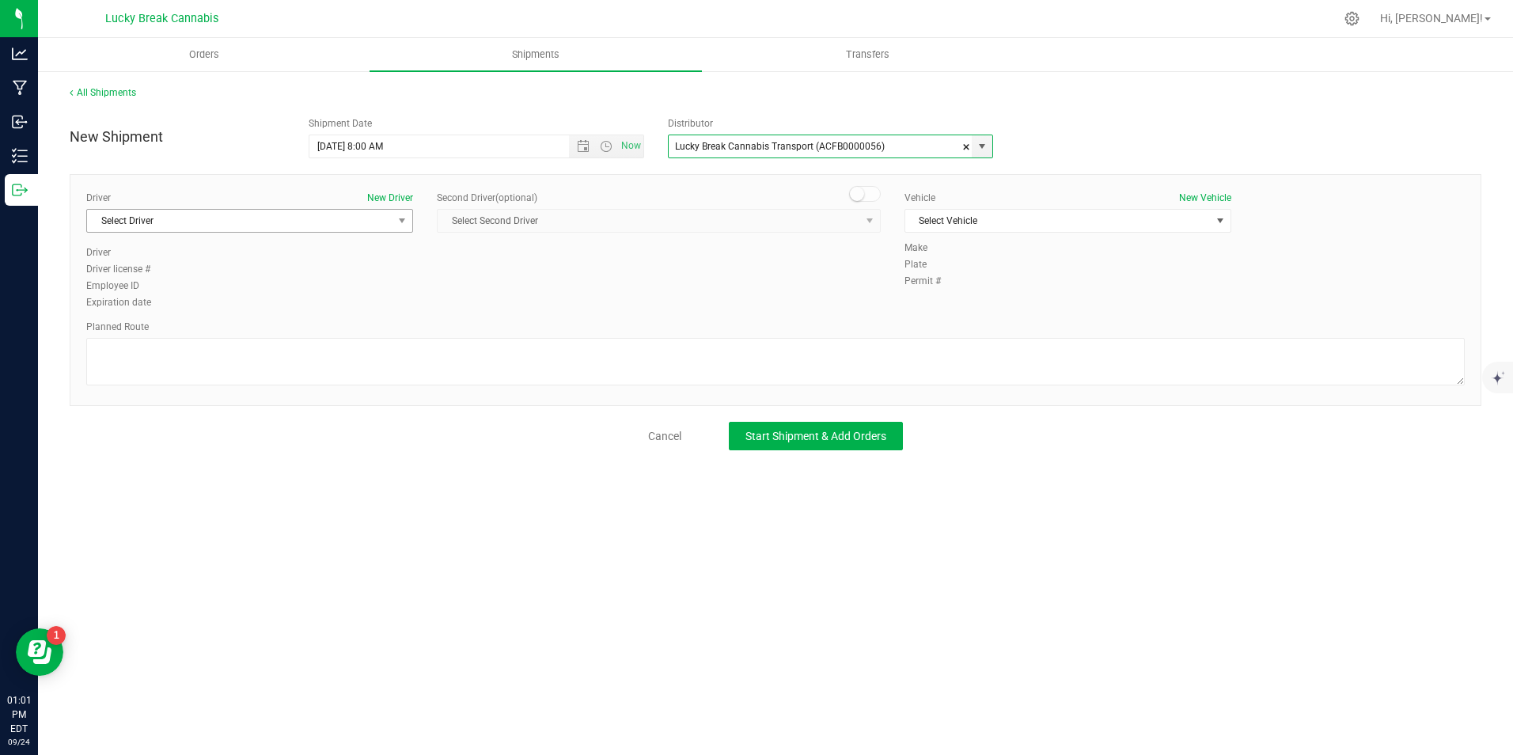
click at [381, 220] on span "Select Driver" at bounding box center [239, 221] width 305 height 22
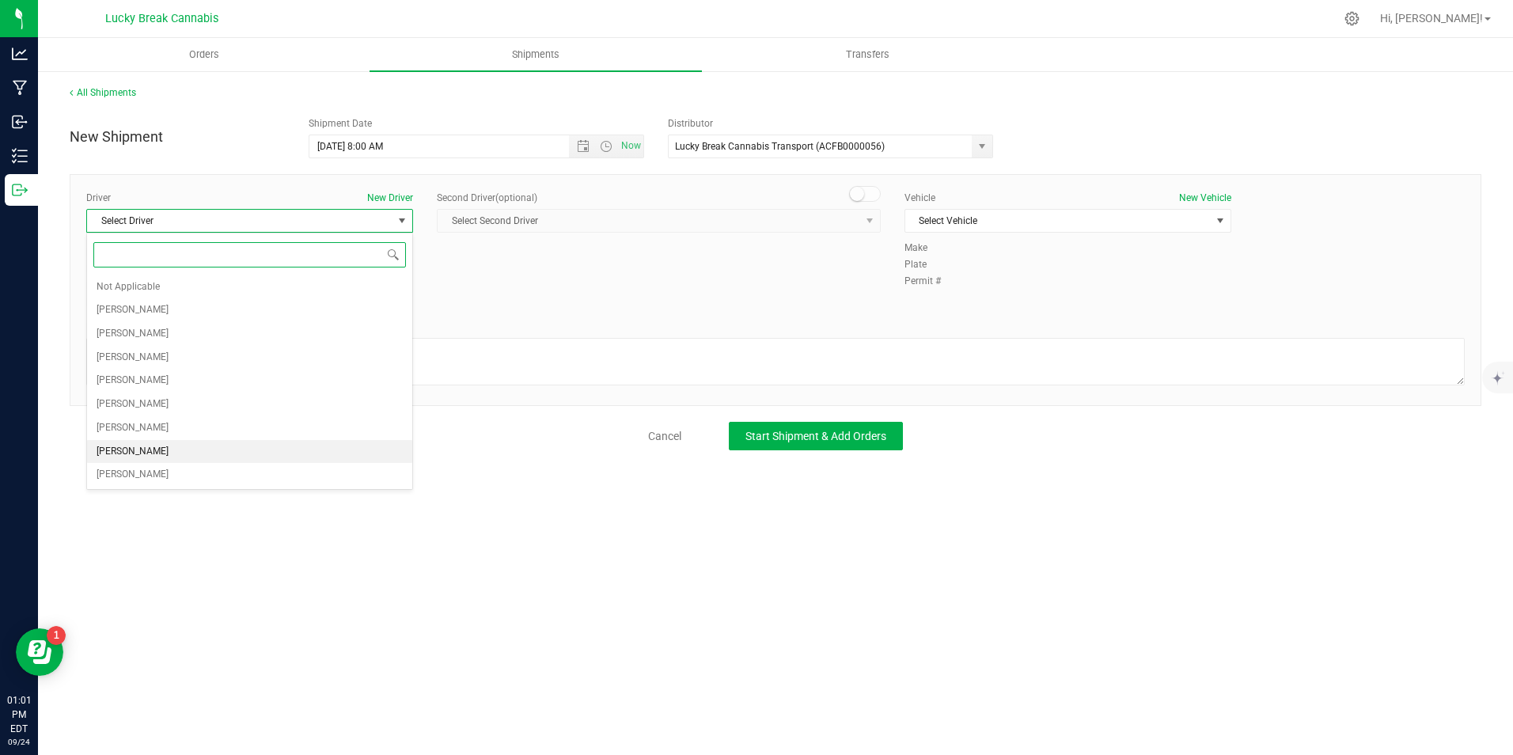
click at [153, 447] on span "Dennis Paglialunga" at bounding box center [133, 451] width 72 height 21
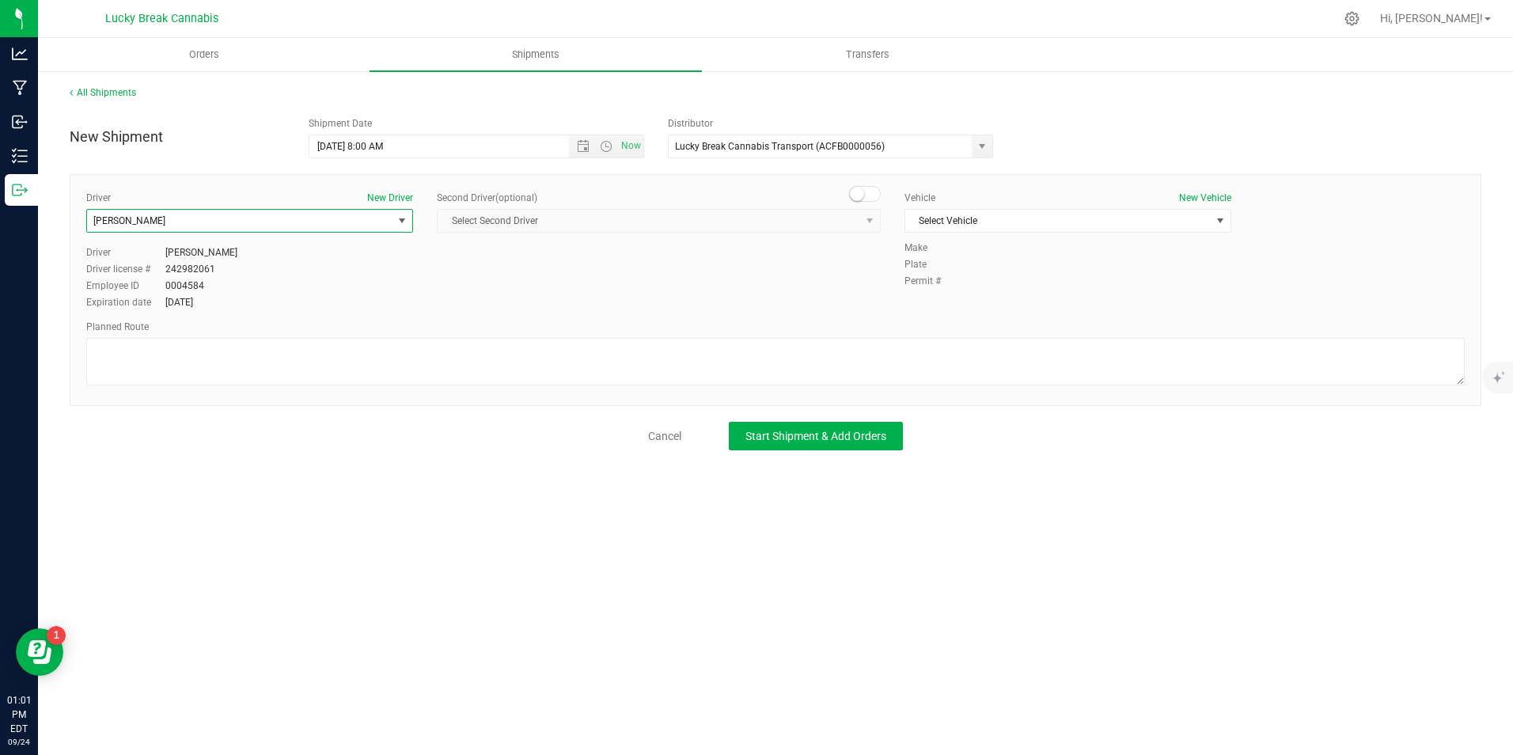
click at [870, 197] on span at bounding box center [865, 194] width 32 height 16
click at [868, 222] on span "select" at bounding box center [869, 220] width 13 height 13
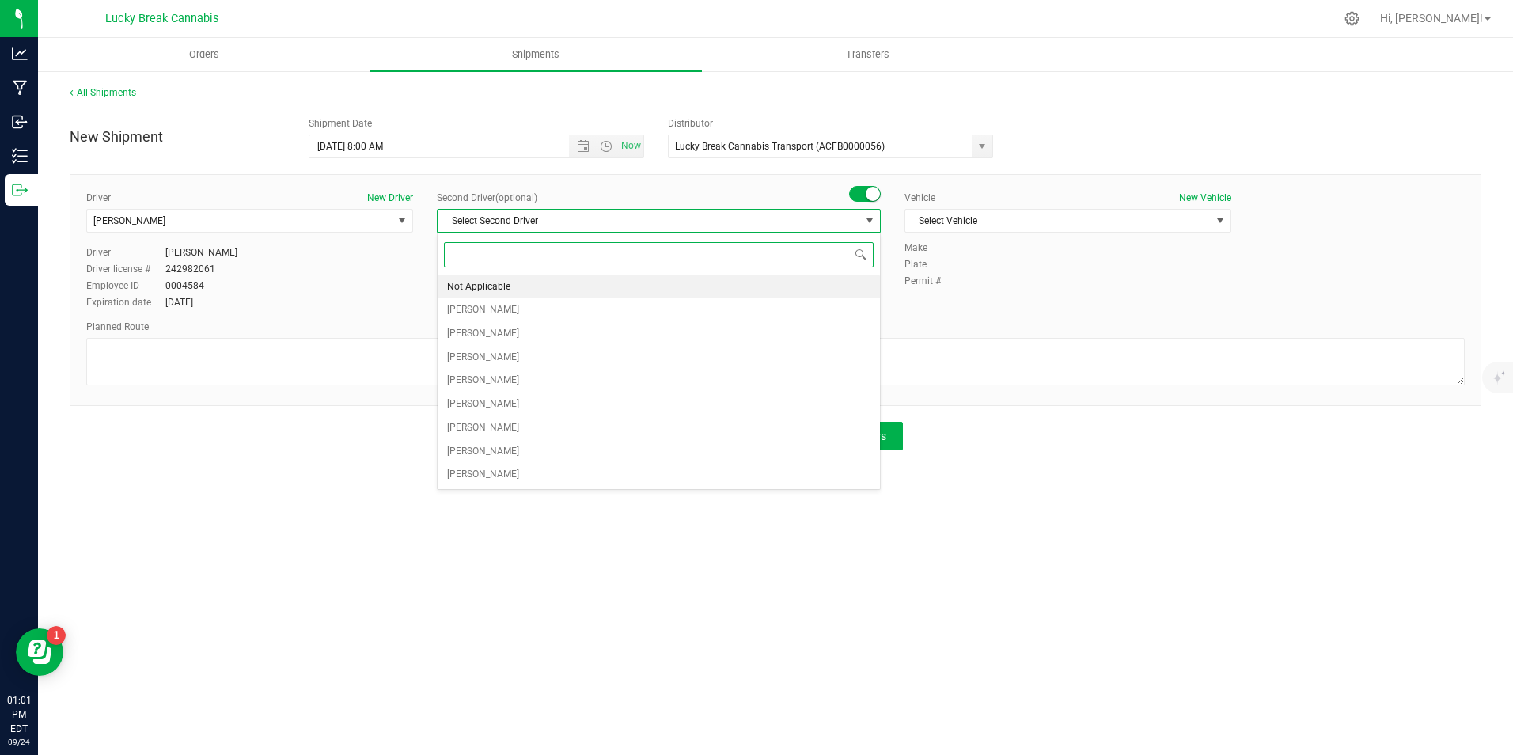
click at [763, 293] on li "Not Applicable" at bounding box center [658, 287] width 442 height 24
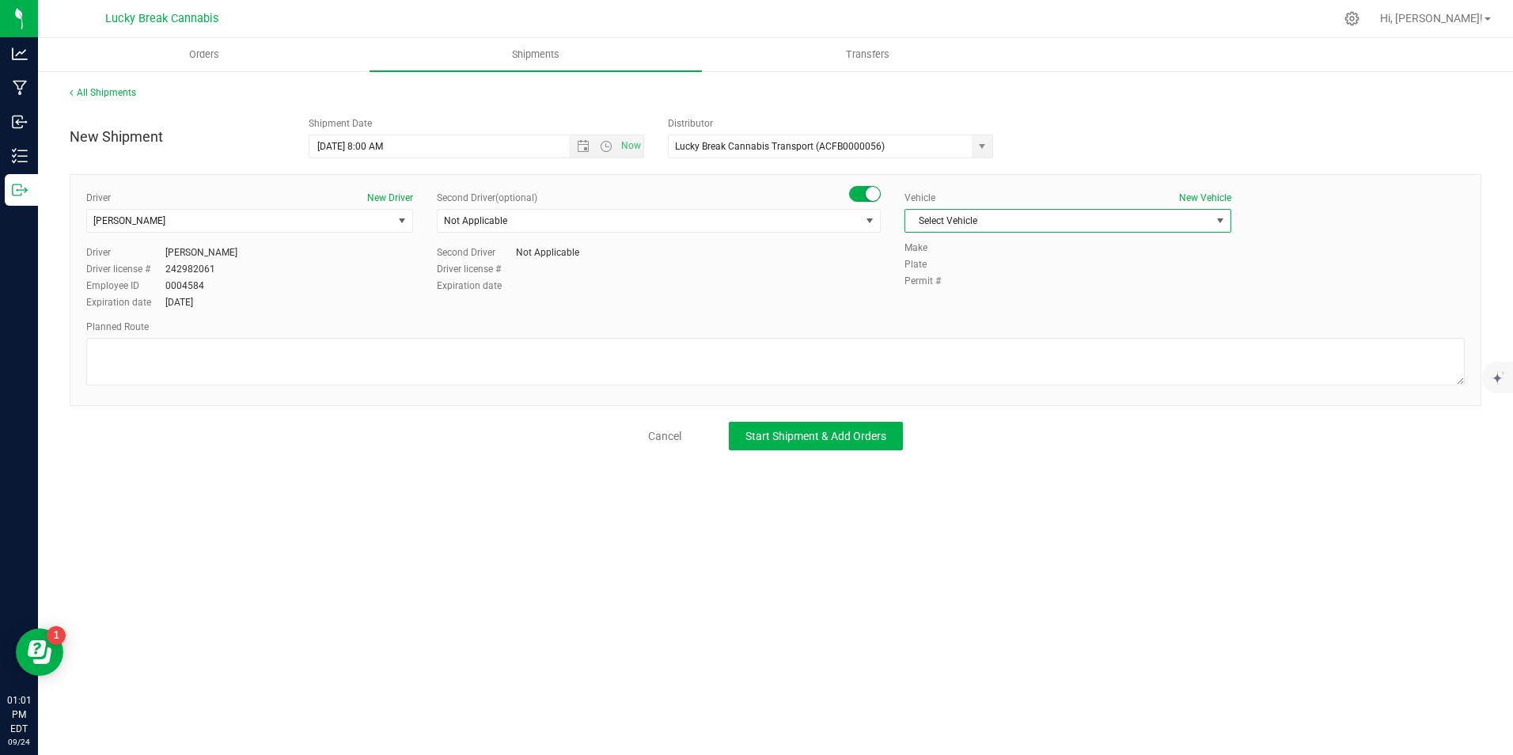
click at [990, 219] on span "Select Vehicle" at bounding box center [1057, 221] width 305 height 22
click at [980, 274] on li "Ford Transit" at bounding box center [1067, 271] width 325 height 24
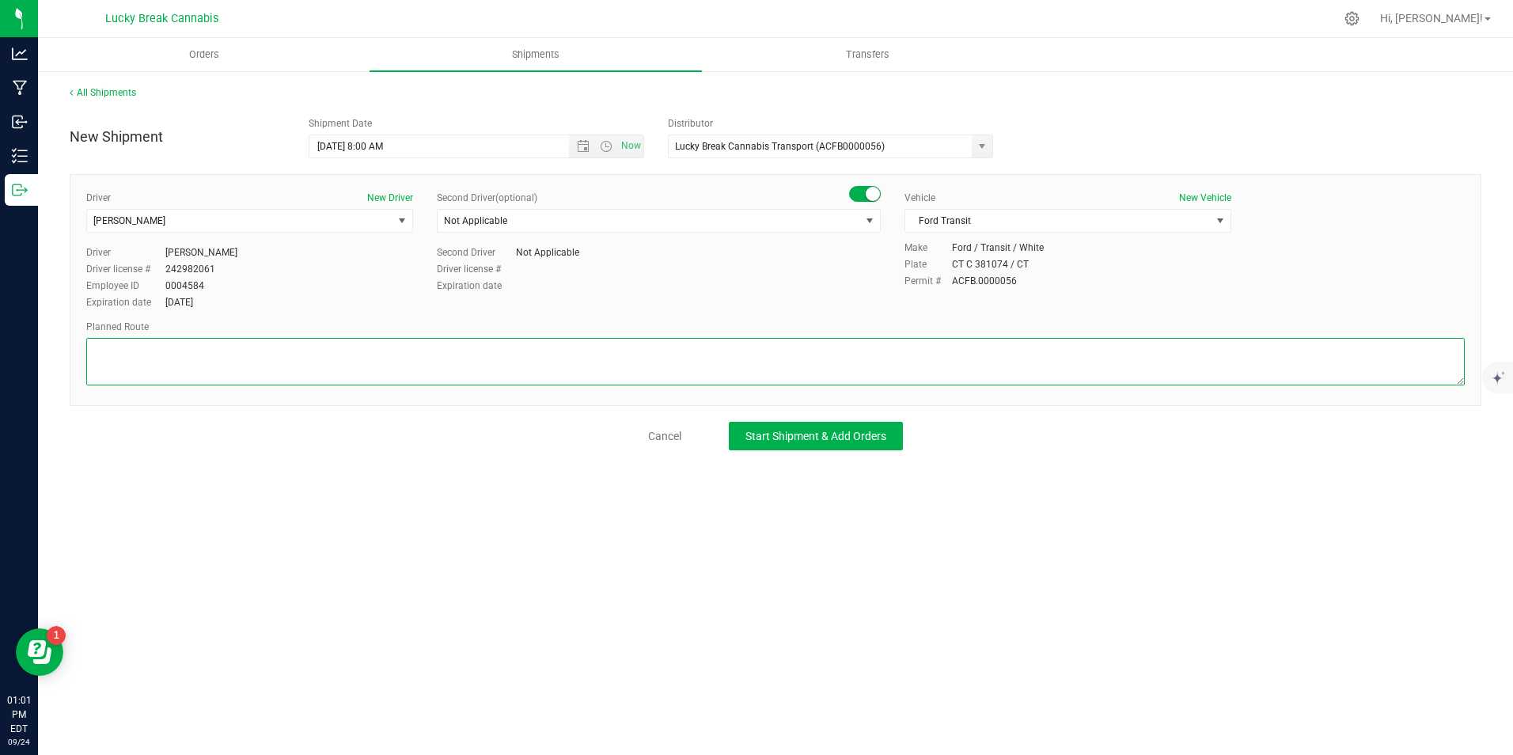
click at [667, 356] on textarea at bounding box center [775, 361] width 1378 height 47
paste textarea "I-95N, Exit 71, Four Mile River Rd, Colton Rd."
type textarea "I-95N, Exit 71, Four Mile River Rd, Colton Rd."
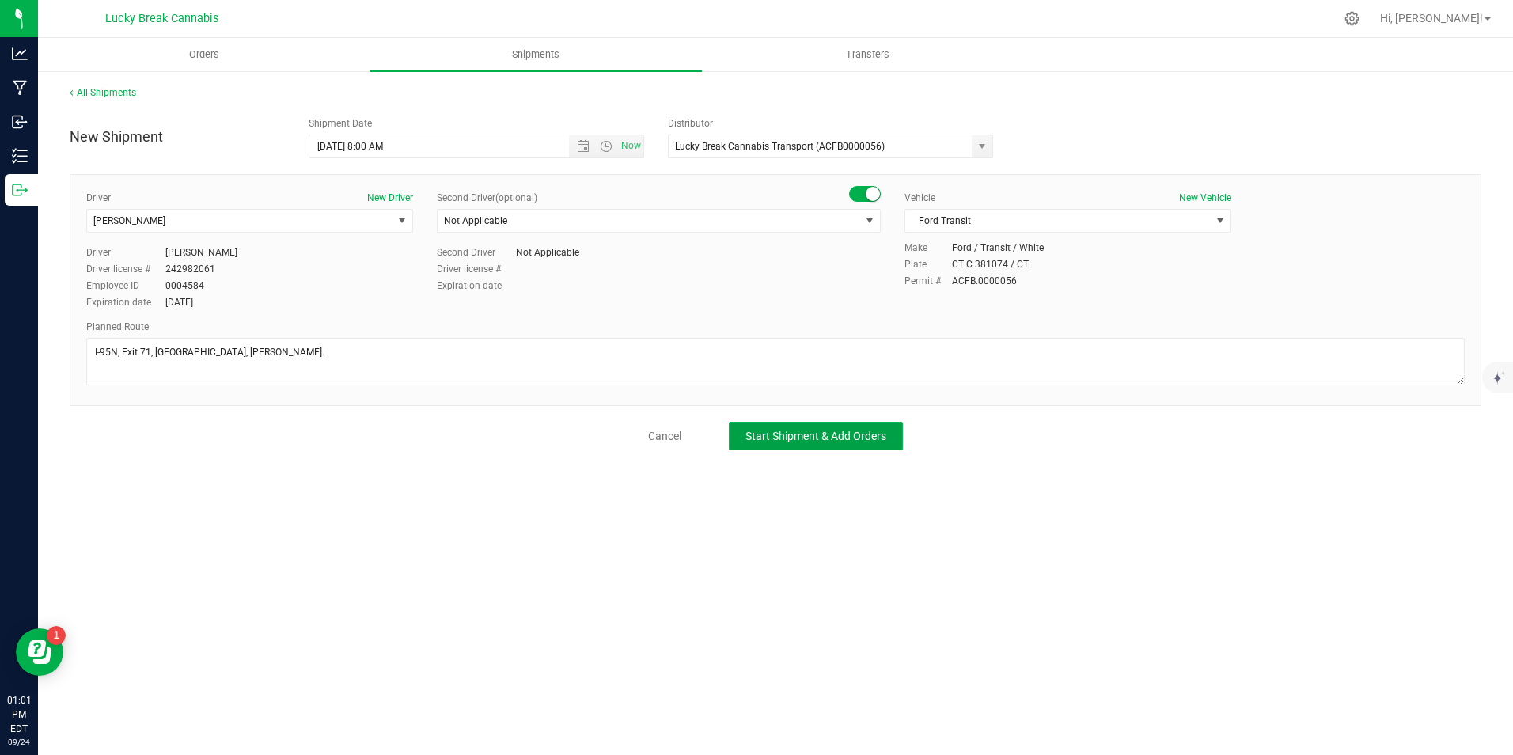
click at [841, 433] on span "Start Shipment & Add Orders" at bounding box center [815, 436] width 141 height 13
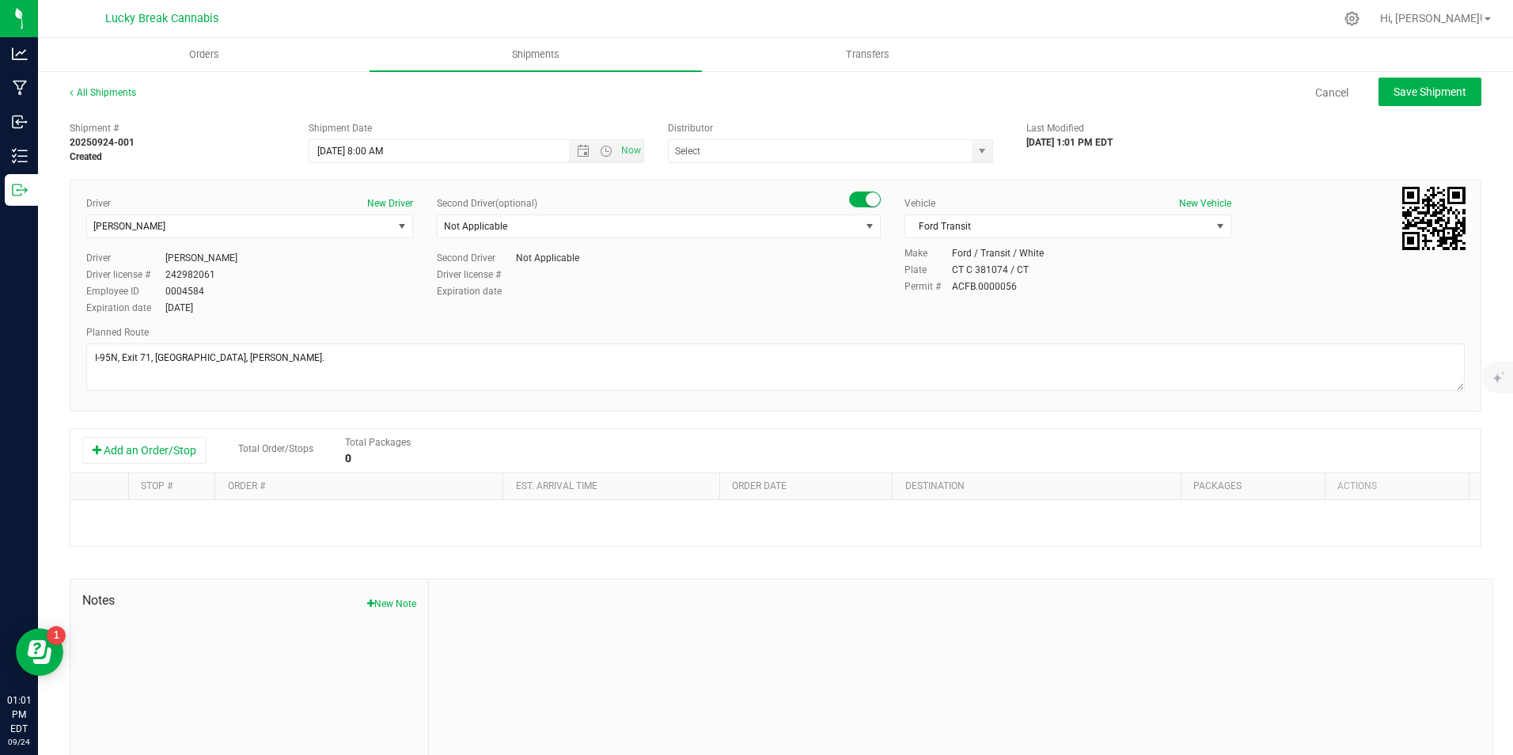
type input "Lucky Break Cannabis Transport (ACFB0000056)"
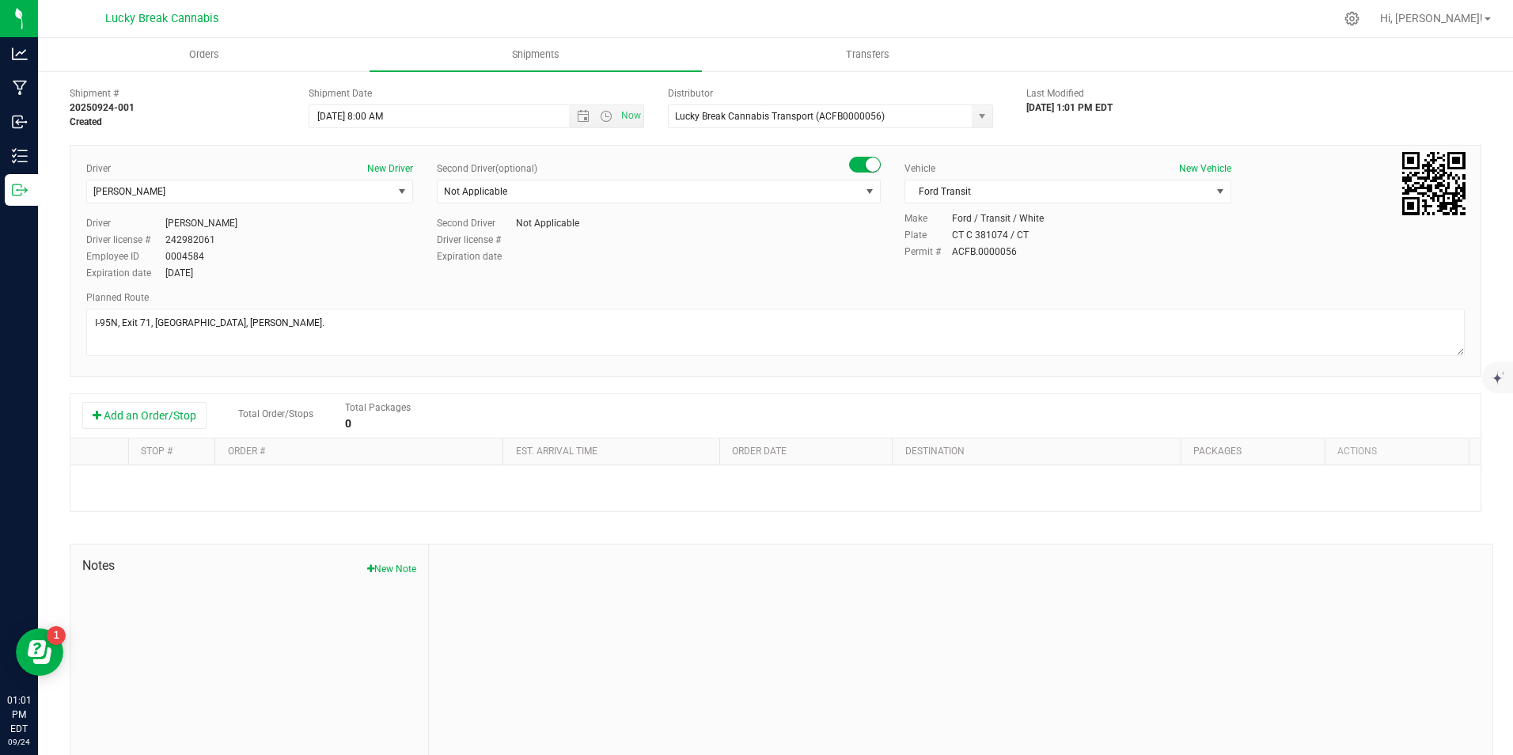
scroll to position [54, 0]
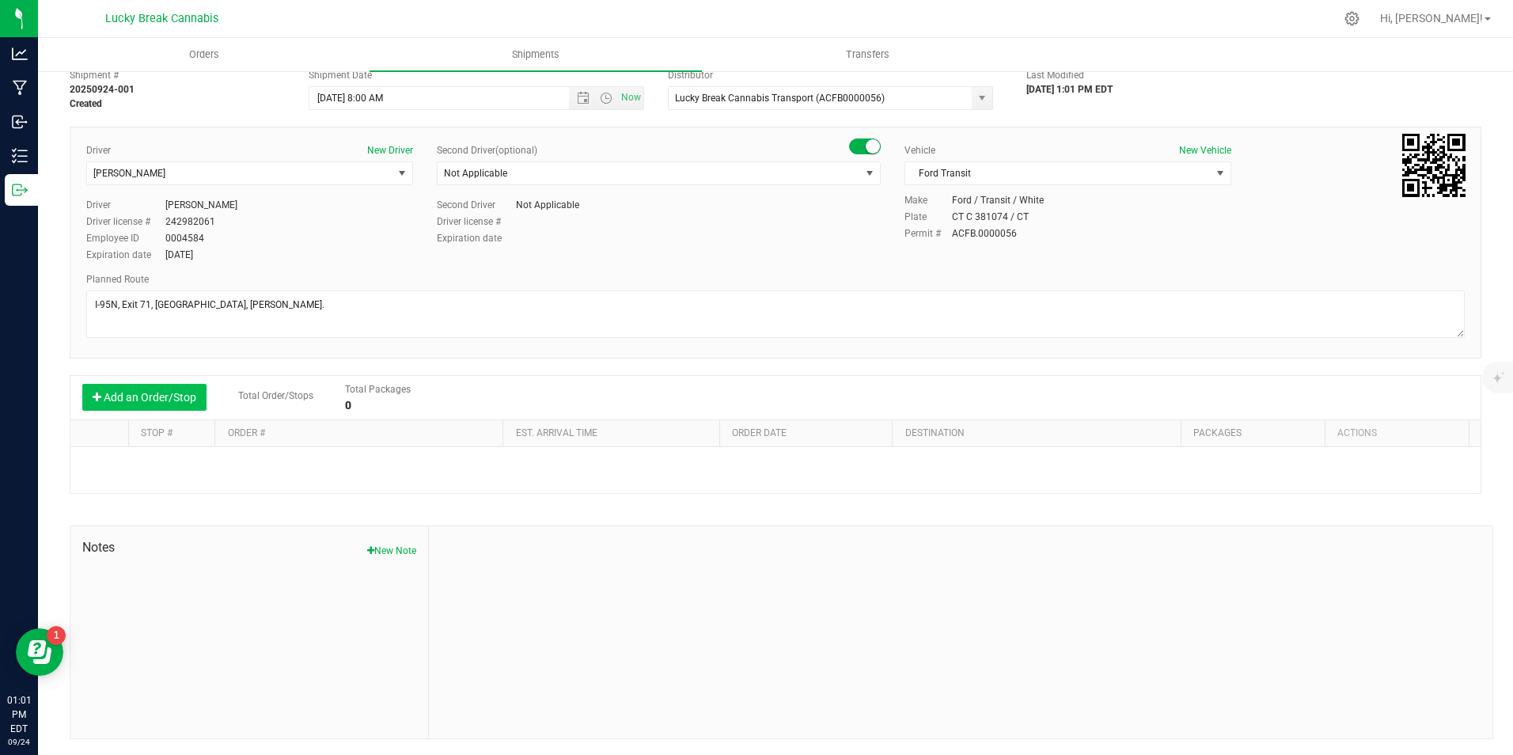
click at [160, 401] on button "Add an Order/Stop" at bounding box center [144, 397] width 124 height 27
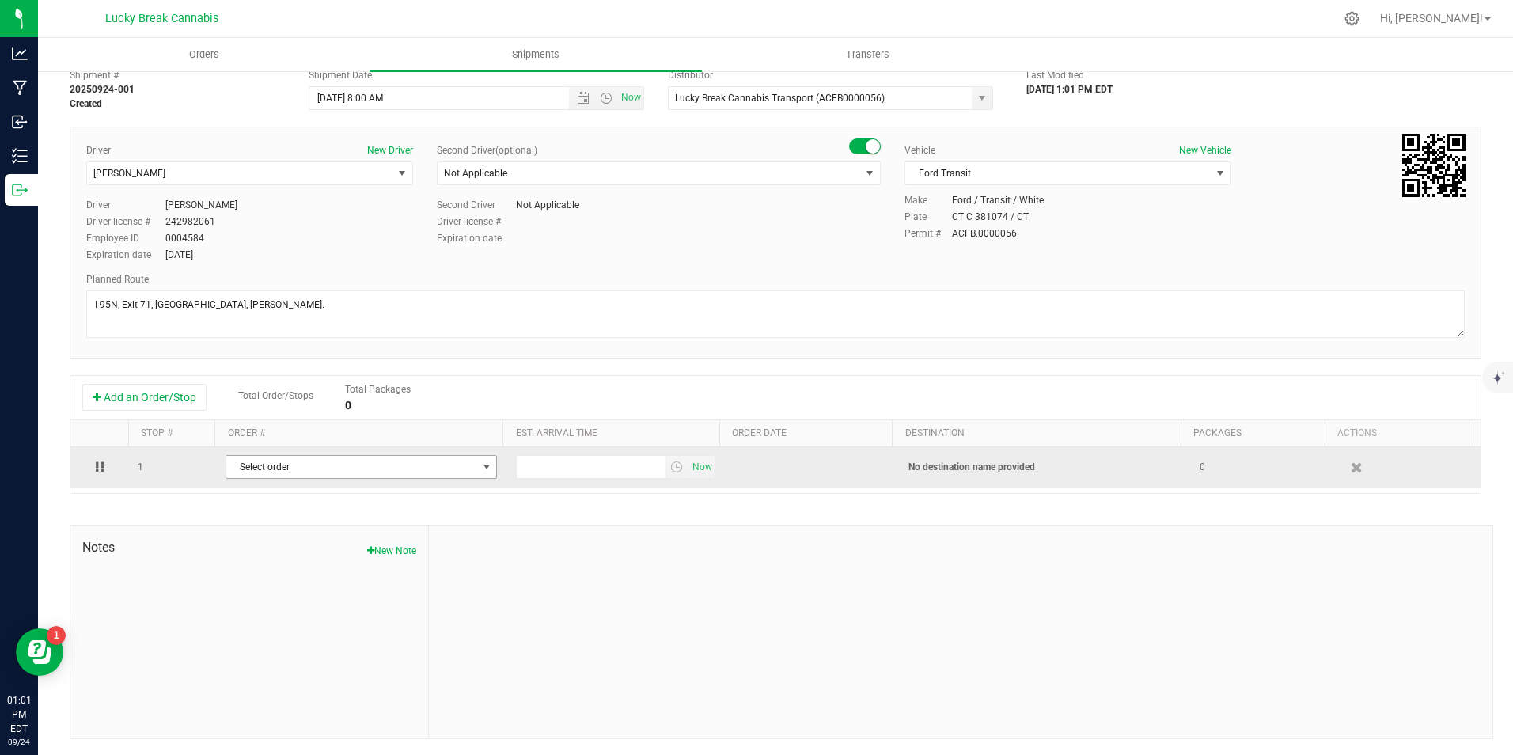
click at [275, 469] on span "Select order" at bounding box center [351, 467] width 250 height 22
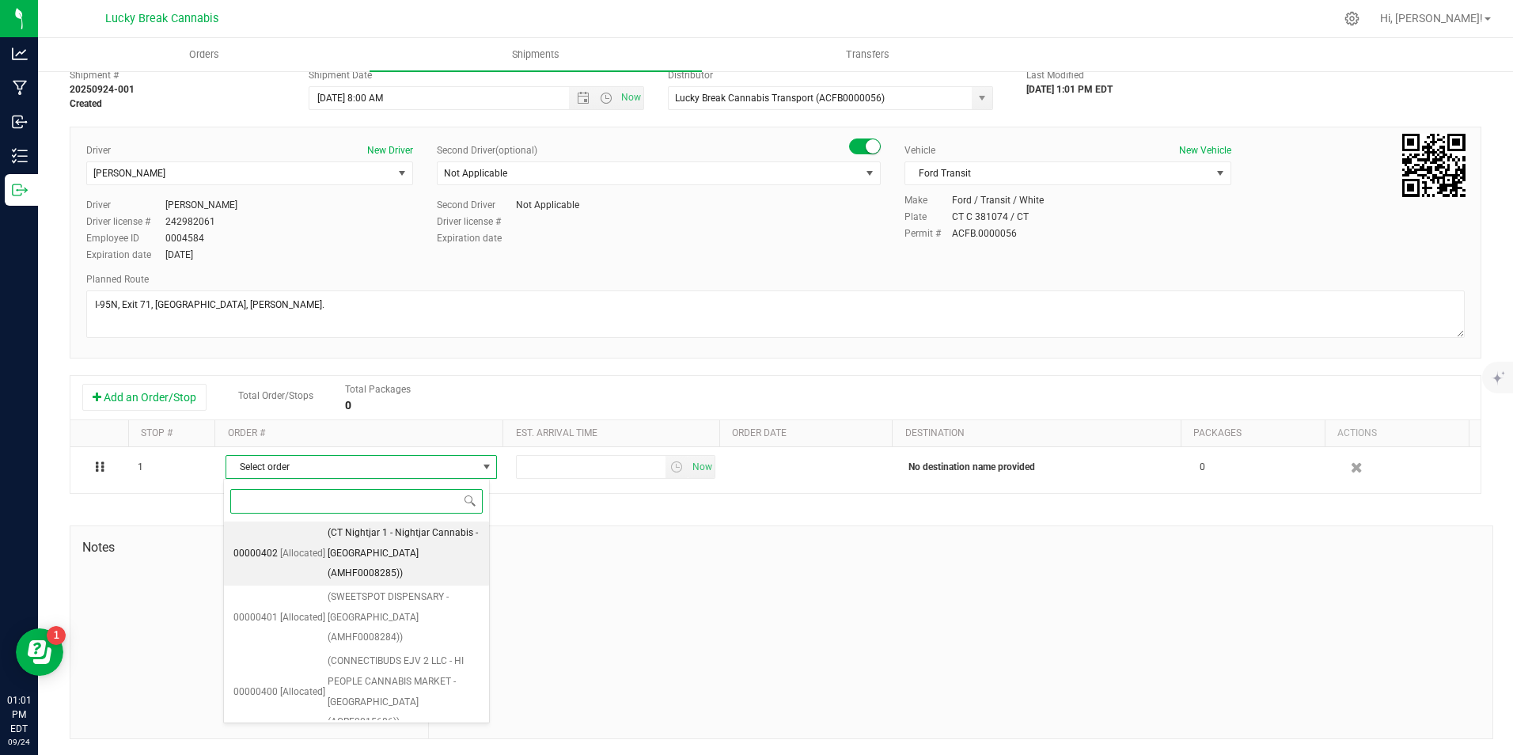
click at [340, 532] on span "(CT Nightjar 1 - Nightjar Cannabis - East Lyme (AMHF0008285))" at bounding box center [404, 553] width 152 height 61
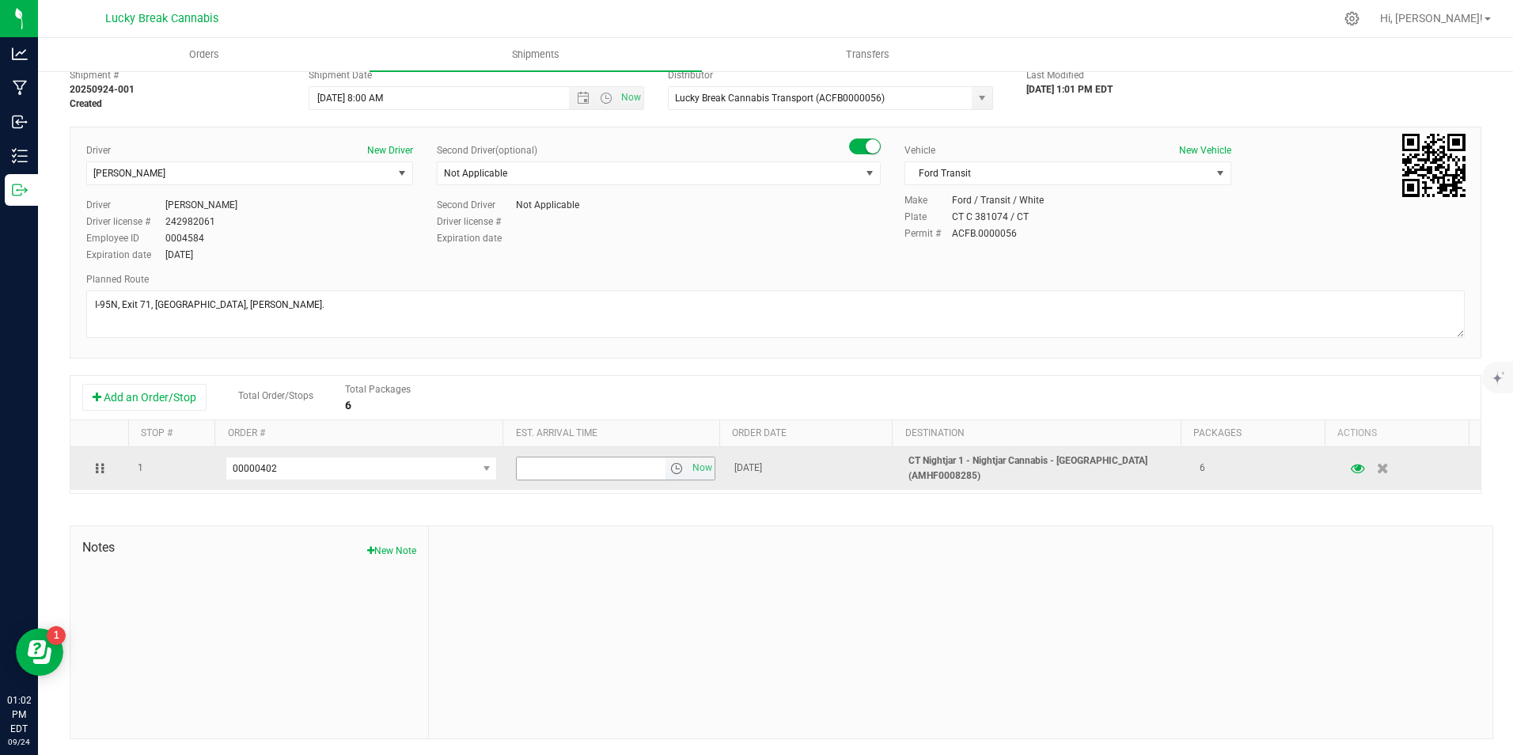
click at [670, 469] on span "select" at bounding box center [676, 468] width 13 height 13
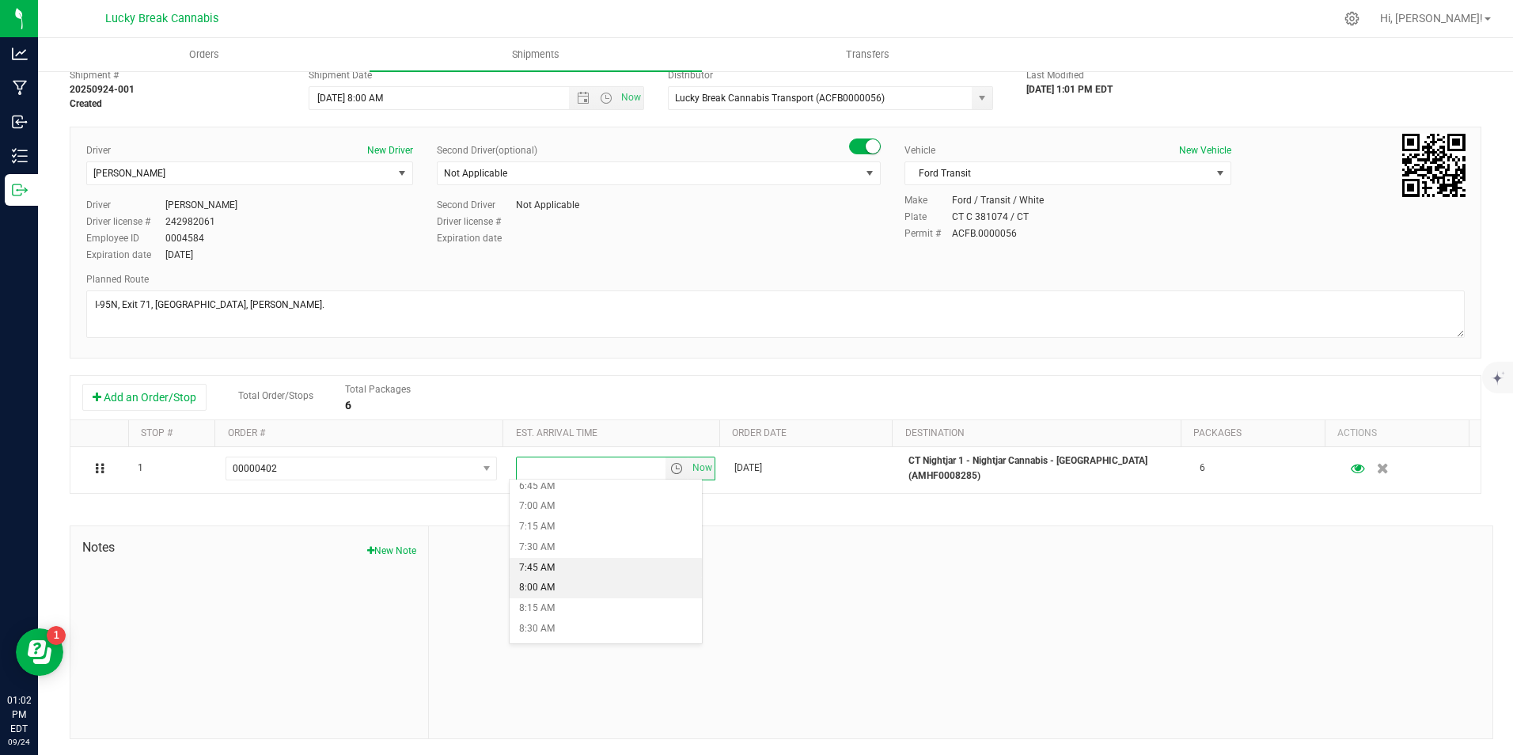
scroll to position [633, 0]
click at [576, 608] on li "9:15 AM" at bounding box center [605, 612] width 192 height 21
click at [975, 529] on div at bounding box center [960, 632] width 1063 height 212
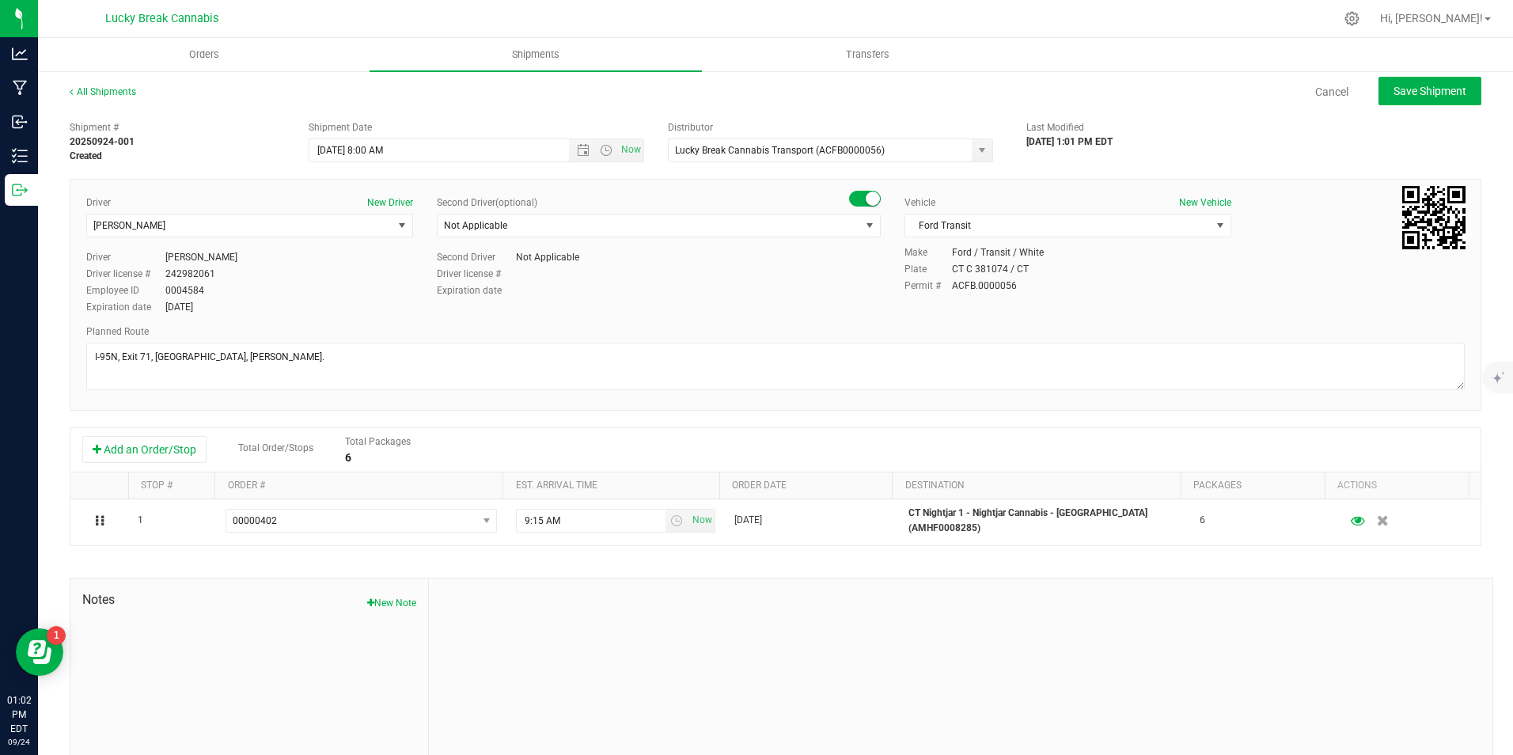
scroll to position [0, 0]
click at [1415, 93] on span "Save Shipment" at bounding box center [1429, 91] width 73 height 13
type input "9/25/2025 12:00 PM"
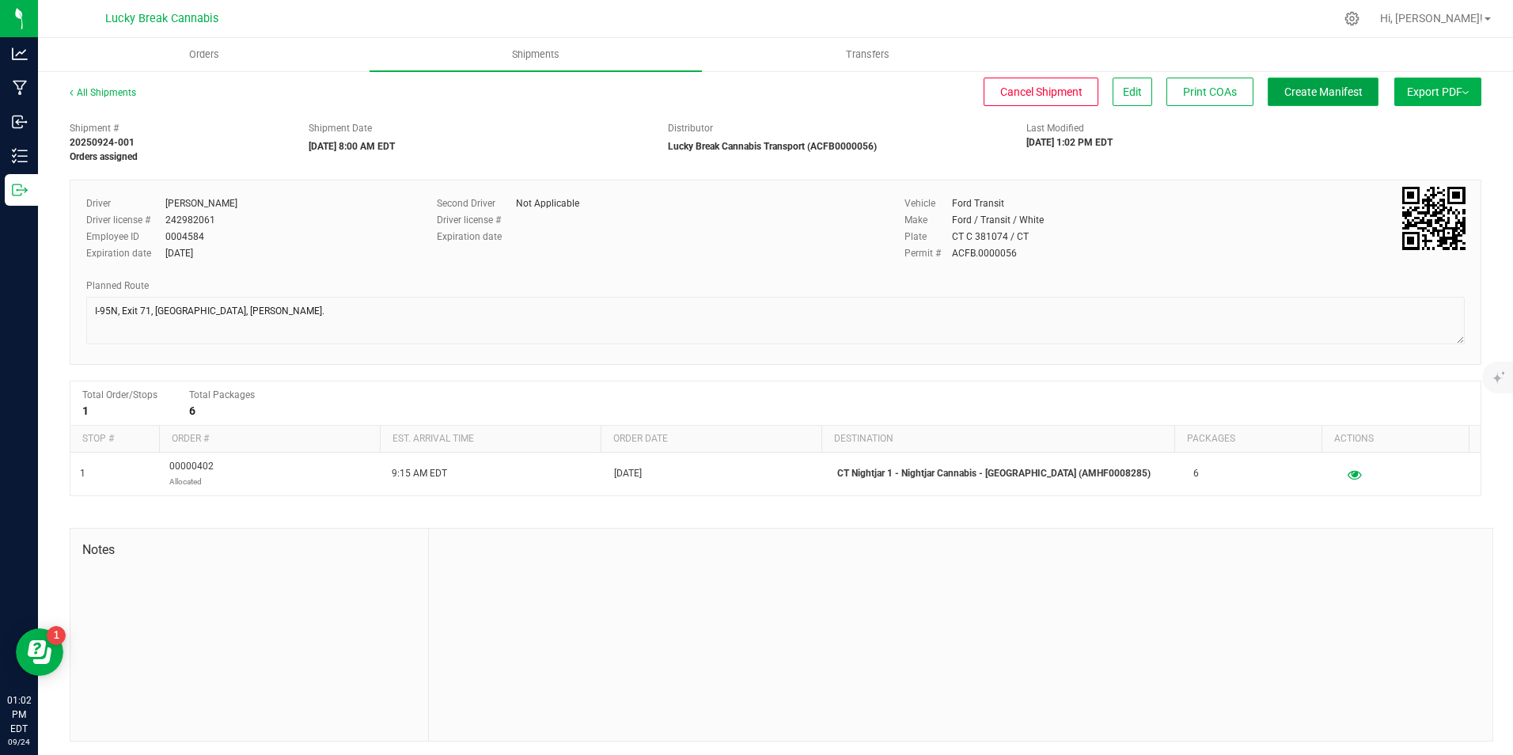
click at [1343, 93] on span "Create Manifest" at bounding box center [1323, 91] width 78 height 13
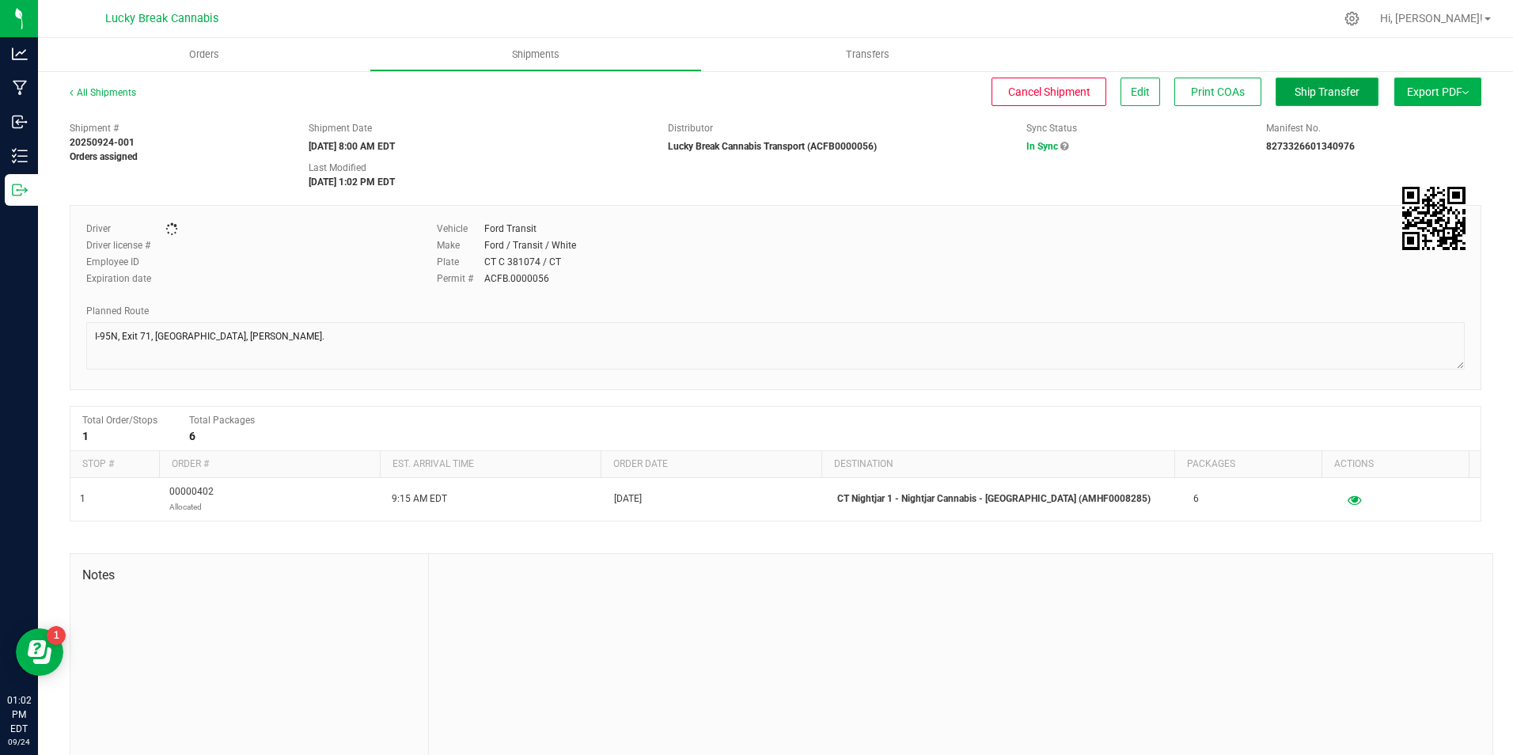
click at [1308, 89] on span "Ship Transfer" at bounding box center [1326, 91] width 65 height 13
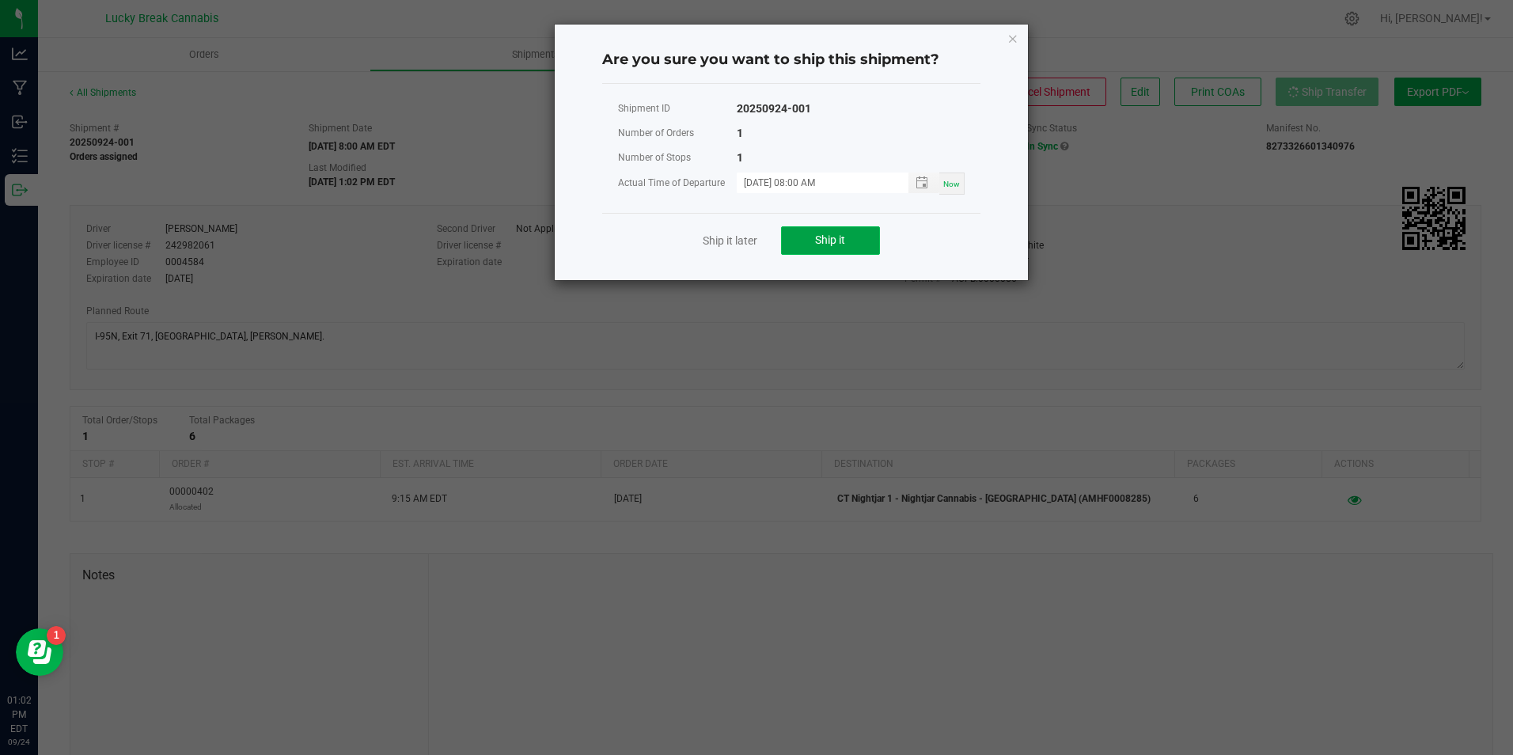
click at [851, 240] on button "Ship it" at bounding box center [830, 240] width 99 height 28
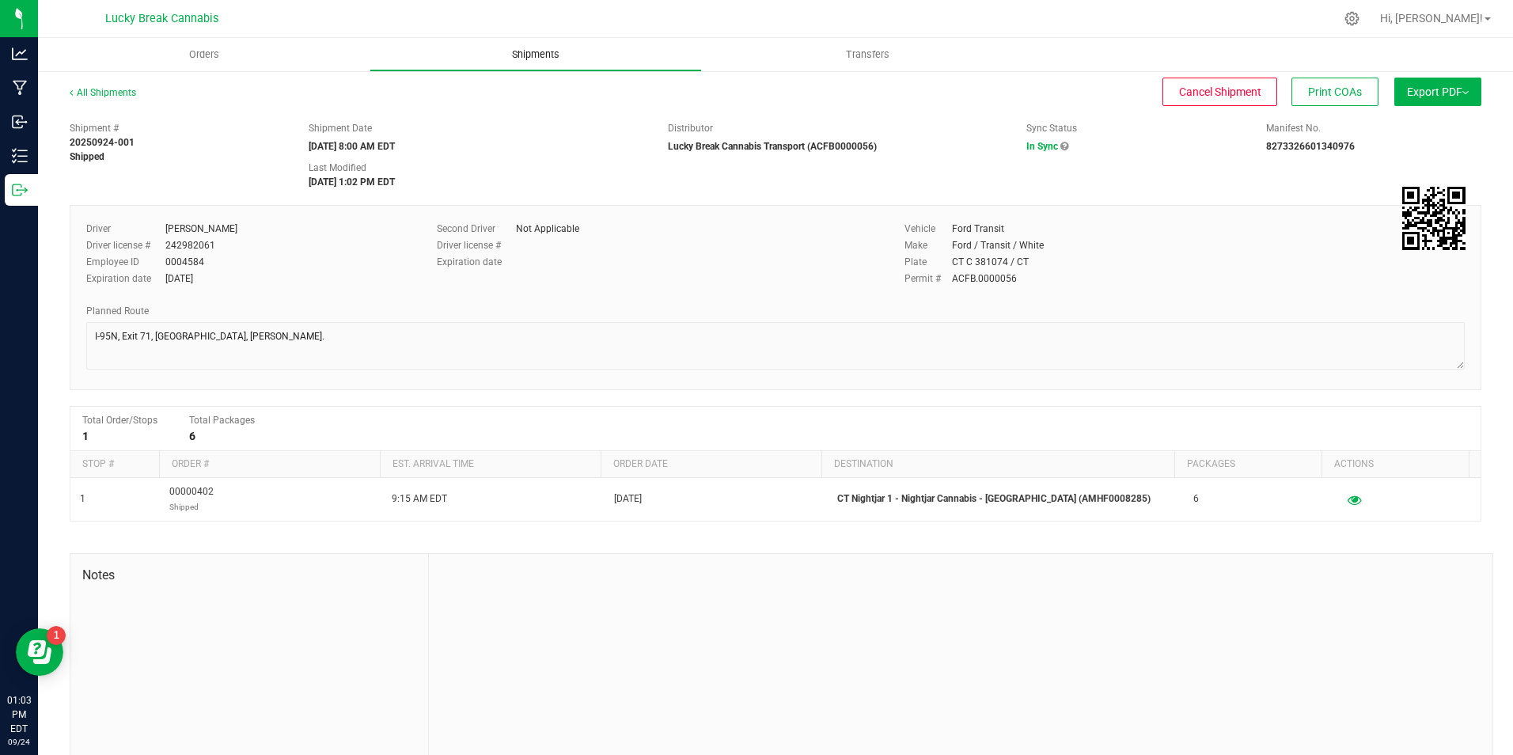
click at [518, 47] on span "Shipments" at bounding box center [536, 54] width 90 height 14
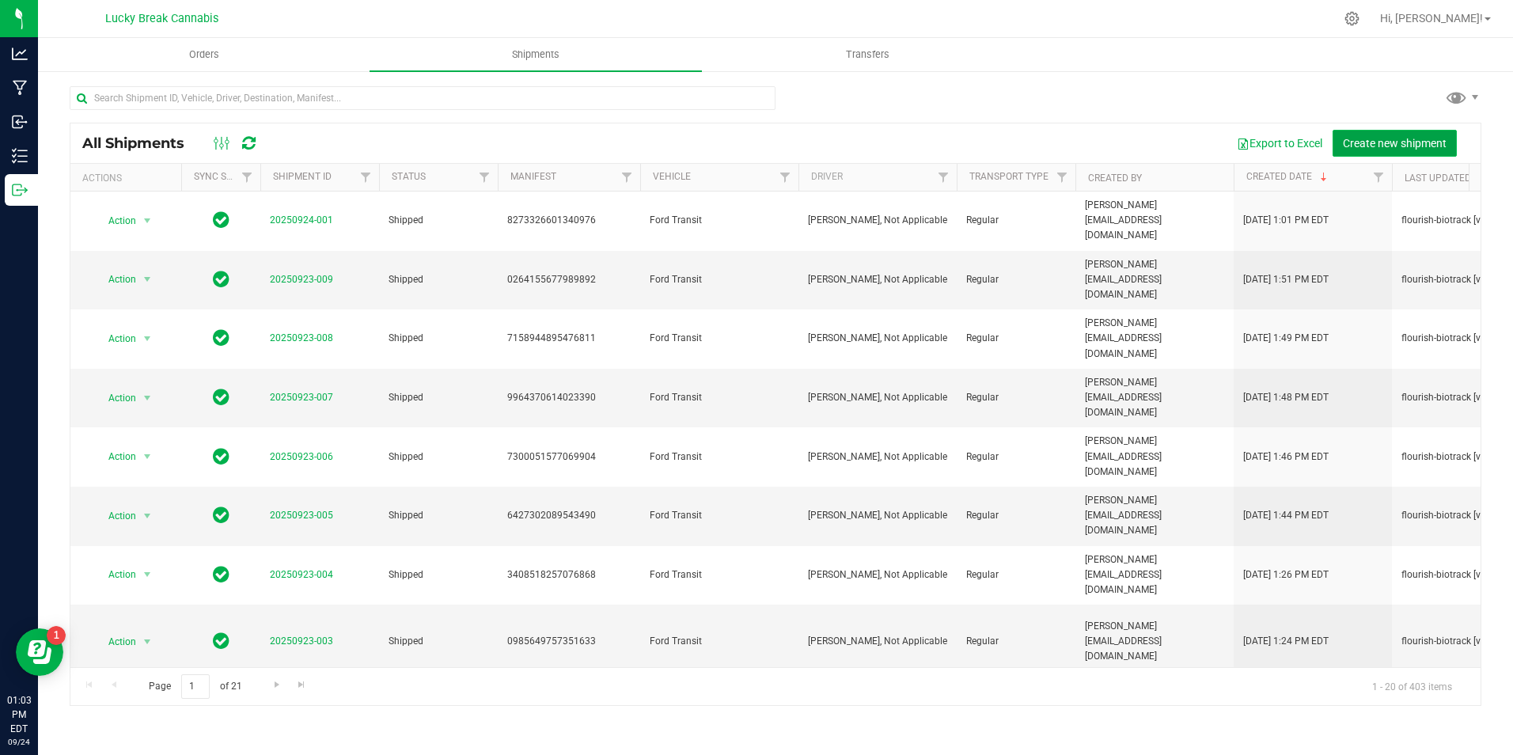
click at [1377, 138] on span "Create new shipment" at bounding box center [1395, 143] width 104 height 13
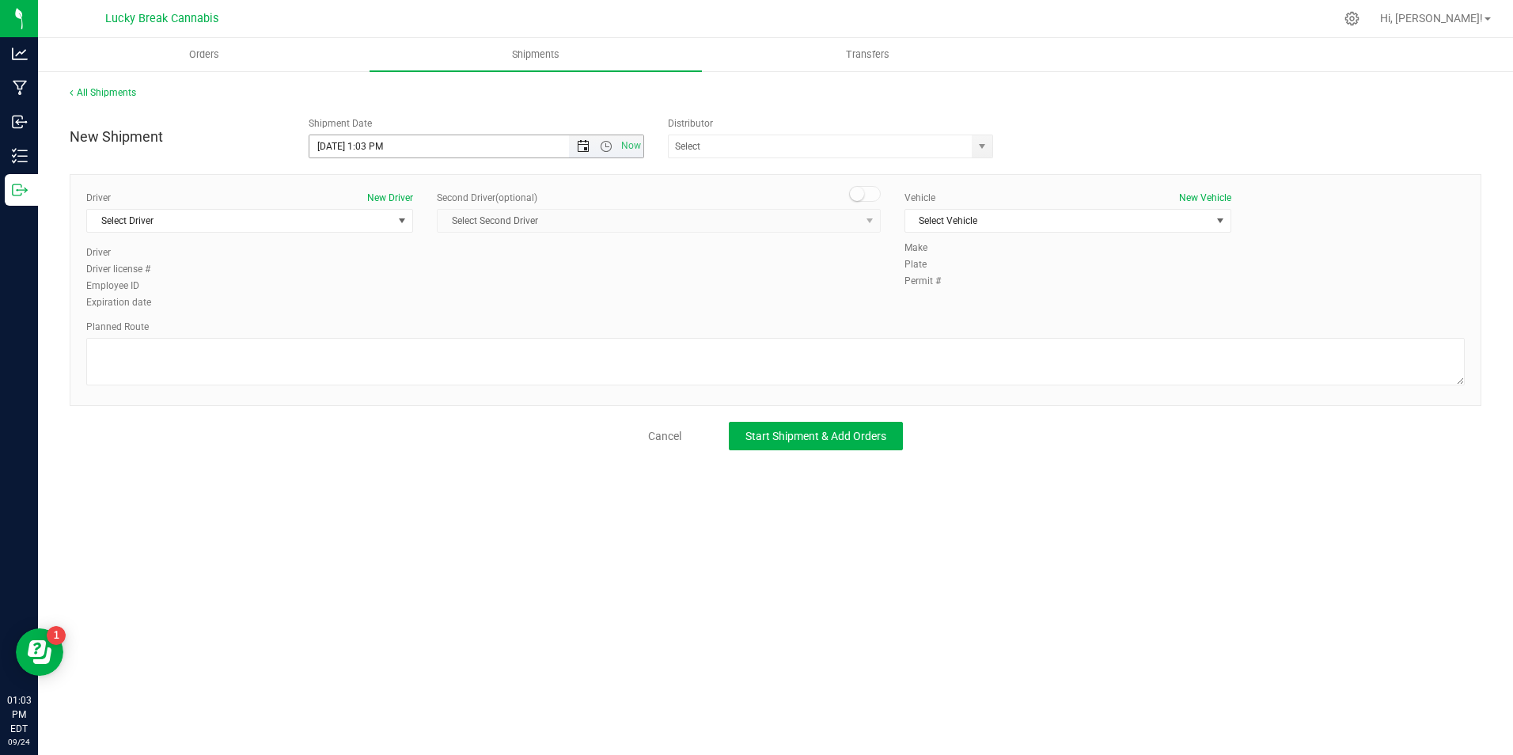
click at [582, 143] on span "Open the date view" at bounding box center [583, 146] width 13 height 13
click at [413, 307] on link "25" at bounding box center [415, 307] width 23 height 25
click at [608, 144] on span "Open the time view" at bounding box center [606, 146] width 13 height 13
click at [422, 317] on li "9:30 AM" at bounding box center [475, 321] width 332 height 21
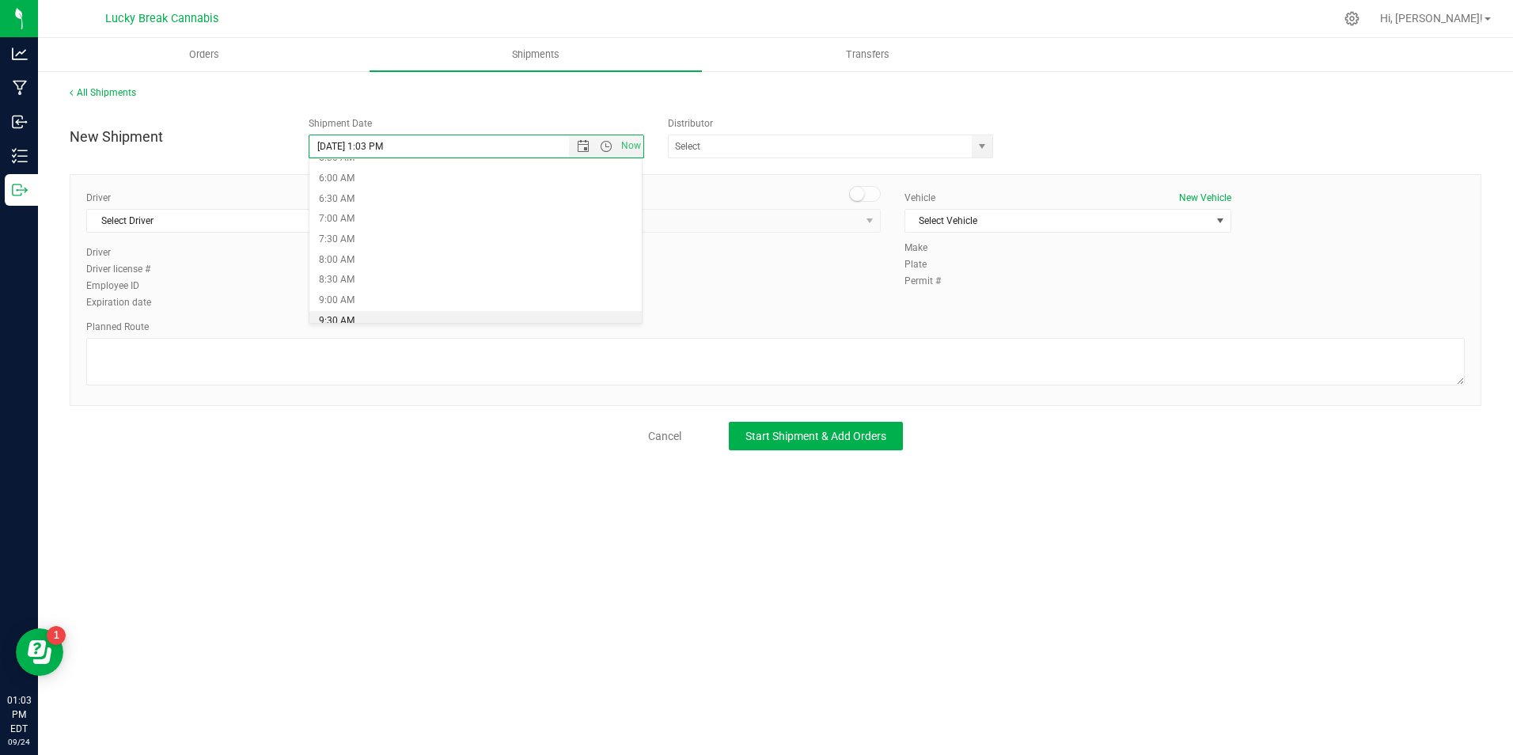
type input "9/25/2025 9:30 AM"
click at [987, 144] on span "select" at bounding box center [981, 146] width 13 height 13
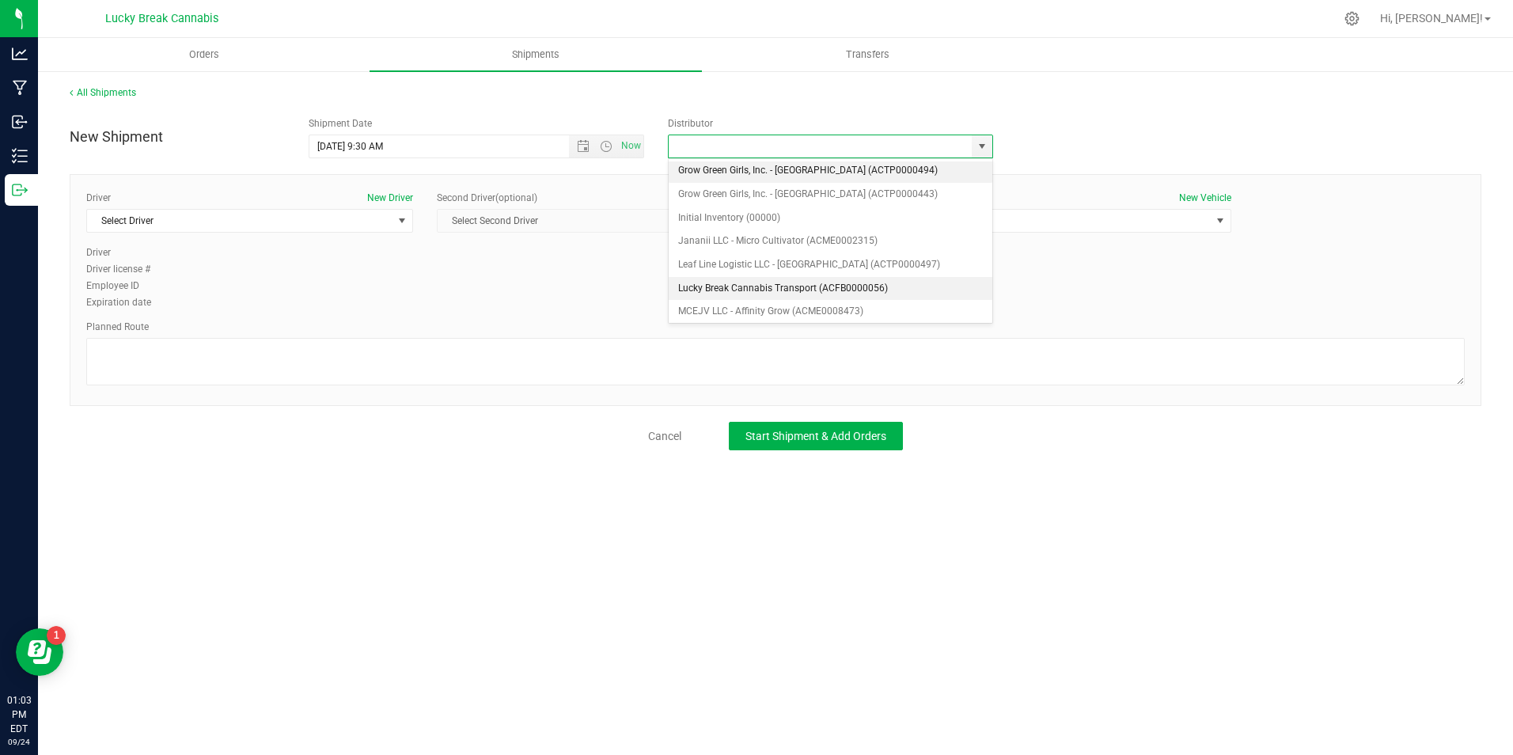
scroll to position [237, 0]
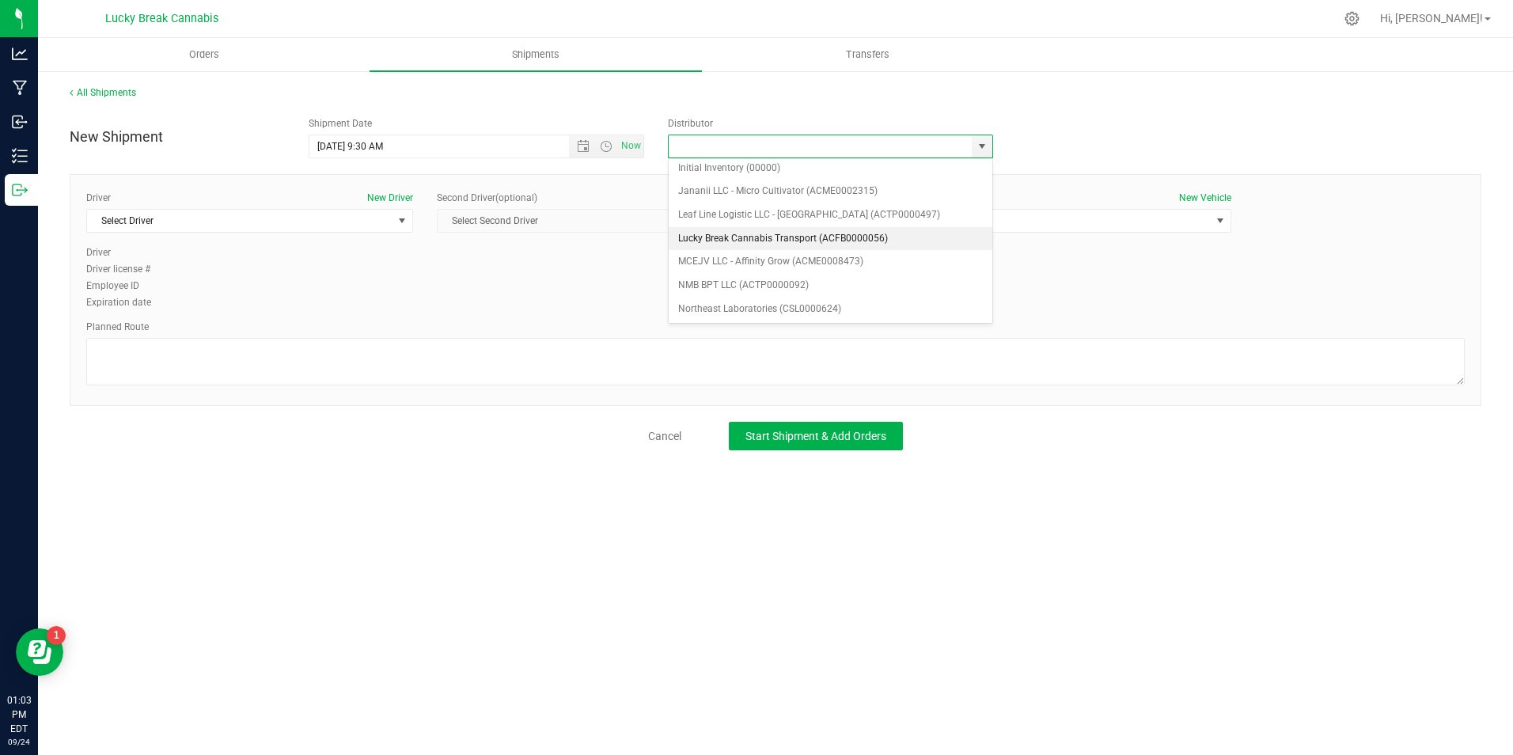
click at [760, 237] on li "Lucky Break Cannabis Transport (ACFB0000056)" at bounding box center [831, 239] width 324 height 24
type input "Lucky Break Cannabis Transport (ACFB0000056)"
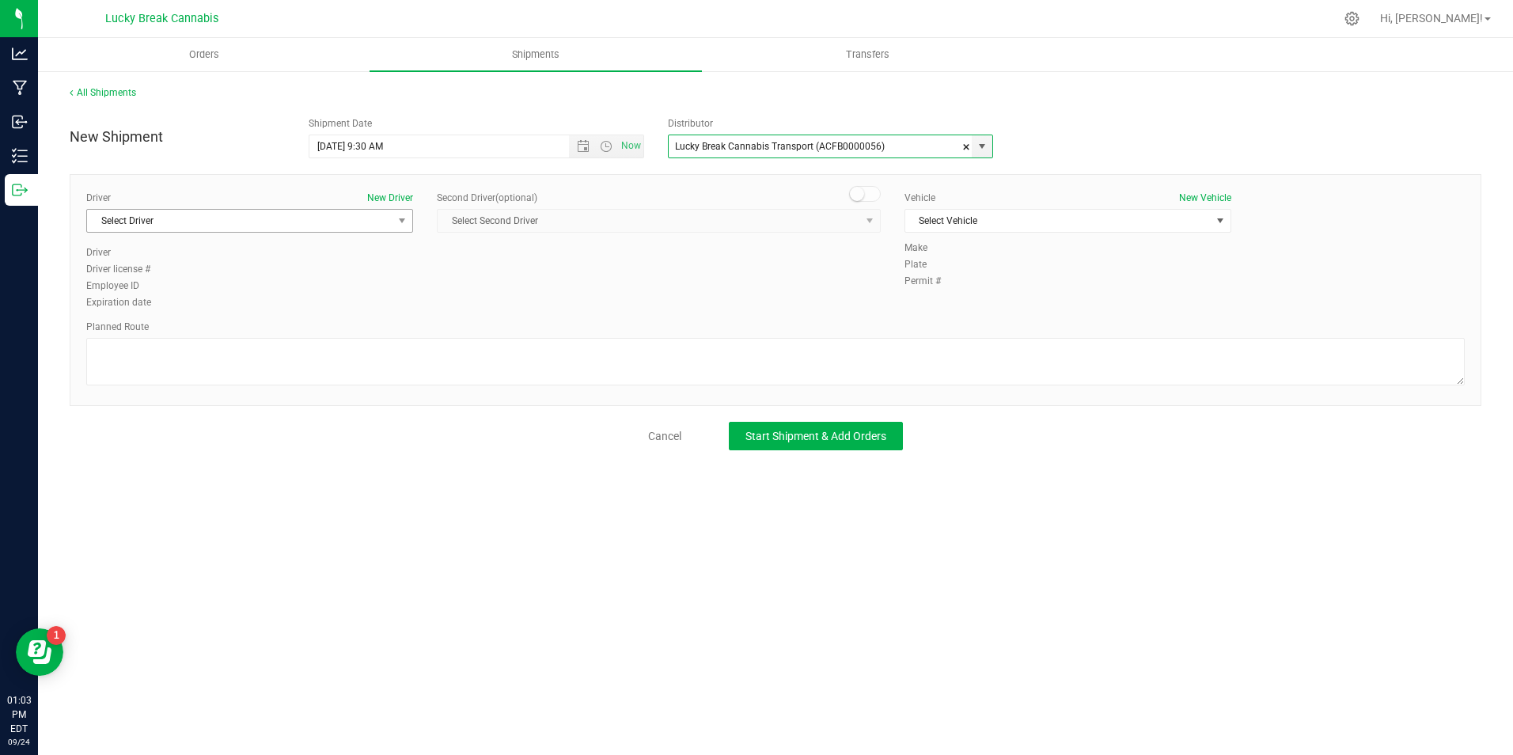
click at [392, 224] on span "select" at bounding box center [402, 221] width 20 height 22
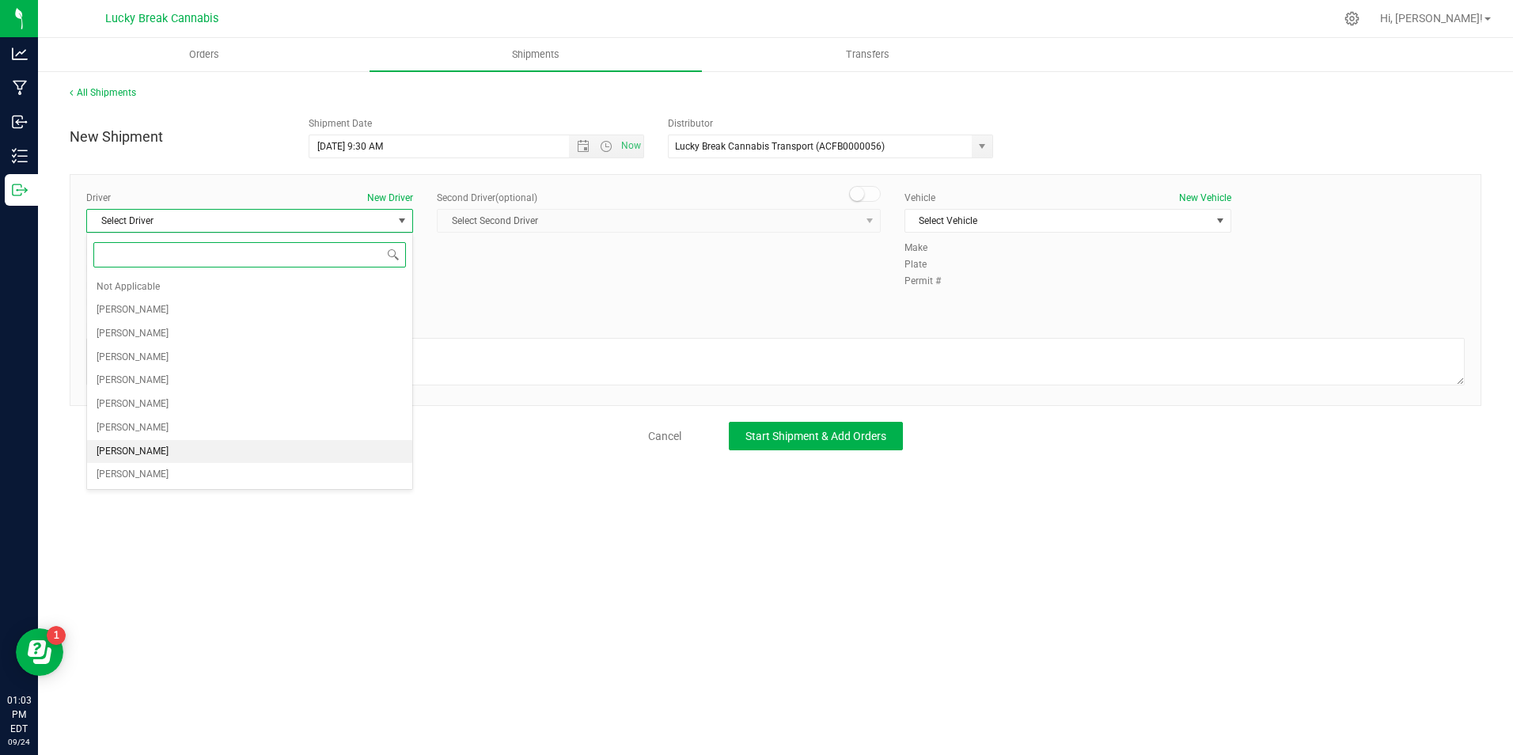
click at [168, 448] on span "[PERSON_NAME]" at bounding box center [133, 451] width 72 height 21
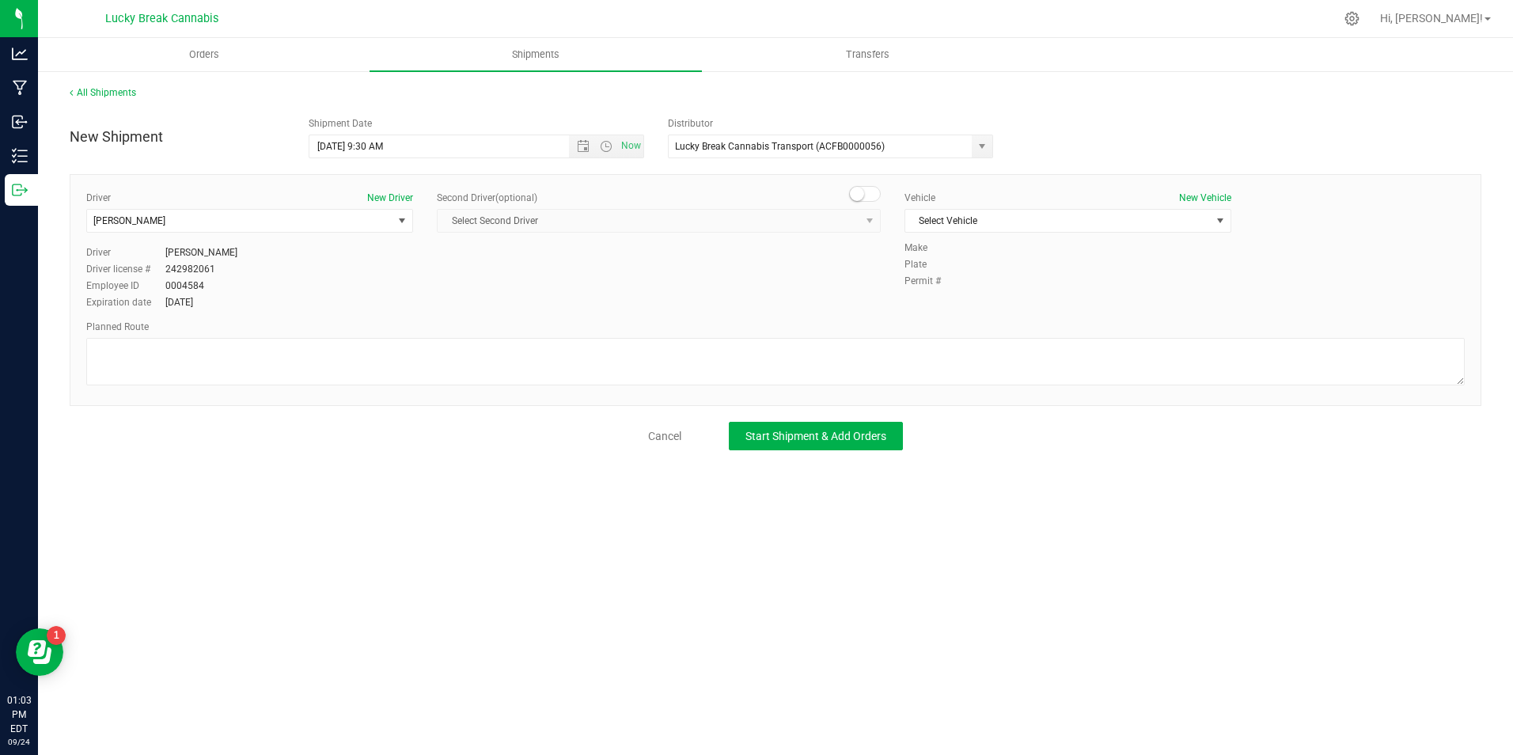
click at [864, 197] on span at bounding box center [865, 194] width 32 height 16
click at [860, 219] on span "select" at bounding box center [870, 221] width 20 height 22
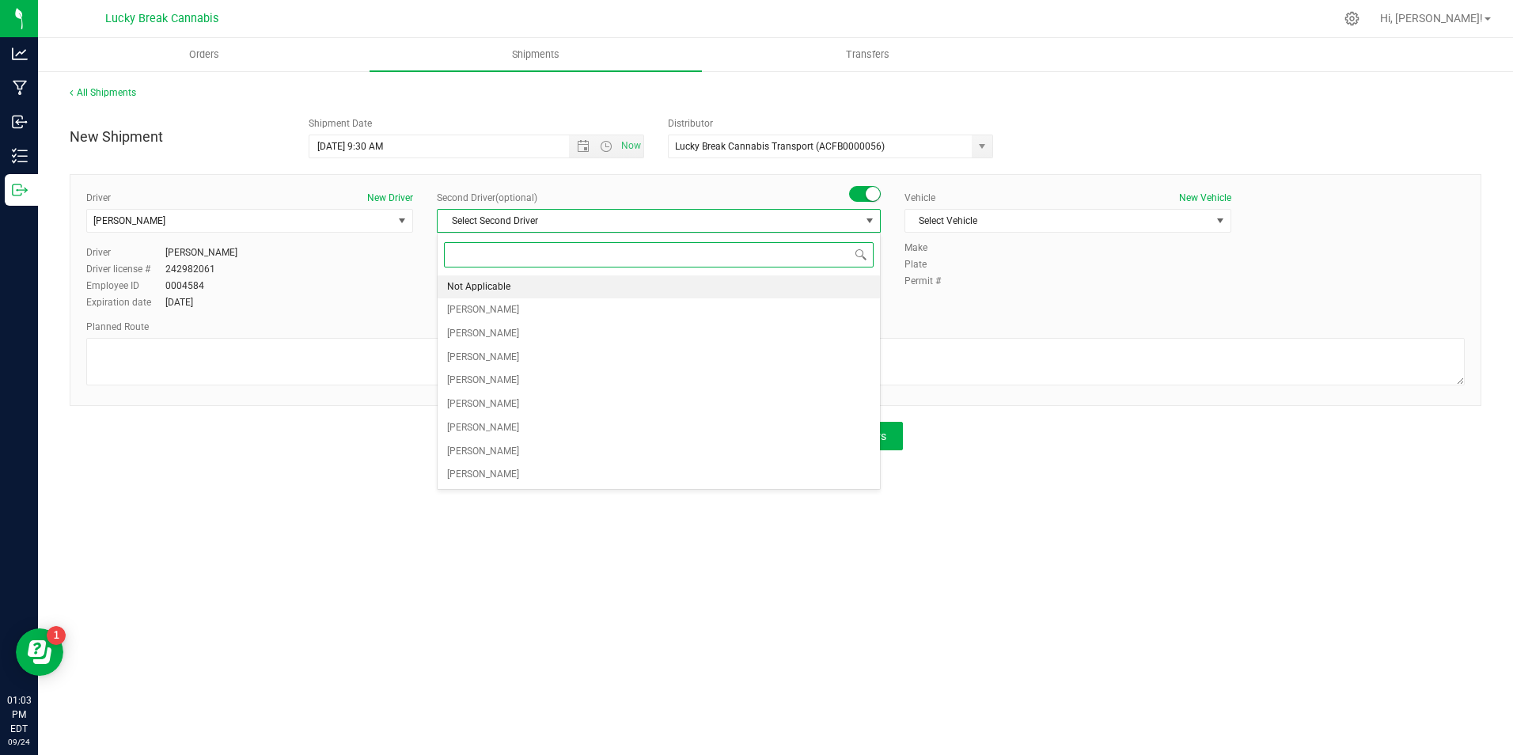
click at [657, 288] on li "Not Applicable" at bounding box center [658, 287] width 442 height 24
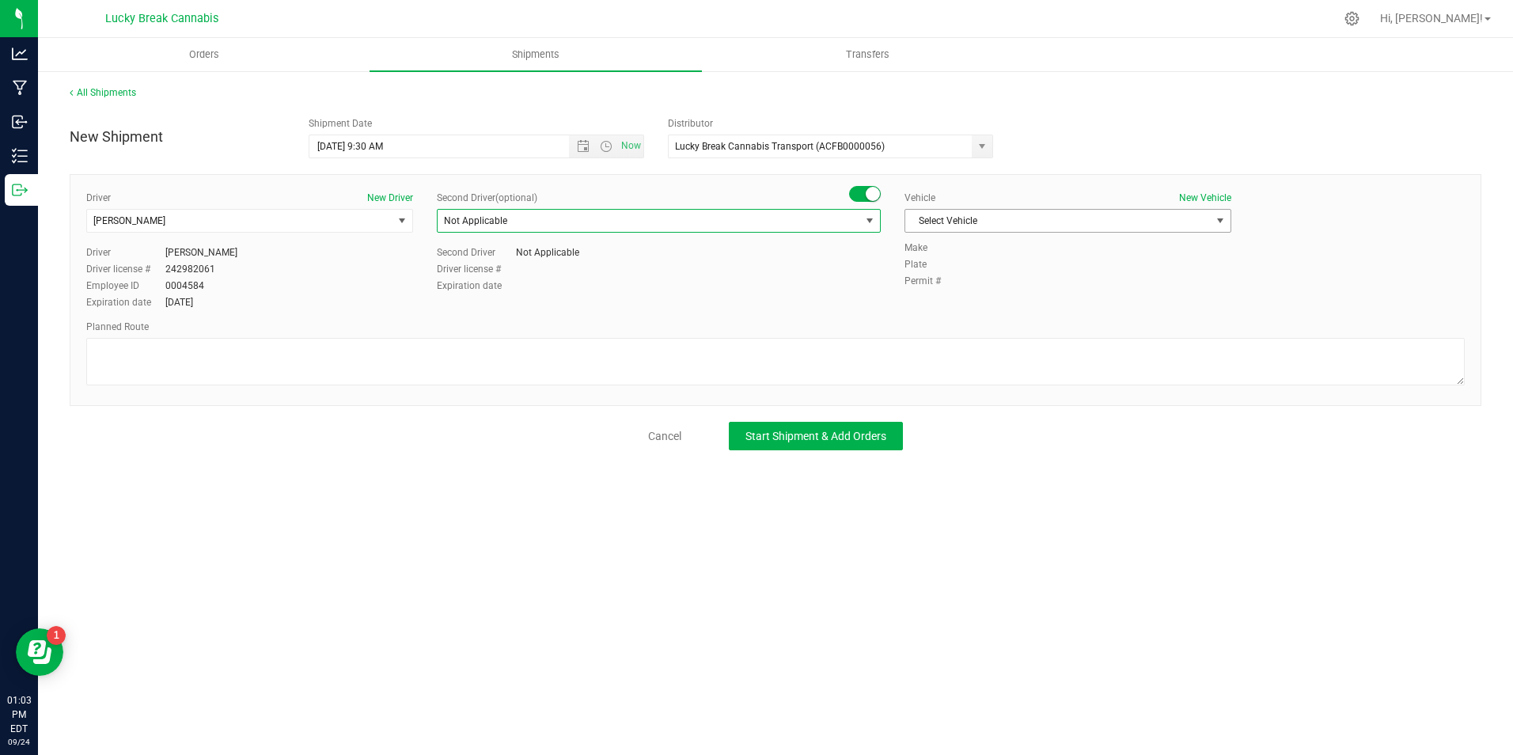
click at [1007, 220] on span "Select Vehicle" at bounding box center [1057, 221] width 305 height 22
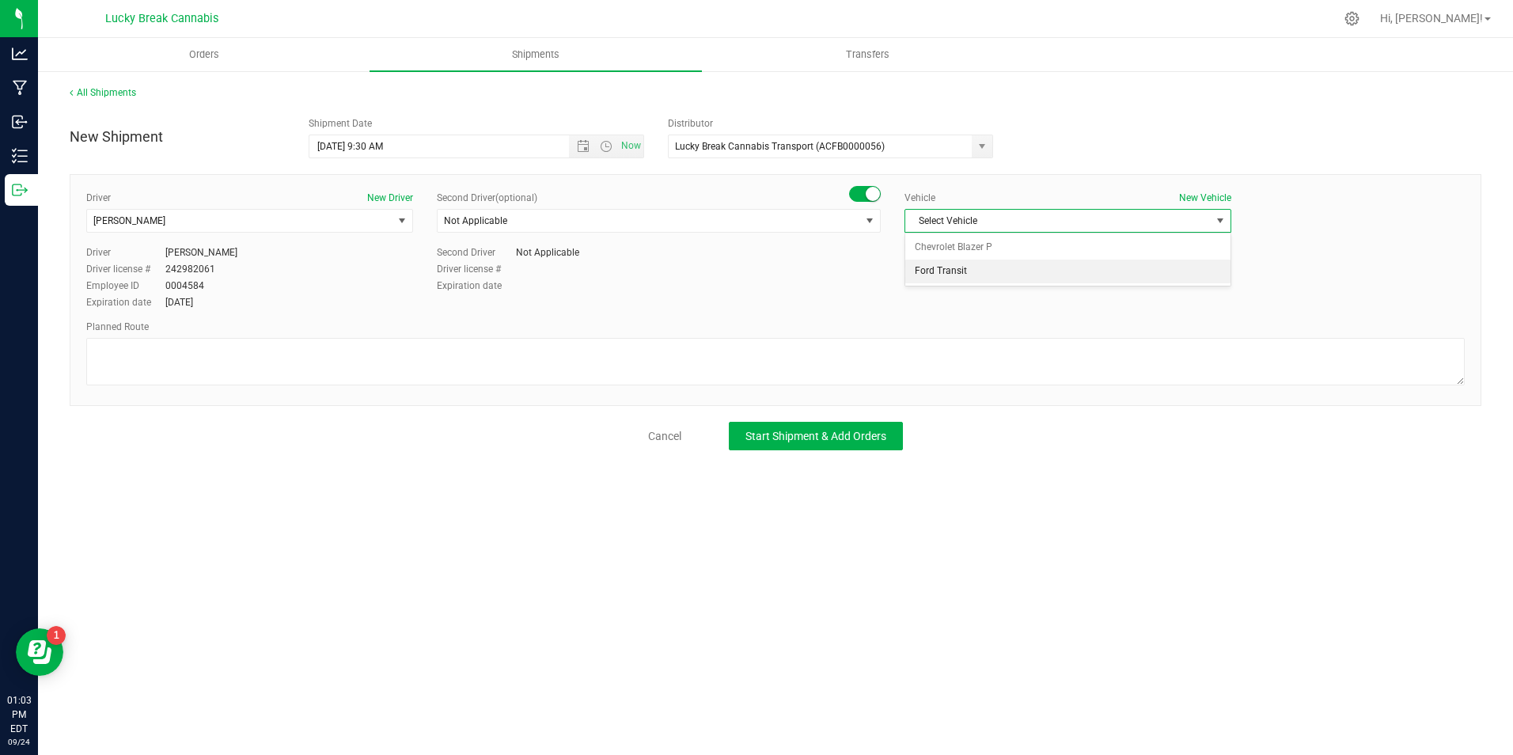
click at [1002, 265] on li "Ford Transit" at bounding box center [1067, 271] width 325 height 24
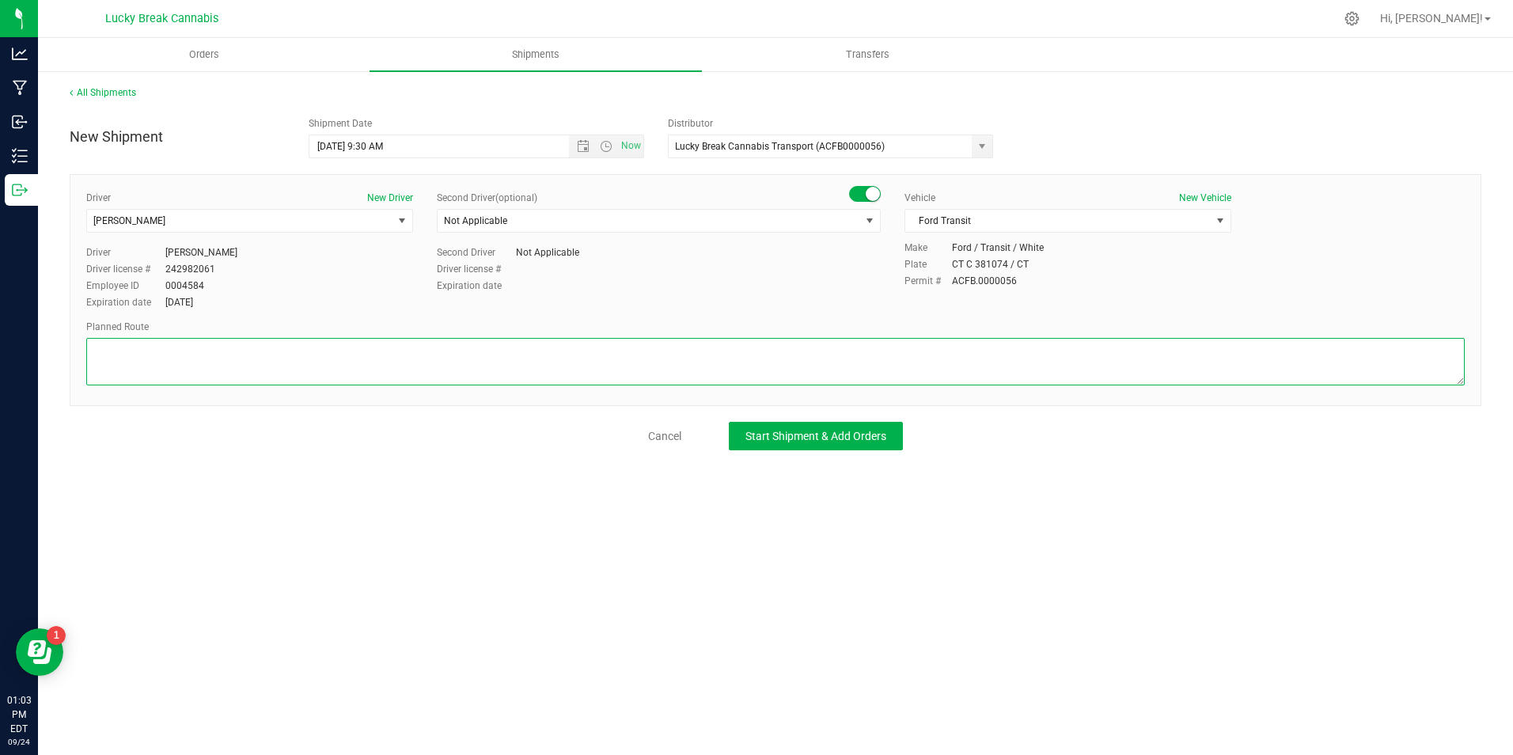
click at [982, 358] on textarea at bounding box center [775, 361] width 1378 height 47
click at [529, 350] on textarea at bounding box center [775, 361] width 1378 height 47
paste textarea "CT-8N to exit 44, right on ramp toward Torrington, Christopher rd, CT-4 to Mcde…"
type textarea "CT-8N to exit 44, right on ramp toward Torrington, Christopher rd, CT-4 to Mcde…"
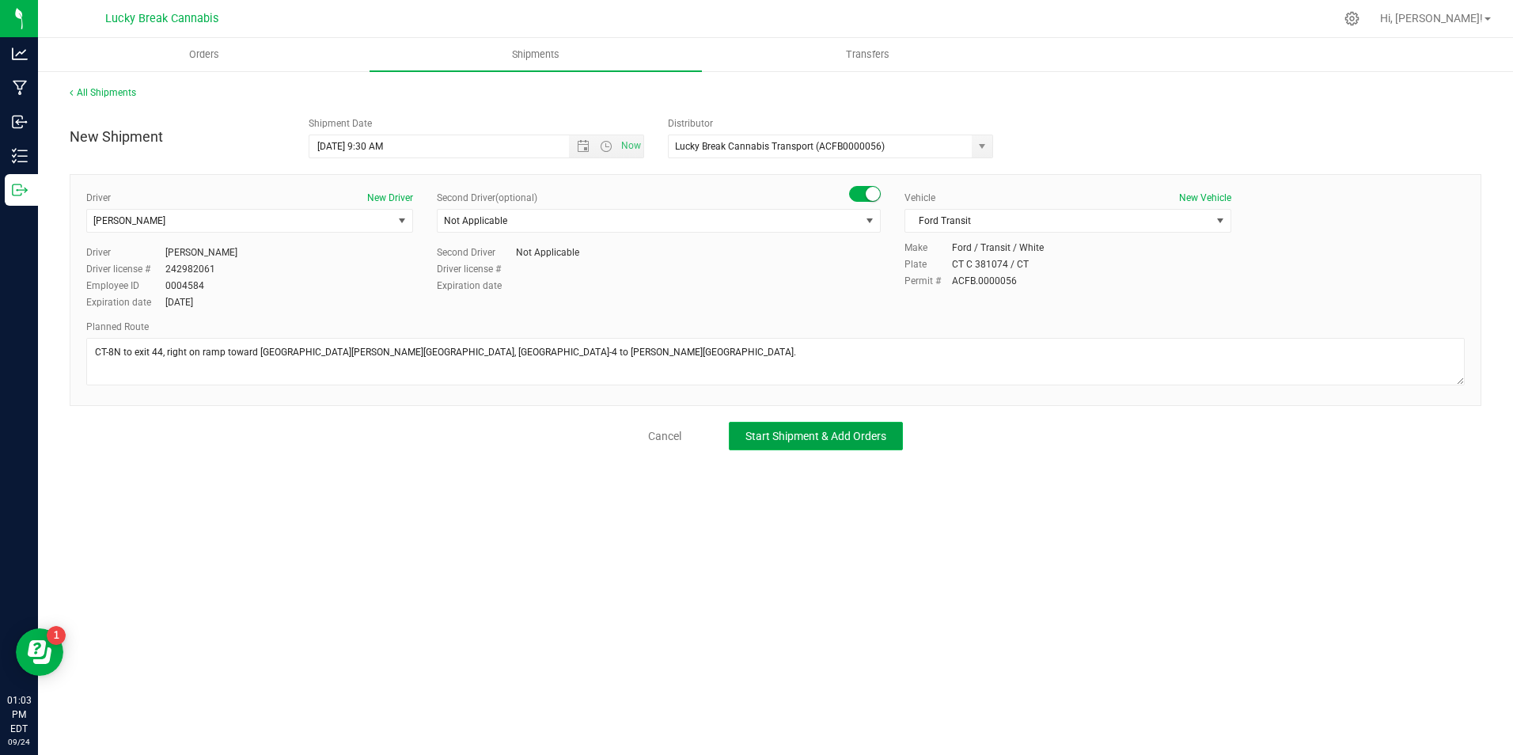
click at [765, 426] on button "Start Shipment & Add Orders" at bounding box center [816, 436] width 174 height 28
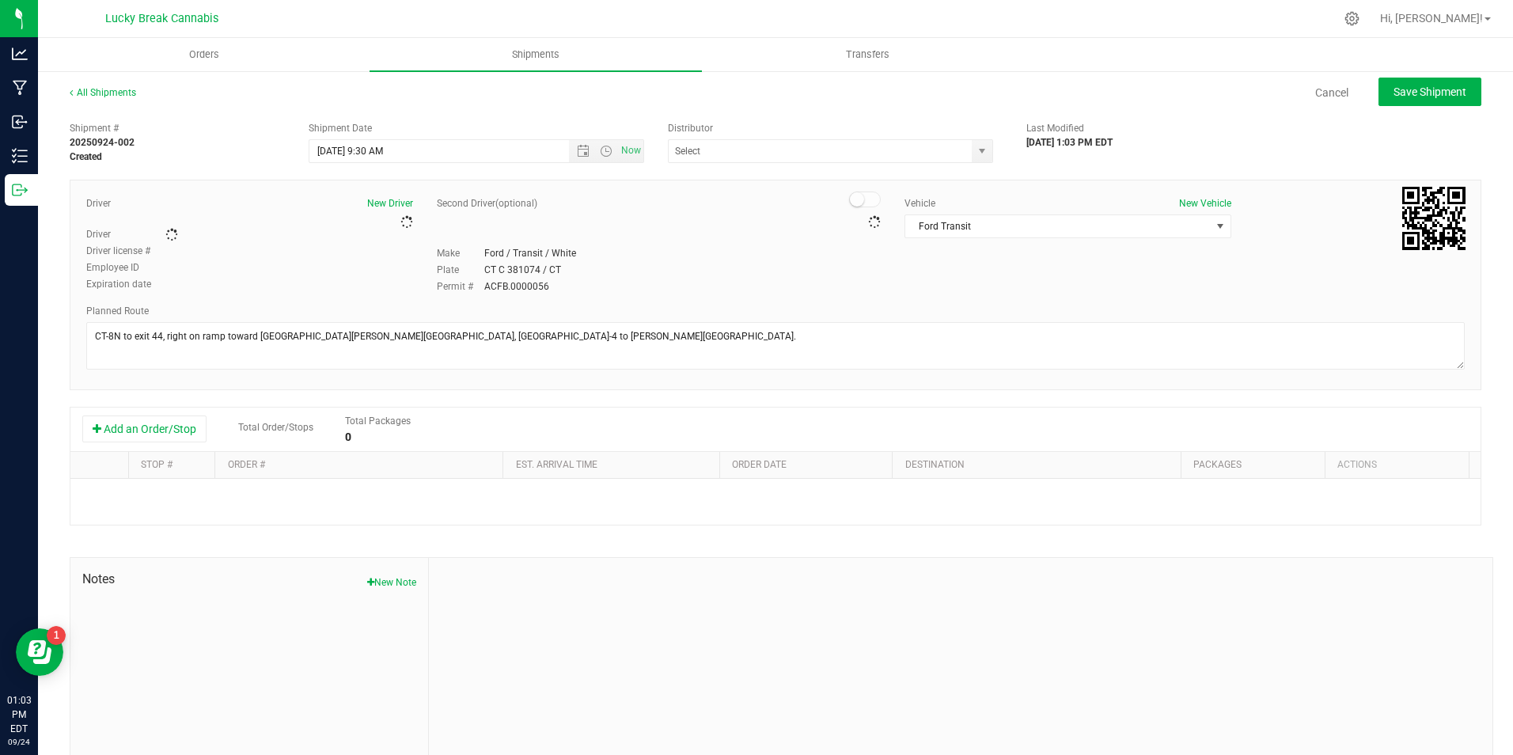
type input "Lucky Break Cannabis Transport (ACFB0000056)"
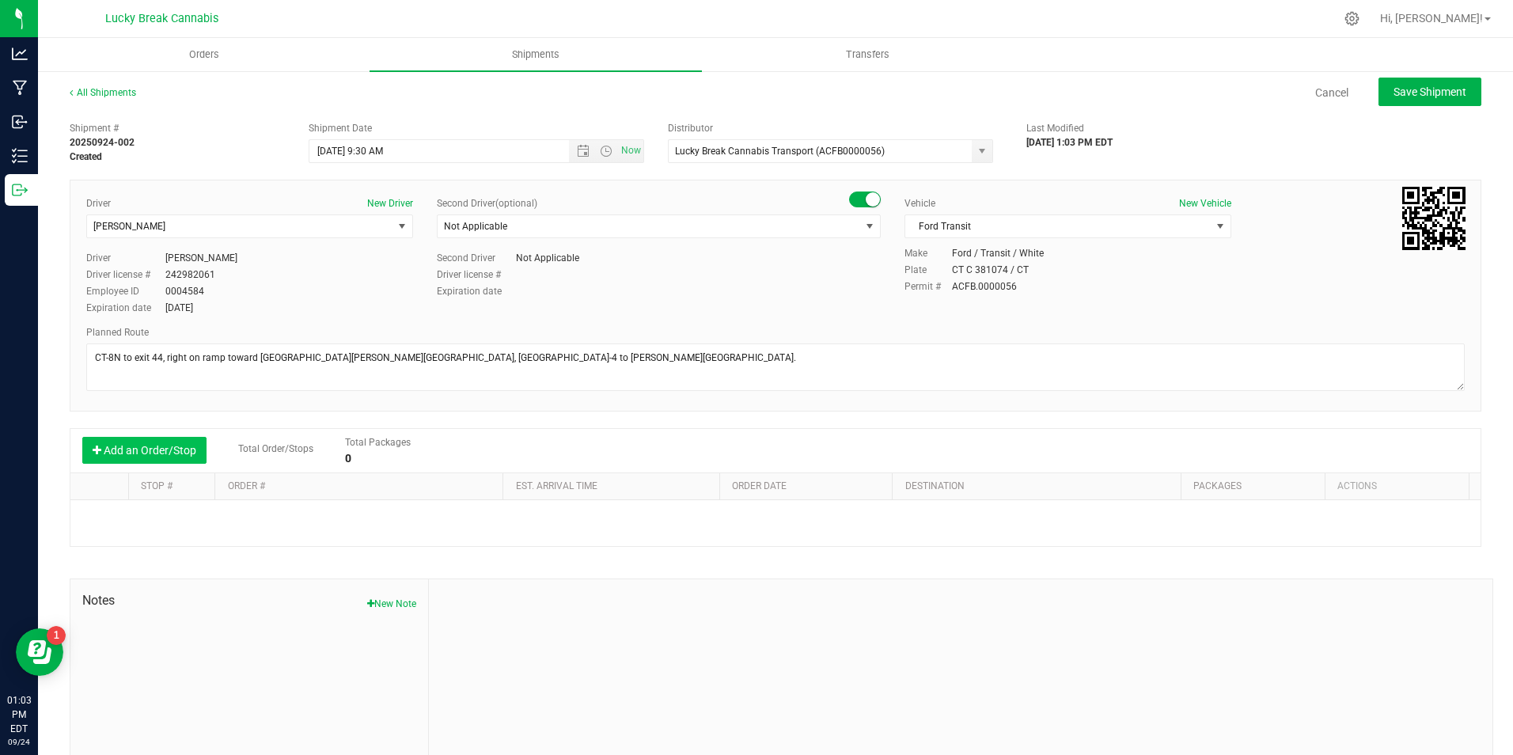
click at [136, 459] on button "Add an Order/Stop" at bounding box center [144, 450] width 124 height 27
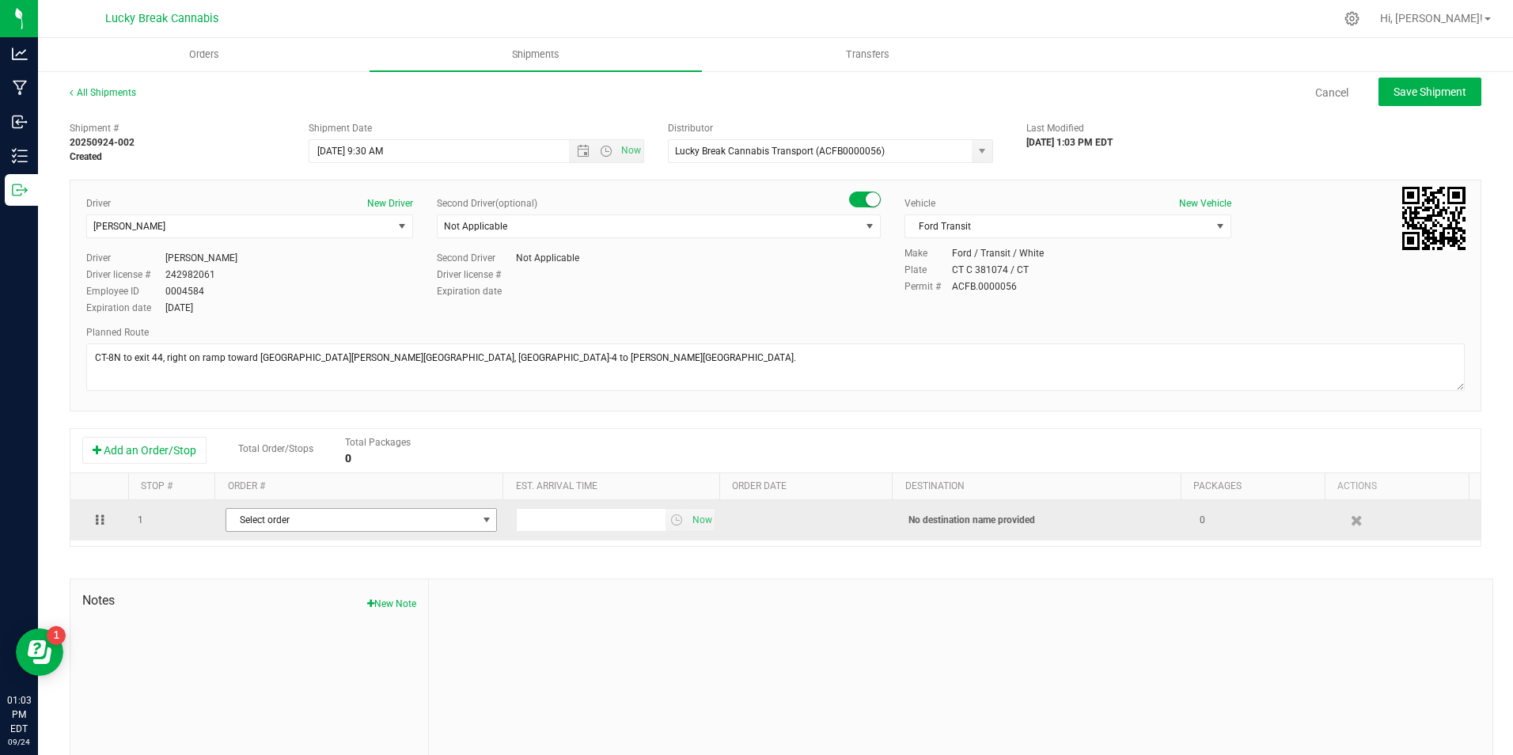
click at [353, 525] on span "Select order" at bounding box center [351, 520] width 250 height 22
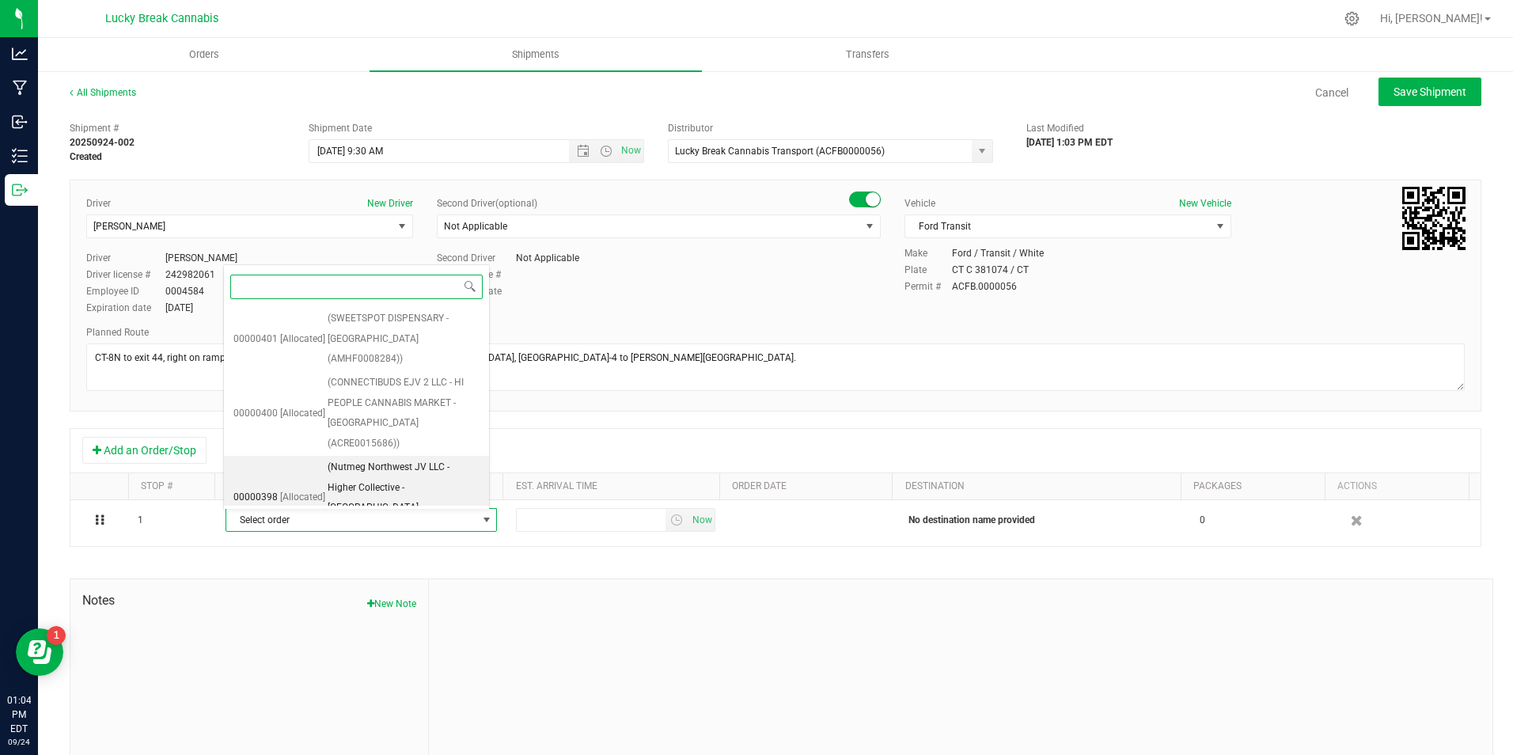
click at [413, 458] on span "(Nutmeg Northwest JV LLC - Higher Collective - Torrington (ACRE0015662))" at bounding box center [404, 497] width 152 height 81
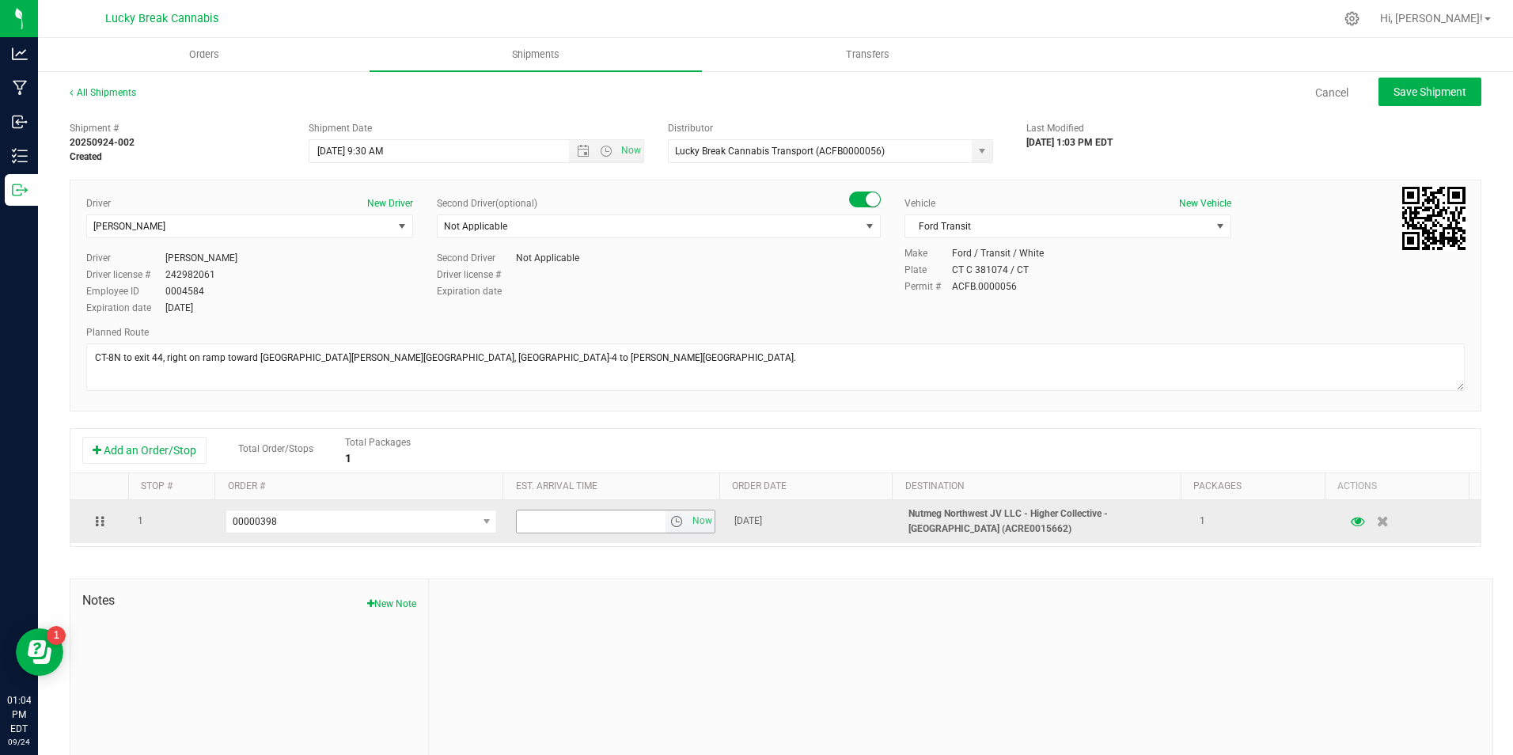
click at [670, 523] on span "select" at bounding box center [676, 521] width 13 height 13
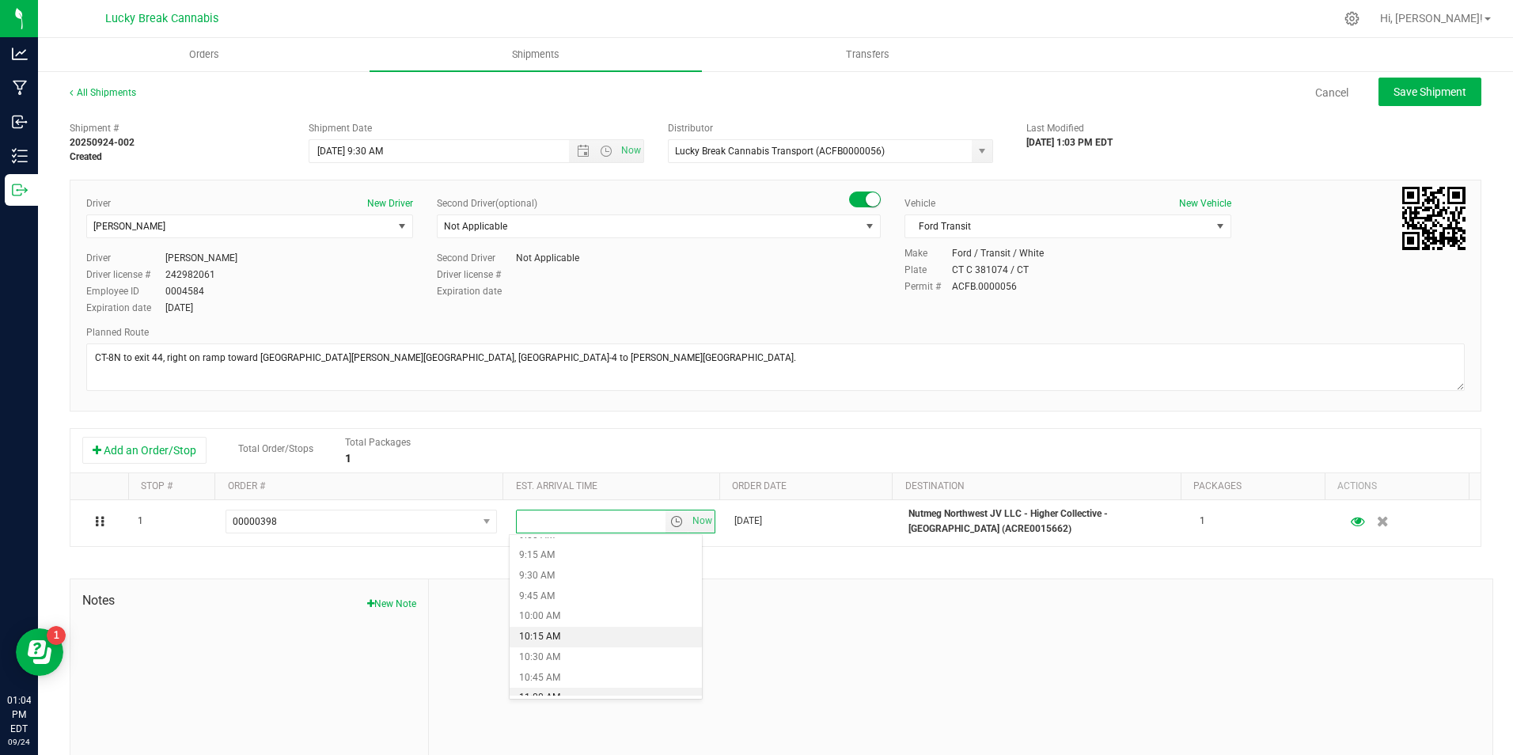
scroll to position [791, 0]
click at [555, 646] on li "11:00 AM" at bounding box center [605, 651] width 192 height 21
click at [892, 598] on div at bounding box center [960, 685] width 1063 height 212
click at [1400, 94] on span "Save Shipment" at bounding box center [1429, 91] width 73 height 13
type input "9/25/2025 1:30 PM"
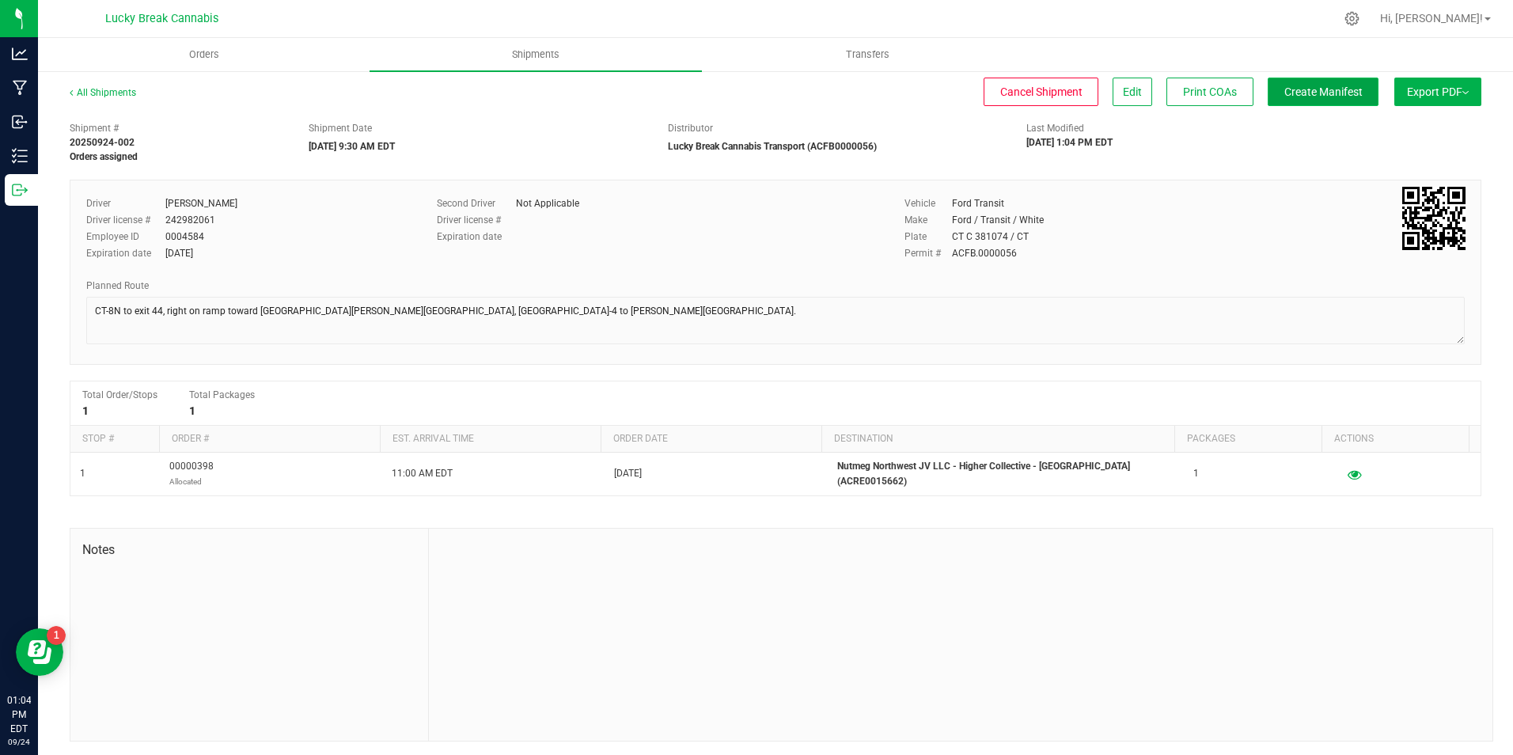
click at [1301, 94] on span "Create Manifest" at bounding box center [1323, 91] width 78 height 13
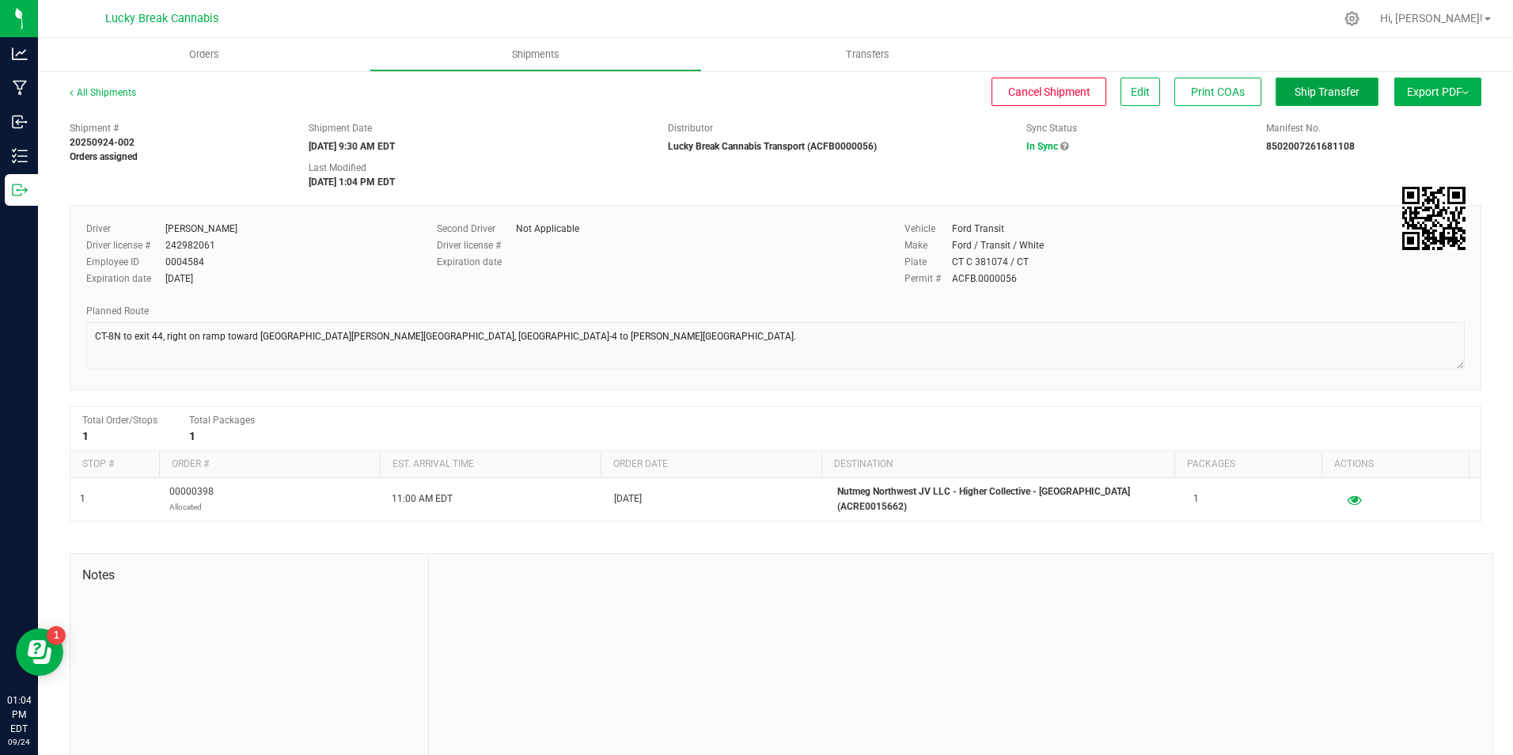
click at [1309, 89] on span "Ship Transfer" at bounding box center [1326, 91] width 65 height 13
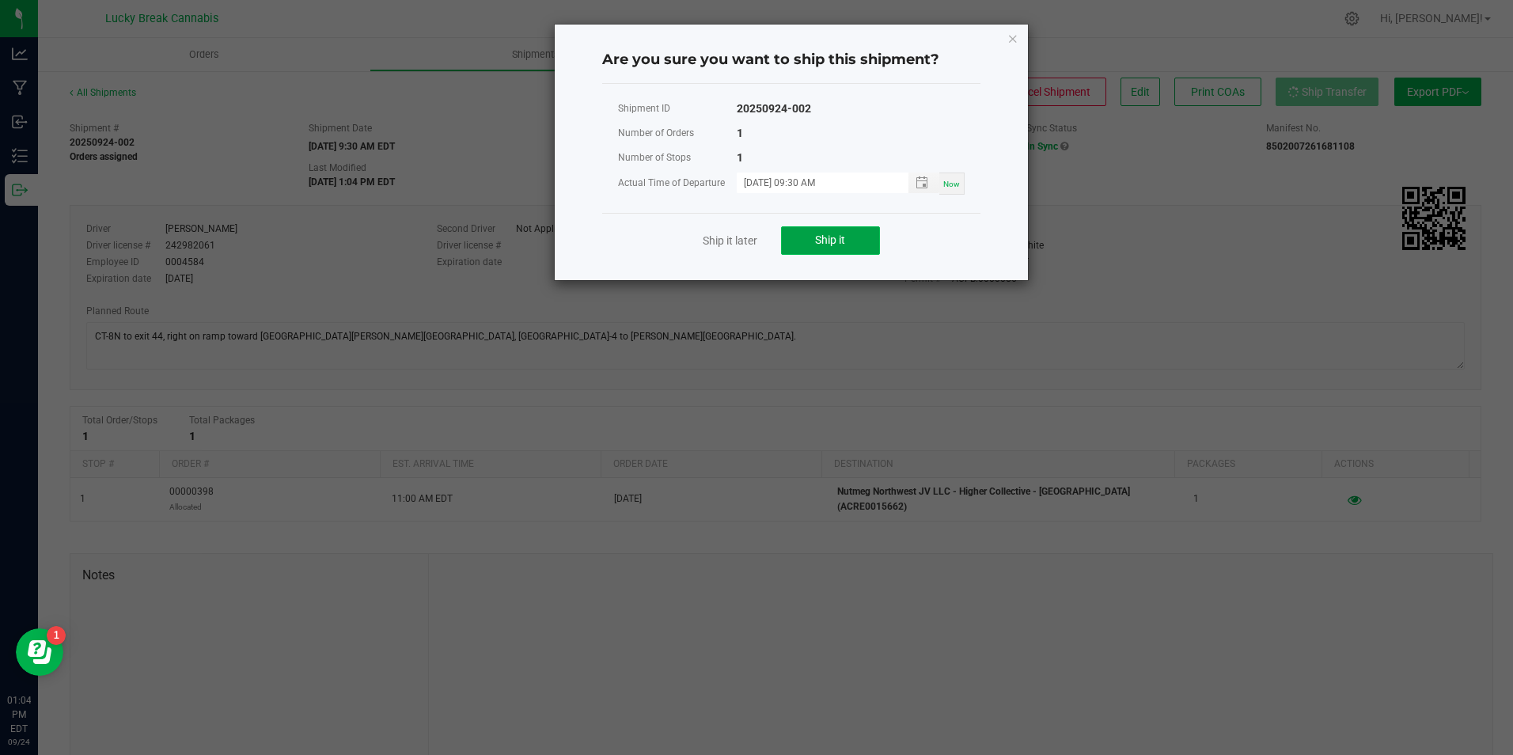
click at [845, 239] on button "Ship it" at bounding box center [830, 240] width 99 height 28
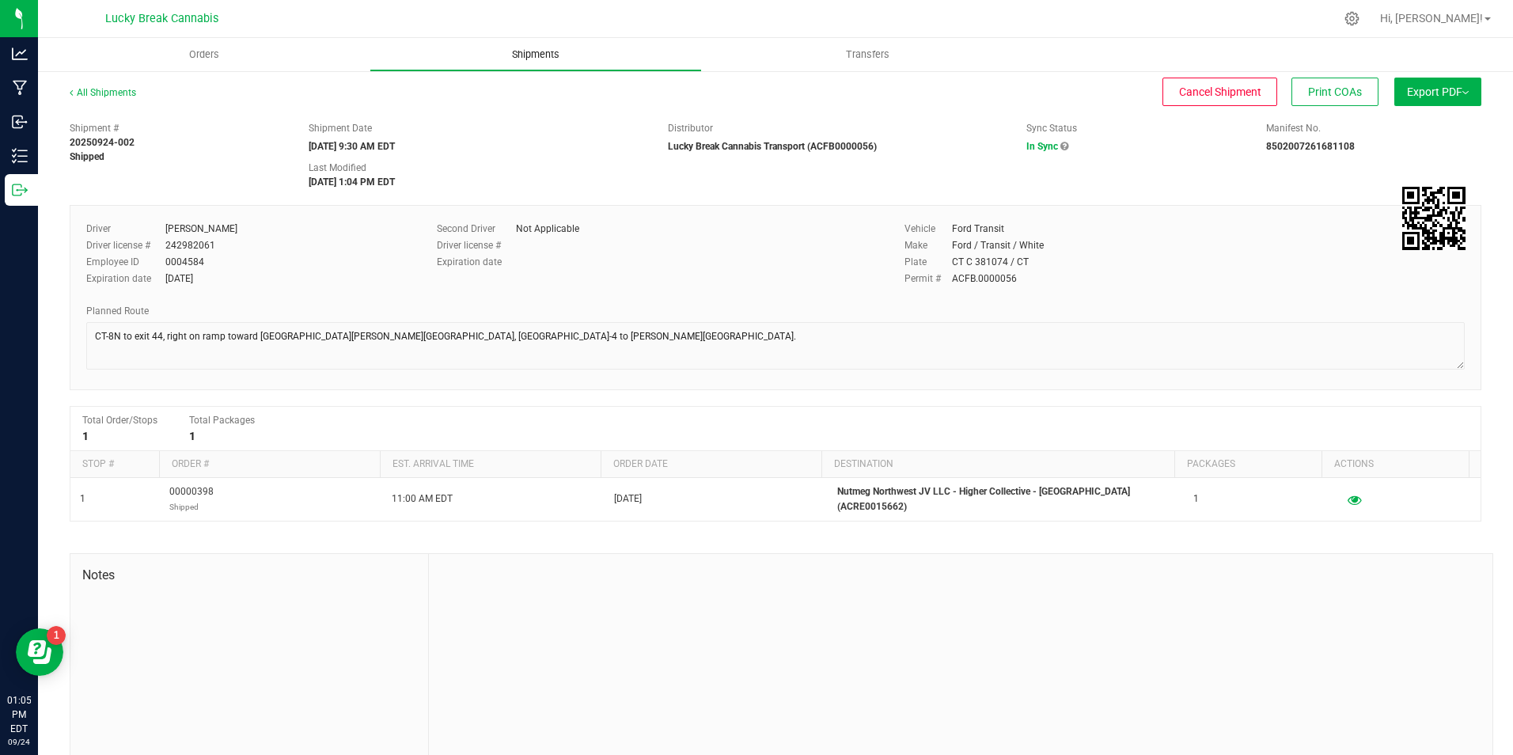
click at [538, 55] on span "Shipments" at bounding box center [536, 54] width 90 height 14
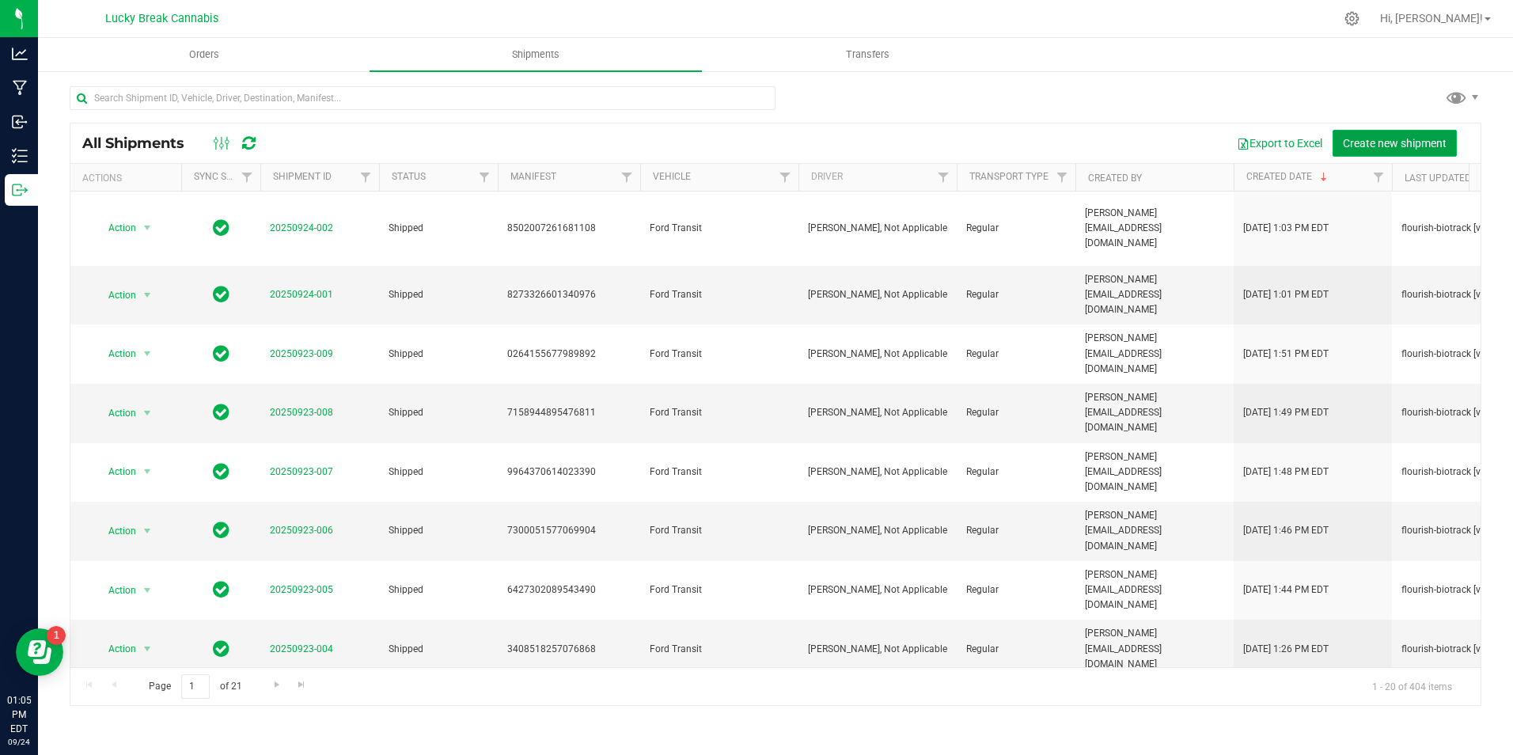
click at [1389, 144] on span "Create new shipment" at bounding box center [1395, 143] width 104 height 13
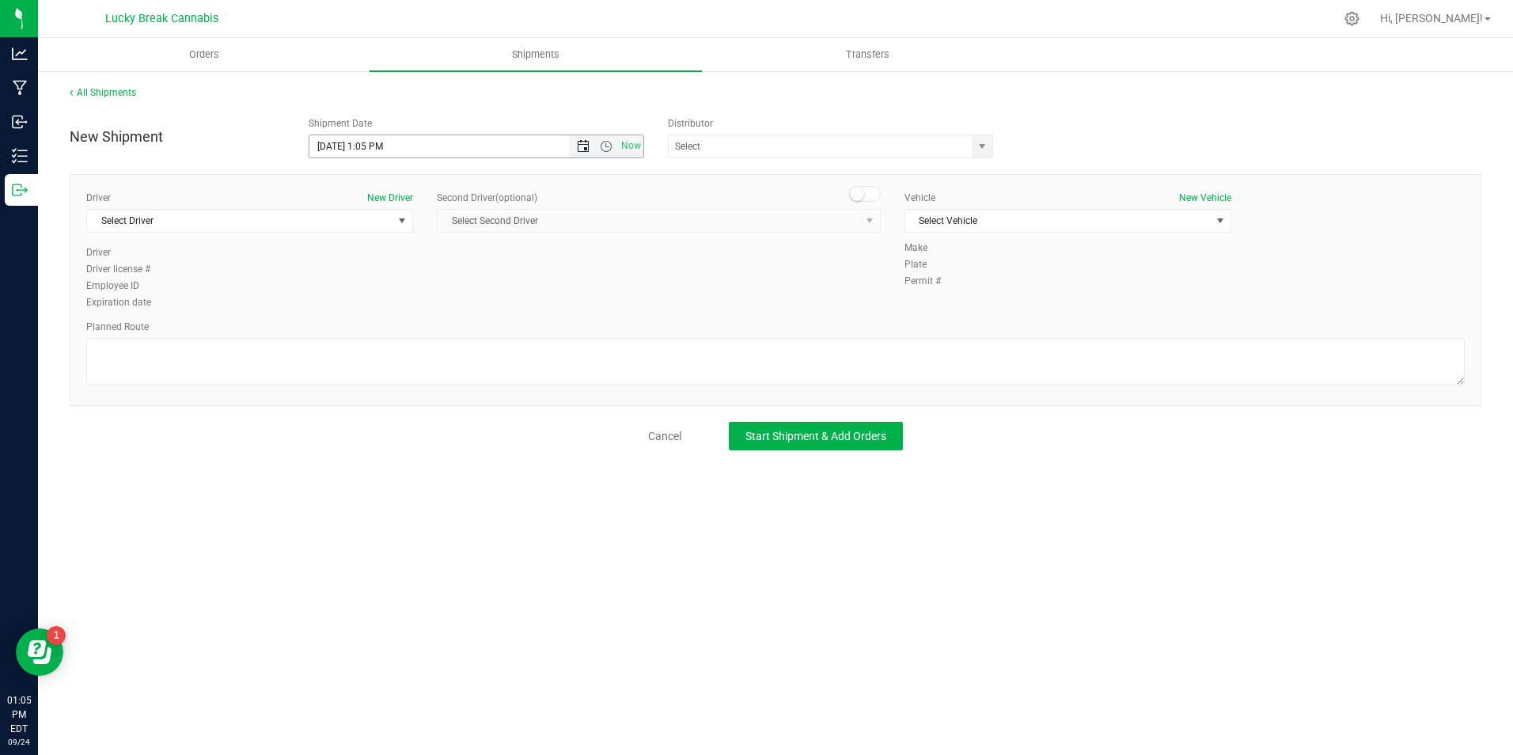
click at [581, 148] on span "Open the date view" at bounding box center [583, 146] width 13 height 13
click at [415, 306] on link "25" at bounding box center [415, 307] width 23 height 25
click at [603, 150] on span "Open the time view" at bounding box center [606, 146] width 13 height 13
click at [351, 222] on li "11:00 AM" at bounding box center [475, 224] width 332 height 21
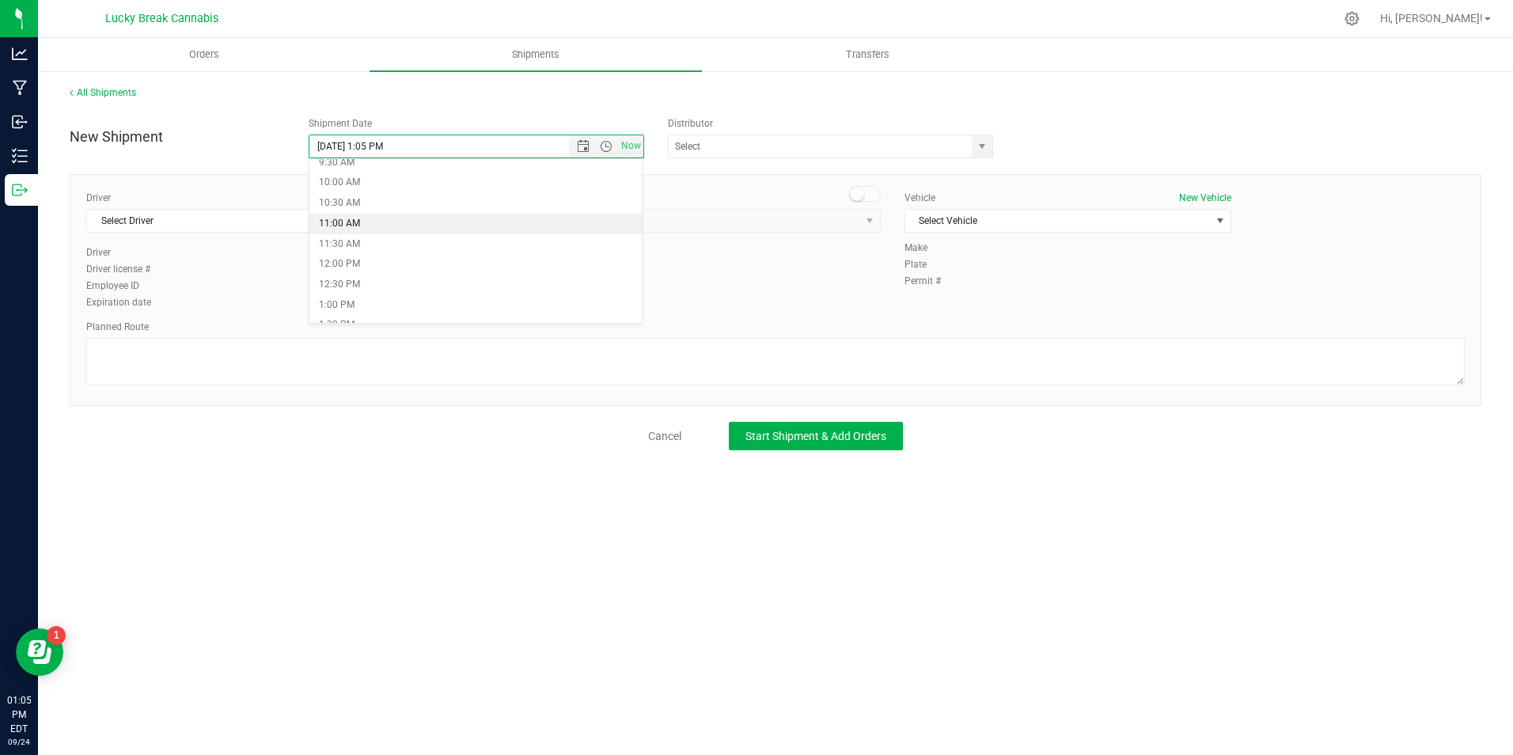
type input "9/25/2025 11:00 AM"
click at [977, 152] on span "select" at bounding box center [981, 146] width 13 height 13
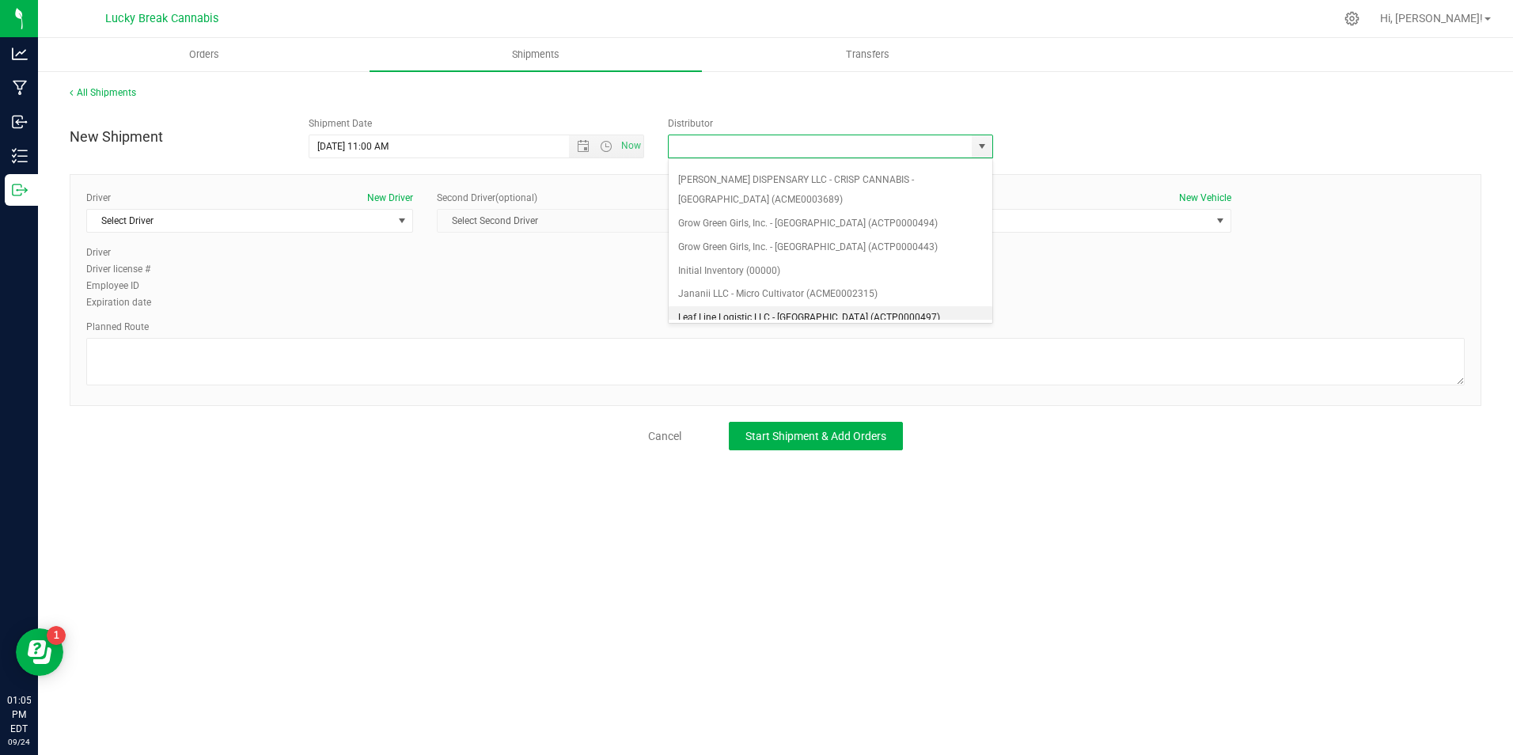
scroll to position [158, 0]
click at [740, 311] on li "Lucky Break Cannabis Transport (ACFB0000056)" at bounding box center [831, 318] width 324 height 24
type input "Lucky Break Cannabis Transport (ACFB0000056)"
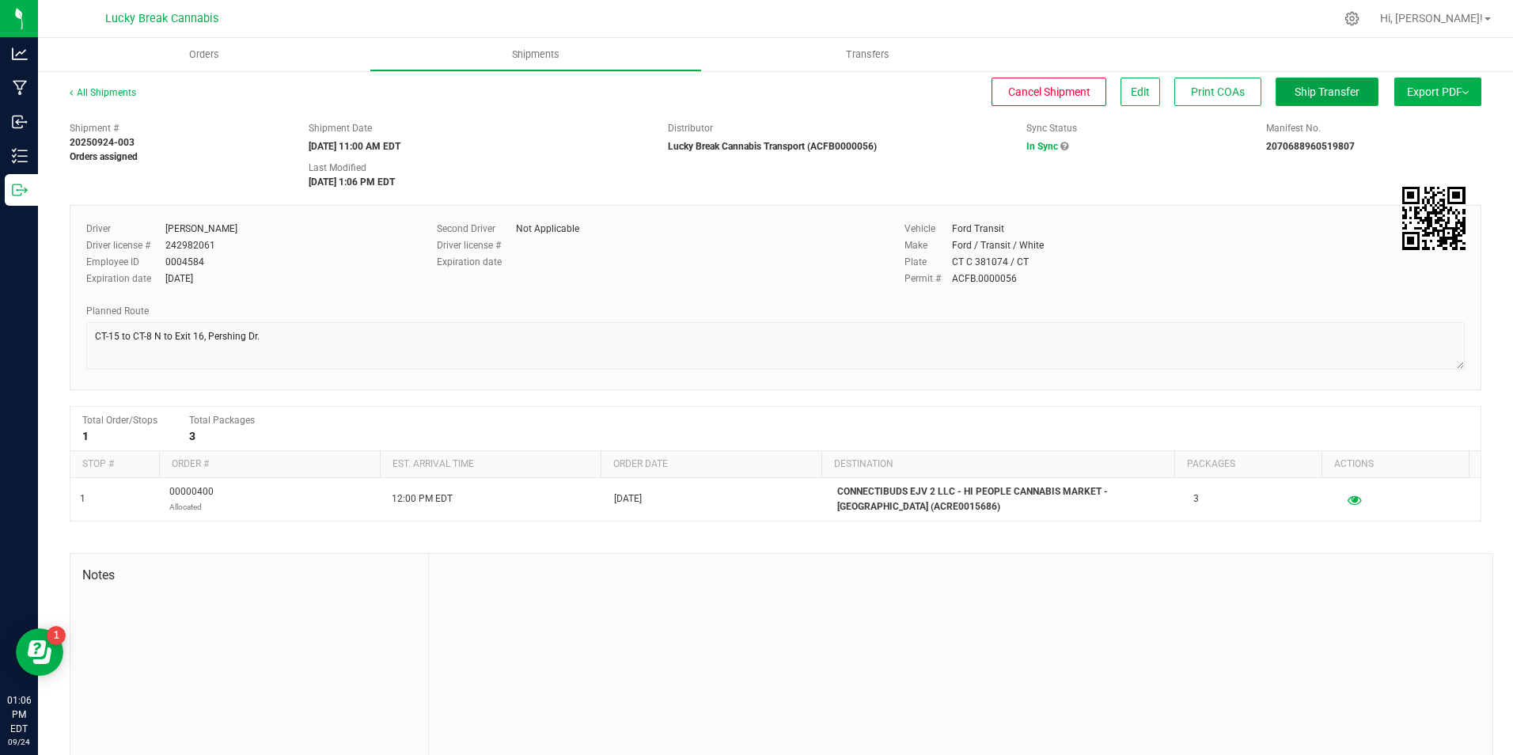
click at [1297, 84] on button "Ship Transfer" at bounding box center [1326, 92] width 103 height 28
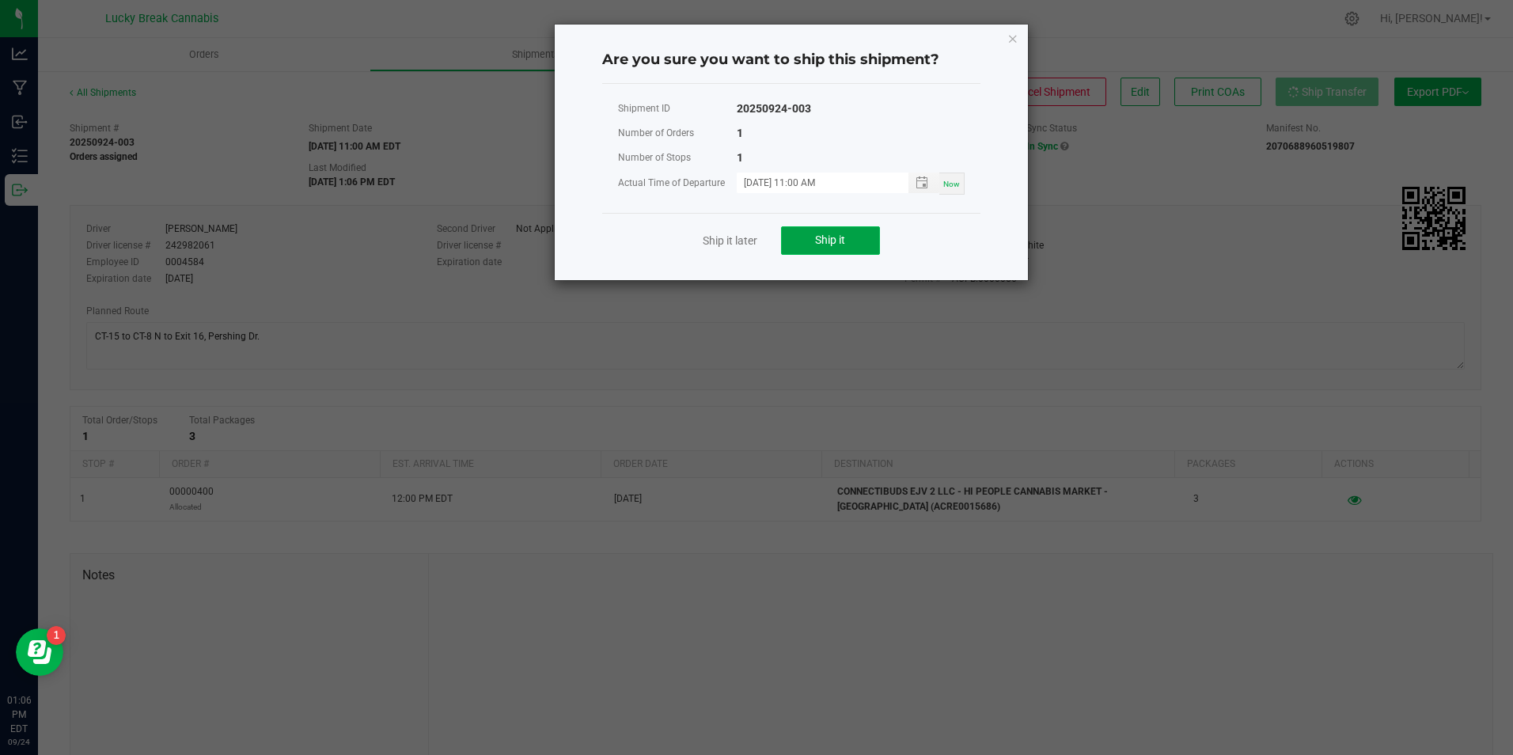
click at [845, 240] on span "Ship it" at bounding box center [830, 239] width 30 height 13
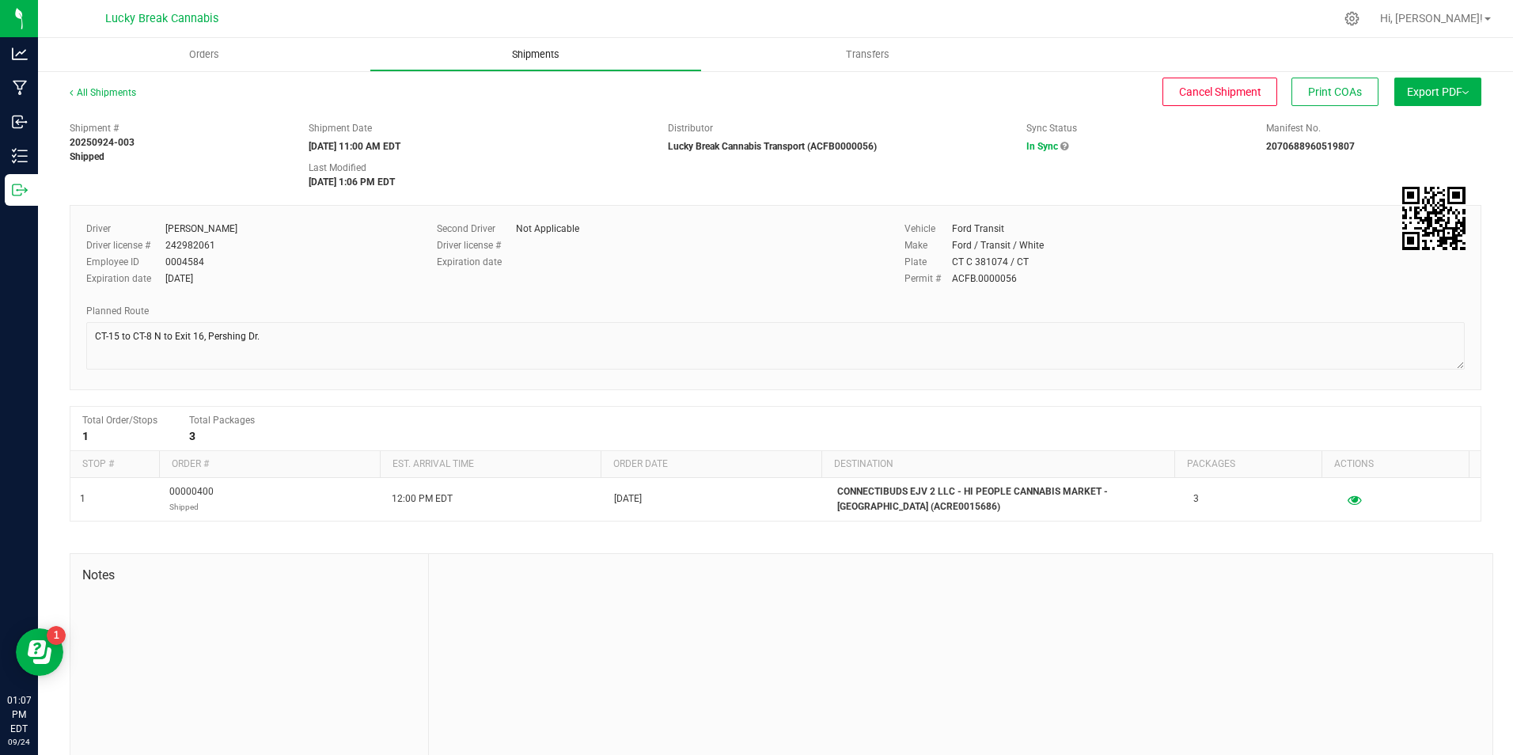
click at [559, 50] on span "Shipments" at bounding box center [536, 54] width 90 height 14
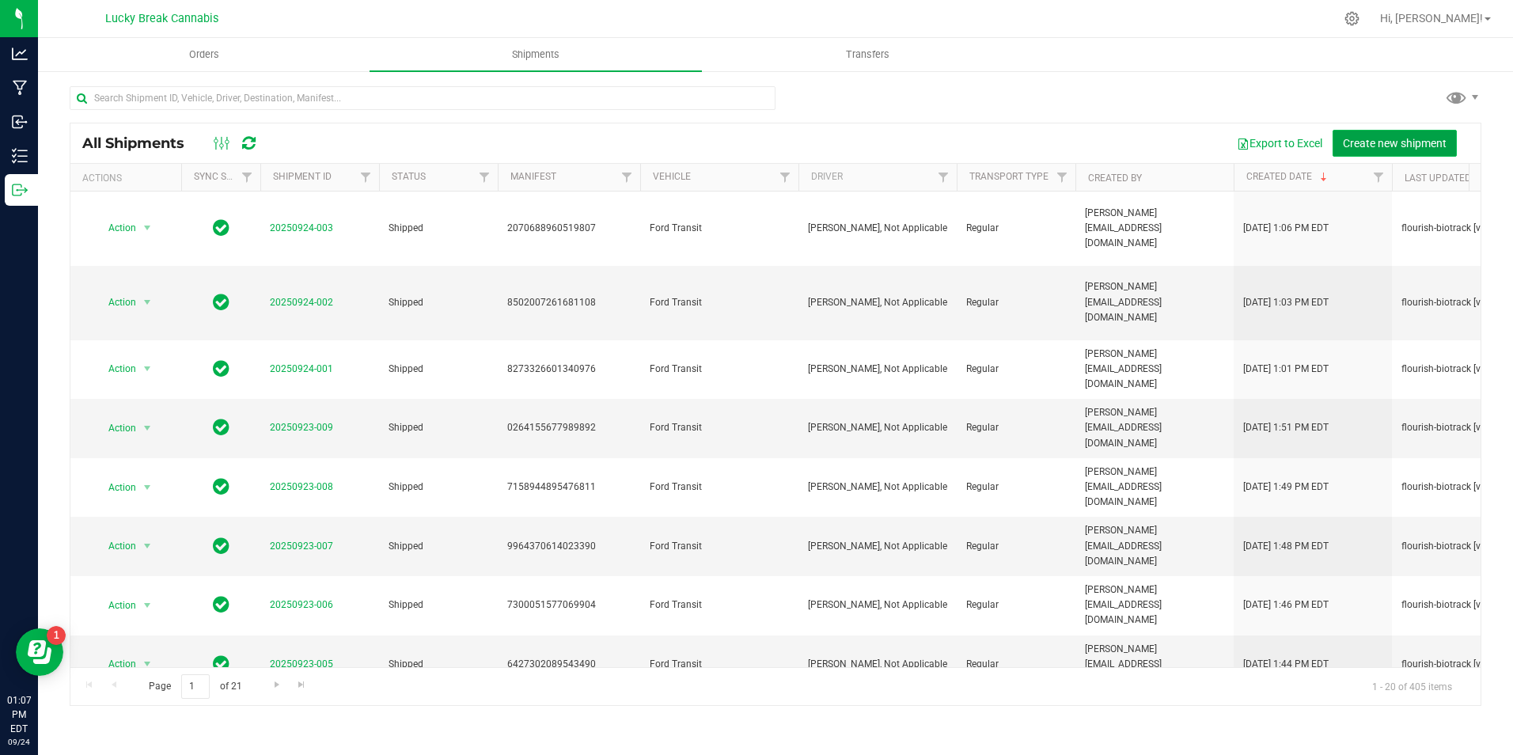
click at [1410, 142] on span "Create new shipment" at bounding box center [1395, 143] width 104 height 13
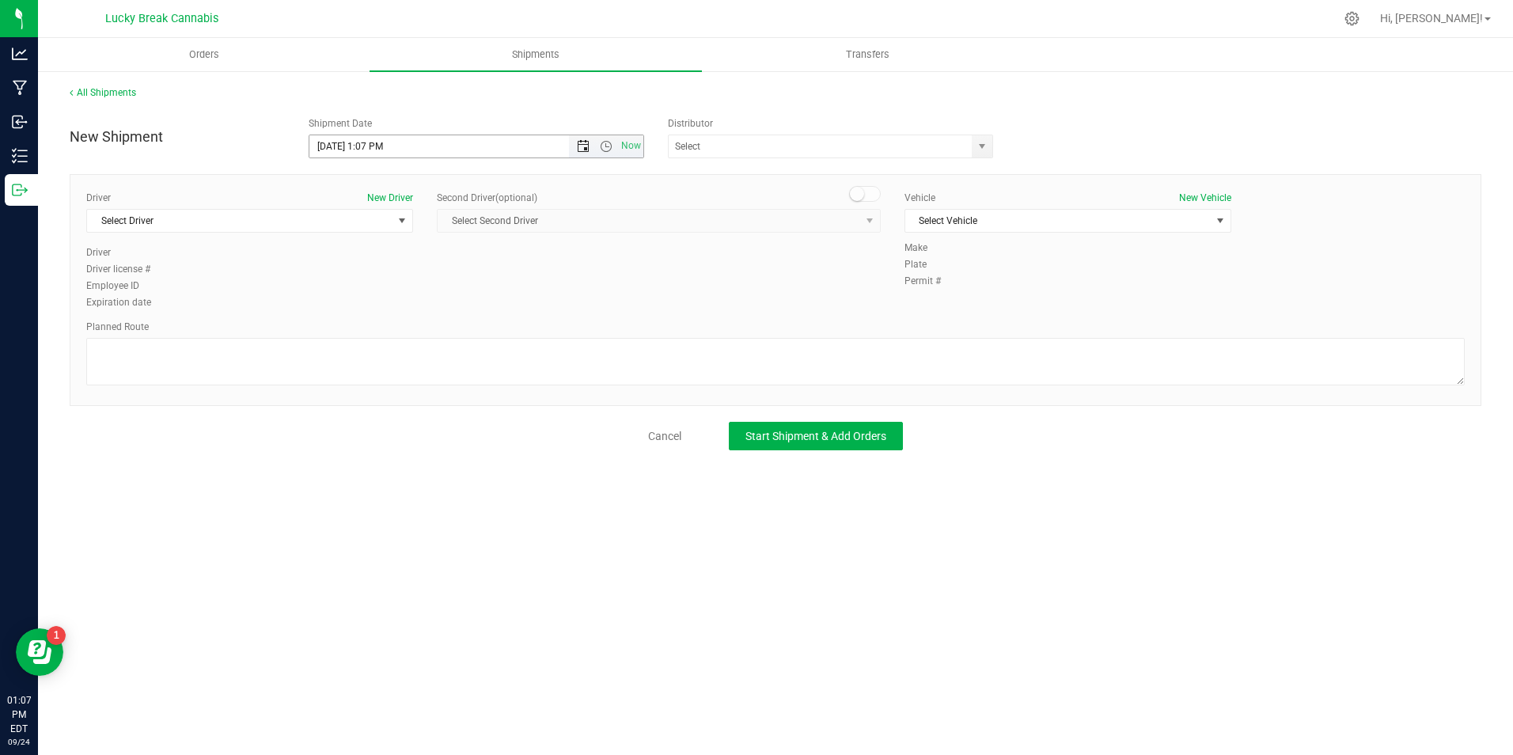
click at [583, 146] on span "Open the date view" at bounding box center [583, 146] width 13 height 13
click at [421, 301] on link "25" at bounding box center [415, 307] width 23 height 25
click at [605, 147] on span "Open the time view" at bounding box center [606, 146] width 13 height 13
click at [363, 260] on li "12:00 PM" at bounding box center [475, 264] width 332 height 21
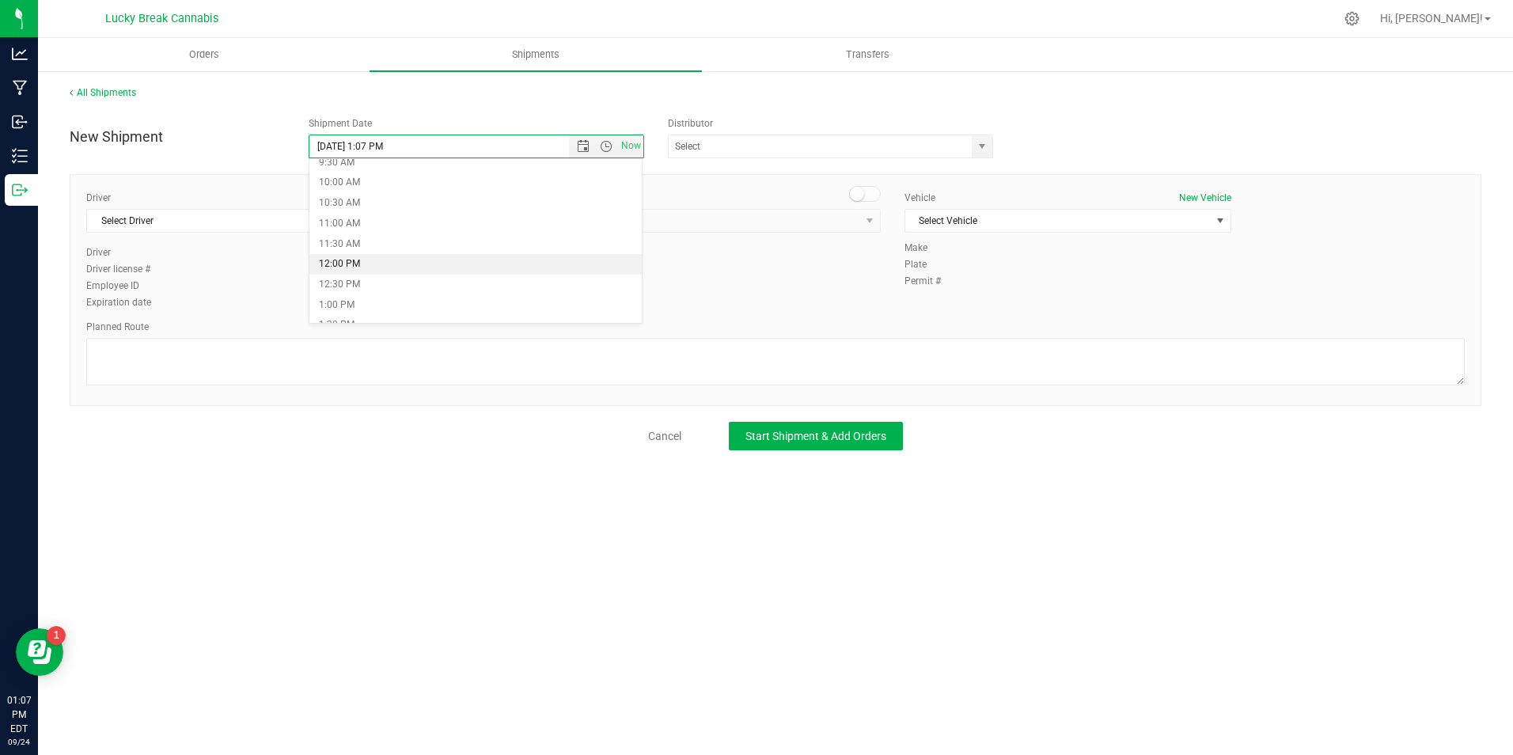
type input "[DATE] 12:00 PM"
click at [987, 142] on span "select" at bounding box center [981, 146] width 13 height 13
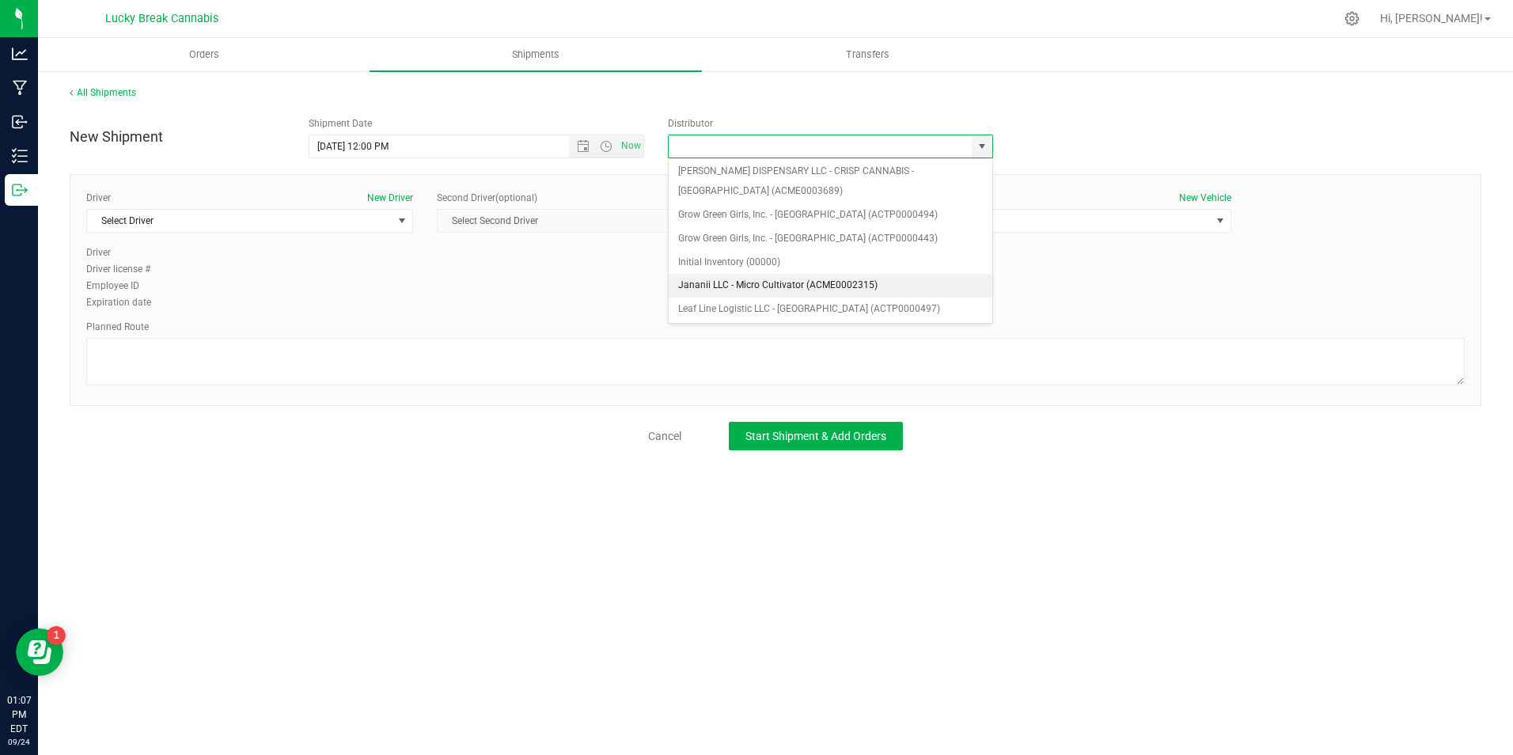
scroll to position [158, 0]
click at [736, 316] on li "Lucky Break Cannabis Transport (ACFB0000056)" at bounding box center [831, 318] width 324 height 24
type input "Lucky Break Cannabis Transport (ACFB0000056)"
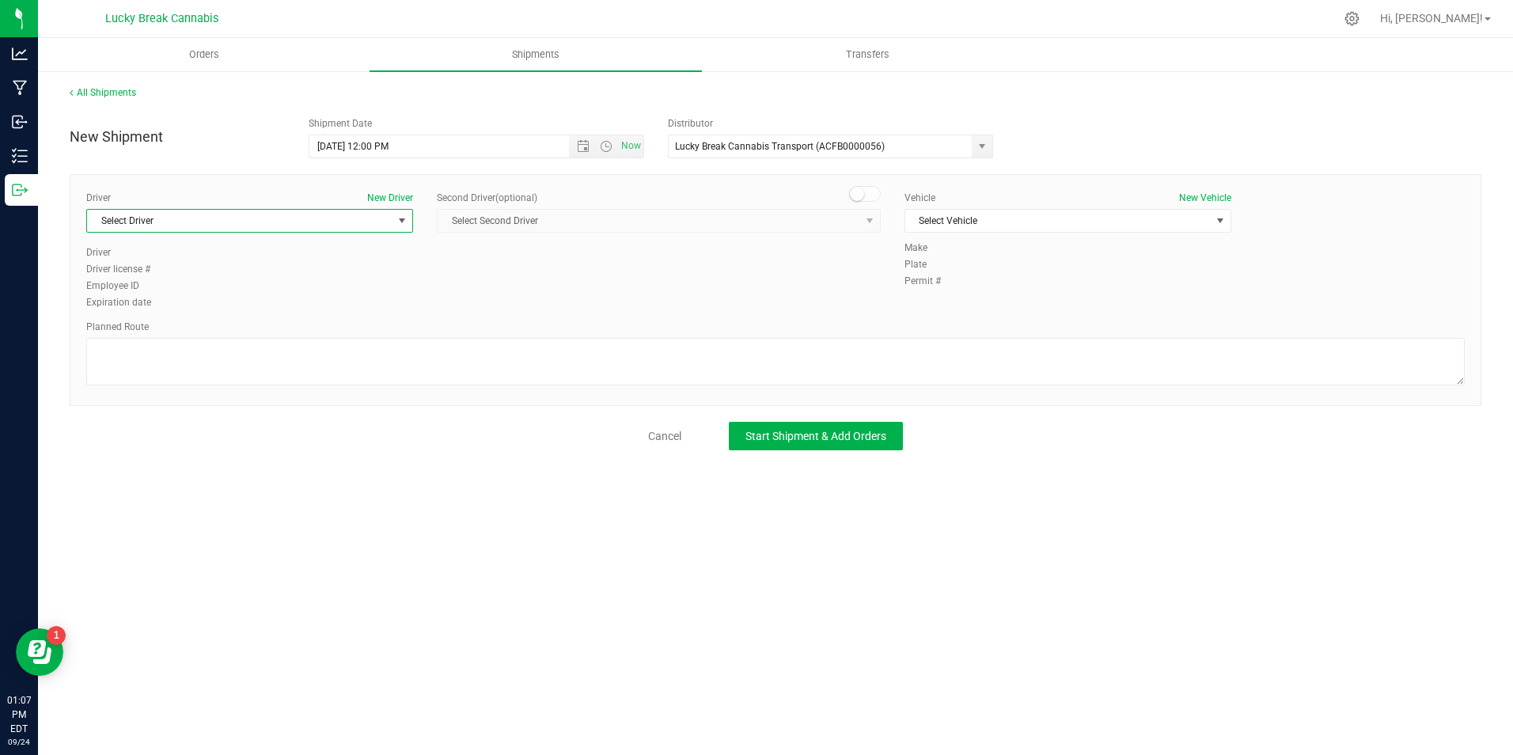
click at [279, 212] on span "Select Driver" at bounding box center [239, 221] width 305 height 22
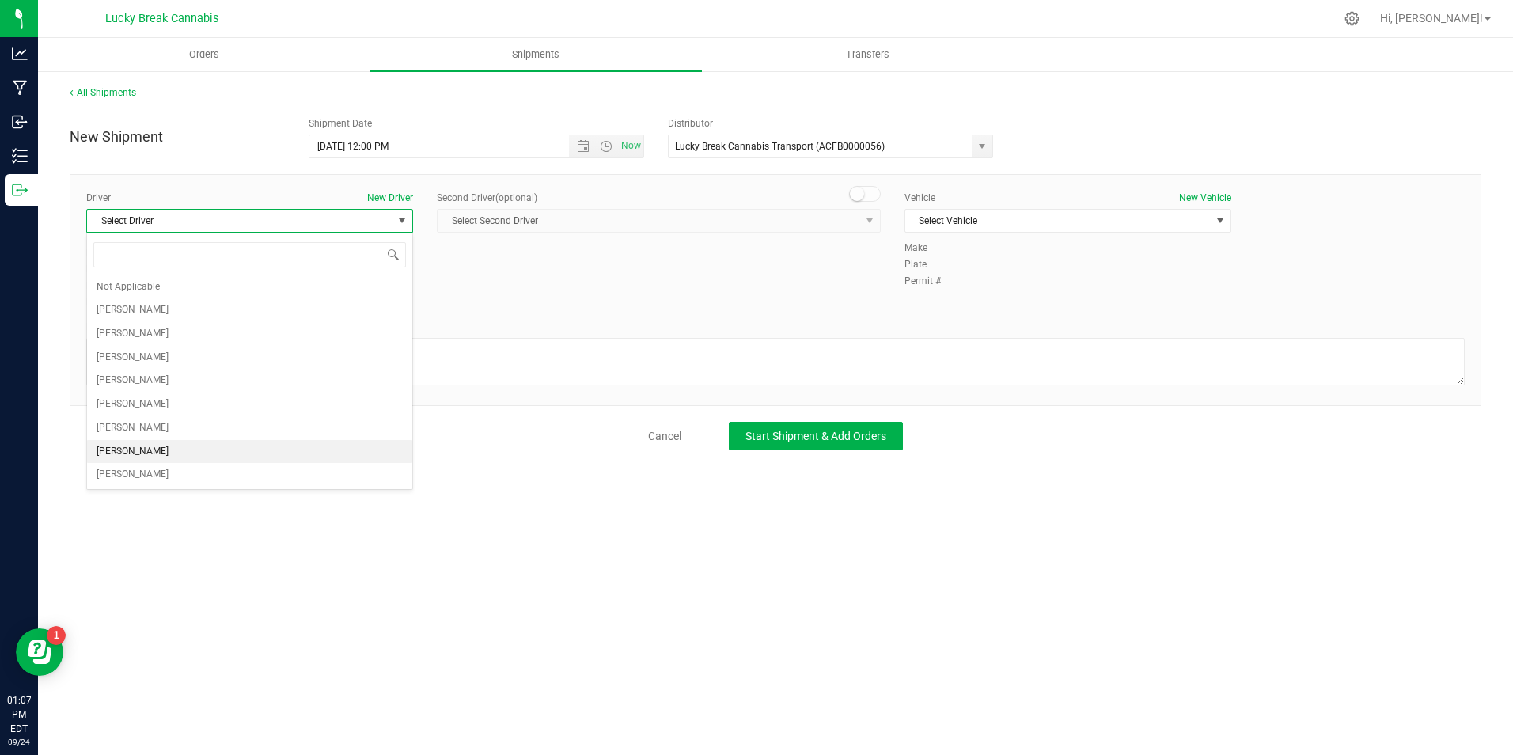
click at [153, 453] on span "[PERSON_NAME]" at bounding box center [133, 451] width 72 height 21
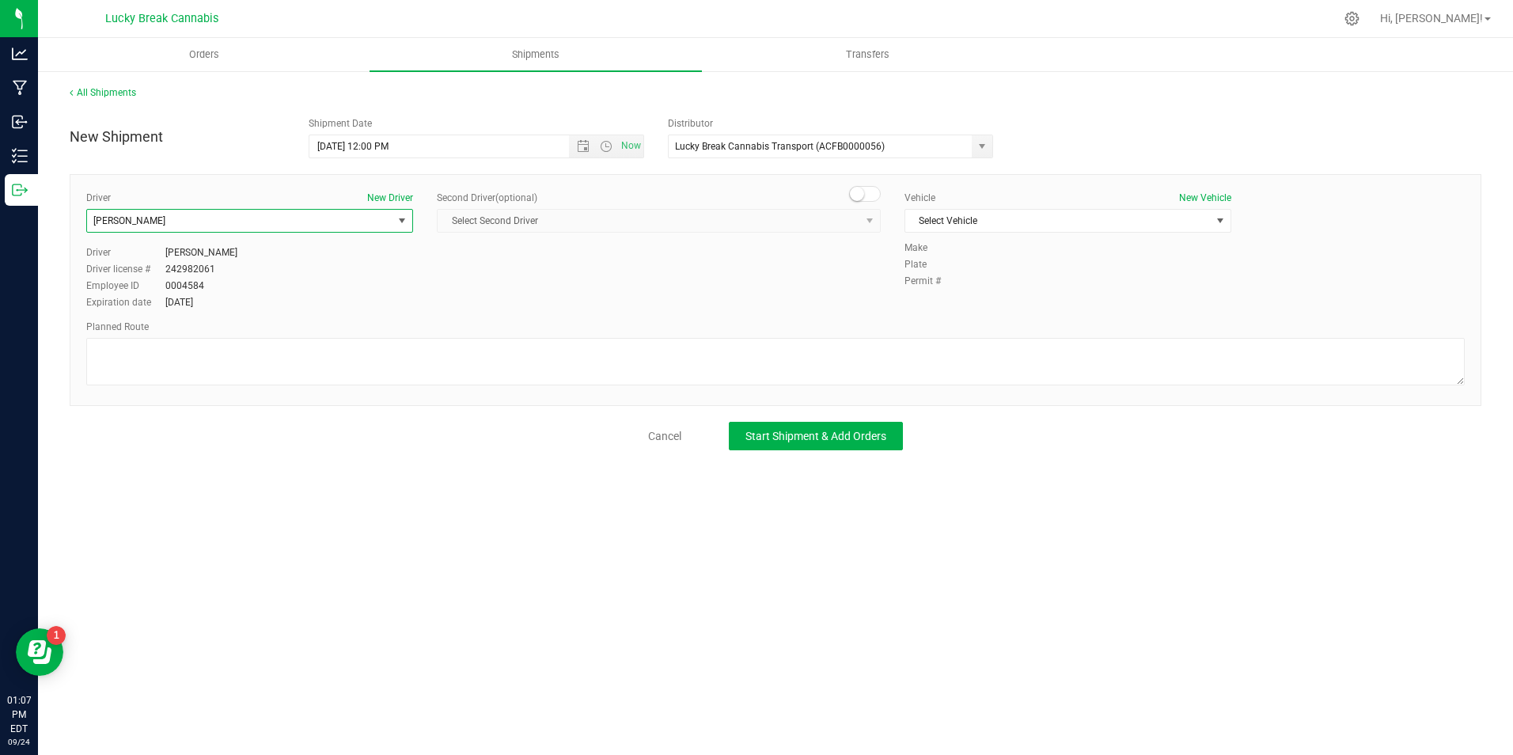
click at [860, 200] on small at bounding box center [857, 194] width 14 height 14
click at [843, 228] on span "Select Second Driver" at bounding box center [648, 221] width 422 height 22
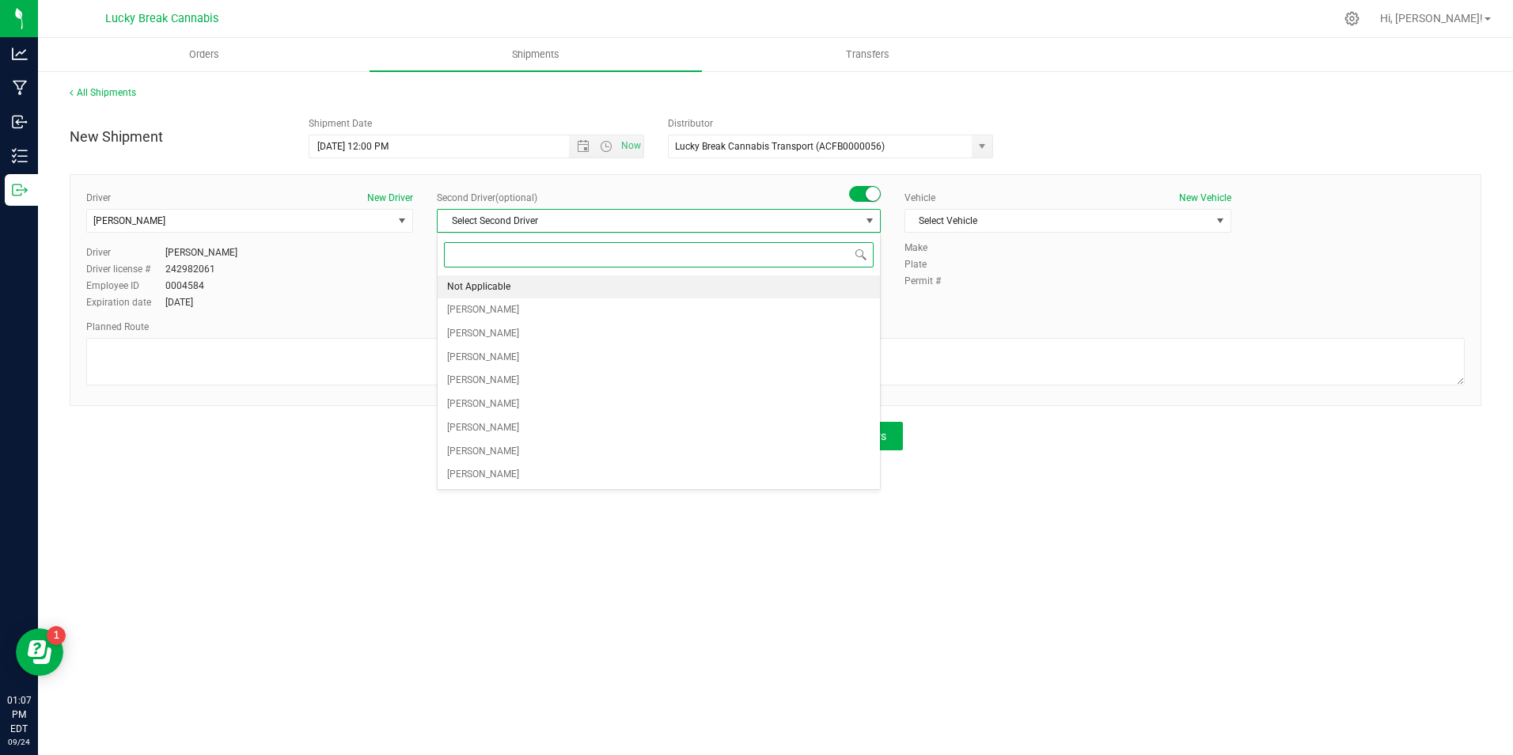
click at [510, 284] on li "Not Applicable" at bounding box center [658, 287] width 442 height 24
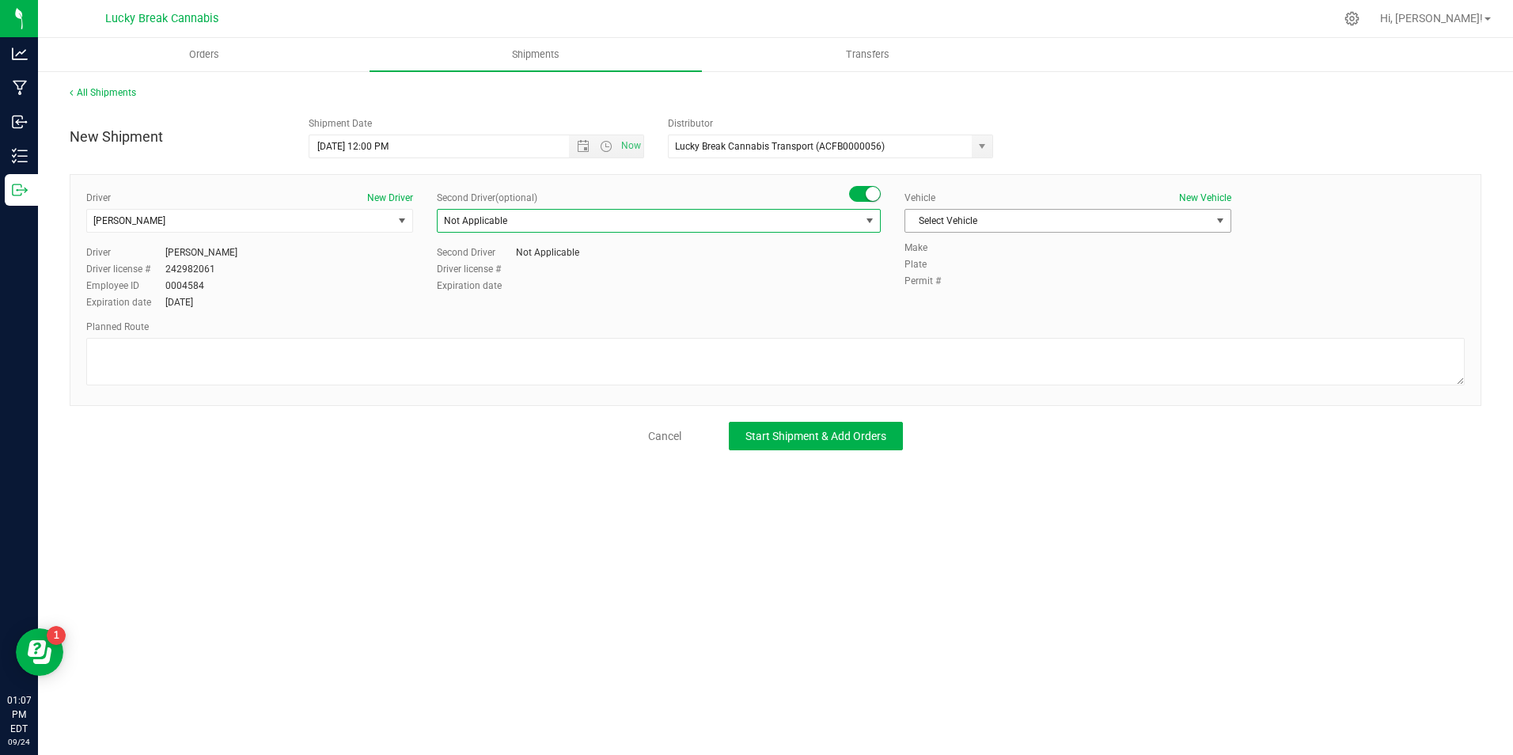
click at [1011, 225] on span "Select Vehicle" at bounding box center [1057, 221] width 305 height 22
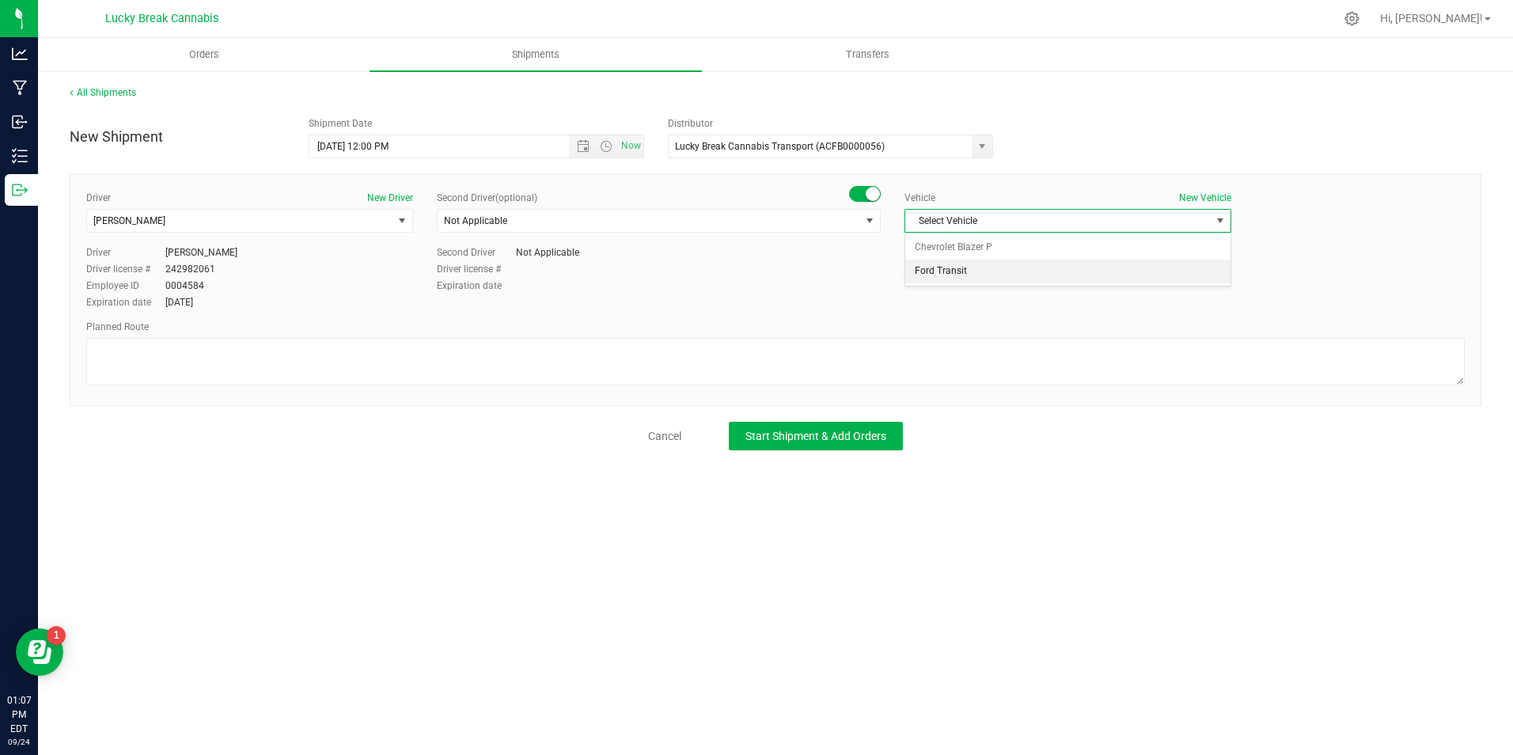
click at [1003, 275] on li "Ford Transit" at bounding box center [1067, 271] width 325 height 24
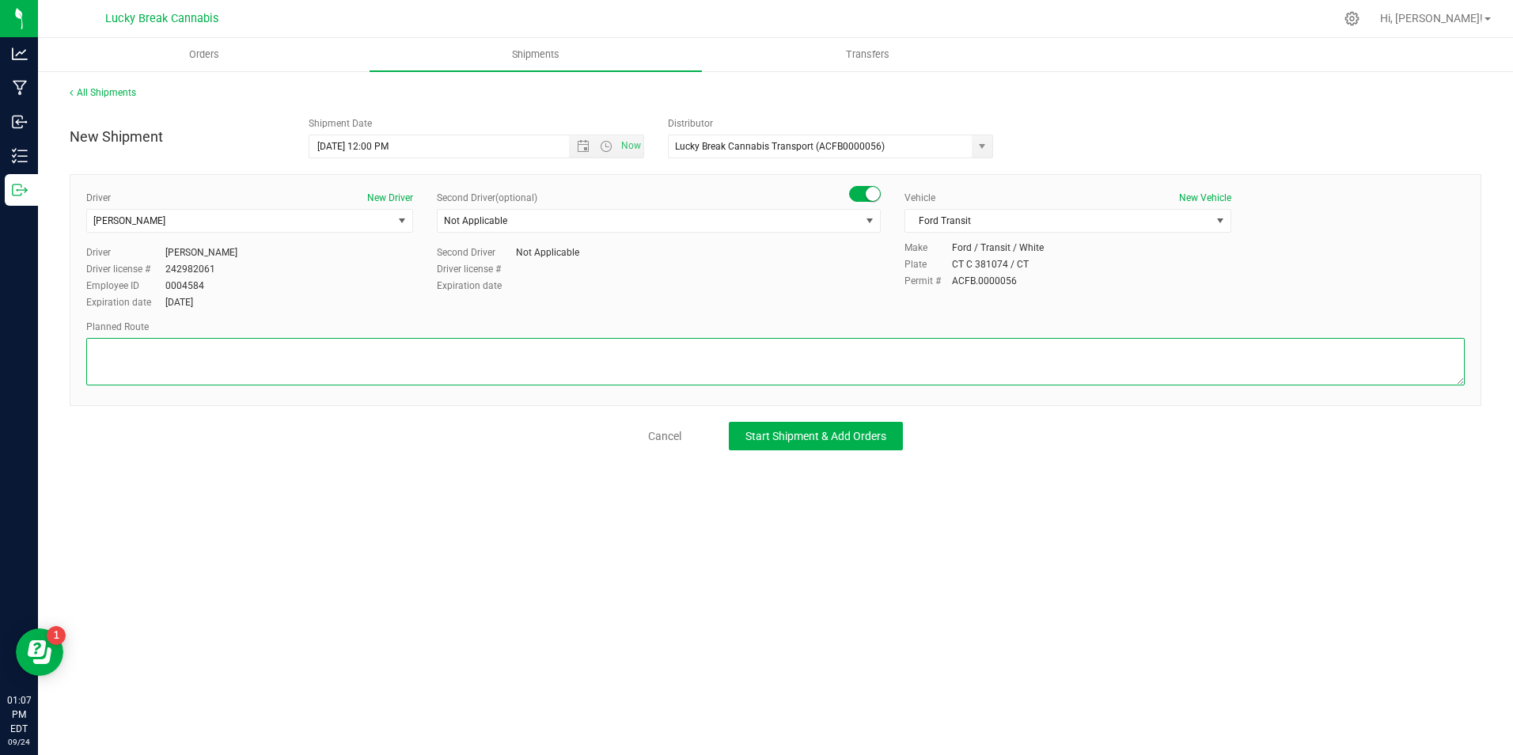
click at [960, 366] on textarea at bounding box center [775, 361] width 1378 height 47
click at [626, 362] on textarea at bounding box center [775, 361] width 1378 height 47
paste textarea "Mountain grove to Fairfield Ave."
type textarea "Mountain grove to Fairfield Ave."
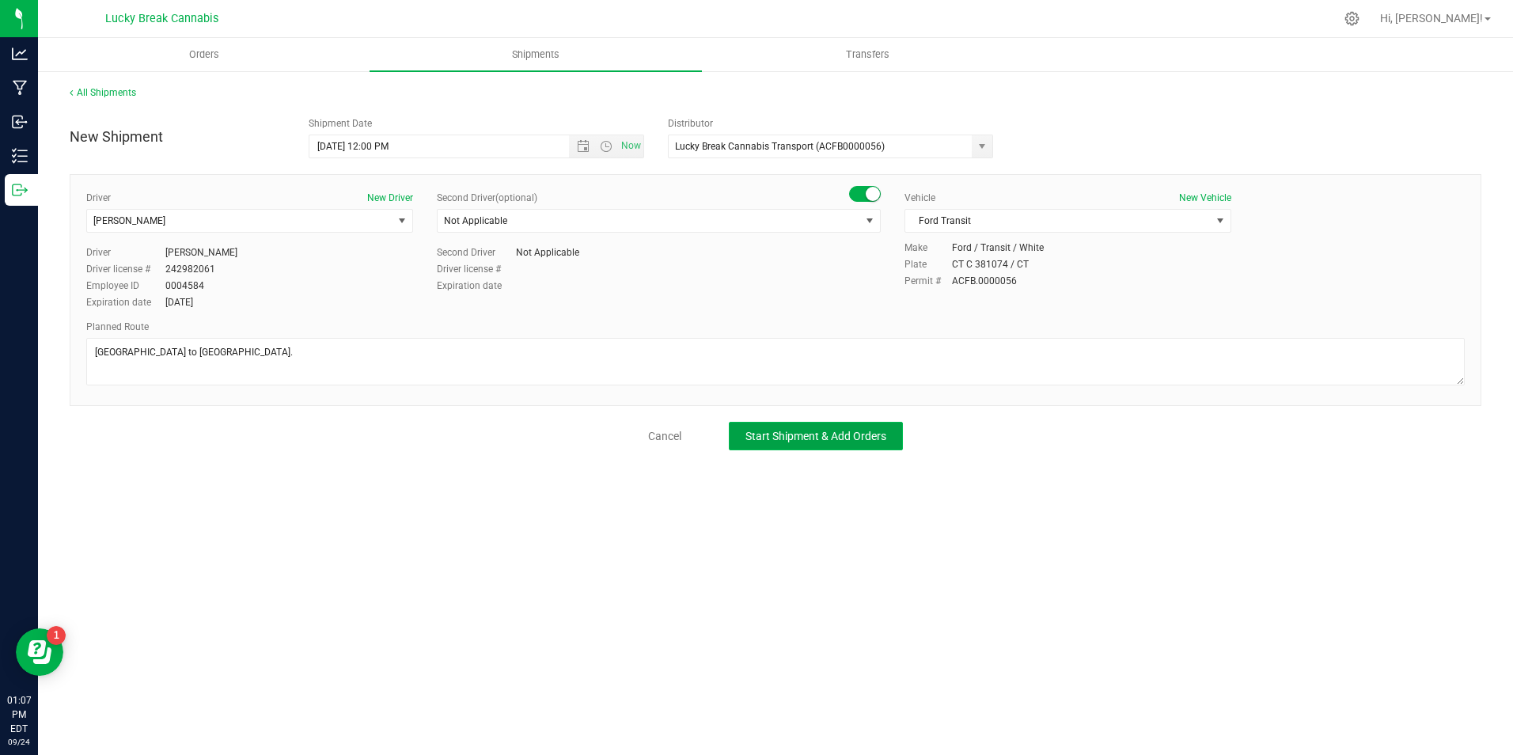
click at [736, 437] on button "Start Shipment & Add Orders" at bounding box center [816, 436] width 174 height 28
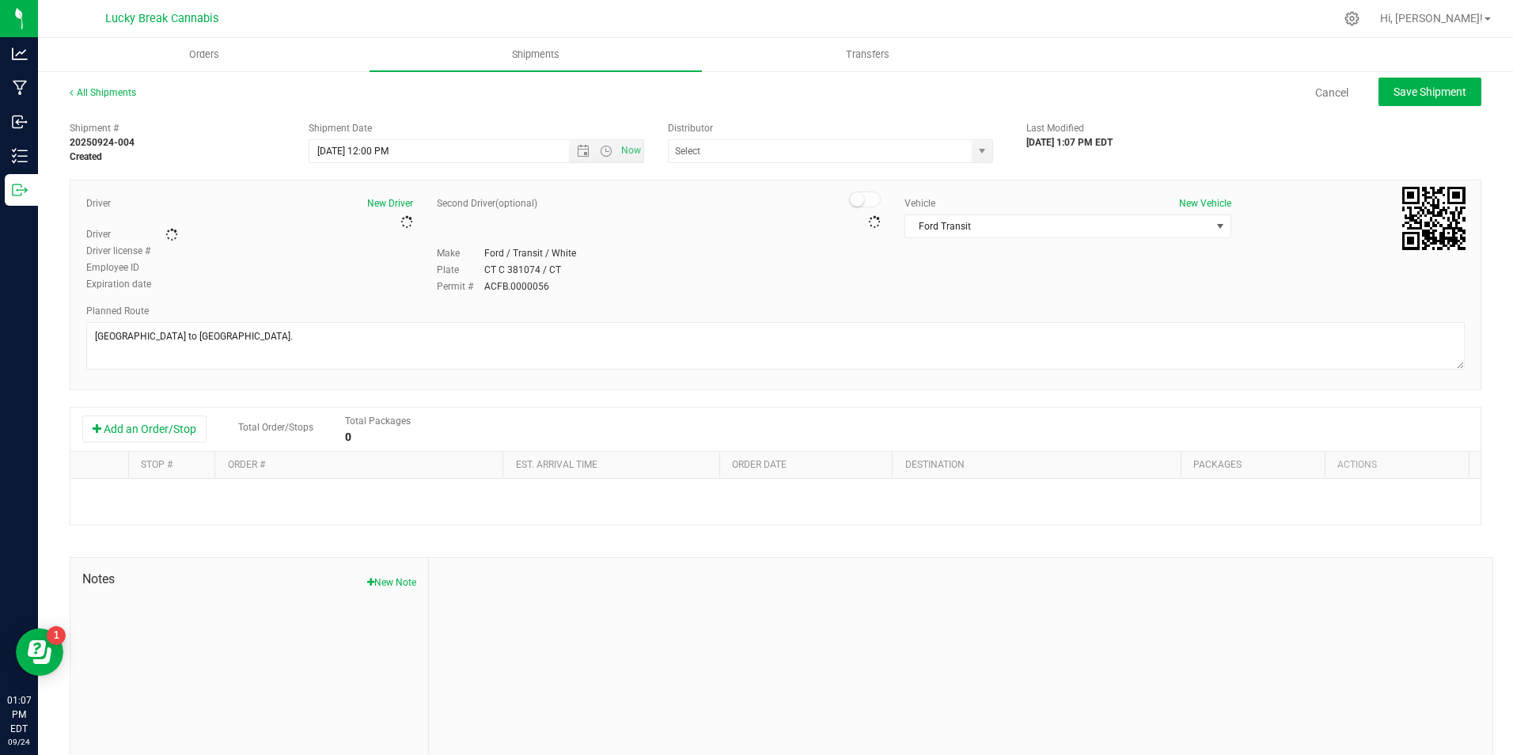
type input "Lucky Break Cannabis Transport (ACFB0000056)"
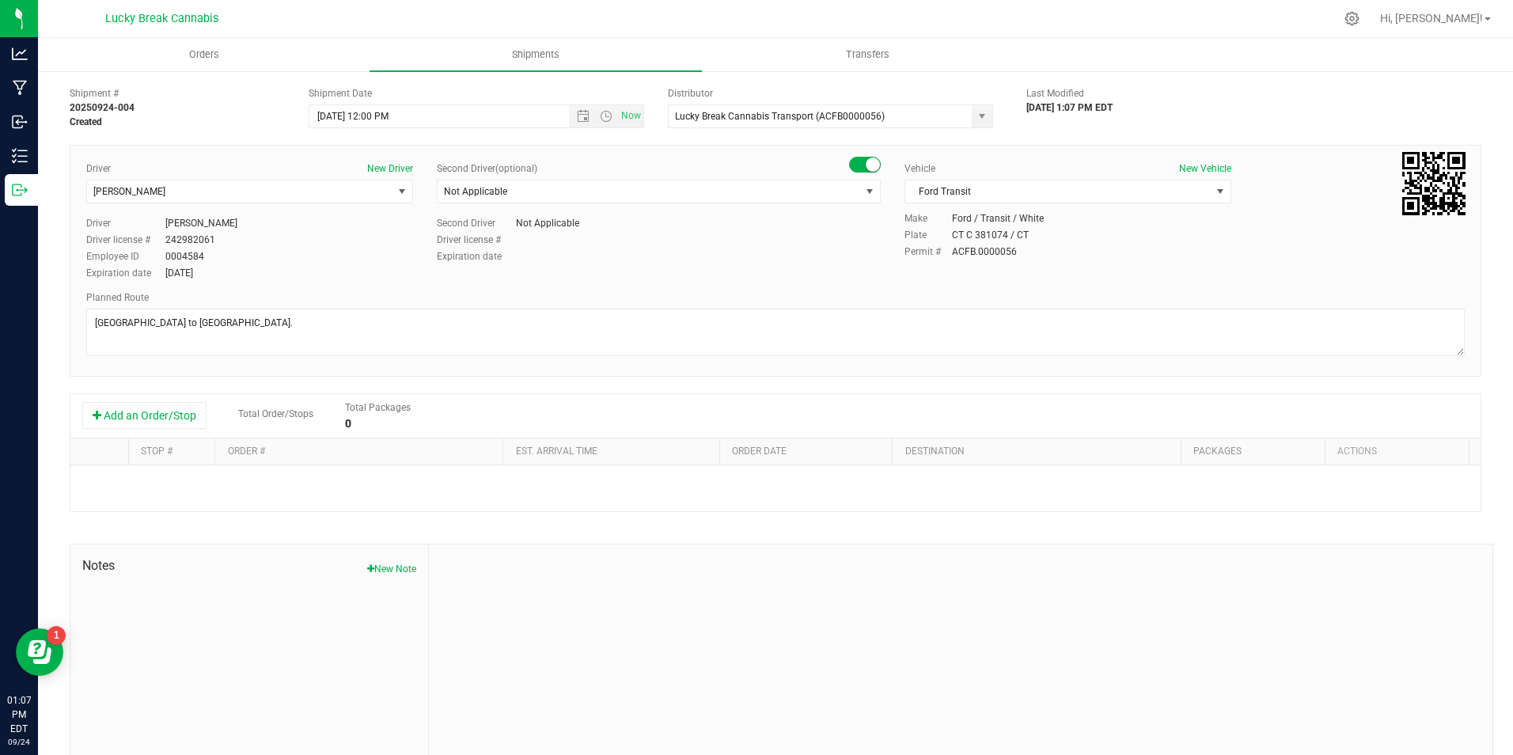
scroll to position [54, 0]
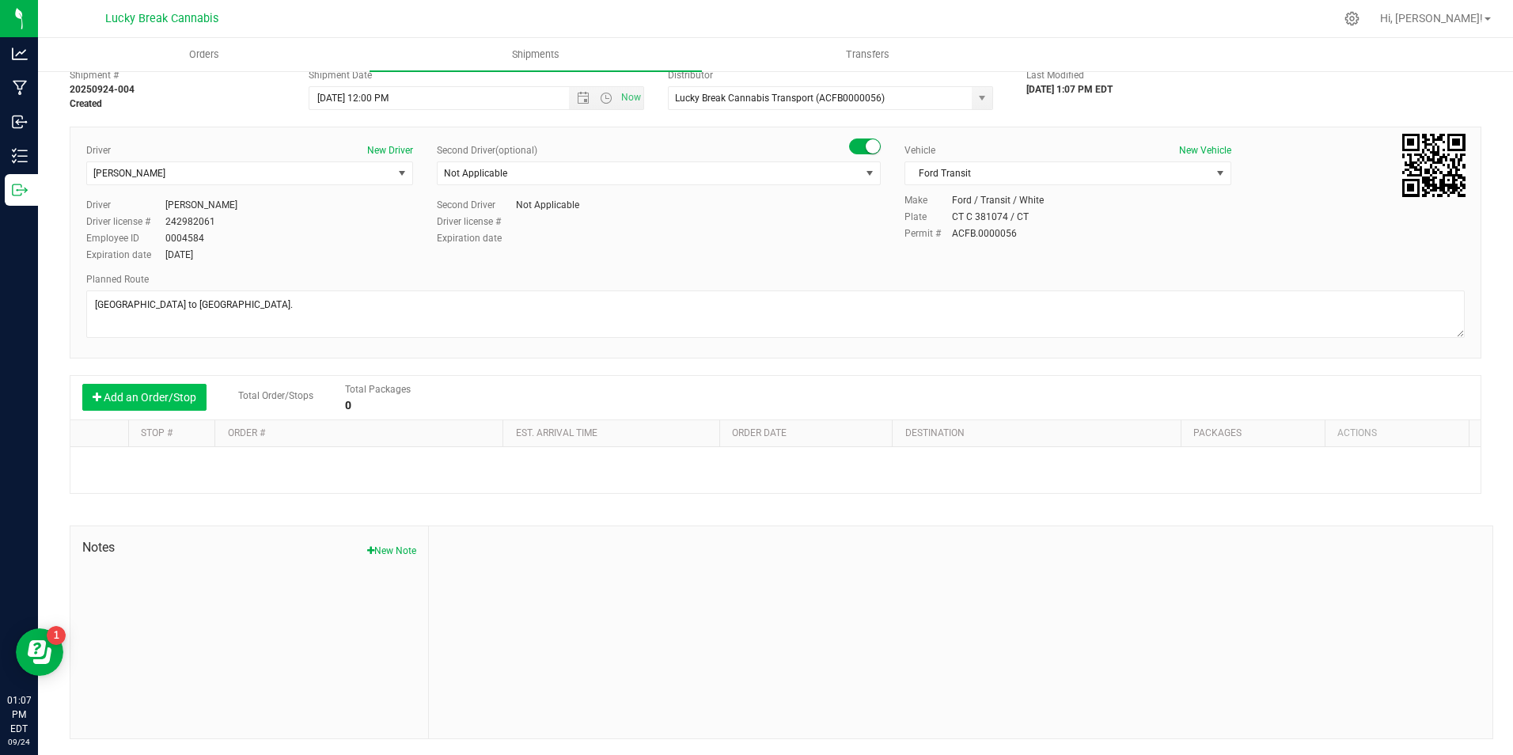
click at [184, 394] on button "Add an Order/Stop" at bounding box center [144, 397] width 124 height 27
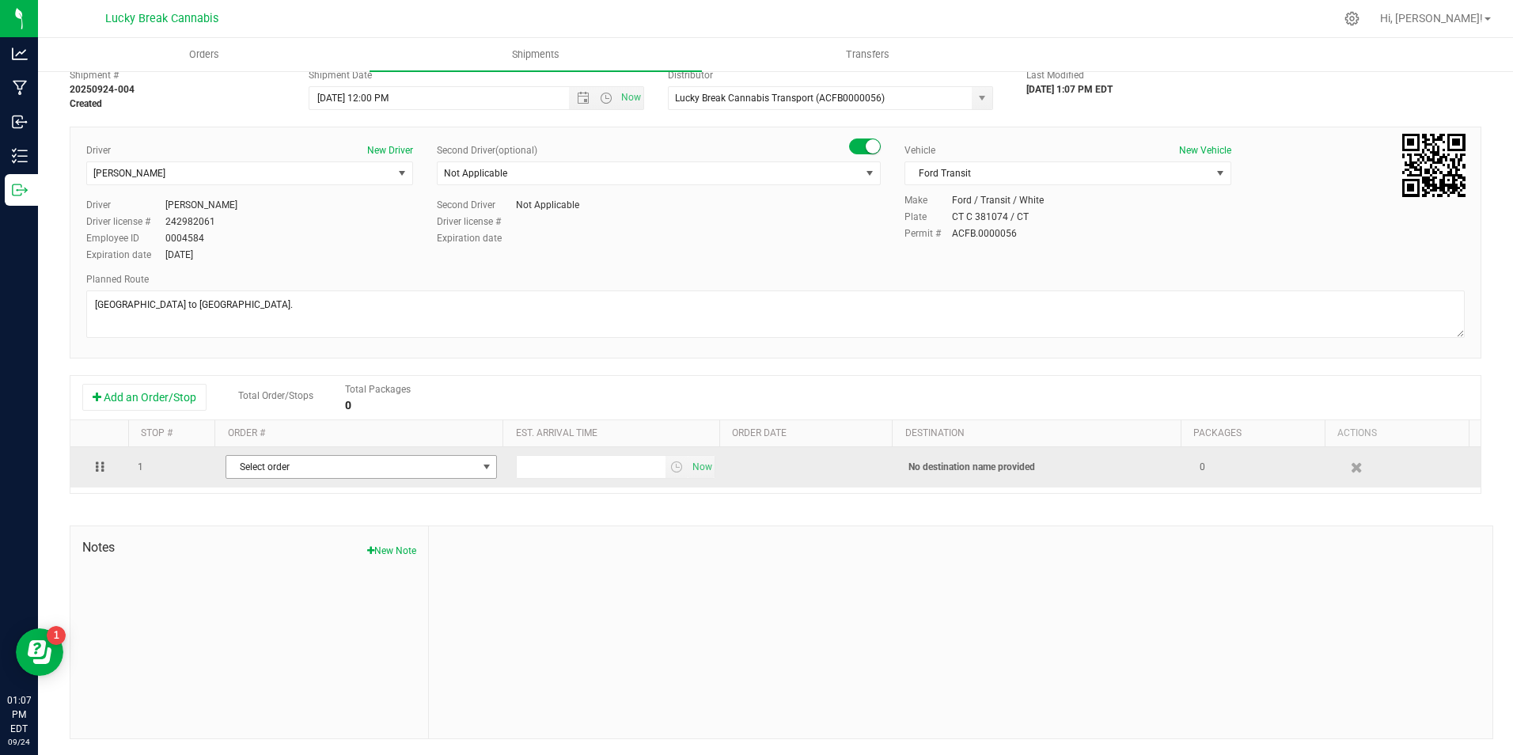
click at [259, 464] on span "Select order" at bounding box center [351, 467] width 250 height 22
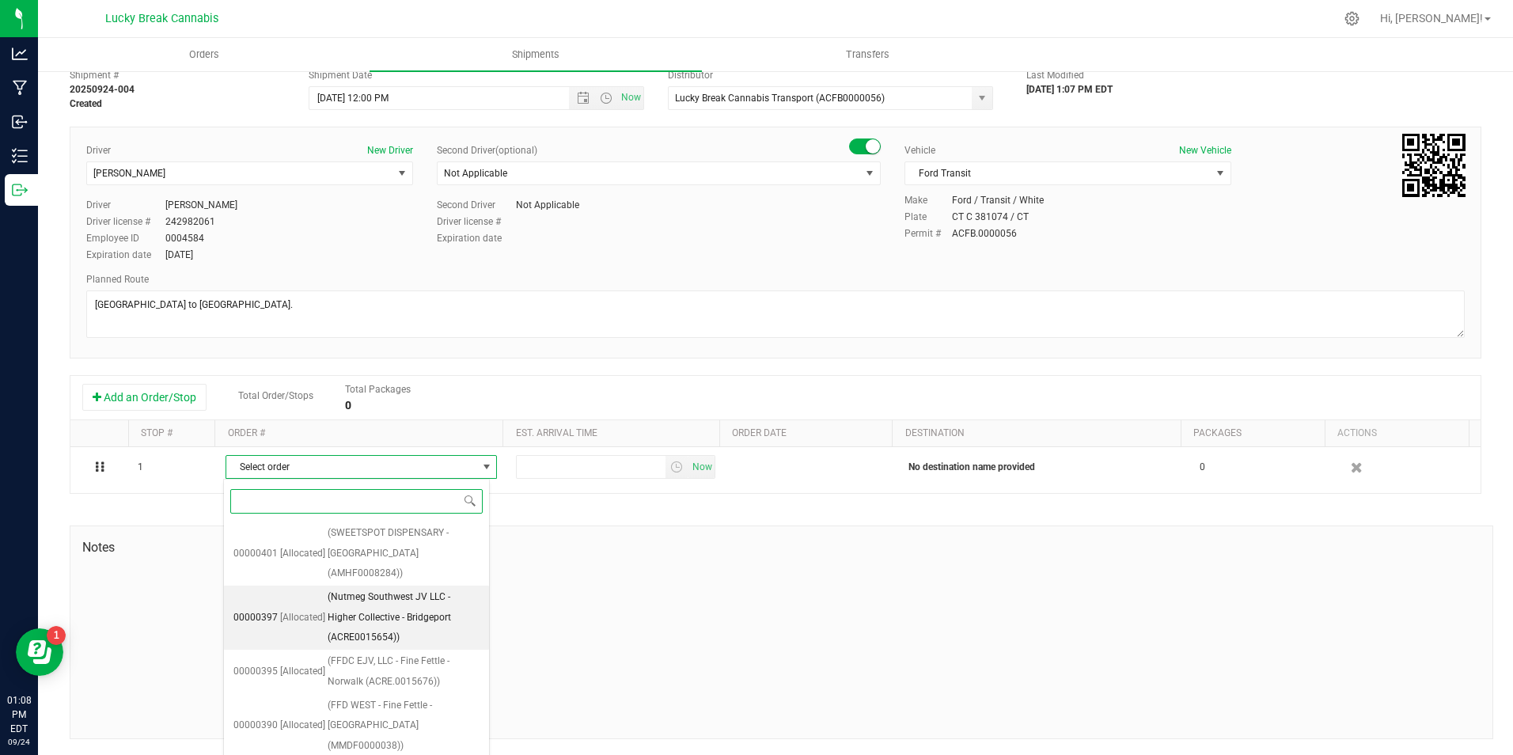
click at [418, 595] on span "(Nutmeg Southwest JV LLC - Higher Collective - Bridgeport (ACRE0015654))" at bounding box center [404, 617] width 152 height 61
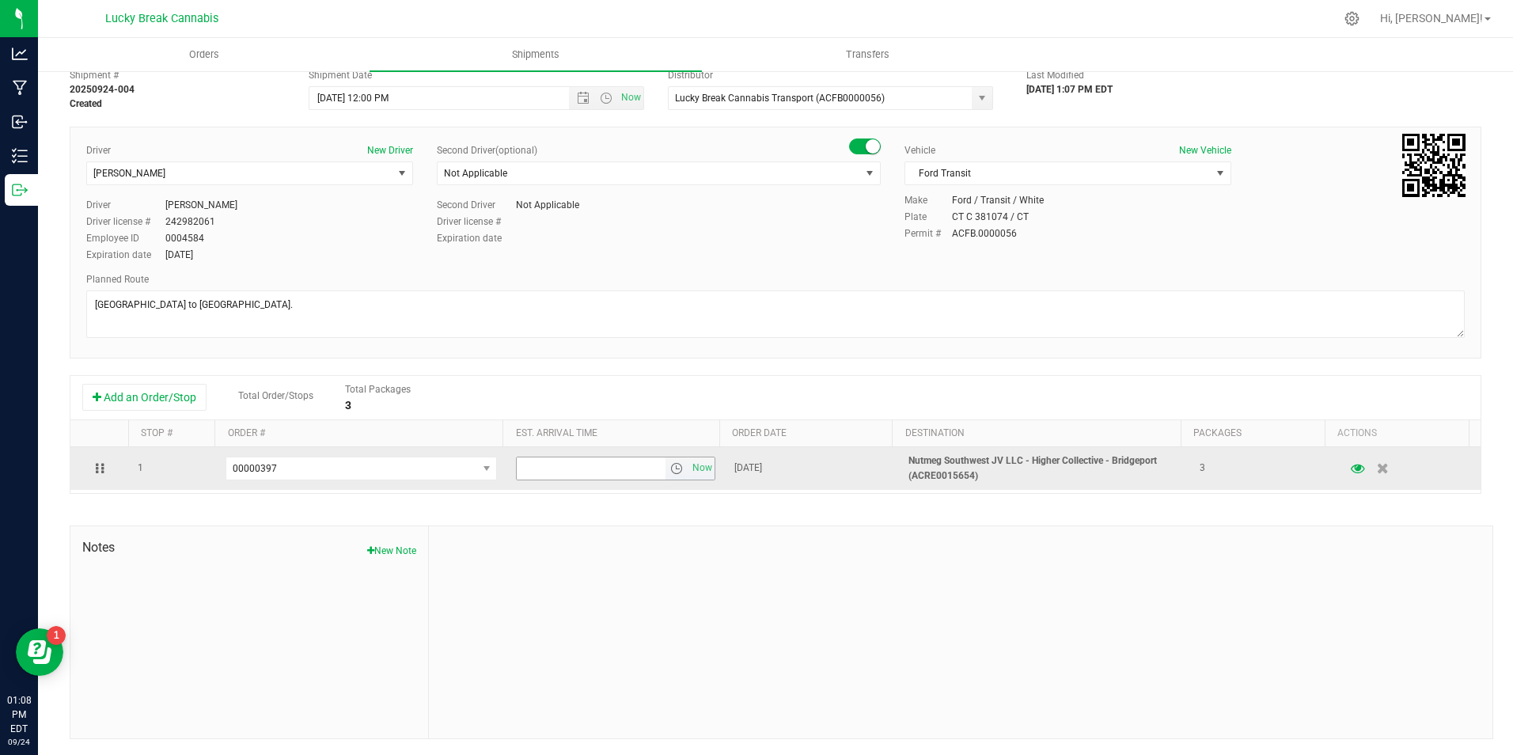
click at [670, 470] on span "select" at bounding box center [676, 468] width 13 height 13
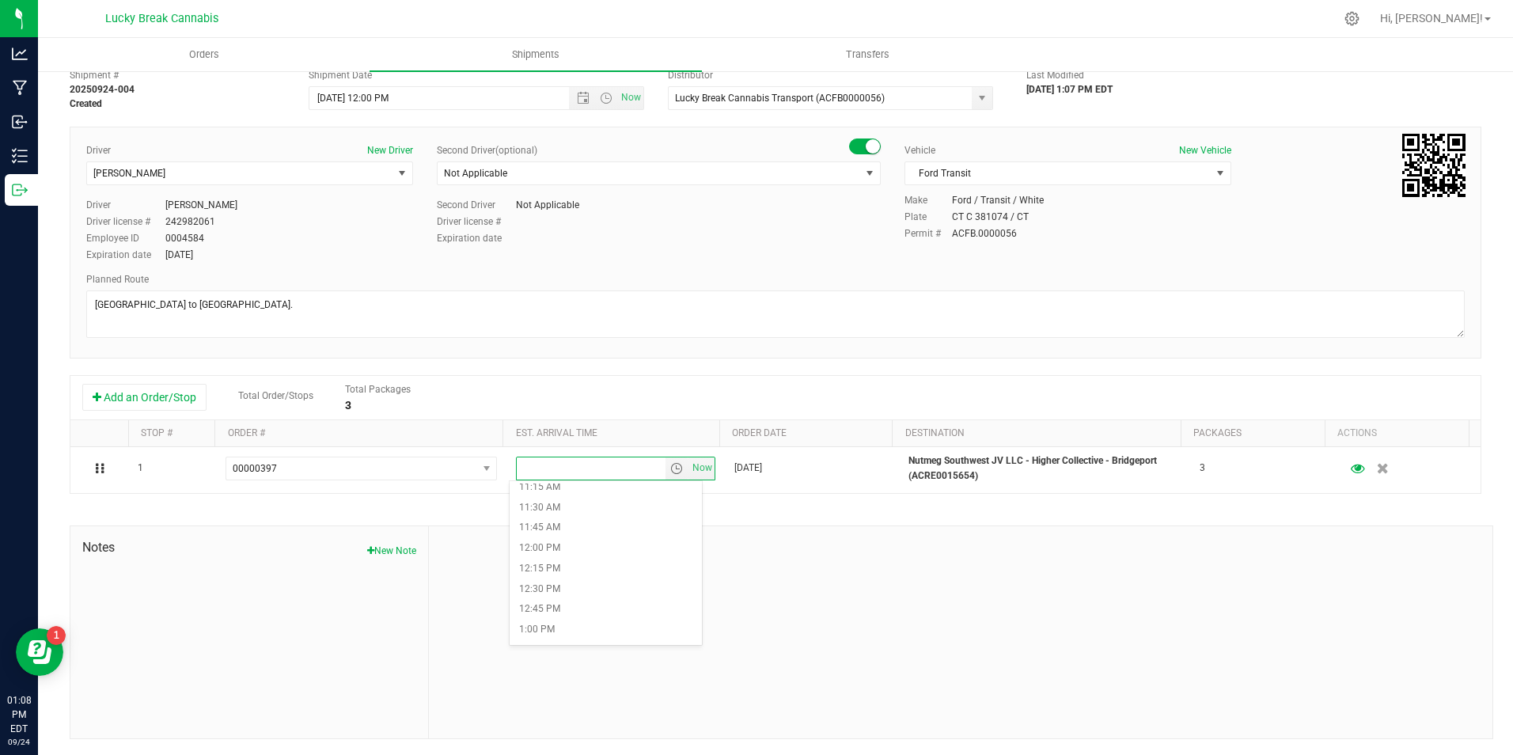
scroll to position [949, 0]
click at [565, 561] on li "12:30 PM" at bounding box center [605, 561] width 192 height 21
click at [811, 532] on div at bounding box center [960, 632] width 1063 height 212
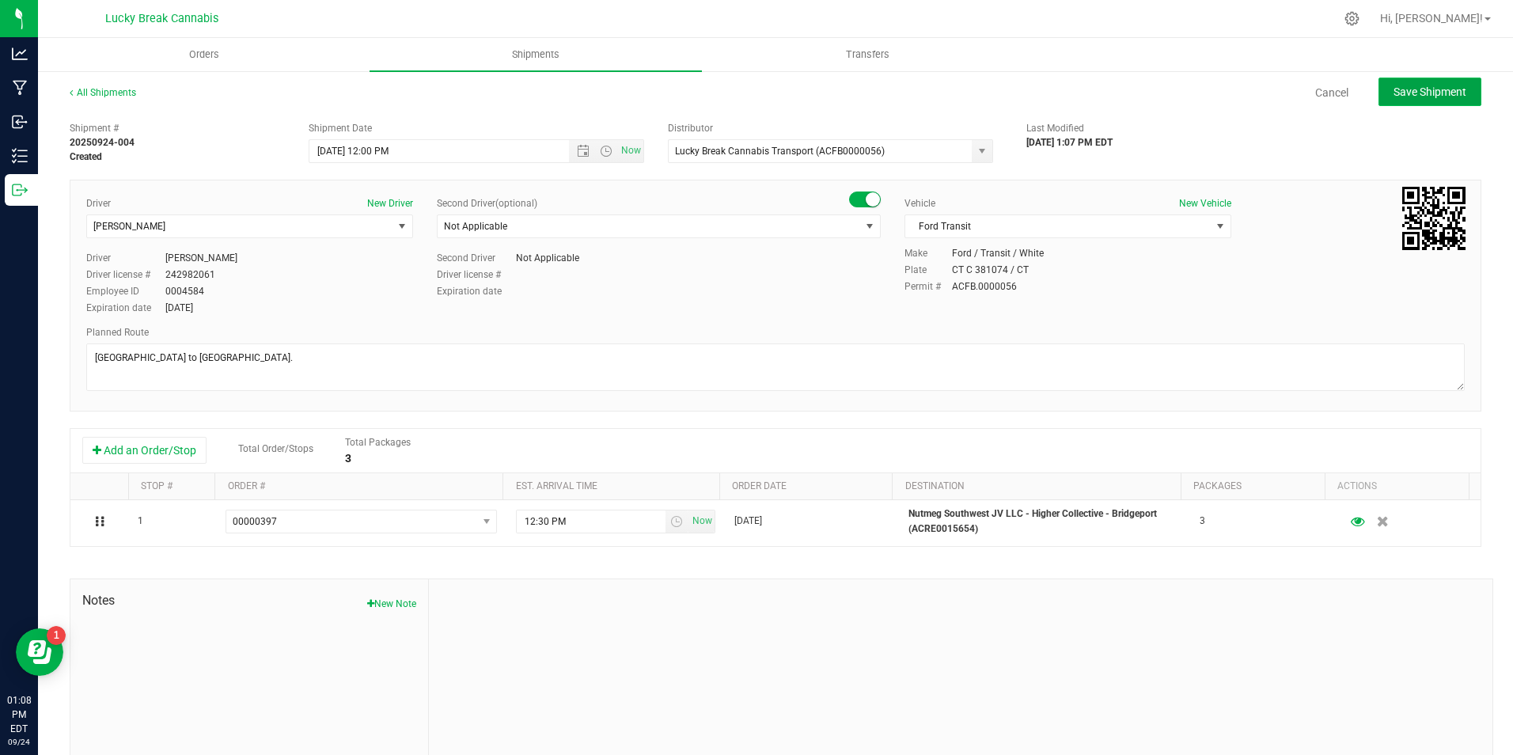
click at [1393, 89] on span "Save Shipment" at bounding box center [1429, 91] width 73 height 13
type input "9/25/2025 4:00 PM"
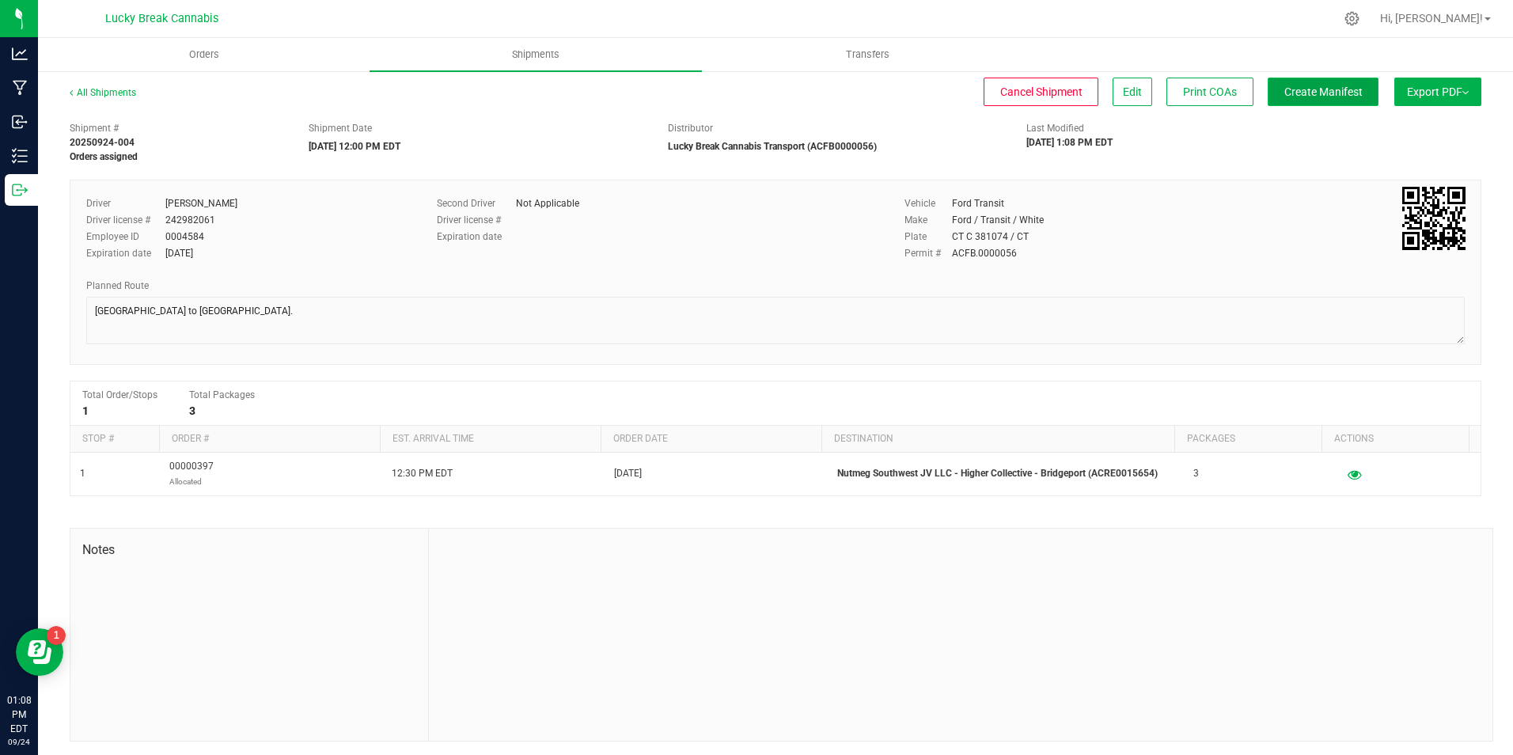
click at [1347, 93] on span "Create Manifest" at bounding box center [1323, 91] width 78 height 13
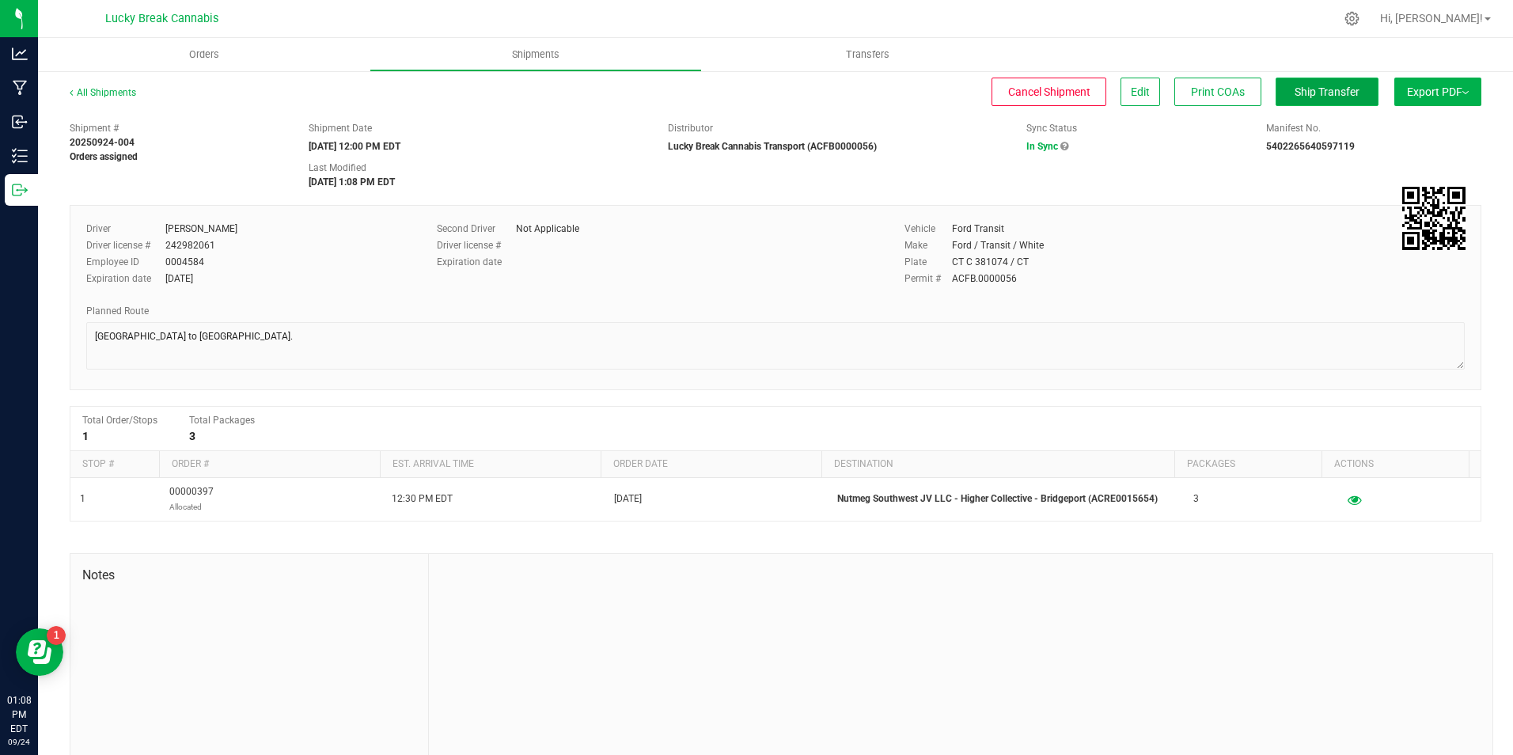
click at [1315, 93] on span "Ship Transfer" at bounding box center [1326, 91] width 65 height 13
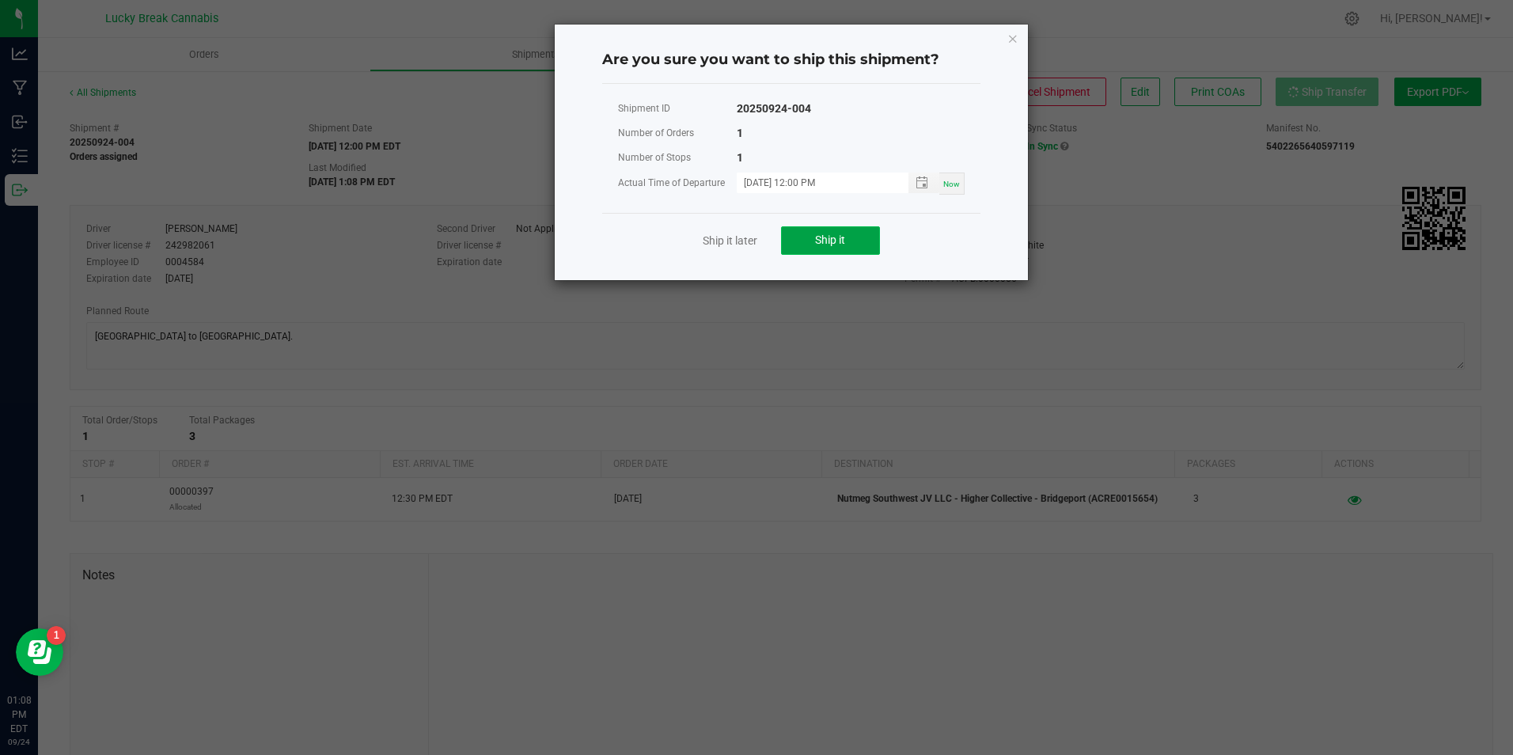
click at [843, 237] on span "Ship it" at bounding box center [830, 239] width 30 height 13
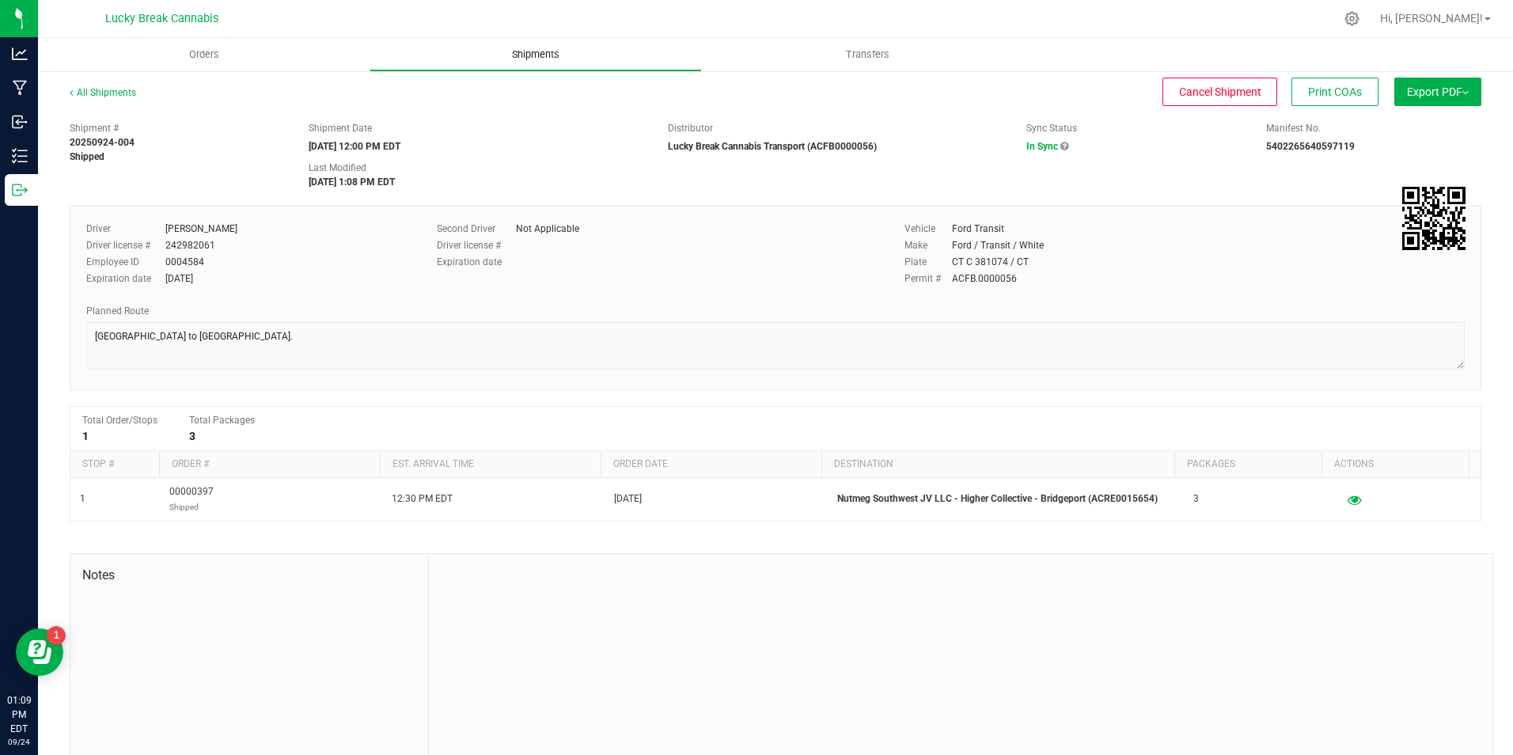
click at [514, 63] on uib-tab-heading "Shipments" at bounding box center [535, 55] width 330 height 32
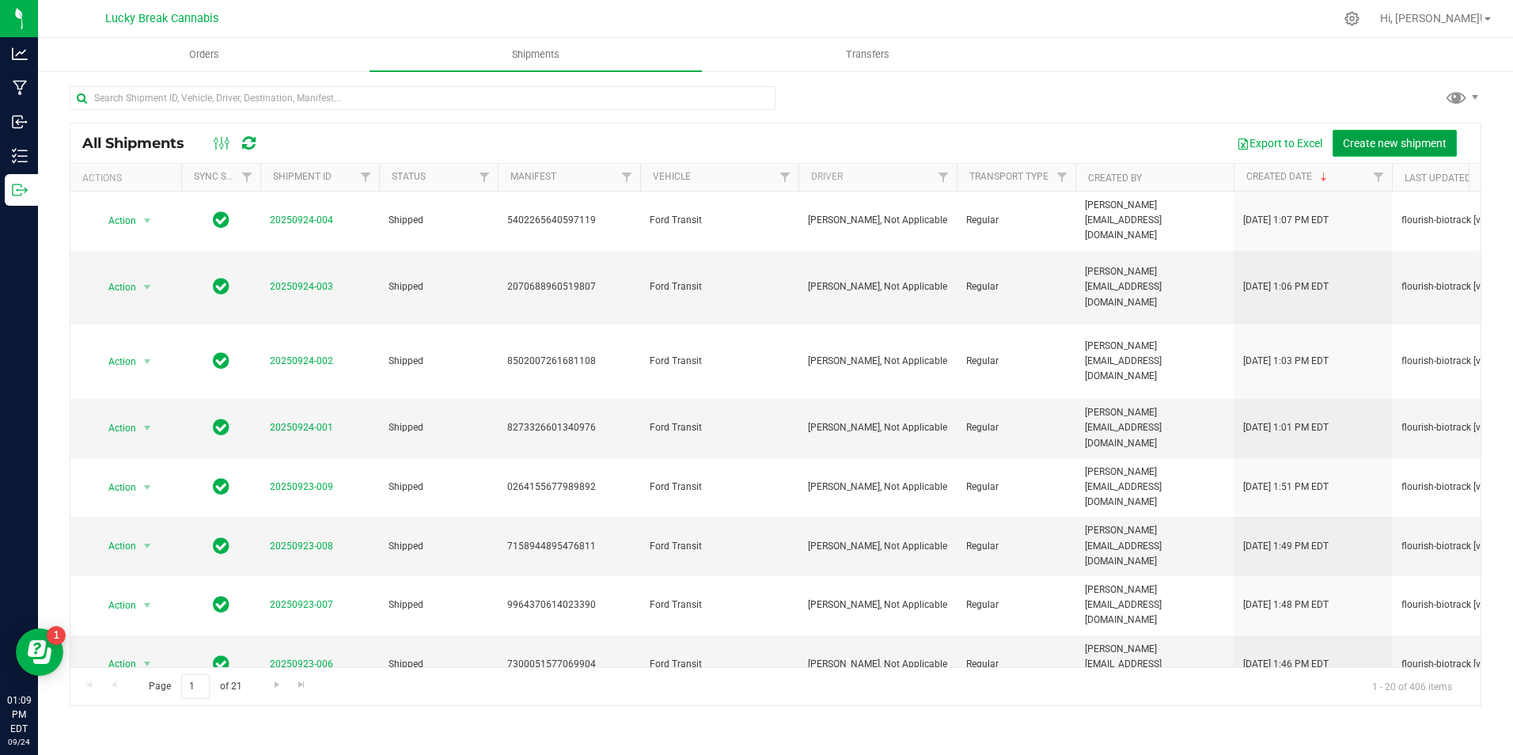
click at [1356, 140] on span "Create new shipment" at bounding box center [1395, 143] width 104 height 13
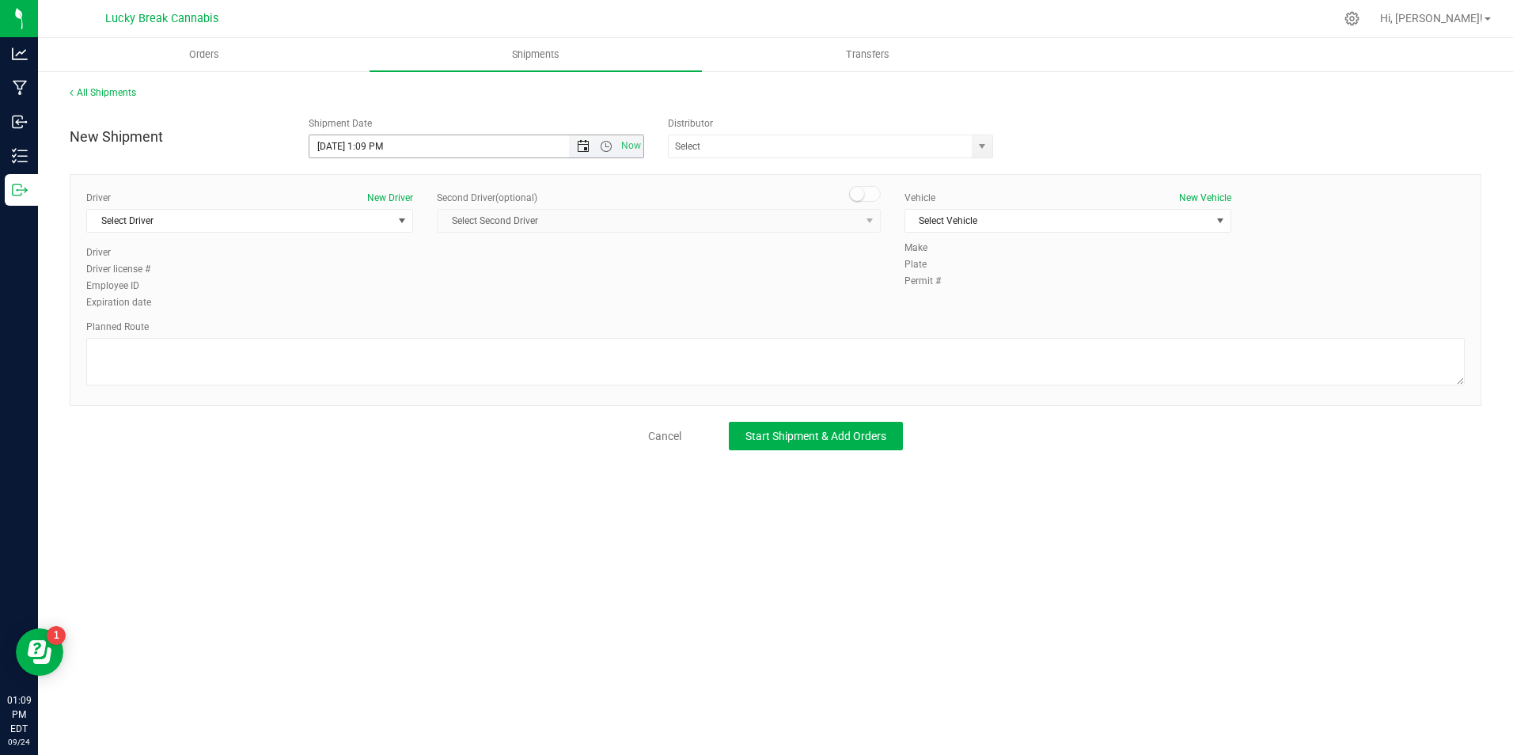
click at [587, 142] on span "Open the date view" at bounding box center [583, 146] width 13 height 13
click at [417, 303] on link "25" at bounding box center [415, 307] width 23 height 25
click at [604, 151] on span "Open the time view" at bounding box center [606, 146] width 13 height 13
click at [370, 221] on li "1:00 PM" at bounding box center [475, 226] width 332 height 21
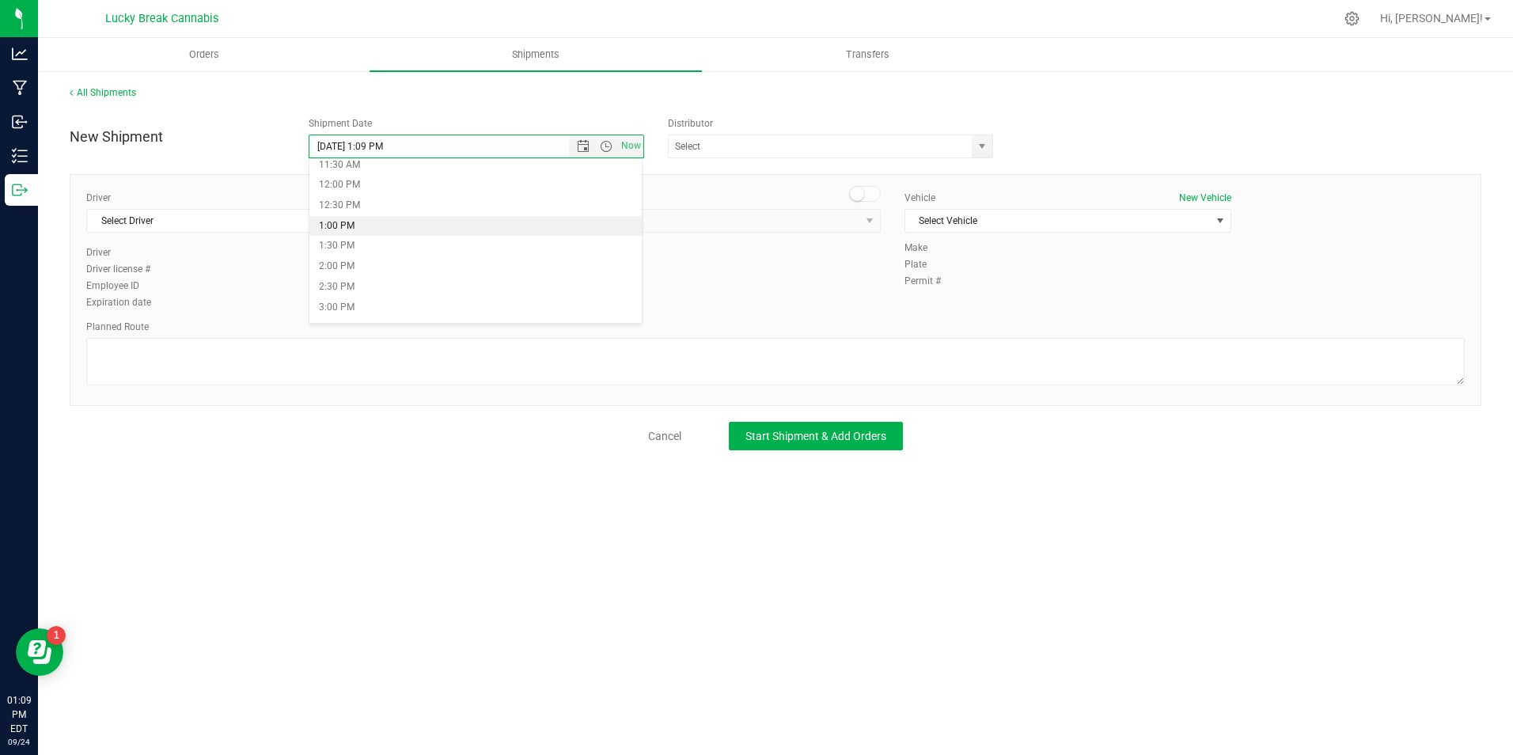
type input "[DATE] 1:00 PM"
click at [991, 150] on span "select" at bounding box center [982, 146] width 20 height 22
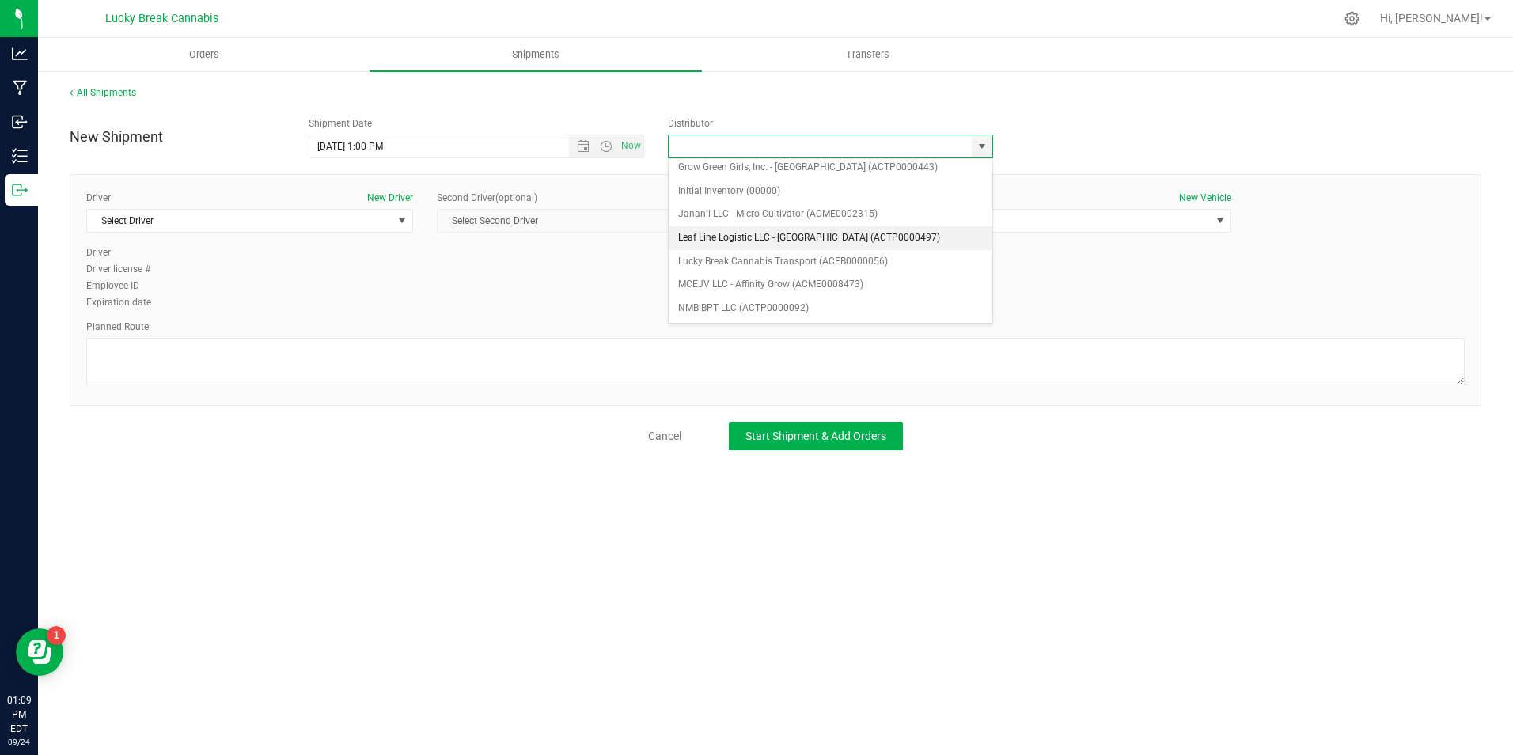
scroll to position [237, 0]
click at [770, 239] on li "Lucky Break Cannabis Transport (ACFB0000056)" at bounding box center [831, 239] width 324 height 24
type input "Lucky Break Cannabis Transport (ACFB0000056)"
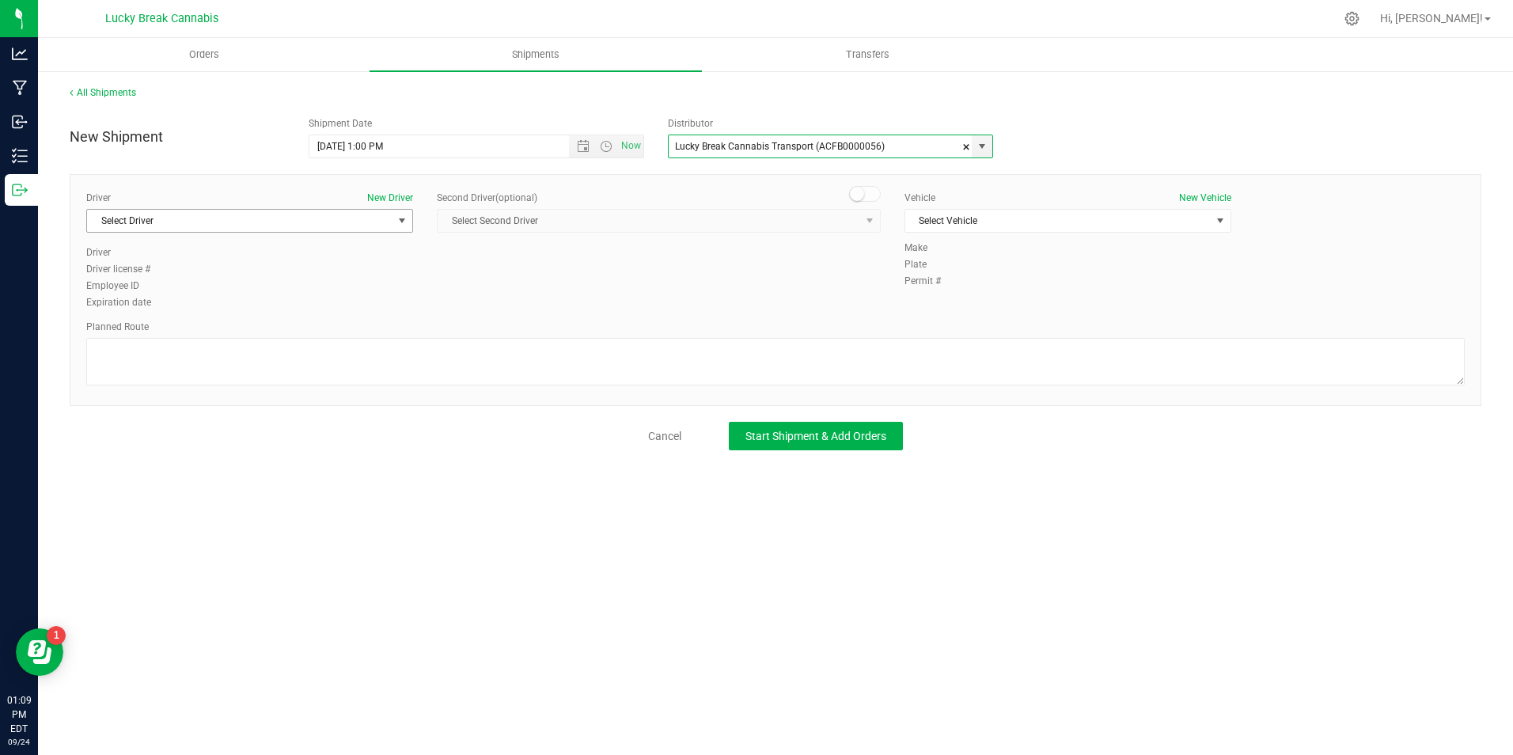
click at [326, 216] on span "Select Driver" at bounding box center [239, 221] width 305 height 22
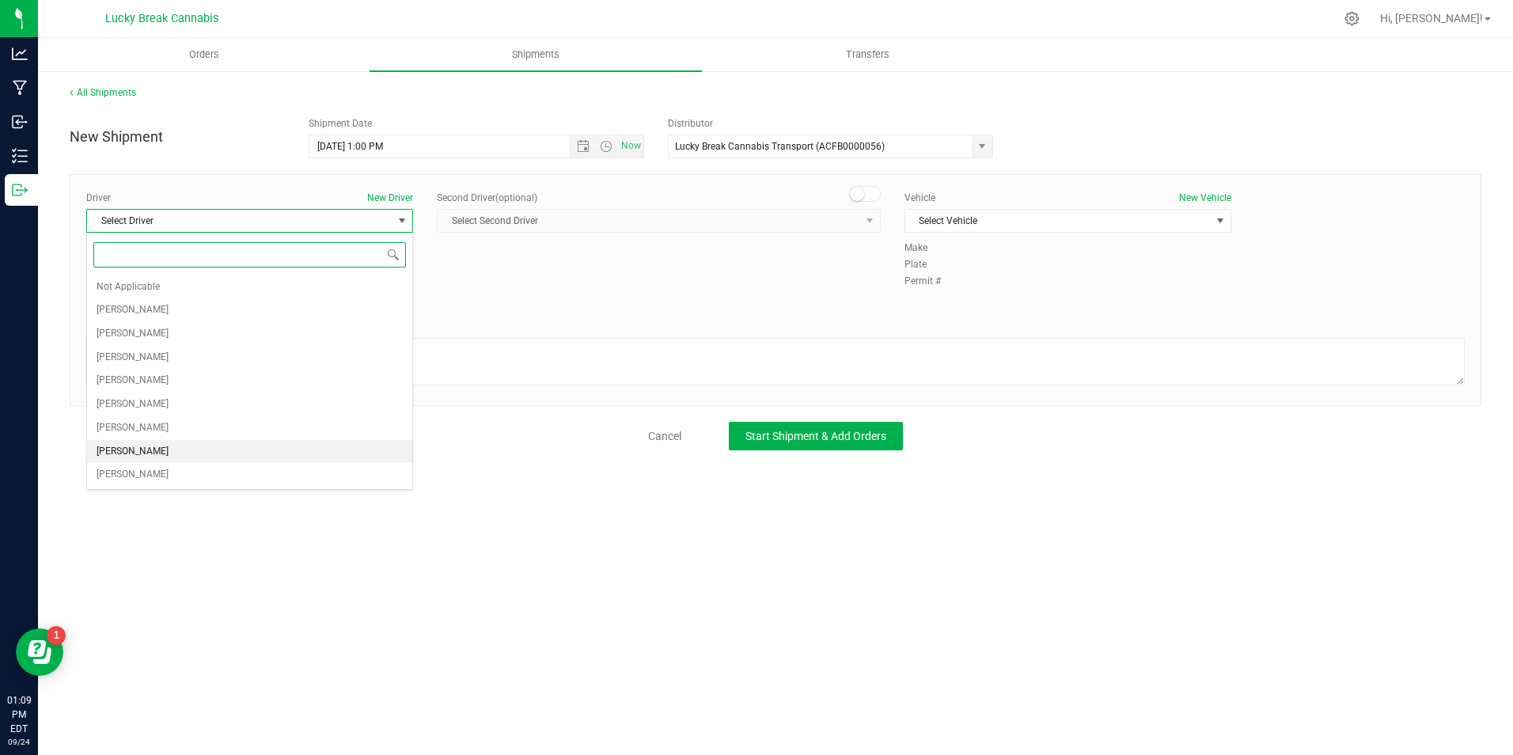
click at [180, 453] on li "[PERSON_NAME]" at bounding box center [249, 452] width 325 height 24
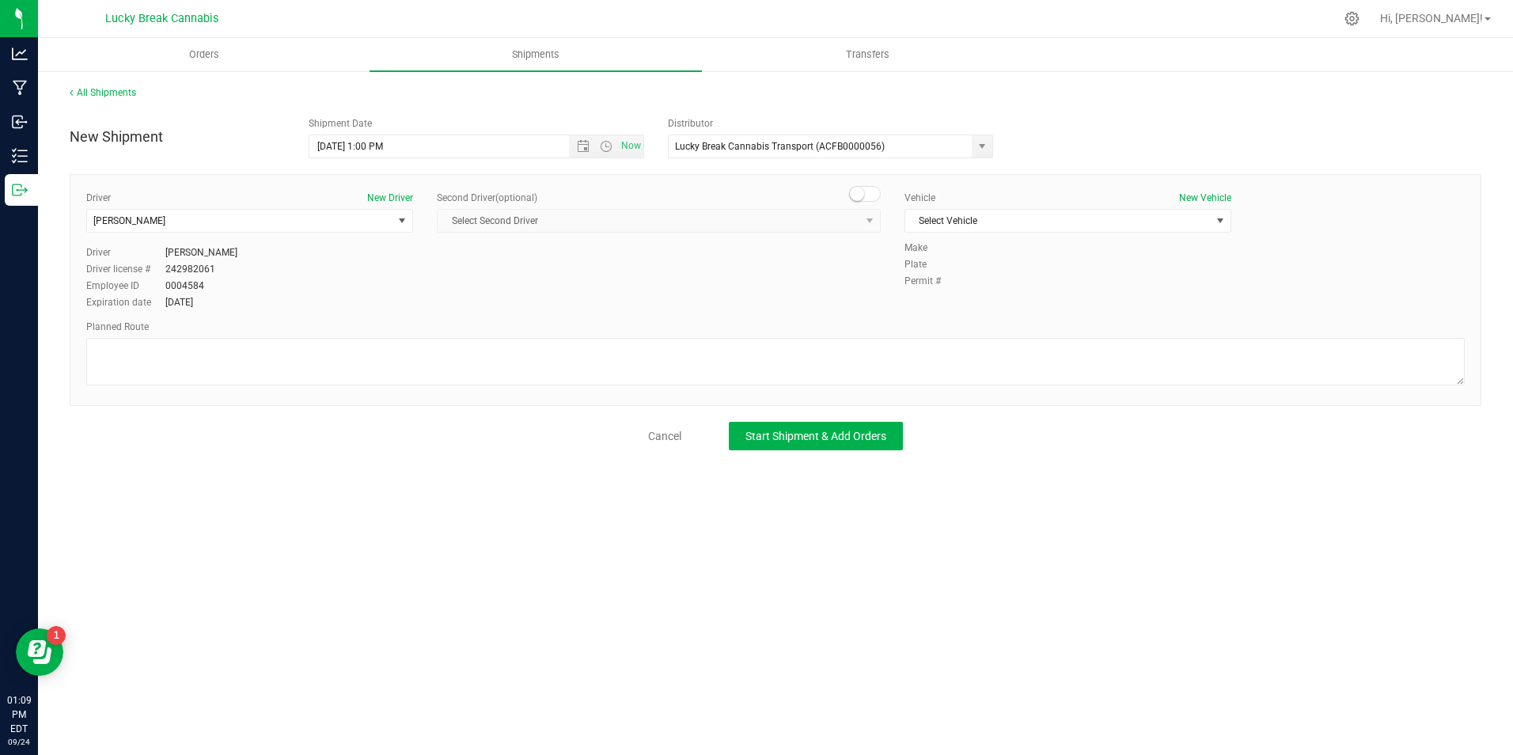
click at [858, 194] on small at bounding box center [857, 194] width 14 height 14
click at [854, 226] on span "Select Second Driver" at bounding box center [648, 221] width 422 height 22
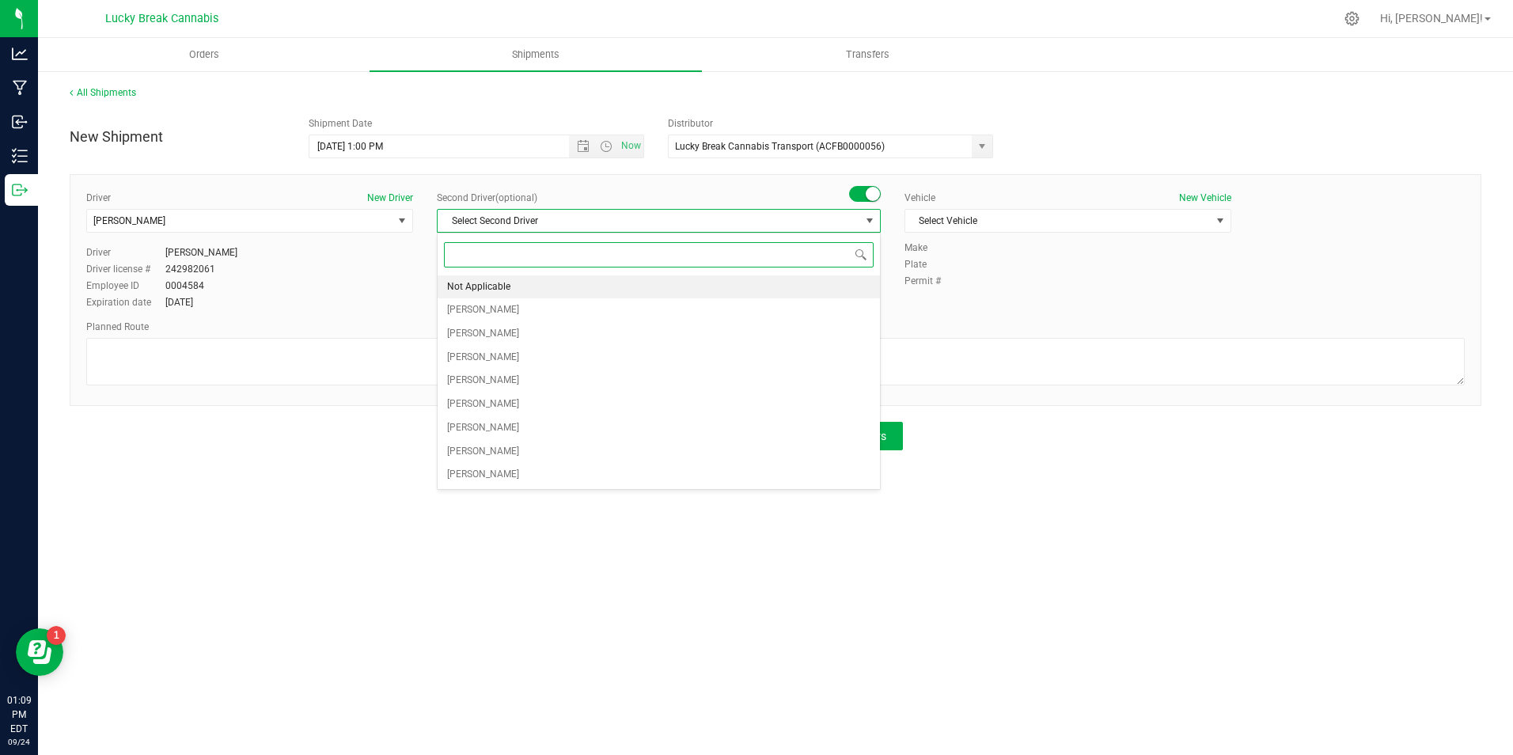
click at [718, 287] on li "Not Applicable" at bounding box center [658, 287] width 442 height 24
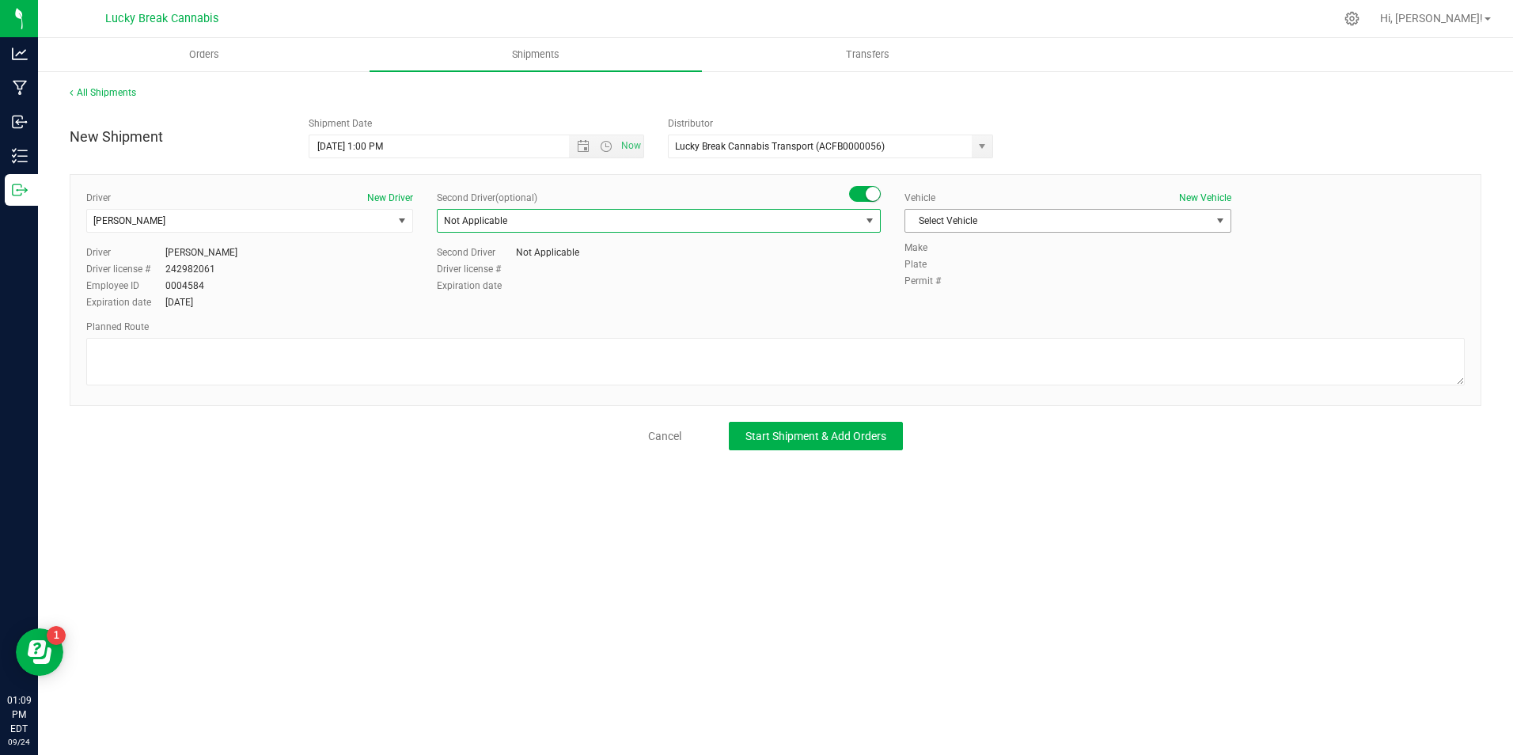
click at [994, 218] on span "Select Vehicle" at bounding box center [1057, 221] width 305 height 22
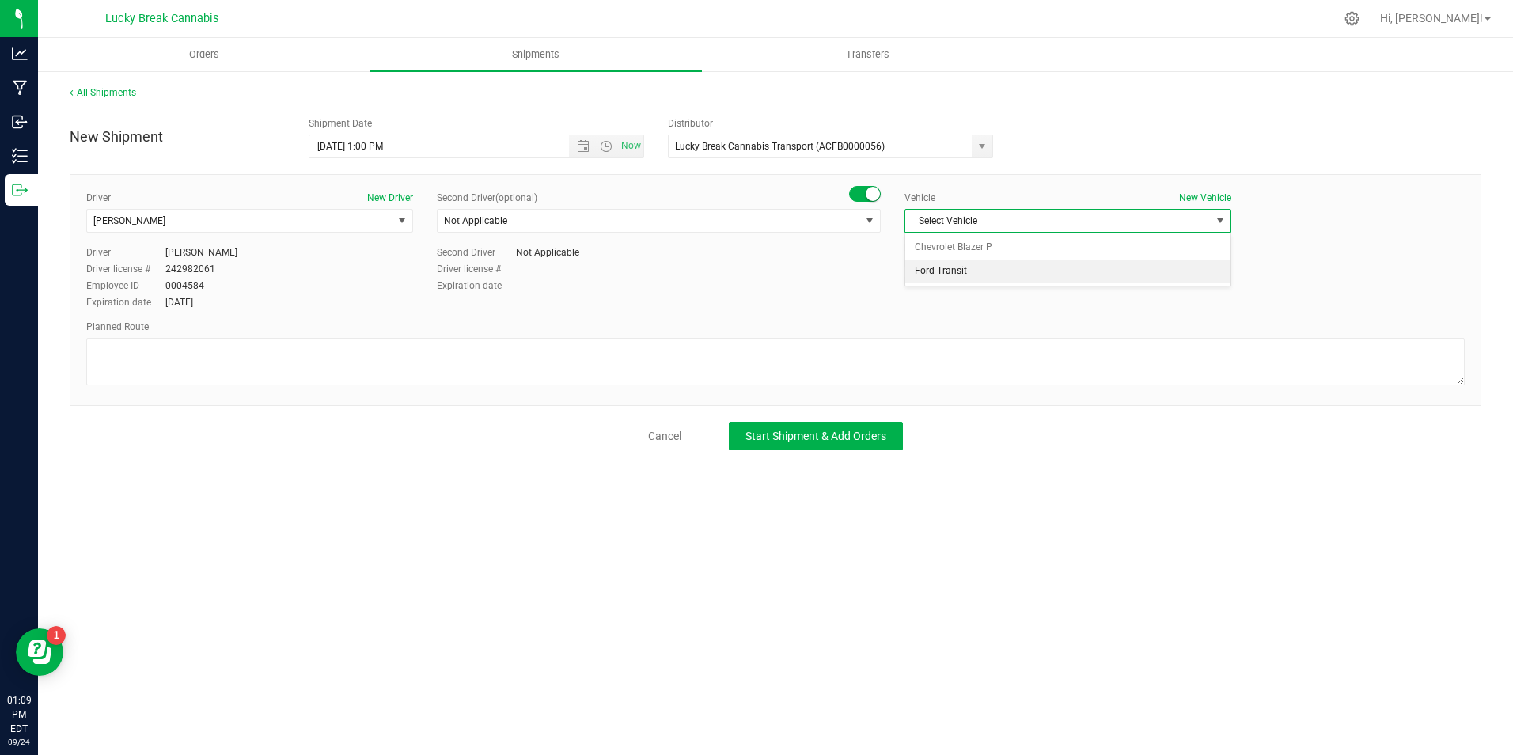
click at [965, 269] on li "Ford Transit" at bounding box center [1067, 271] width 325 height 24
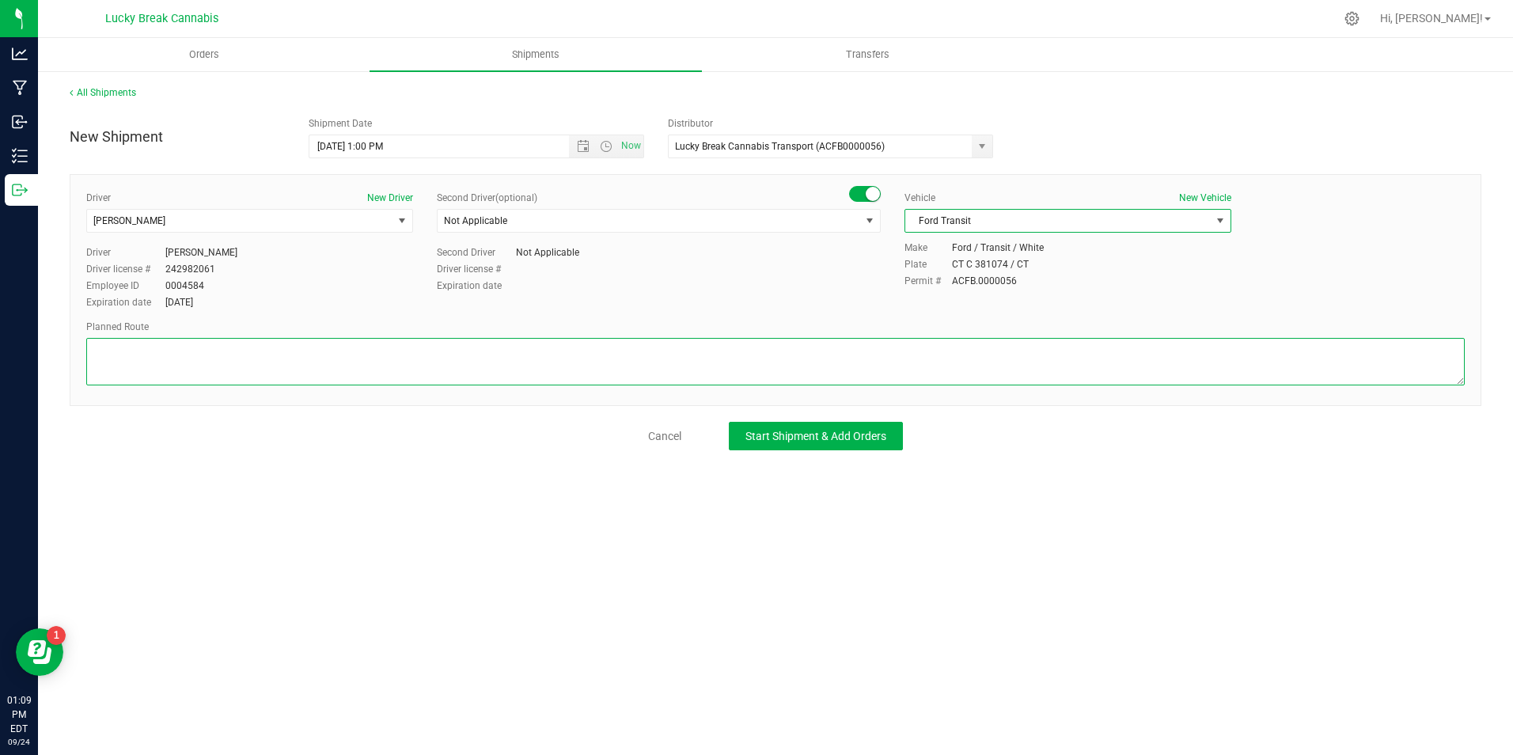
click at [872, 380] on textarea at bounding box center [775, 361] width 1378 height 47
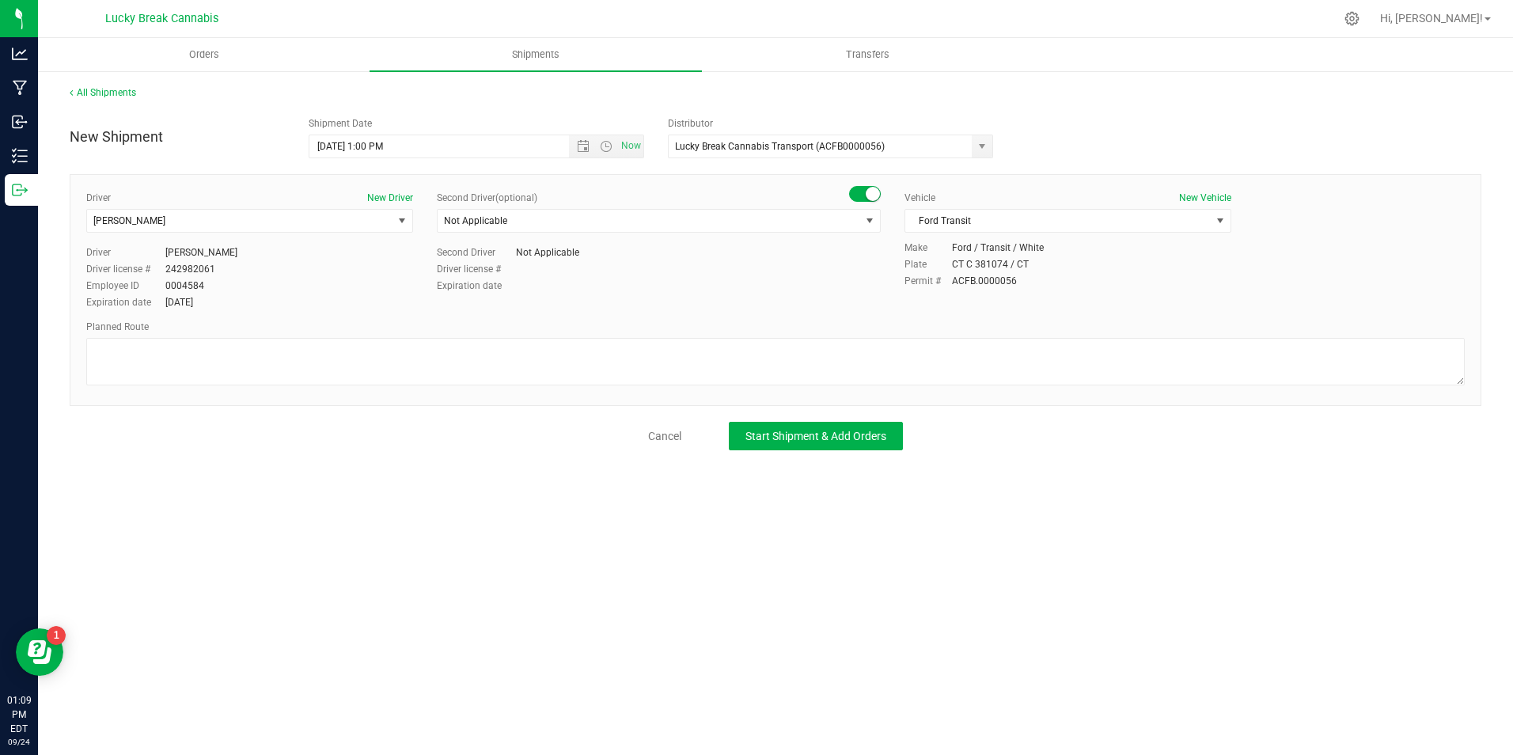
click at [697, 336] on div "Planned Route" at bounding box center [775, 355] width 1378 height 70
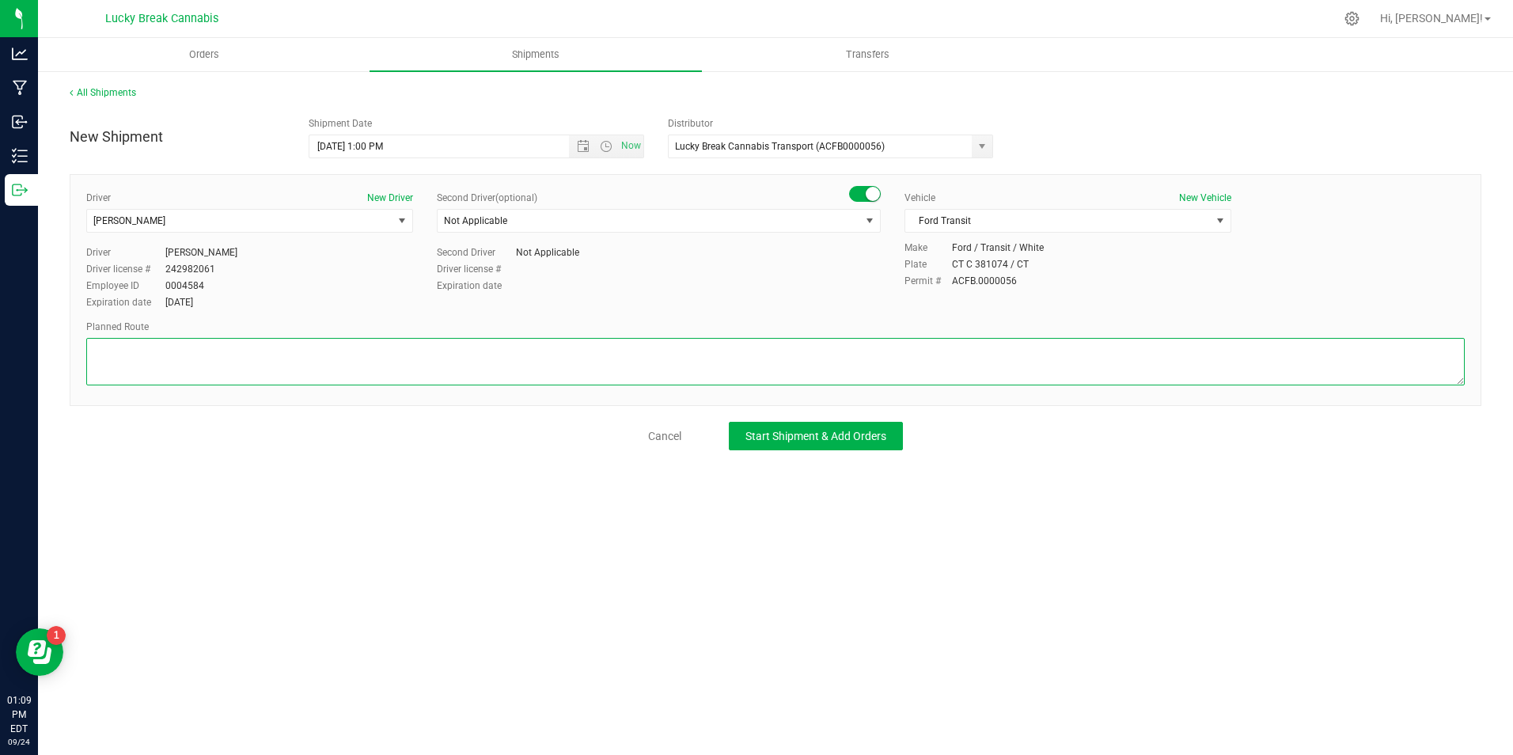
click at [702, 361] on textarea at bounding box center [775, 361] width 1378 height 47
paste textarea "95 S, Exit 15 to route 7 toward [GEOGRAPHIC_DATA]/[GEOGRAPHIC_DATA], [GEOGRAPHI…"
type textarea "95 S, Exit 15 to route 7 toward [GEOGRAPHIC_DATA]/[GEOGRAPHIC_DATA], [GEOGRAPHI…"
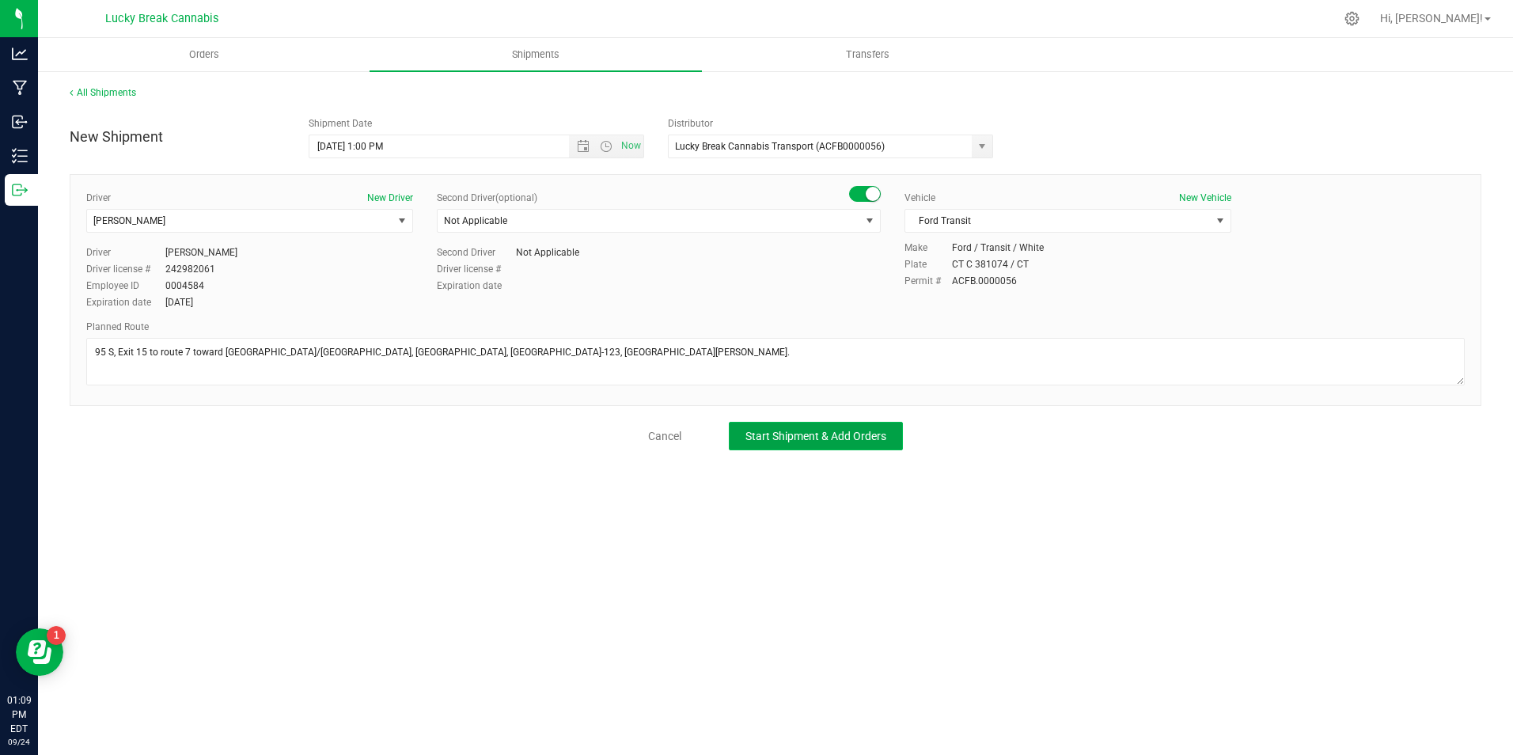
click at [808, 437] on span "Start Shipment & Add Orders" at bounding box center [815, 436] width 141 height 13
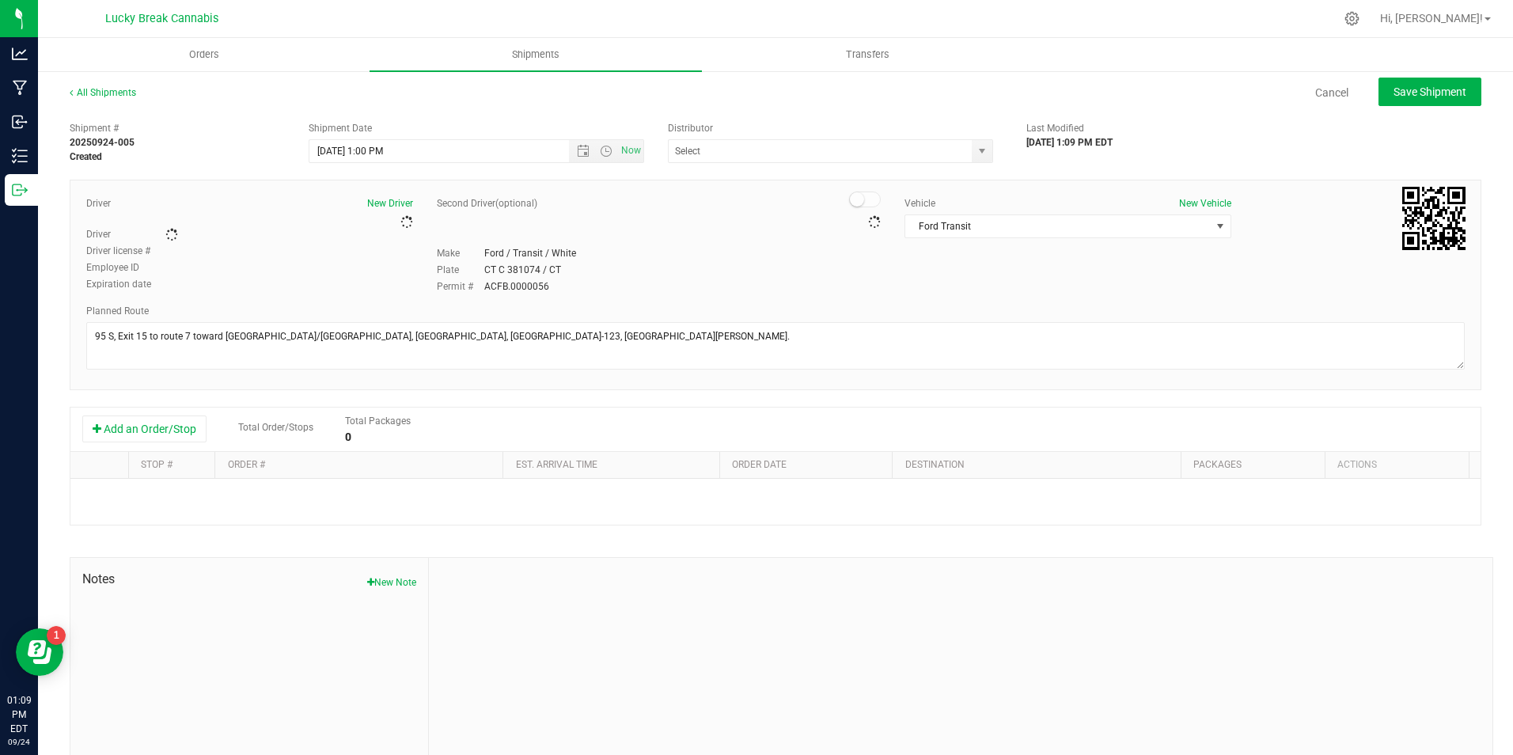
type input "Lucky Break Cannabis Transport (ACFB0000056)"
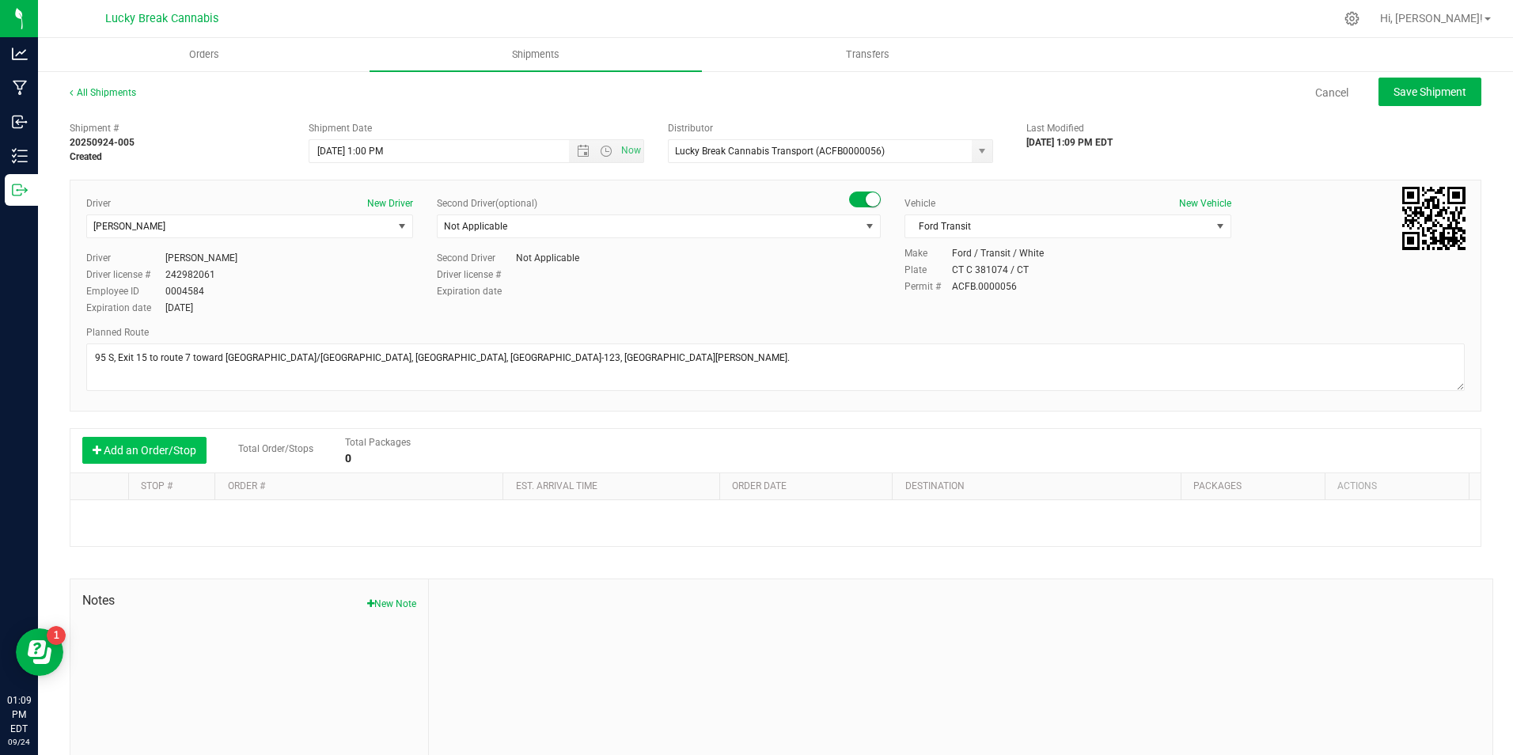
click at [164, 446] on button "Add an Order/Stop" at bounding box center [144, 450] width 124 height 27
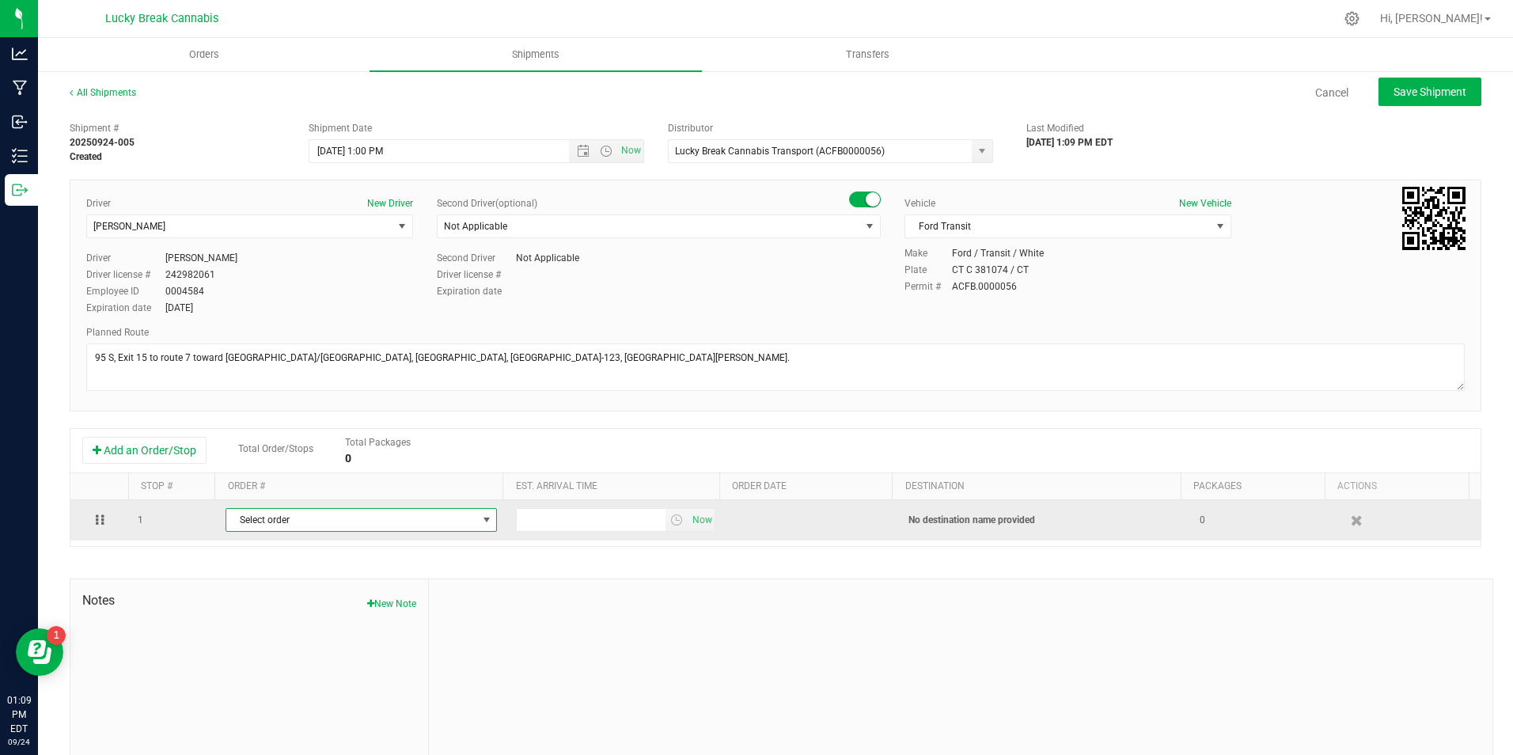
click at [298, 516] on span "Select order" at bounding box center [351, 520] width 250 height 22
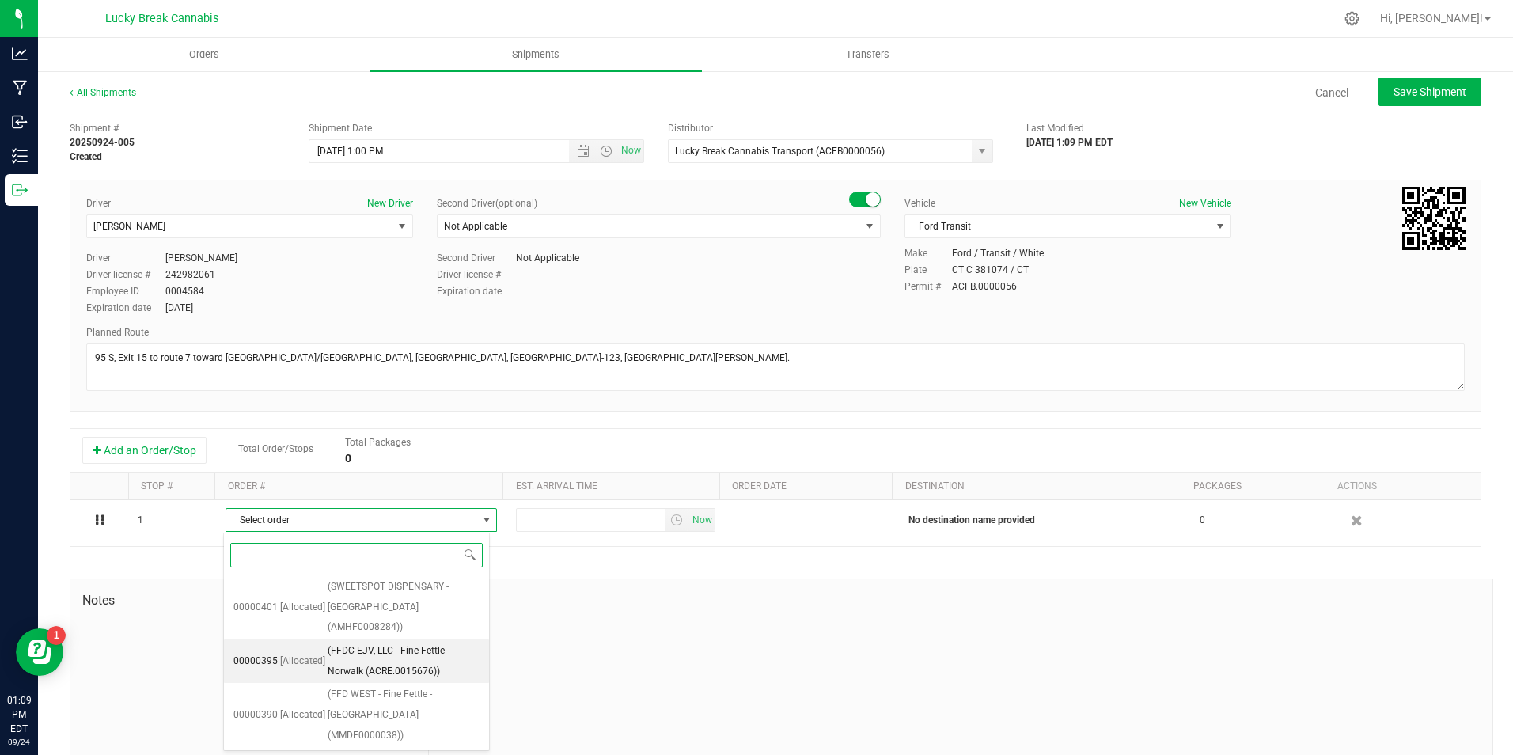
click at [407, 643] on span "(FFDC EJV, LLC - Fine Fettle - Norwalk (ACRE.0015676))" at bounding box center [404, 661] width 152 height 40
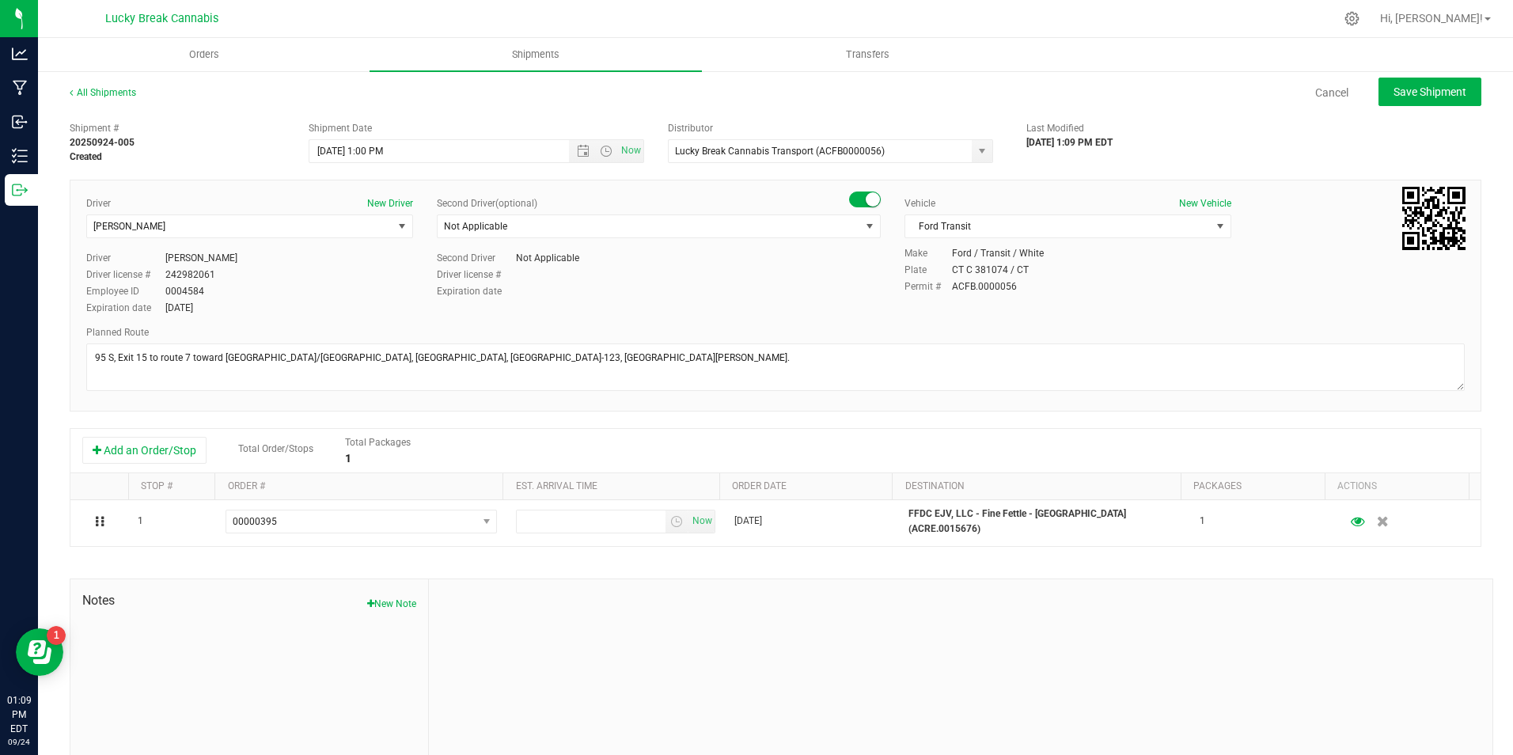
click at [667, 583] on div at bounding box center [960, 685] width 1063 height 212
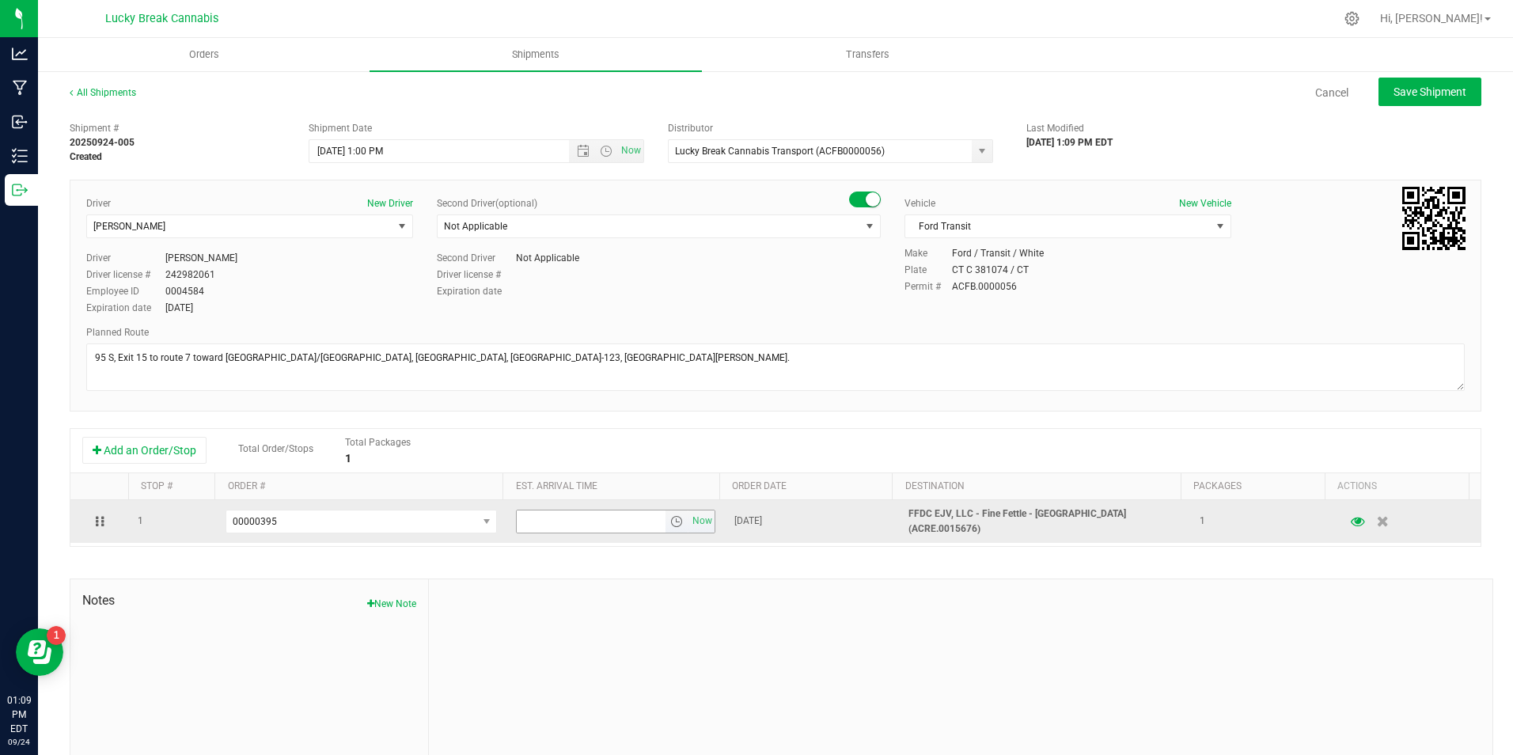
click at [670, 517] on span "select" at bounding box center [676, 521] width 13 height 13
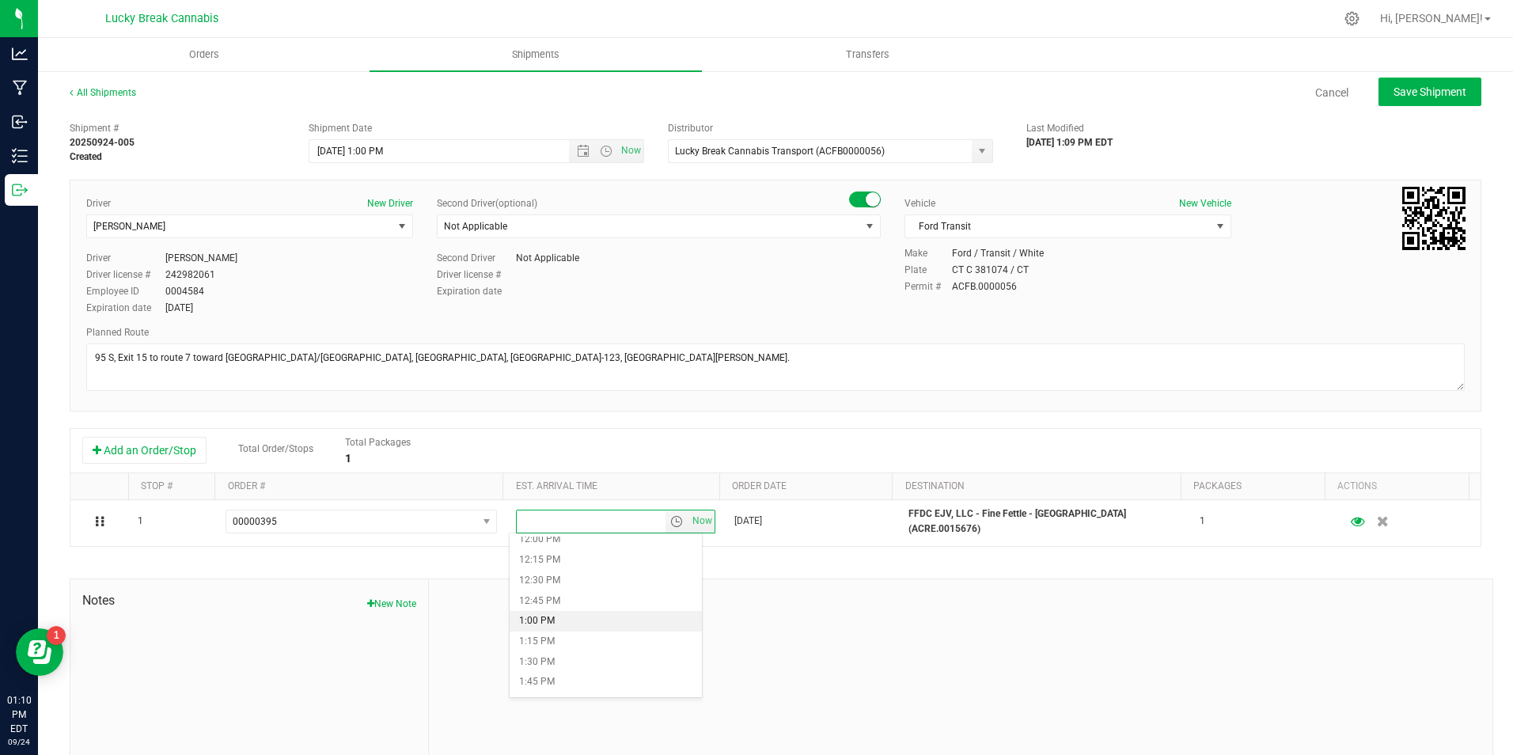
scroll to position [1028, 0]
click at [598, 589] on li "1:15 PM" at bounding box center [605, 595] width 192 height 21
click at [910, 578] on div "Notes New Note" at bounding box center [781, 685] width 1423 height 214
click at [1438, 81] on button "Save Shipment" at bounding box center [1429, 92] width 103 height 28
type input "[DATE] 5:00 PM"
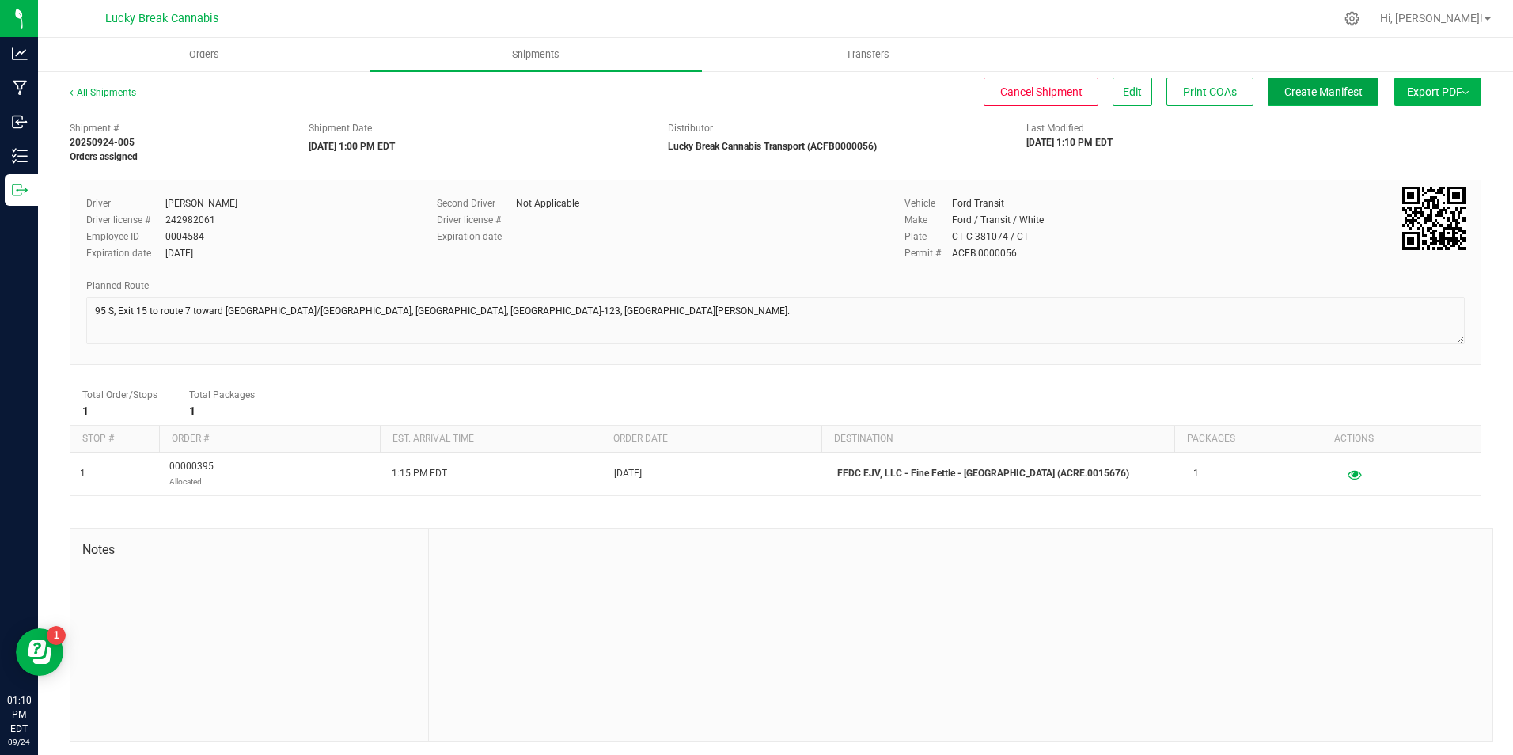
click at [1331, 104] on button "Create Manifest" at bounding box center [1322, 92] width 111 height 28
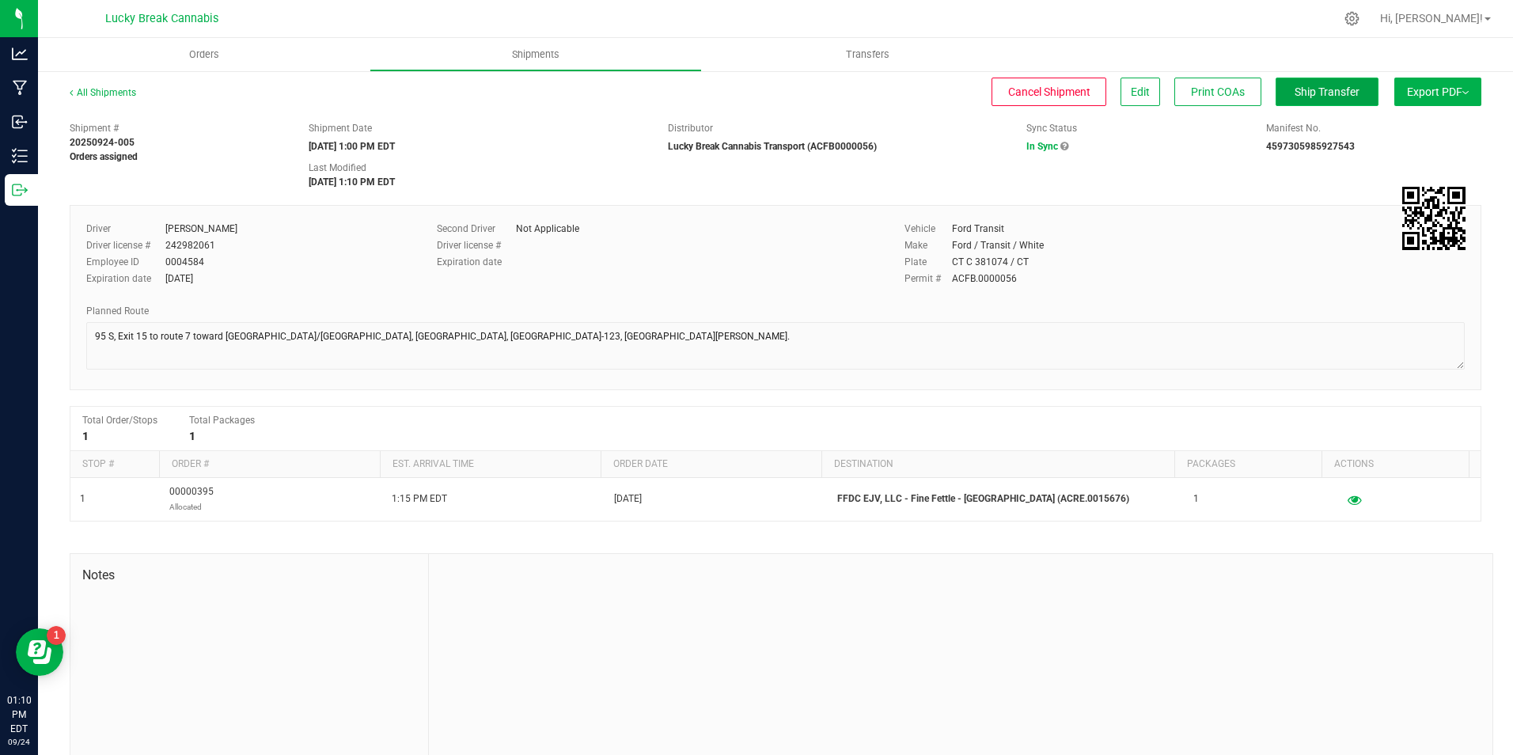
click at [1328, 91] on span "Ship Transfer" at bounding box center [1326, 91] width 65 height 13
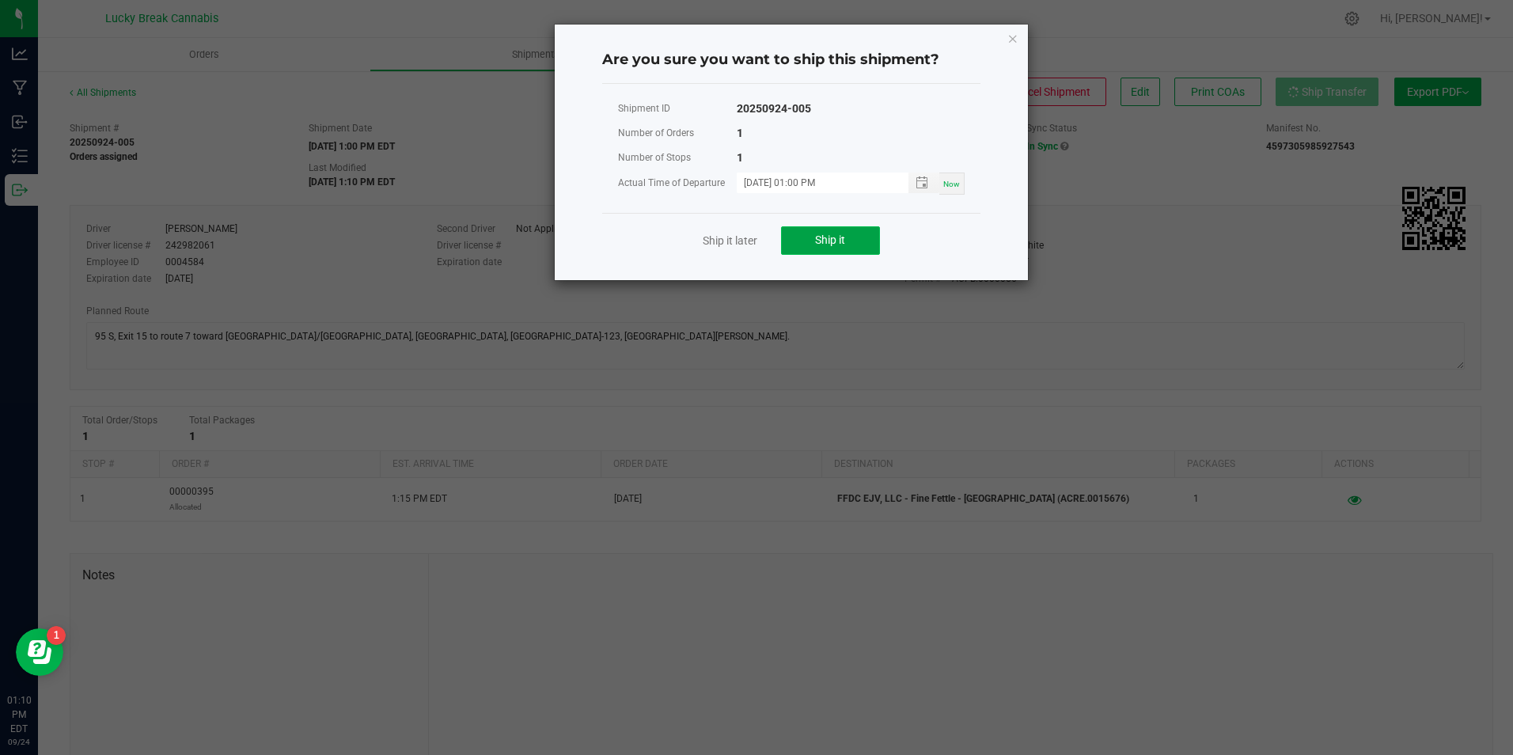
click at [822, 244] on span "Ship it" at bounding box center [830, 239] width 30 height 13
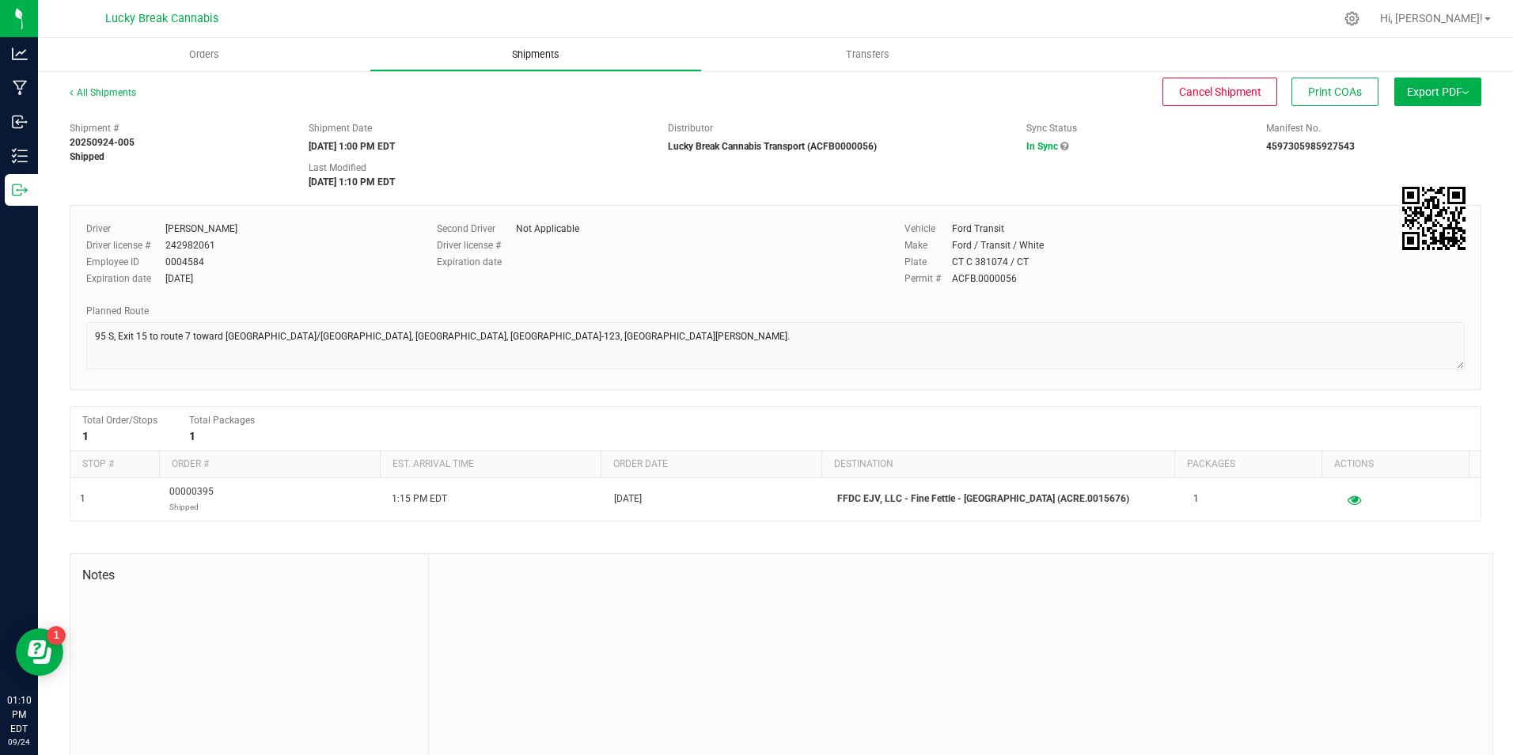
click at [544, 55] on span "Shipments" at bounding box center [536, 54] width 90 height 14
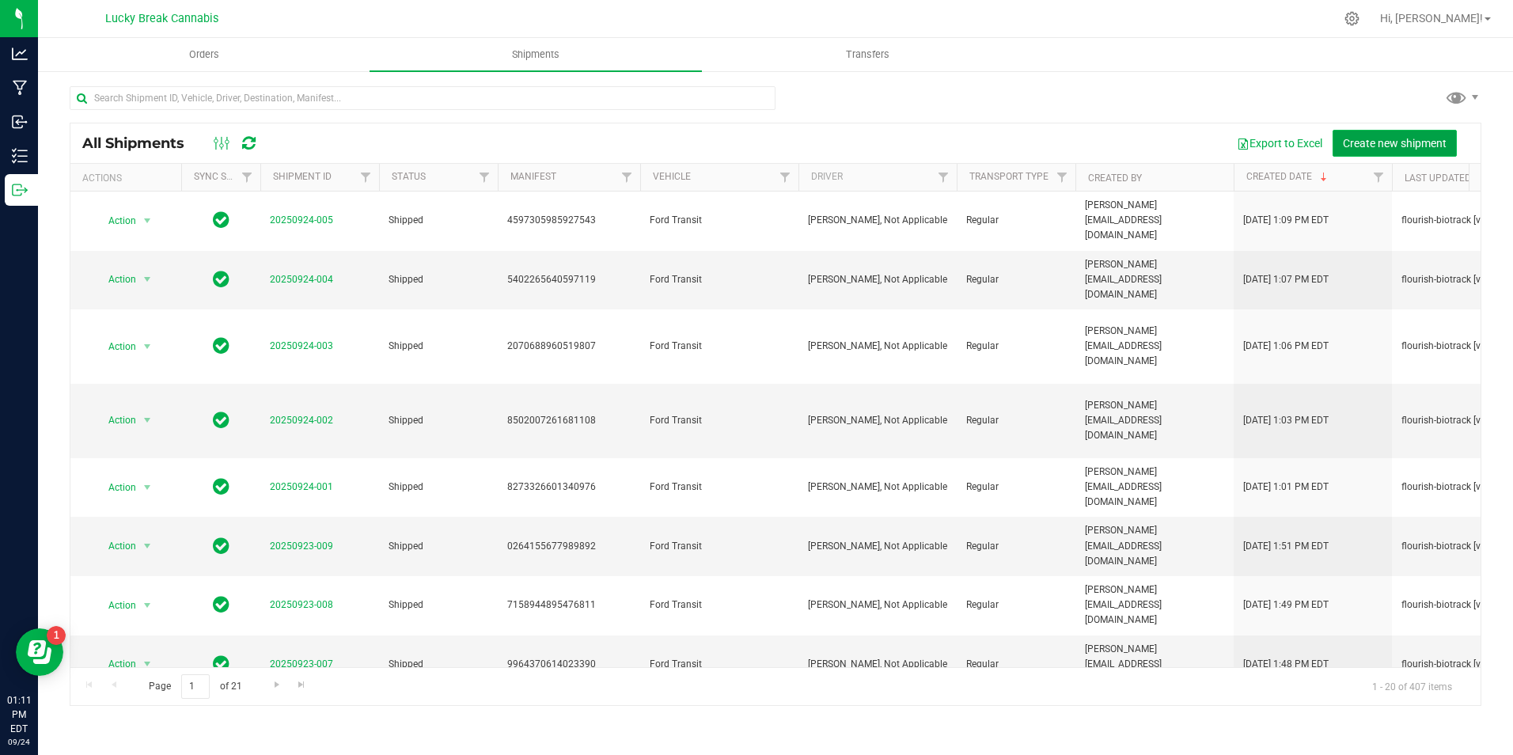
click at [1403, 149] on span "Create new shipment" at bounding box center [1395, 143] width 104 height 13
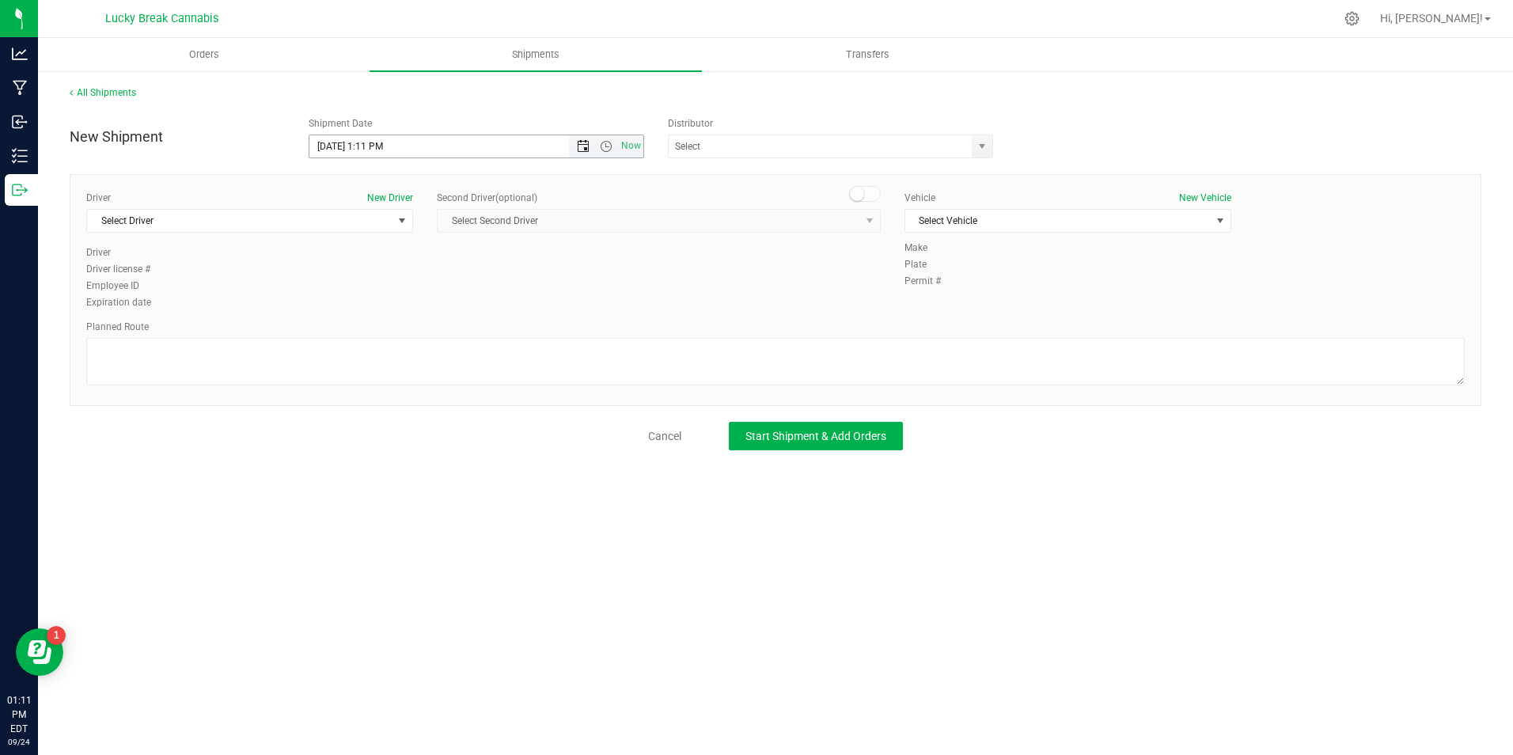
click at [583, 150] on span "Open the date view" at bounding box center [583, 146] width 13 height 13
click at [414, 301] on link "25" at bounding box center [415, 307] width 23 height 25
click at [608, 150] on span "Open the time view" at bounding box center [606, 146] width 13 height 13
click at [374, 164] on li "1:30 PM" at bounding box center [475, 167] width 332 height 21
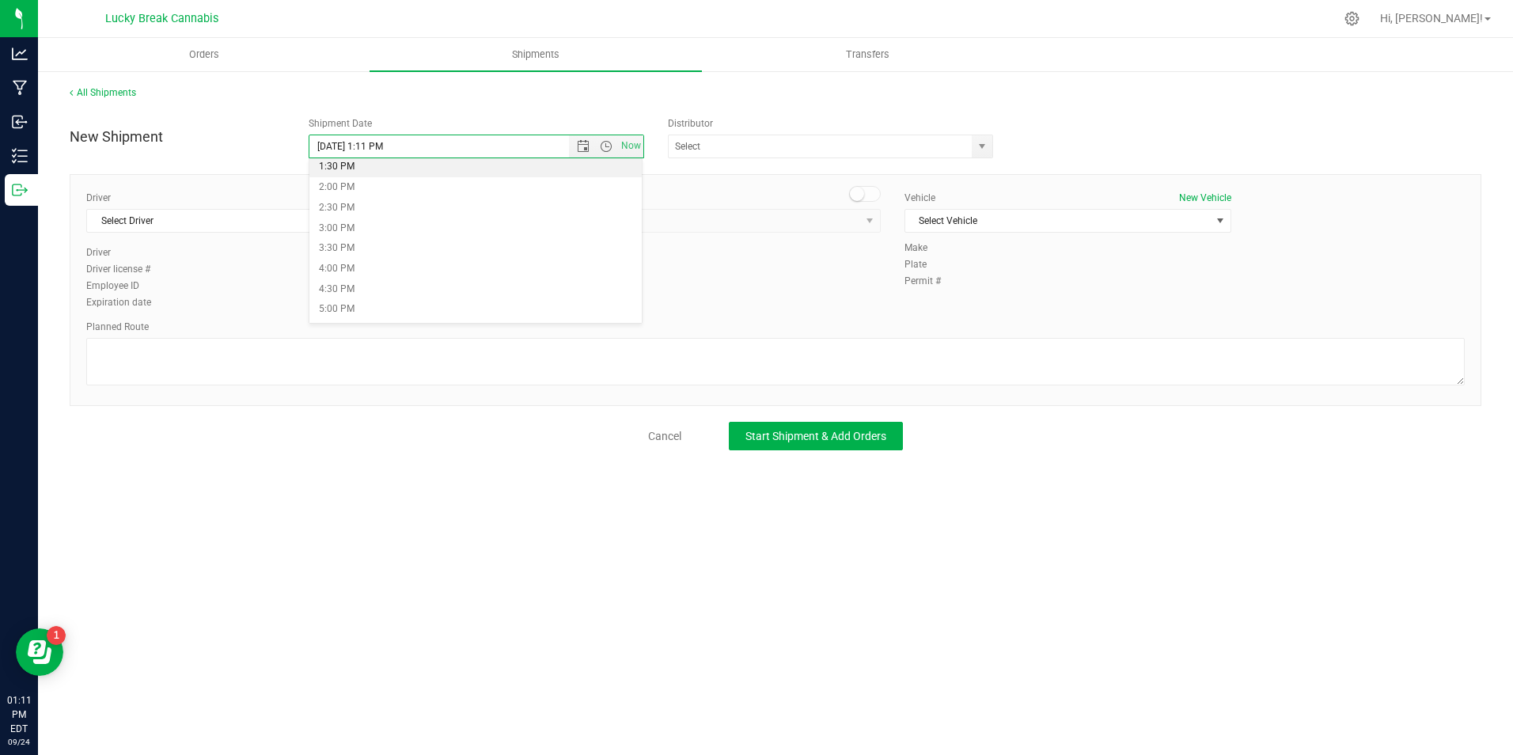
type input "[DATE] 1:30 PM"
click at [987, 144] on span "select" at bounding box center [981, 146] width 13 height 13
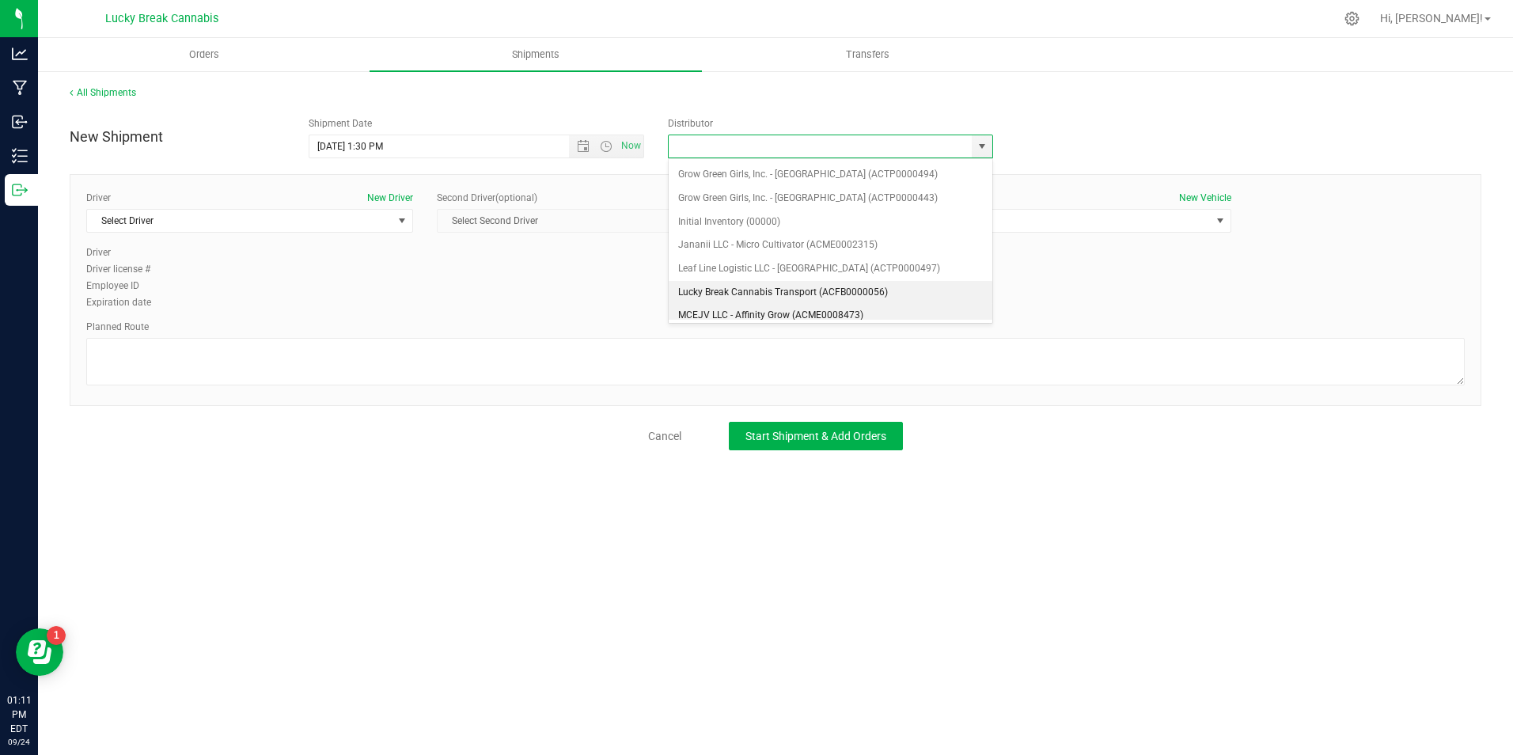
scroll to position [237, 0]
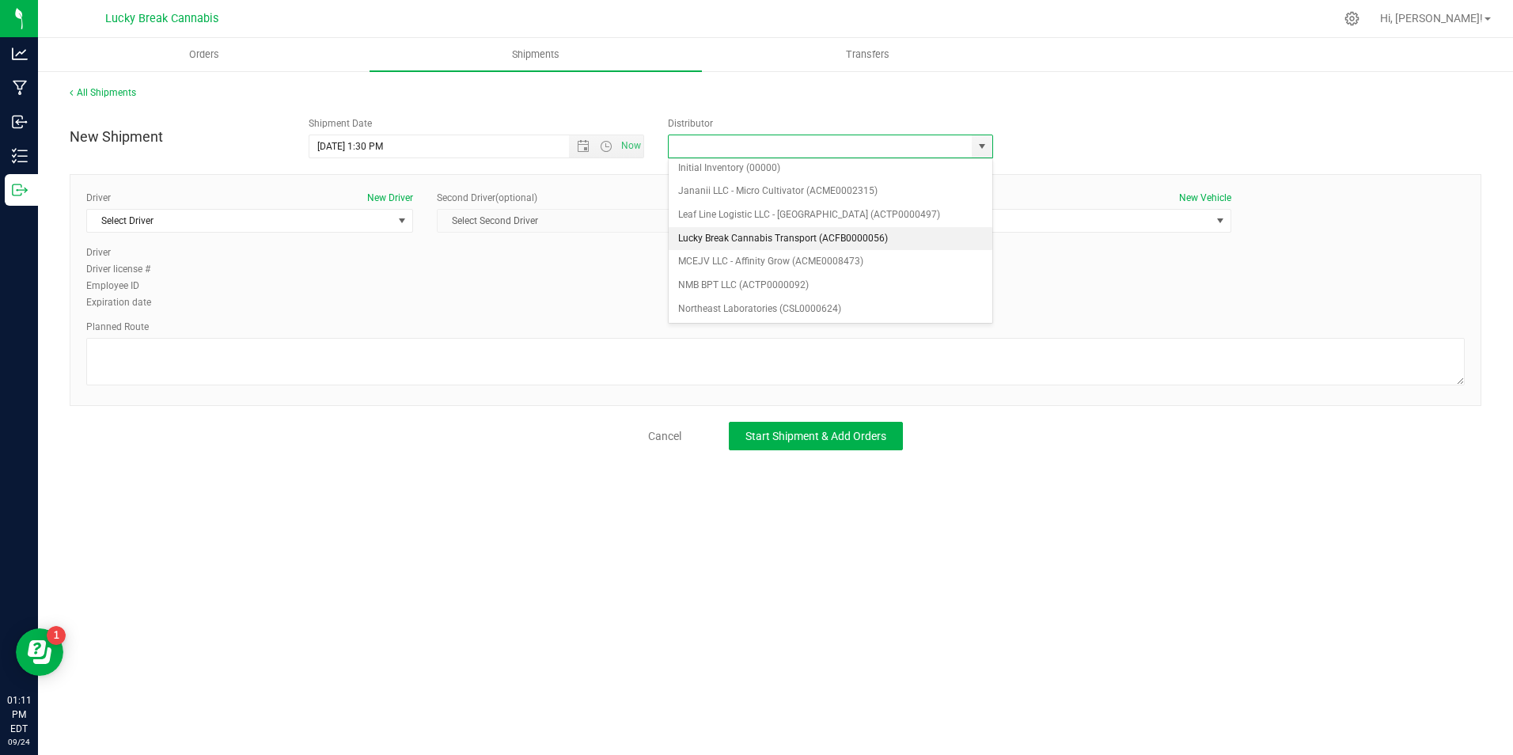
click at [756, 241] on li "Lucky Break Cannabis Transport (ACFB0000056)" at bounding box center [831, 239] width 324 height 24
type input "Lucky Break Cannabis Transport (ACFB0000056)"
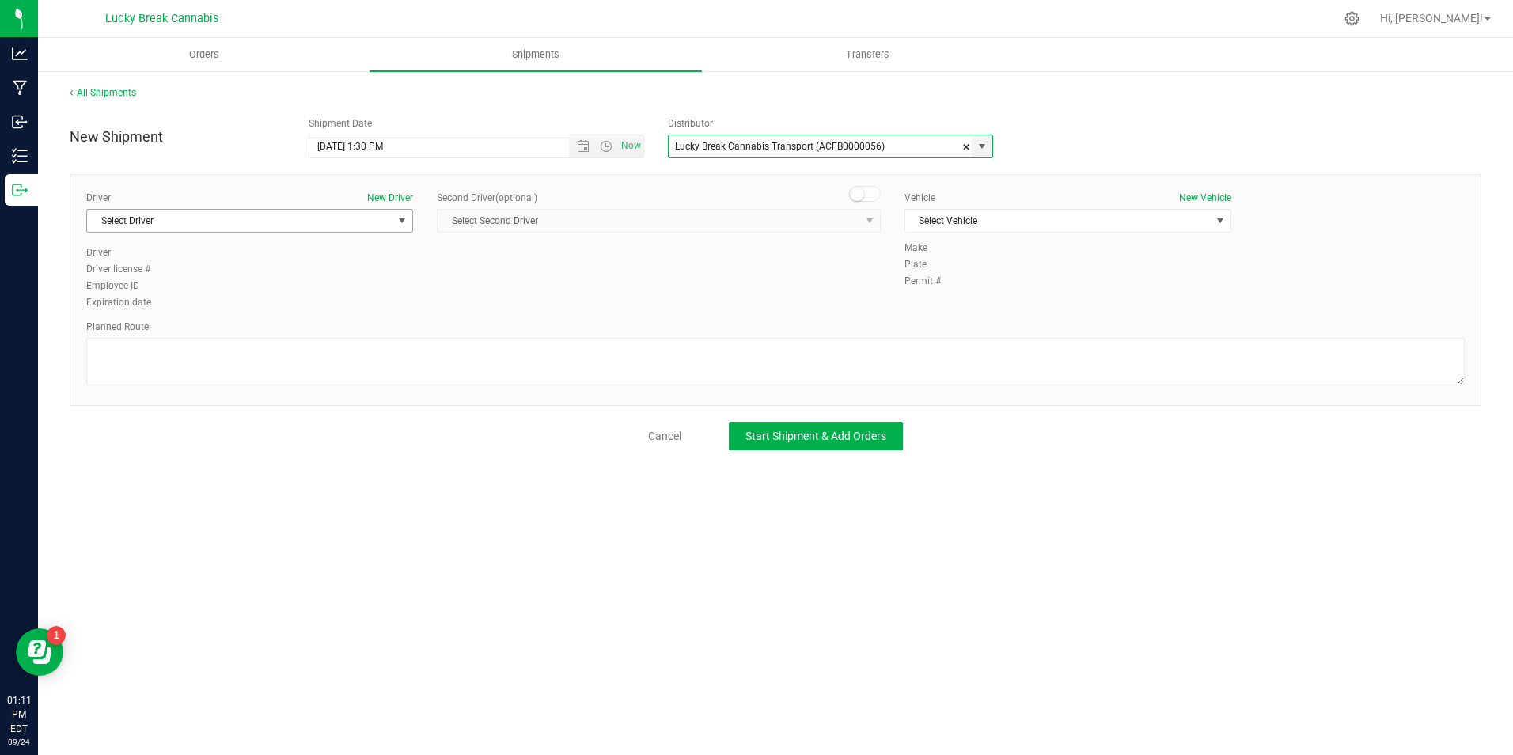
click at [376, 226] on span "Select Driver" at bounding box center [239, 221] width 305 height 22
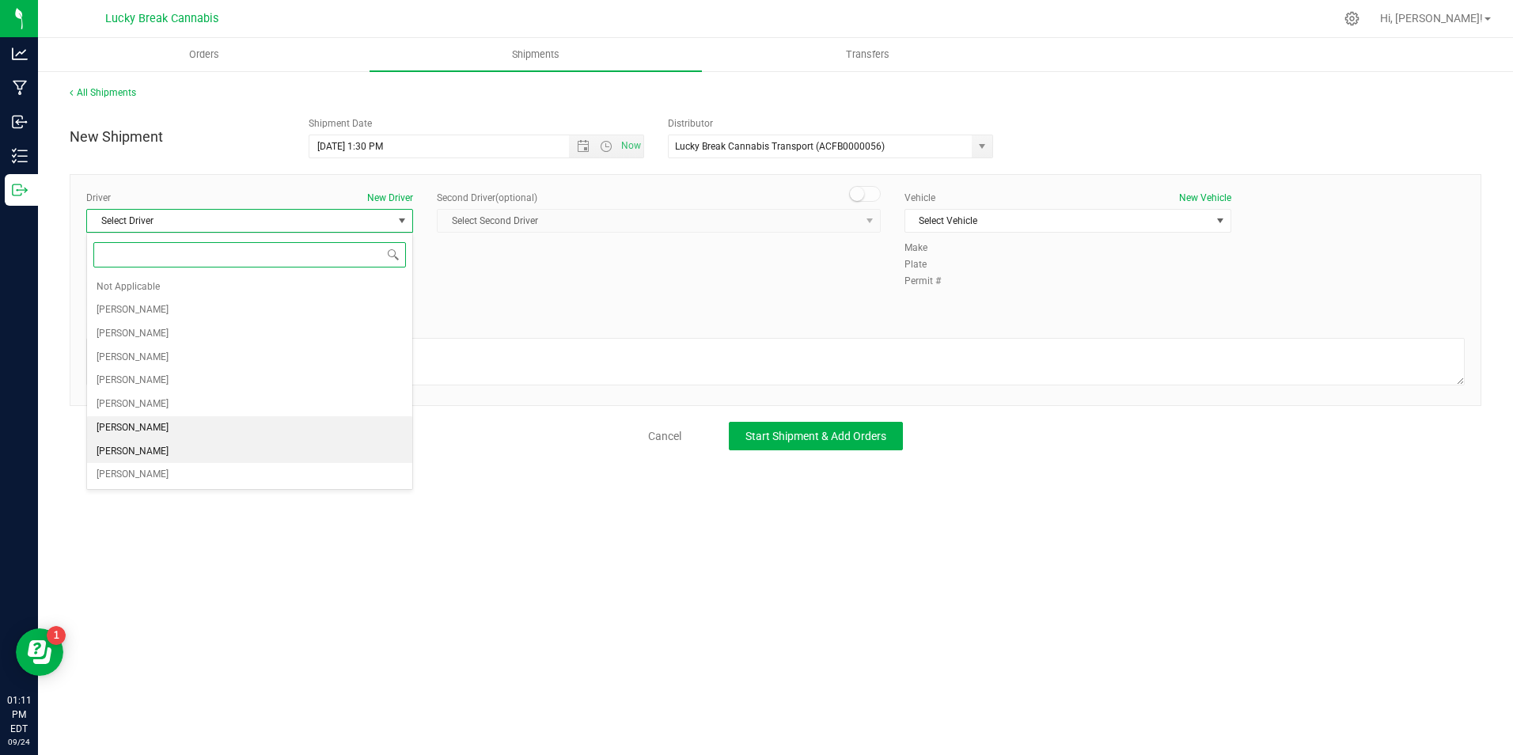
click at [136, 451] on span "Dennis Paglialunga" at bounding box center [133, 451] width 72 height 21
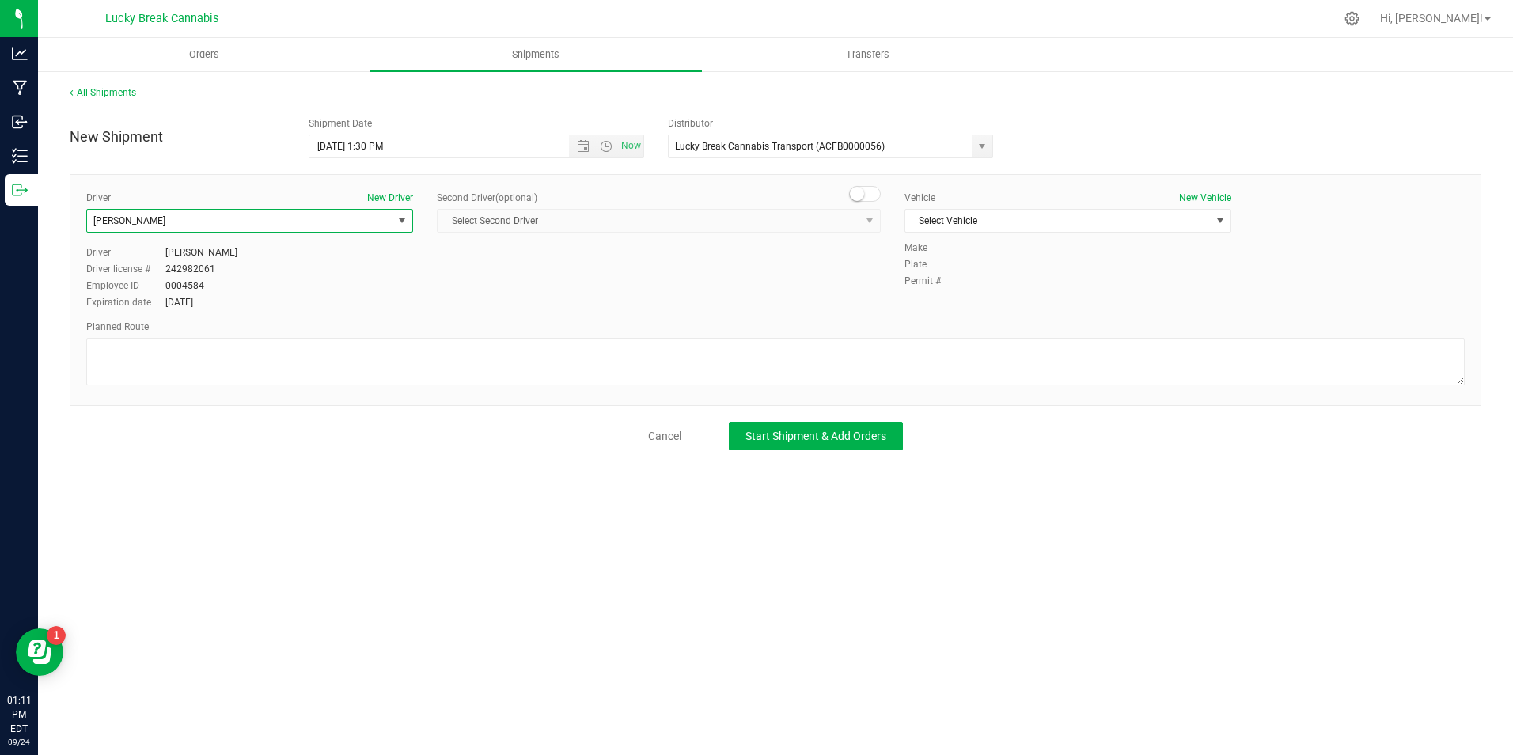
click at [864, 199] on span at bounding box center [865, 194] width 32 height 16
click at [857, 216] on span "Select Second Driver" at bounding box center [648, 221] width 422 height 22
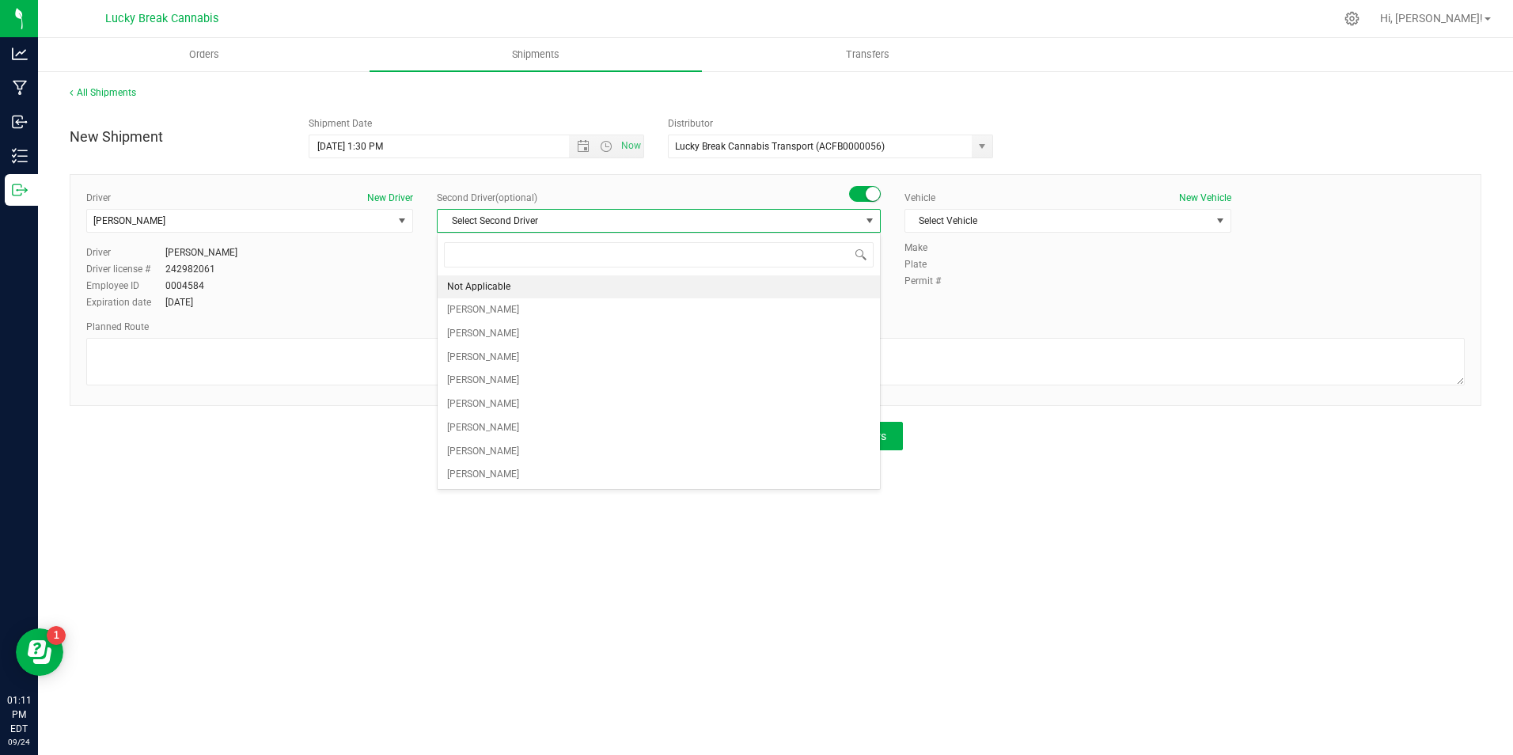
click at [745, 276] on li "Not Applicable" at bounding box center [658, 287] width 442 height 24
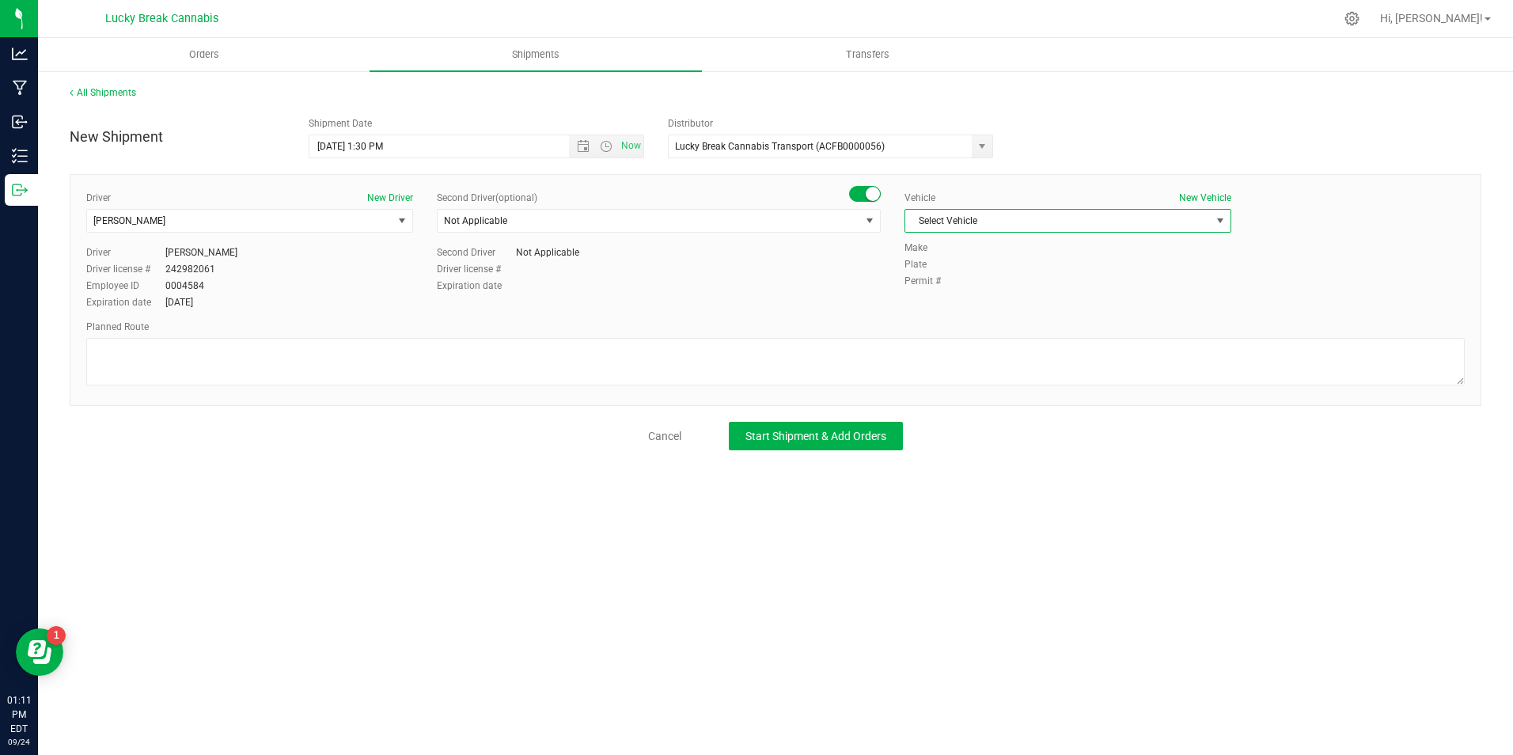
click at [987, 230] on span "Select Vehicle" at bounding box center [1057, 221] width 305 height 22
click at [998, 221] on span "Select Vehicle" at bounding box center [1057, 221] width 305 height 22
click at [976, 215] on span "Select Vehicle" at bounding box center [1057, 221] width 305 height 22
click at [960, 274] on li "Ford Transit" at bounding box center [1067, 271] width 325 height 24
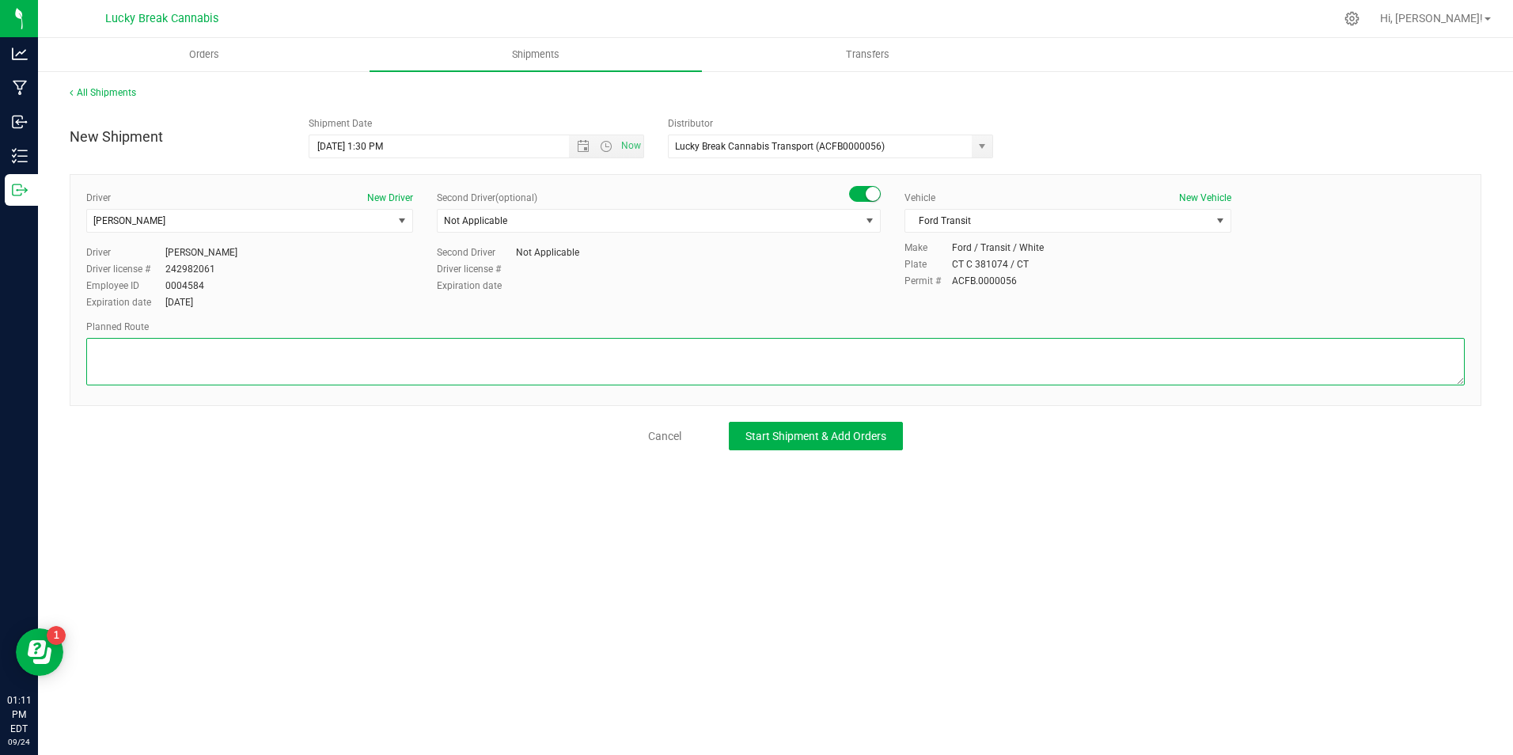
click at [896, 358] on textarea at bounding box center [775, 361] width 1378 height 47
click at [676, 354] on textarea at bounding box center [775, 361] width 1378 height 47
paste textarea "Mill Plain Rd to I84-E, Exit 7 to US-7 S, Exit 3 to CT-15 S, Exit 36, CT 106 to…"
type textarea "Mill Plain Rd to I84-E, Exit 7 to US-7 S, Exit 3 to CT-15 S, Exit 36, CT 106 to…"
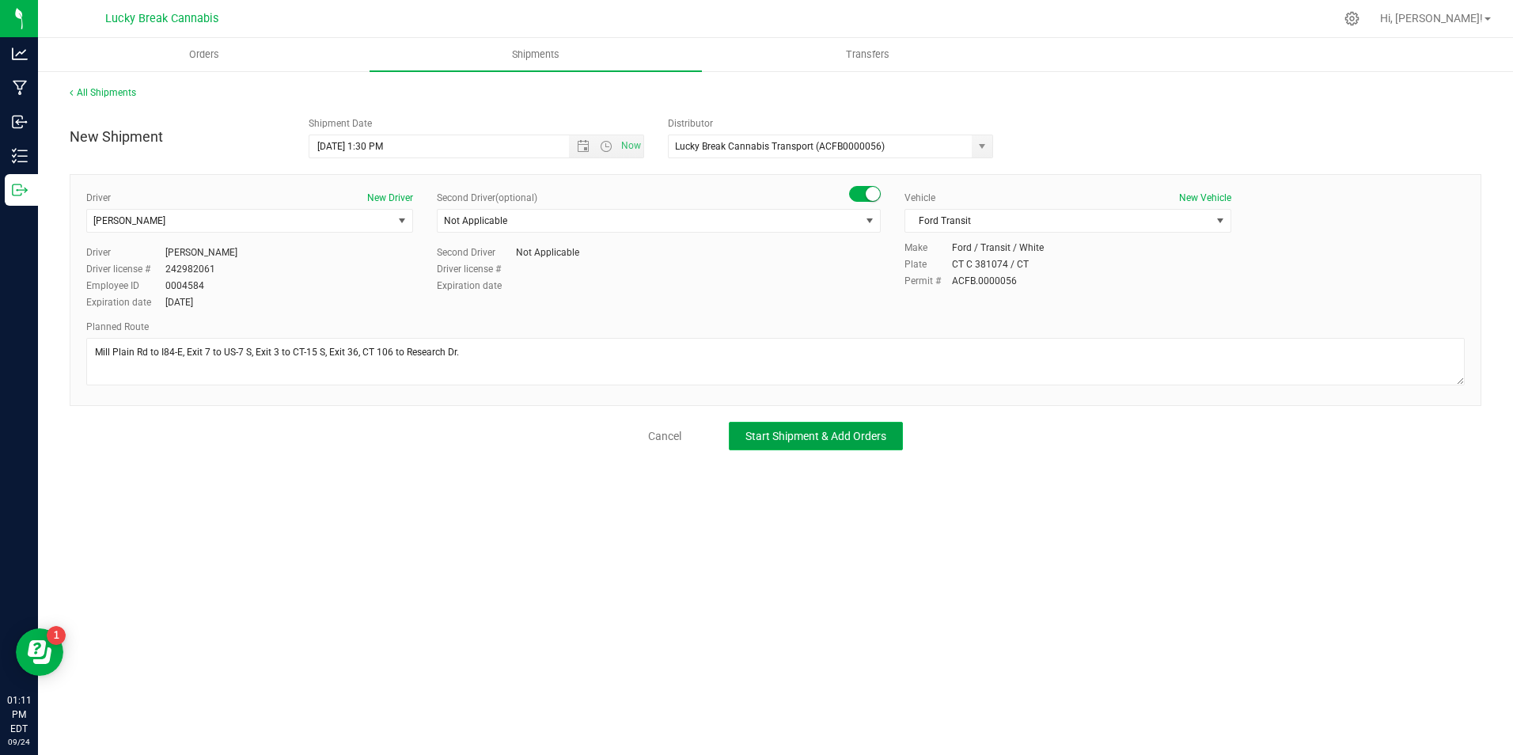
click at [884, 436] on span "Start Shipment & Add Orders" at bounding box center [815, 436] width 141 height 13
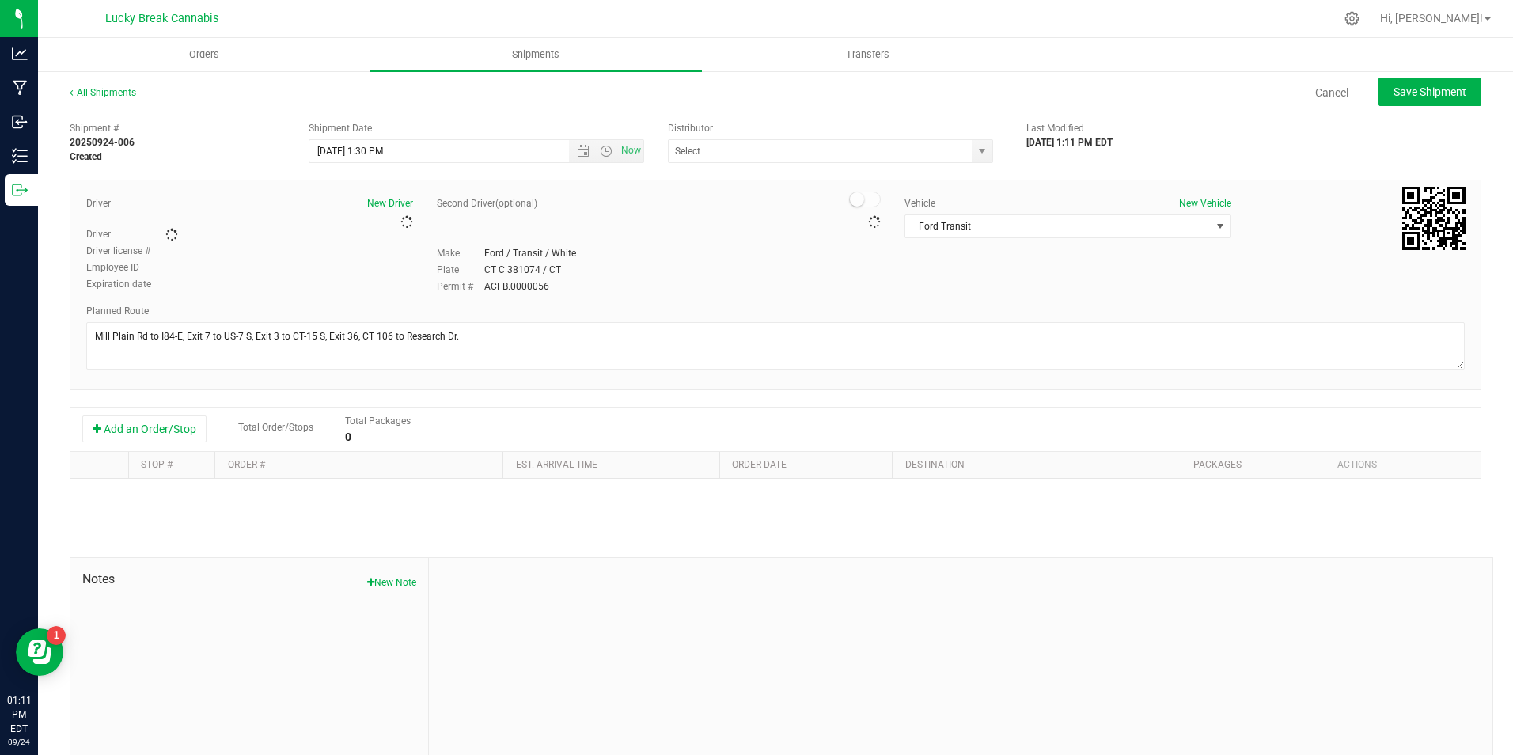
type input "Lucky Break Cannabis Transport (ACFB0000056)"
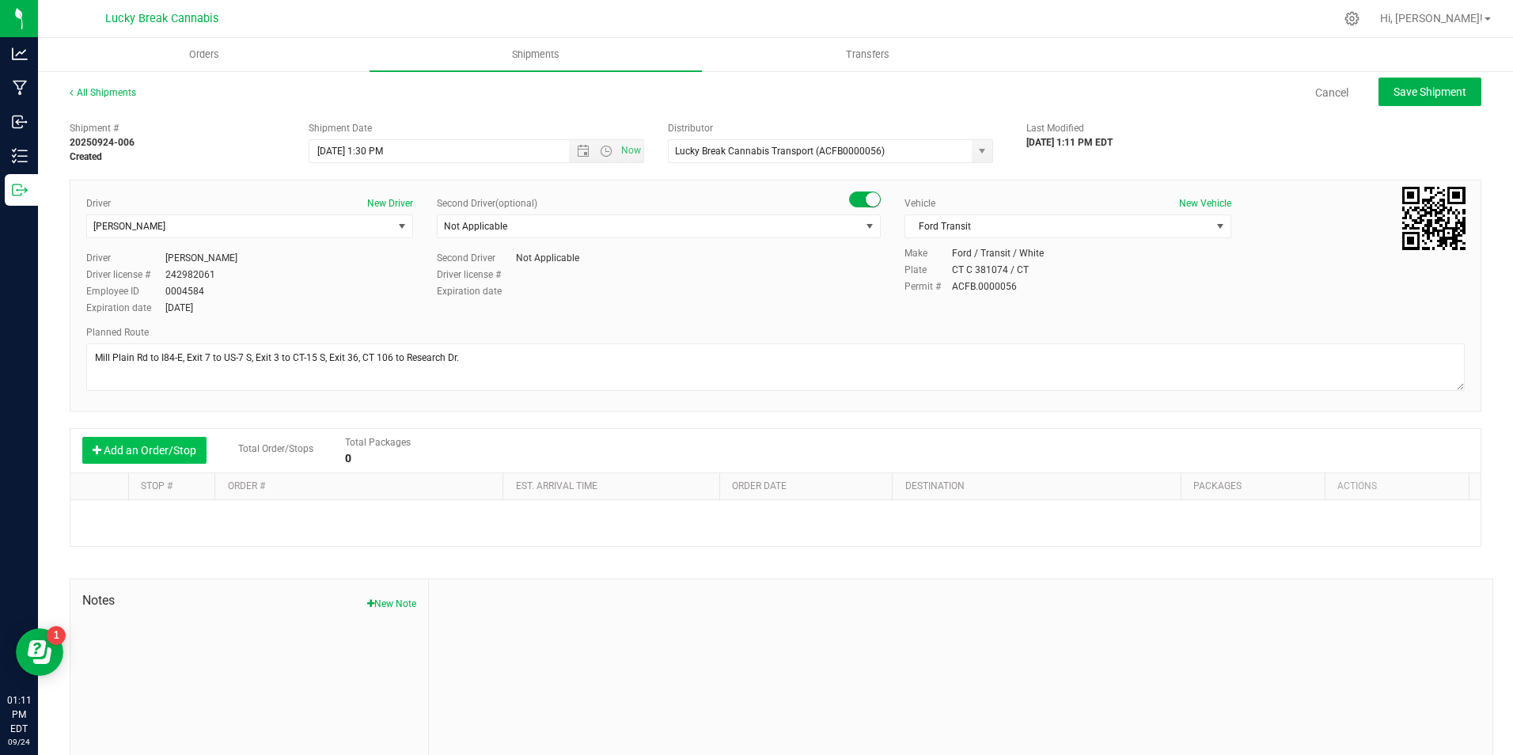
click at [123, 451] on button "Add an Order/Stop" at bounding box center [144, 450] width 124 height 27
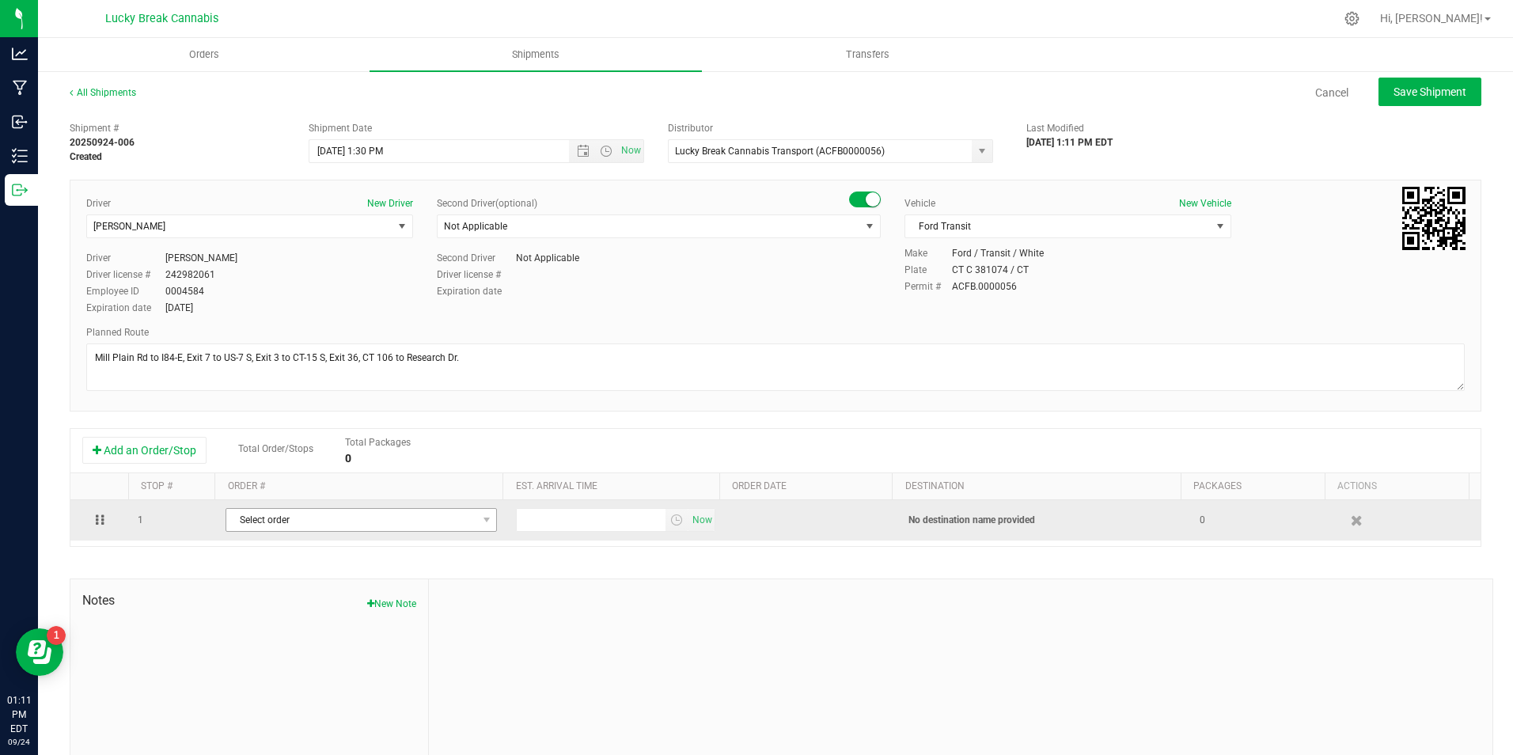
click at [295, 516] on span "Select order" at bounding box center [351, 520] width 250 height 22
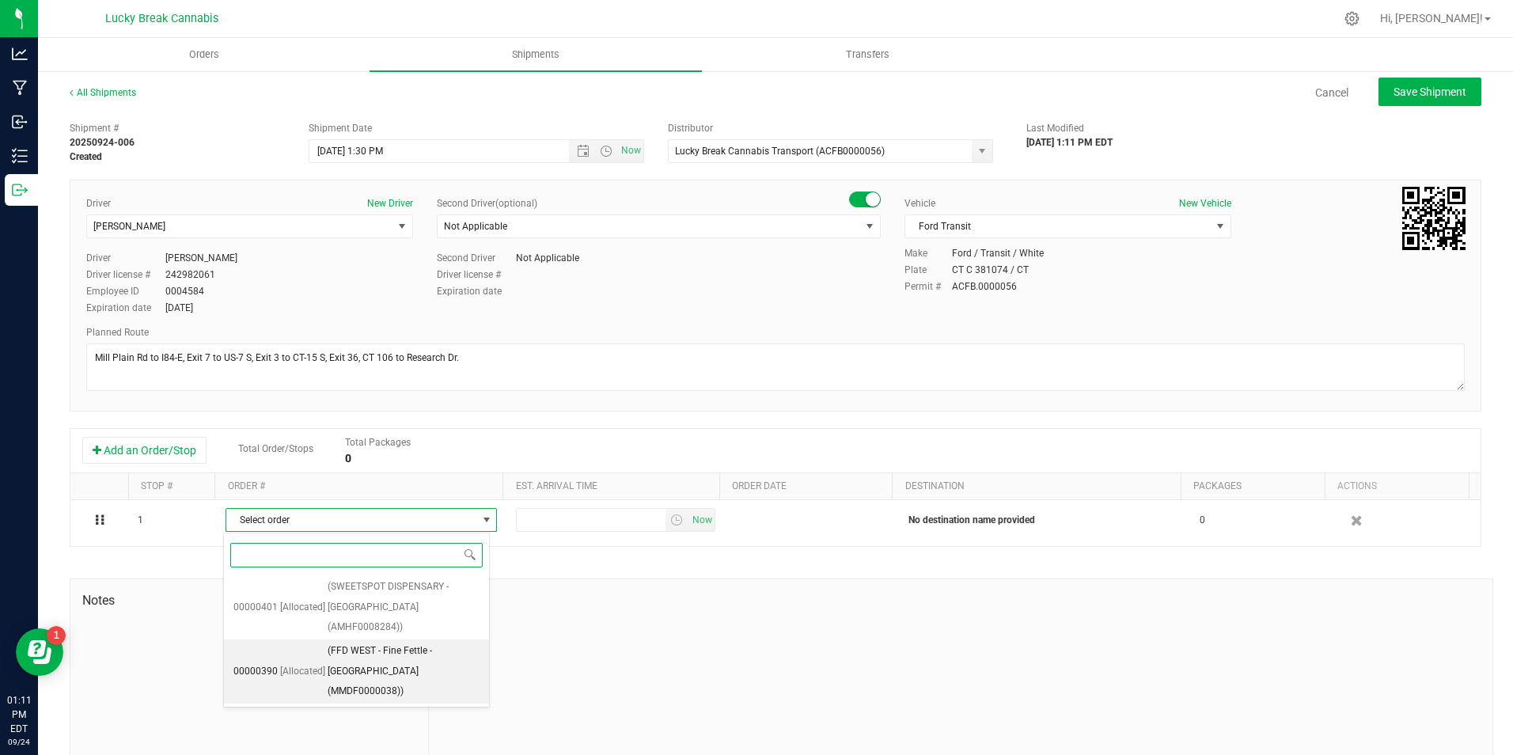
click at [411, 641] on span "(FFD WEST - Fine Fettle - Stamford (MMDF0000038))" at bounding box center [404, 671] width 152 height 61
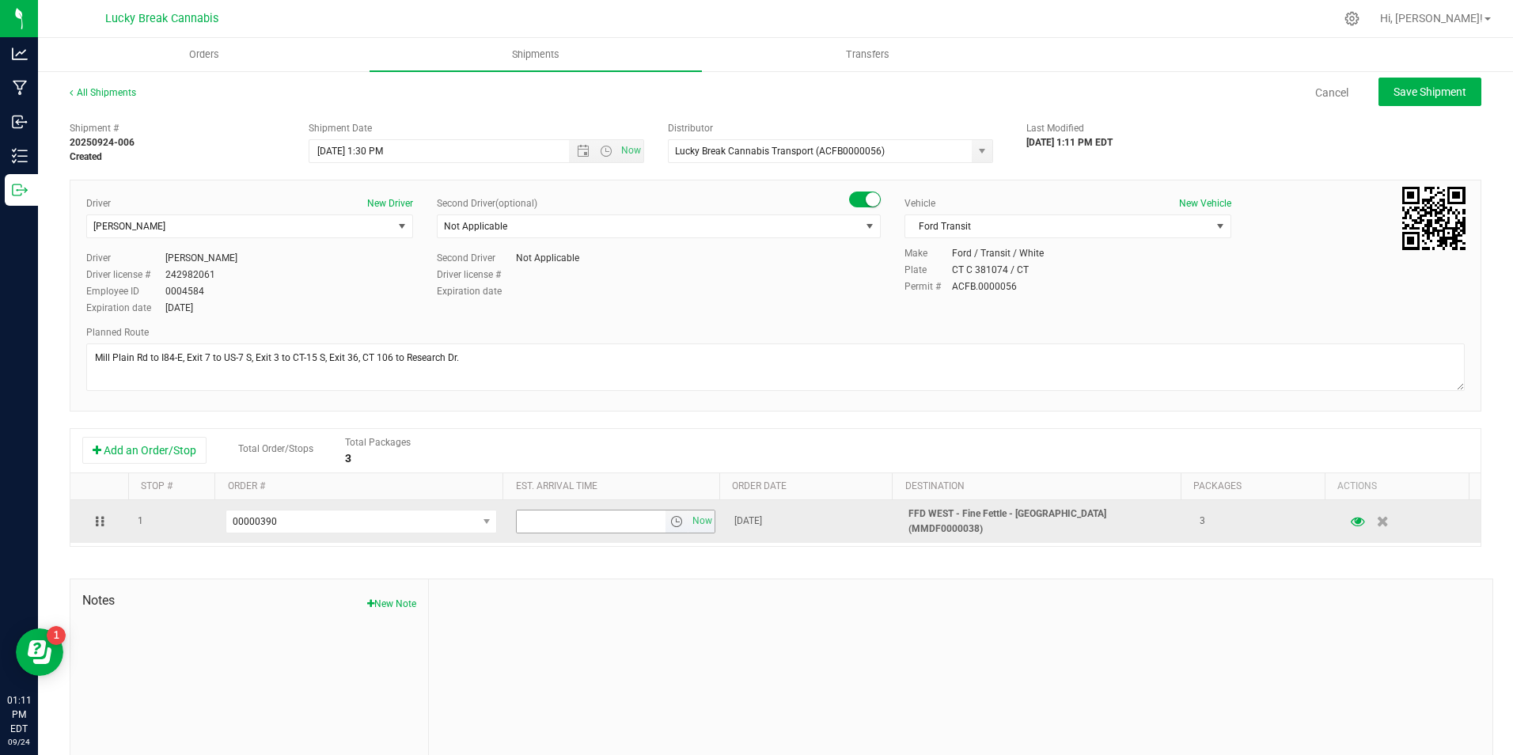
click at [670, 524] on span "select" at bounding box center [676, 521] width 13 height 13
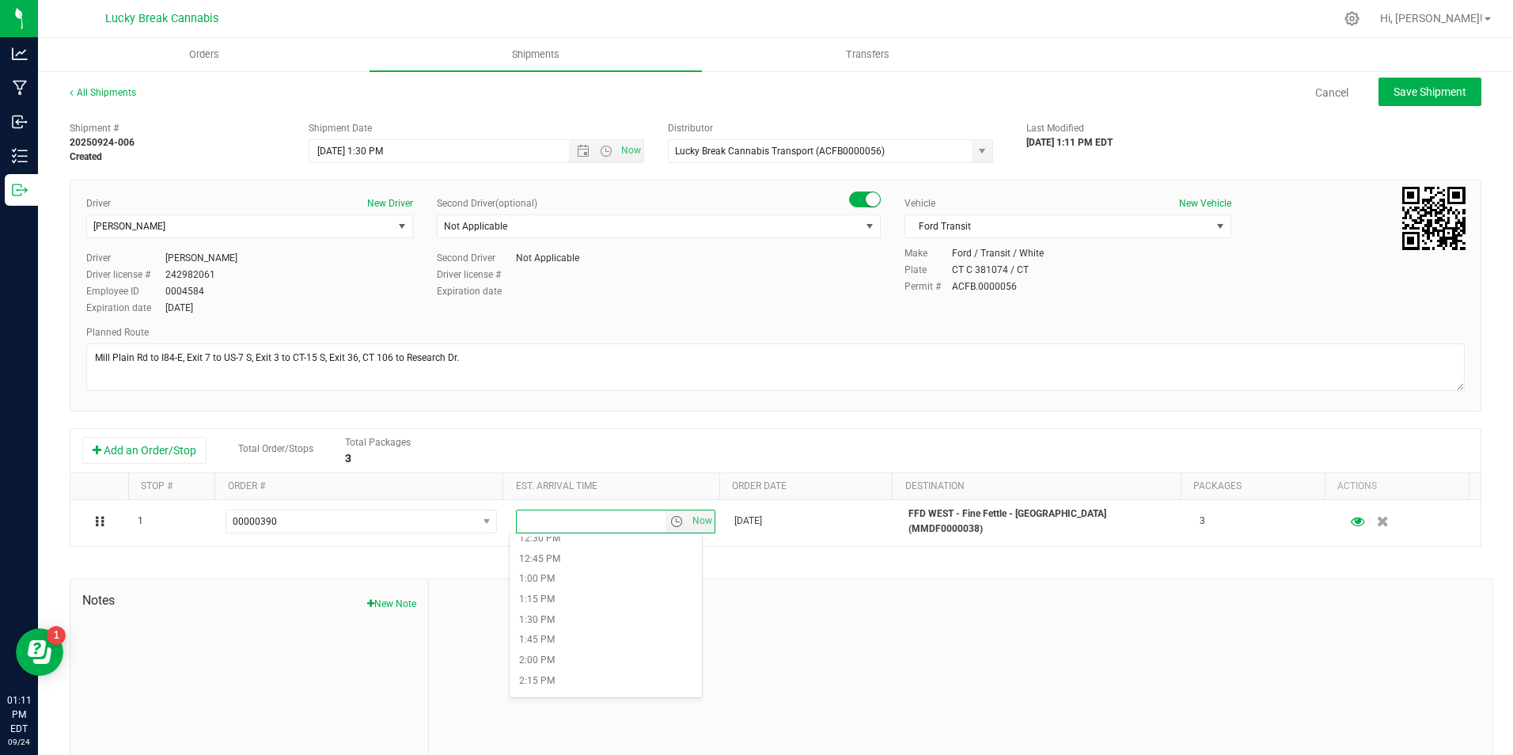
scroll to position [1028, 0]
click at [566, 630] on li "1:45 PM" at bounding box center [605, 636] width 192 height 21
click at [926, 566] on div "Shipment # 20250924-006 Created Shipment Date 9/25/2025 1:30 PM Now Distributor…" at bounding box center [775, 453] width 1411 height 678
click at [1413, 88] on span "Save Shipment" at bounding box center [1429, 91] width 73 height 13
type input "9/25/2025 5:30 PM"
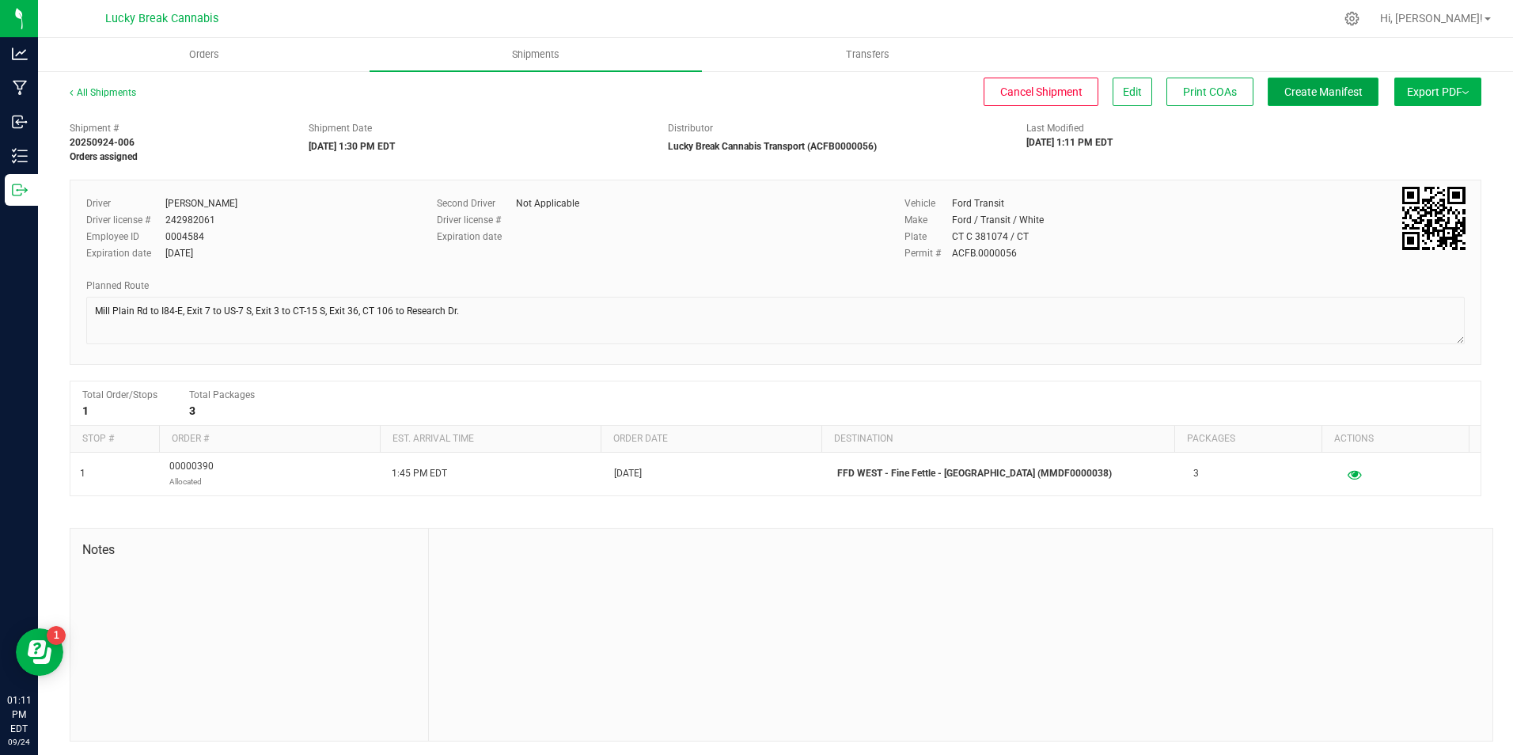
click at [1316, 92] on span "Create Manifest" at bounding box center [1323, 91] width 78 height 13
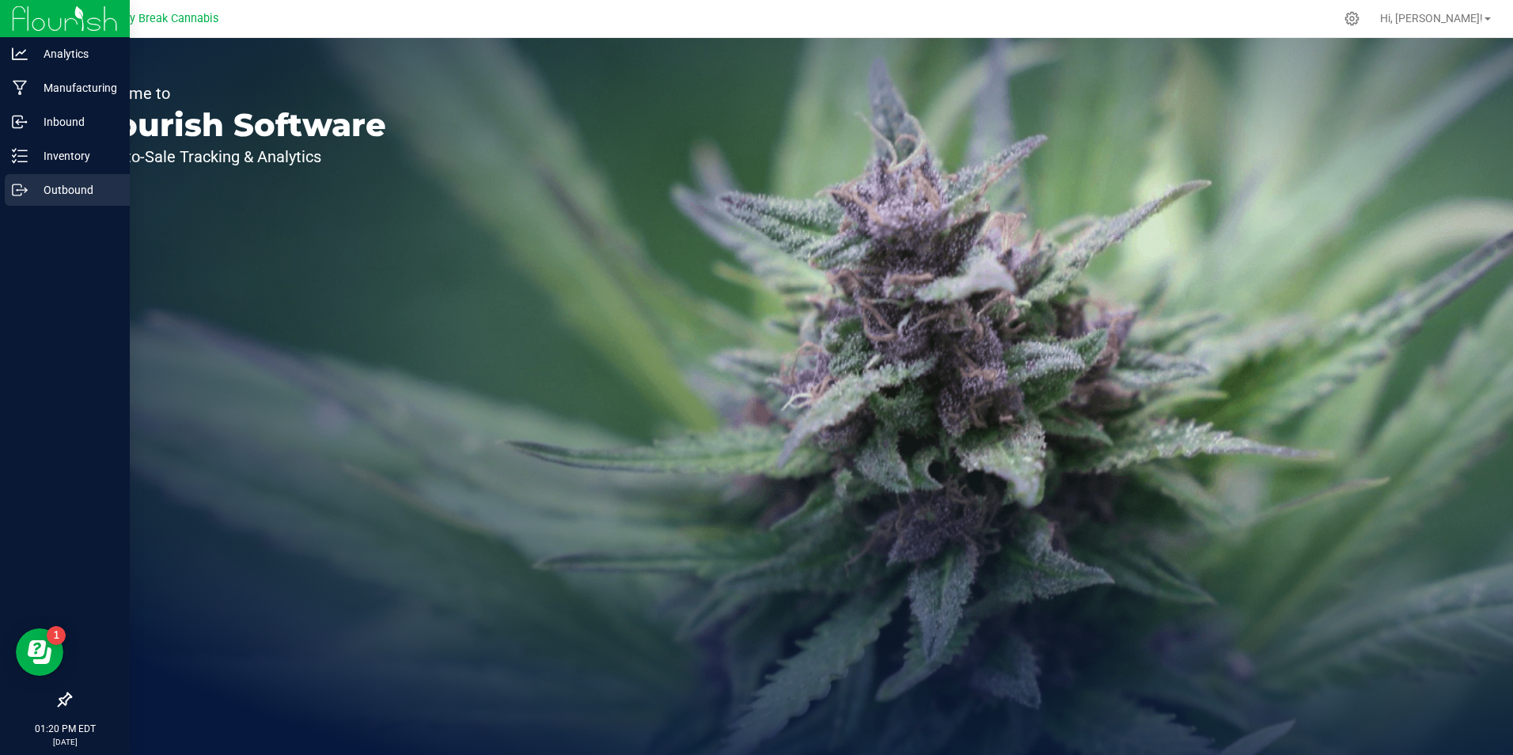
click at [28, 195] on p "Outbound" at bounding box center [75, 189] width 95 height 19
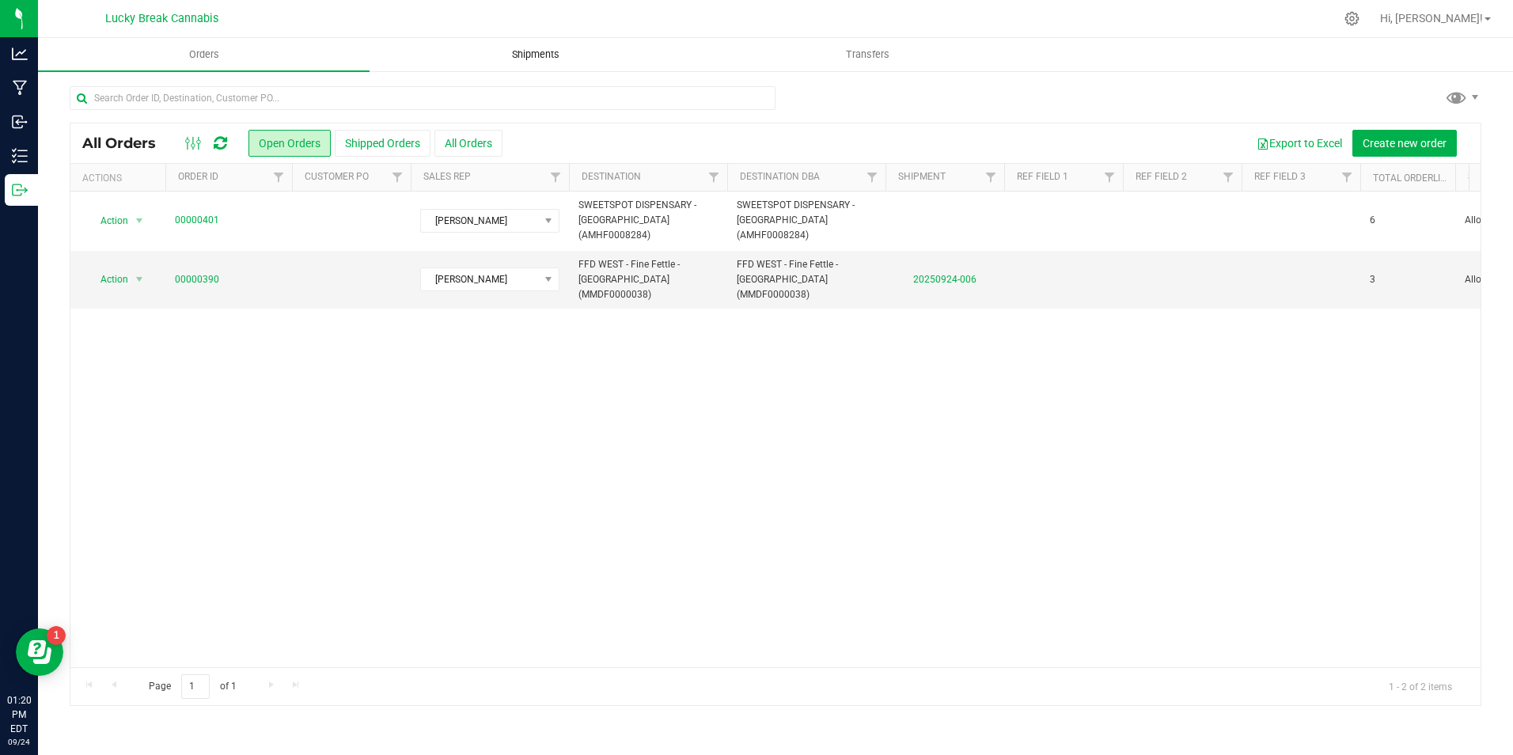
click at [519, 46] on uib-tab-heading "Shipments" at bounding box center [535, 55] width 330 height 32
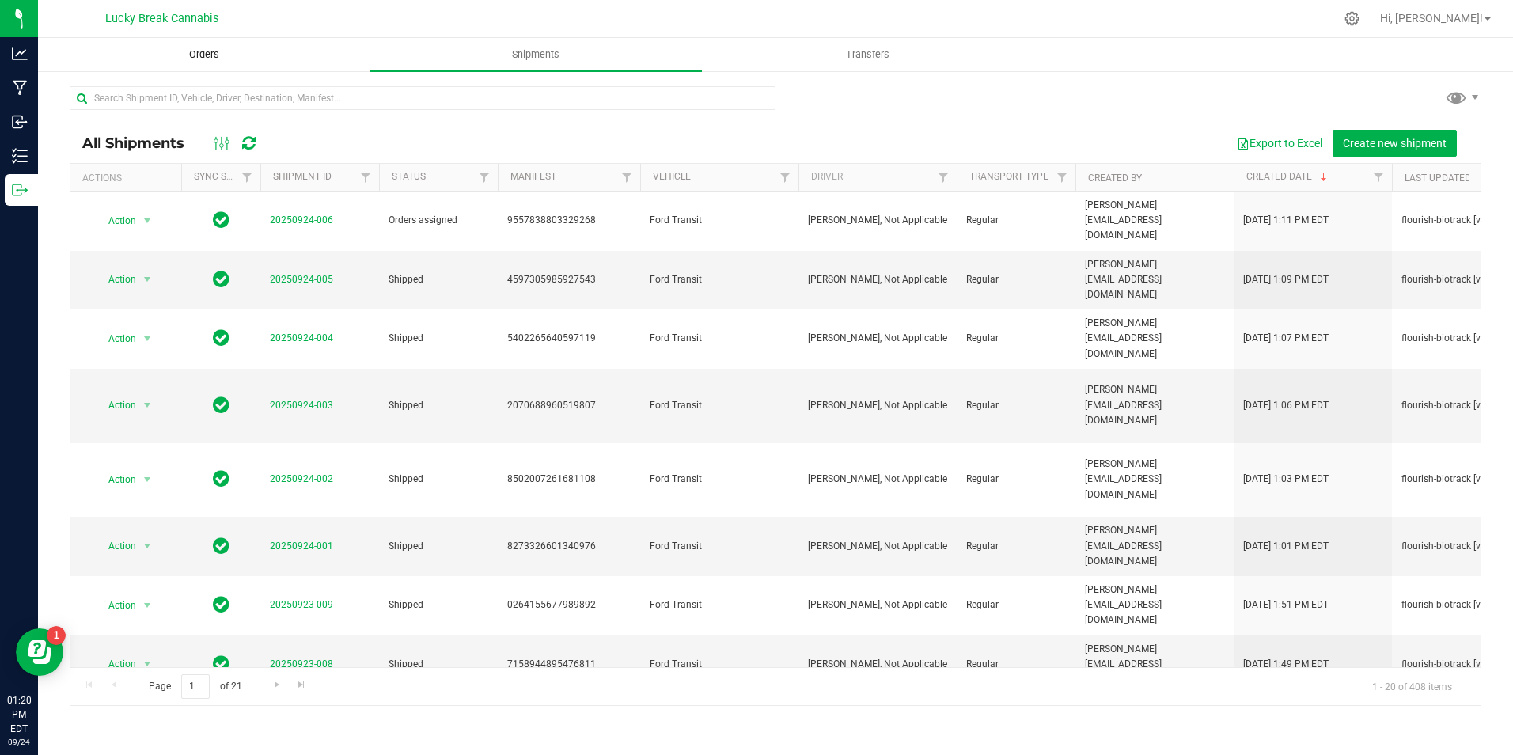
click at [222, 49] on span "Orders" at bounding box center [204, 54] width 73 height 14
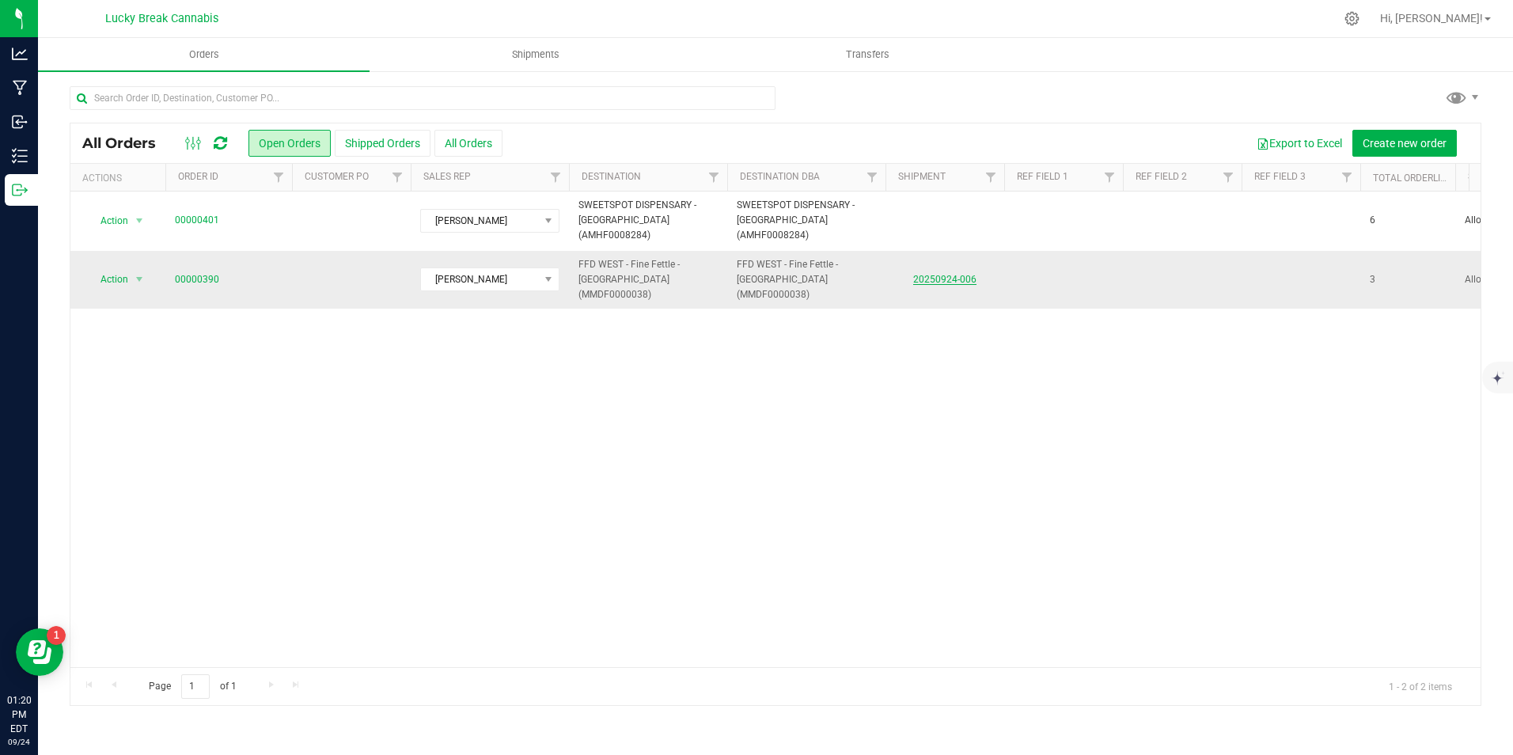
click at [938, 274] on link "20250924-006" at bounding box center [944, 279] width 63 height 11
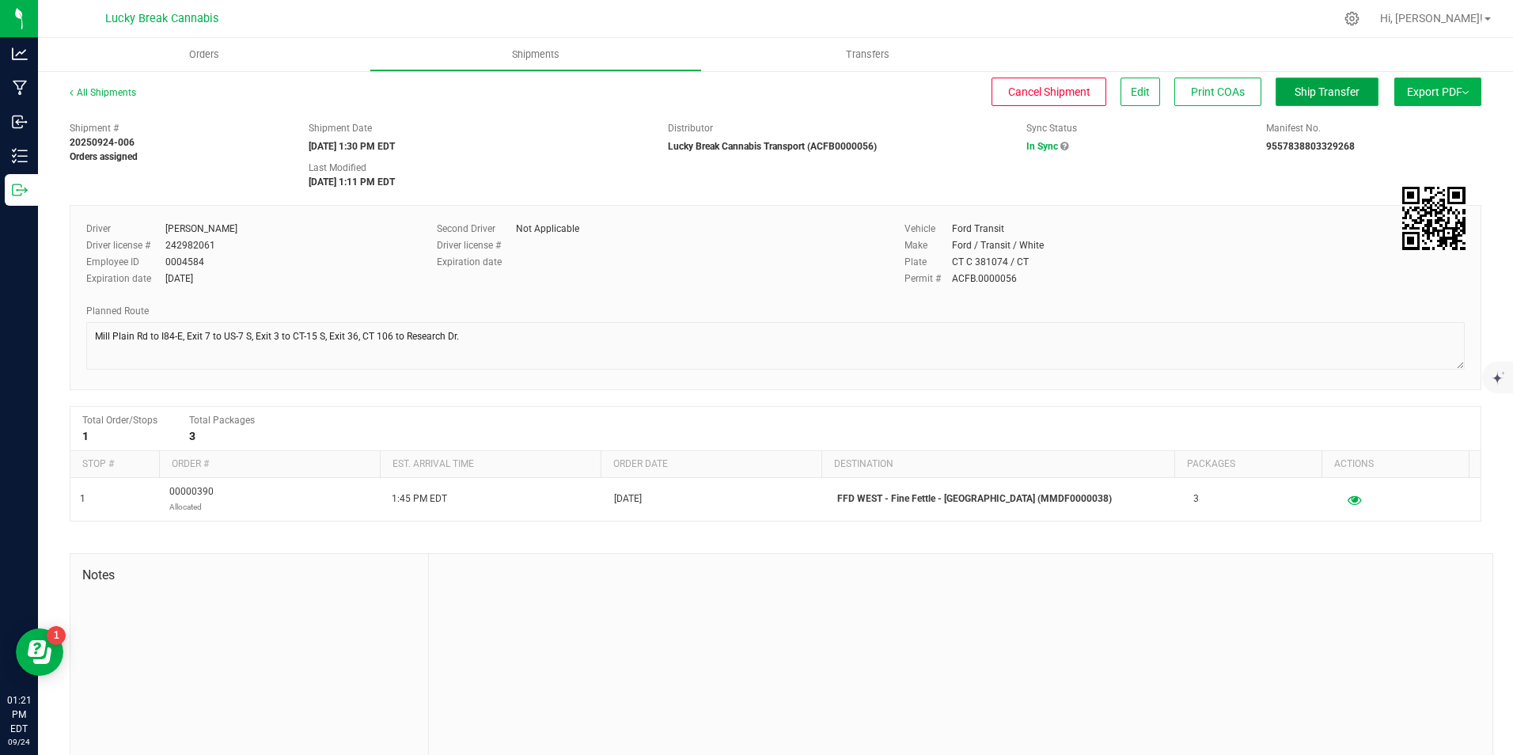
click at [1322, 94] on span "Ship Transfer" at bounding box center [1326, 91] width 65 height 13
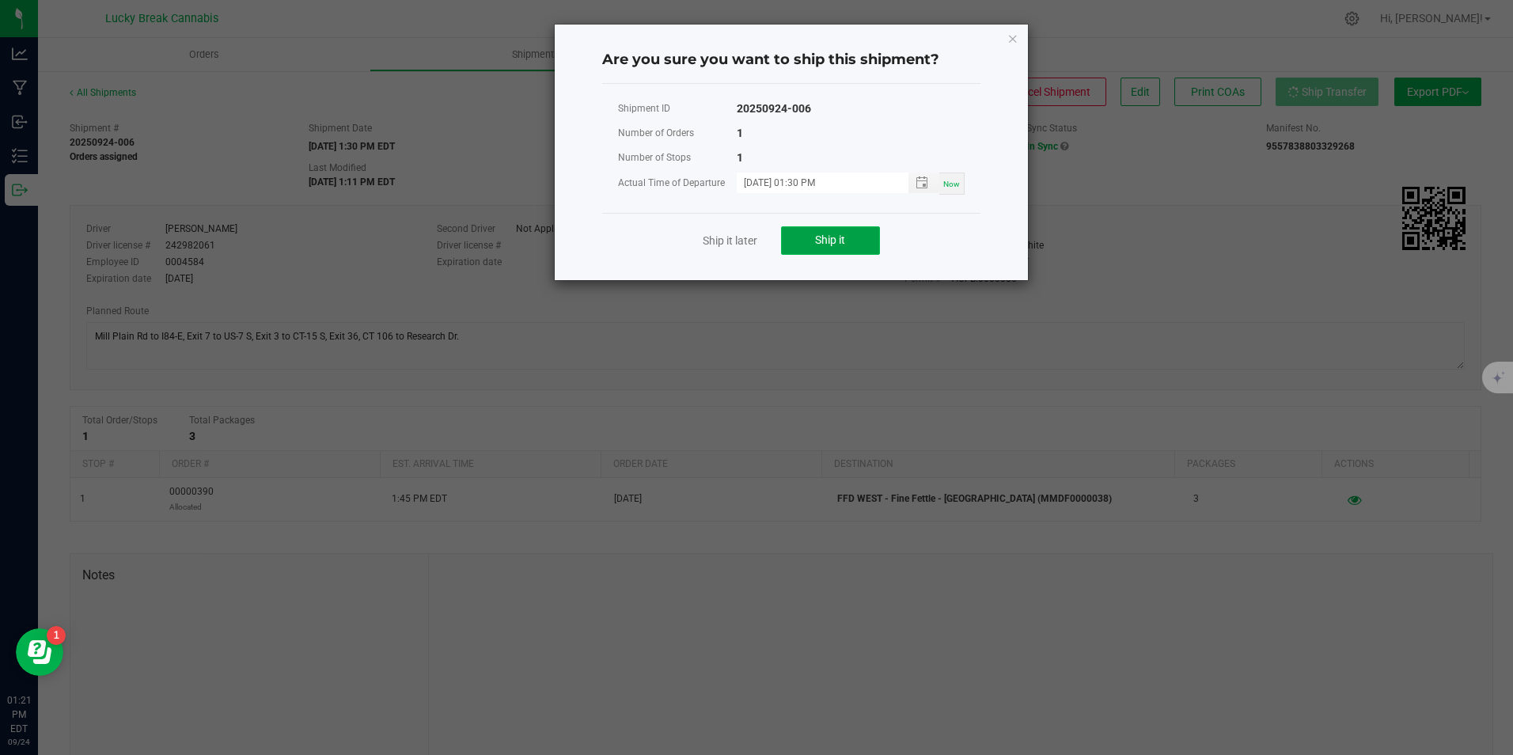
click at [835, 235] on span "Ship it" at bounding box center [830, 239] width 30 height 13
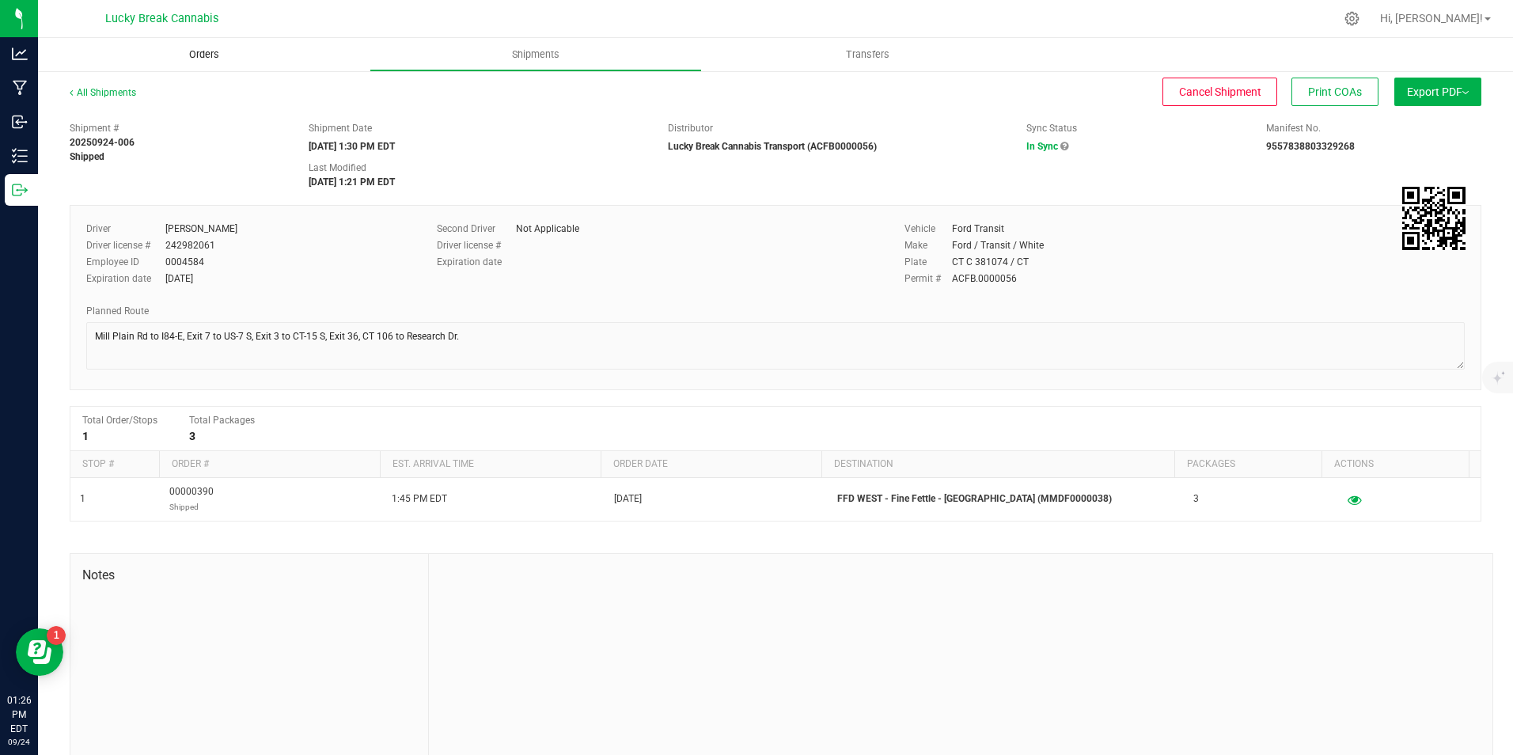
click at [184, 55] on span "Orders" at bounding box center [204, 54] width 73 height 14
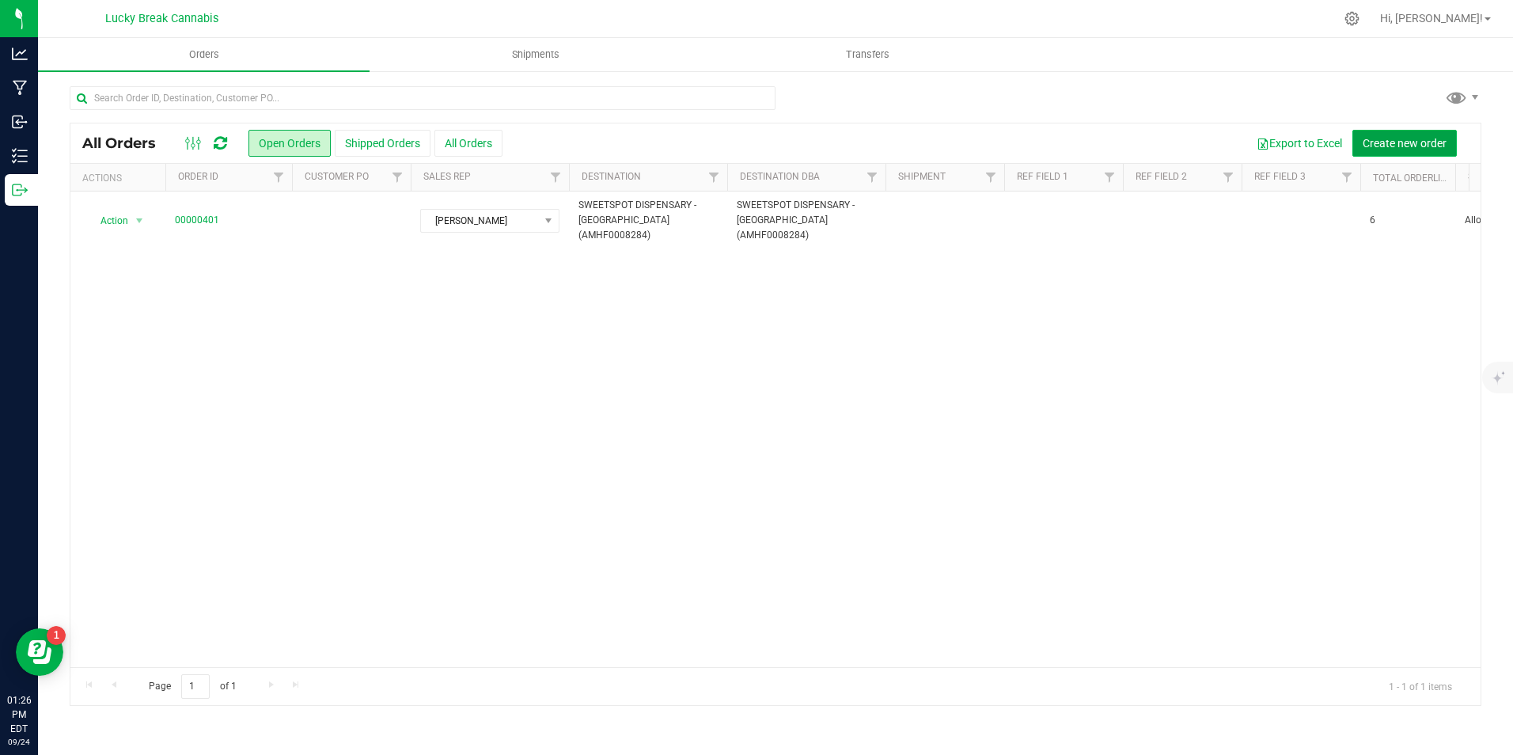
click at [1407, 137] on span "Create new order" at bounding box center [1404, 143] width 84 height 13
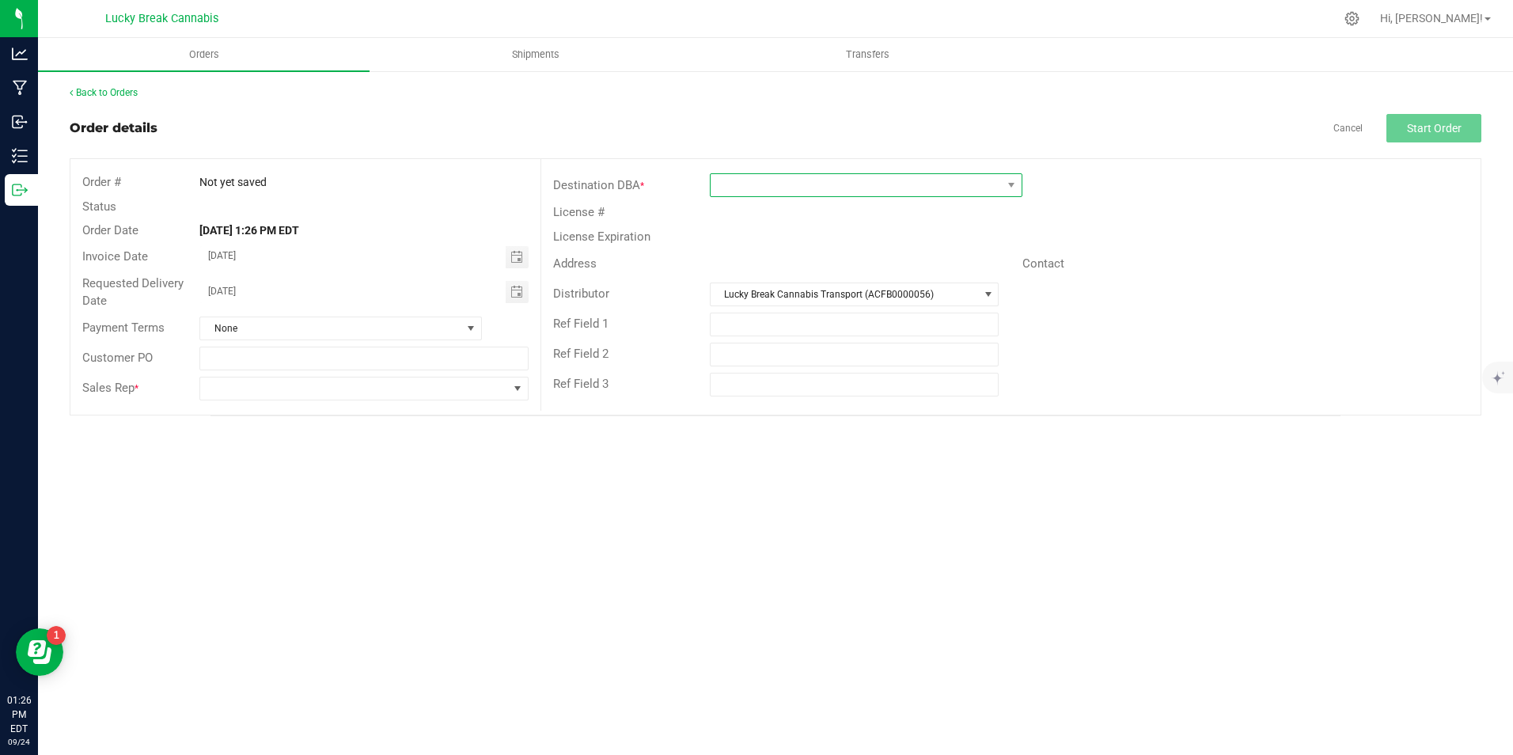
click at [781, 180] on span at bounding box center [855, 185] width 291 height 22
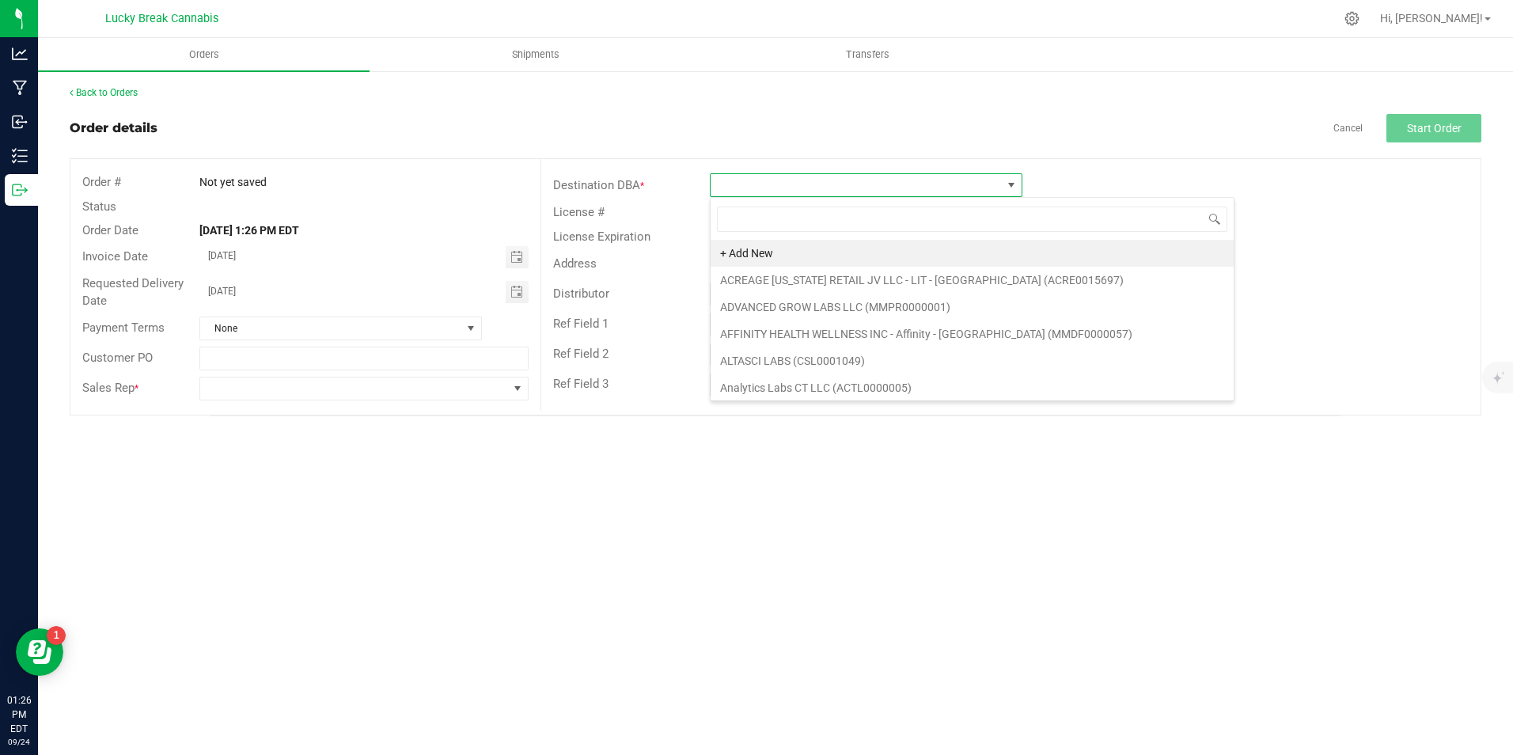
scroll to position [24, 312]
type input "new lon"
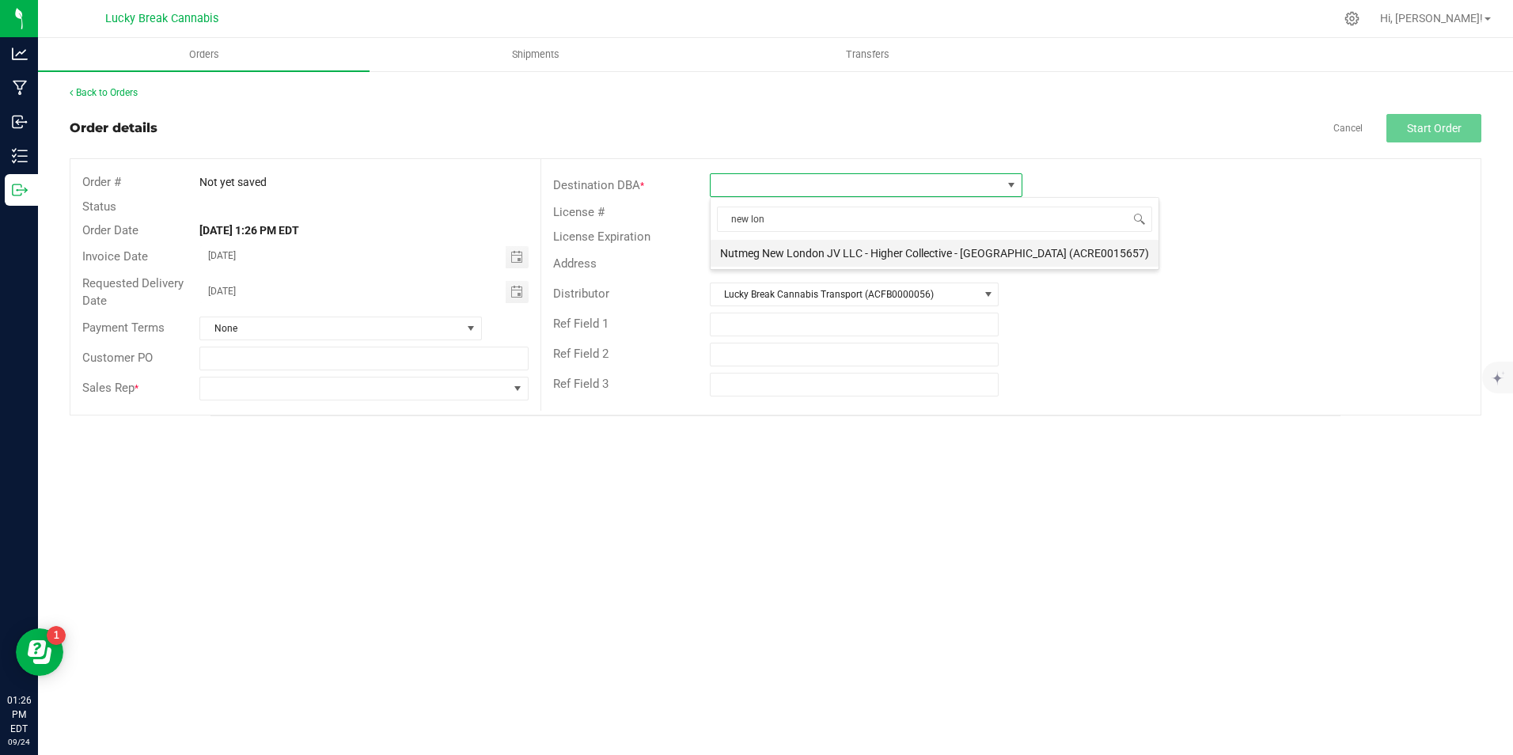
click at [812, 252] on li "Nutmeg New London JV LLC - Higher Collective - New London (ACRE0015657)" at bounding box center [934, 253] width 448 height 27
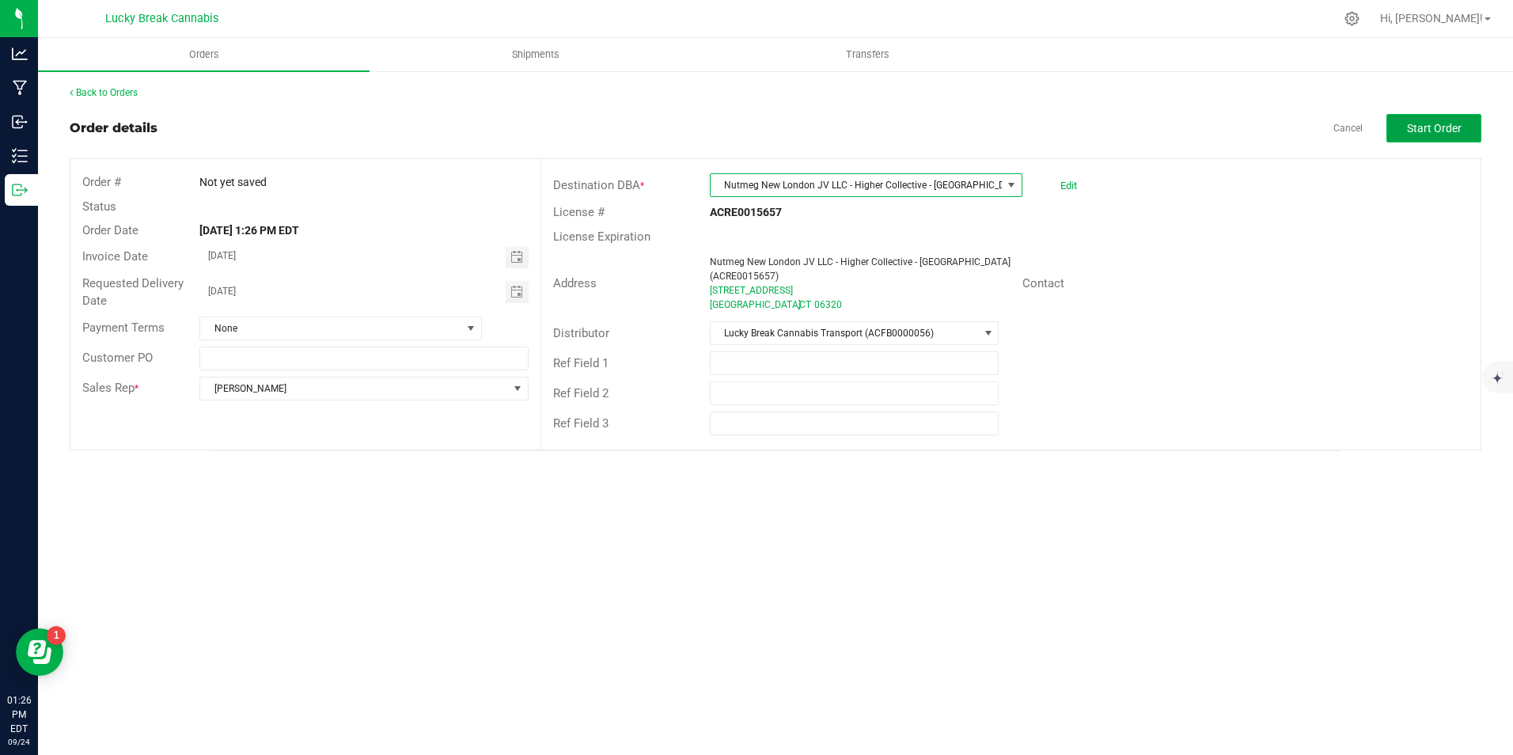
click at [1458, 123] on span "Start Order" at bounding box center [1434, 128] width 55 height 13
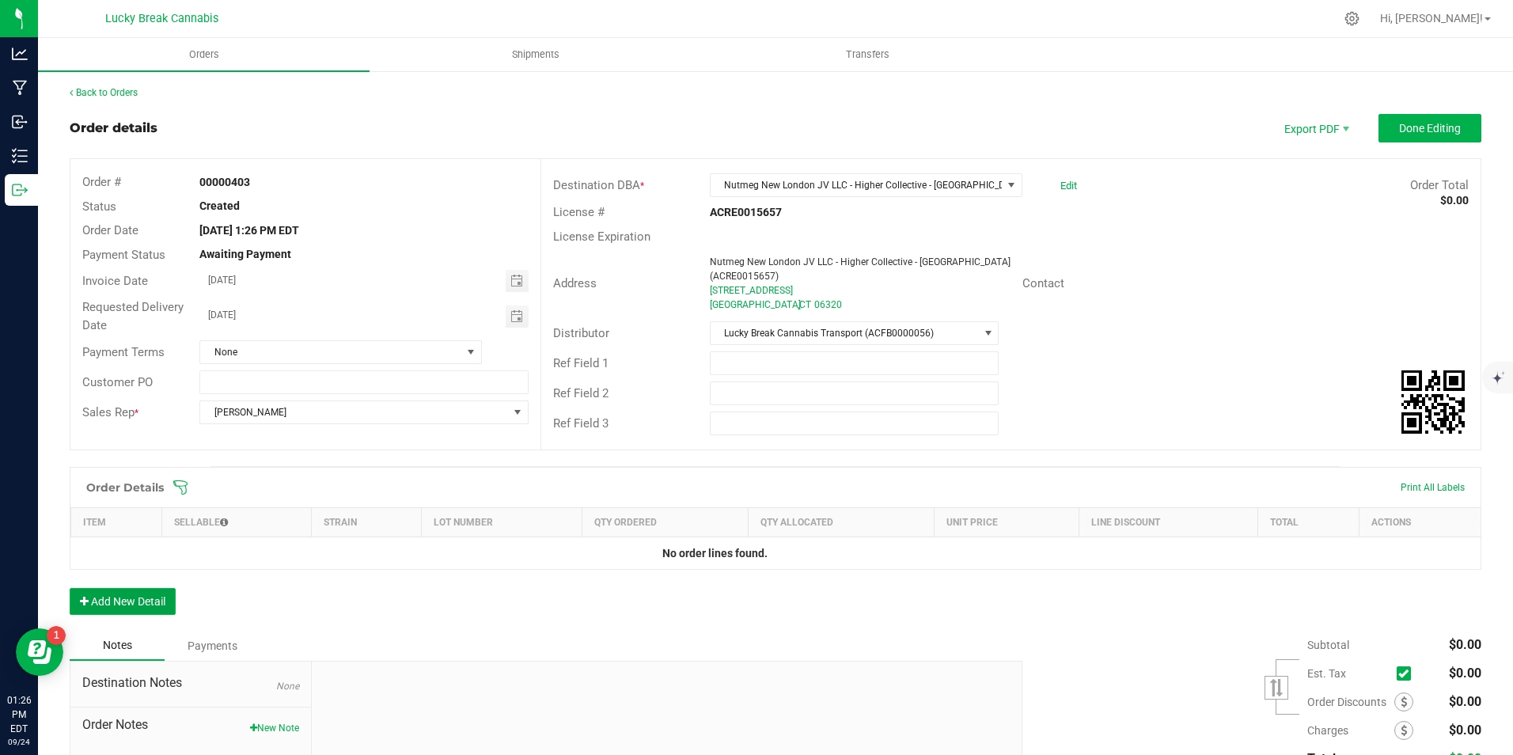
click at [141, 610] on button "Add New Detail" at bounding box center [123, 601] width 106 height 27
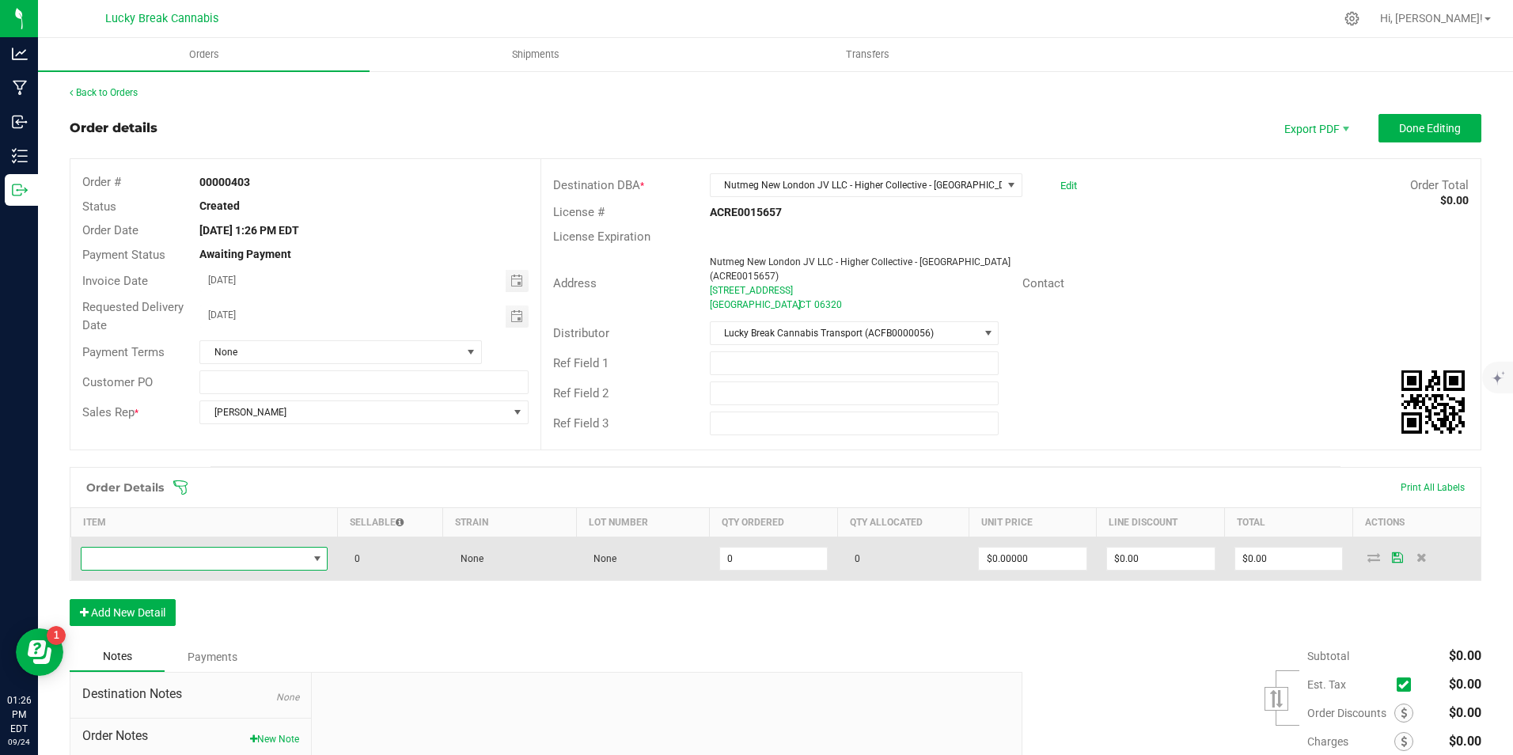
click at [174, 563] on span "NO DATA FOUND" at bounding box center [194, 558] width 226 height 22
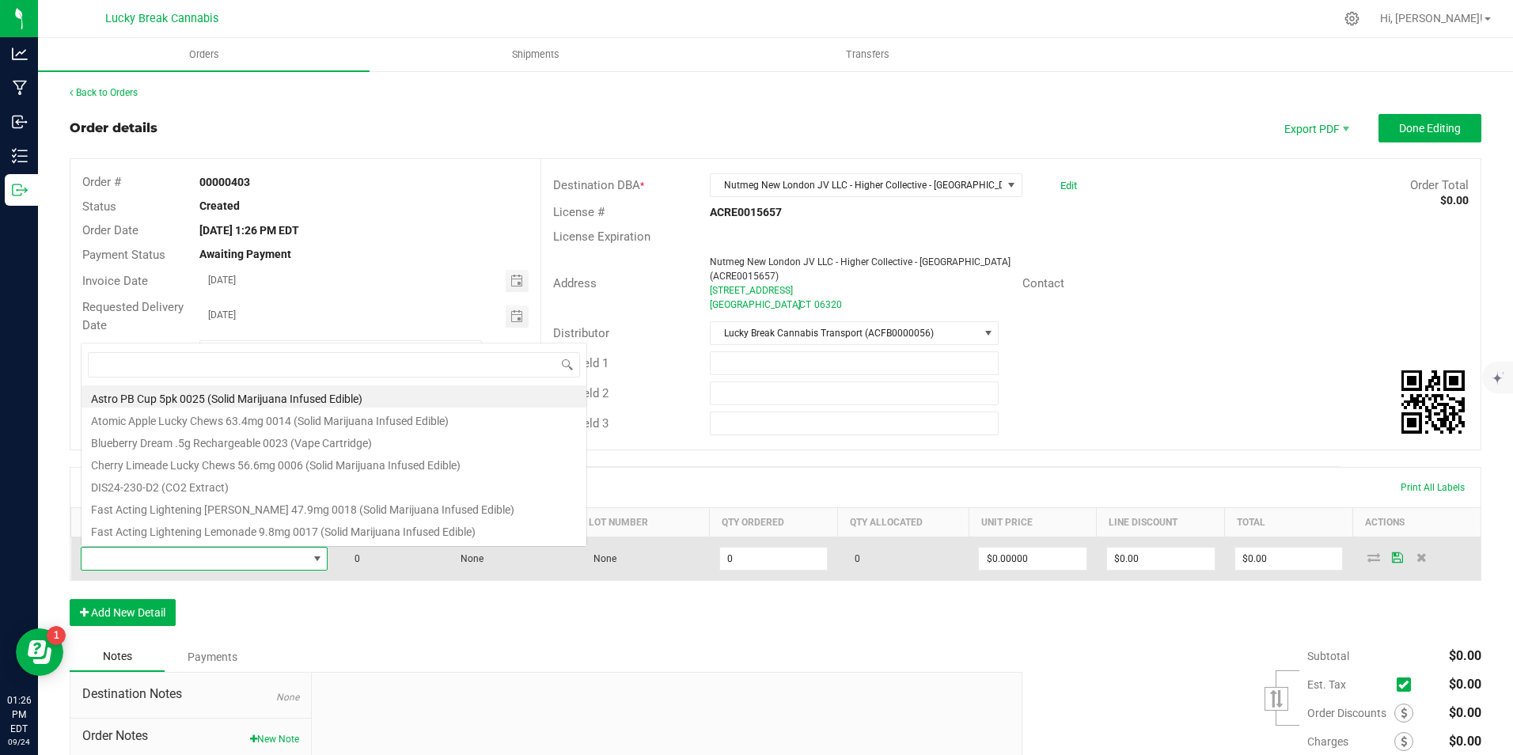
scroll to position [24, 243]
type input "0020"
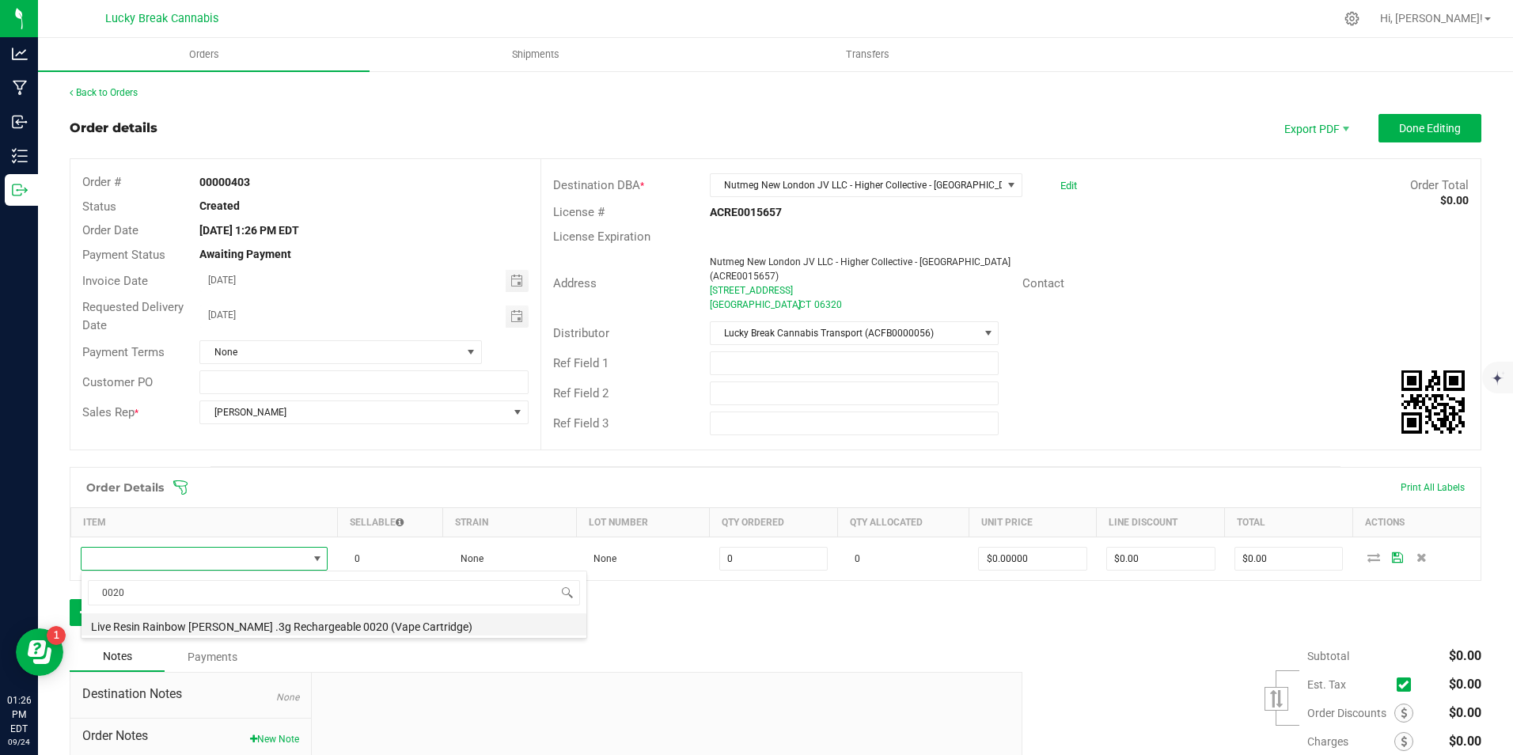
click at [214, 622] on li "Live Resin Rainbow Beltz .3g Rechargeable 0020 (Vape Cartridge)" at bounding box center [333, 624] width 505 height 22
type input "0 ea"
type input "$16.50000"
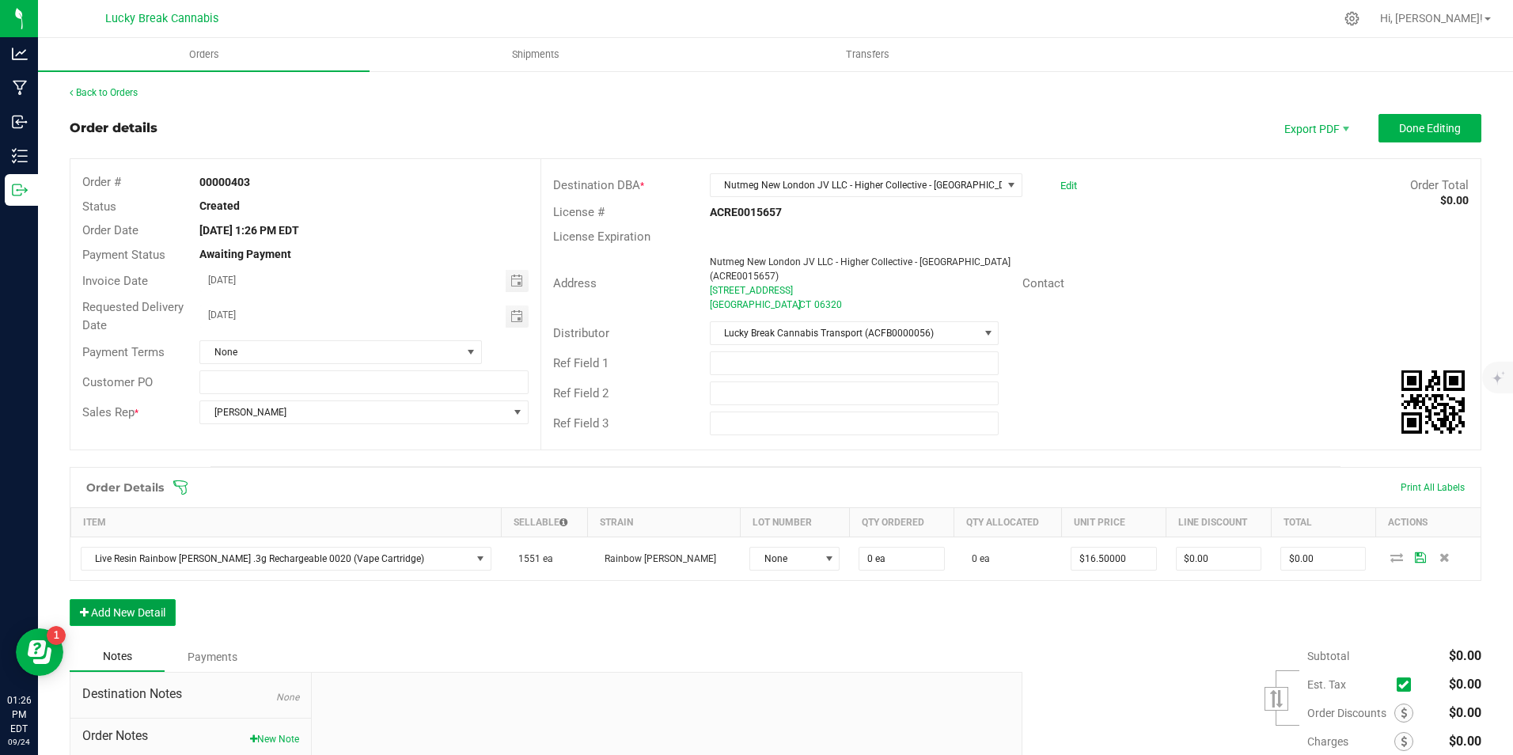
click at [160, 618] on button "Add New Detail" at bounding box center [123, 612] width 106 height 27
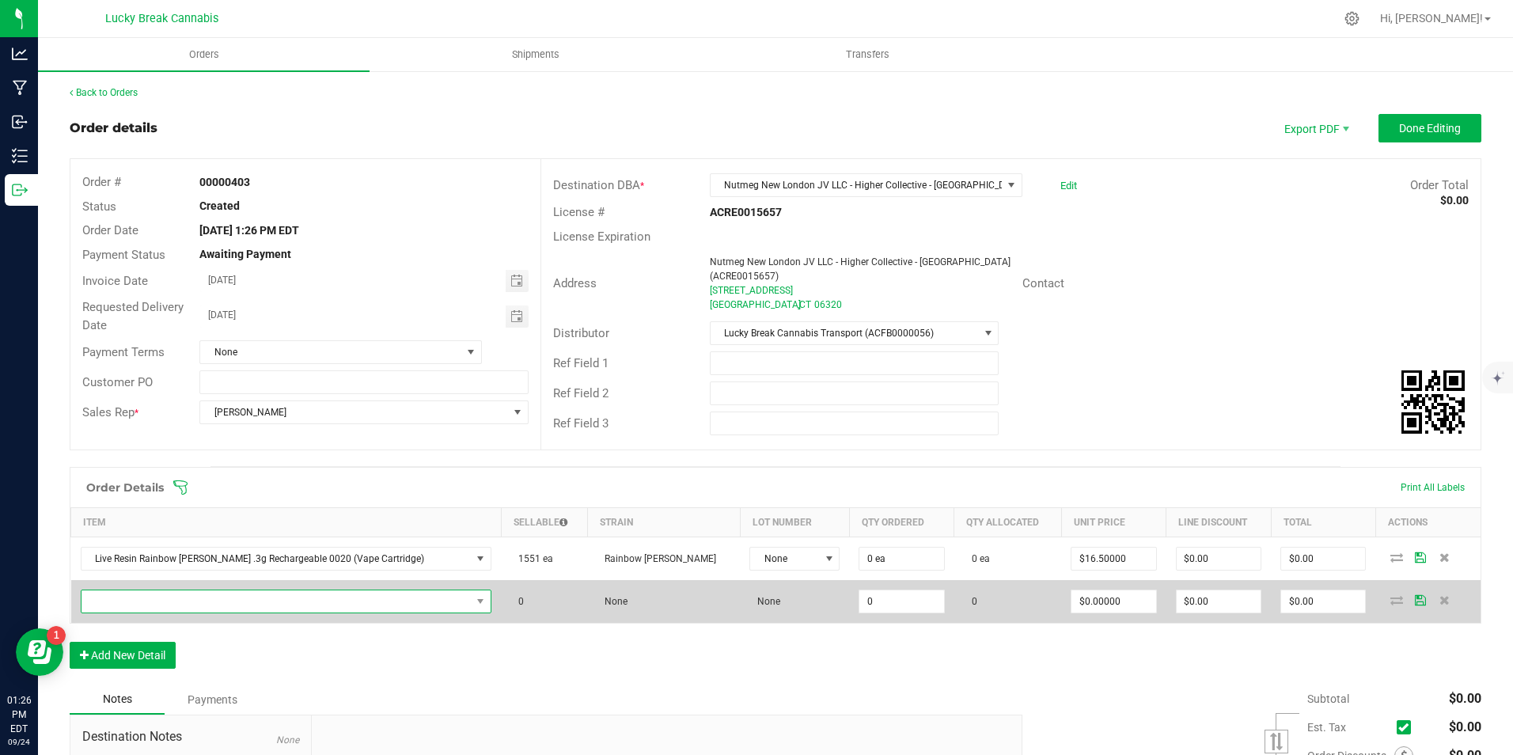
click at [178, 604] on span "NO DATA FOUND" at bounding box center [276, 601] width 390 height 22
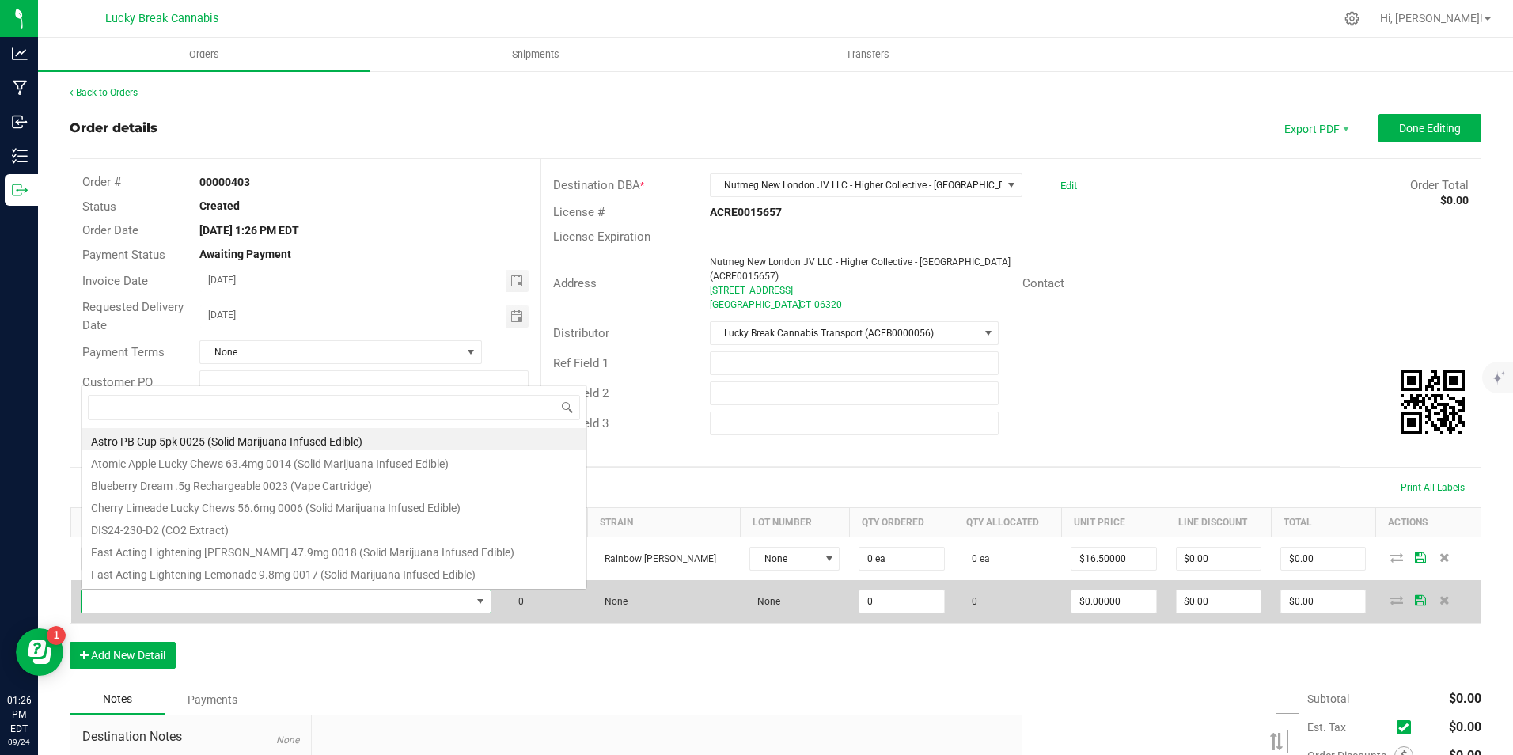
scroll to position [24, 374]
type input "0021"
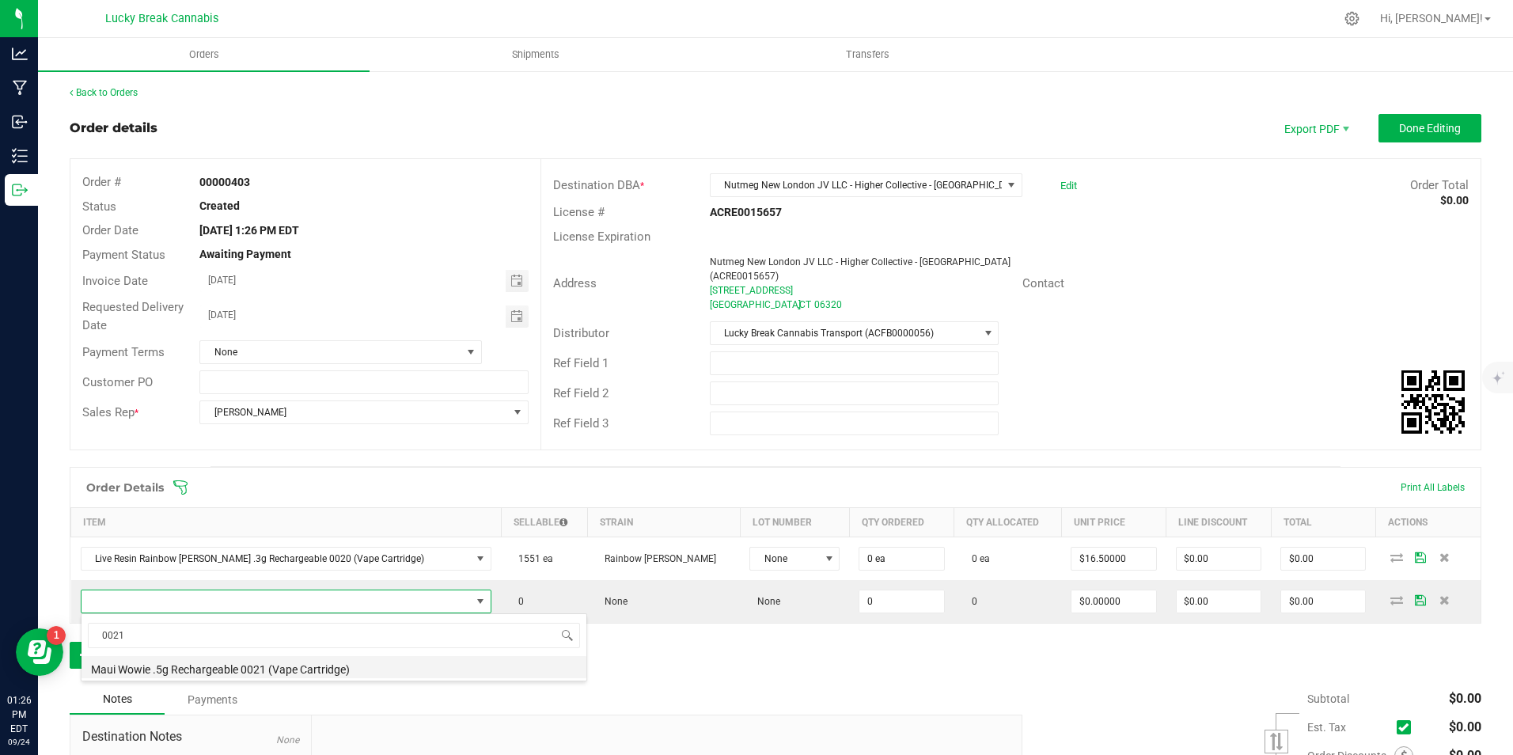
click at [201, 669] on li "Maui Wowie .5g Rechargeable 0021 (Vape Cartridge)" at bounding box center [333, 667] width 505 height 22
type input "0 ea"
type input "$22.00000"
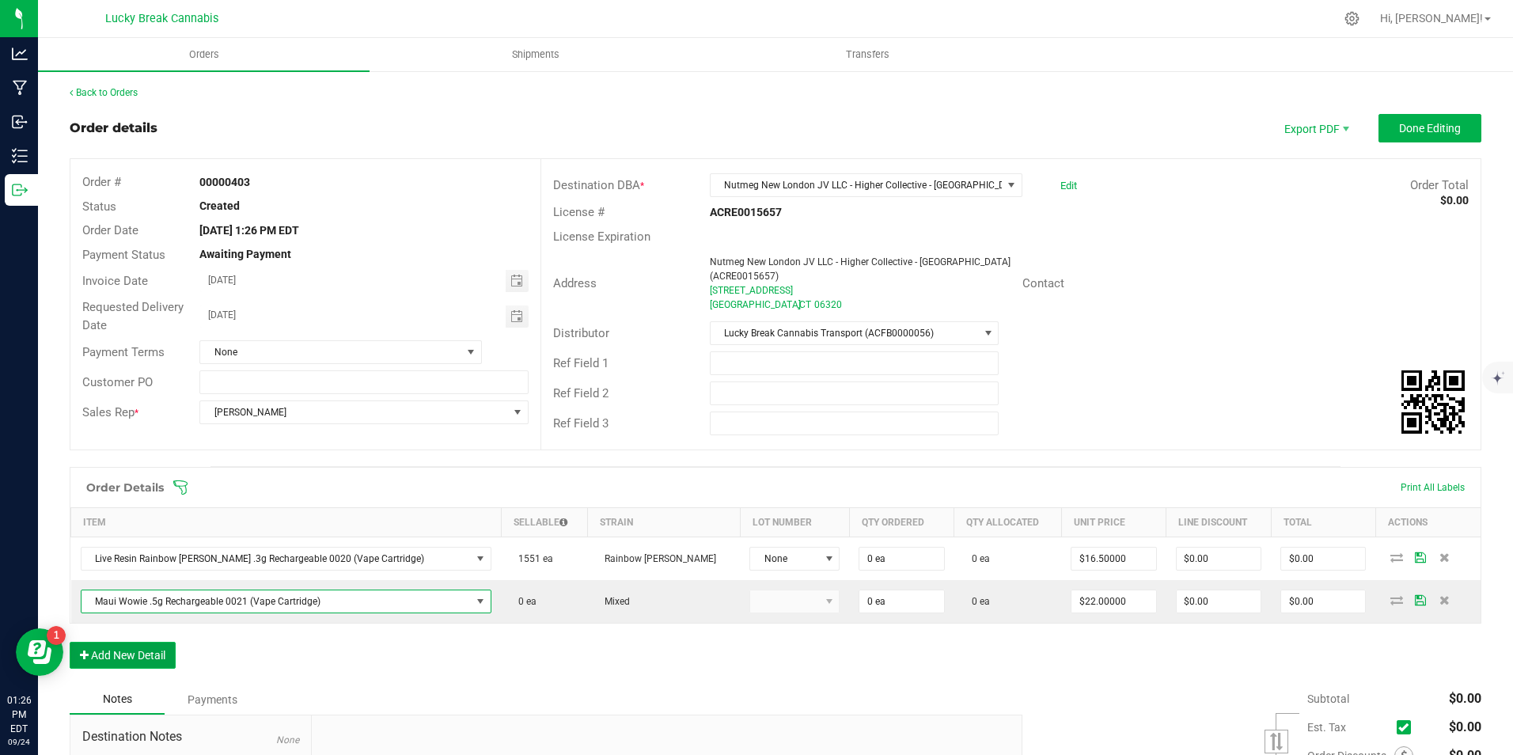
click at [150, 657] on button "Add New Detail" at bounding box center [123, 655] width 106 height 27
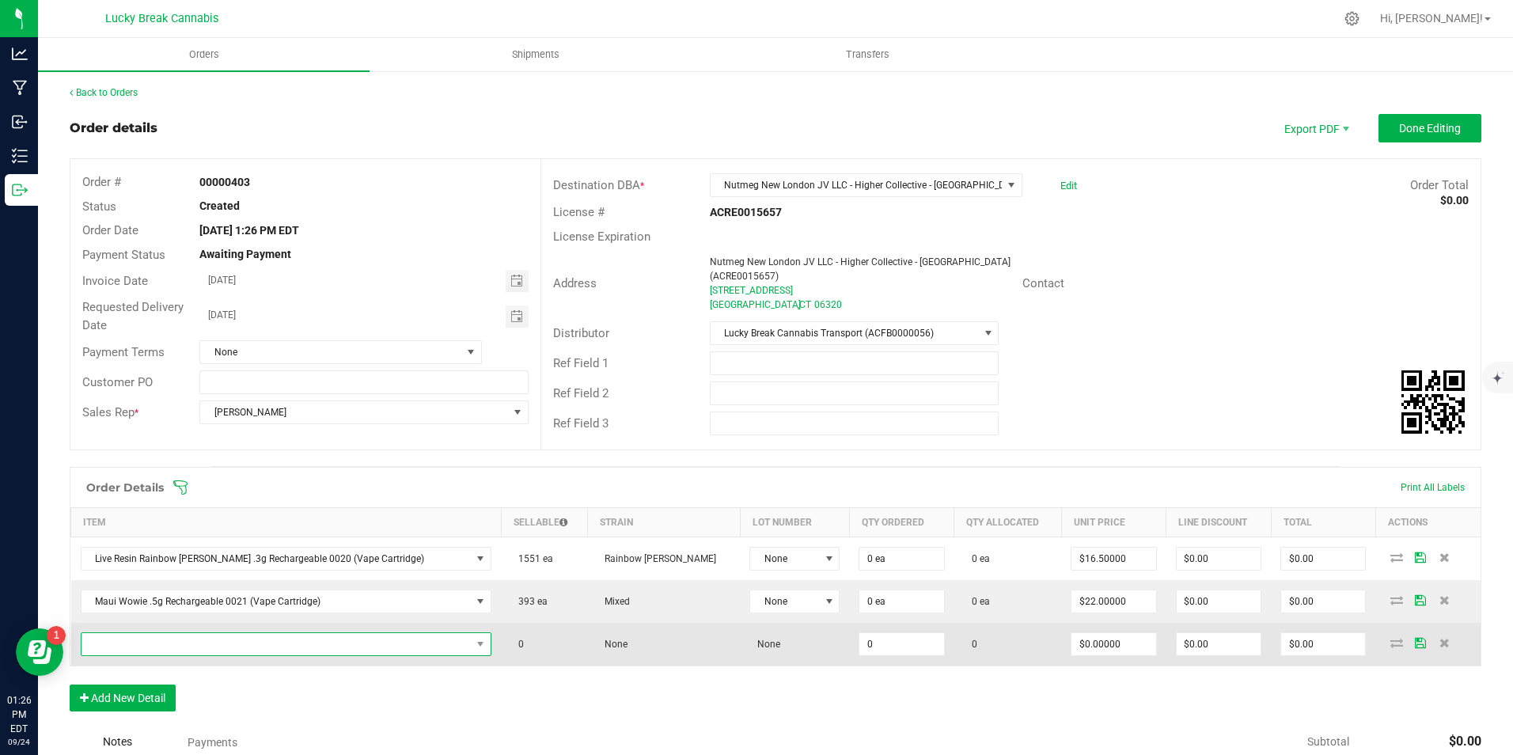
click at [184, 645] on span "NO DATA FOUND" at bounding box center [276, 644] width 390 height 22
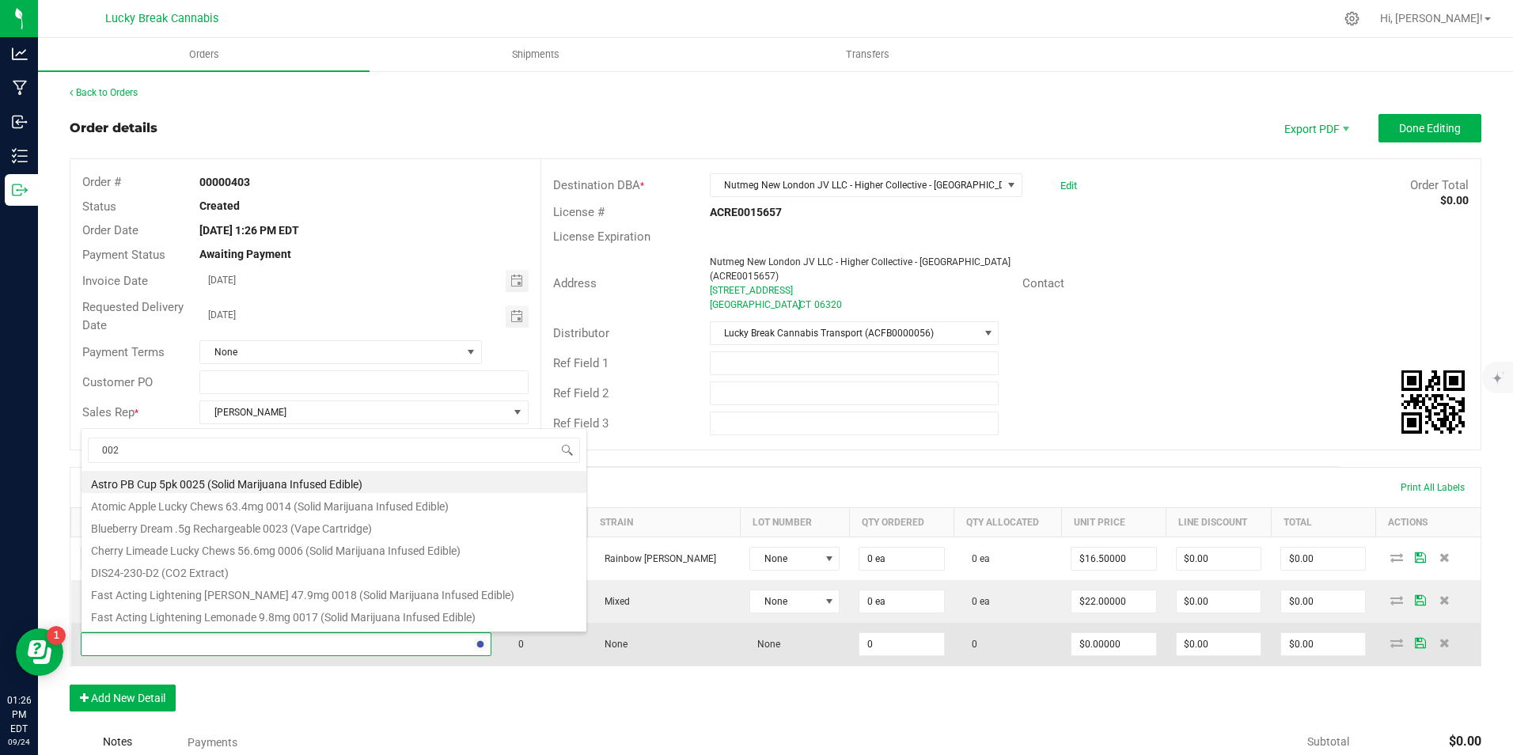
type input "0022"
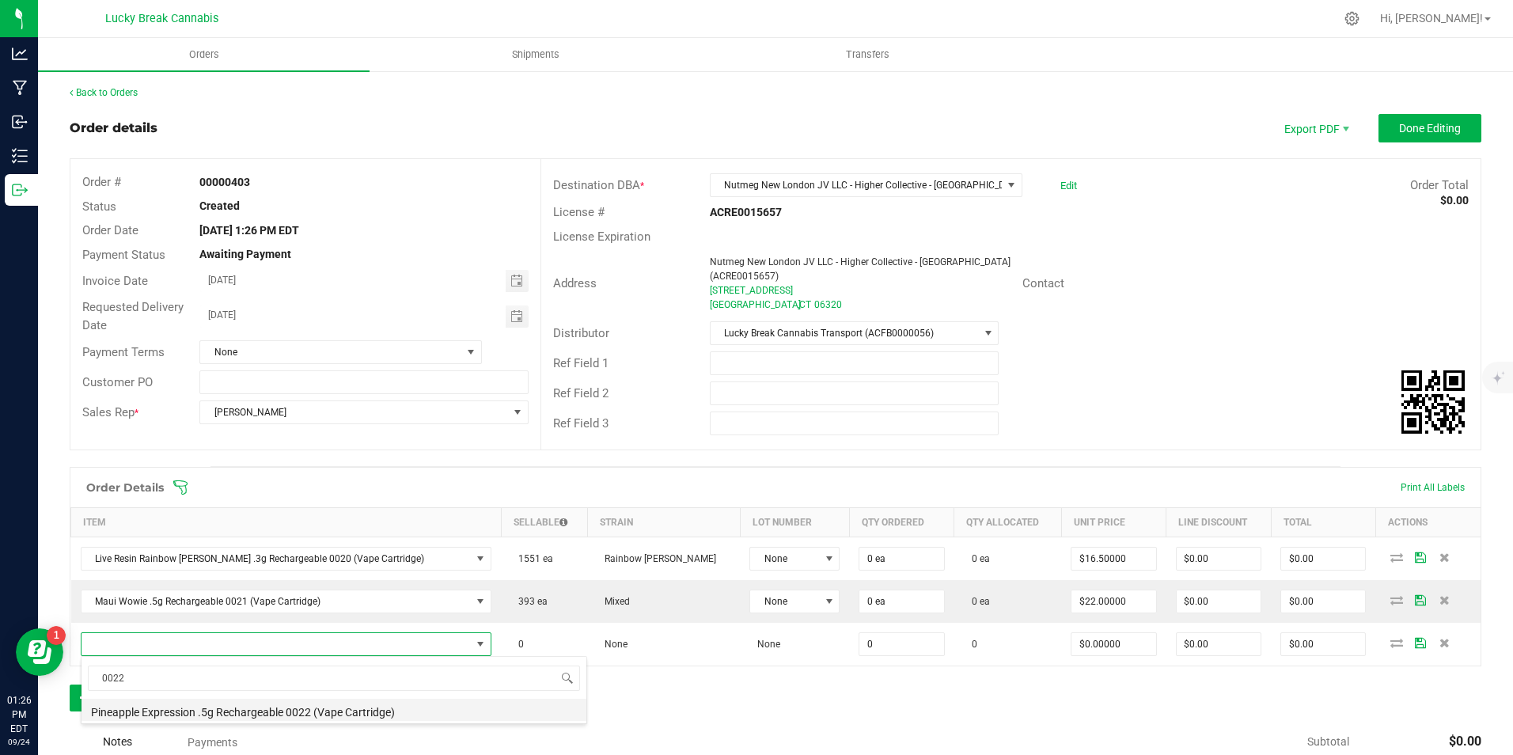
click at [214, 708] on li "Pineapple Expression .5g Rechargeable 0022 (Vape Cartridge)" at bounding box center [333, 710] width 505 height 22
type input "0 ea"
type input "$22.00000"
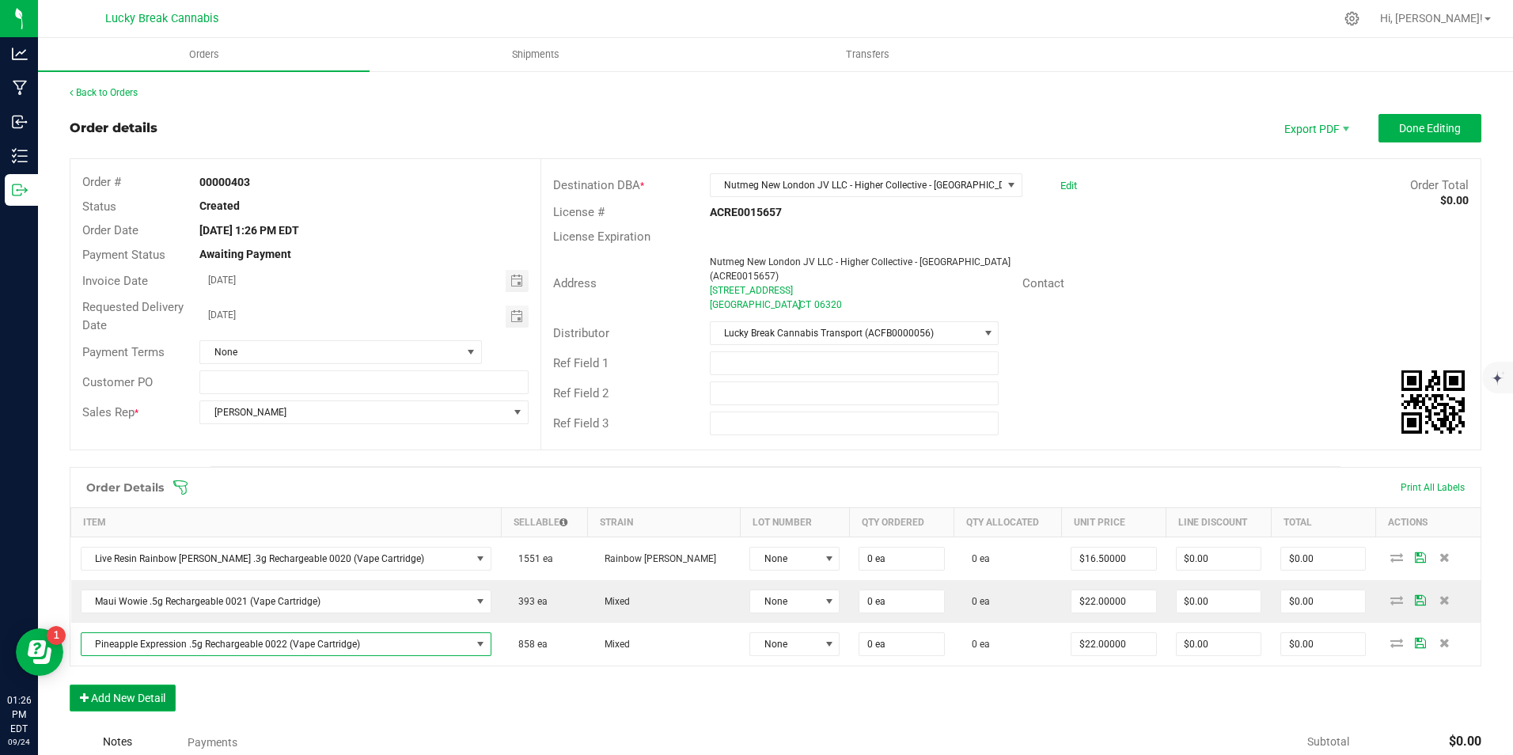
click at [171, 698] on button "Add New Detail" at bounding box center [123, 697] width 106 height 27
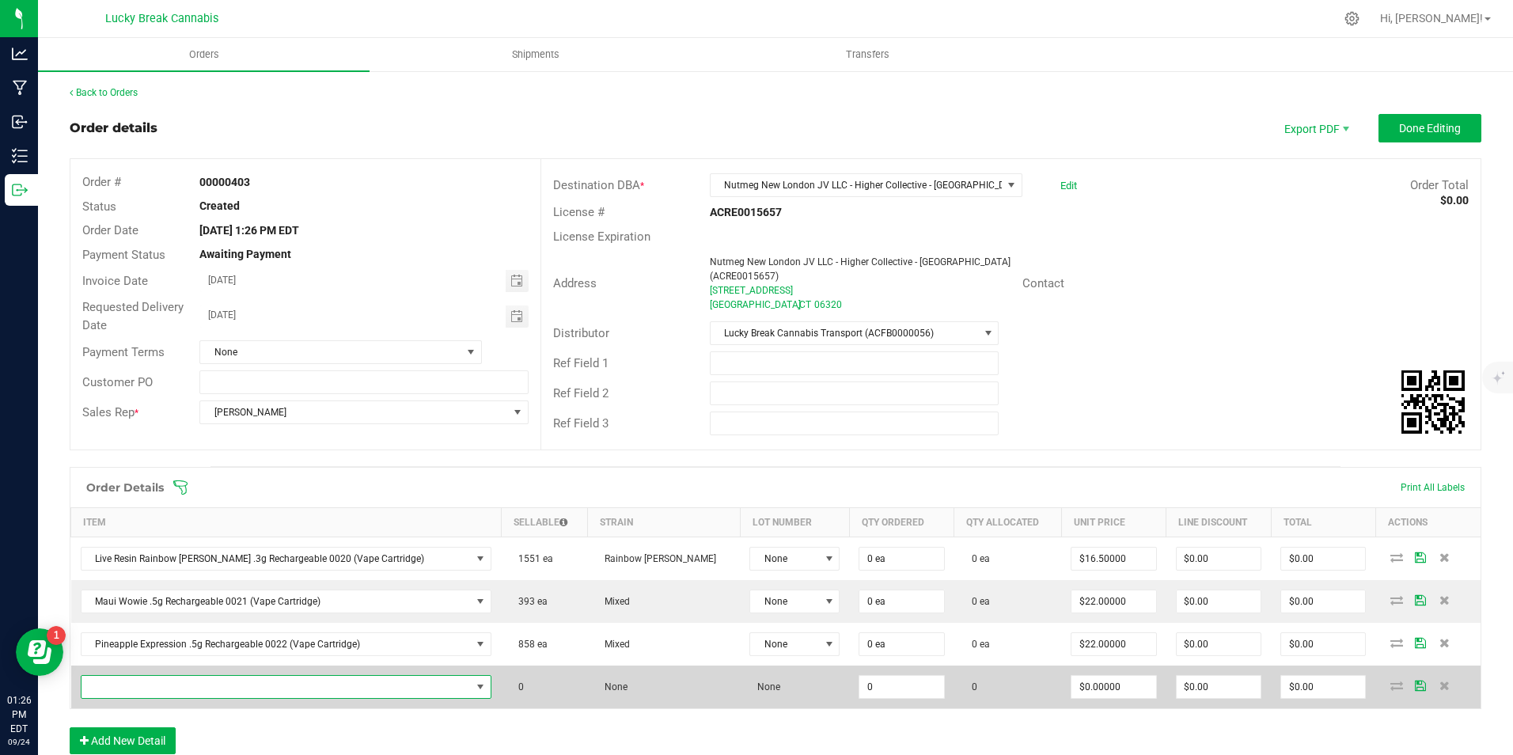
click at [212, 689] on span "NO DATA FOUND" at bounding box center [276, 687] width 390 height 22
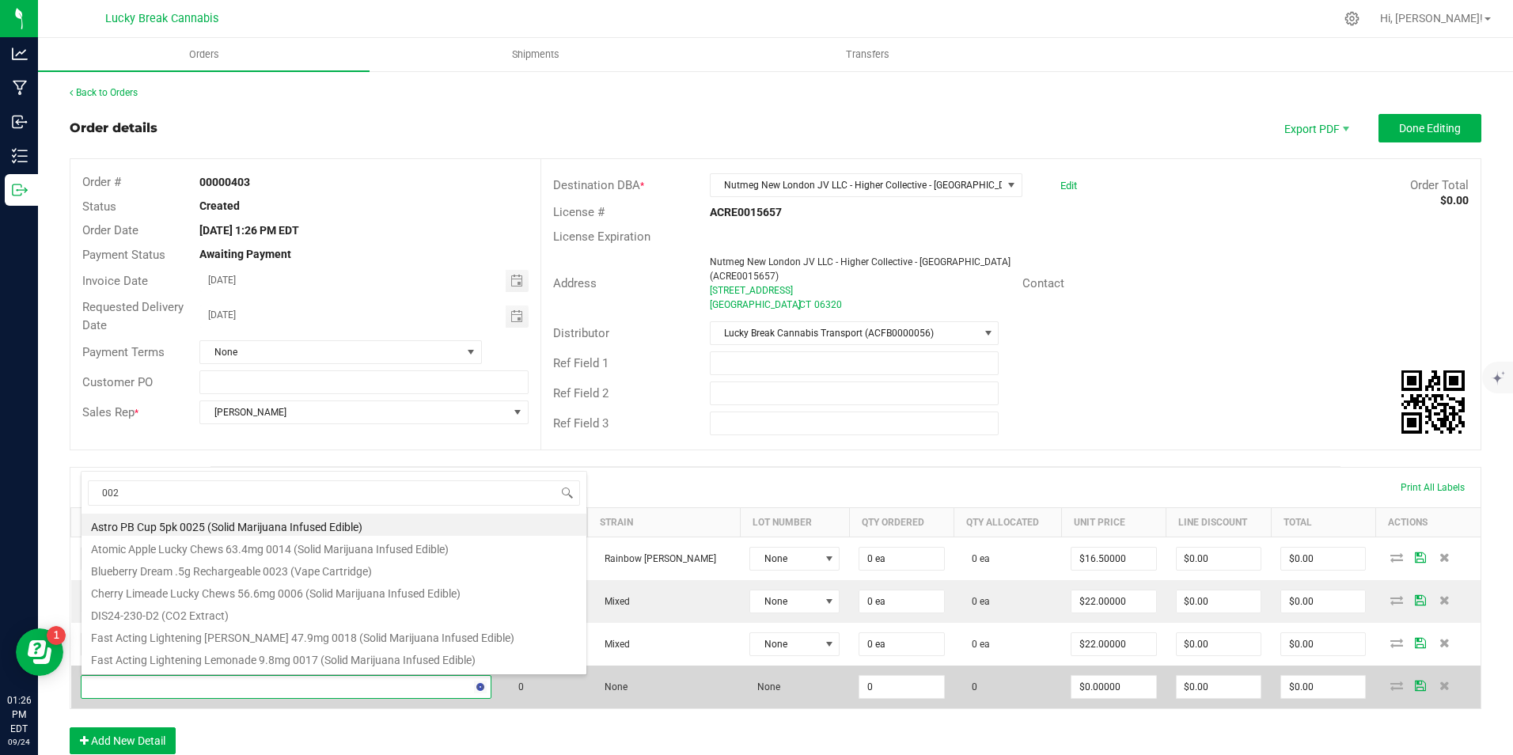
type input "0023"
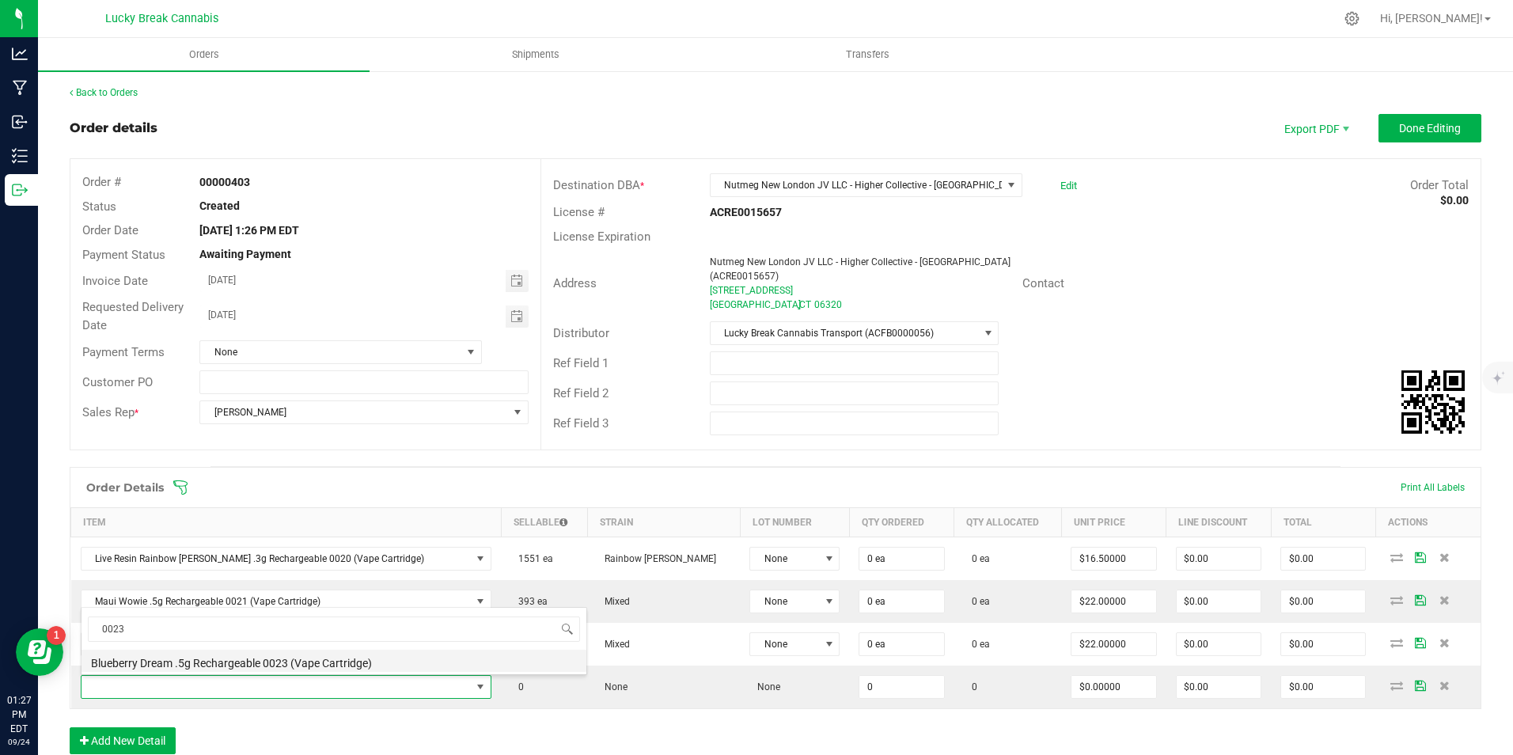
click at [271, 663] on li "Blueberry Dream .5g Rechargeable 0023 (Vape Cartridge)" at bounding box center [333, 661] width 505 height 22
type input "0 ea"
type input "$22.00000"
click at [593, 716] on div "Order Details Print All Labels Item Sellable Strain Lot Number Qty Ordered Qty …" at bounding box center [775, 618] width 1411 height 303
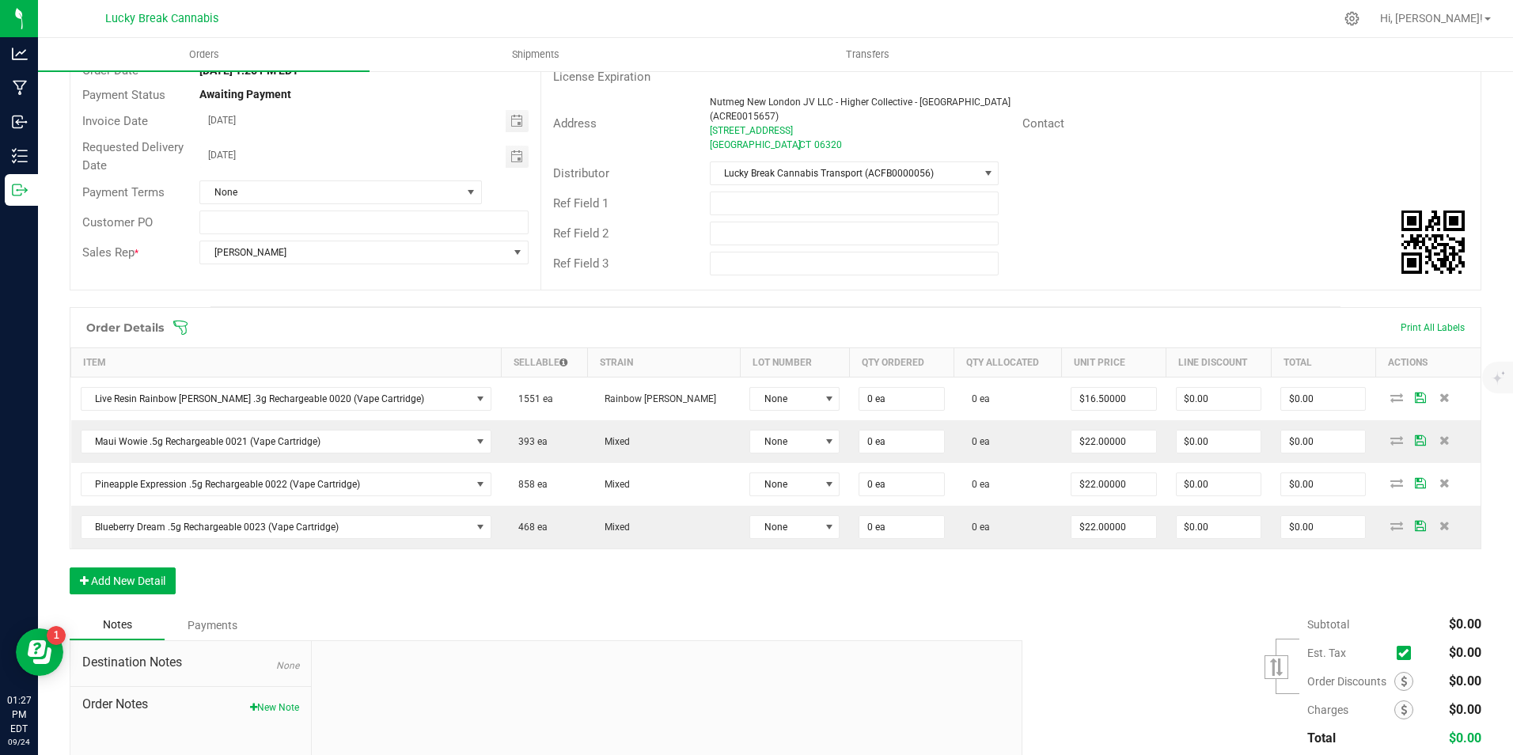
scroll to position [237, 0]
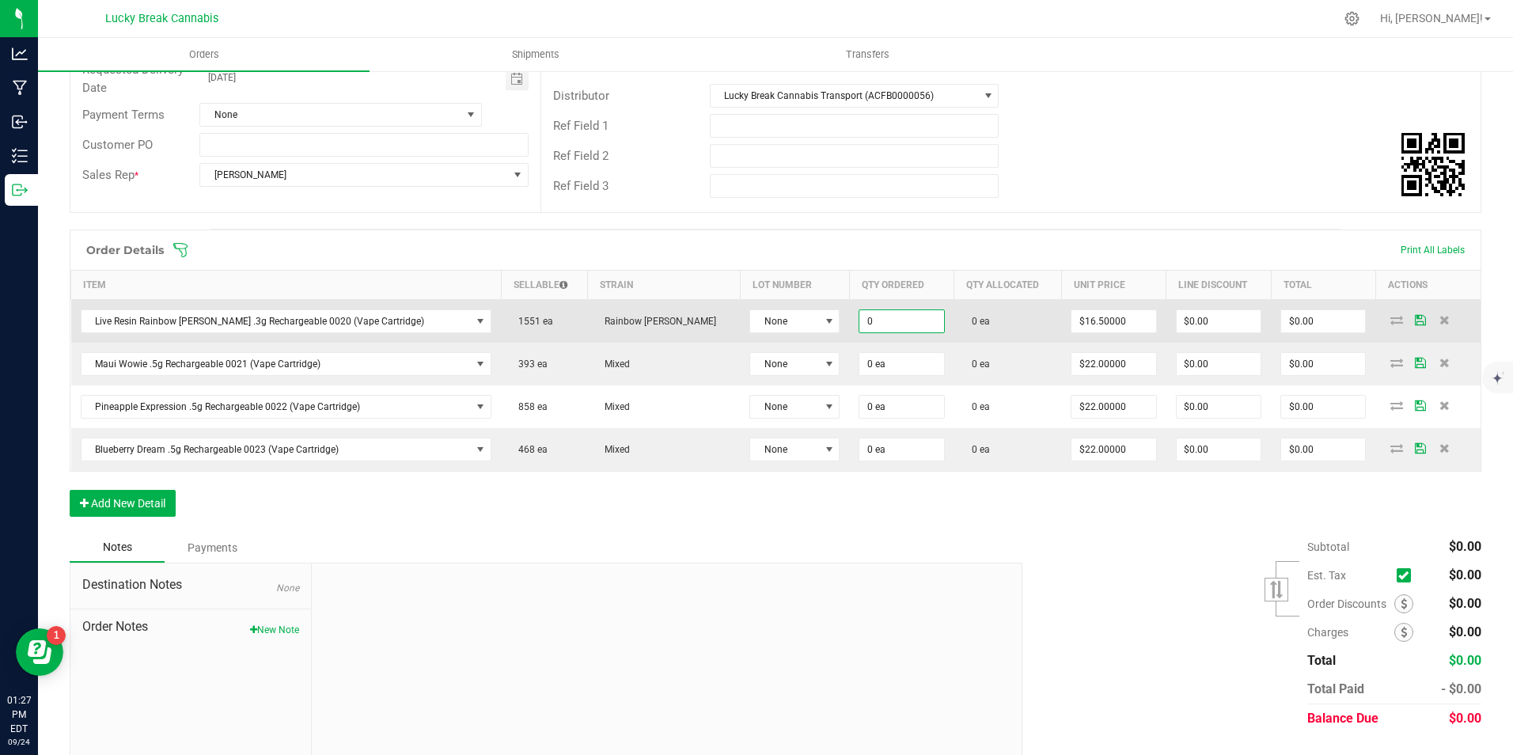
click at [859, 313] on input "0" at bounding box center [901, 321] width 84 height 22
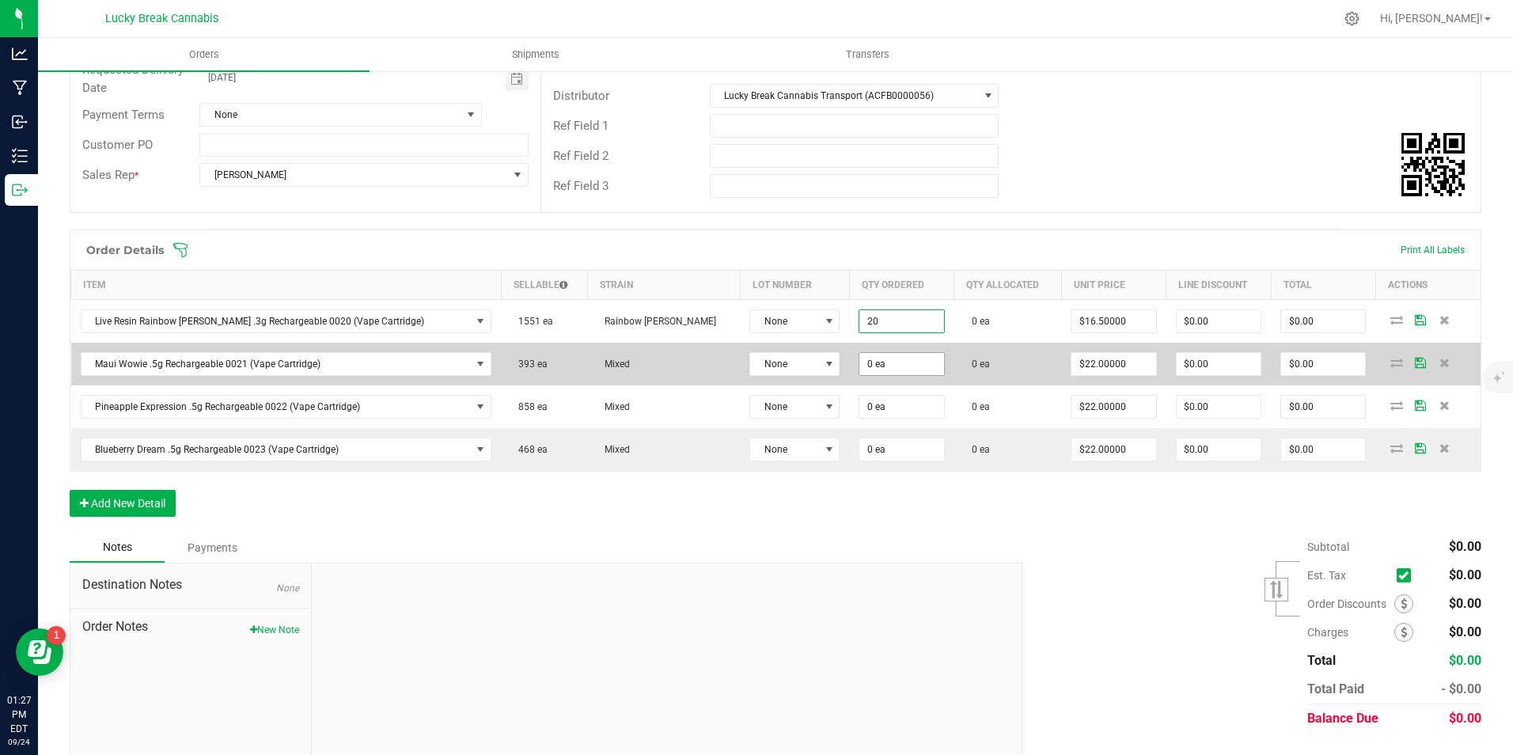
type input "20 ea"
type input "$330.00"
click at [859, 355] on input "0" at bounding box center [901, 364] width 84 height 22
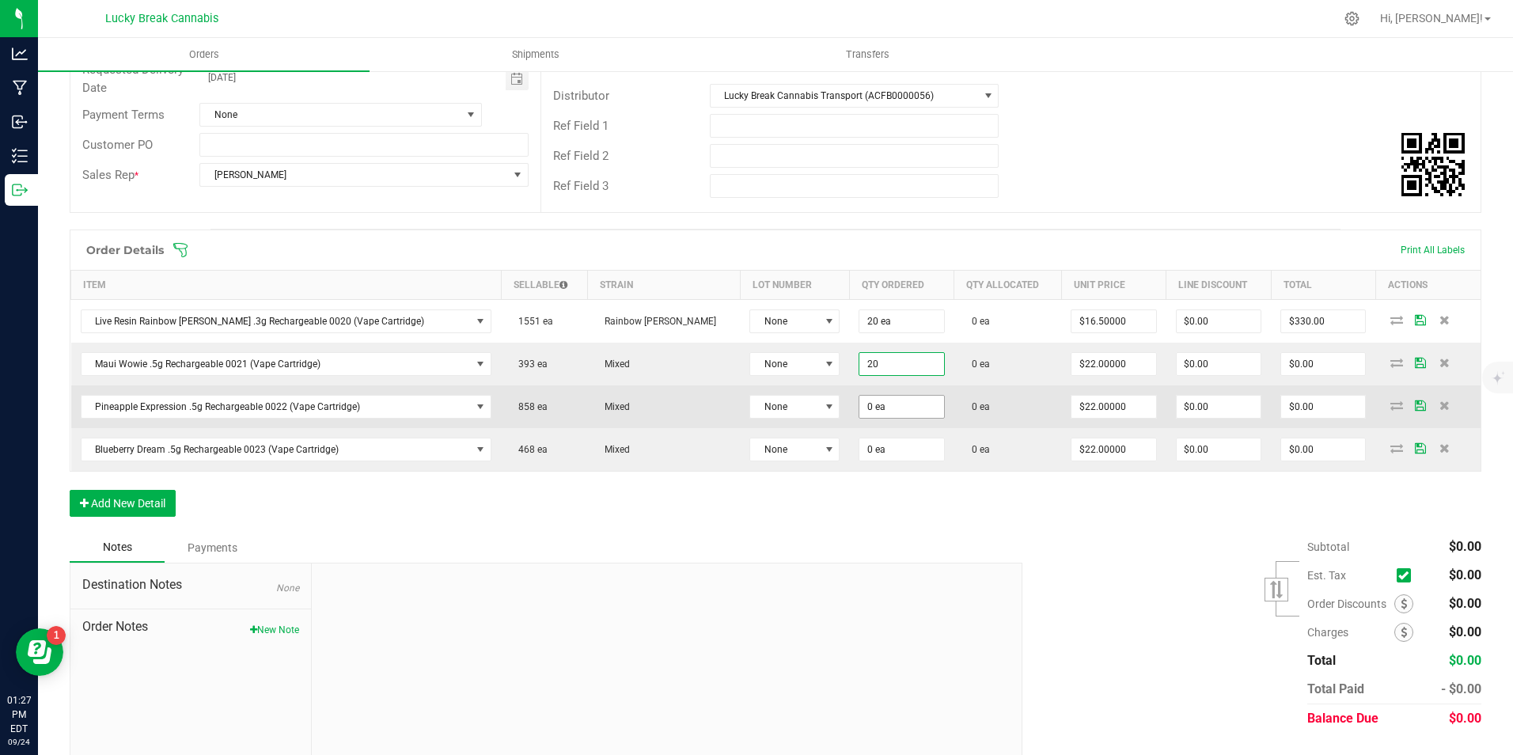
type input "20 ea"
type input "$440.00"
click at [859, 396] on input "0" at bounding box center [901, 407] width 84 height 22
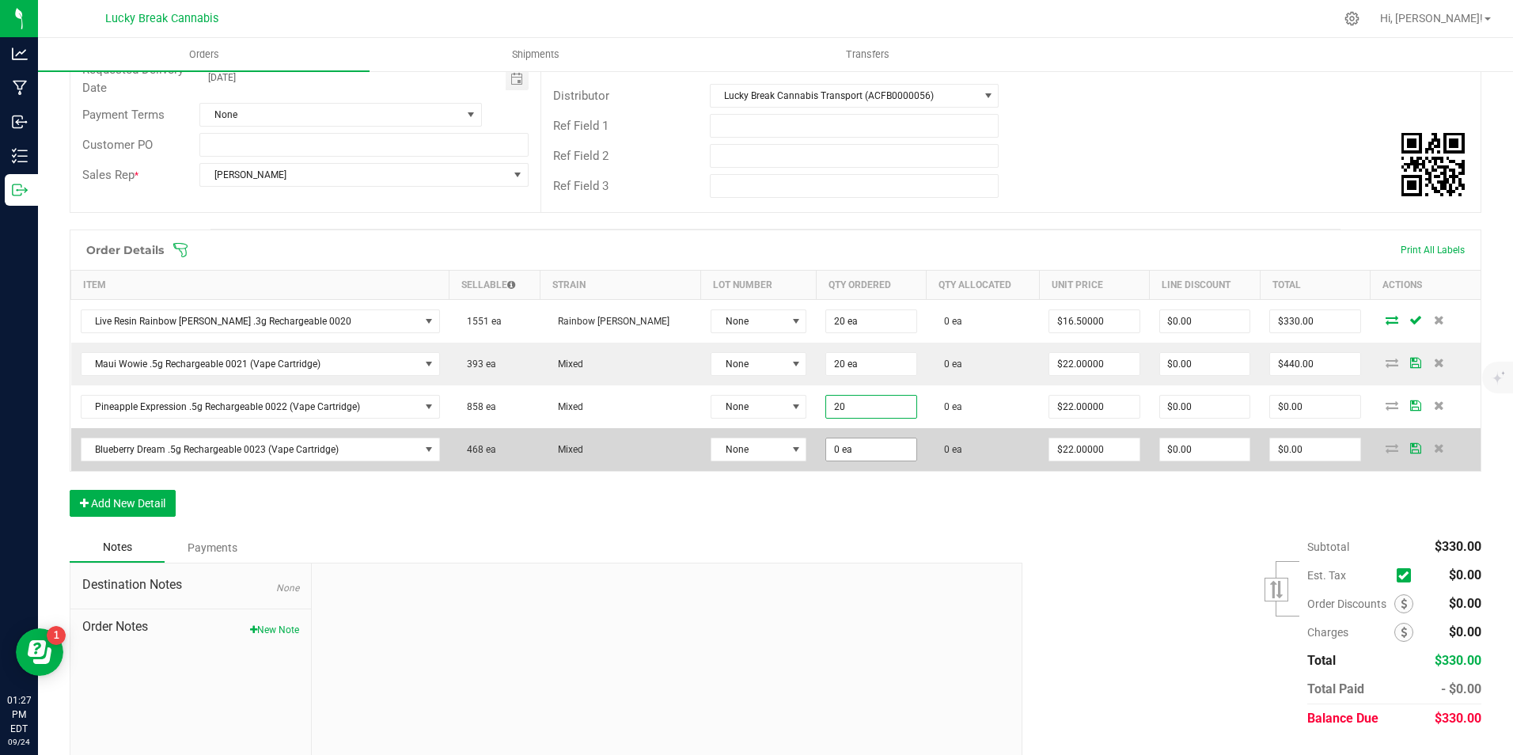
type input "20 ea"
type input "$440.00"
click at [833, 444] on input "0" at bounding box center [870, 449] width 89 height 22
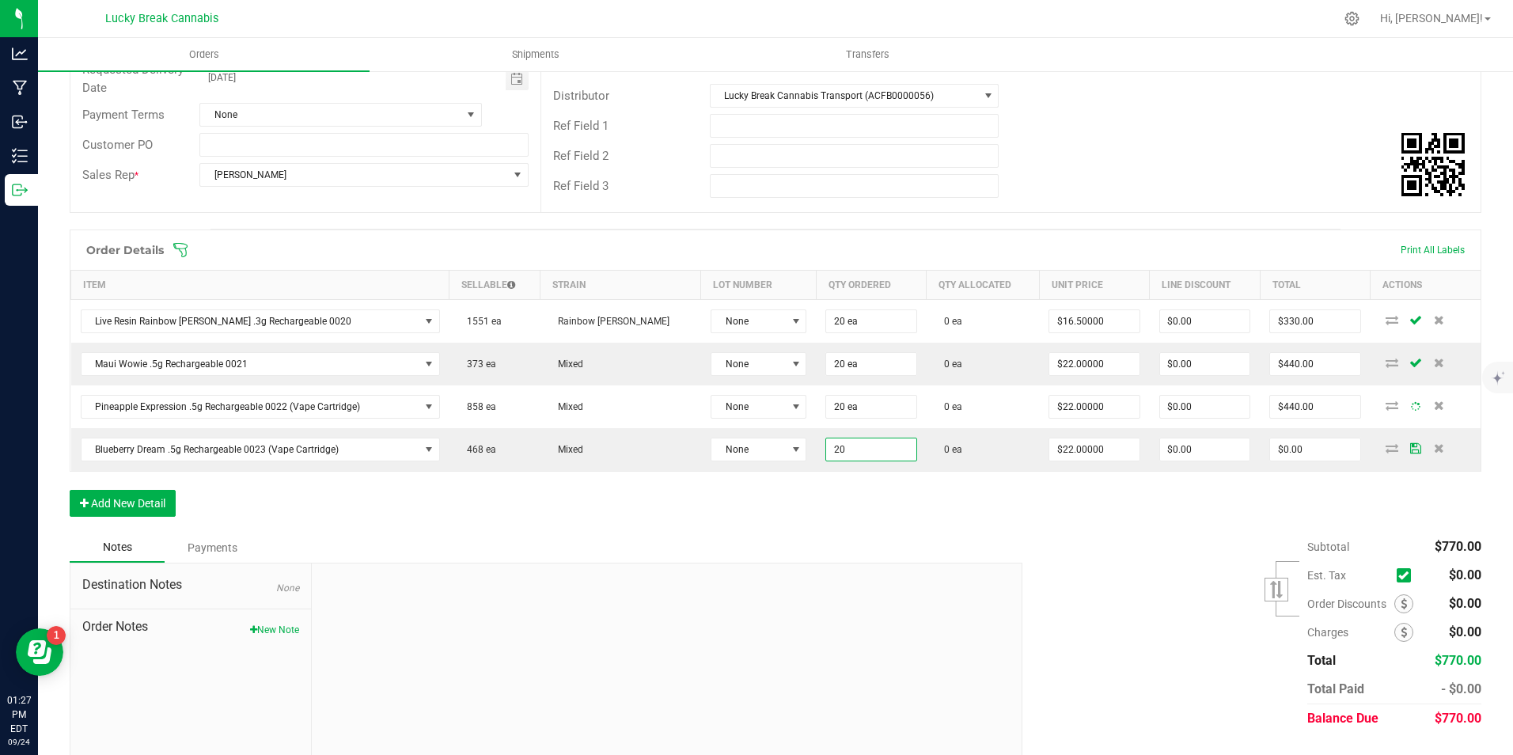
type input "20 ea"
type input "$440.00"
click at [902, 521] on div "Order Details Print All Labels Item Sellable Strain Lot Number Qty Ordered Qty …" at bounding box center [775, 380] width 1411 height 303
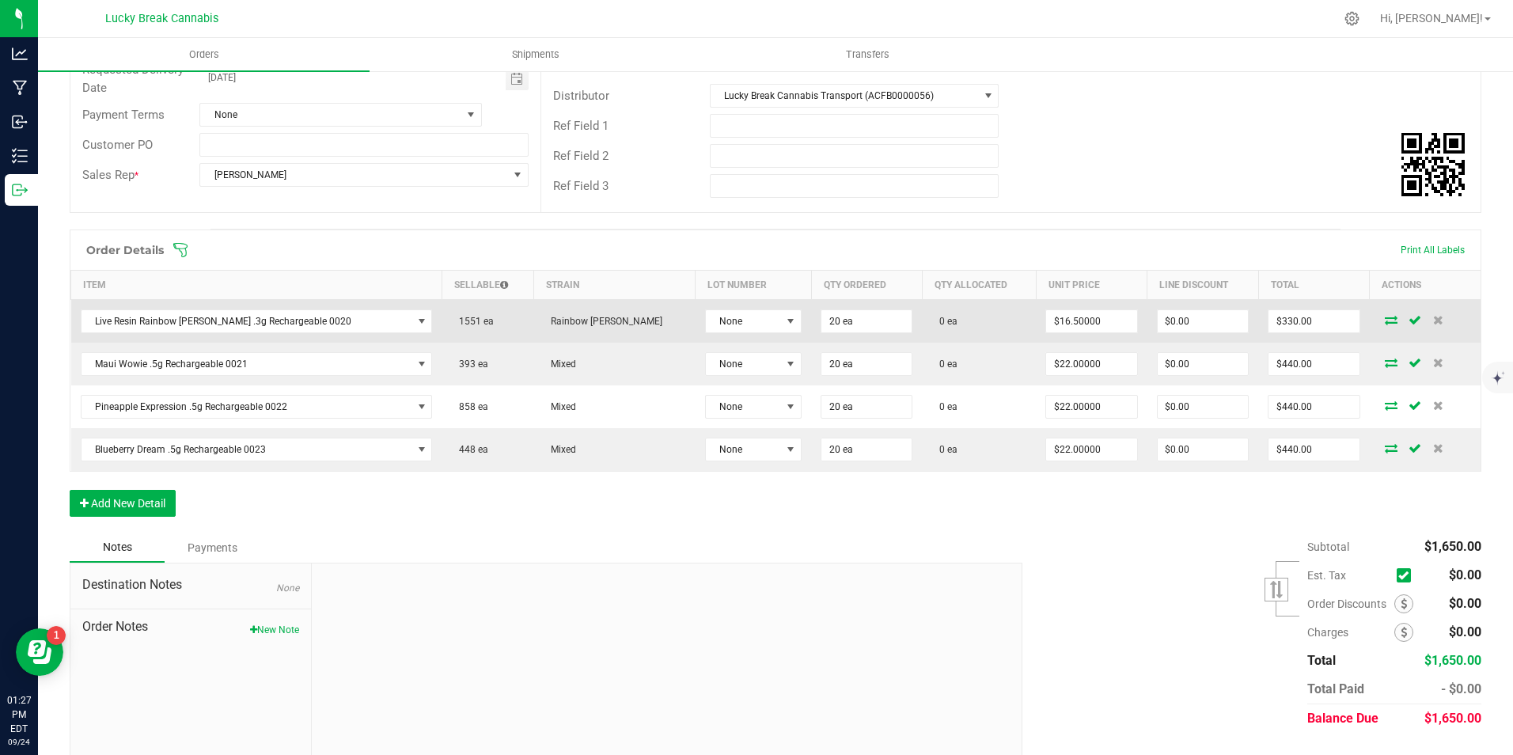
click at [1384, 323] on icon at bounding box center [1390, 319] width 13 height 9
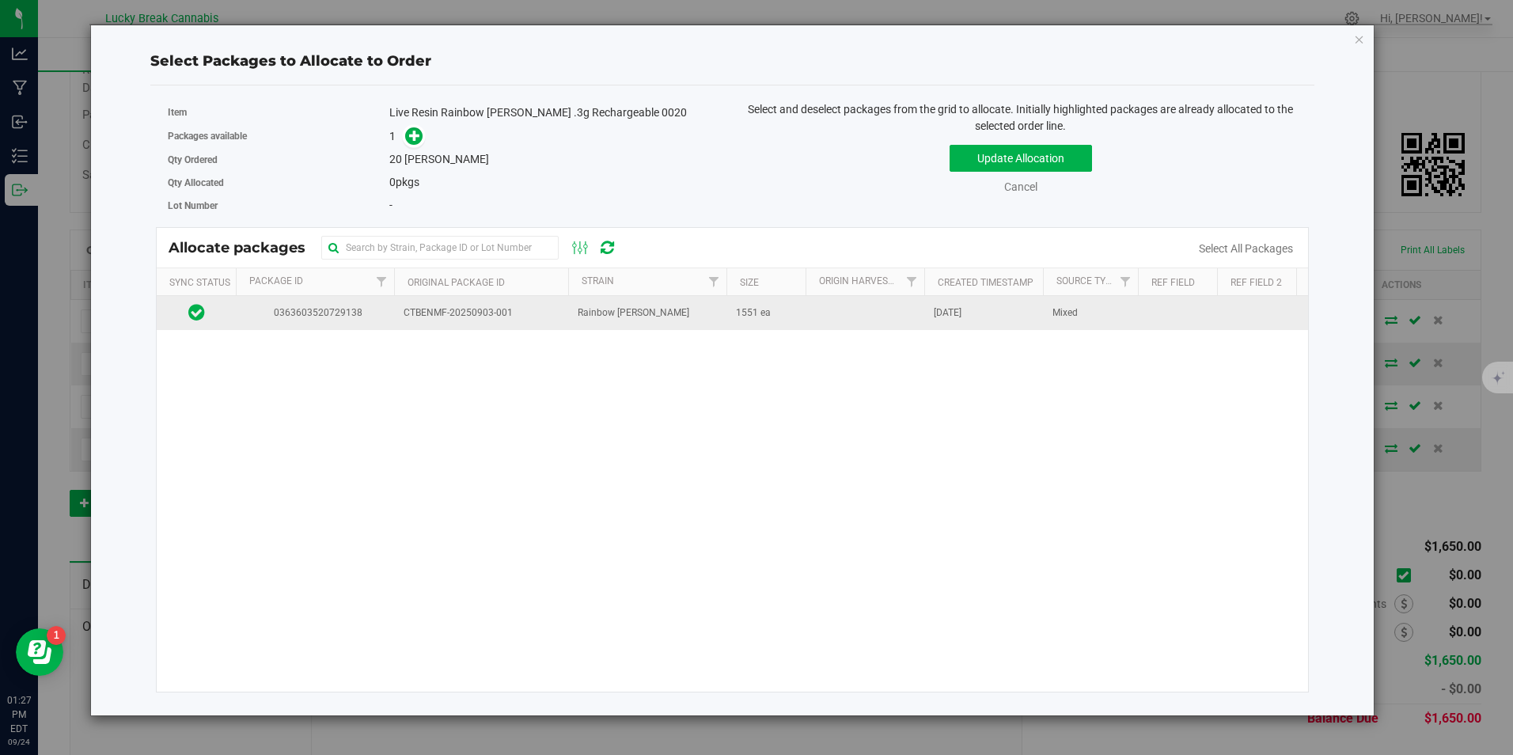
click at [674, 318] on td "Rainbow Boltz" at bounding box center [647, 313] width 158 height 34
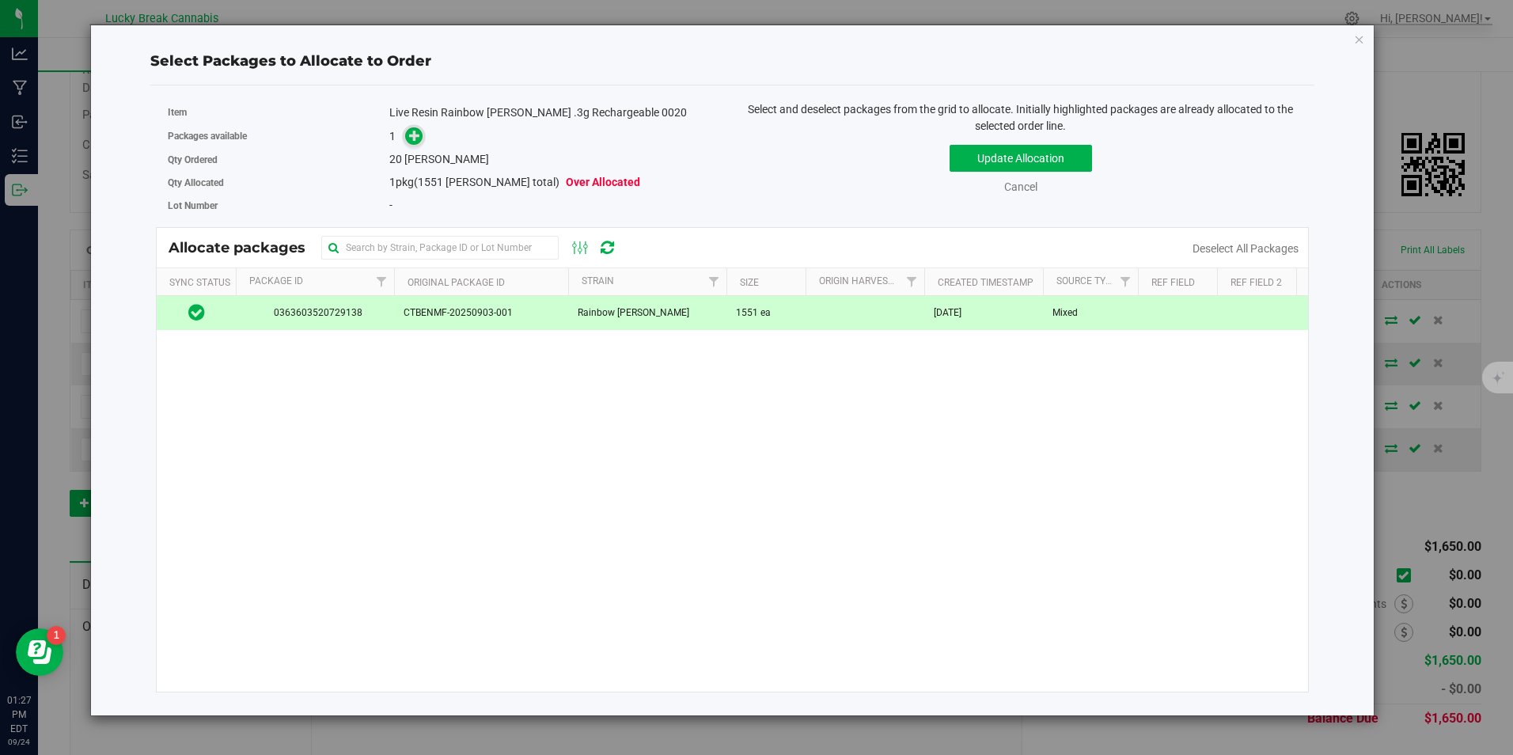
click at [411, 132] on icon at bounding box center [414, 135] width 11 height 11
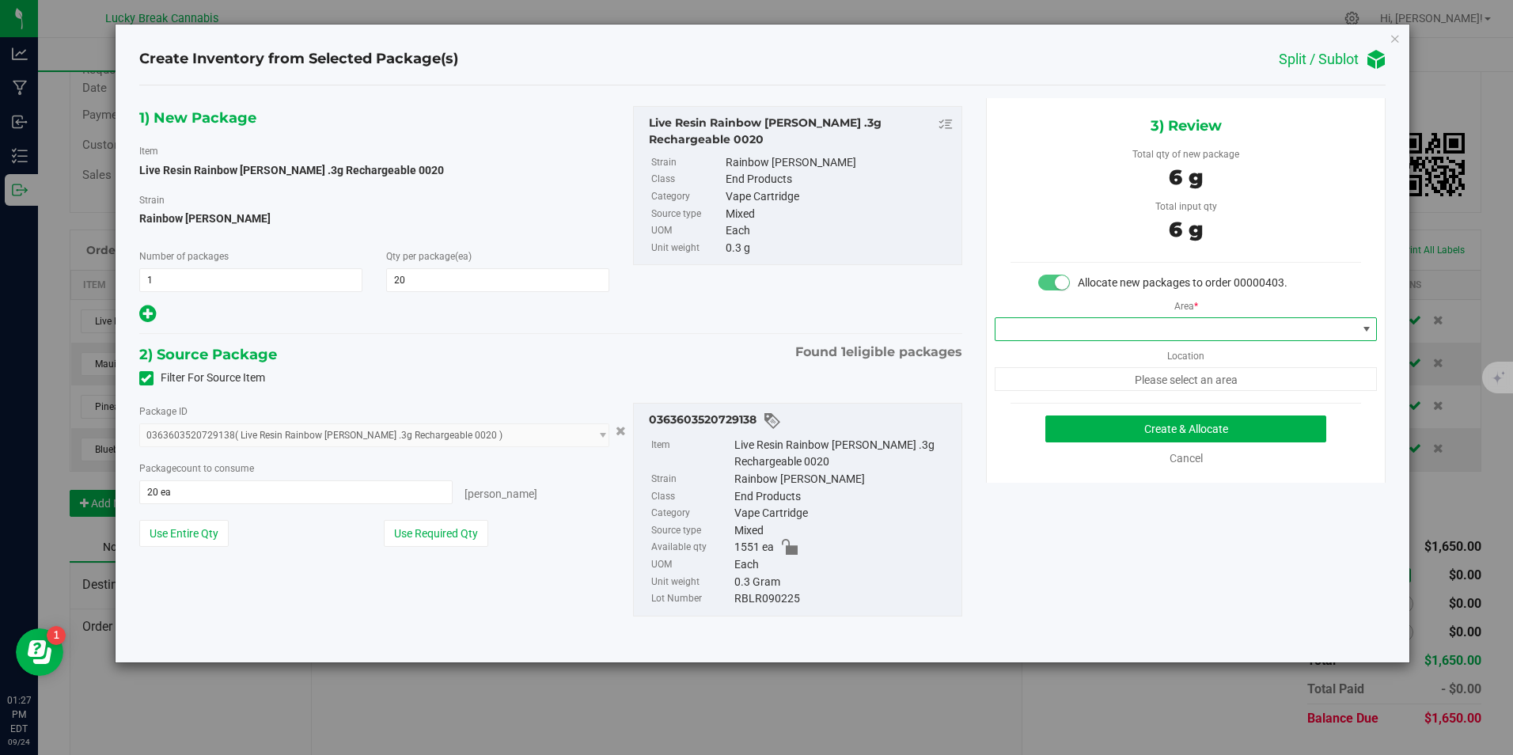
click at [1089, 337] on span at bounding box center [1175, 329] width 361 height 22
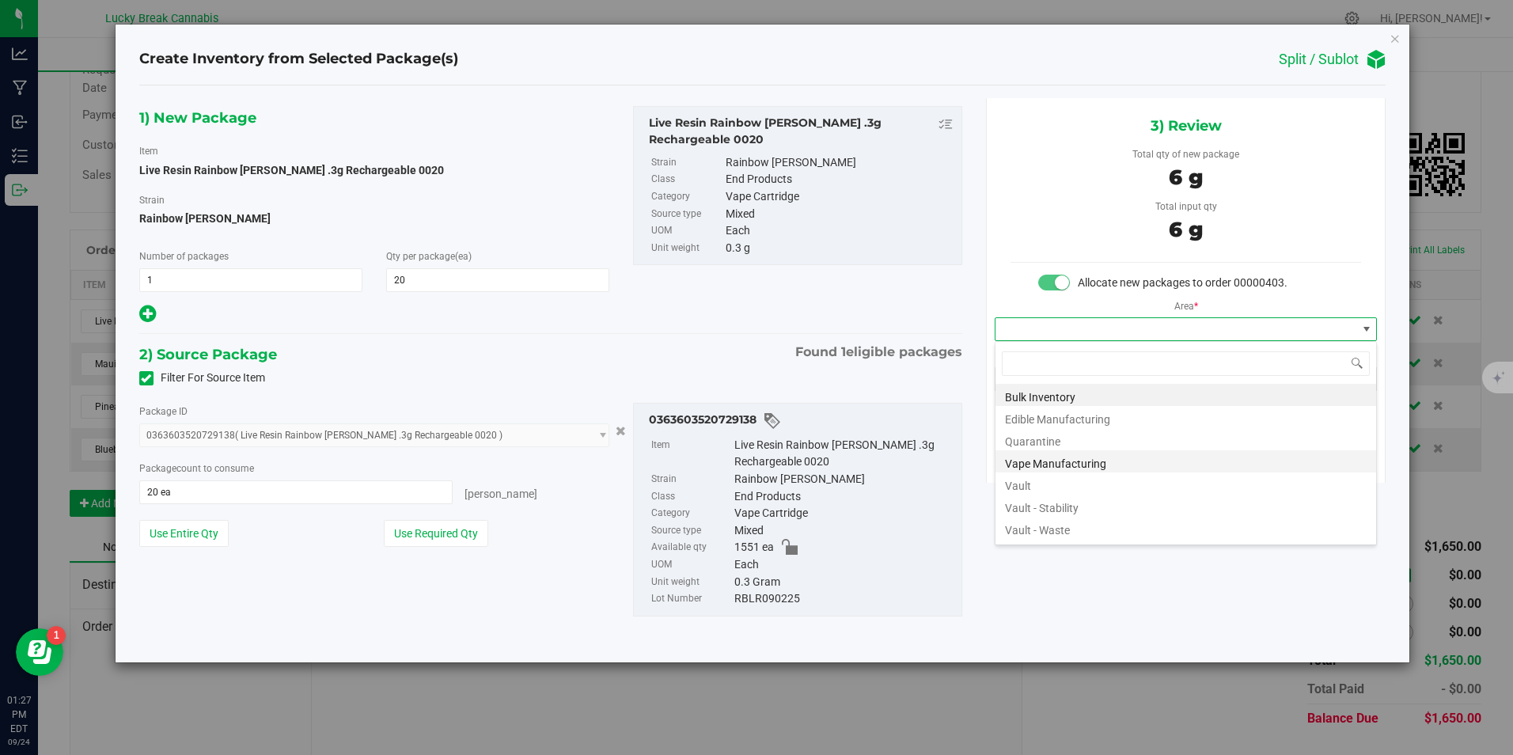
scroll to position [24, 383]
click at [1044, 486] on li "Vault" at bounding box center [1185, 483] width 381 height 22
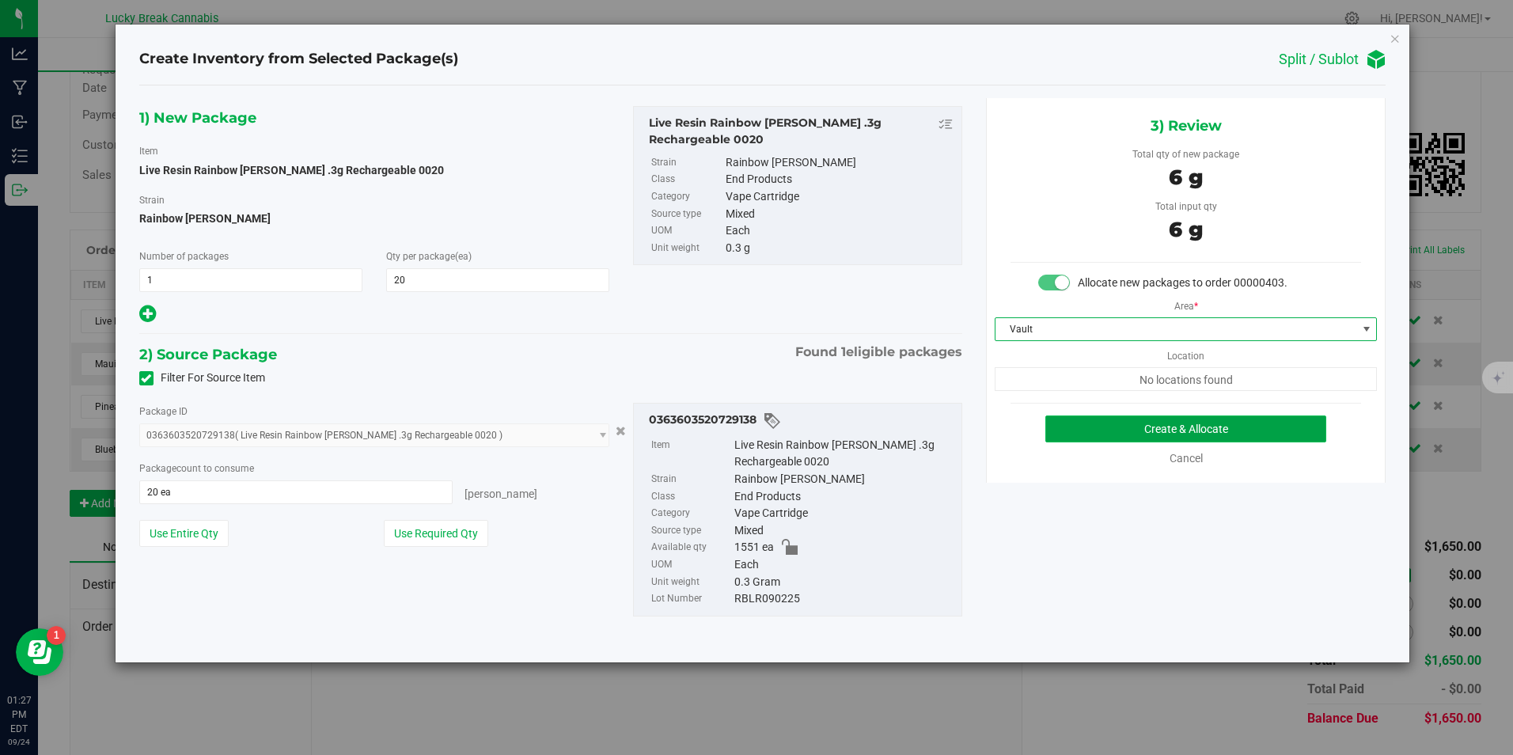
click at [1119, 424] on button "Create & Allocate" at bounding box center [1185, 428] width 281 height 27
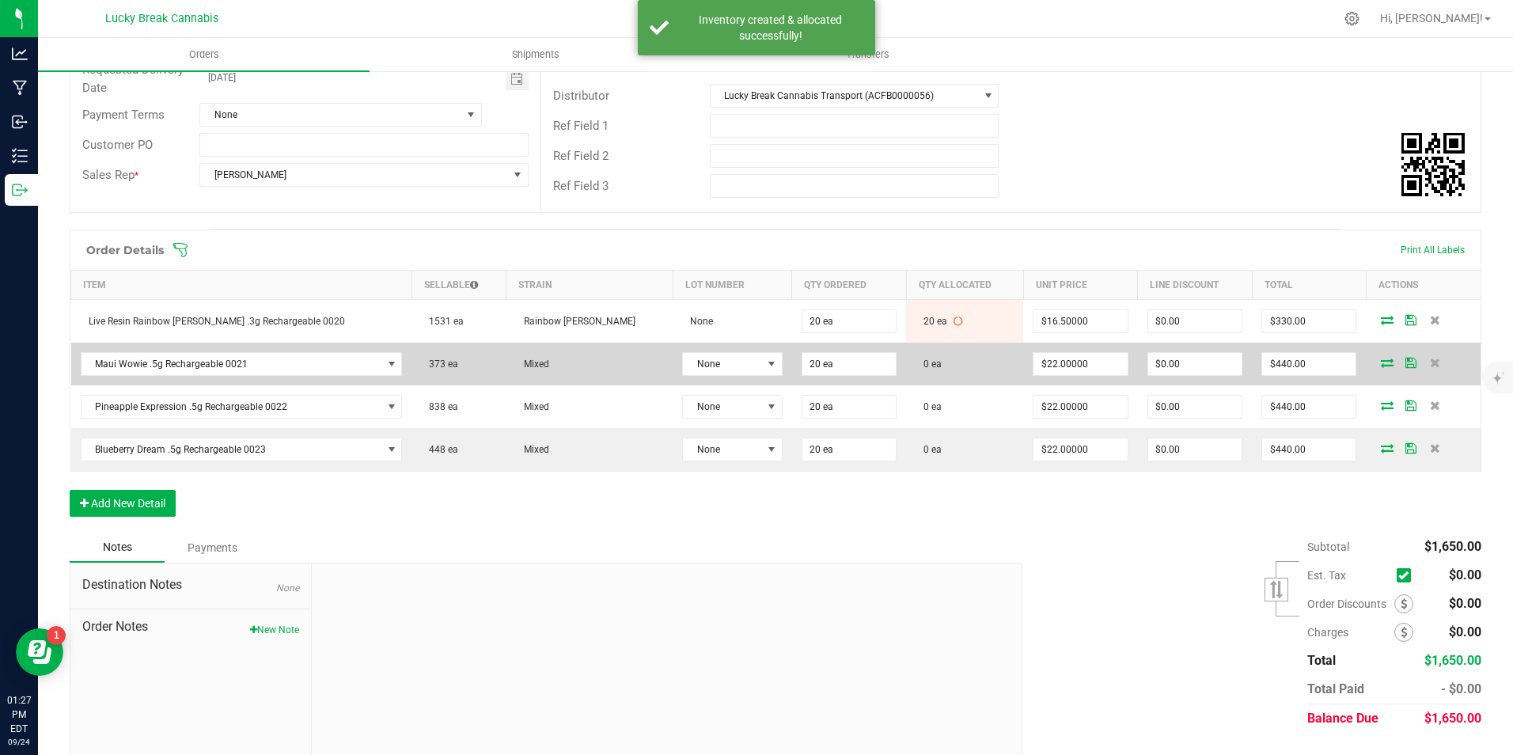
click at [1381, 366] on icon at bounding box center [1387, 362] width 13 height 9
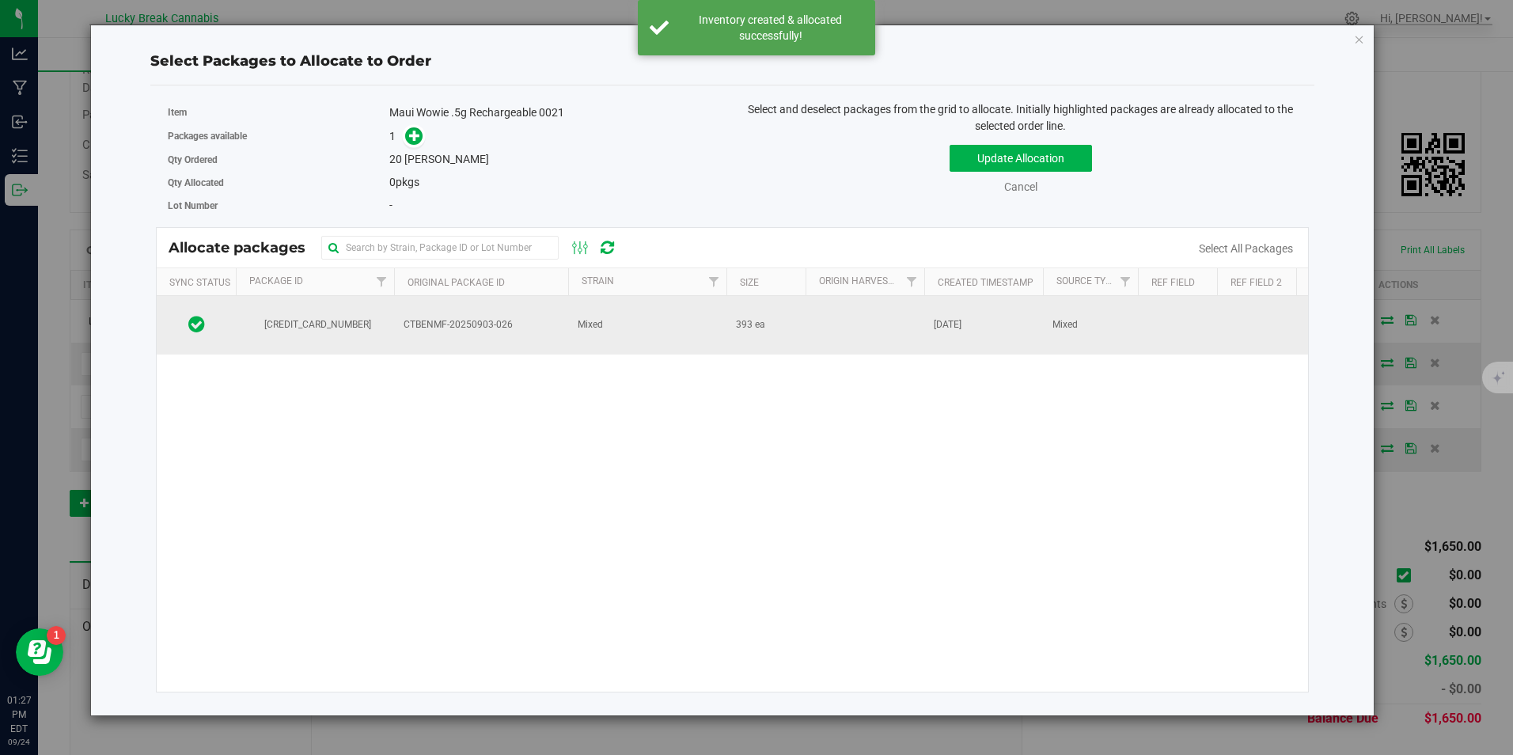
click at [594, 324] on span "Mixed" at bounding box center [590, 324] width 25 height 15
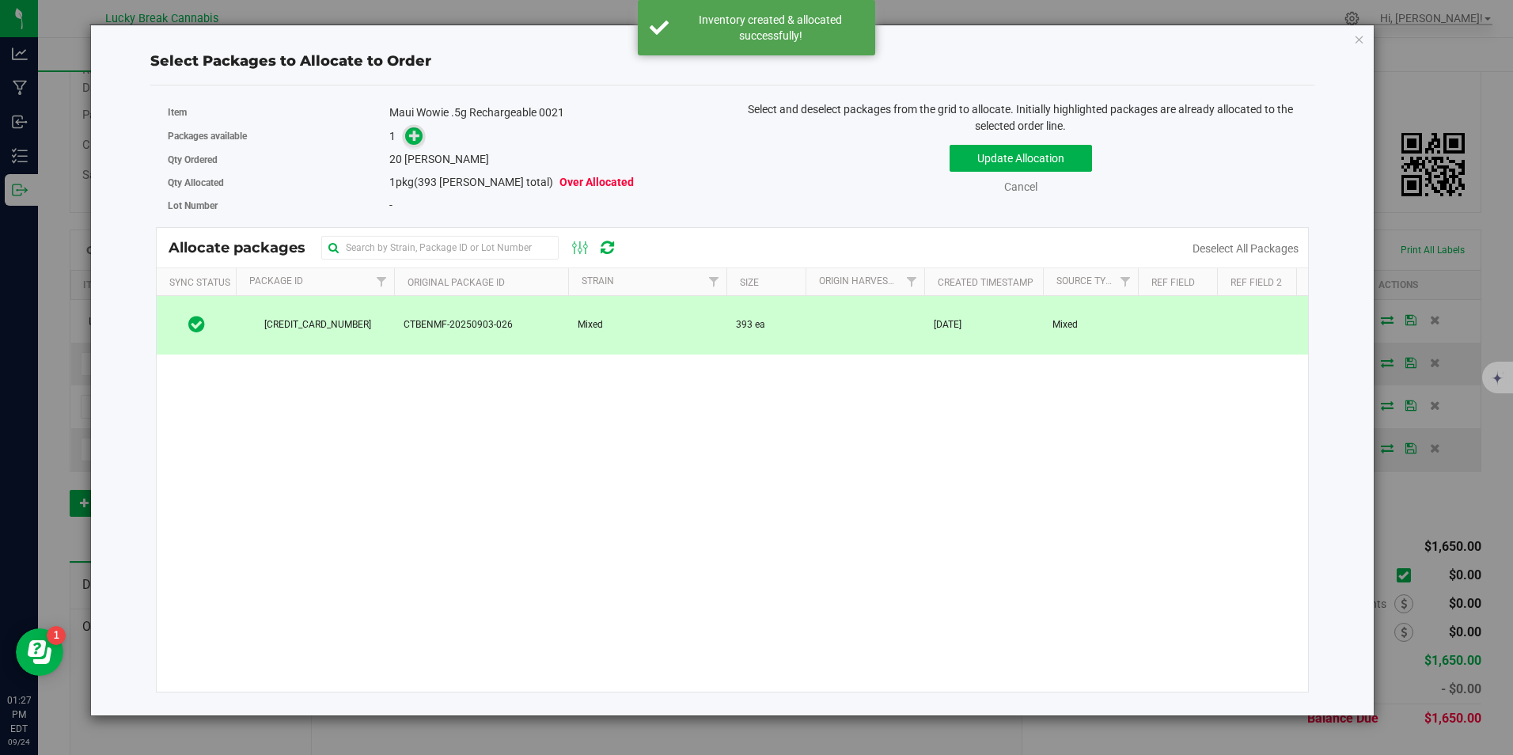
click at [416, 131] on icon at bounding box center [414, 135] width 11 height 11
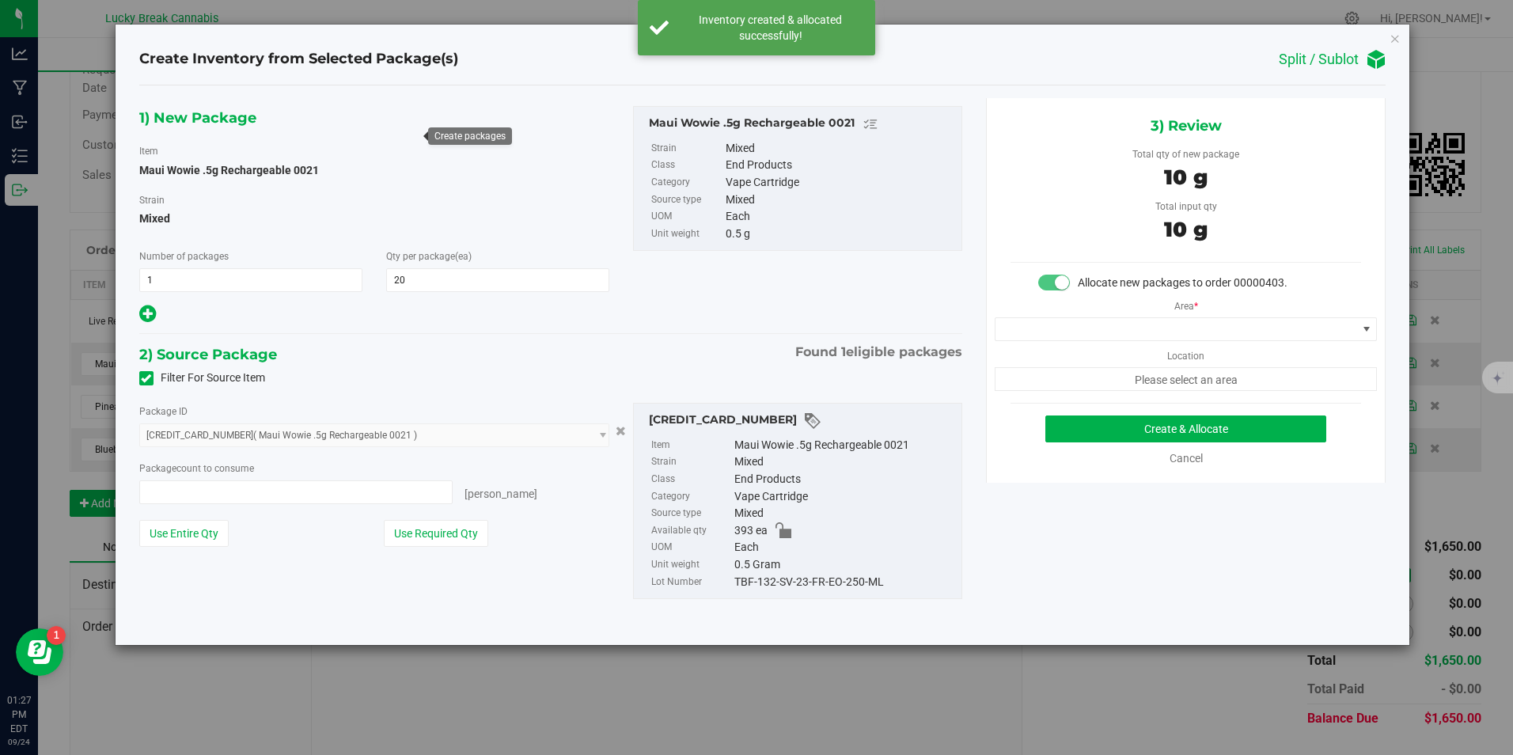
type input "20 ea"
click at [1129, 336] on span at bounding box center [1175, 329] width 361 height 22
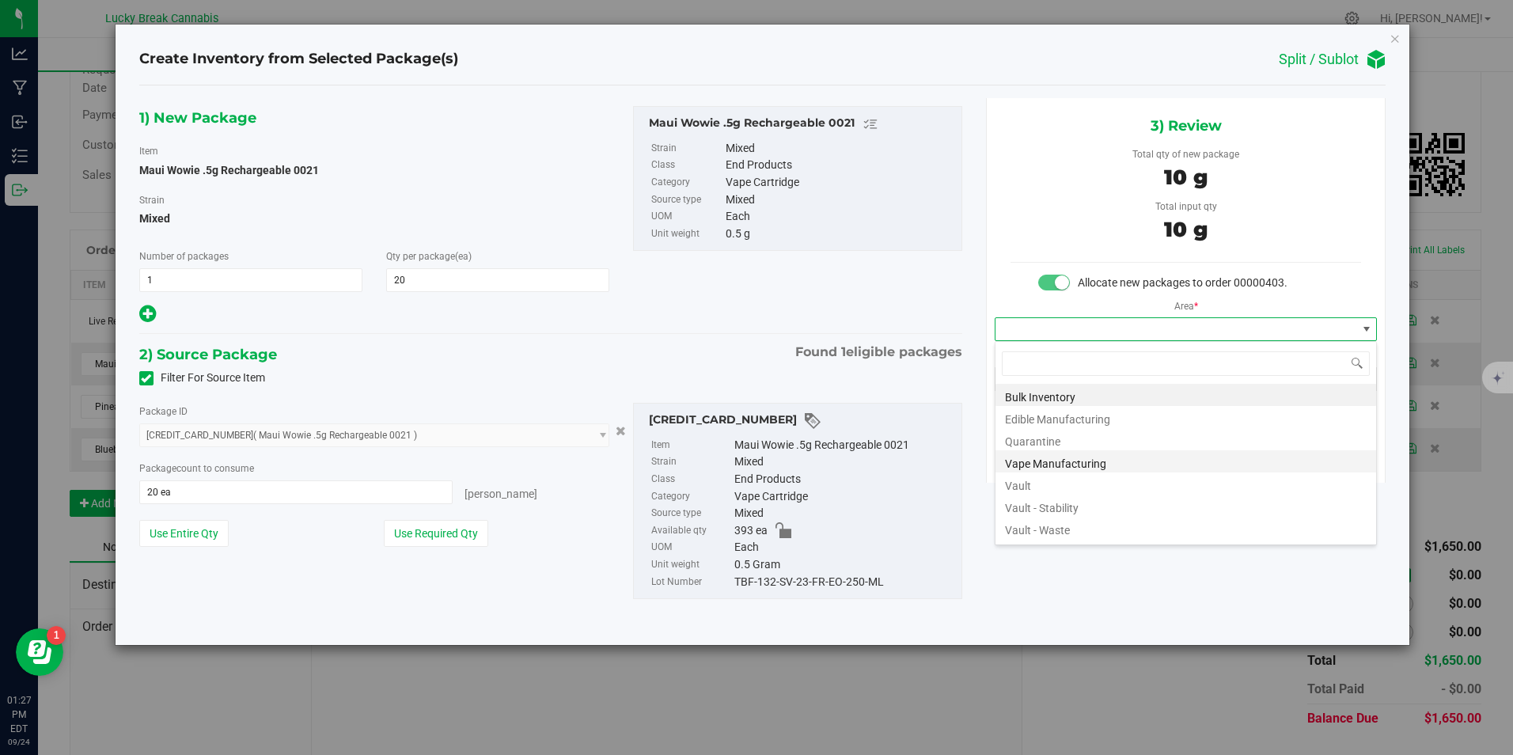
scroll to position [24, 383]
click at [1030, 480] on li "Vault" at bounding box center [1185, 483] width 381 height 22
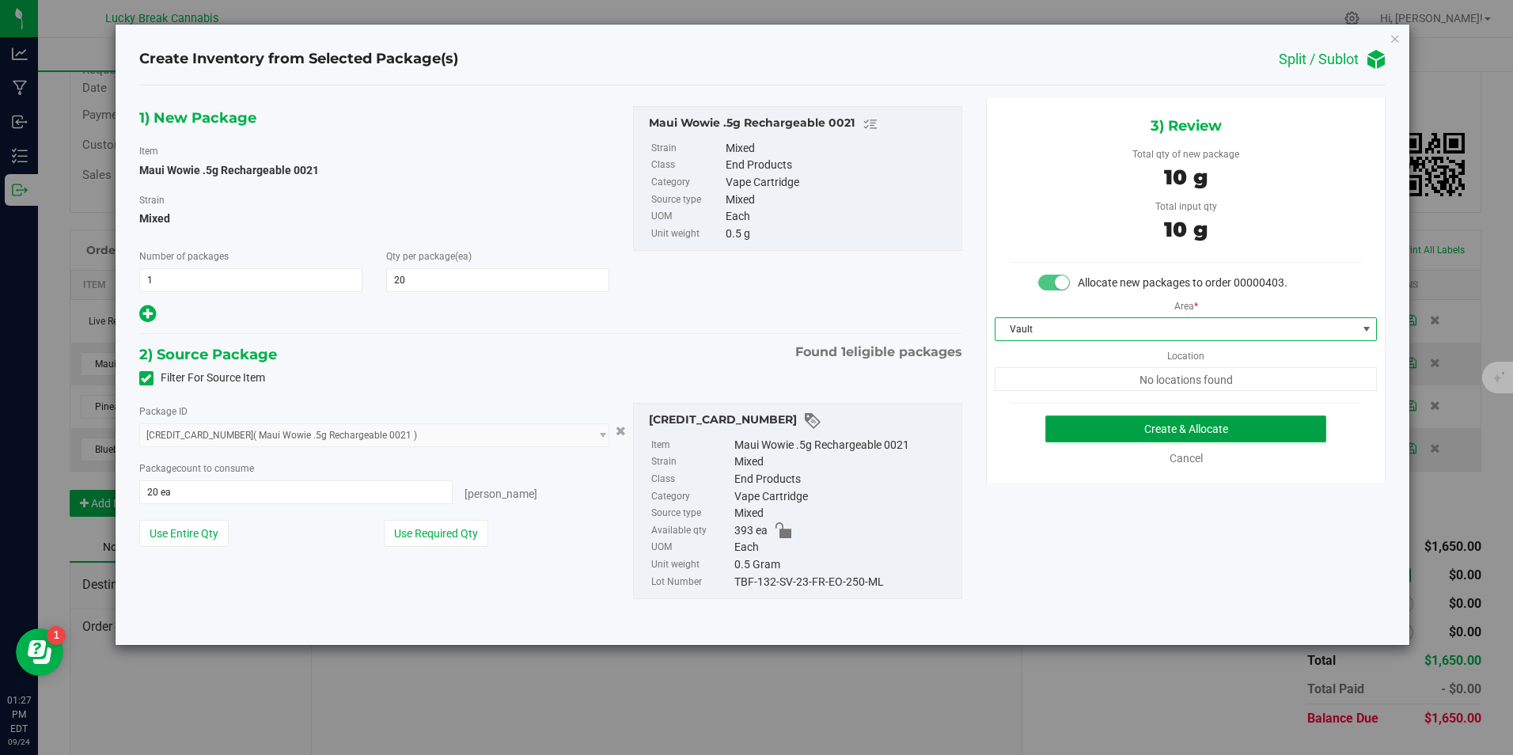
click at [1076, 434] on button "Create & Allocate" at bounding box center [1185, 428] width 281 height 27
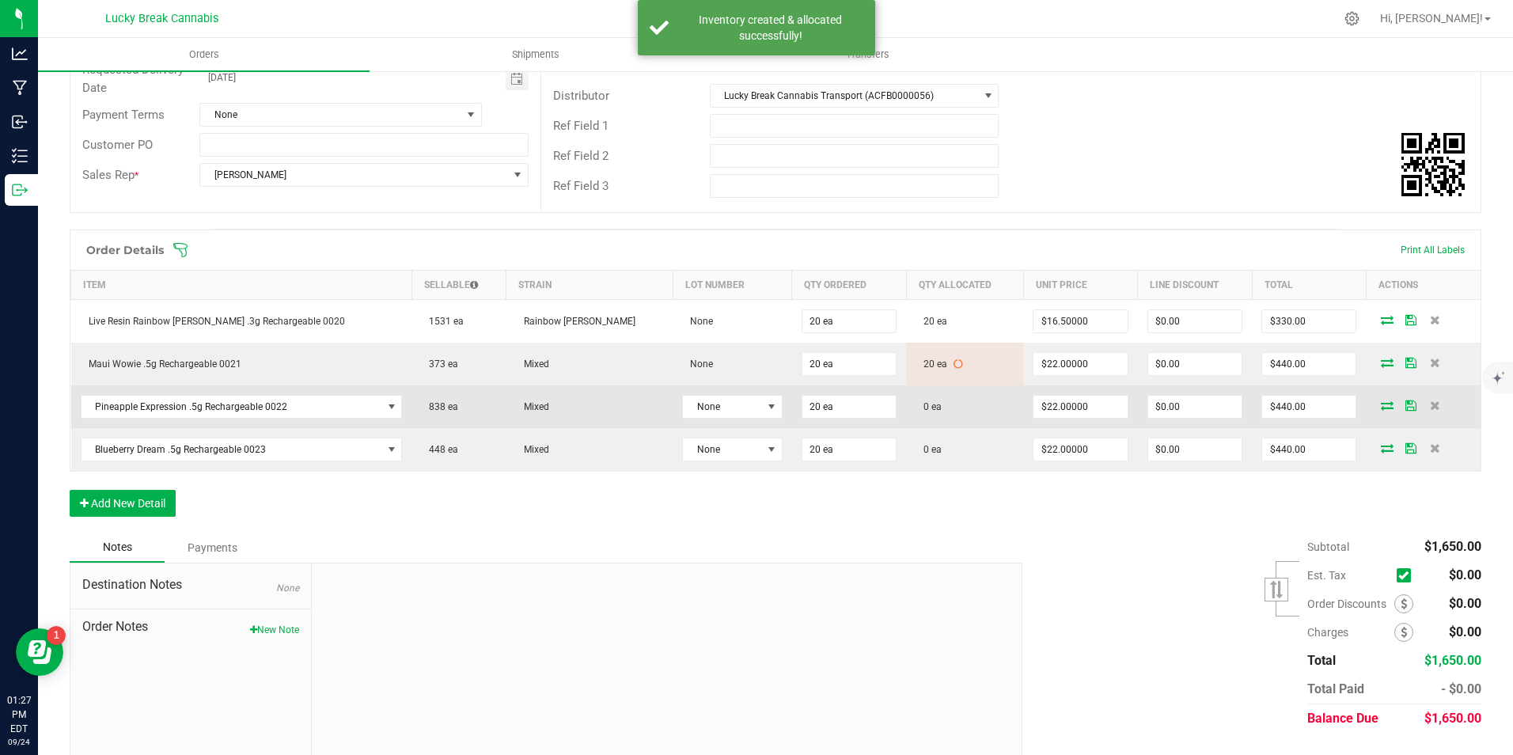
click at [1381, 403] on icon at bounding box center [1387, 404] width 13 height 9
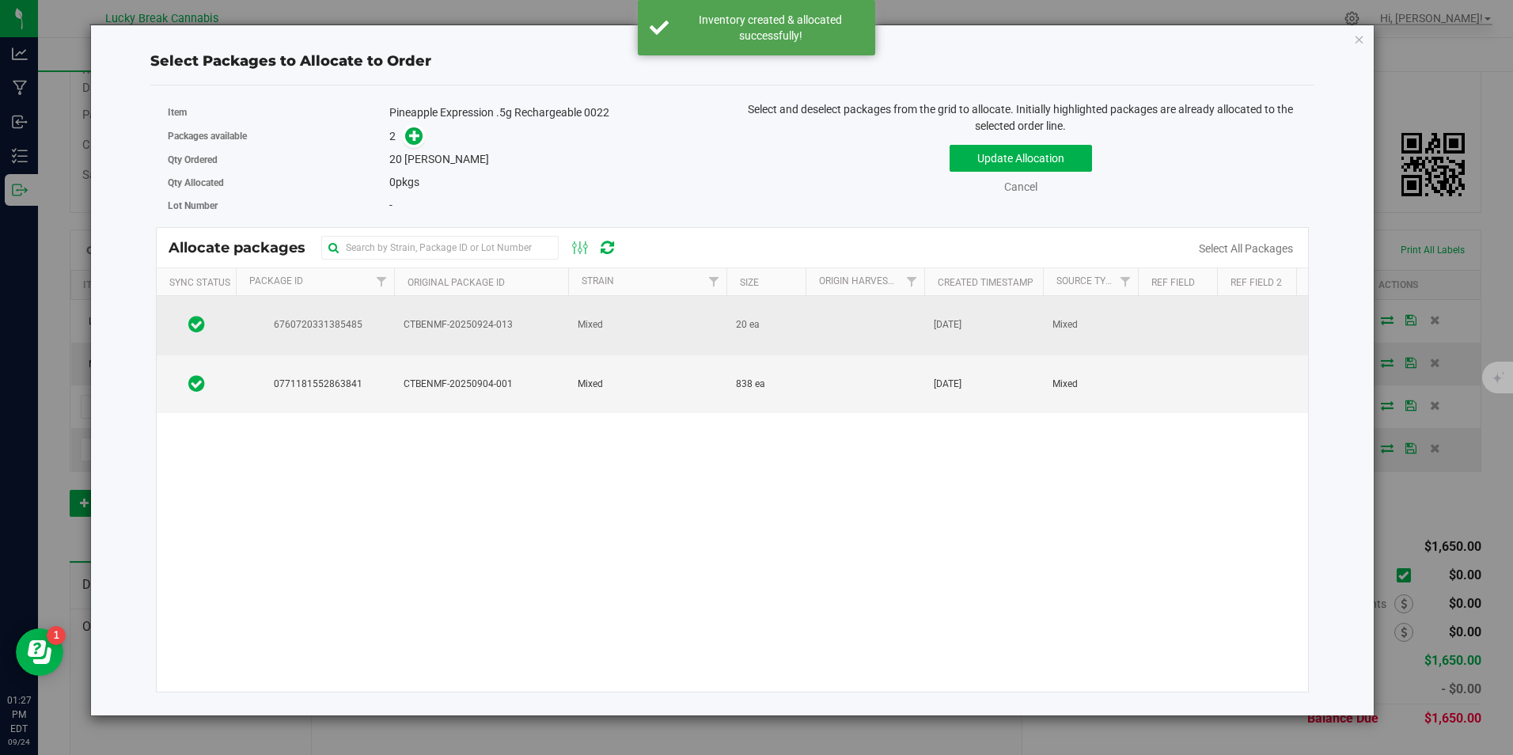
click at [712, 326] on td "Mixed" at bounding box center [647, 325] width 158 height 59
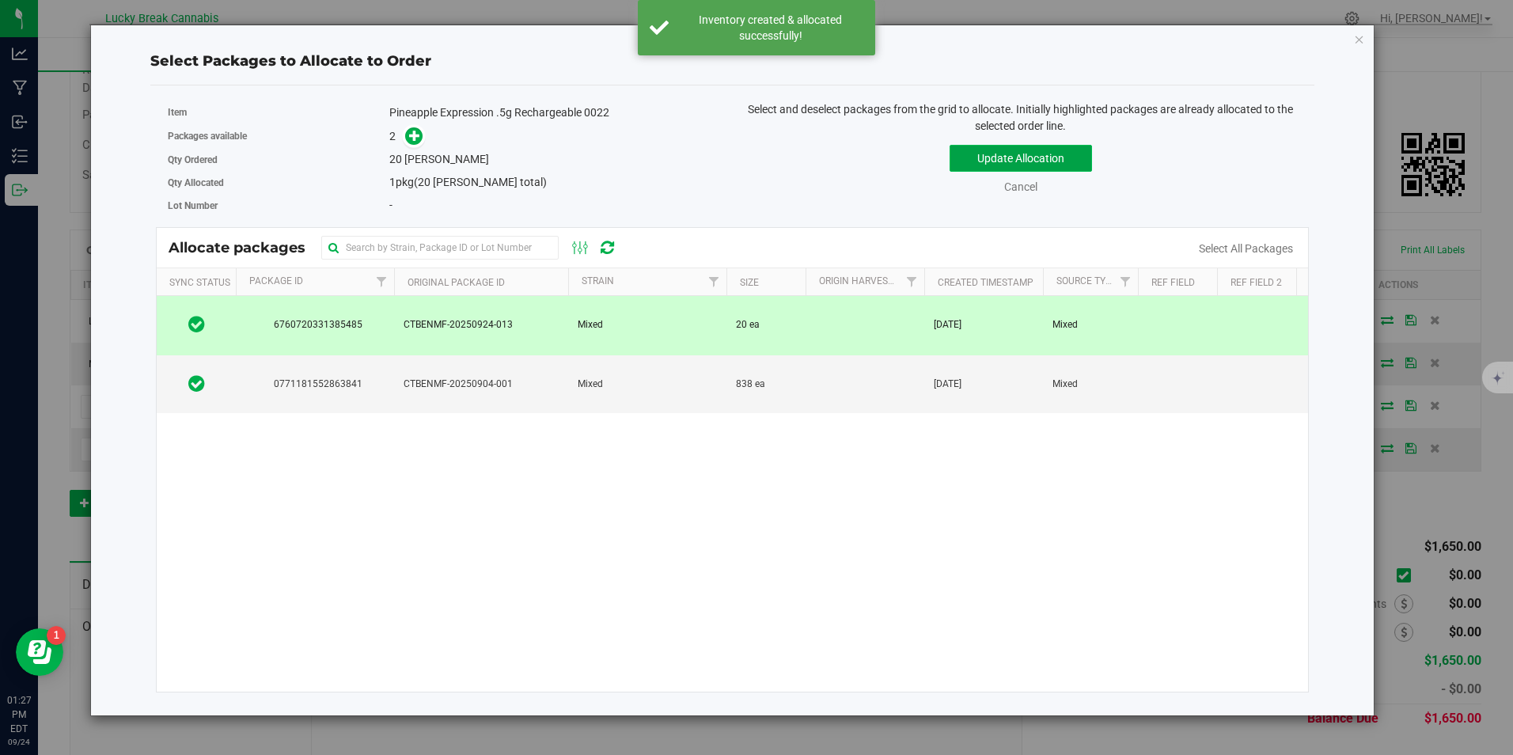
click at [1057, 153] on button "Update Allocation" at bounding box center [1020, 158] width 142 height 27
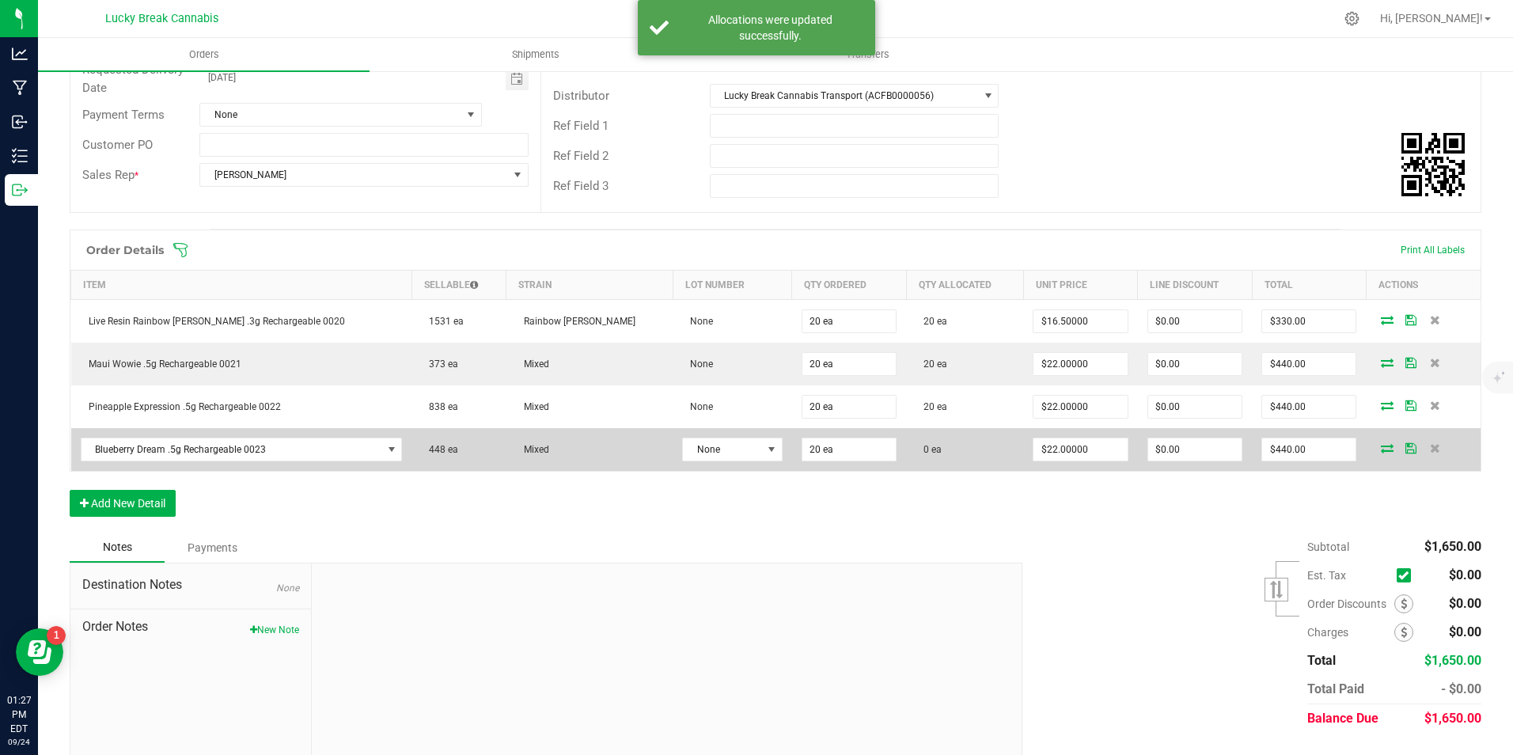
click at [1381, 446] on icon at bounding box center [1387, 447] width 13 height 9
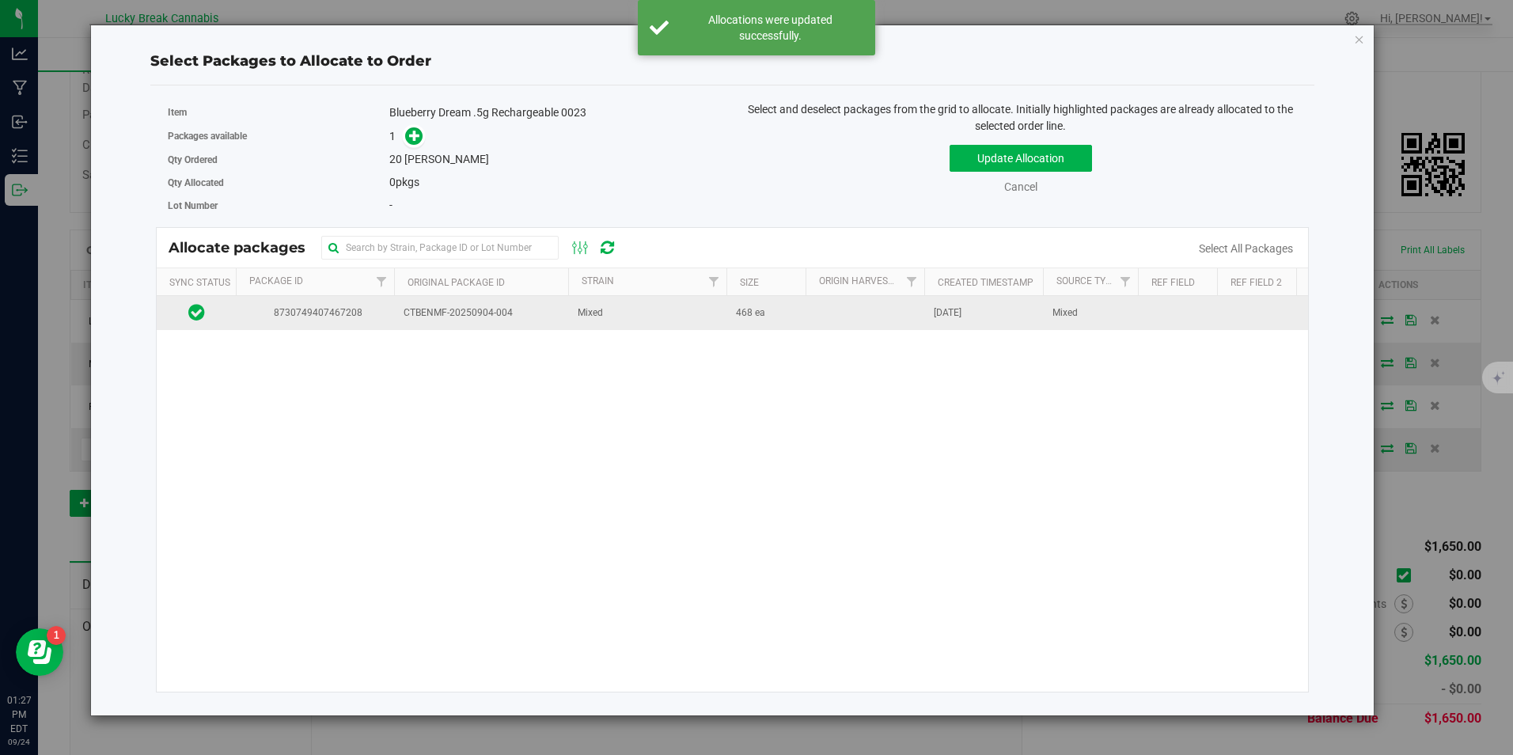
click at [554, 315] on span "CTBENMF-20250904-004" at bounding box center [480, 312] width 155 height 15
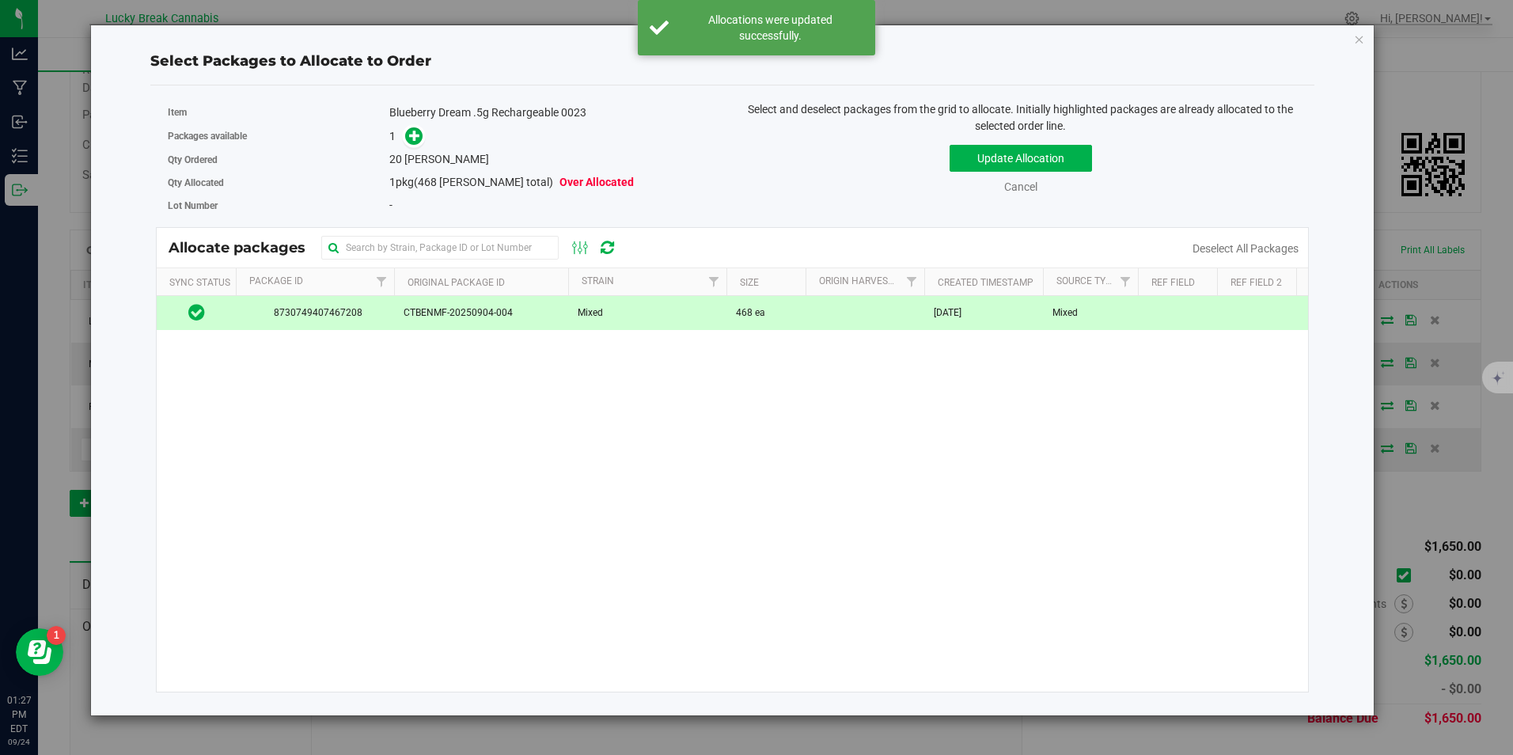
click at [403, 135] on span at bounding box center [410, 136] width 25 height 18
click at [411, 137] on icon at bounding box center [414, 135] width 11 height 11
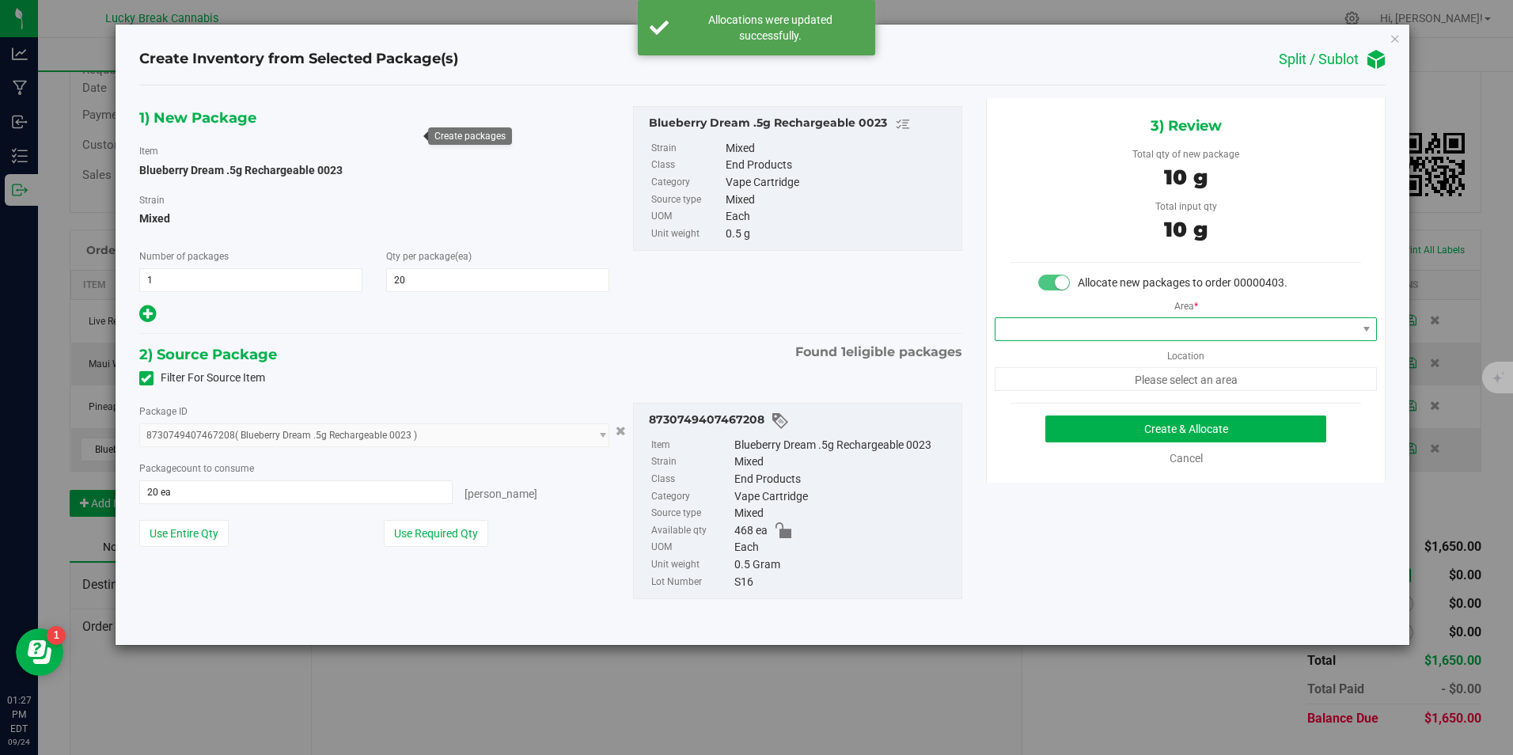
click at [1092, 335] on span at bounding box center [1175, 329] width 361 height 22
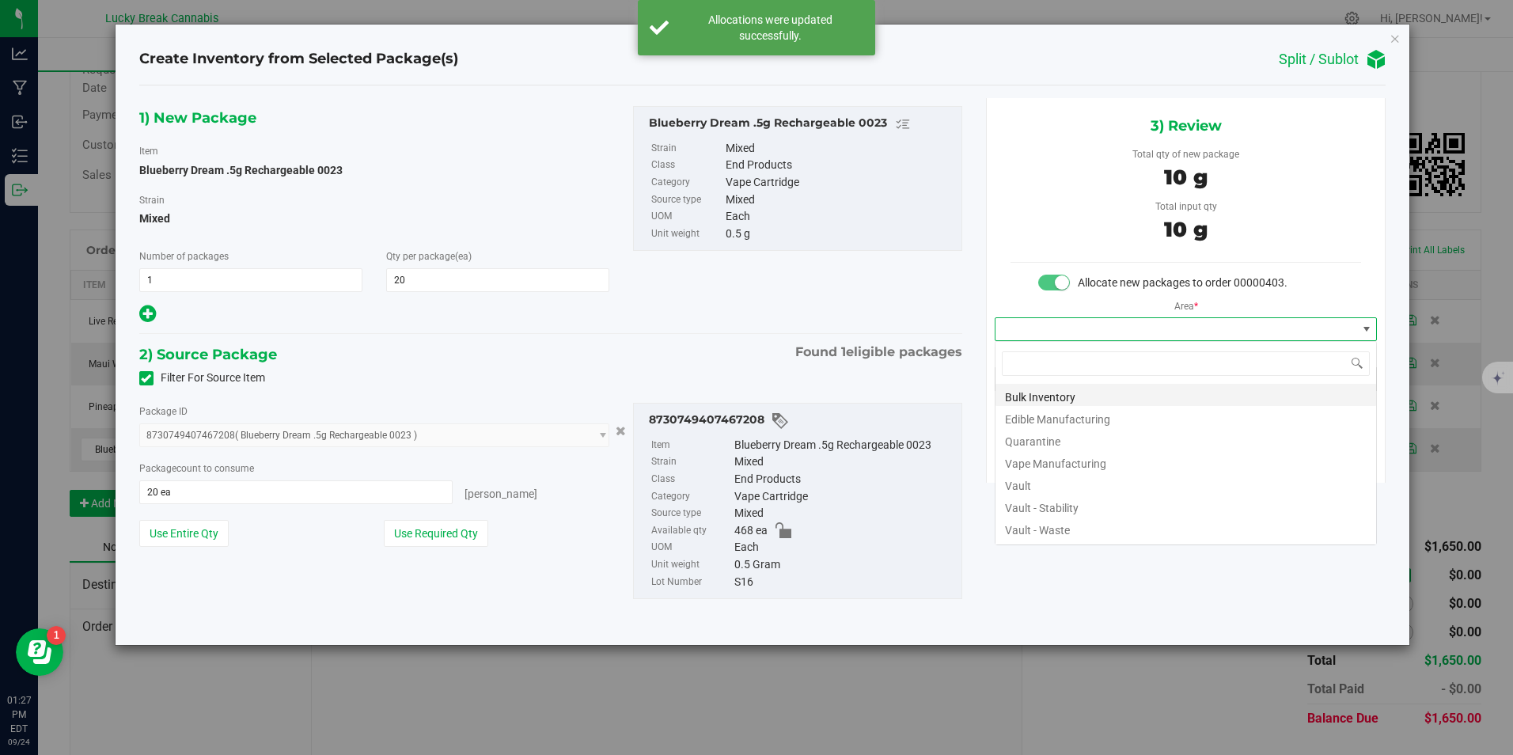
scroll to position [24, 383]
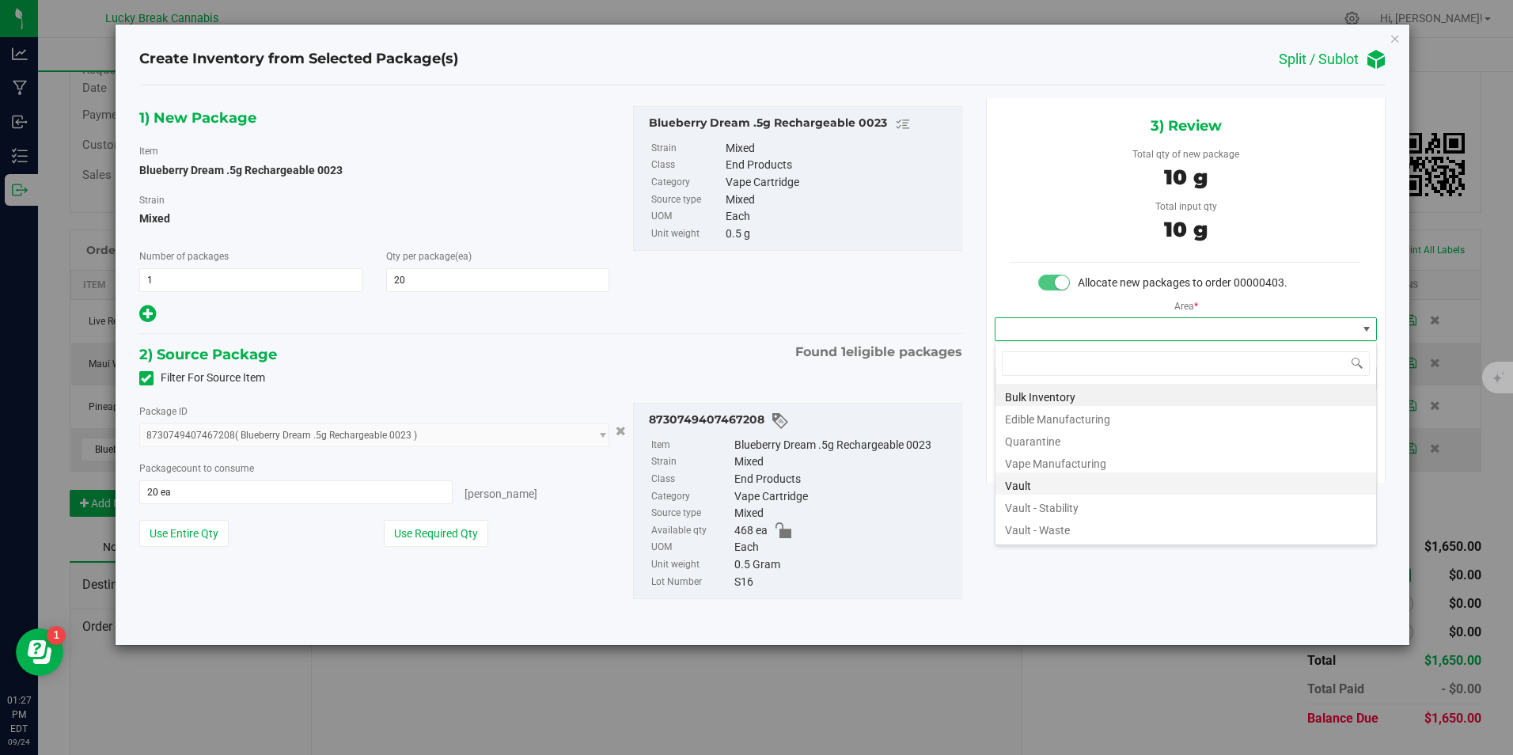
click at [1036, 479] on li "Vault" at bounding box center [1185, 483] width 381 height 22
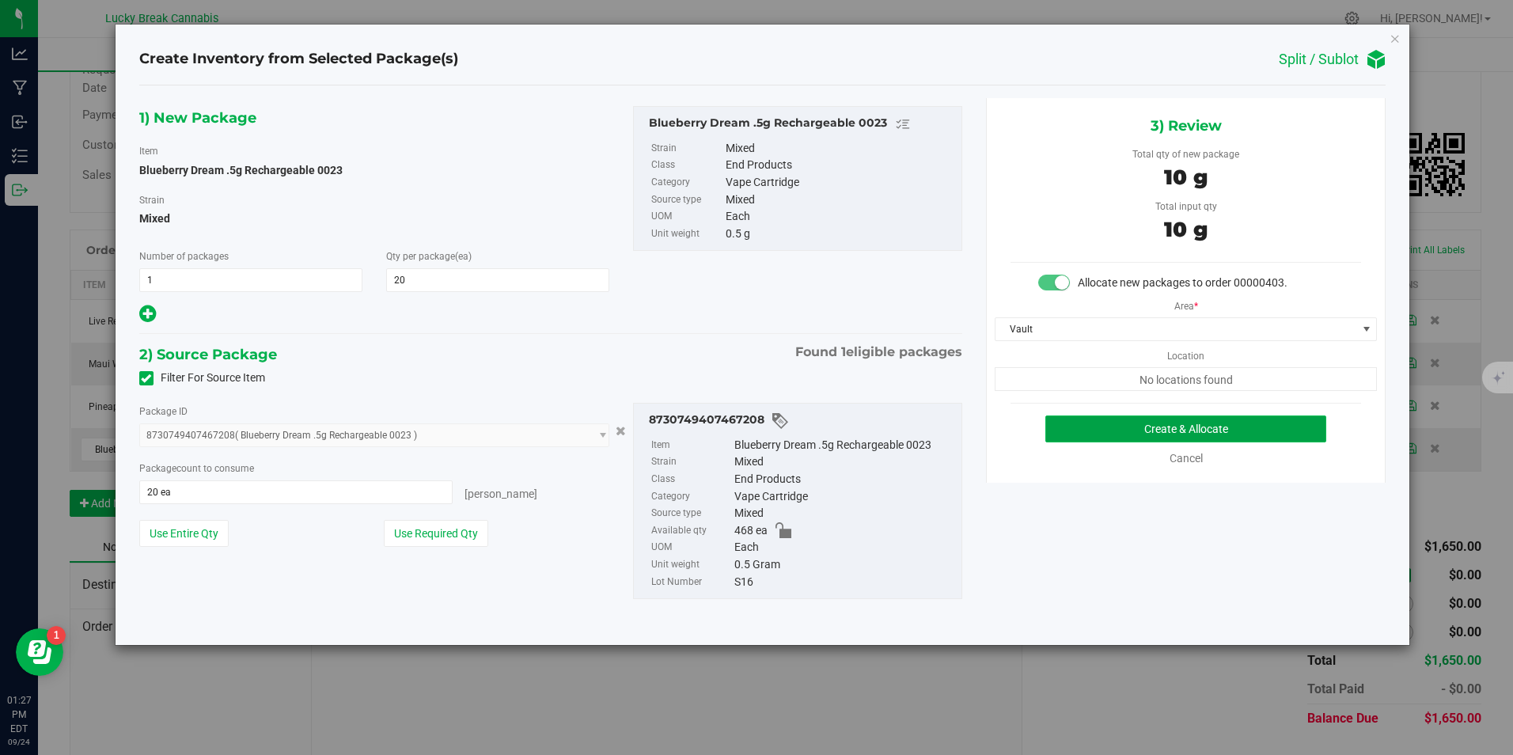
click at [1092, 434] on button "Create & Allocate" at bounding box center [1185, 428] width 281 height 27
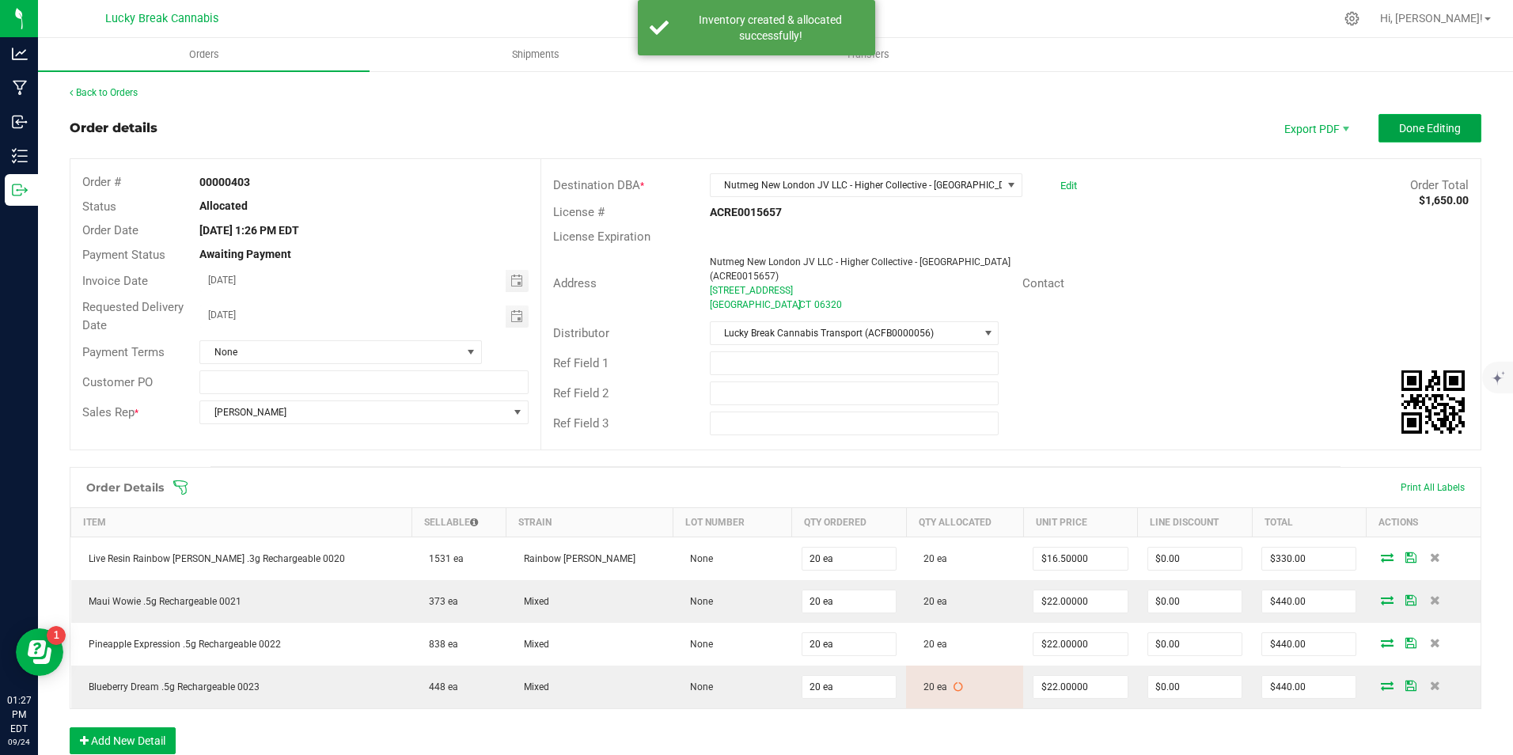
click at [1407, 131] on span "Done Editing" at bounding box center [1430, 128] width 62 height 13
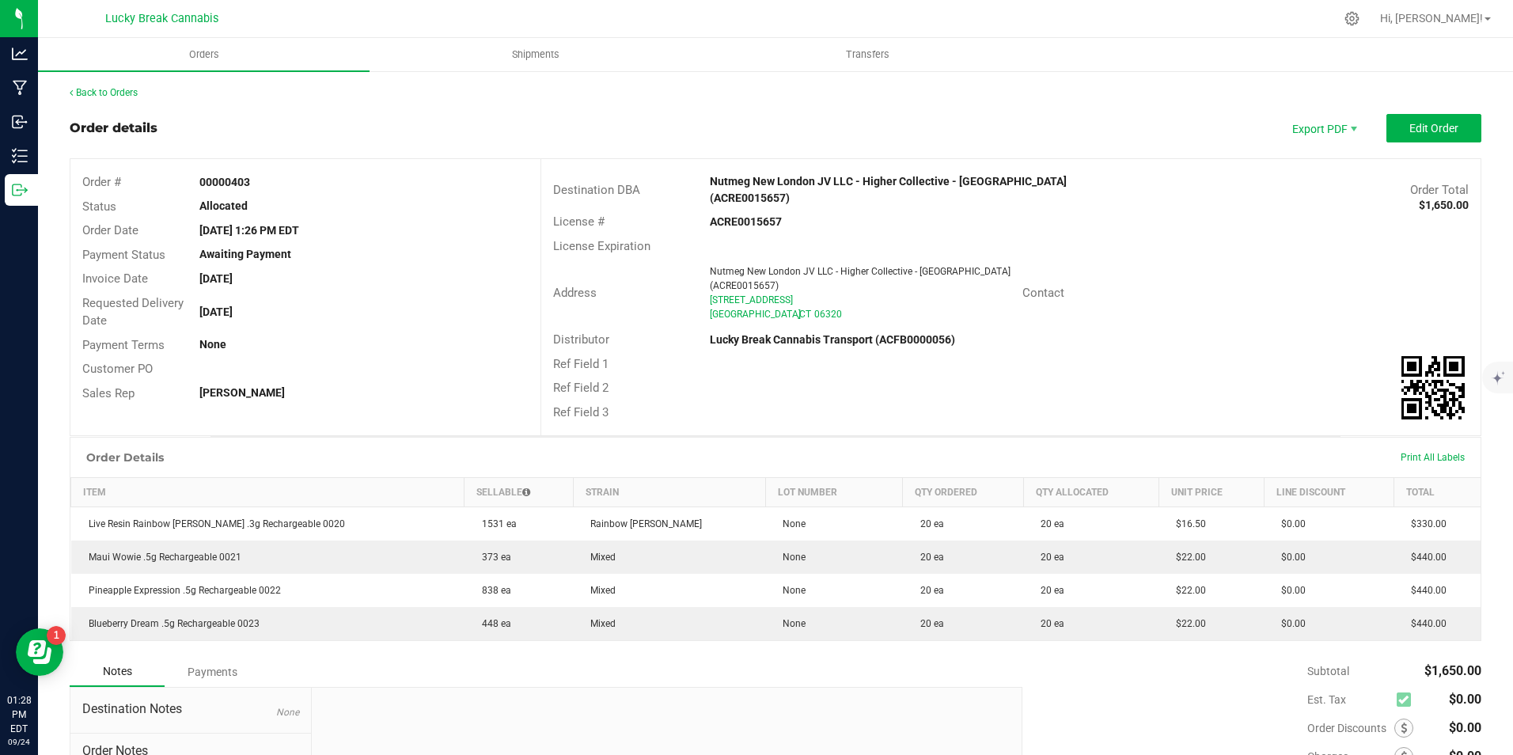
click at [579, 107] on div "Back to Orders Order details Export PDF Edit Order Order # 00000403 Status Allo…" at bounding box center [775, 492] width 1411 height 815
click at [525, 53] on span "Shipments" at bounding box center [536, 54] width 90 height 14
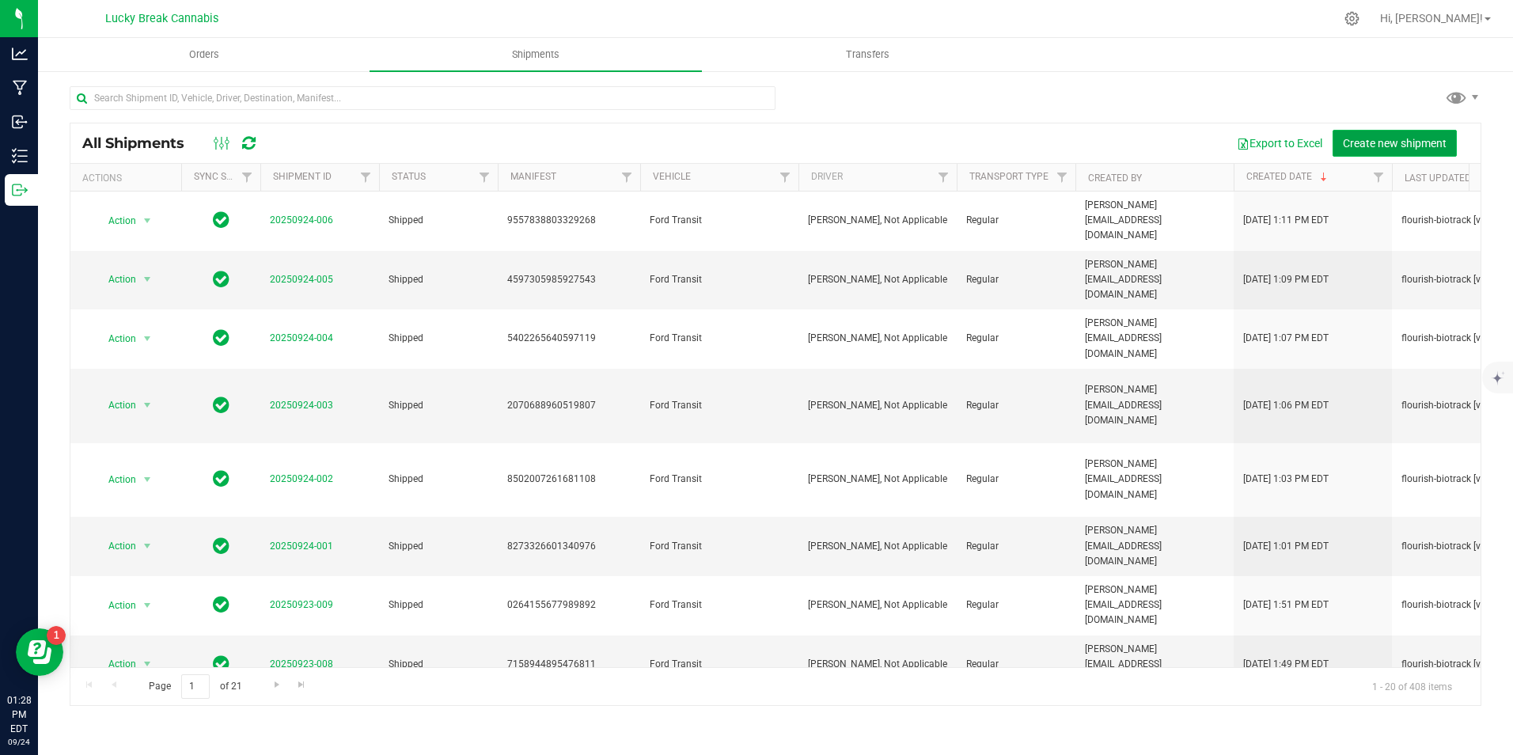
click at [1389, 144] on span "Create new shipment" at bounding box center [1395, 143] width 104 height 13
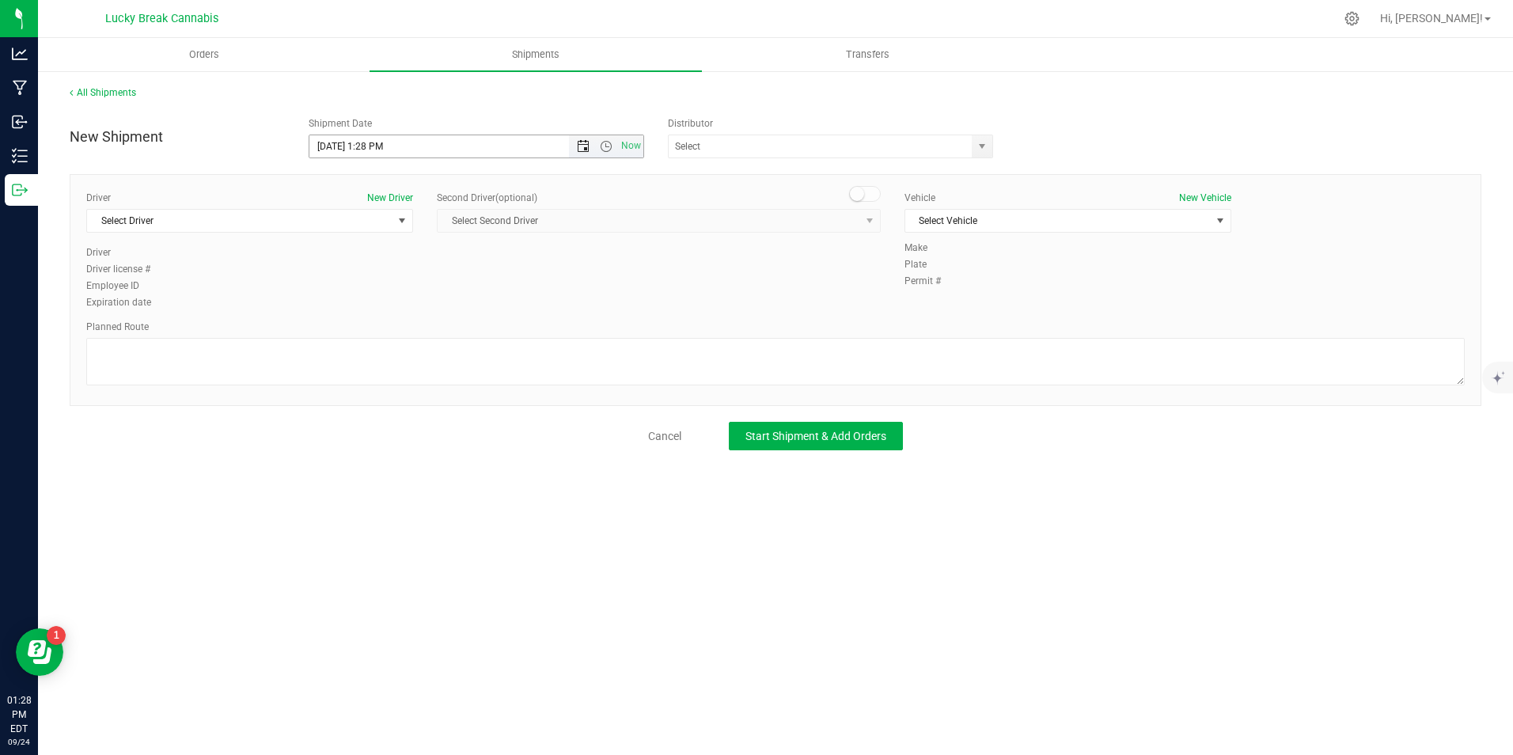
click at [580, 147] on span "Open the date view" at bounding box center [583, 146] width 13 height 13
click at [419, 305] on link "25" at bounding box center [415, 307] width 23 height 25
click at [604, 145] on span "Open the time view" at bounding box center [606, 146] width 13 height 13
click at [601, 148] on span "Open the time view" at bounding box center [606, 146] width 13 height 13
click at [606, 149] on span "Open the time view" at bounding box center [606, 146] width 13 height 13
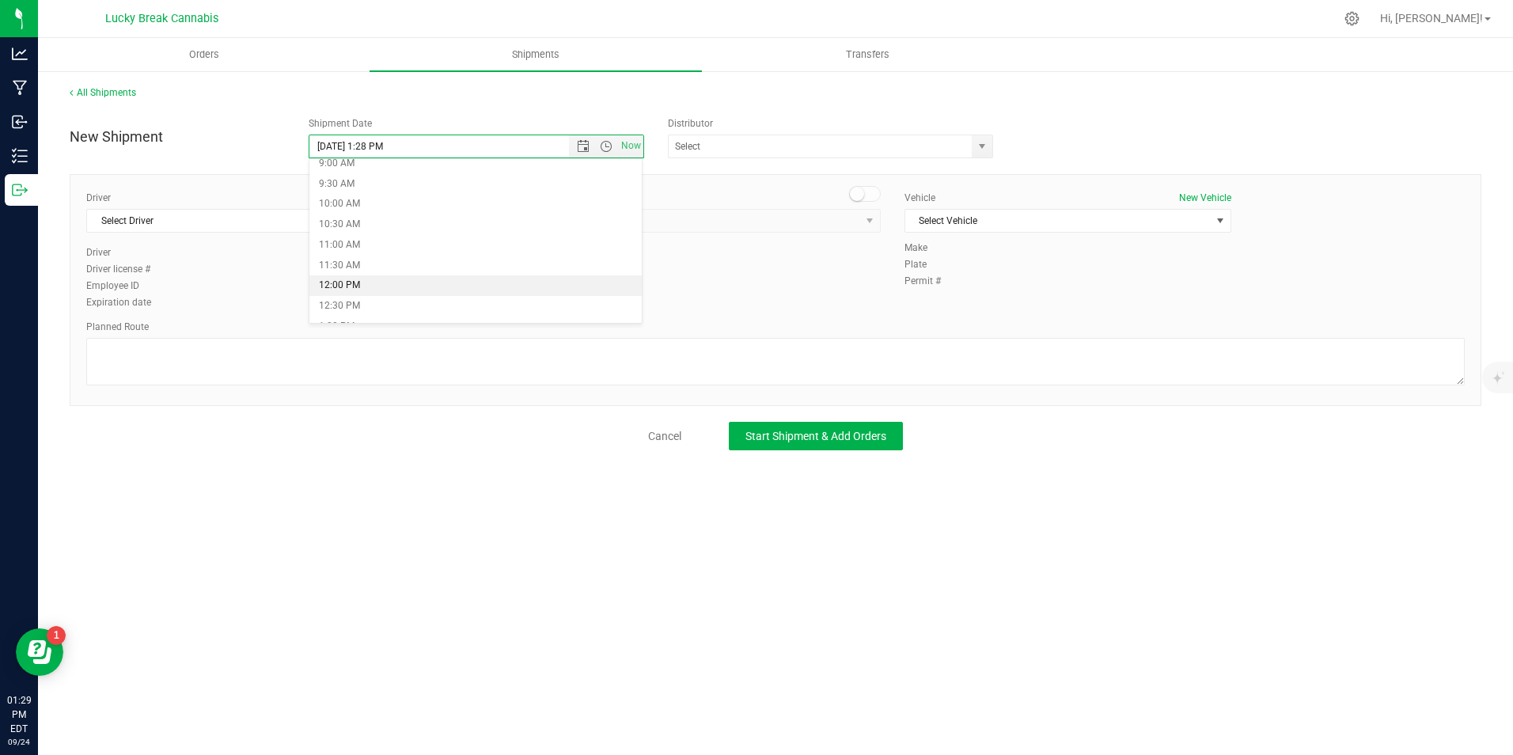
scroll to position [396, 0]
click at [376, 168] on li "9:30 AM" at bounding box center [475, 163] width 332 height 21
type input "9/25/2025 9:30 AM"
click at [973, 148] on span "select" at bounding box center [982, 146] width 20 height 22
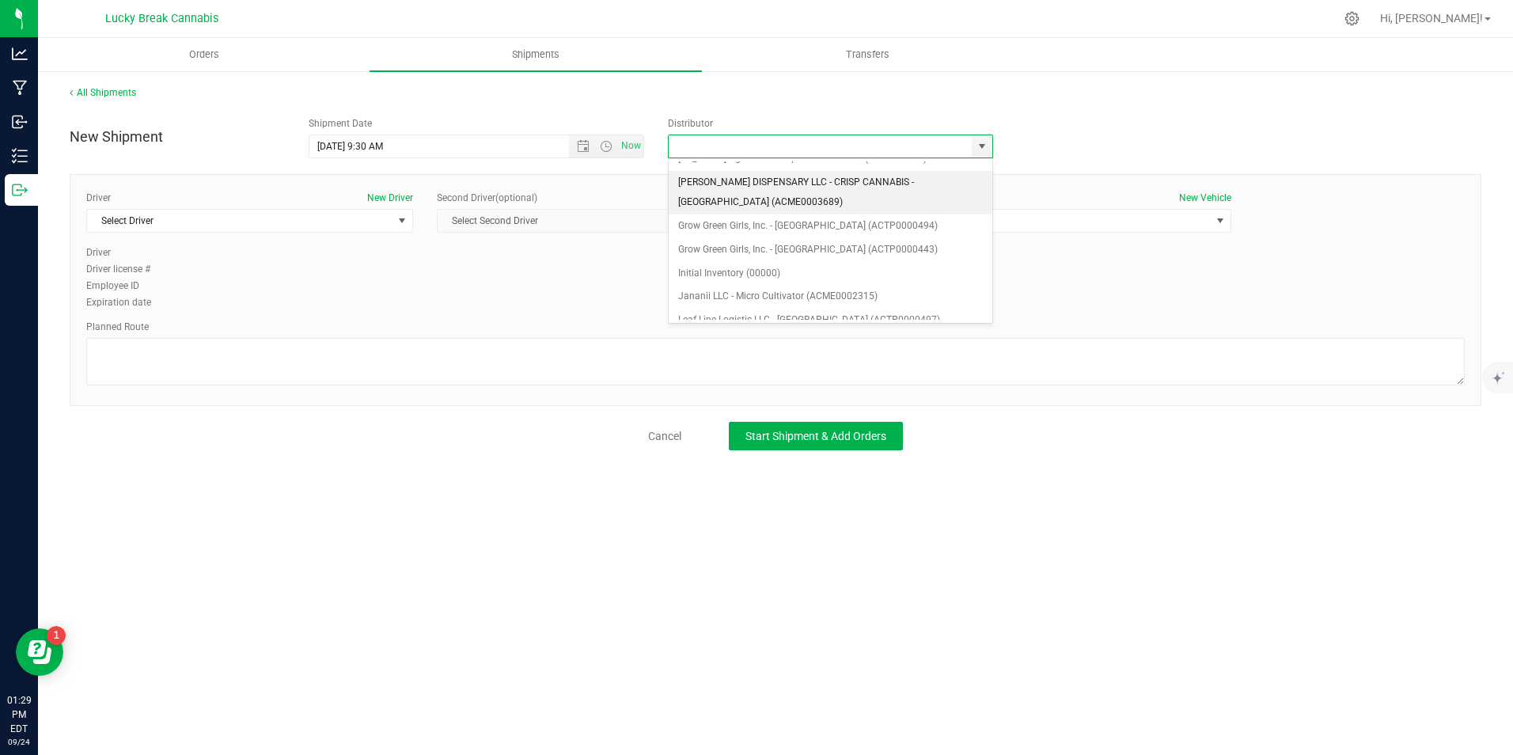
scroll to position [237, 0]
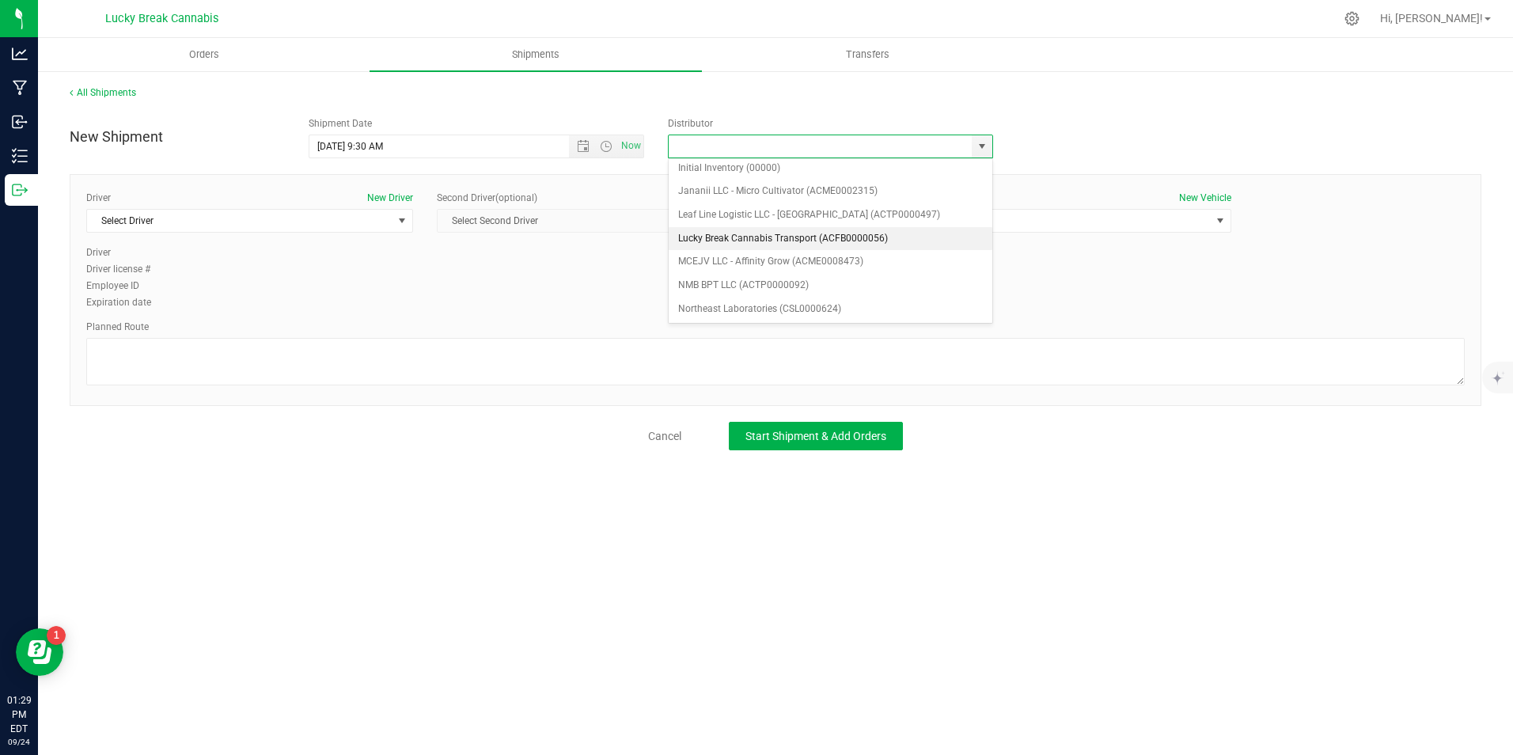
click at [746, 241] on li "Lucky Break Cannabis Transport (ACFB0000056)" at bounding box center [831, 239] width 324 height 24
type input "Lucky Break Cannabis Transport (ACFB0000056)"
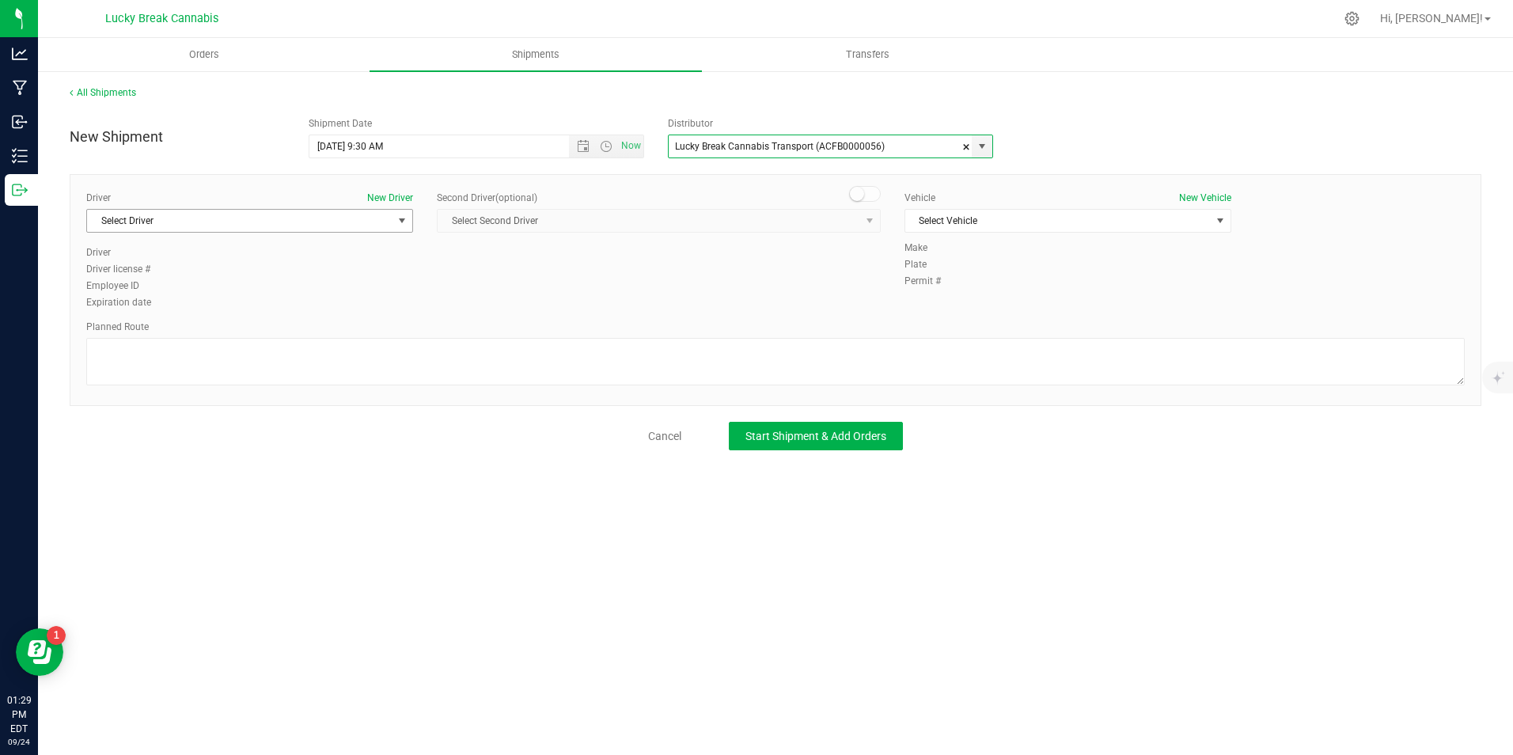
click at [320, 227] on span "Select Driver" at bounding box center [239, 221] width 305 height 22
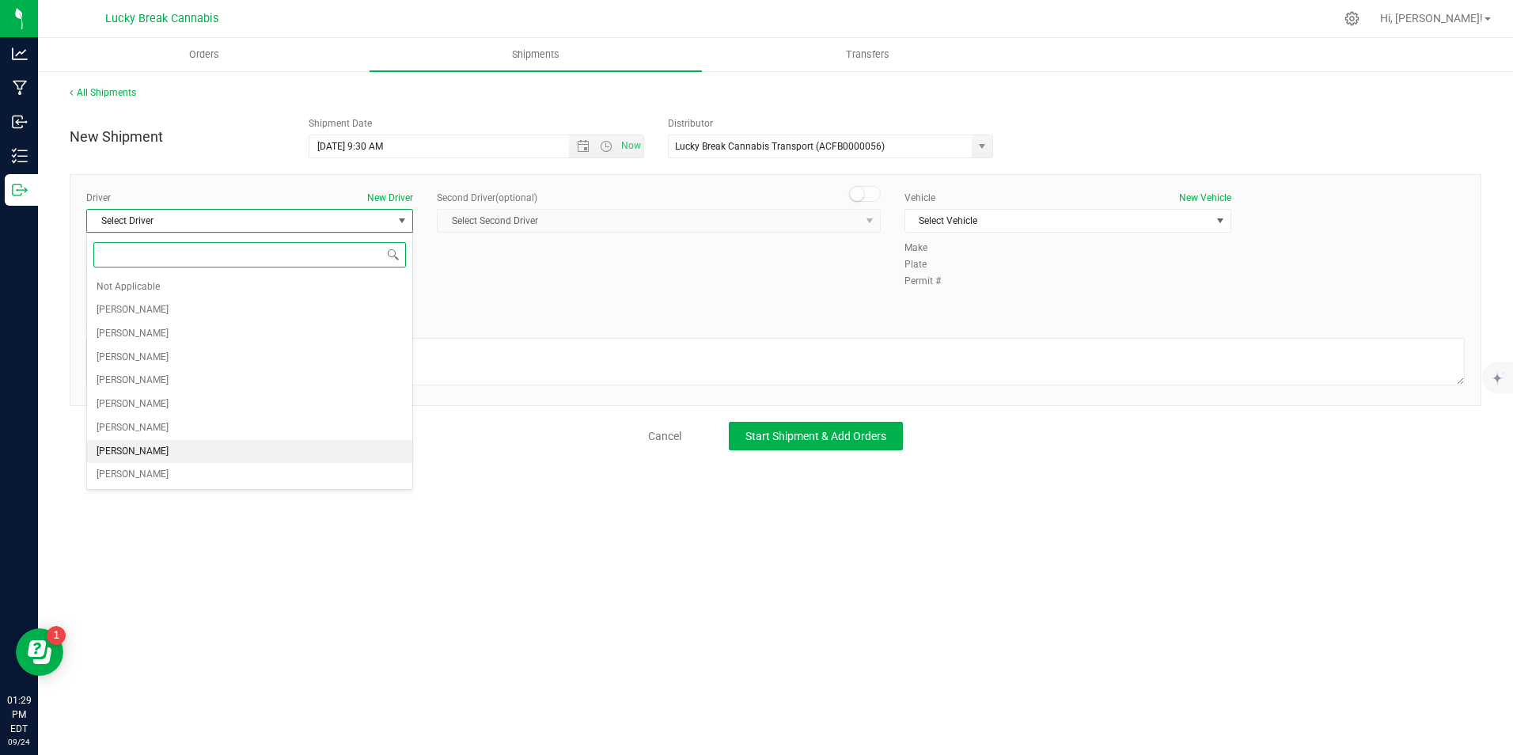
click at [169, 444] on span "[PERSON_NAME]" at bounding box center [133, 451] width 72 height 21
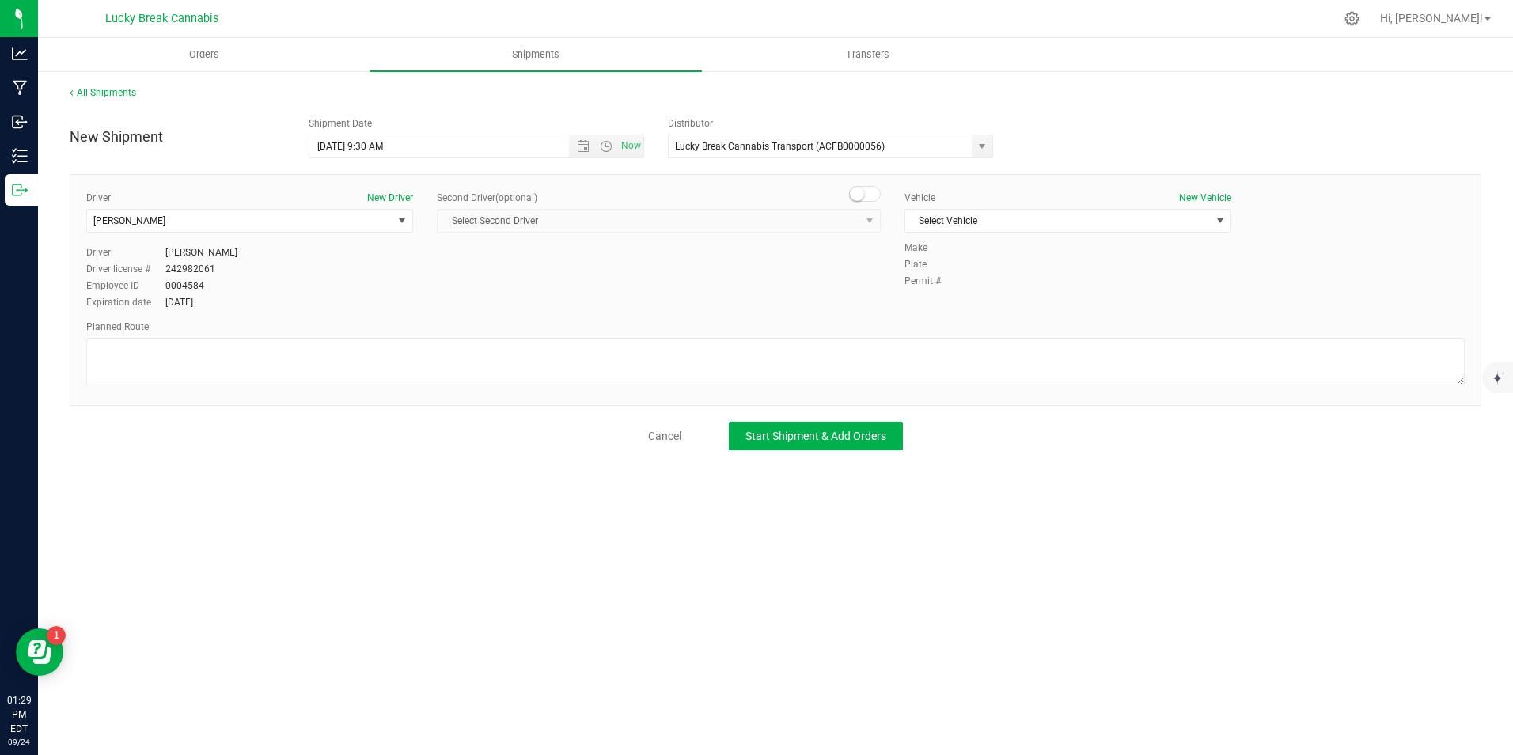
click at [866, 191] on span at bounding box center [865, 194] width 32 height 16
click at [863, 215] on span "select" at bounding box center [870, 221] width 20 height 22
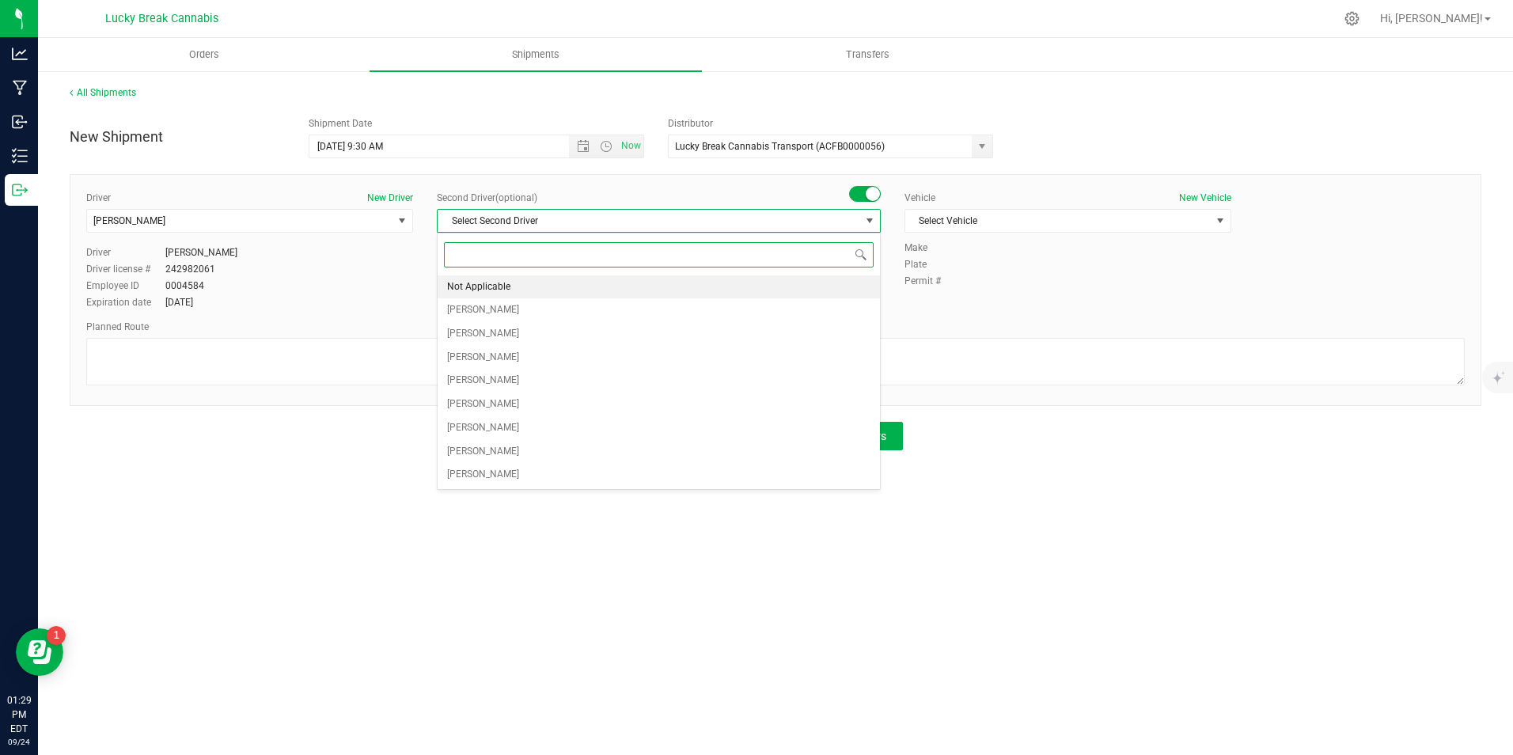
click at [725, 291] on li "Not Applicable" at bounding box center [658, 287] width 442 height 24
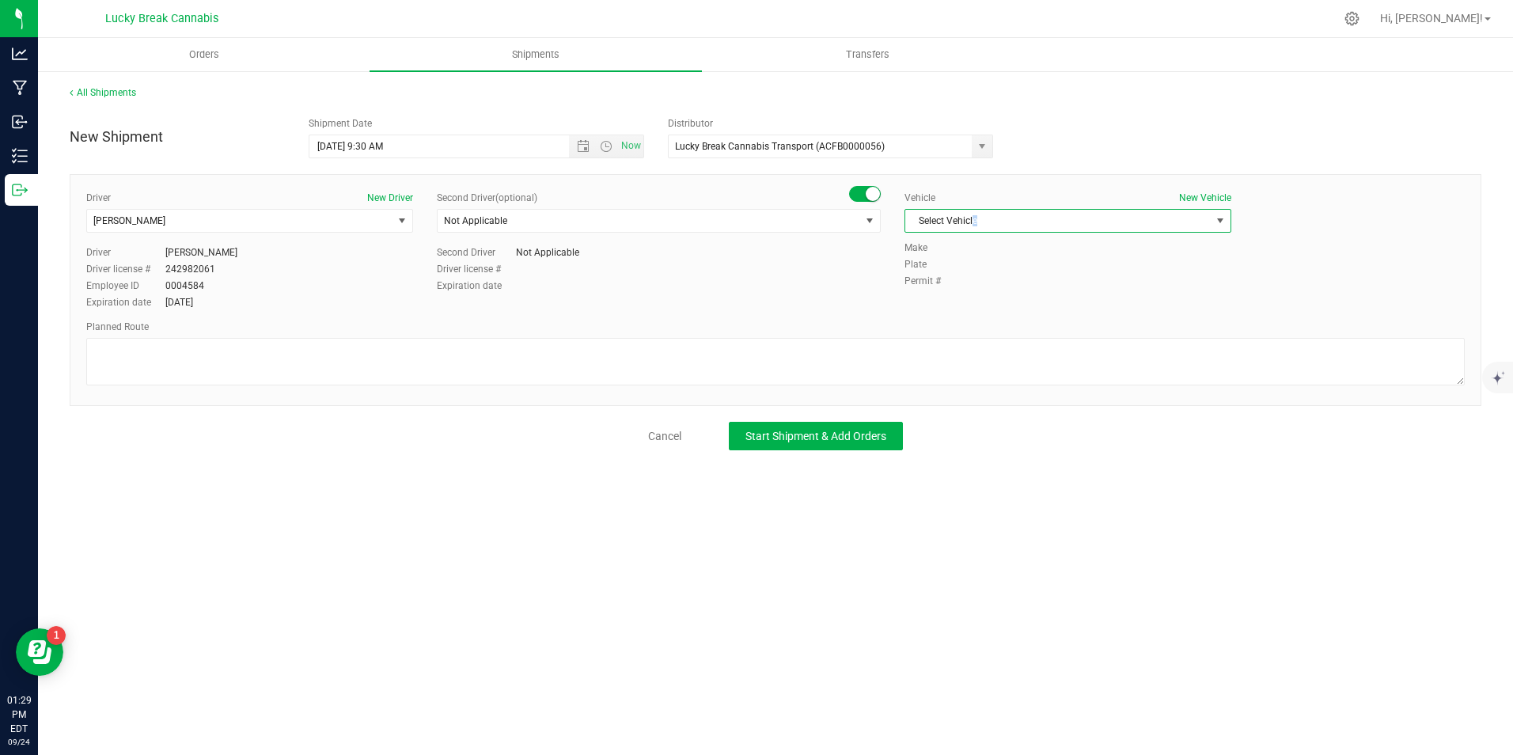
click at [975, 216] on span "Select Vehicle" at bounding box center [1057, 221] width 305 height 22
click at [979, 268] on li "Ford Transit" at bounding box center [1067, 271] width 325 height 24
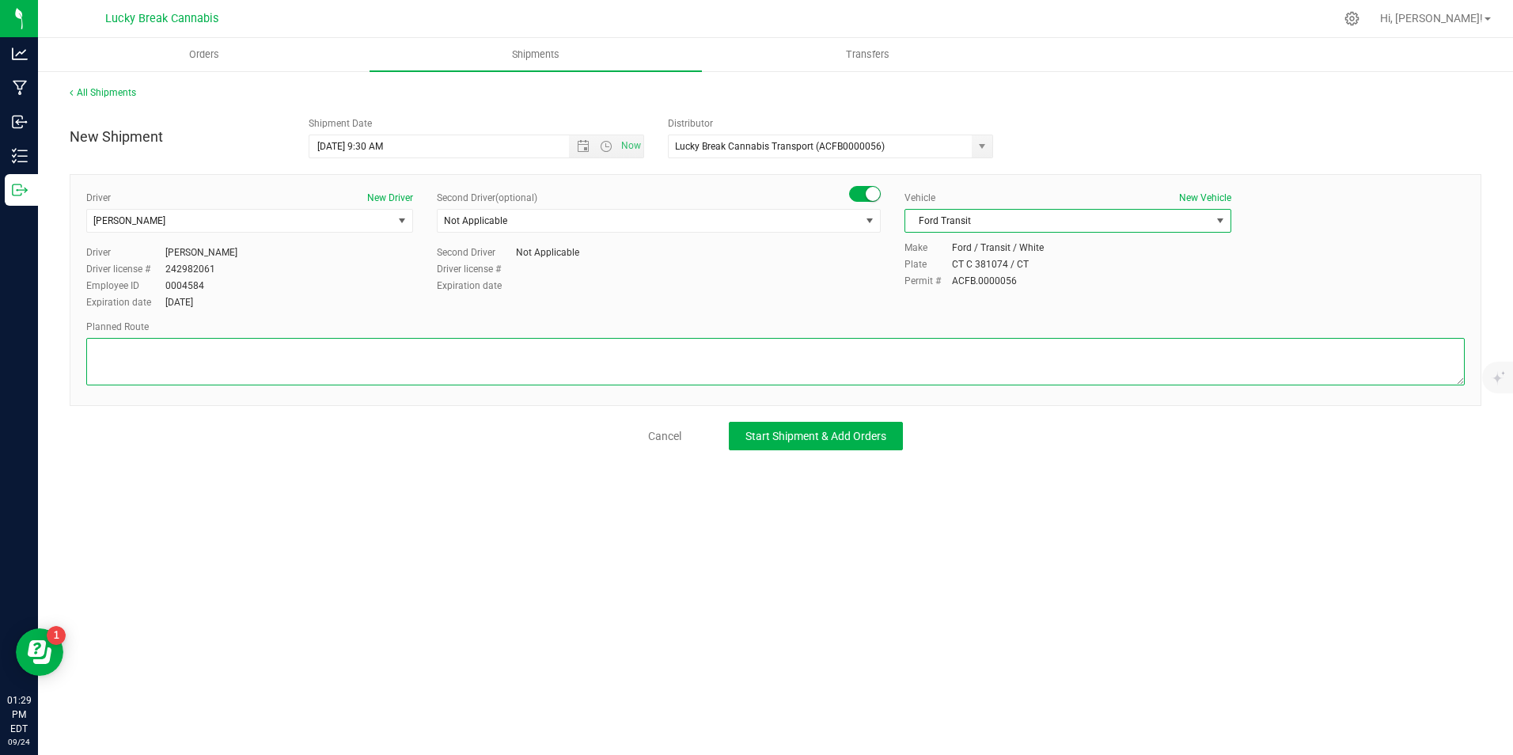
click at [949, 369] on textarea at bounding box center [775, 361] width 1378 height 47
paste textarea "I-95N, exit 83, right ramp for CT-32N, right on Bank st."
type textarea "I-95N, exit 83, right ramp for CT-32N, right on Bank st."
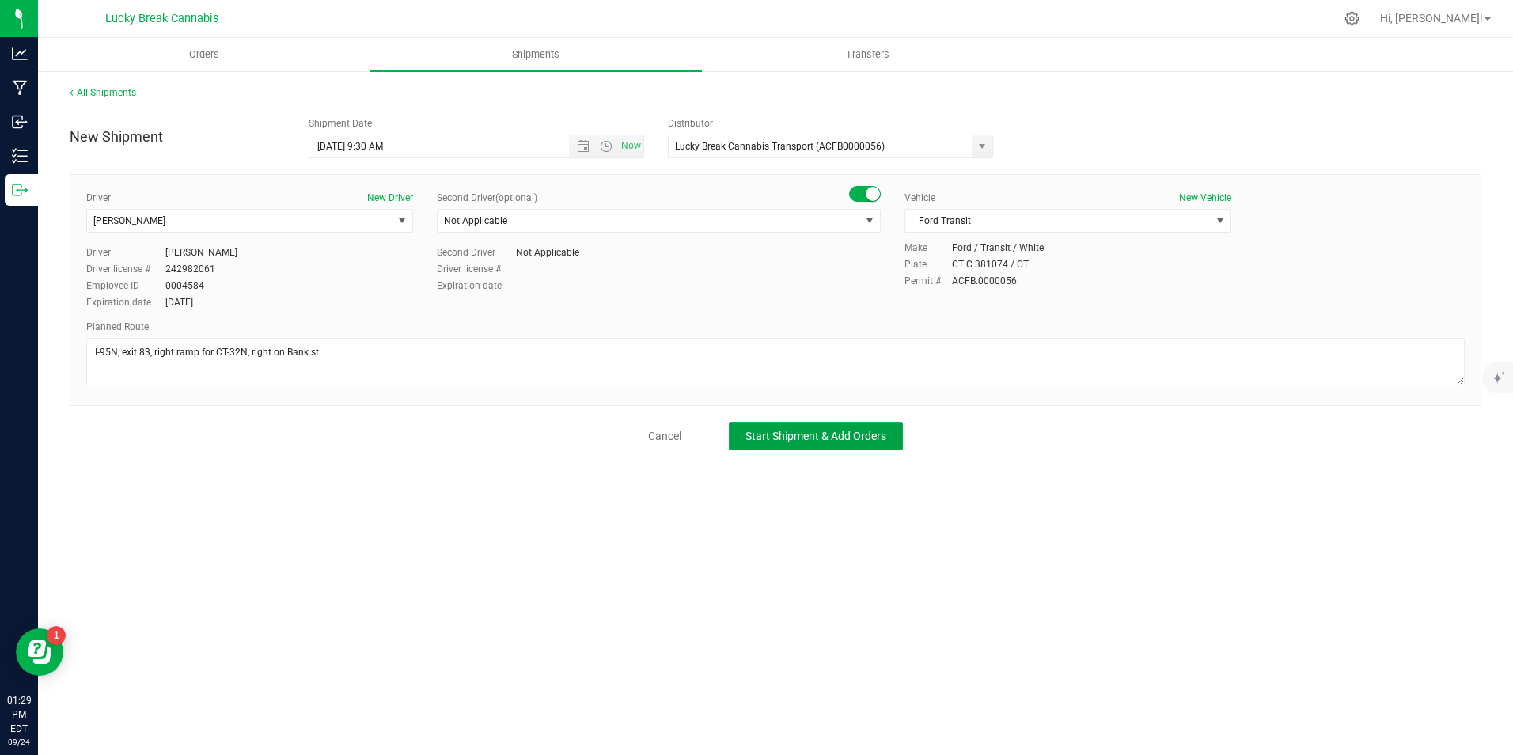
click at [816, 430] on span "Start Shipment & Add Orders" at bounding box center [815, 436] width 141 height 13
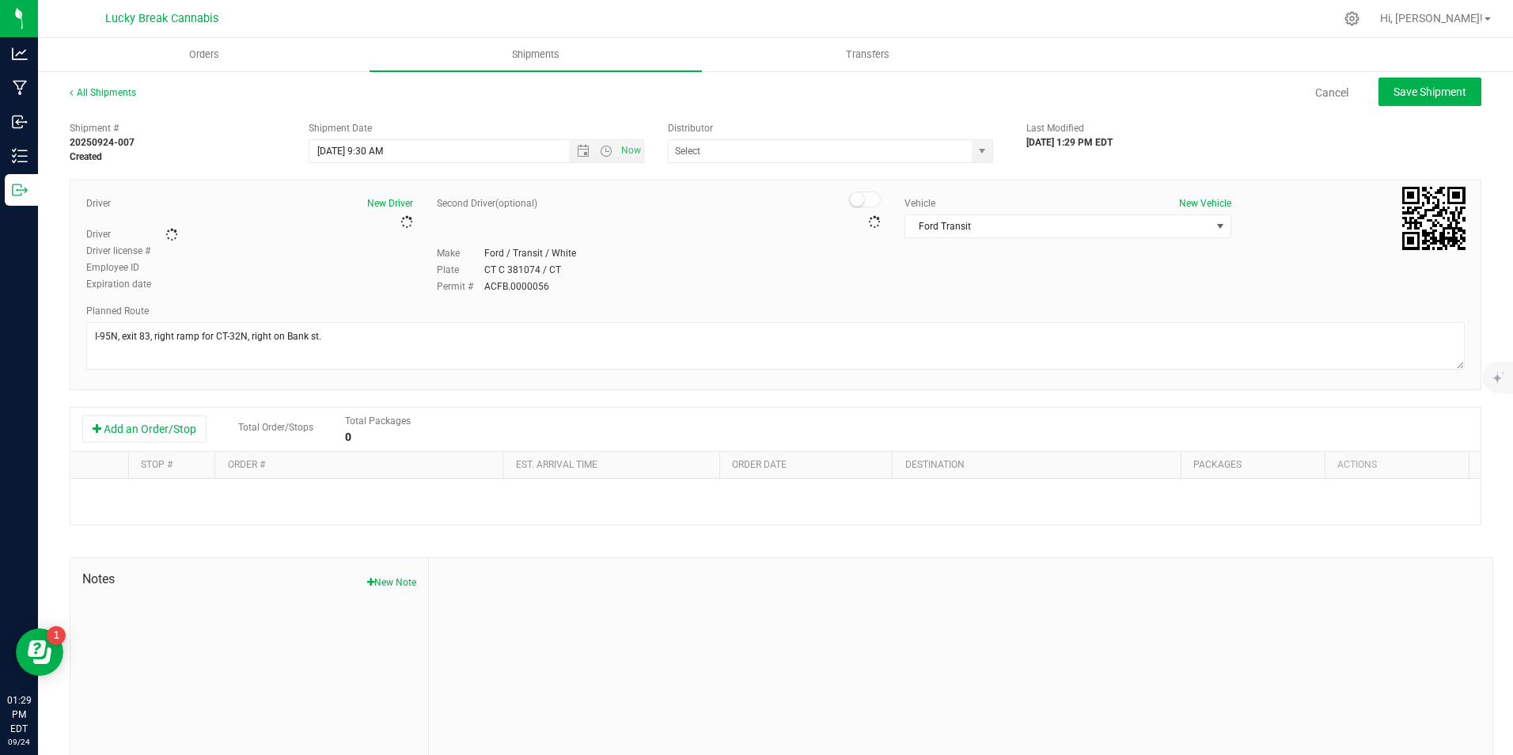
type input "Lucky Break Cannabis Transport (ACFB0000056)"
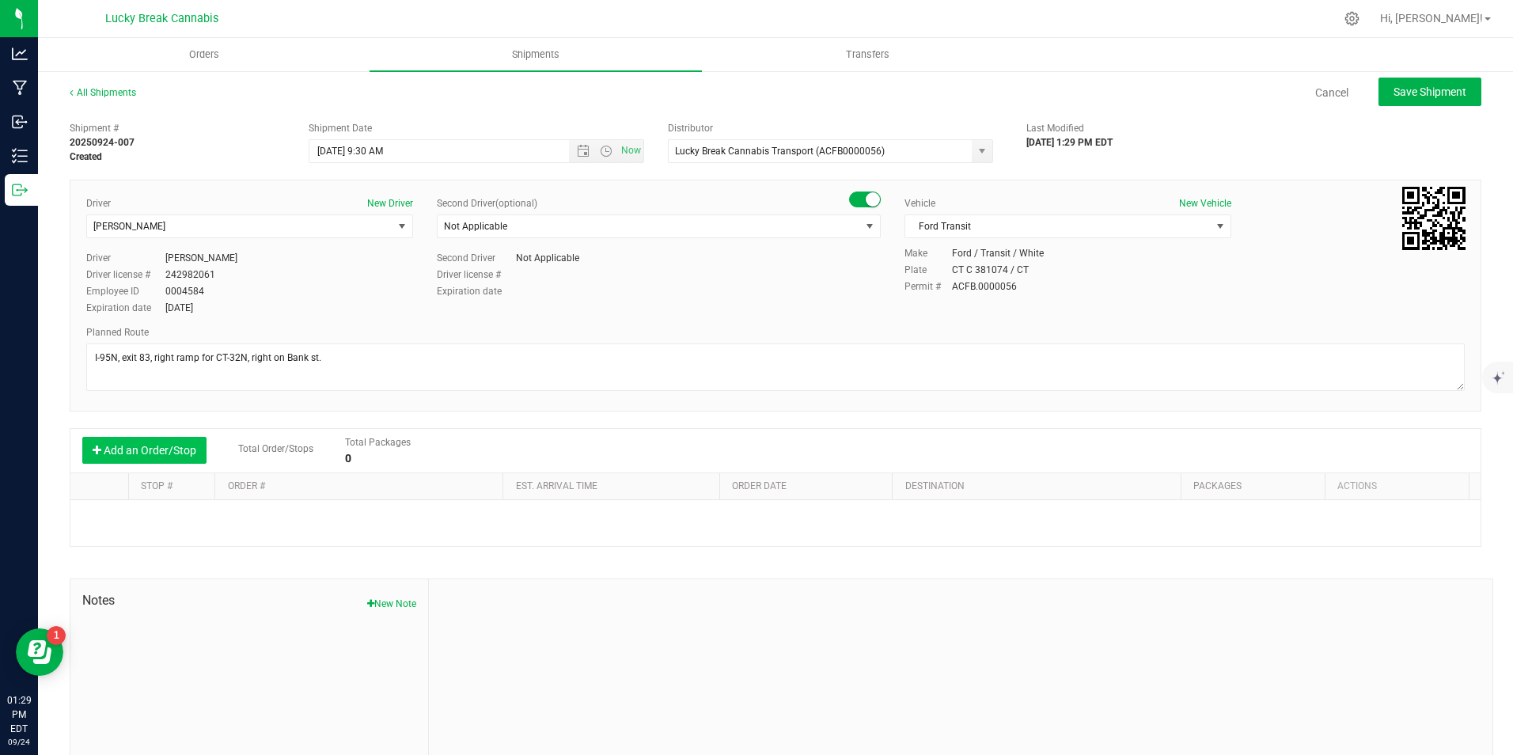
click at [185, 458] on button "Add an Order/Stop" at bounding box center [144, 450] width 124 height 27
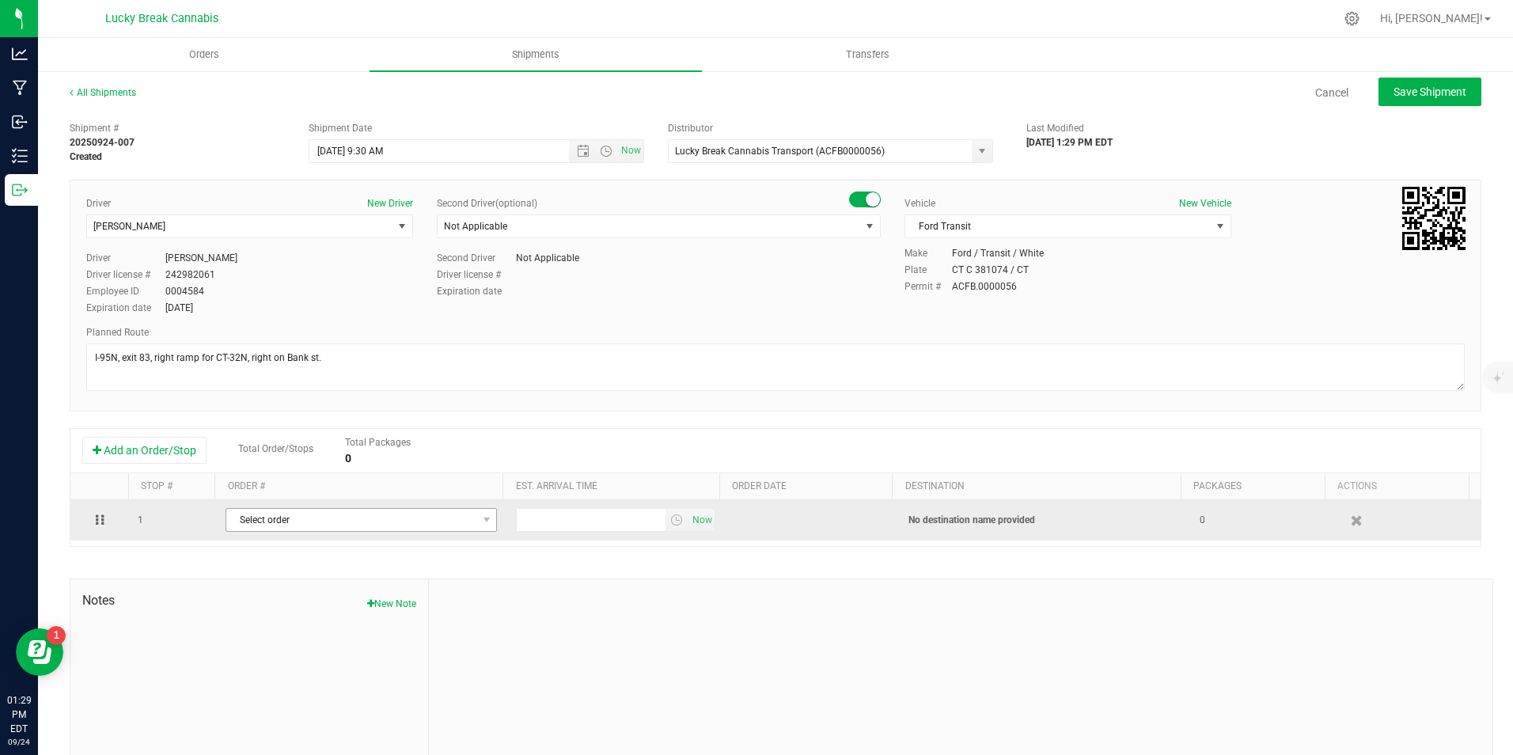
click at [243, 514] on span "Select order" at bounding box center [351, 520] width 250 height 22
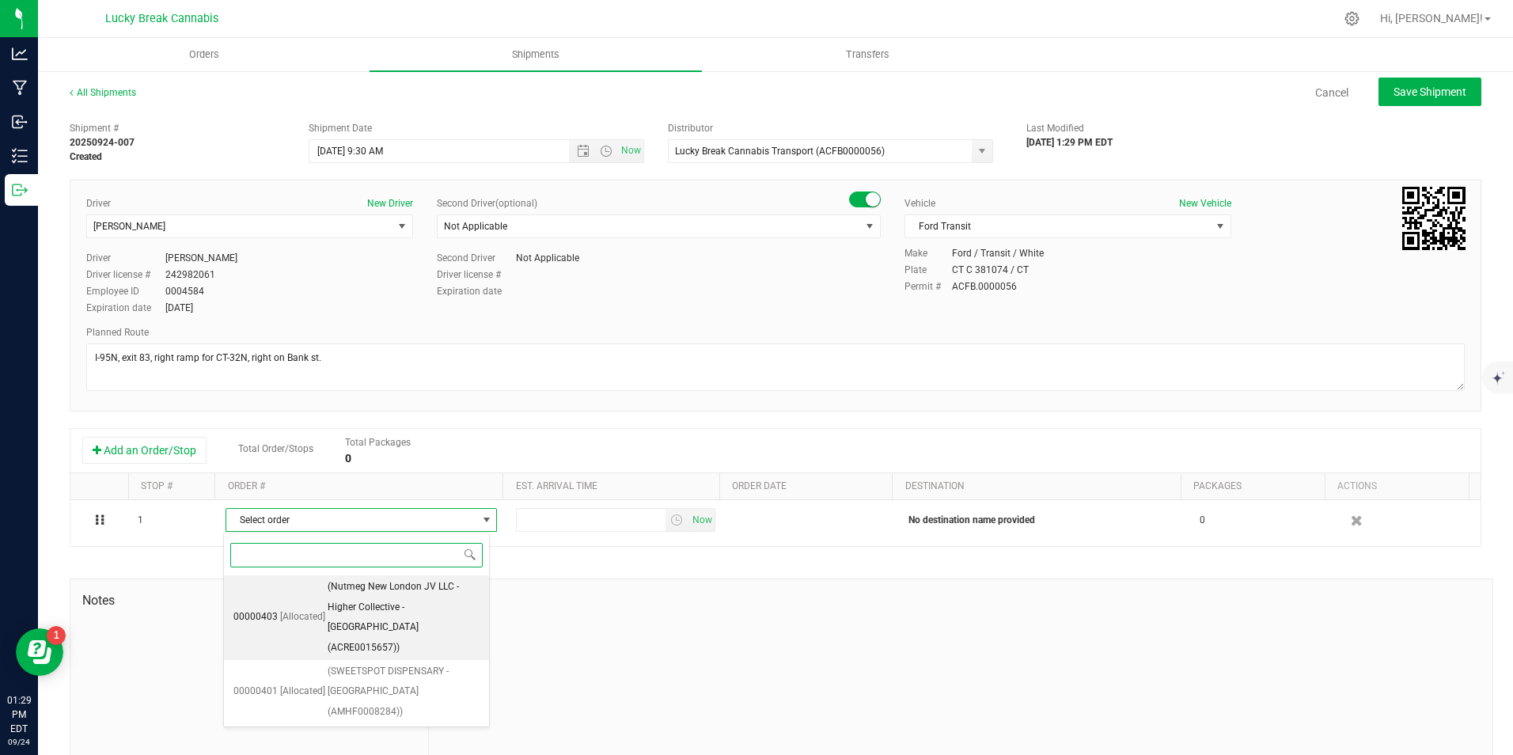
click at [371, 604] on span "(Nutmeg New London JV LLC - Higher Collective - New London (ACRE0015657))" at bounding box center [404, 617] width 152 height 81
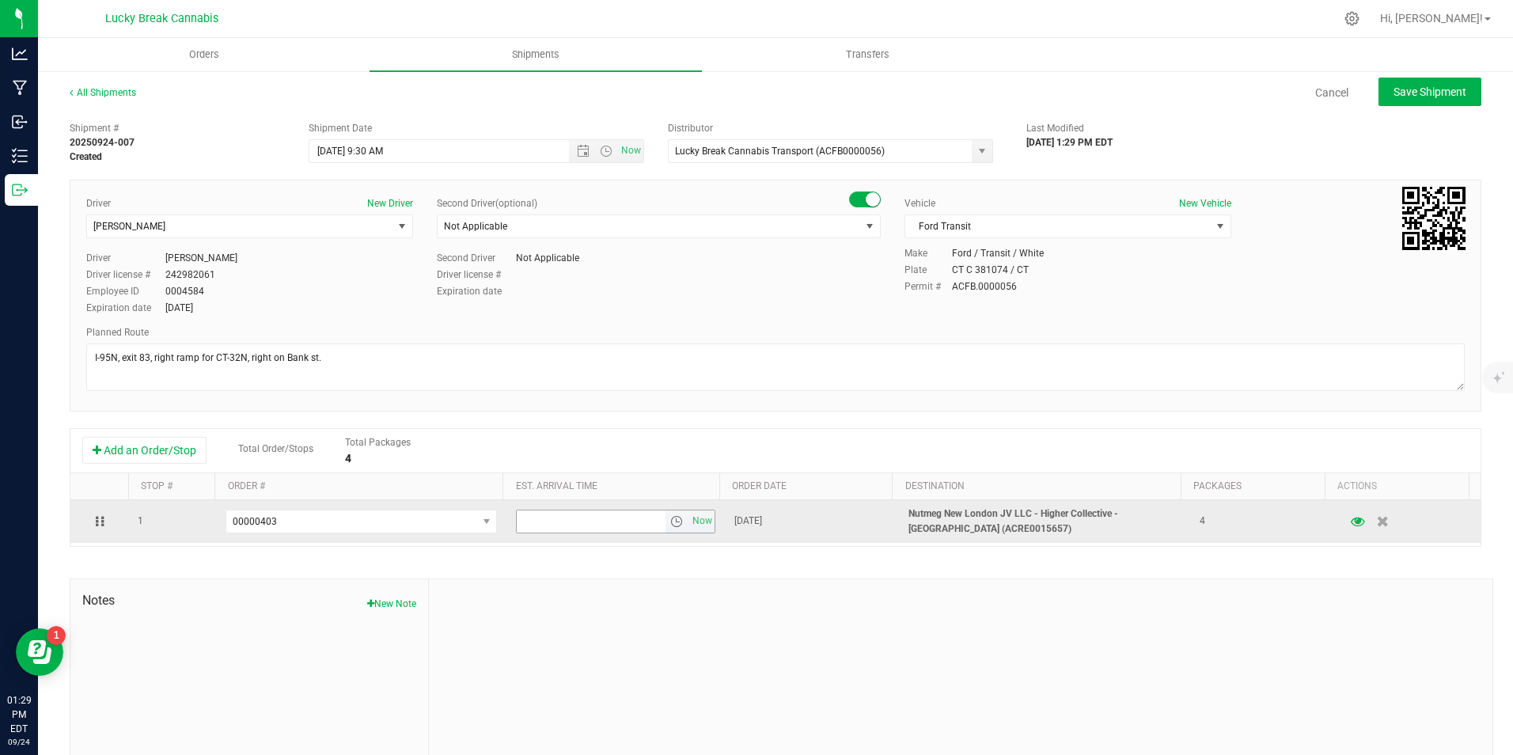
click at [670, 521] on span "select" at bounding box center [676, 521] width 13 height 13
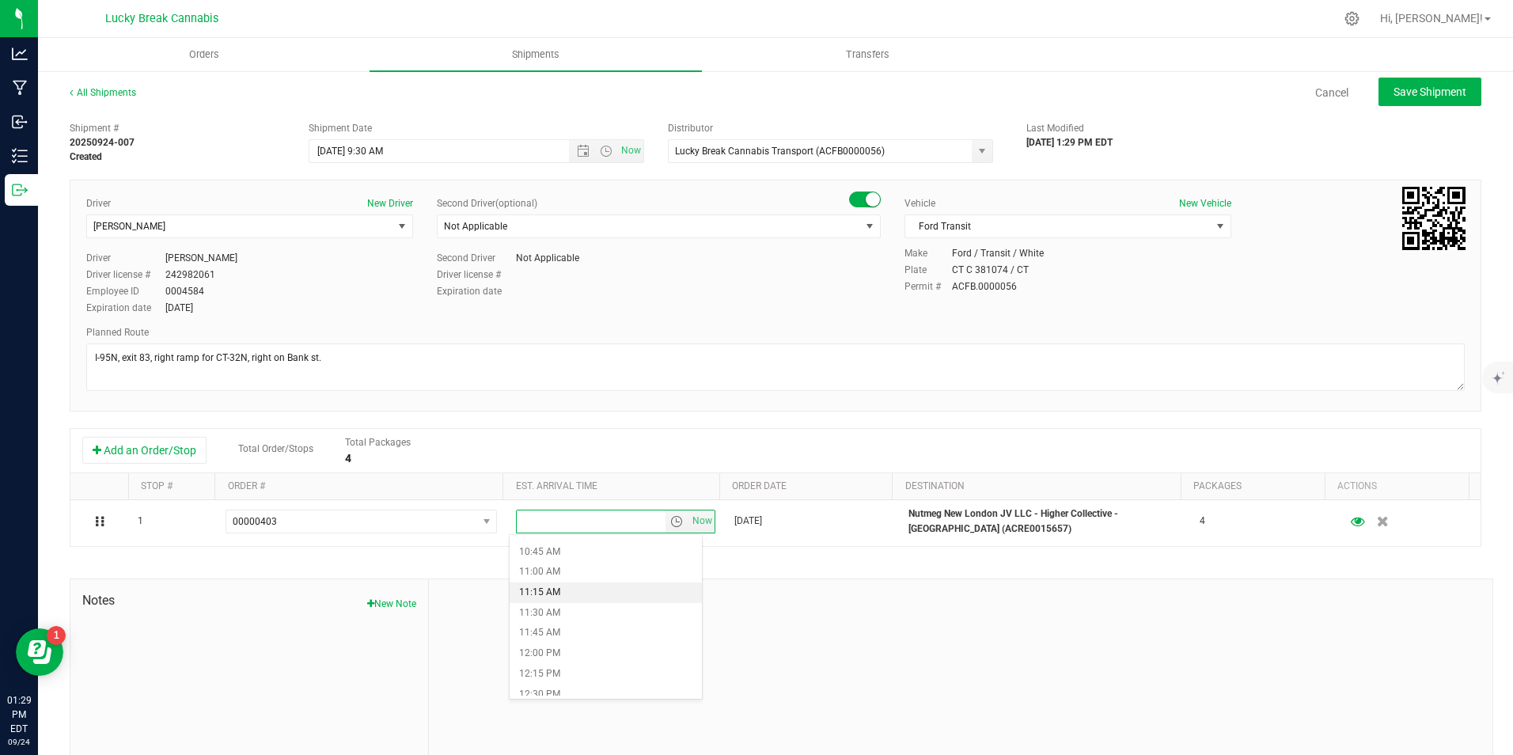
scroll to position [791, 0]
click at [573, 573] on li "10:00 AM" at bounding box center [605, 569] width 192 height 21
click at [870, 583] on div at bounding box center [960, 685] width 1063 height 212
click at [1419, 93] on span "Save Shipment" at bounding box center [1429, 91] width 73 height 13
type input "[DATE] 1:30 PM"
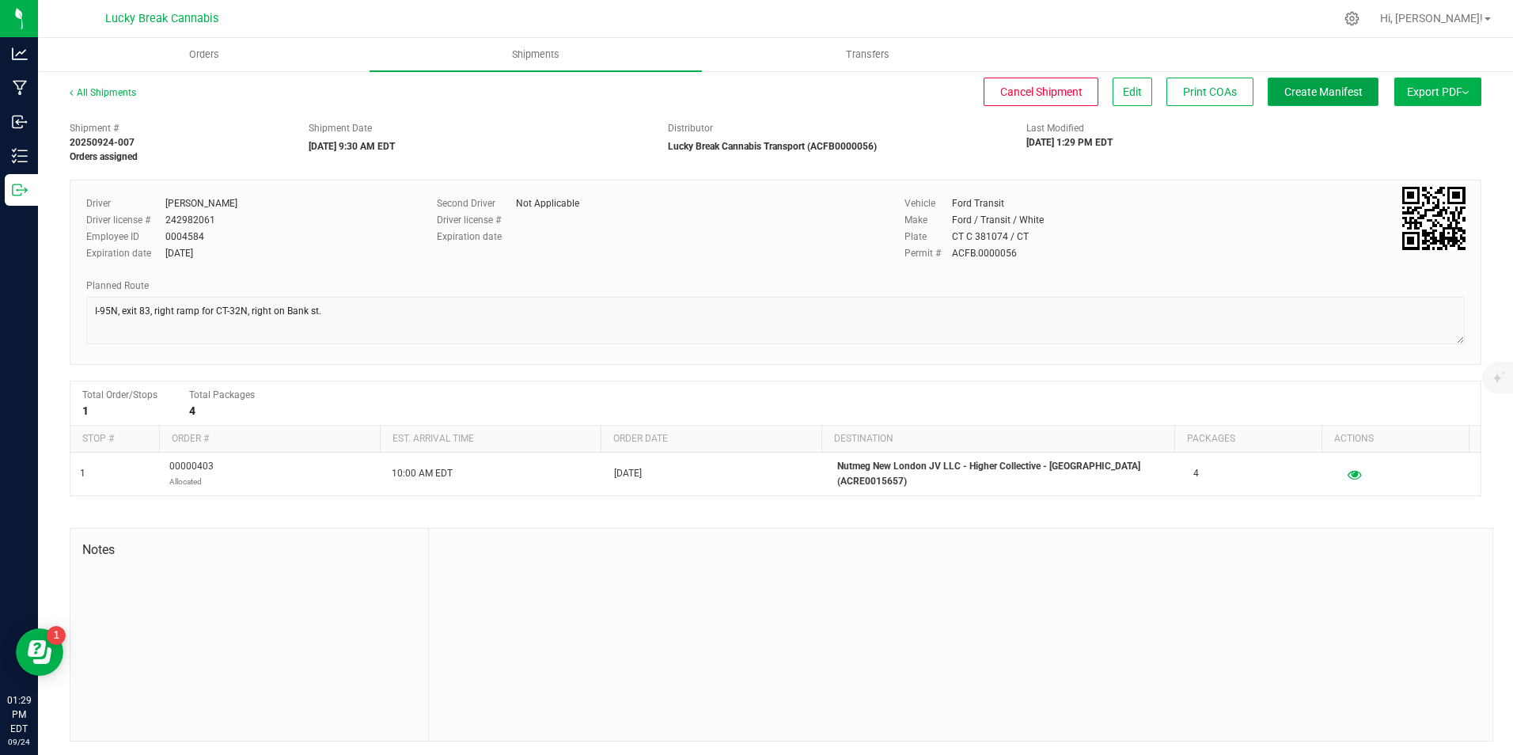
click at [1290, 96] on span "Create Manifest" at bounding box center [1323, 91] width 78 height 13
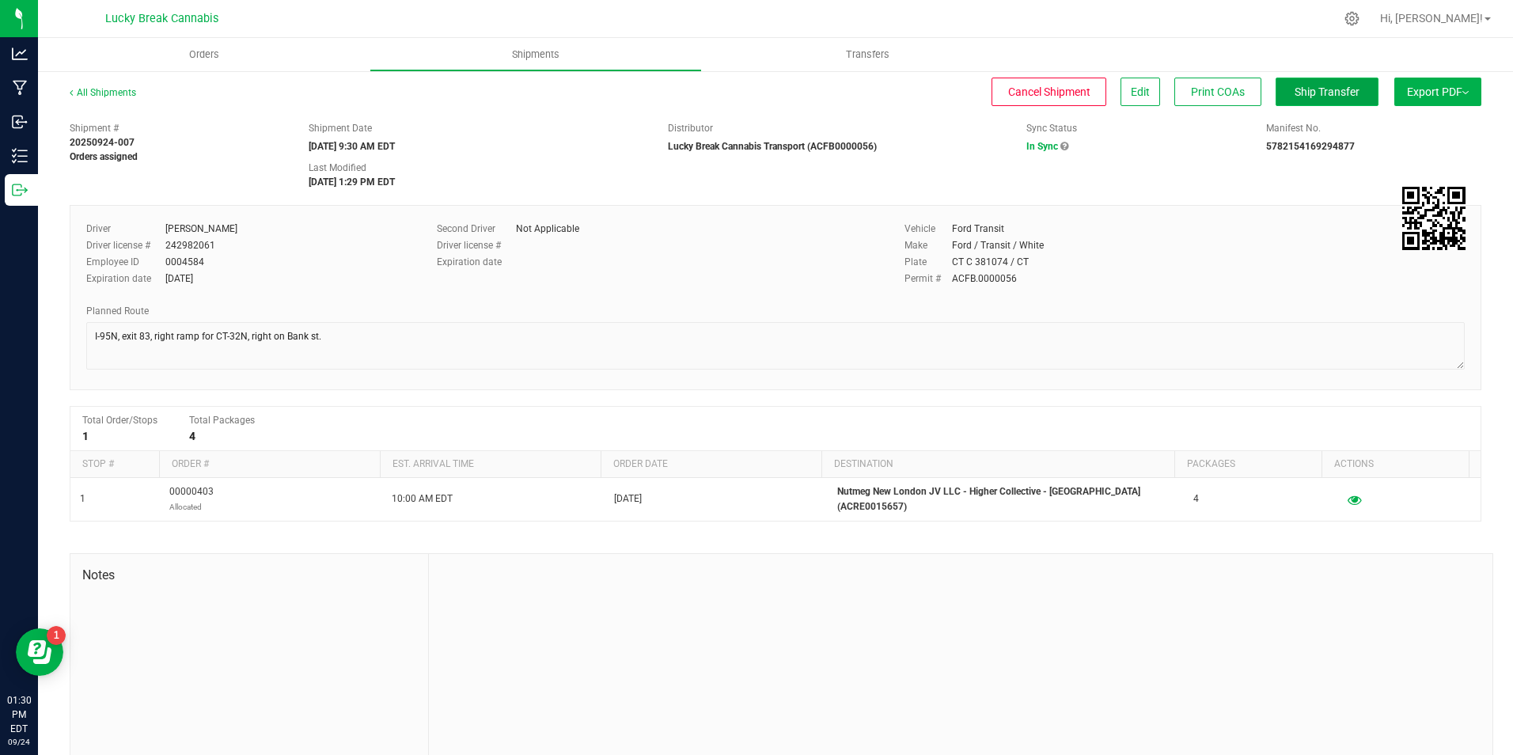
click at [1331, 84] on button "Ship Transfer" at bounding box center [1326, 92] width 103 height 28
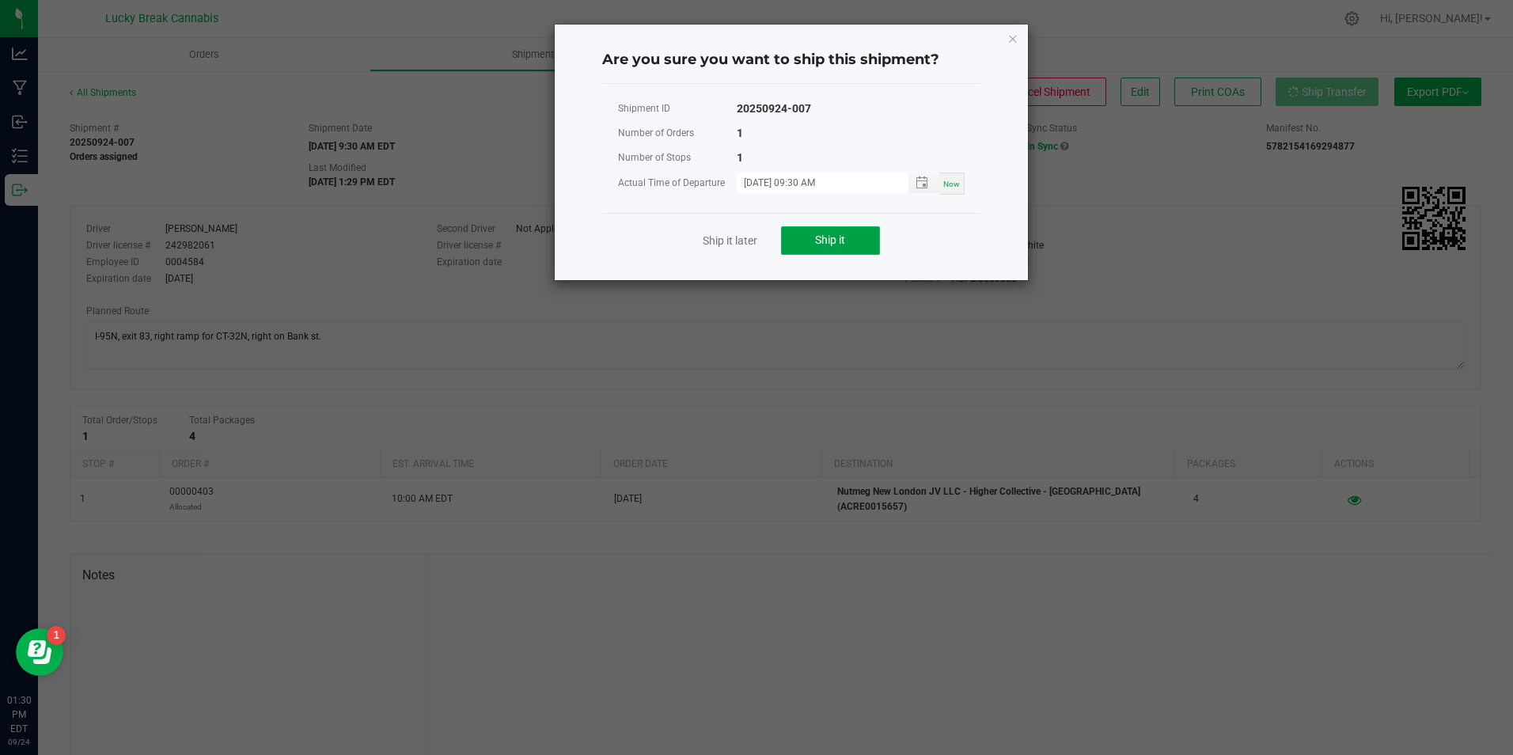
click at [867, 230] on button "Ship it" at bounding box center [830, 240] width 99 height 28
